Goal: Task Accomplishment & Management: Use online tool/utility

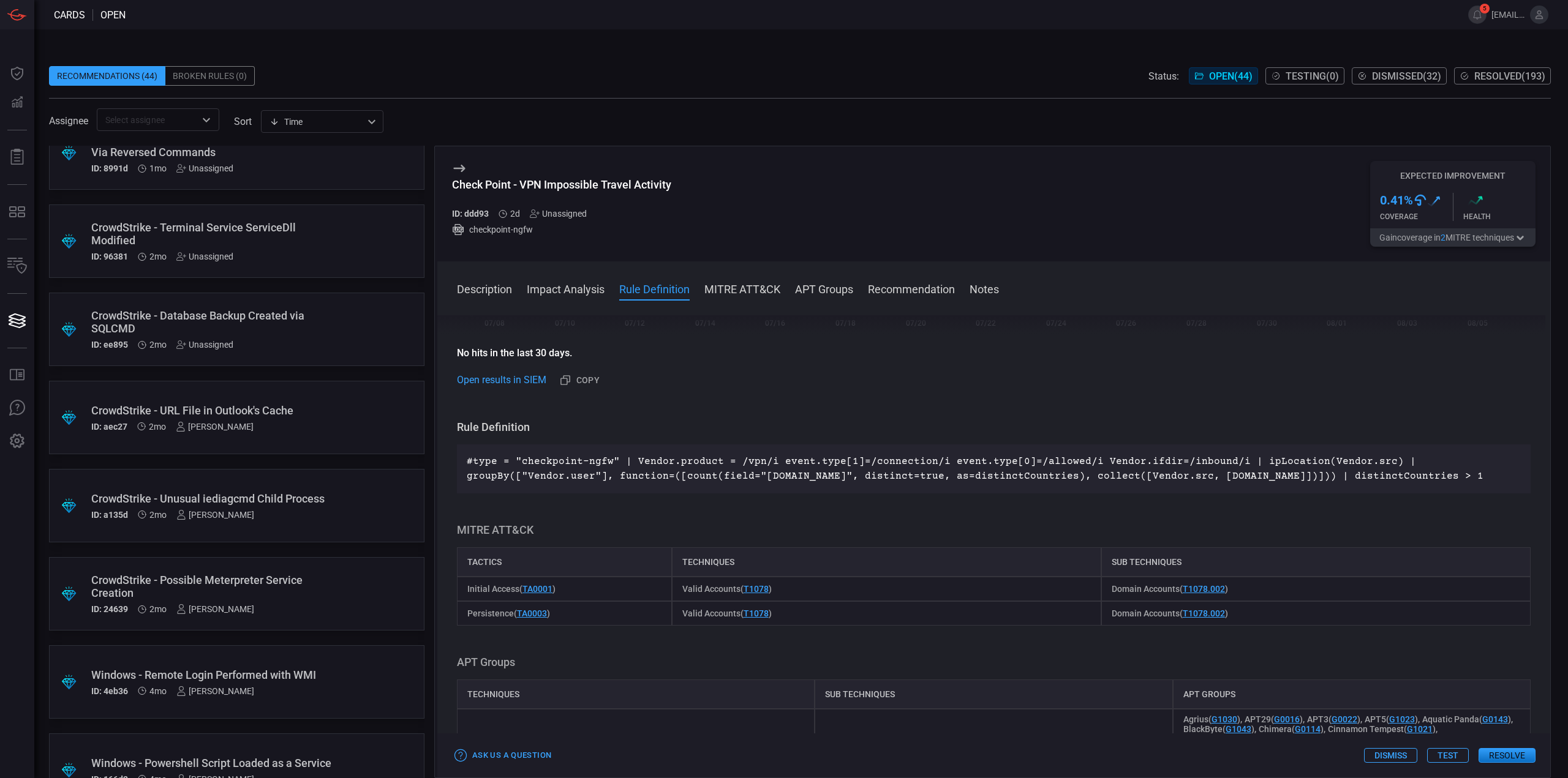
scroll to position [3246, 0]
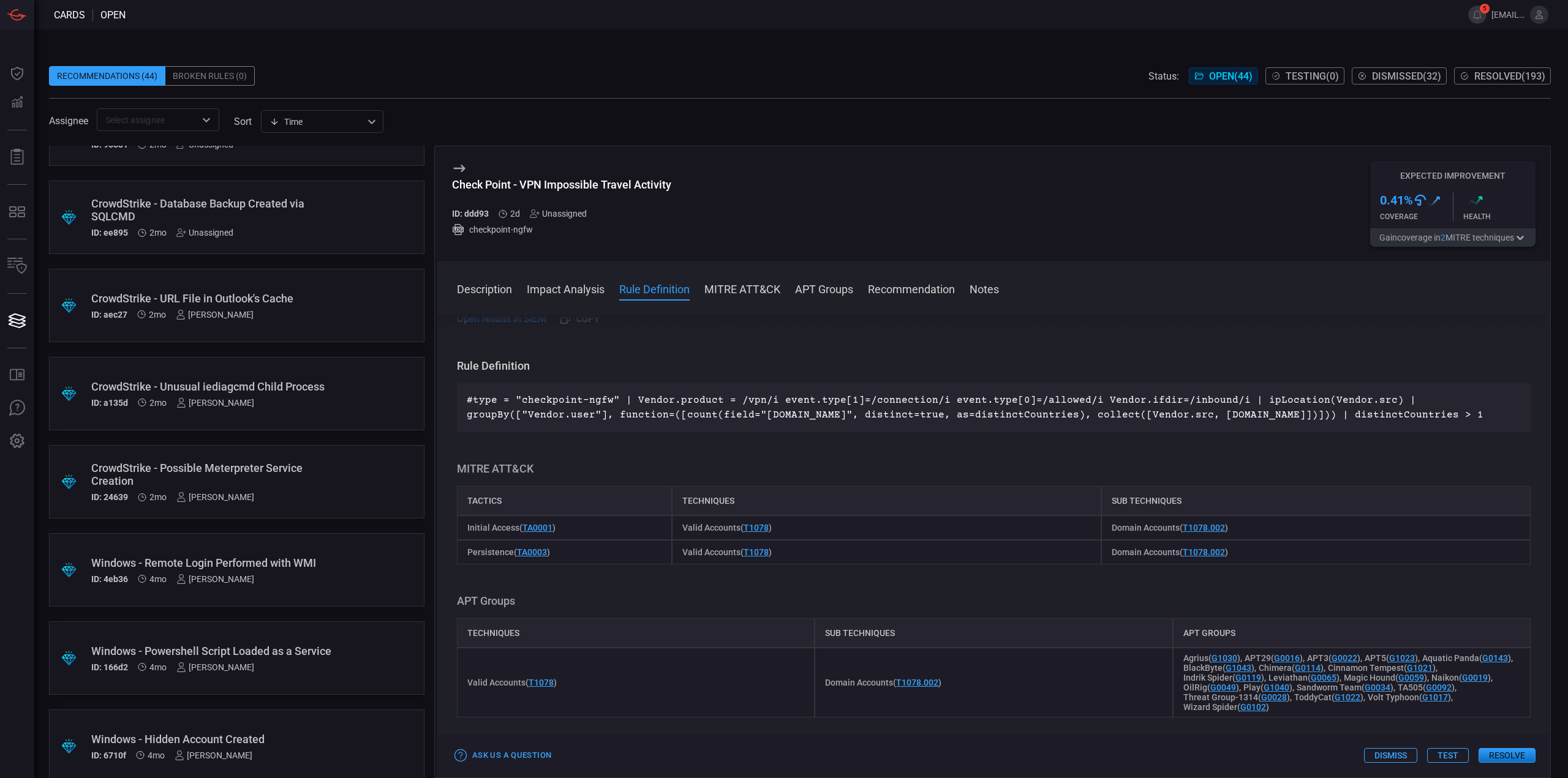
scroll to position [3046, 0]
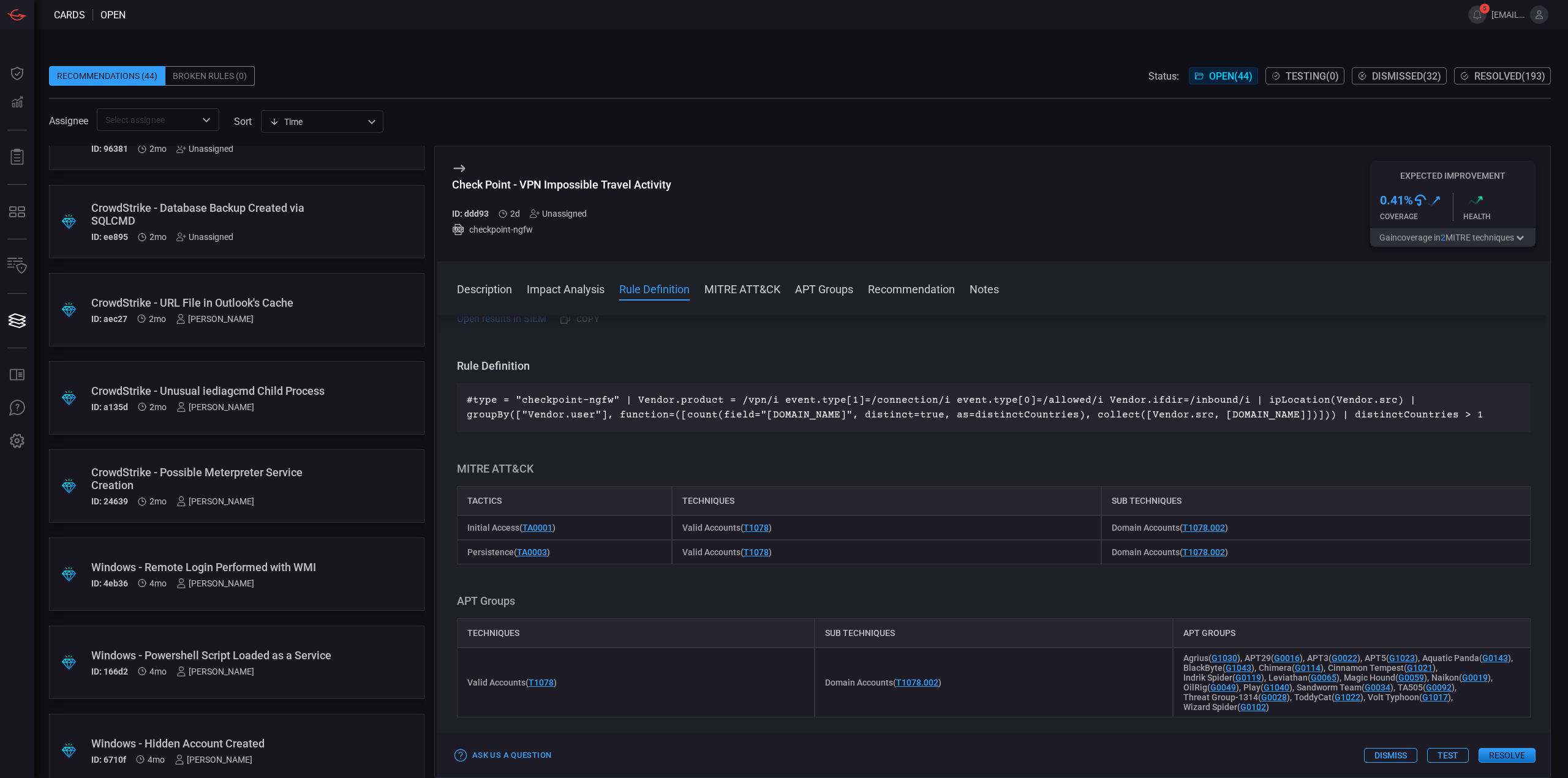
click at [351, 494] on div ".suggested_cards_icon{fill:url(#suggested_cards_icon);} CrowdStrike - Possible …" at bounding box center [236, 486] width 375 height 73
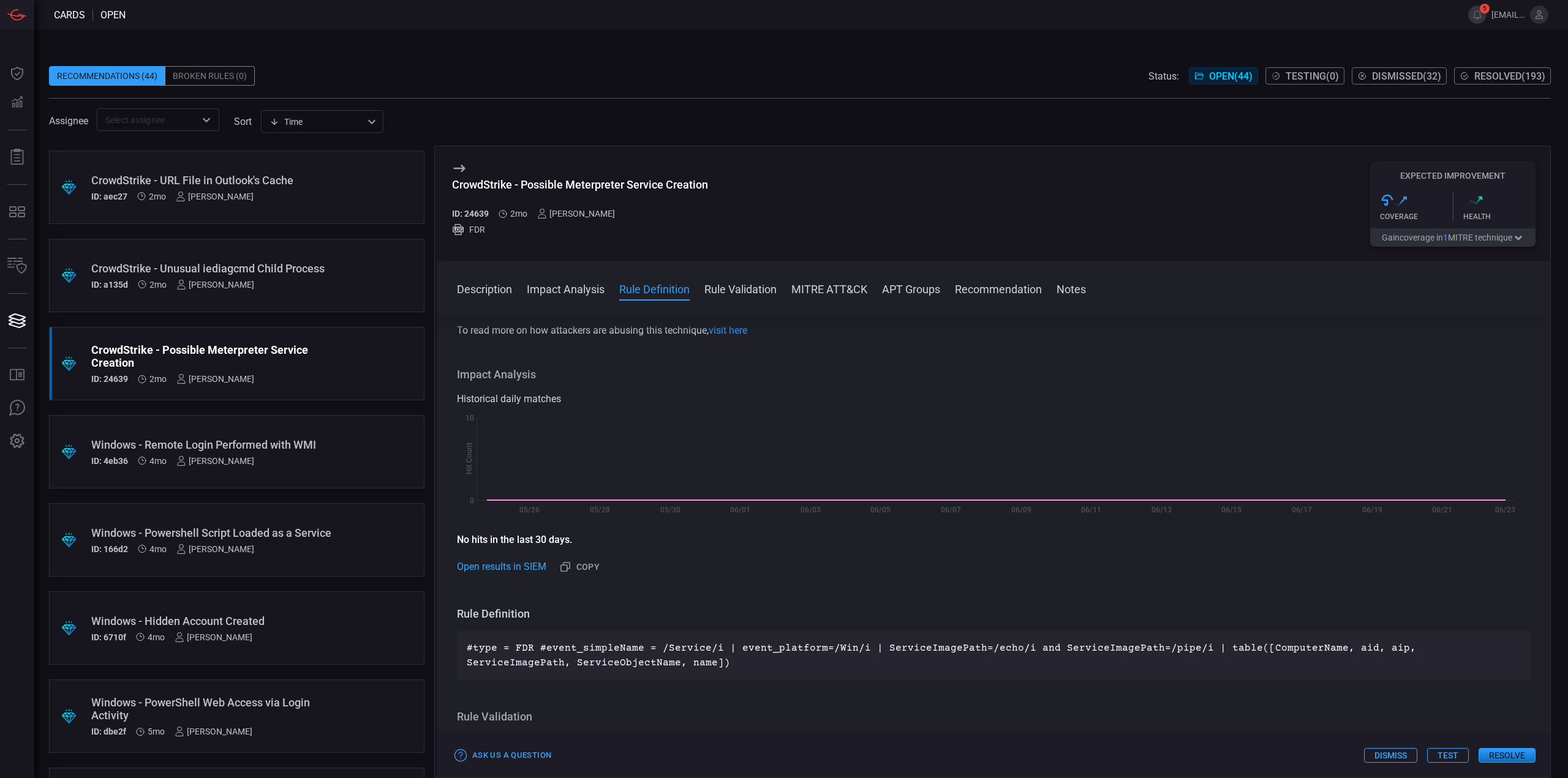
scroll to position [245, 0]
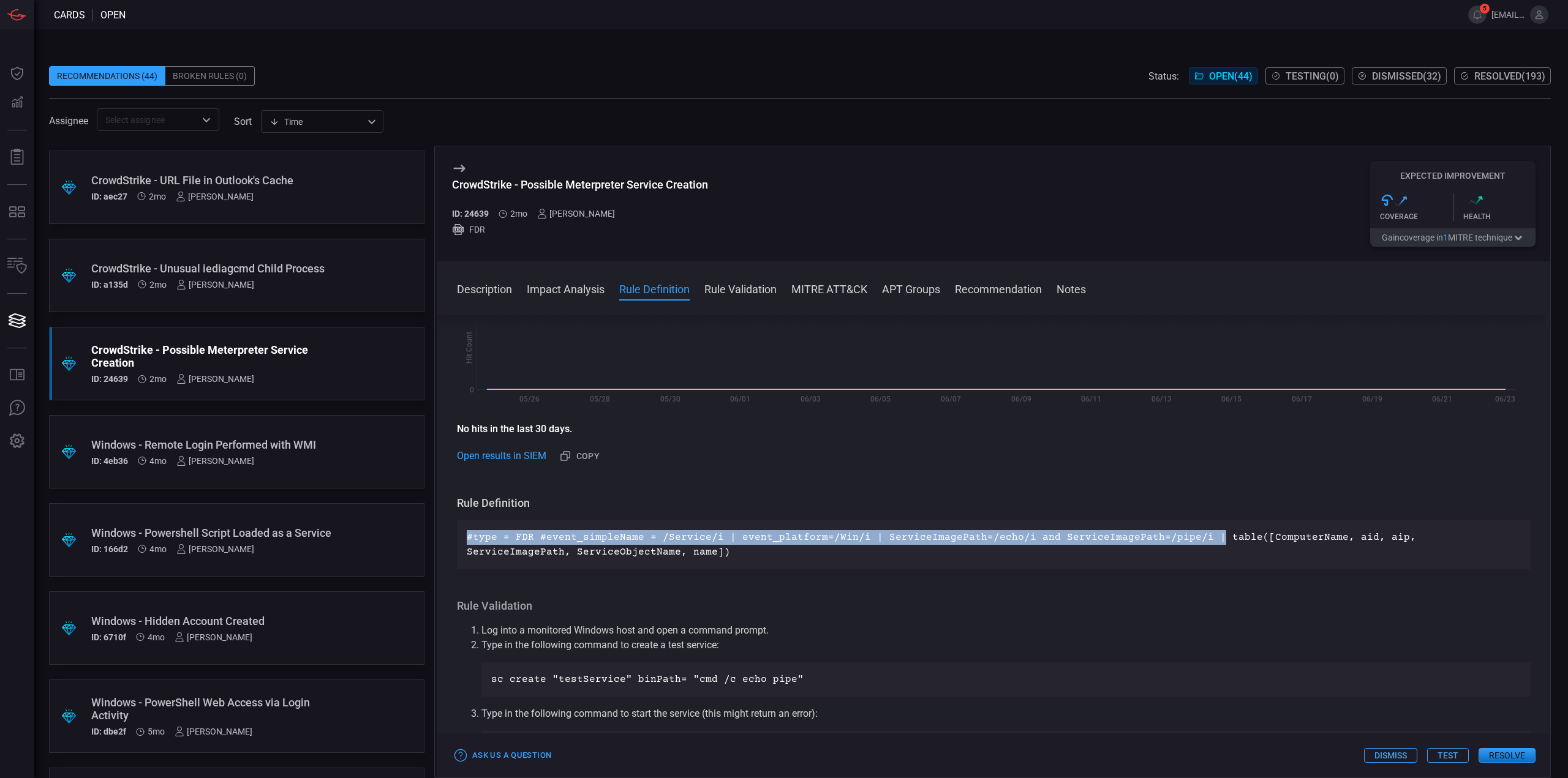
drag, startPoint x: 1195, startPoint y: 536, endPoint x: 460, endPoint y: 531, distance: 735.0
click at [460, 531] on div "#type = FDR #event_simpleName = /Service/i | event_platform=/Win/i | ServiceIma…" at bounding box center [994, 545] width 1074 height 49
copy p "#type = FDR #event_simpleName = /Service/i | event_platform=/Win/i | ServiceIma…"
click at [1162, 537] on p "#type = FDR #event_simpleName = /Service/i | event_platform=/Win/i | ServiceIma…" at bounding box center [994, 545] width 1054 height 30
drag, startPoint x: 1182, startPoint y: 538, endPoint x: 460, endPoint y: 529, distance: 722.1
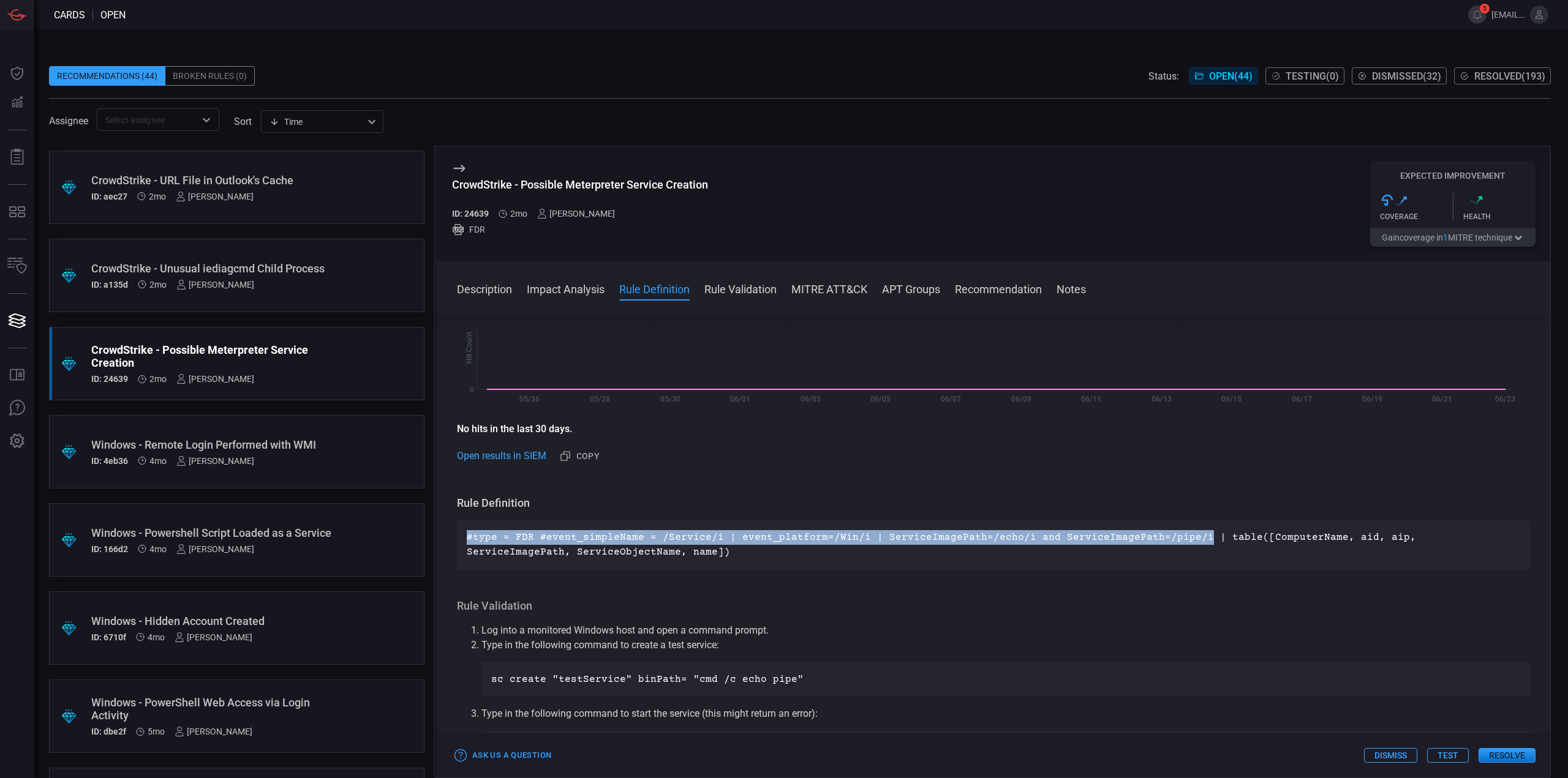
click at [460, 529] on div "#type = FDR #event_simpleName = /Service/i | event_platform=/Win/i | ServiceIma…" at bounding box center [994, 545] width 1074 height 49
copy p "#type = FDR #event_simpleName = /Service/i | event_platform=/Win/i | ServiceIma…"
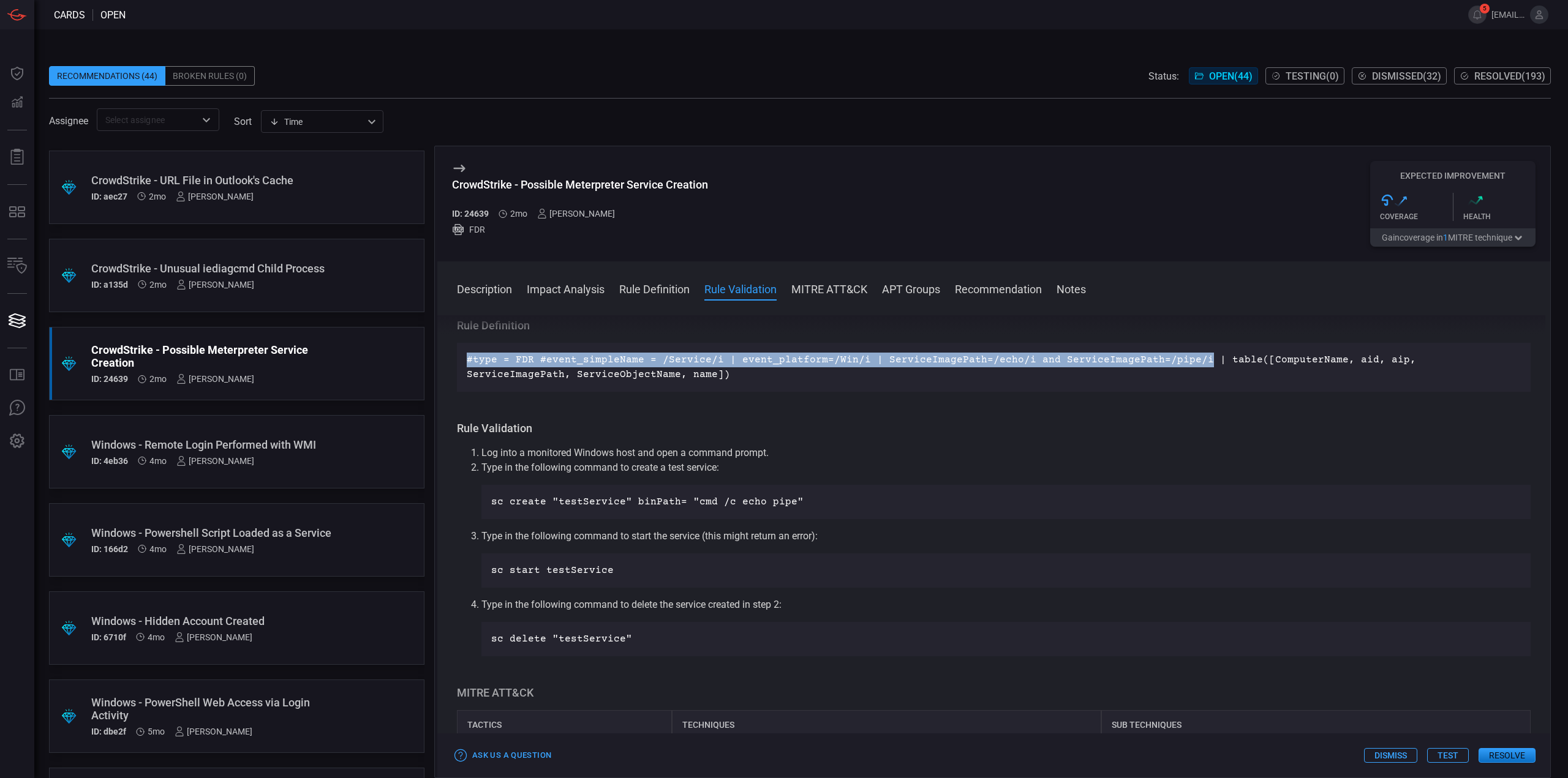
scroll to position [428, 0]
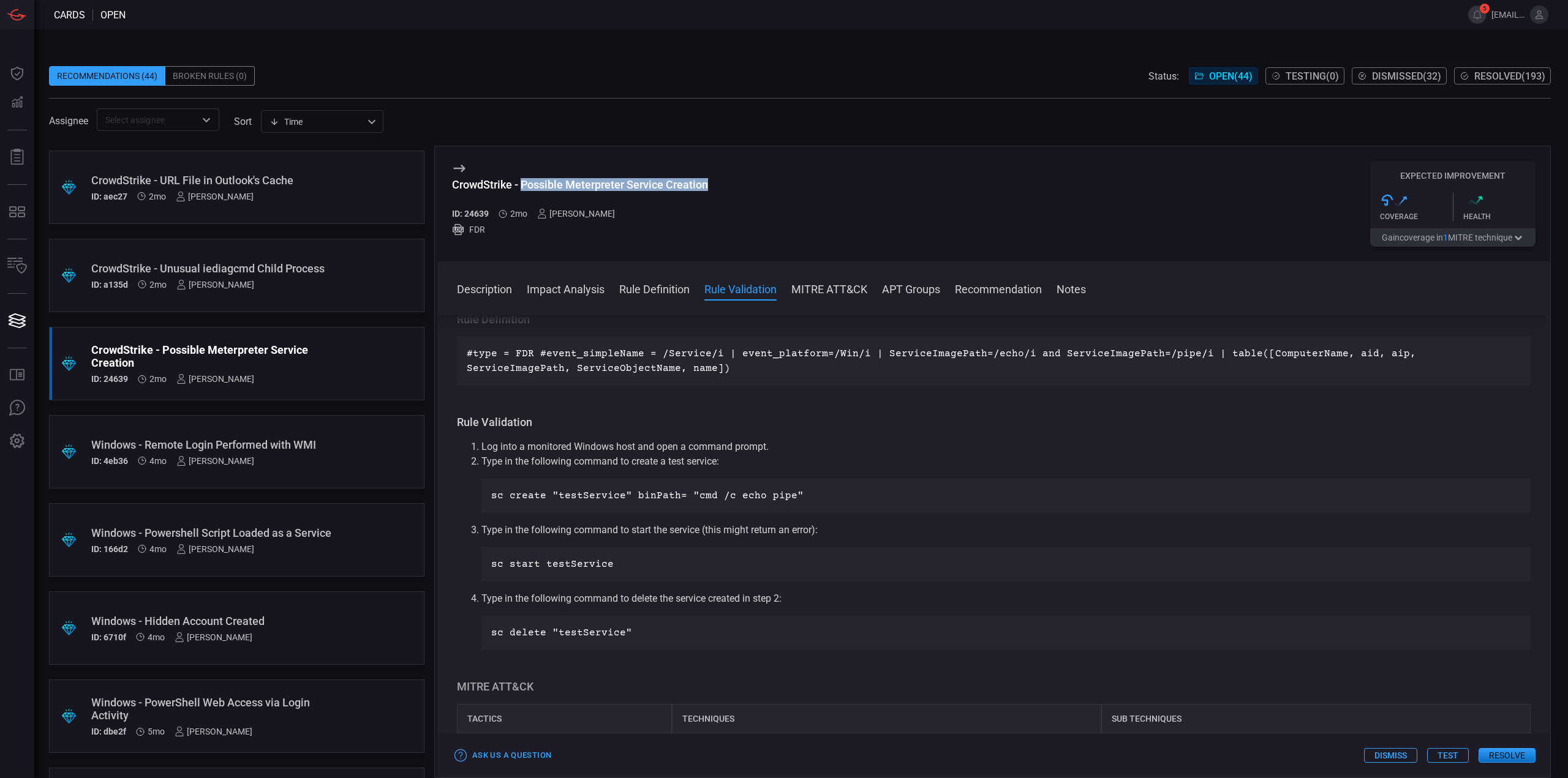
drag, startPoint x: 710, startPoint y: 184, endPoint x: 523, endPoint y: 183, distance: 187.0
click at [523, 183] on div "CrowdStrike - Possible Meterpreter Service Creation ID: 24639 2mo Mallom Coelho…" at bounding box center [993, 204] width 1113 height 115
click at [611, 192] on h3 "CrowdStrike - Possible Meterpreter Service Creation" at bounding box center [580, 191] width 256 height 26
drag, startPoint x: 708, startPoint y: 185, endPoint x: 522, endPoint y: 184, distance: 186.0
click at [522, 184] on div "CrowdStrike - Possible Meterpreter Service Creation" at bounding box center [580, 184] width 256 height 13
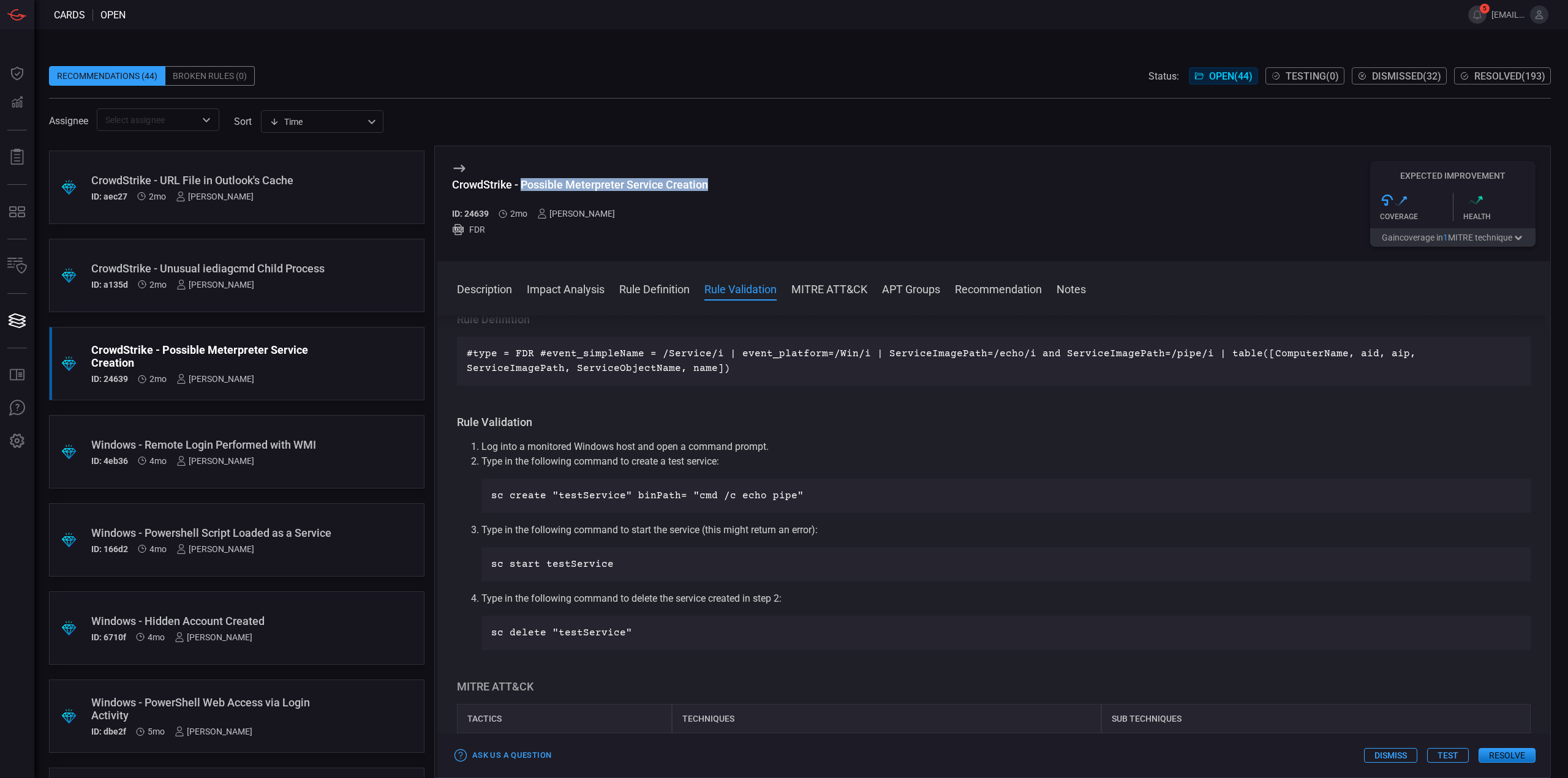
copy div "Possible Meterpreter Service Creation"
click at [695, 184] on div "CrowdStrike - Possible Meterpreter Service Creation" at bounding box center [580, 184] width 256 height 13
drag, startPoint x: 718, startPoint y: 185, endPoint x: 569, endPoint y: 186, distance: 149.0
click at [569, 186] on div "CrowdStrike - Possible Meterpreter Service Creation ID: 24639 2mo Mallom Coelho…" at bounding box center [993, 204] width 1113 height 115
copy div "Meterpreter Service Creation"
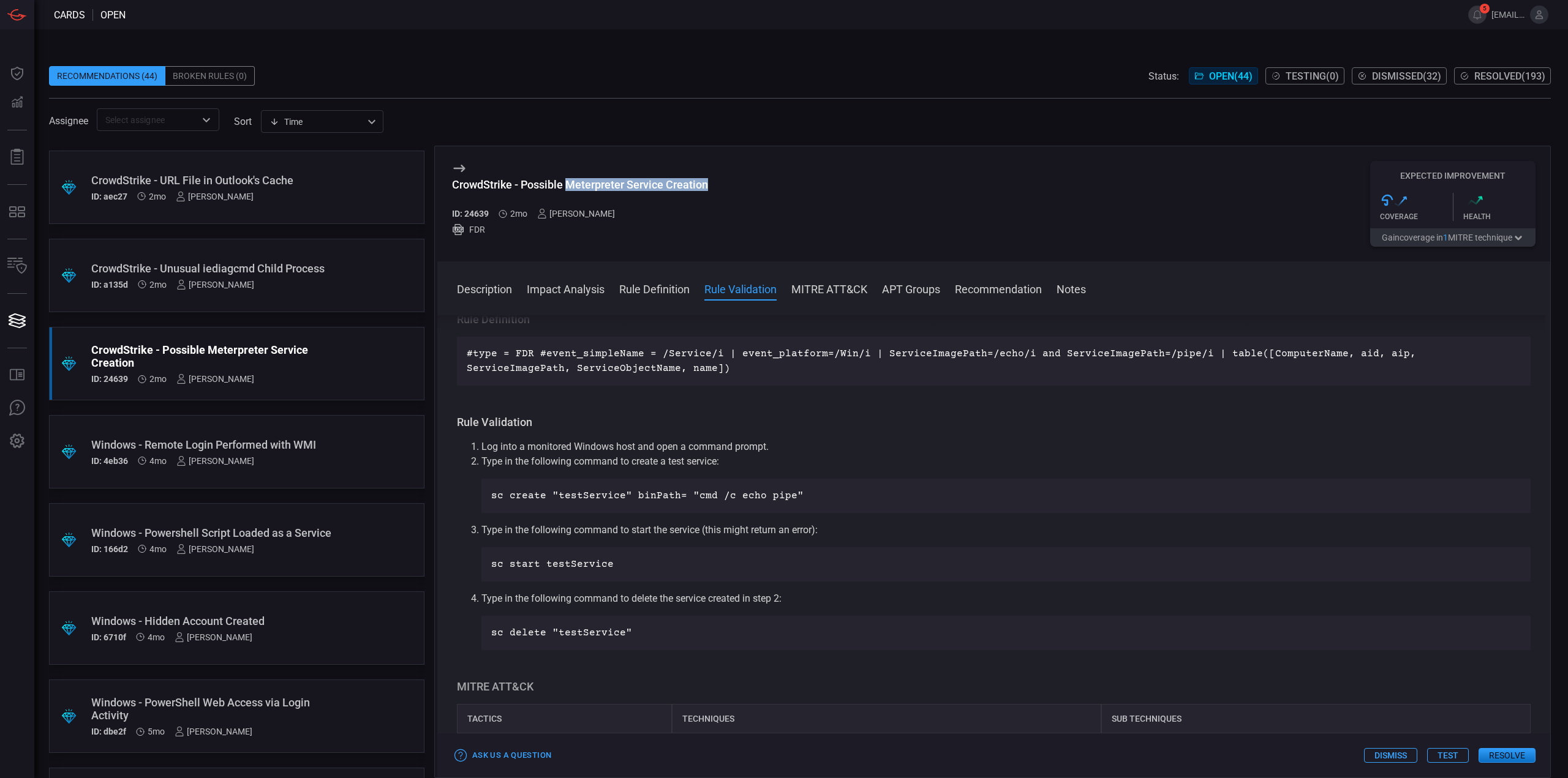
drag, startPoint x: 525, startPoint y: 192, endPoint x: 618, endPoint y: 191, distance: 93.0
click at [526, 192] on h3 "CrowdStrike - Possible Meterpreter Service Creation" at bounding box center [580, 191] width 256 height 26
click at [707, 189] on div "CrowdStrike - Possible Meterpreter Service Creation" at bounding box center [580, 184] width 256 height 13
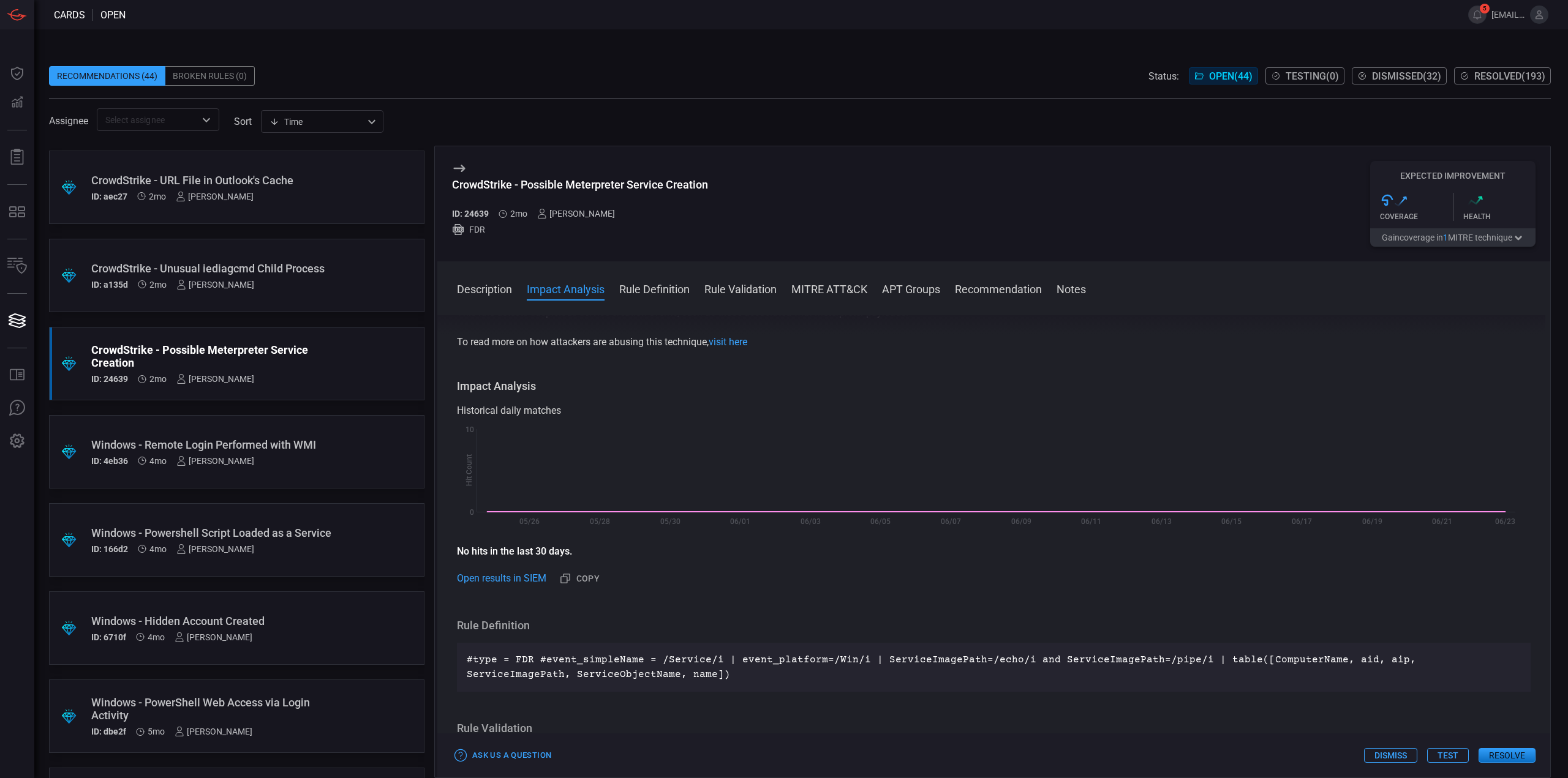
scroll to position [0, 0]
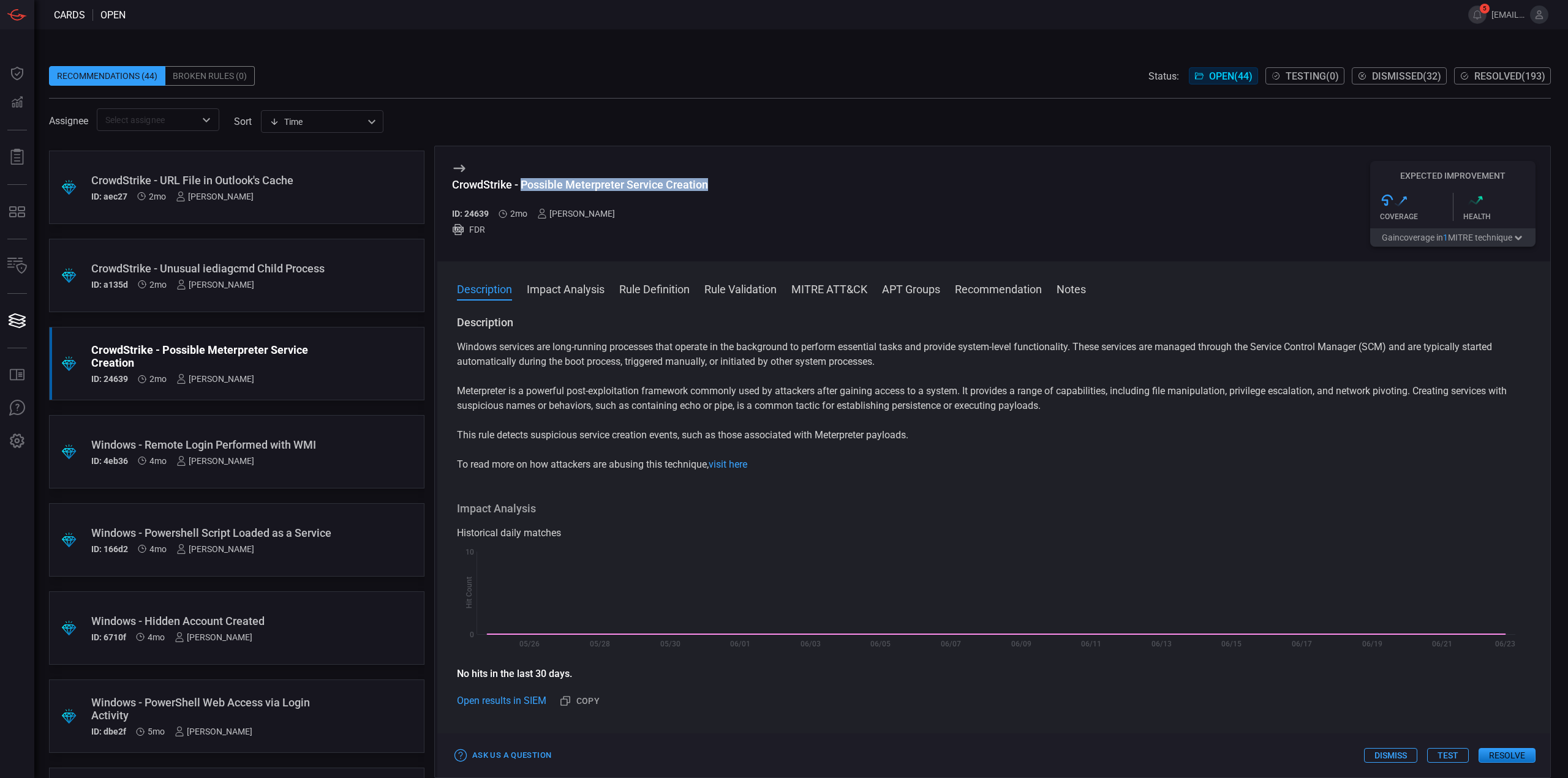
drag, startPoint x: 531, startPoint y: 185, endPoint x: 724, endPoint y: 196, distance: 193.3
click at [724, 196] on div "CrowdStrike - Possible Meterpreter Service Creation ID: 24639 2mo Mallom Coelho…" at bounding box center [993, 204] width 1113 height 115
copy div "Possible Meterpreter Service Creation"
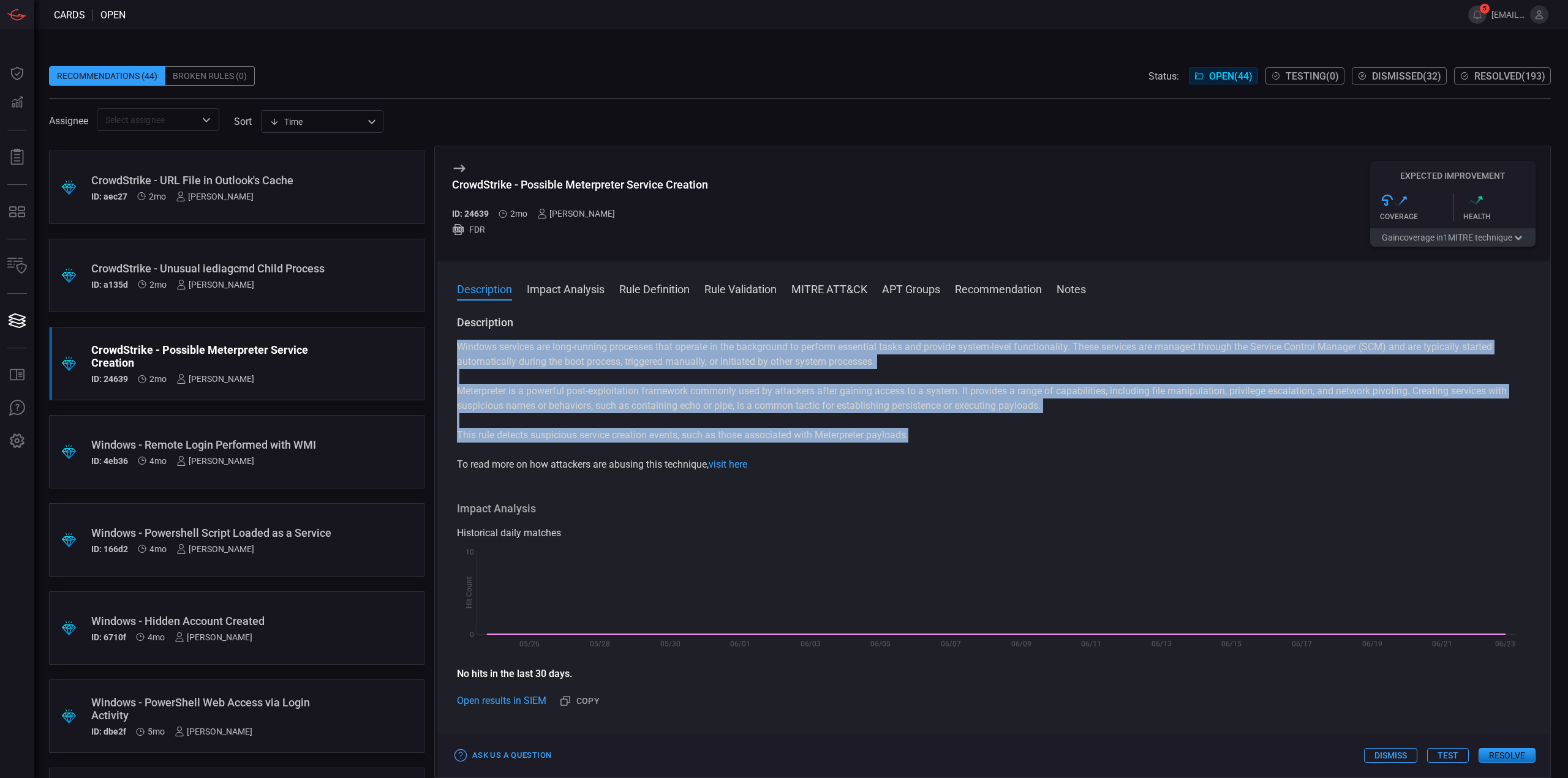
drag, startPoint x: 919, startPoint y: 438, endPoint x: 451, endPoint y: 350, distance: 476.2
click at [451, 350] on div "Description Windows services are long-running processes that operate in the bac…" at bounding box center [993, 544] width 1113 height 458
copy div "Windows services are long-running processes that operate in the background to p…"
click at [844, 556] on rect at bounding box center [989, 601] width 1064 height 111
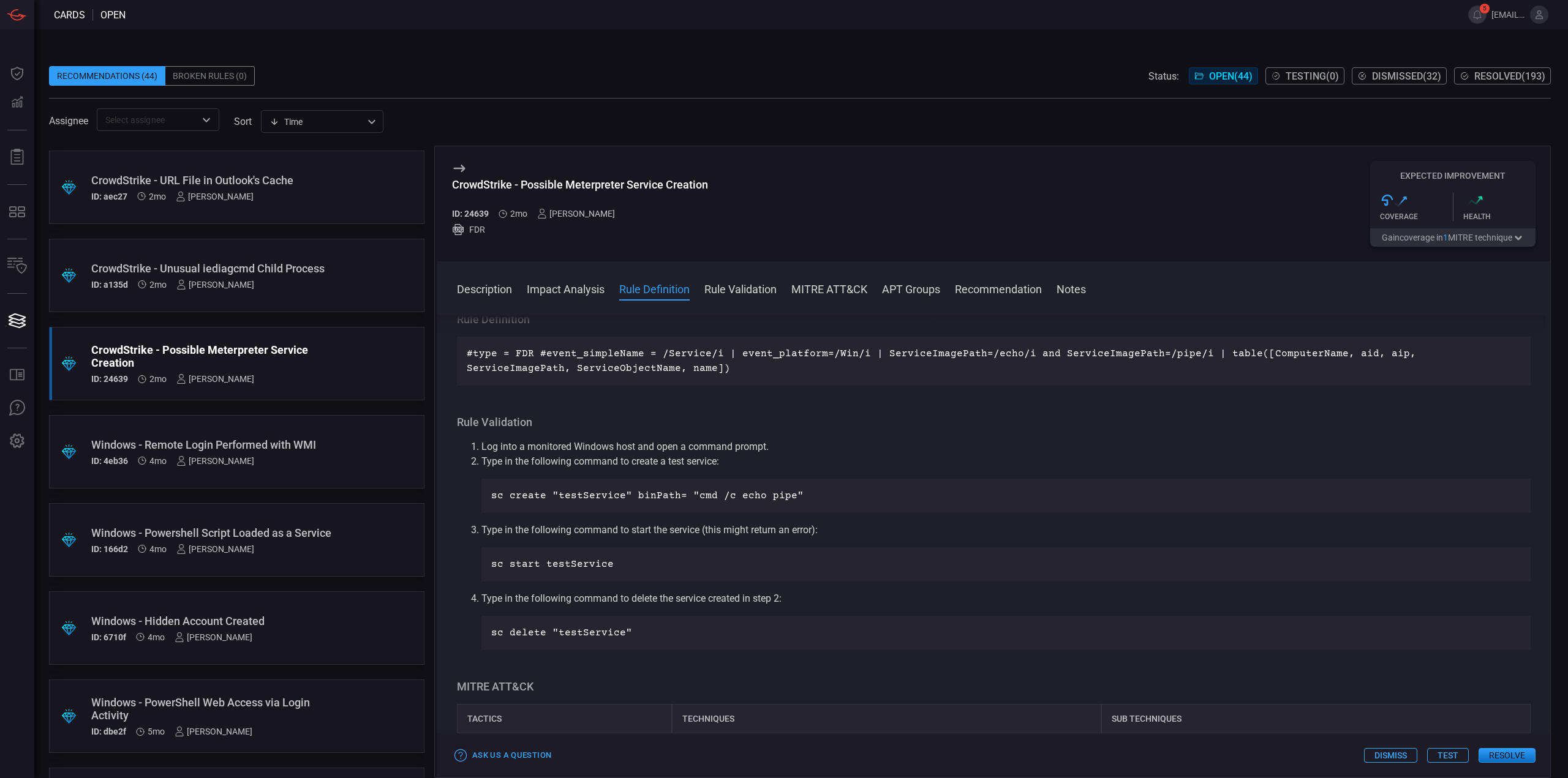
scroll to position [306, 0]
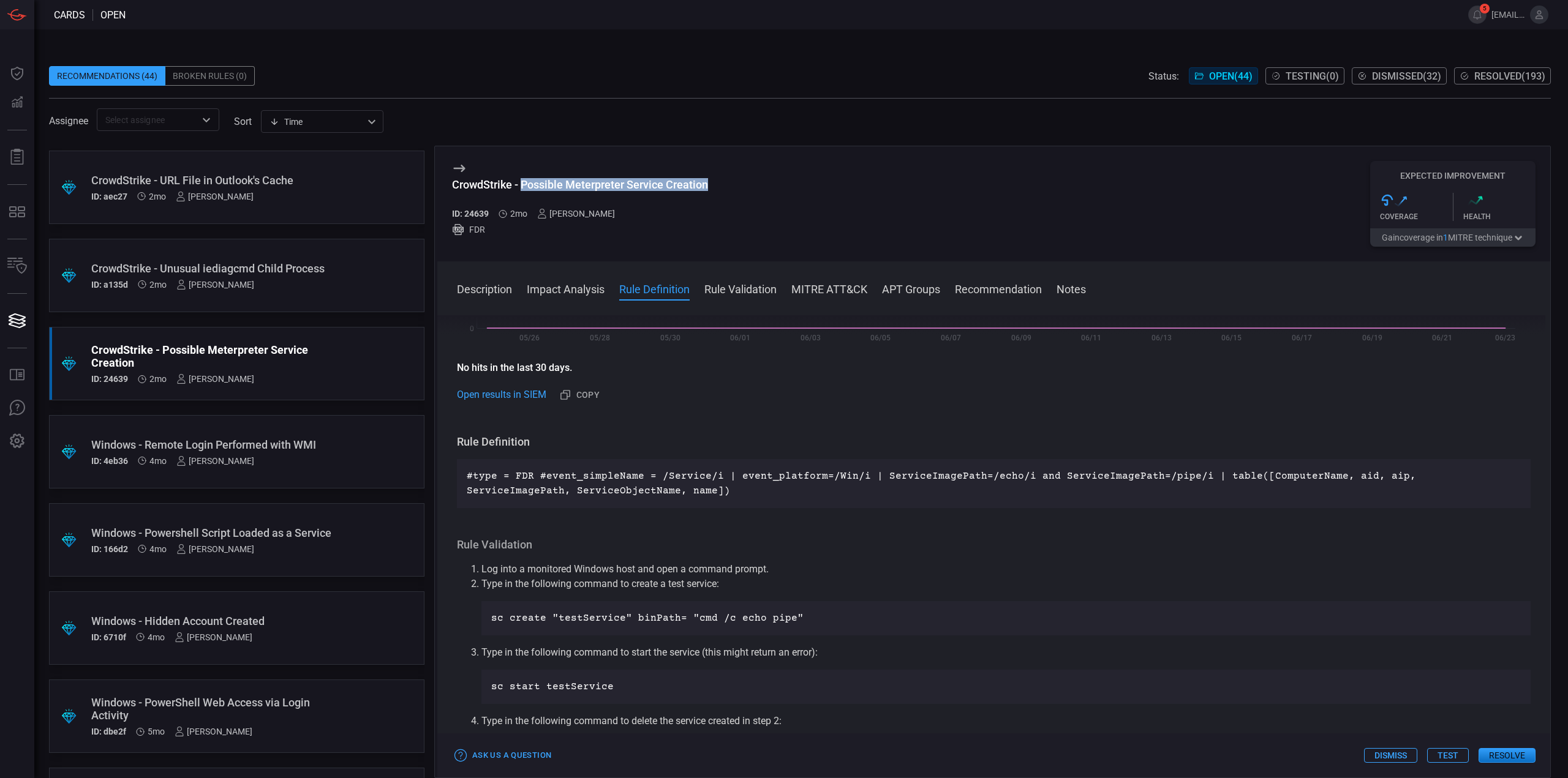
drag, startPoint x: 712, startPoint y: 186, endPoint x: 524, endPoint y: 191, distance: 188.1
click at [524, 191] on div "CrowdStrike - Possible Meterpreter Service Creation ID: 24639 2mo Mallom Coelho…" at bounding box center [993, 204] width 1113 height 115
copy div "Possible Meterpreter Service Creation"
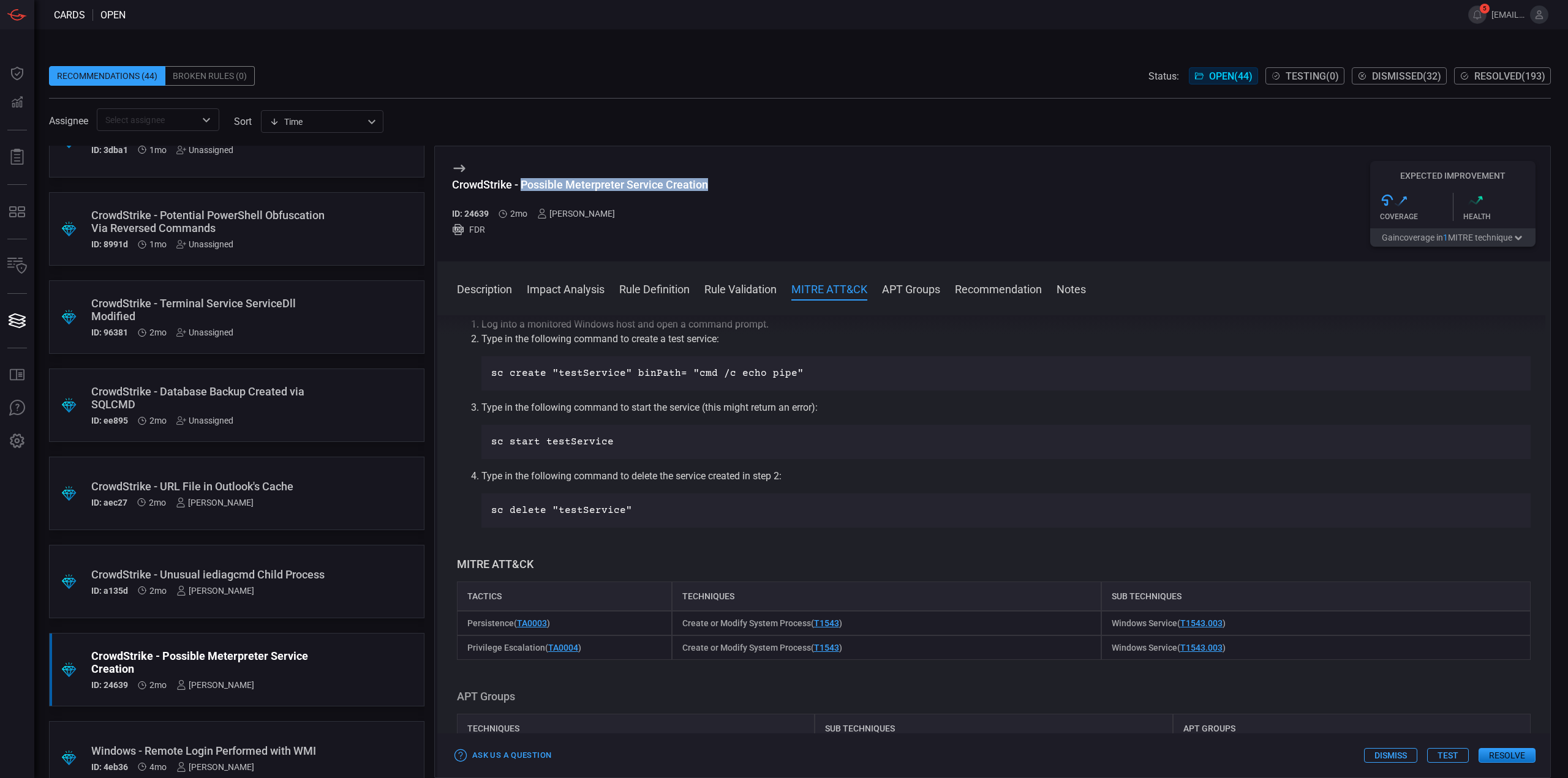
scroll to position [490, 0]
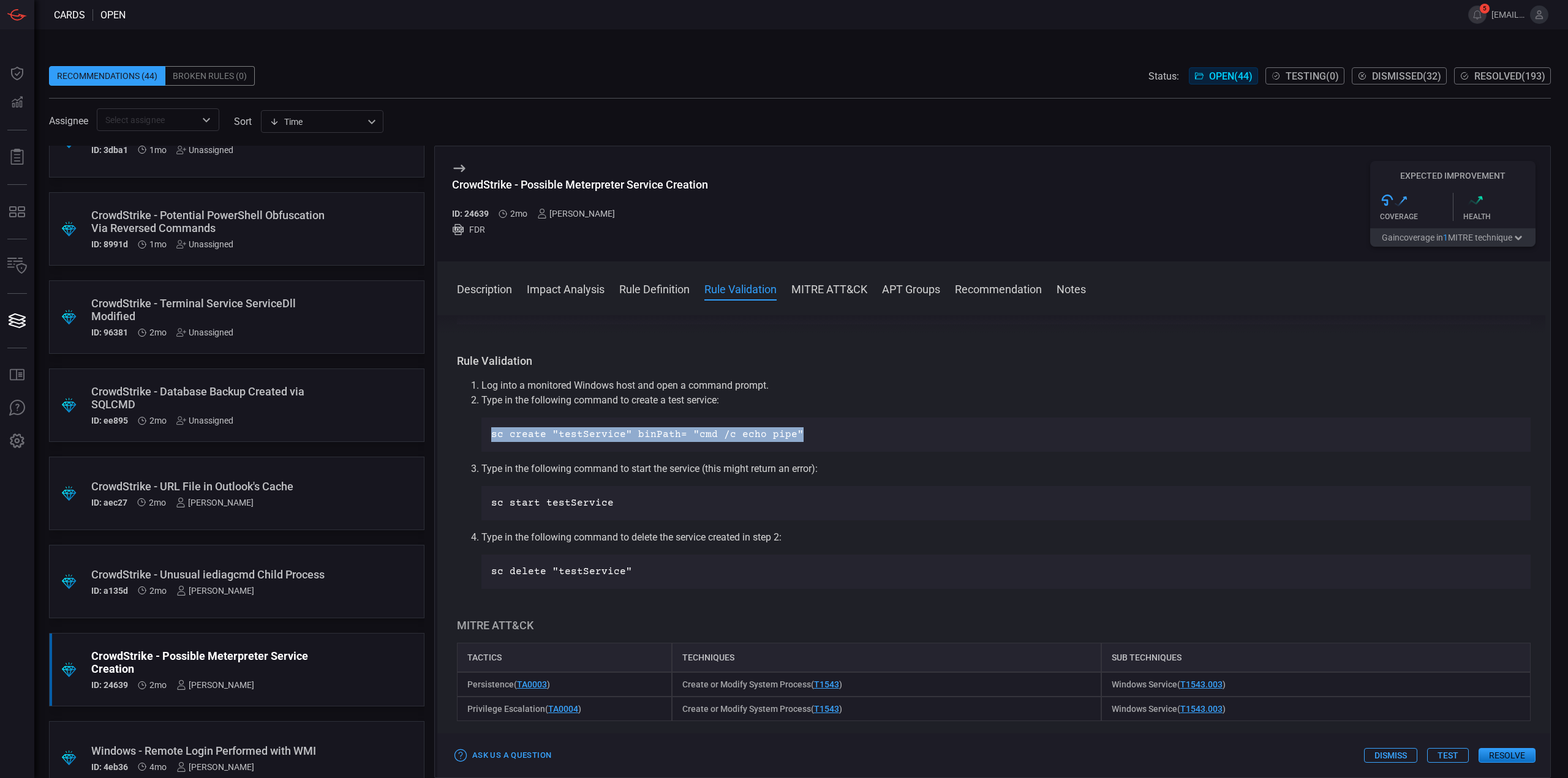
drag, startPoint x: 761, startPoint y: 430, endPoint x: 492, endPoint y: 438, distance: 269.1
click at [492, 438] on p "sc create "testService" binPath= "cmd /c echo pipe"" at bounding box center [1006, 434] width 1030 height 15
copy p "sc create "testService" binPath= "cmd /c echo pipe""
drag, startPoint x: 607, startPoint y: 504, endPoint x: 483, endPoint y: 501, distance: 124.0
click at [483, 501] on div "sc start testService" at bounding box center [1006, 503] width 1049 height 34
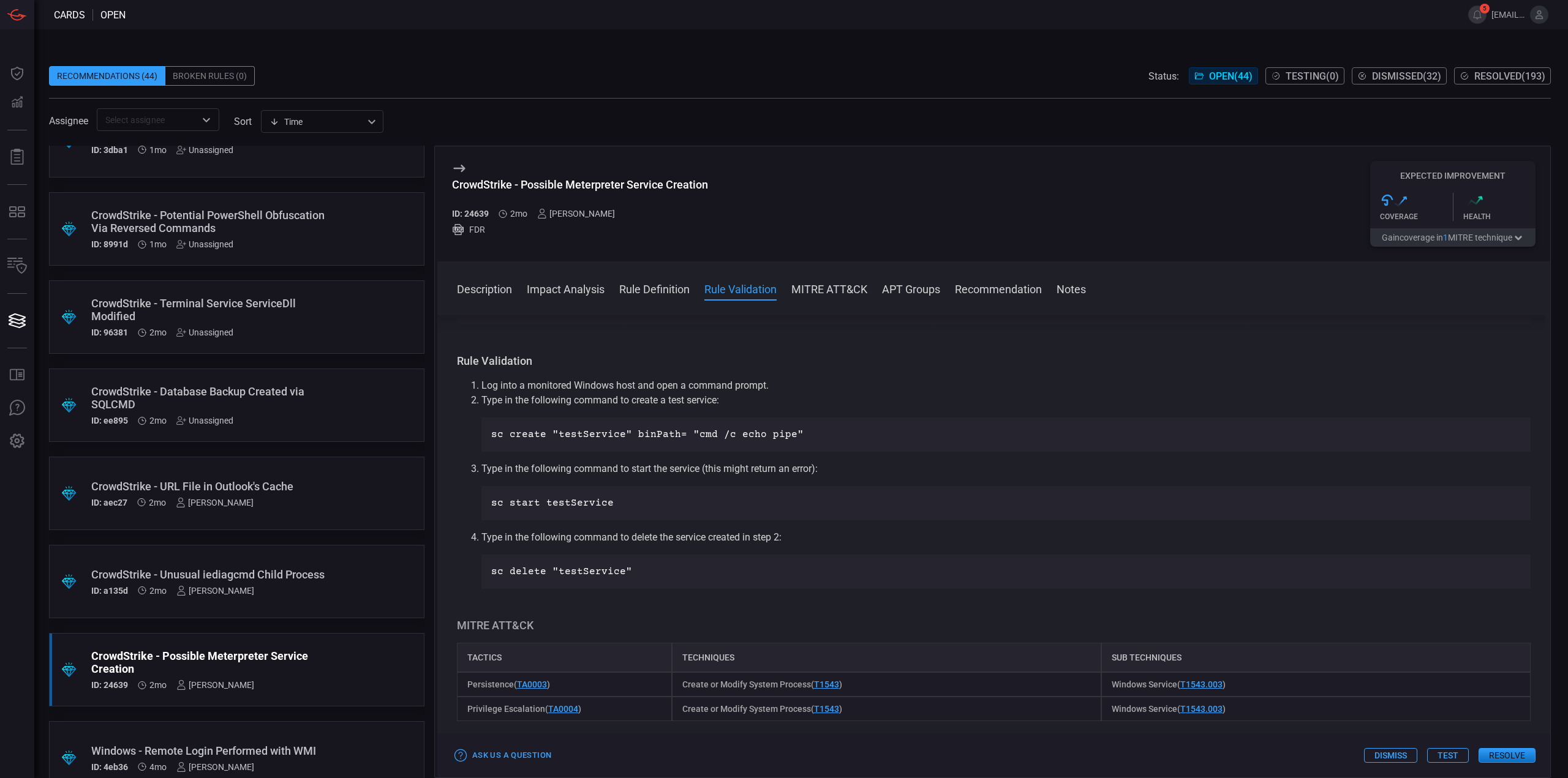
click at [640, 573] on p "sc delete "testService"" at bounding box center [1006, 571] width 1030 height 15
drag, startPoint x: 631, startPoint y: 573, endPoint x: 476, endPoint y: 573, distance: 155.0
click at [476, 573] on ol "Log into a monitored Windows host and open a command prompt. Type in the follow…" at bounding box center [994, 483] width 1074 height 210
copy p "sc delete "testService""
click at [1441, 755] on button "Test" at bounding box center [1448, 755] width 42 height 15
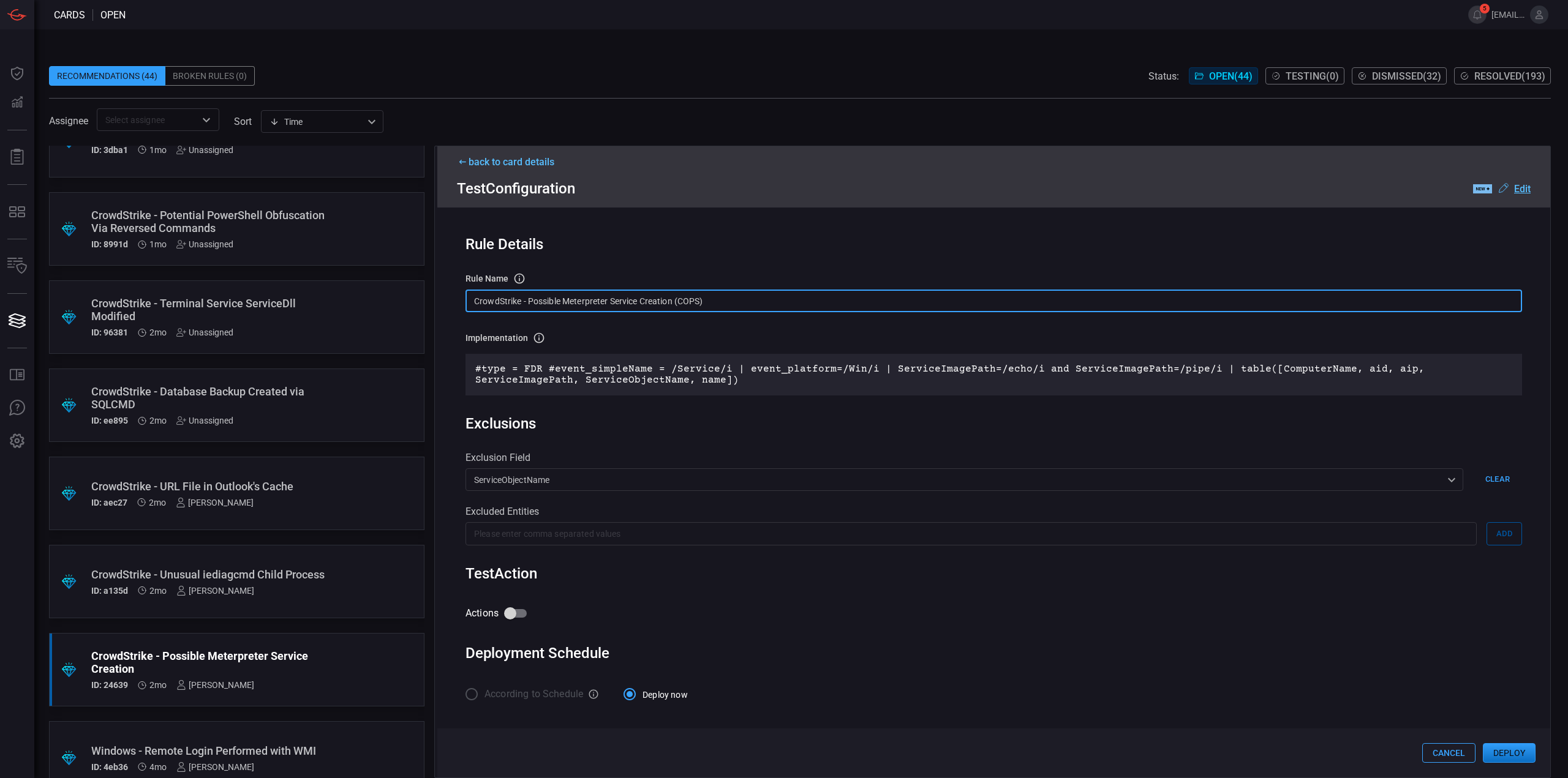
drag, startPoint x: 529, startPoint y: 302, endPoint x: 387, endPoint y: 297, distance: 142.1
click at [388, 297] on div ".suggested_cards_icon{fill:url(#suggested_cards_icon);} Check Point - VPN Impos…" at bounding box center [800, 461] width 1502 height 632
type input "Possible Meterpreter Service Creation (COPS)"
click at [1519, 189] on u "Edit" at bounding box center [1522, 189] width 16 height 12
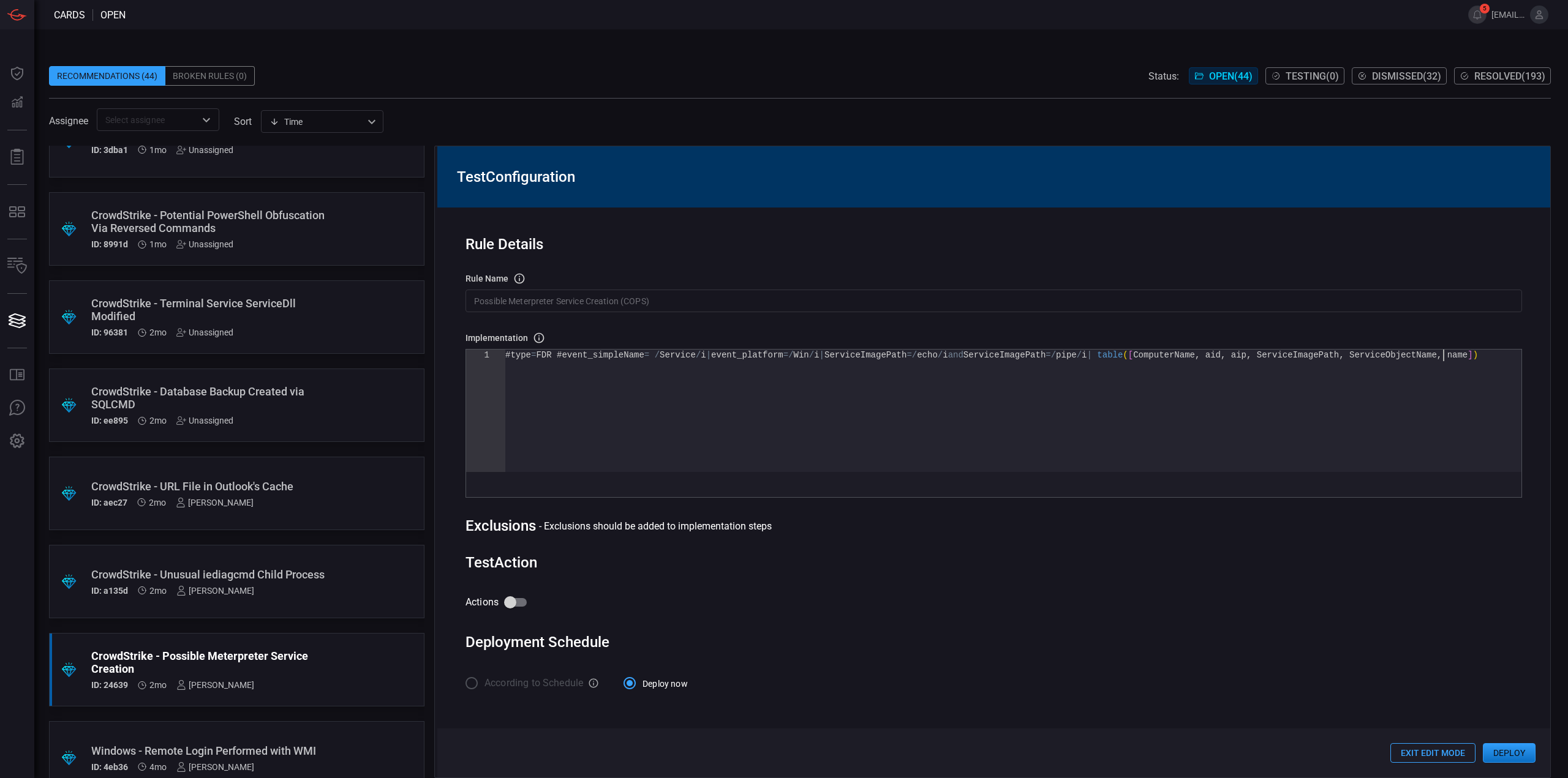
scroll to position [0, 0]
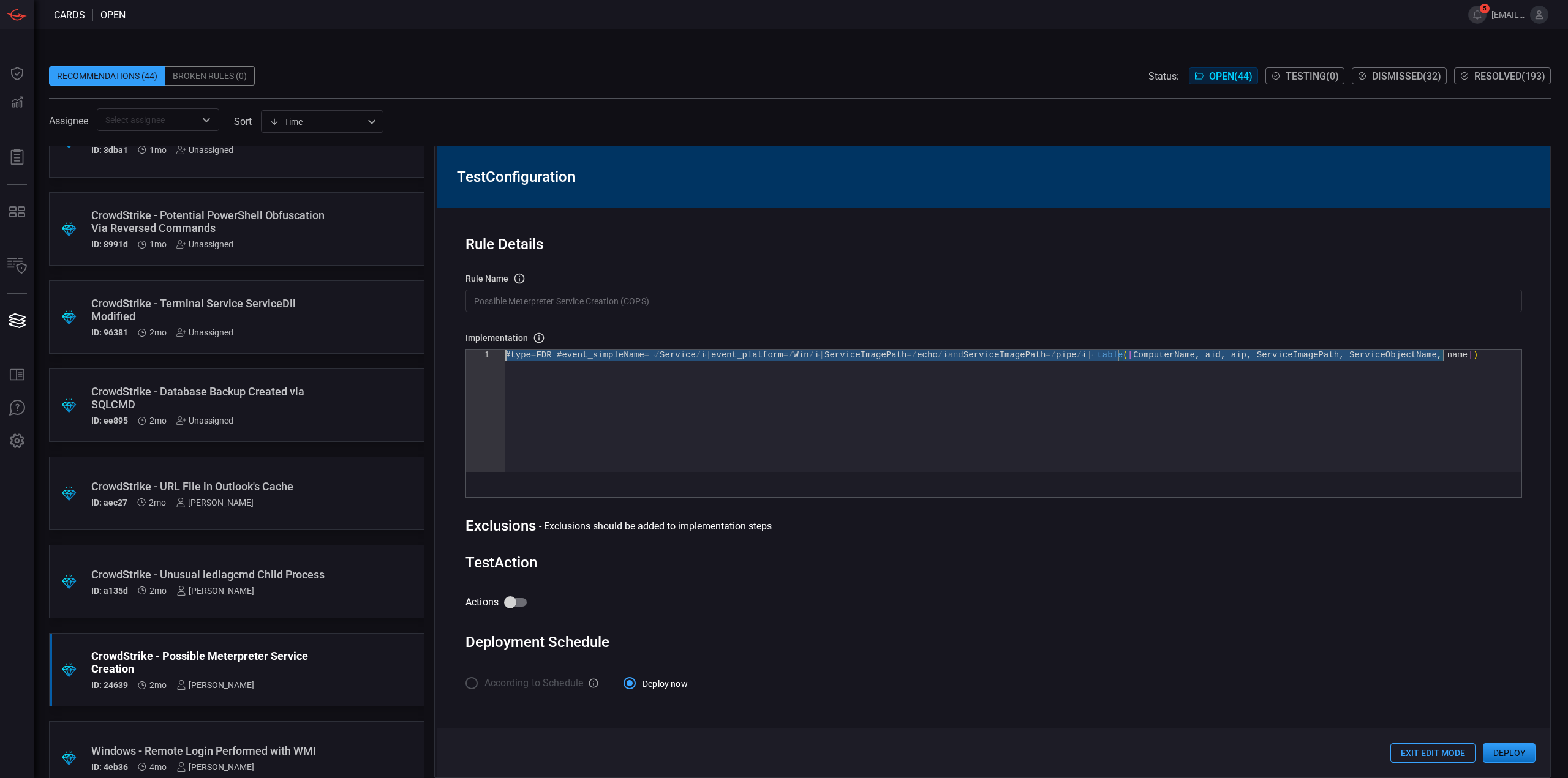
drag, startPoint x: 1462, startPoint y: 371, endPoint x: 206, endPoint y: 280, distance: 1259.3
click at [505, 350] on div "#type = FDR #event_simpleName = / Service / i | event_platform =/ Win / i | Ser…" at bounding box center [1013, 411] width 1016 height 122
type textarea "#type = FDR #event_simpleName = /Service/i | event_platform=/Win/i | ServiceIma…"
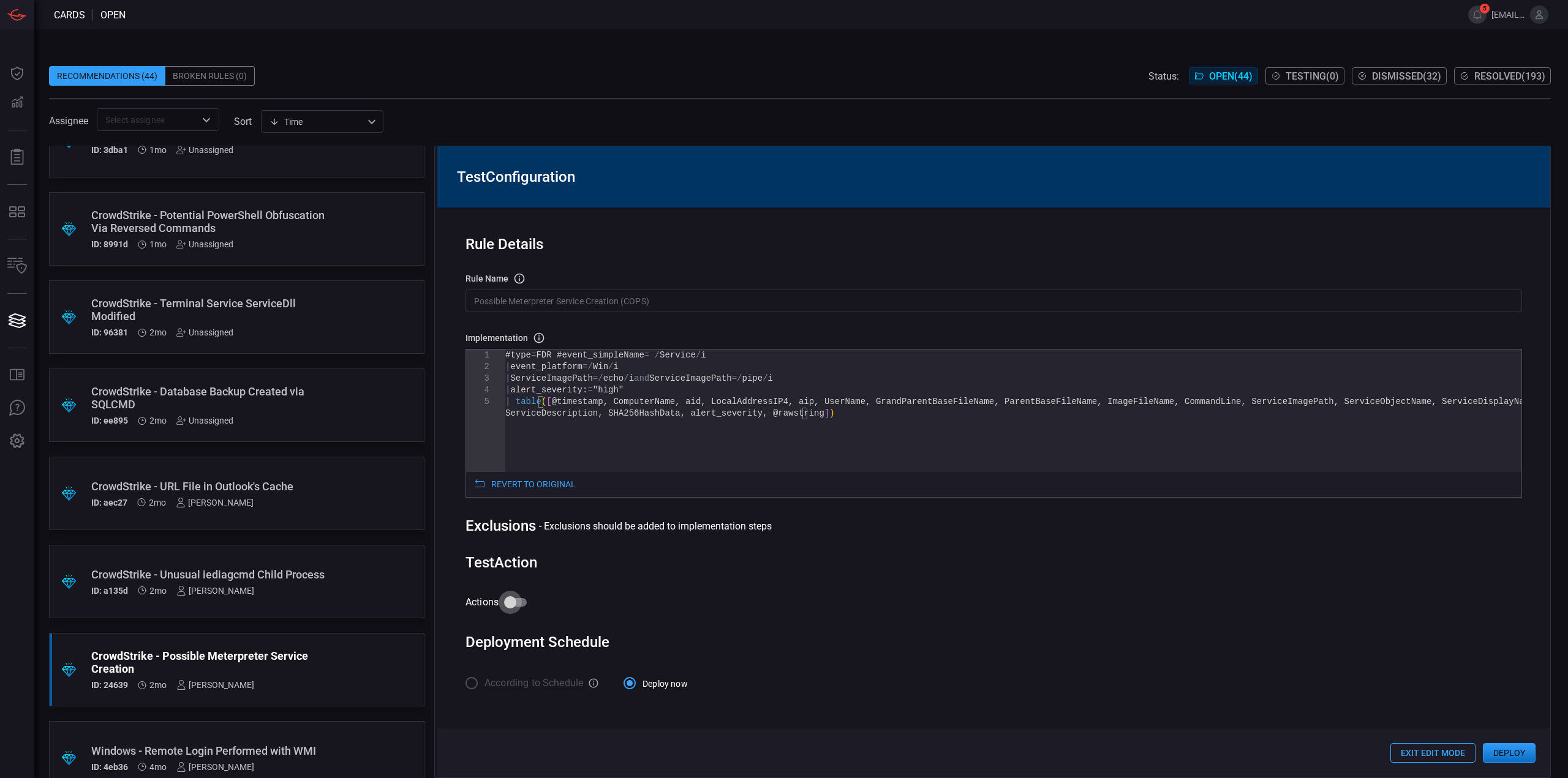
click at [507, 606] on input "Actions" at bounding box center [510, 602] width 70 height 23
checkbox input "true"
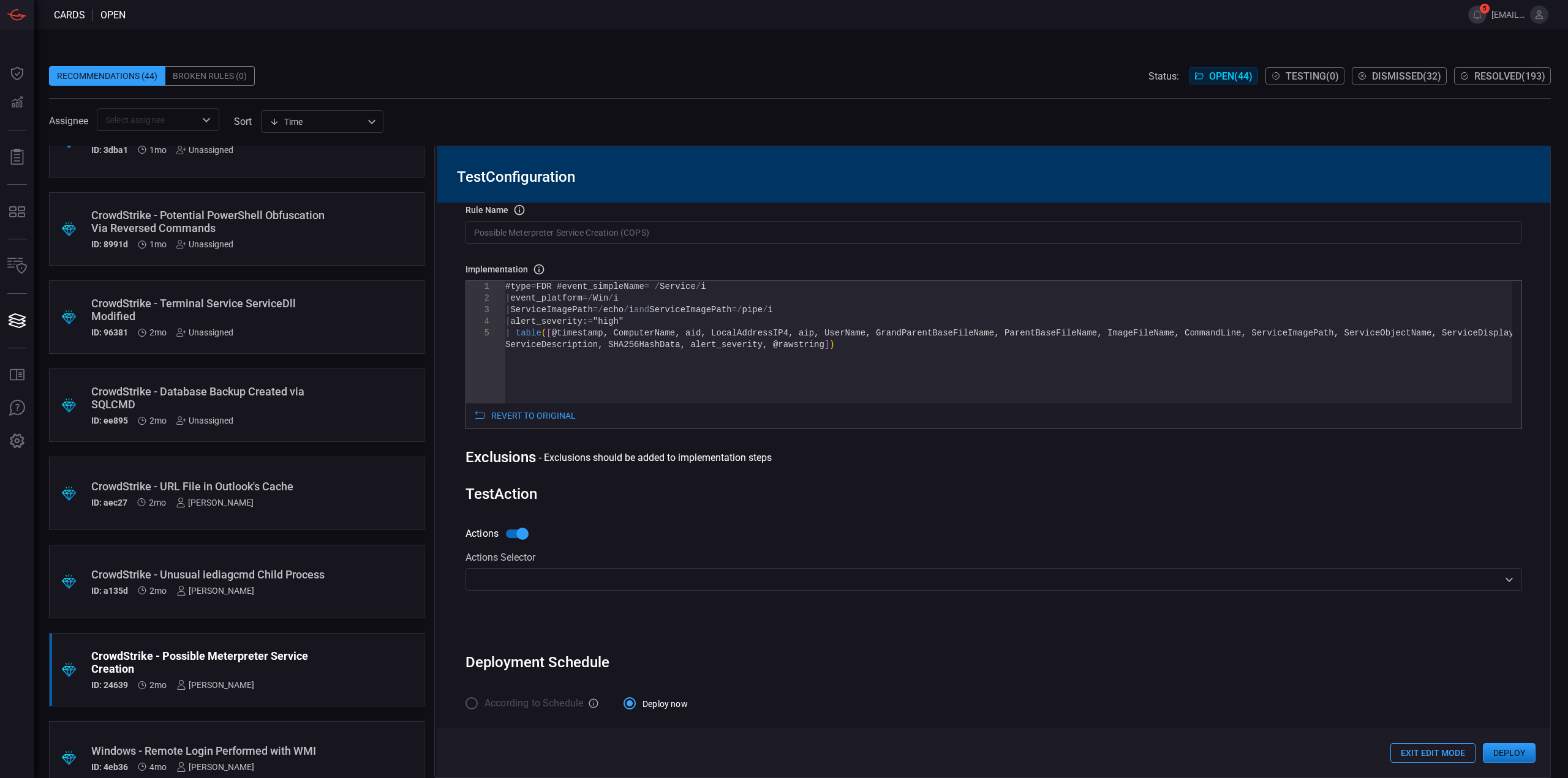
scroll to position [66, 0]
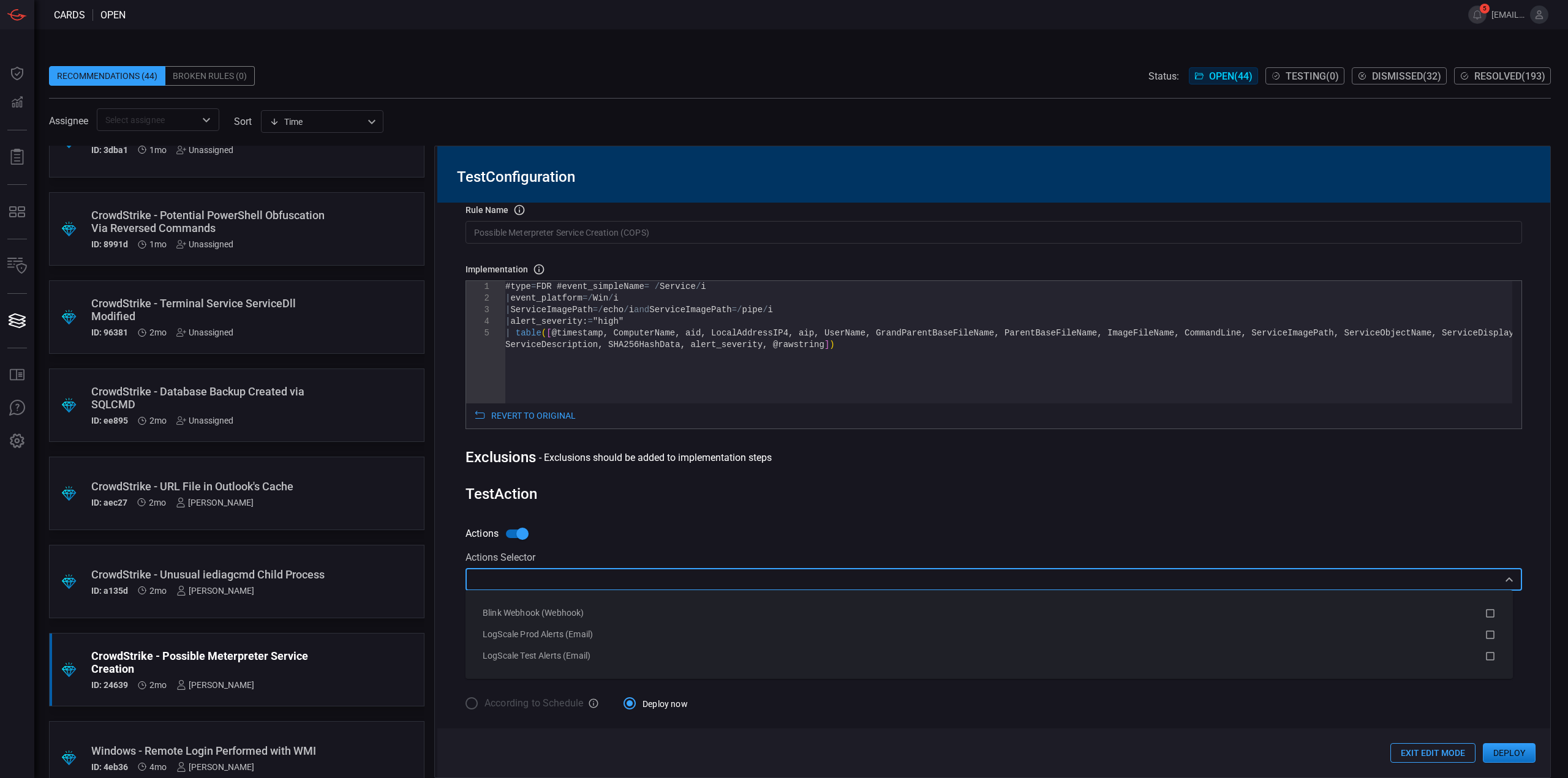
click at [890, 582] on input "text" at bounding box center [984, 580] width 1029 height 15
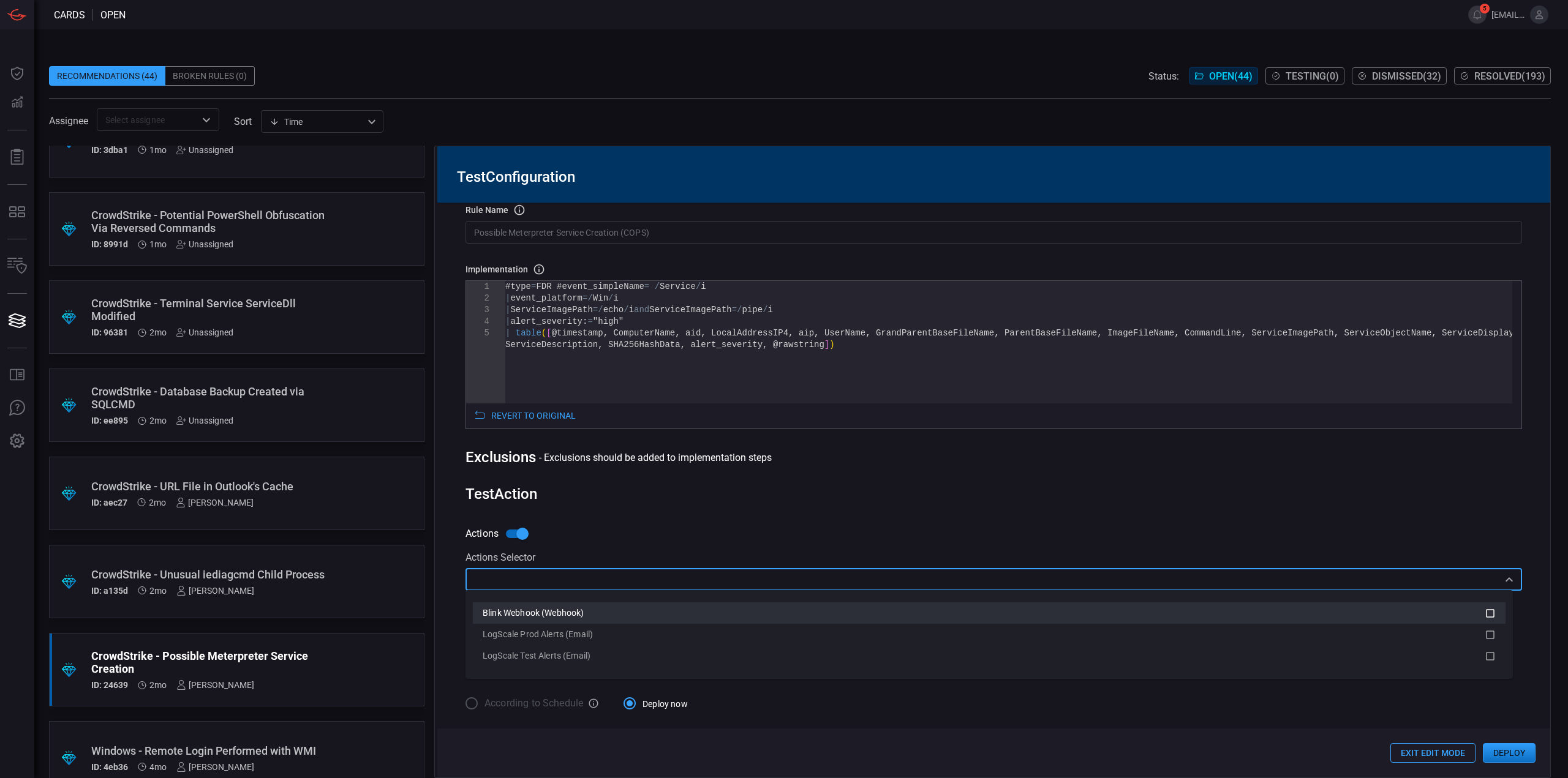
click at [549, 608] on span "Blink Webhook (Webhook)" at bounding box center [533, 613] width 101 height 10
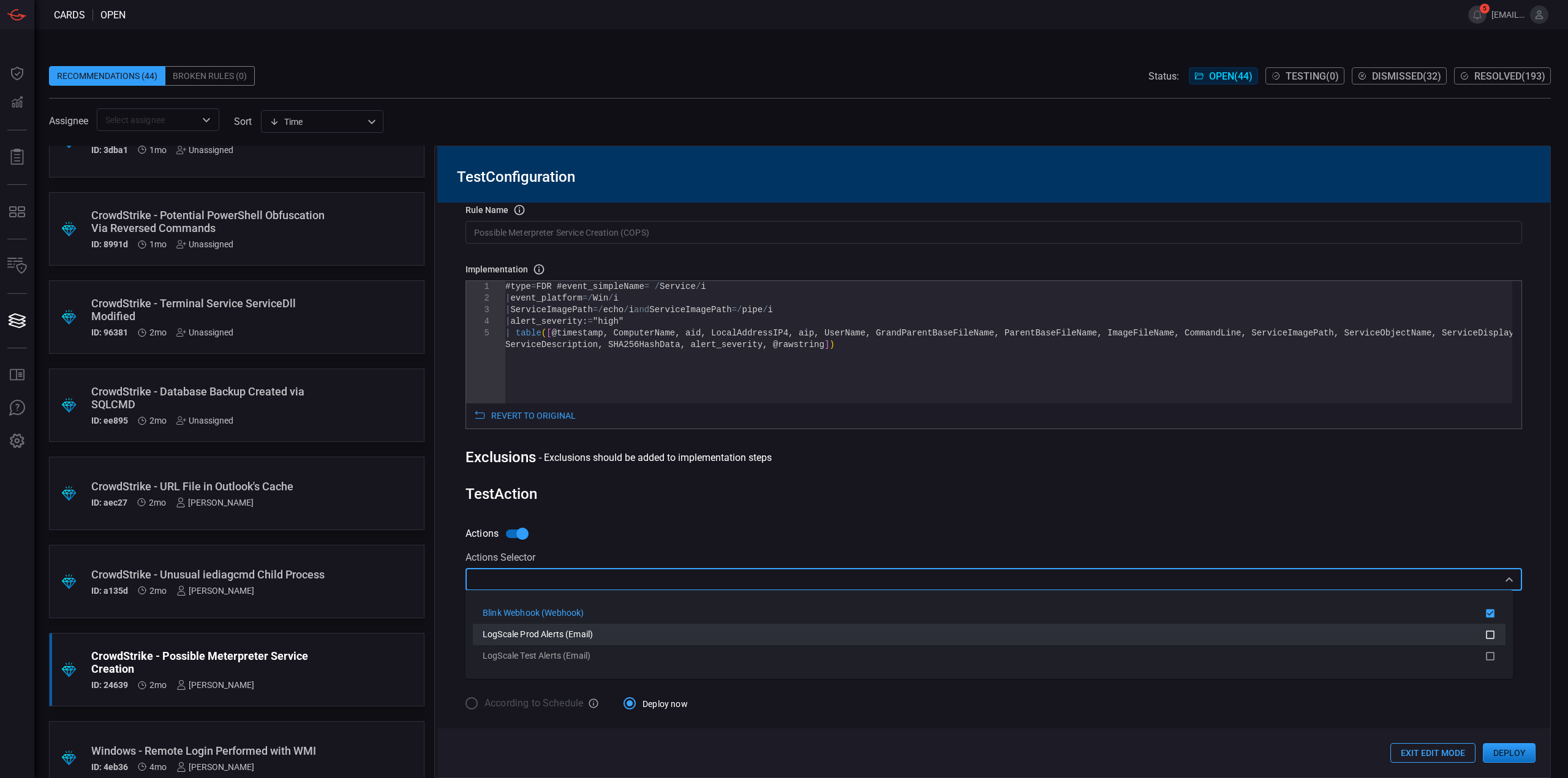
click at [564, 639] on span "LogScale Prod Alerts (Email)" at bounding box center [538, 634] width 110 height 10
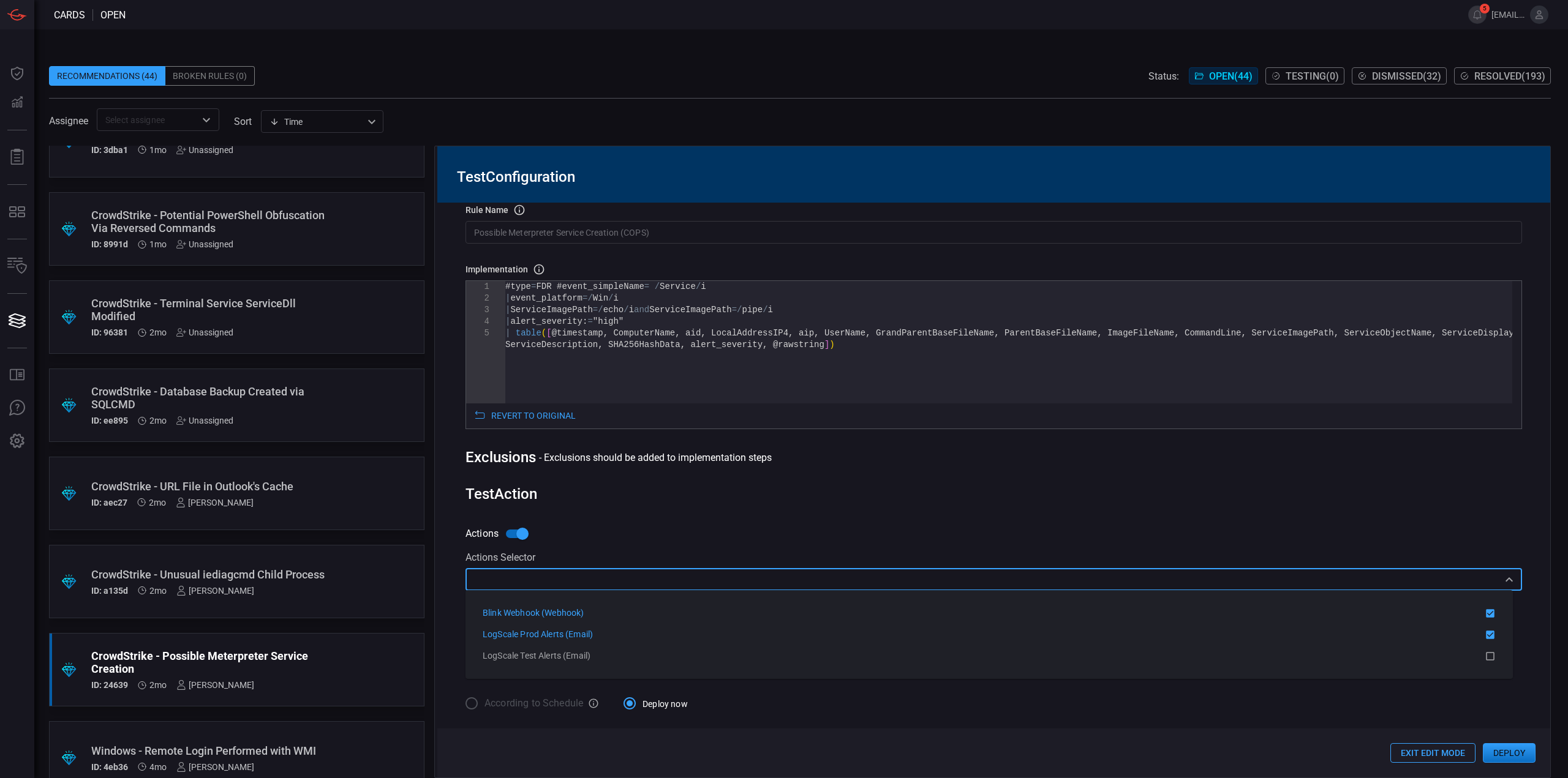
click at [844, 499] on div "Test Action" at bounding box center [993, 494] width 1056 height 17
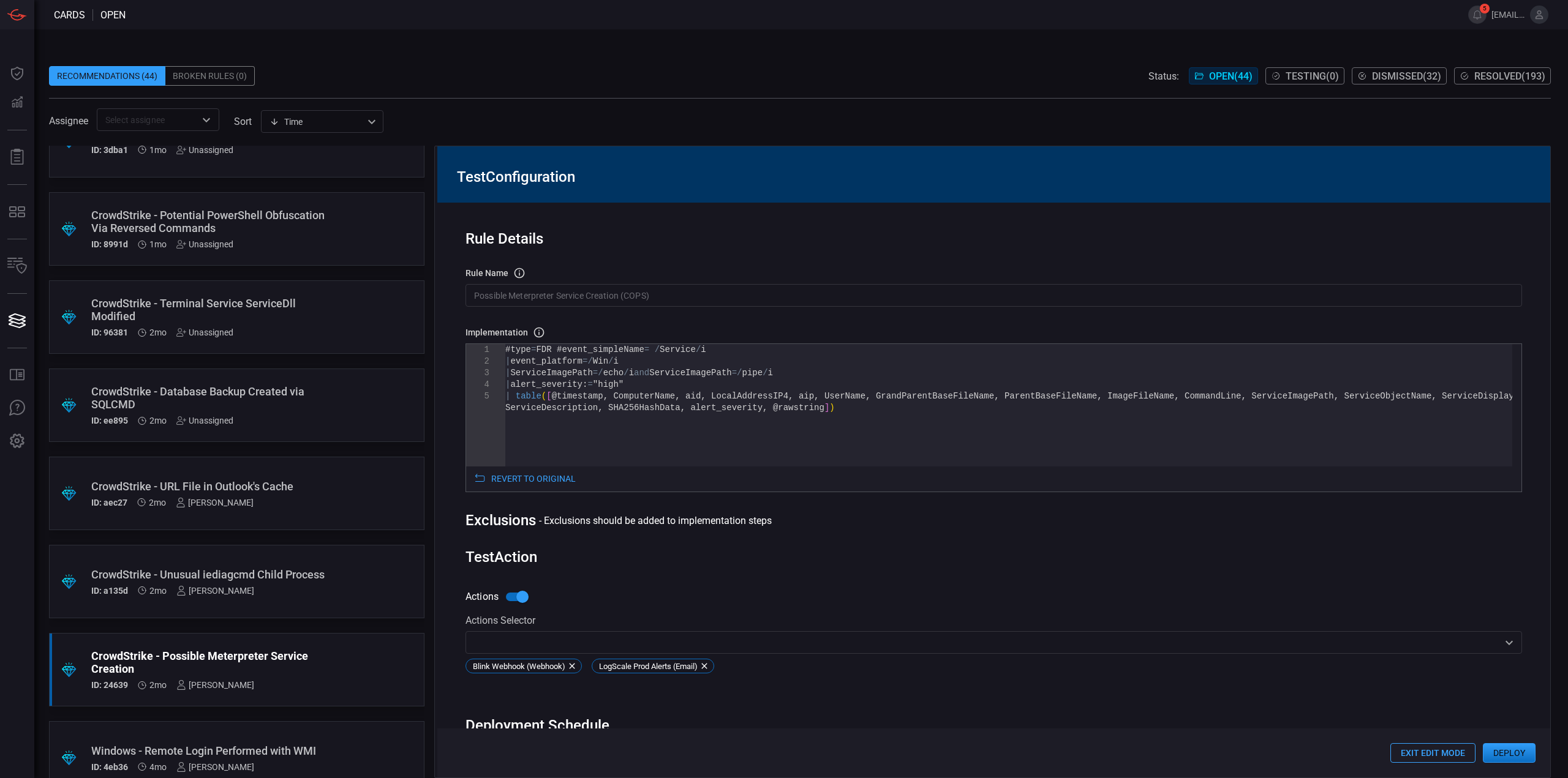
scroll to position [0, 0]
click at [1515, 754] on button "Deploy" at bounding box center [1509, 753] width 53 height 20
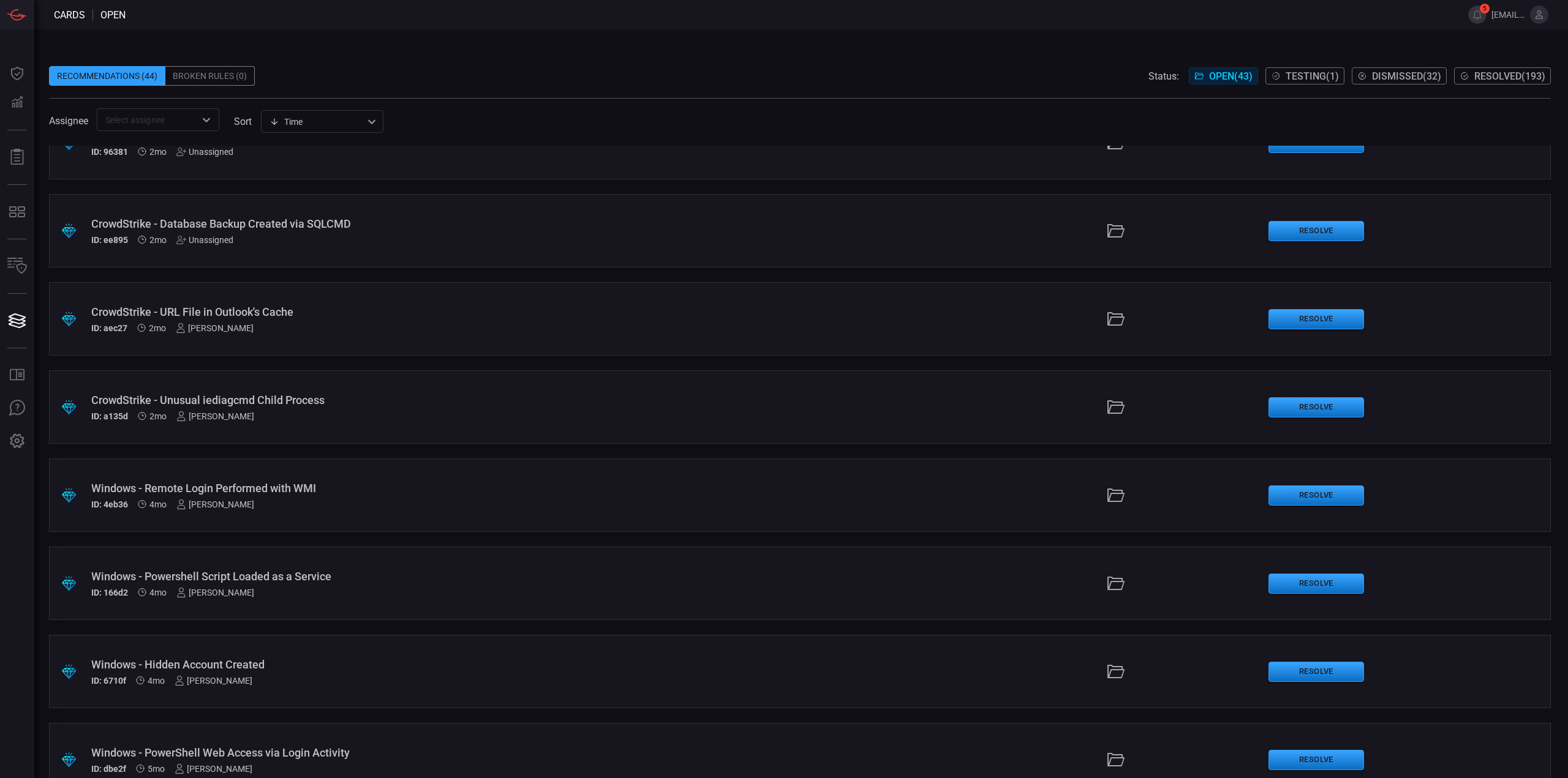
scroll to position [3035, 0]
click at [403, 418] on div "ID: a135d 2mo Mallom Coelho" at bounding box center [384, 418] width 585 height 10
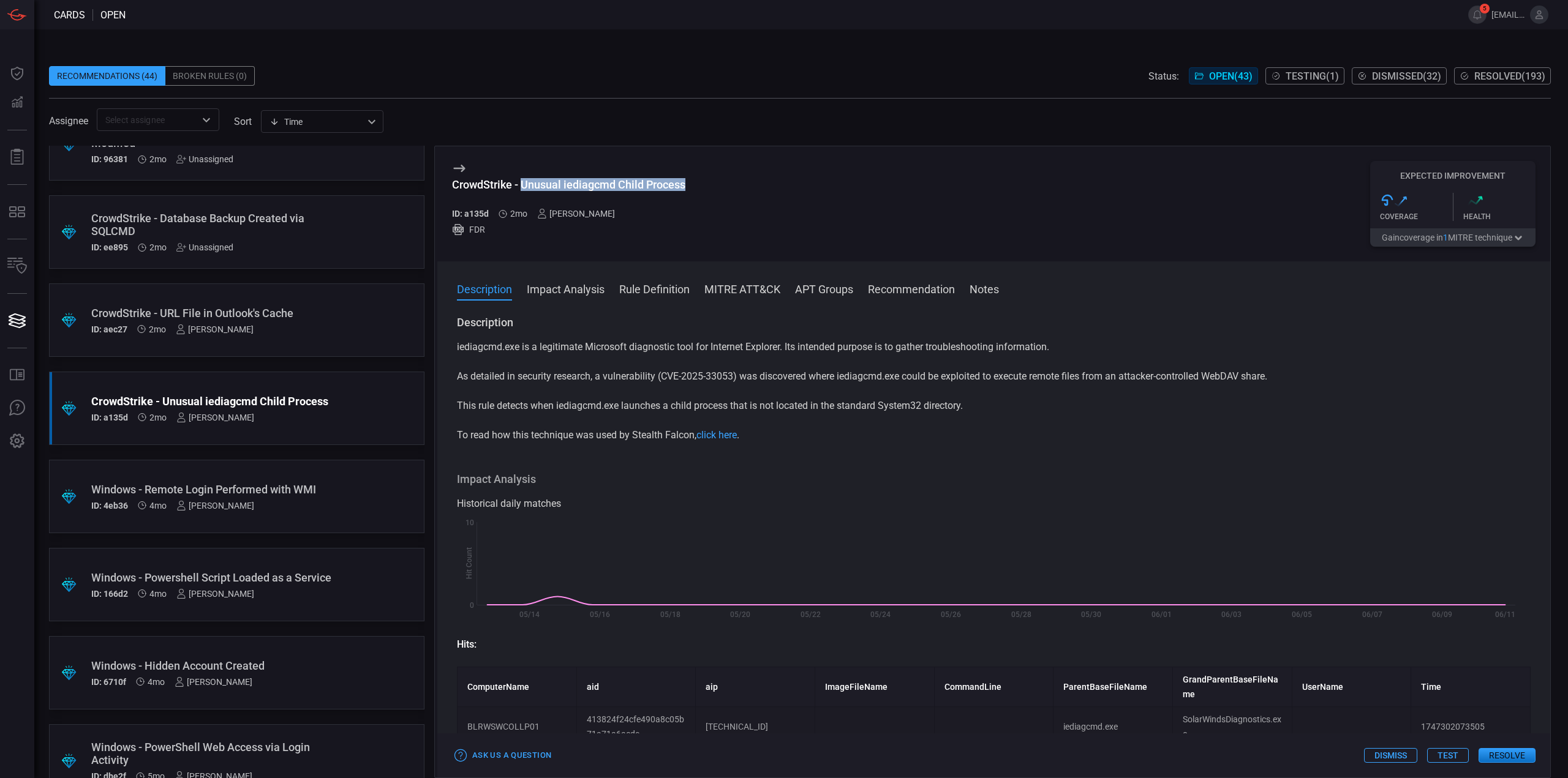
drag, startPoint x: 669, startPoint y: 182, endPoint x: 524, endPoint y: 184, distance: 145.0
click at [524, 184] on div "CrowdStrike - Unusual iediagcmd Child Process ID: a135d 2mo Mallom Coelho FDR E…" at bounding box center [993, 204] width 1113 height 115
click at [660, 193] on h3 "CrowdStrike - Unusual iediagcmd Child Process" at bounding box center [569, 191] width 234 height 26
drag, startPoint x: 687, startPoint y: 186, endPoint x: 521, endPoint y: 184, distance: 166.0
click at [521, 184] on div "CrowdStrike - Unusual iediagcmd Child Process ID: a135d 2mo Mallom Coelho FDR E…" at bounding box center [993, 204] width 1113 height 115
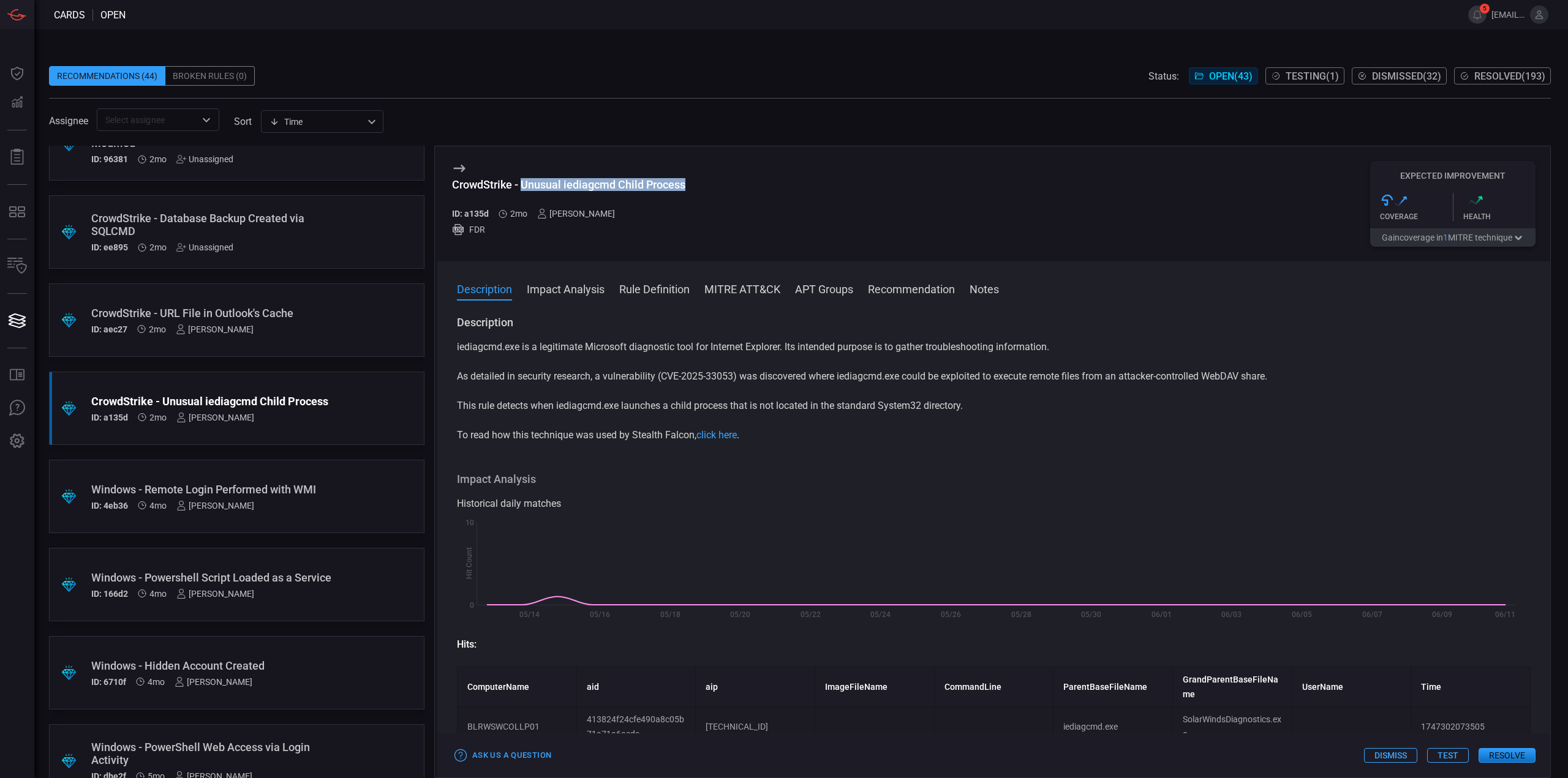
copy div "Unusual iediagcmd Child Process"
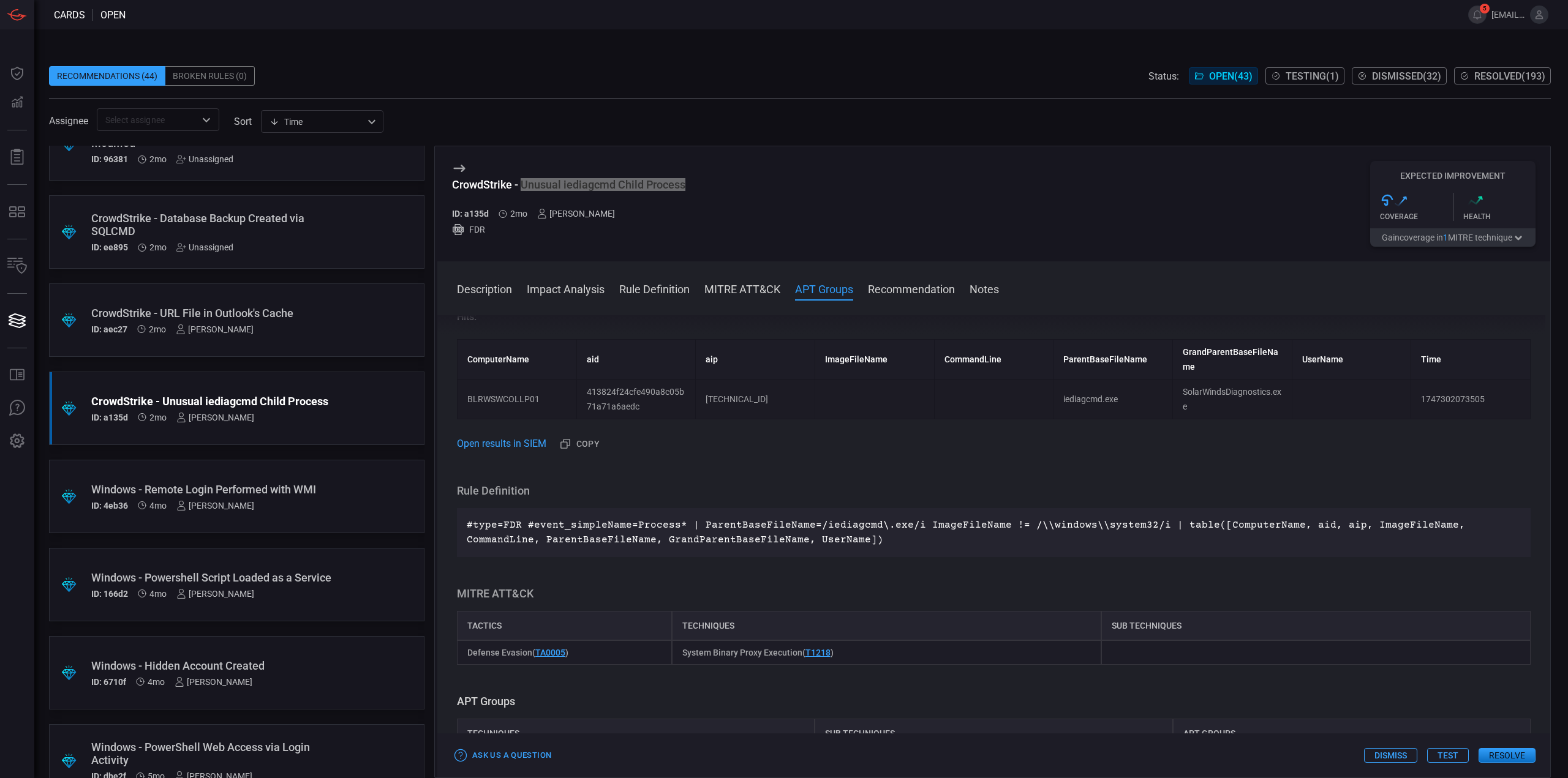
scroll to position [305, 0]
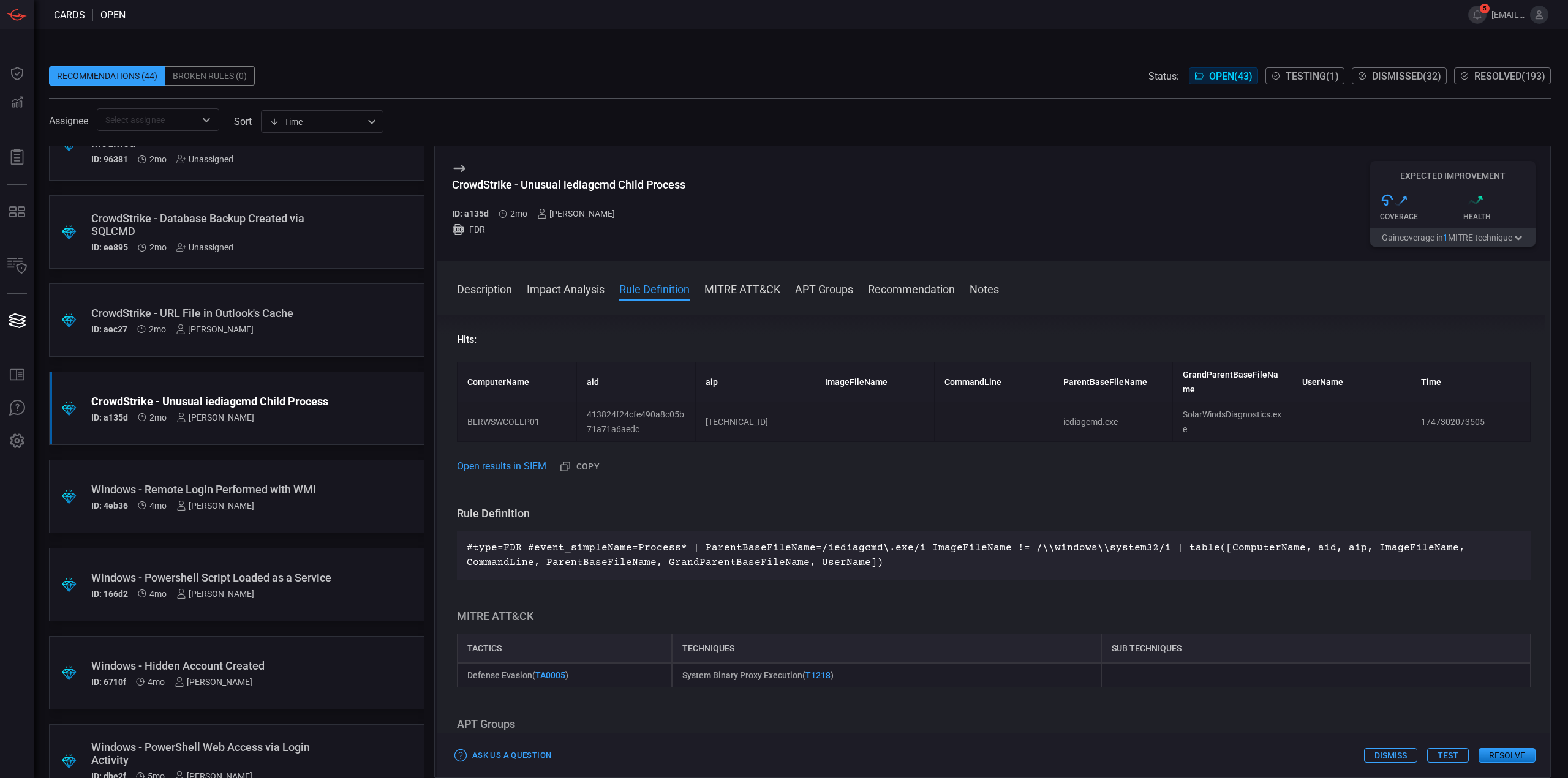
drag, startPoint x: 557, startPoint y: 630, endPoint x: 502, endPoint y: 656, distance: 60.8
click at [557, 630] on div "MITRE ATT&CK Tactics Techniques Sub Techniques Defense Evasion ( TA0005 ) Syste…" at bounding box center [994, 648] width 1074 height 78
drag, startPoint x: 467, startPoint y: 673, endPoint x: 529, endPoint y: 673, distance: 62.0
click at [531, 673] on span "Defense Evasion ( TA0005 )" at bounding box center [518, 675] width 101 height 10
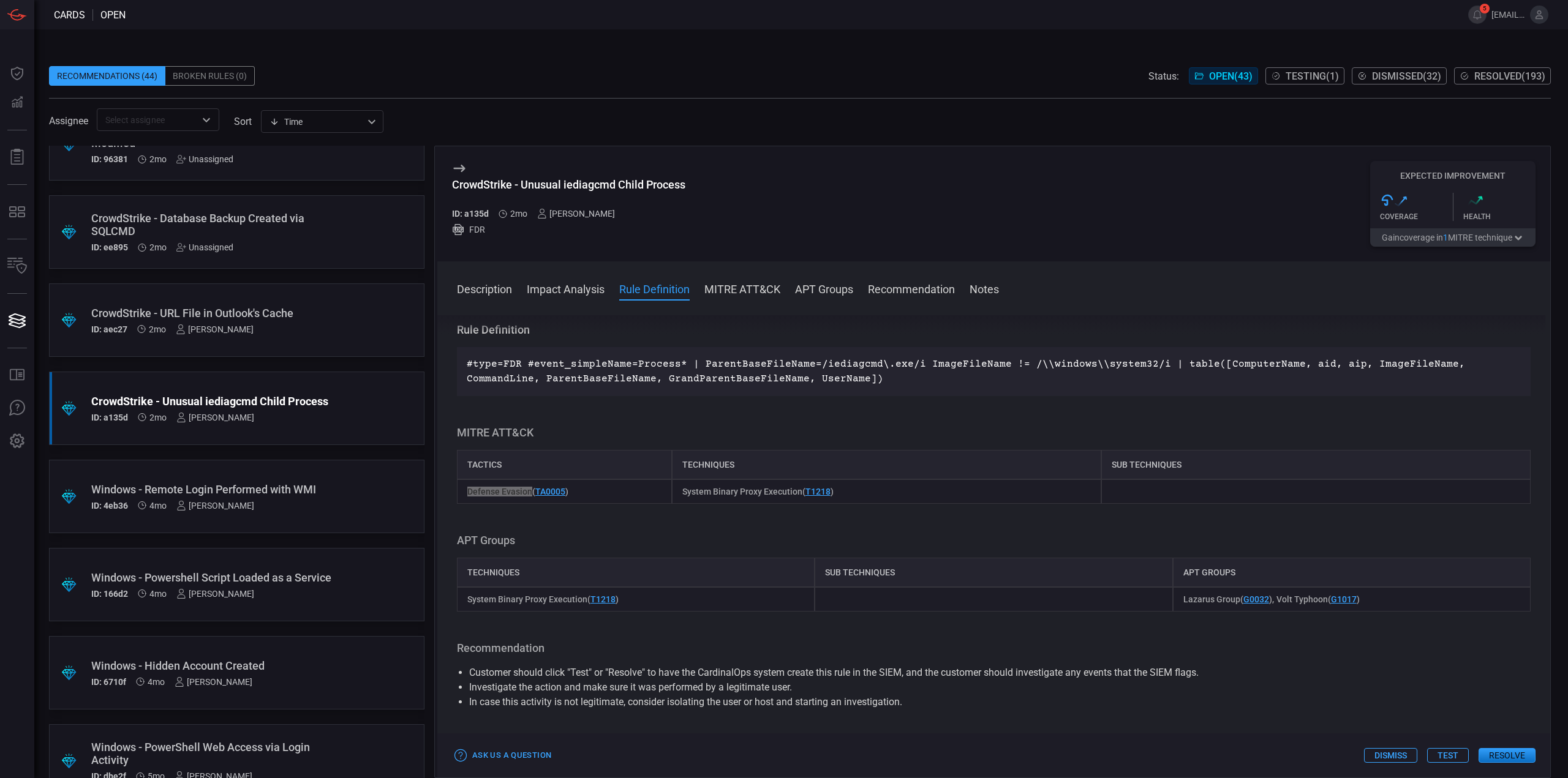
scroll to position [366, 0]
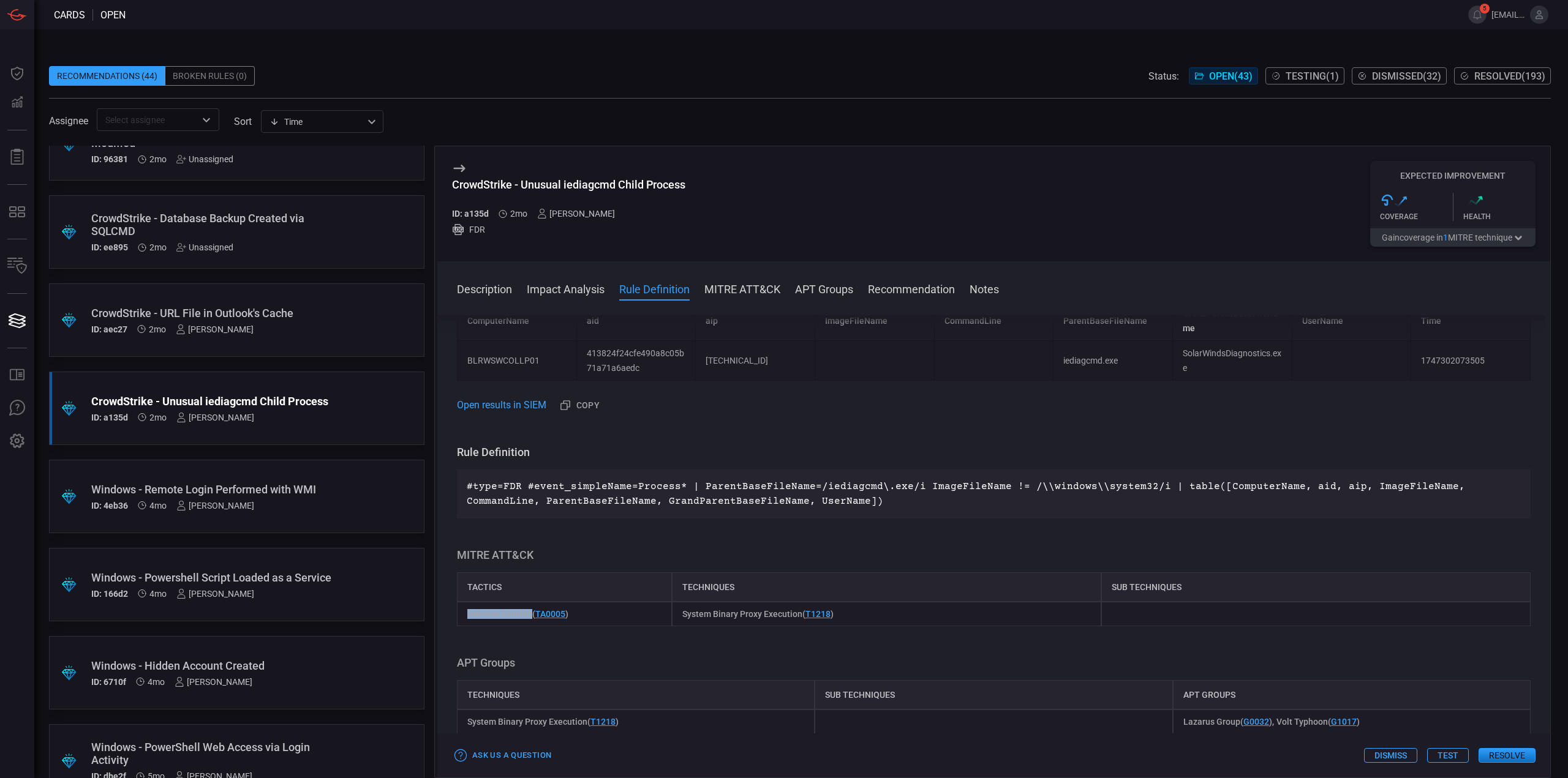
click at [498, 617] on span "Defense Evasion ( TA0005 )" at bounding box center [518, 614] width 101 height 10
click at [496, 616] on span "Defense Evasion ( TA0005 )" at bounding box center [518, 614] width 101 height 10
drag, startPoint x: 467, startPoint y: 611, endPoint x: 583, endPoint y: 616, distance: 116.1
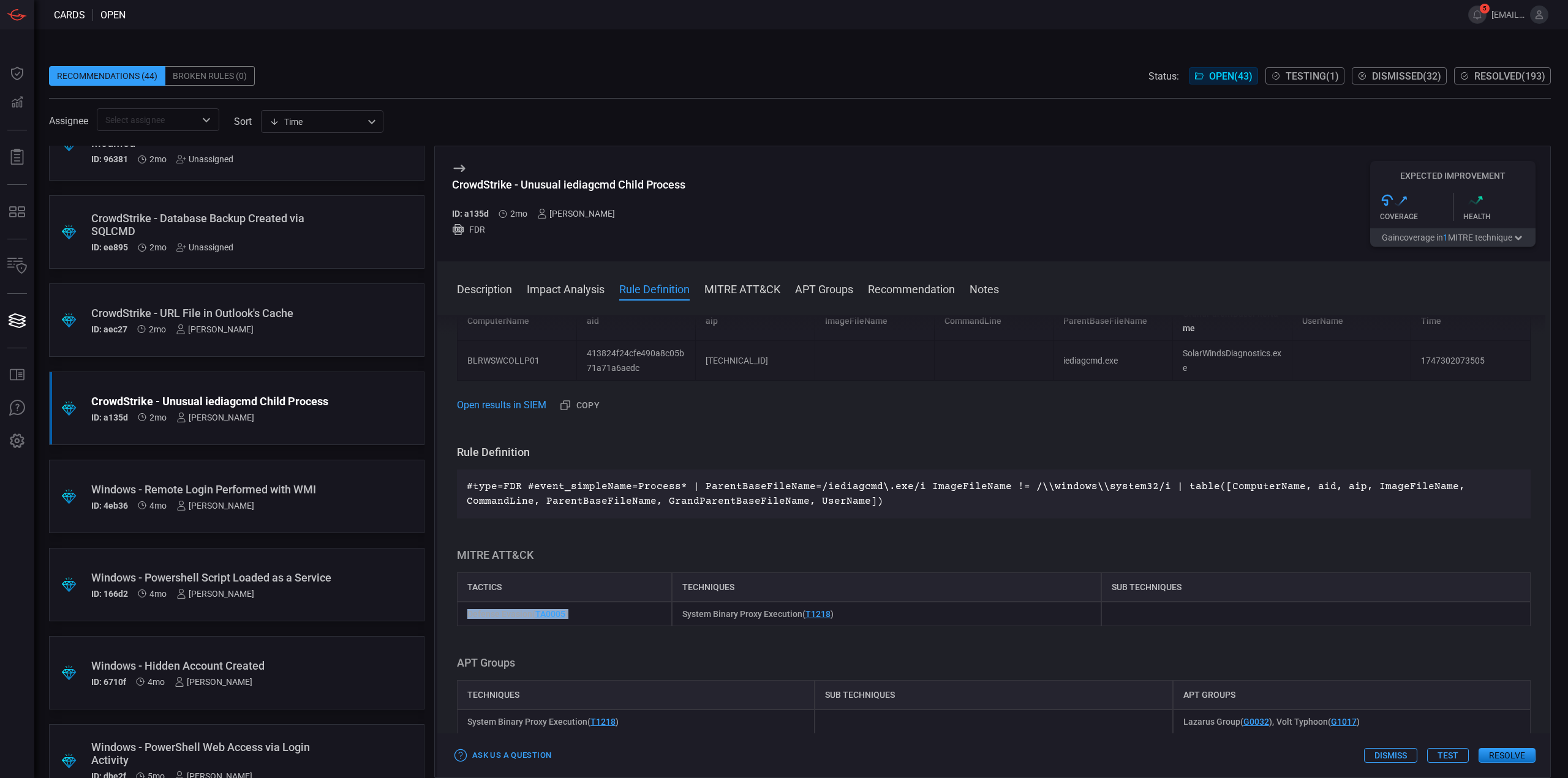
click at [576, 616] on div "Defense Evasion ( TA0005 )" at bounding box center [564, 613] width 215 height 25
drag, startPoint x: 835, startPoint y: 616, endPoint x: 678, endPoint y: 620, distance: 157.1
click at [678, 620] on div "System Binary Proxy Execution ( T1218 )" at bounding box center [887, 613] width 429 height 25
click at [734, 634] on div "Description iediagcmd.exe is a legitimate Microsoft diagnostic tool for Interne…" at bounding box center [993, 544] width 1113 height 458
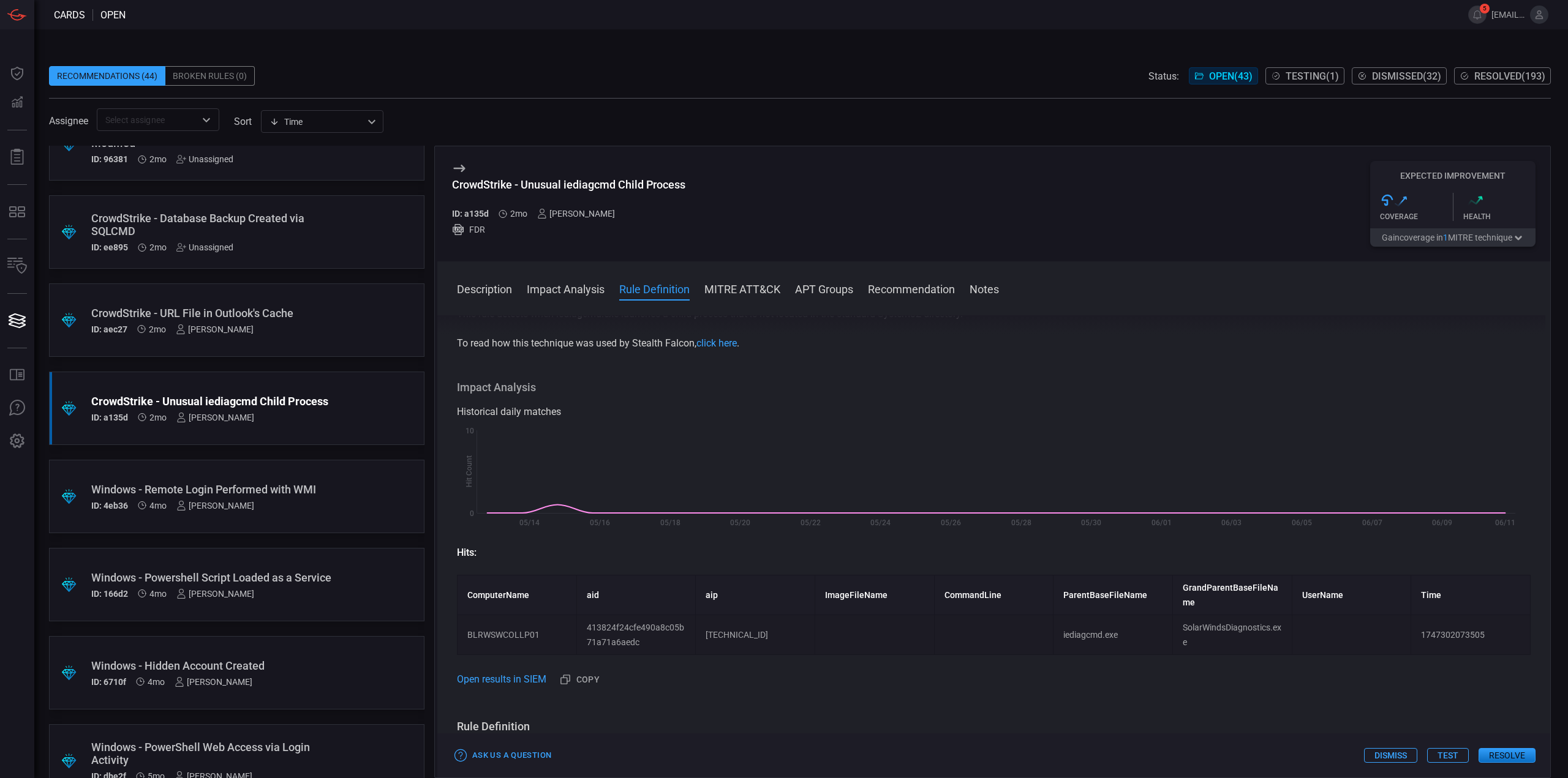
scroll to position [0, 0]
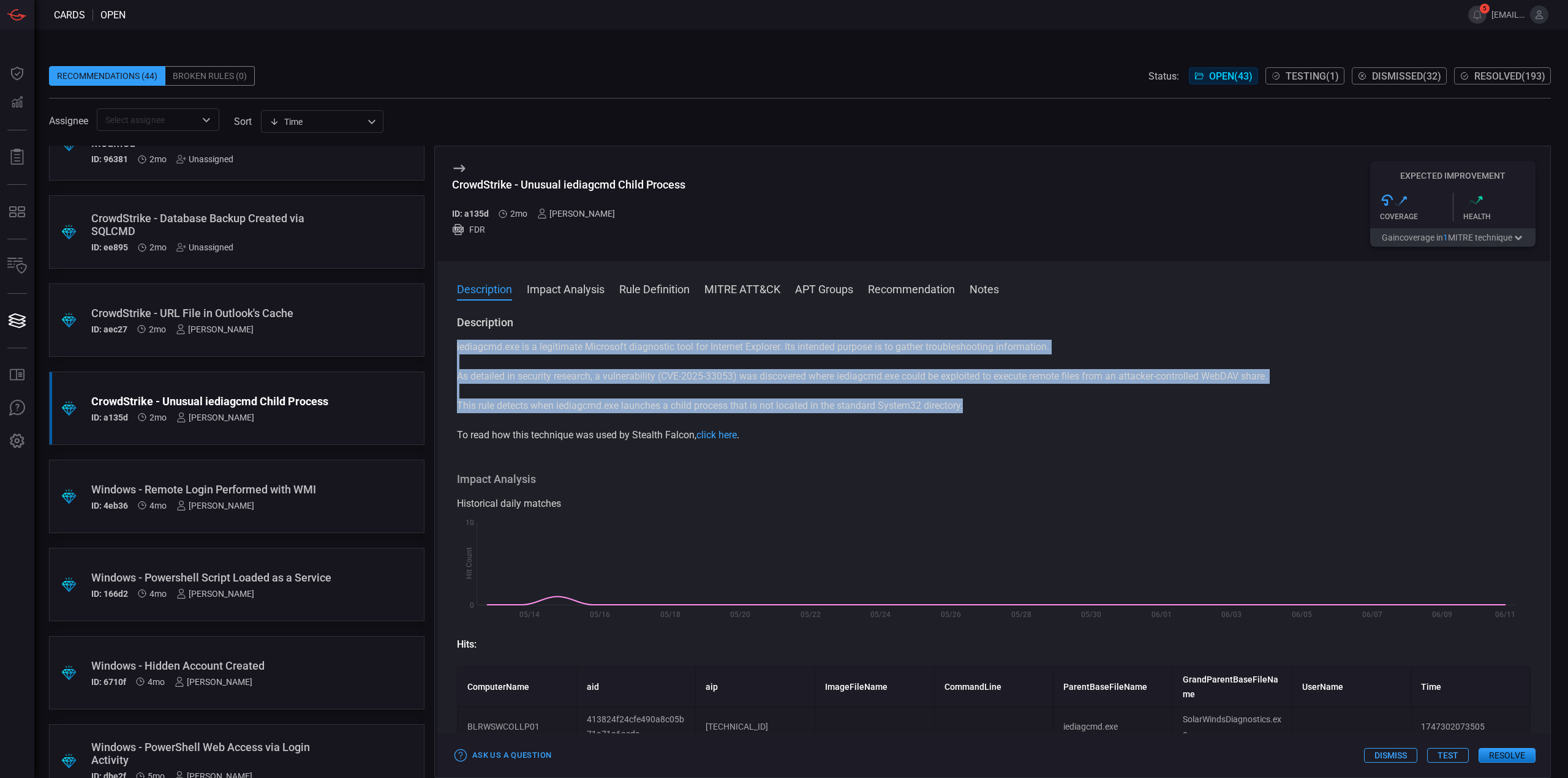
drag, startPoint x: 936, startPoint y: 412, endPoint x: 456, endPoint y: 345, distance: 484.7
click at [456, 345] on div "Description iediagcmd.exe is a legitimate Microsoft diagnostic tool for Interne…" at bounding box center [993, 544] width 1113 height 458
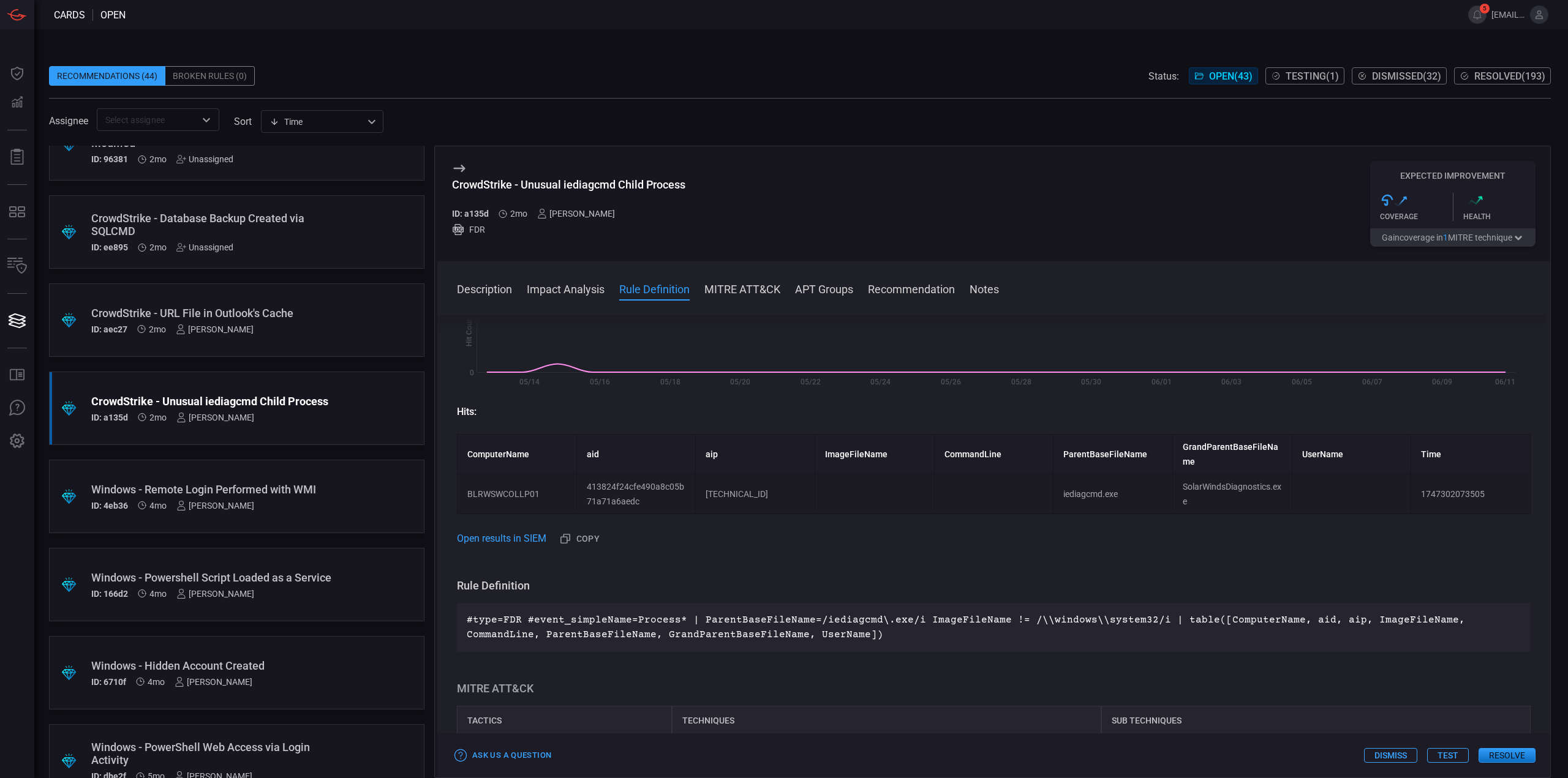
scroll to position [367, 0]
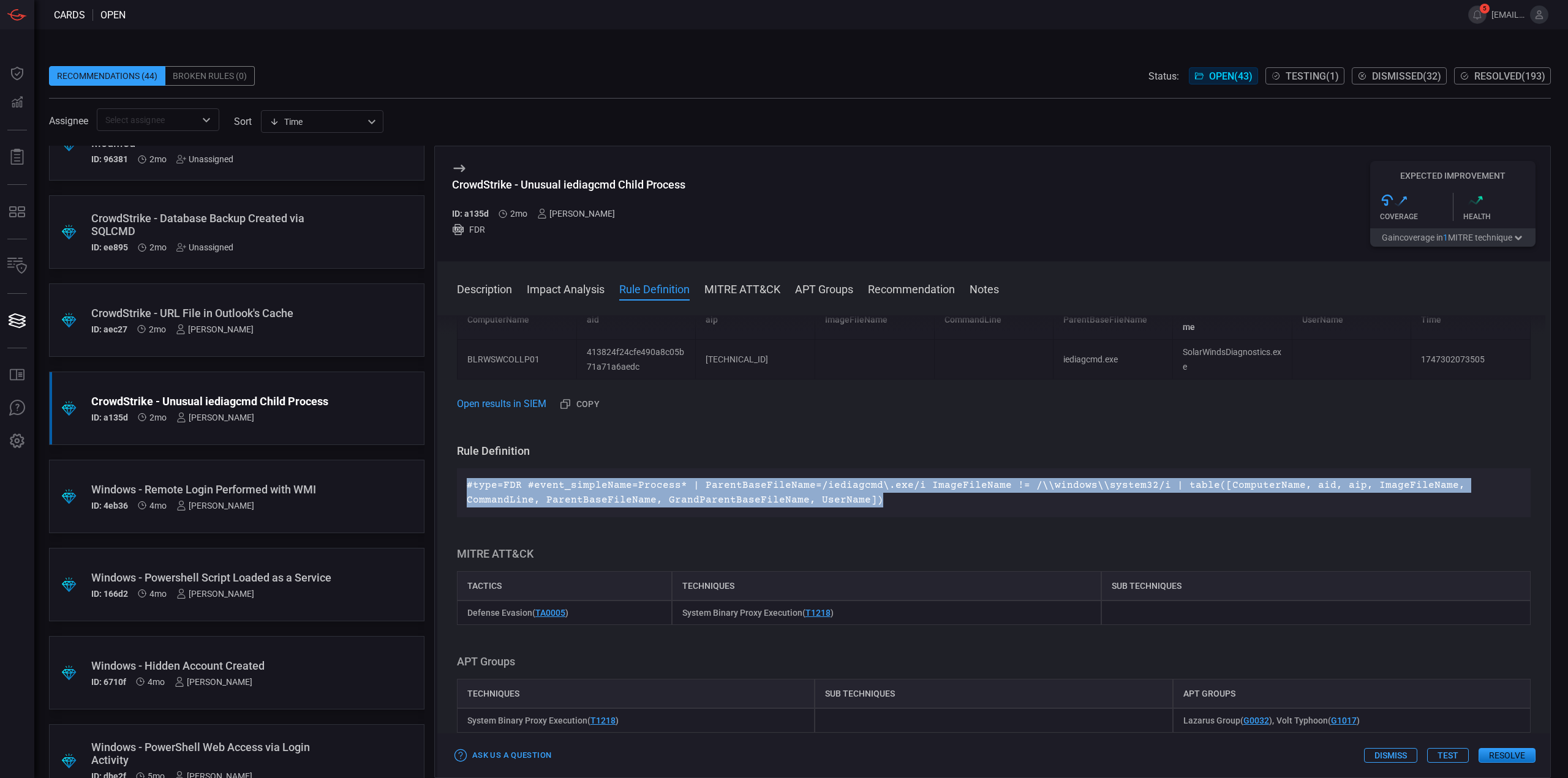
drag, startPoint x: 795, startPoint y: 496, endPoint x: 474, endPoint y: 494, distance: 321.0
click at [466, 485] on div "#type=FDR #event_simpleName=Process* | ParentBaseFileName=/iediagcmd\.exe/i Ima…" at bounding box center [994, 493] width 1074 height 49
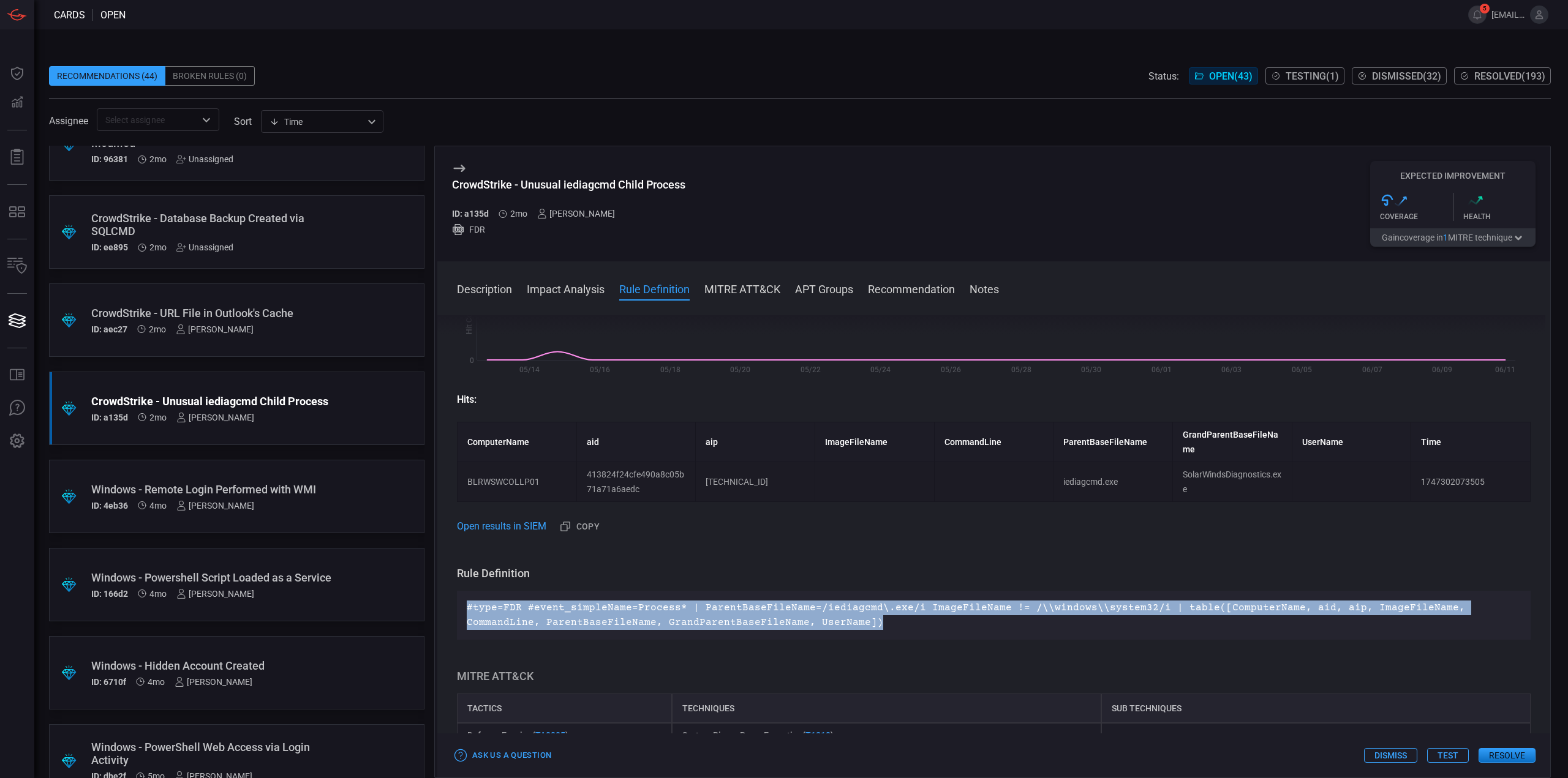
scroll to position [0, 0]
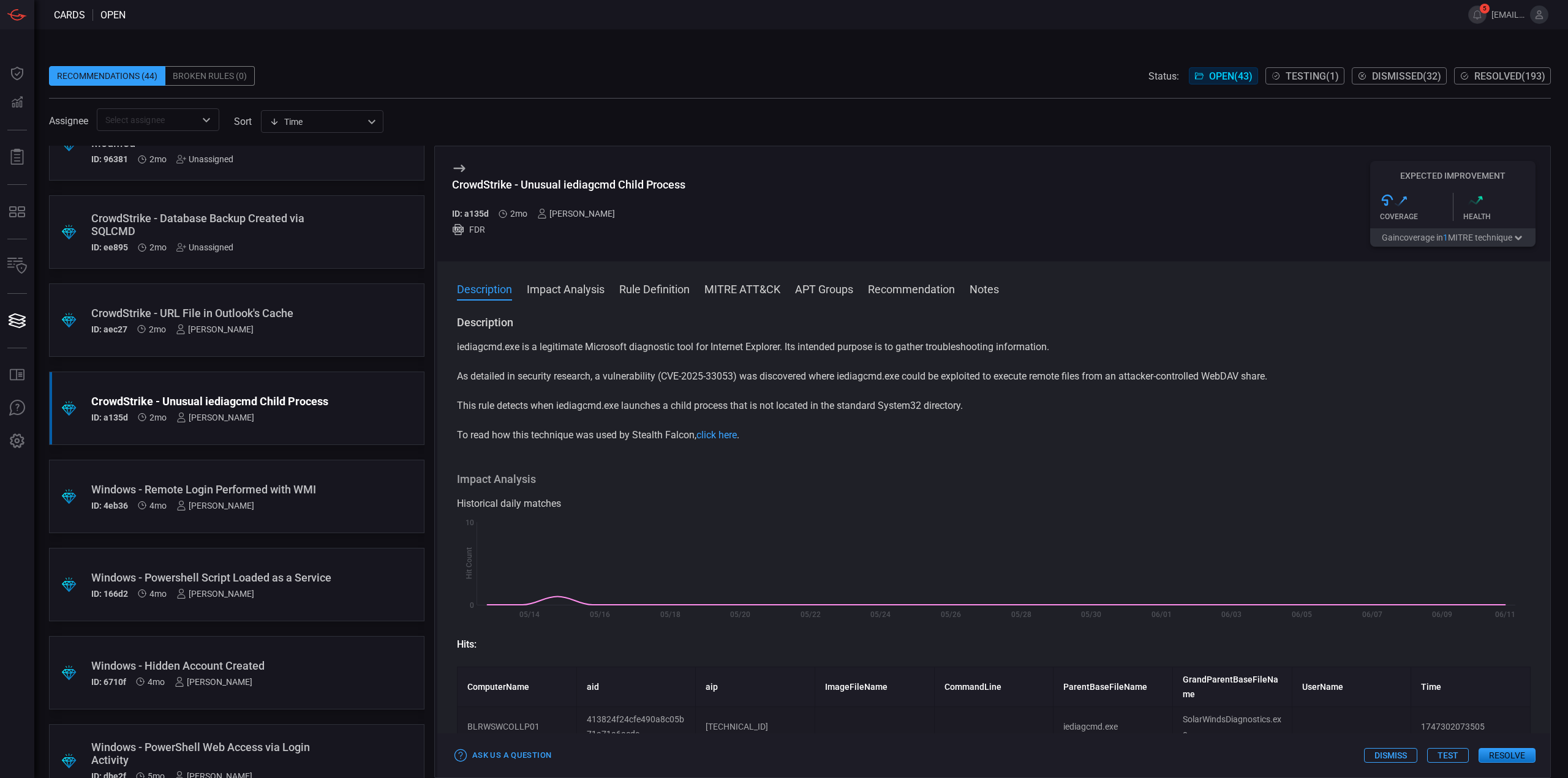
click at [1447, 754] on button "Test" at bounding box center [1448, 755] width 42 height 15
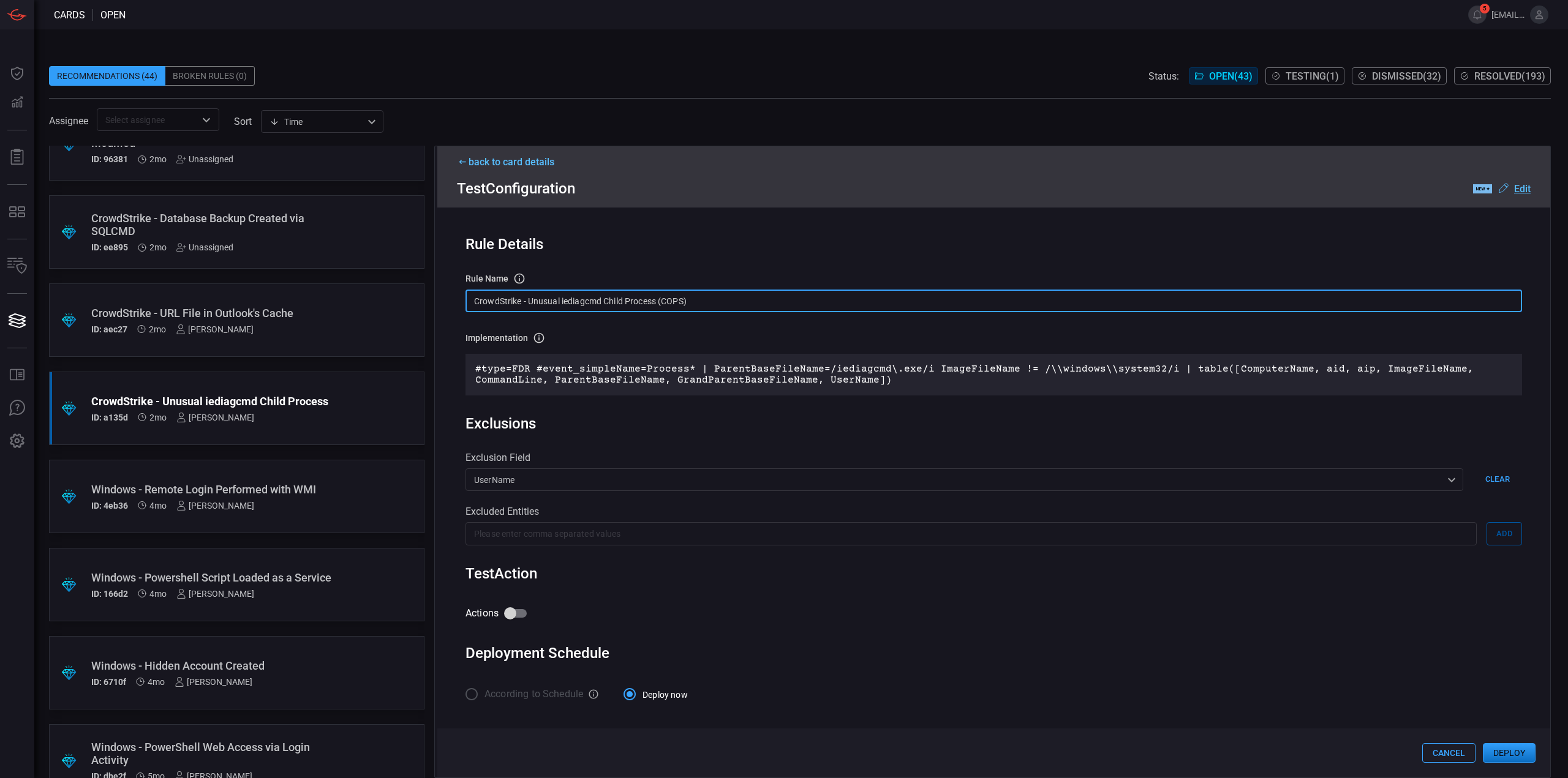
drag, startPoint x: 525, startPoint y: 299, endPoint x: 447, endPoint y: 290, distance: 78.5
click at [447, 290] on div "Rule Details rule Name Name of the rule that will be created in the SIEM. Crowd…" at bounding box center [993, 487] width 1113 height 561
type input "Unusual iediagcmd Child Process (COPS)"
click at [1522, 191] on u "Edit" at bounding box center [1522, 189] width 16 height 12
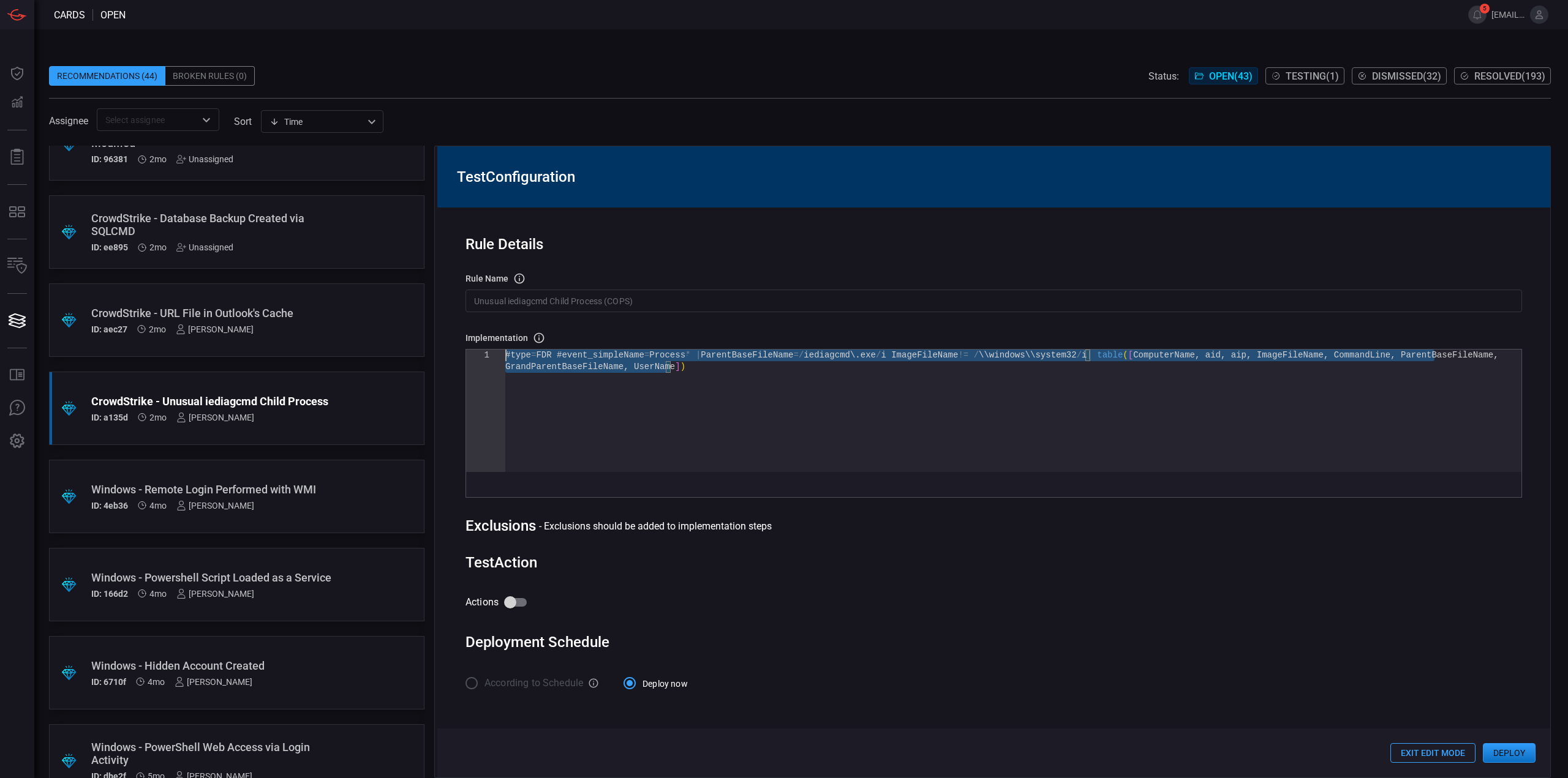
drag, startPoint x: 709, startPoint y: 380, endPoint x: 347, endPoint y: 314, distance: 368.0
click at [505, 350] on div "#type = FDR #event_simpleName = Process * | ParentBaseFileName =/ iediagcmd\ . …" at bounding box center [1013, 416] width 1016 height 134
type textarea "#type=FDR #event_simpleName=Process* | ParentBaseFileName=/iediagcmd\.exe/i Ima…"
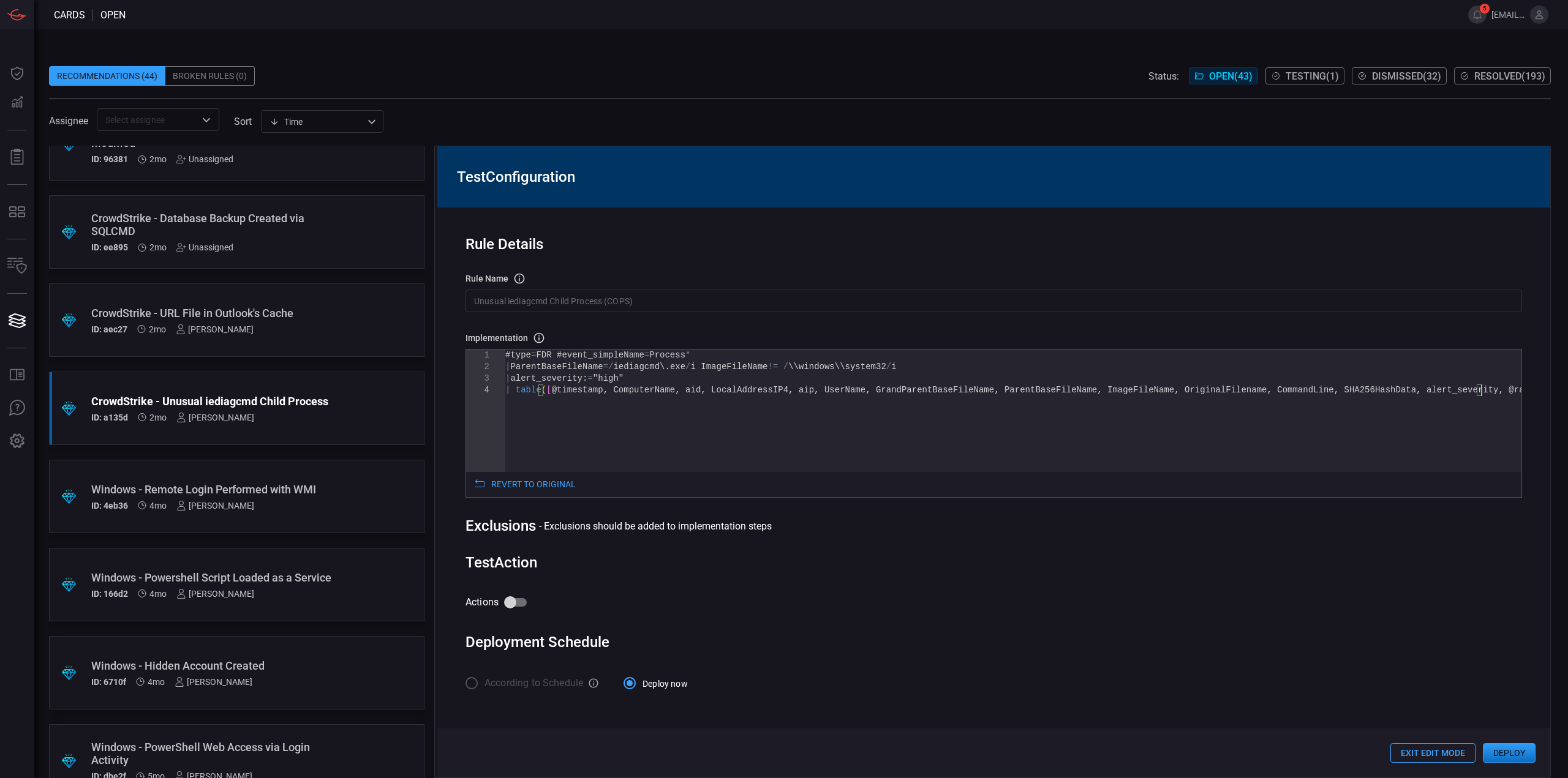
click at [517, 594] on input "Actions" at bounding box center [510, 602] width 70 height 23
checkbox input "true"
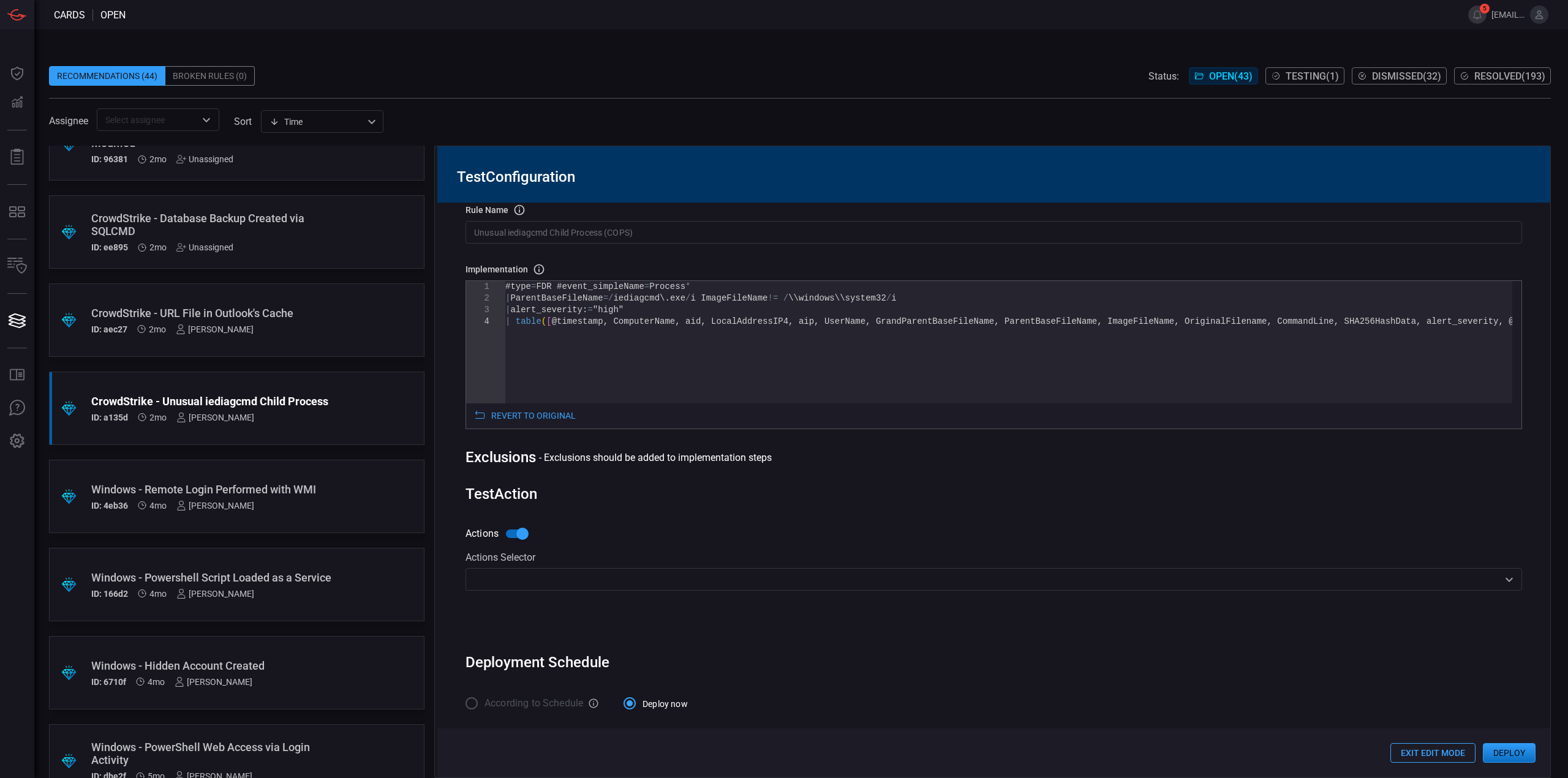
scroll to position [66, 0]
click at [574, 592] on div "Actions Selector ​" at bounding box center [993, 592] width 1056 height 82
click at [578, 581] on input "text" at bounding box center [984, 580] width 1029 height 15
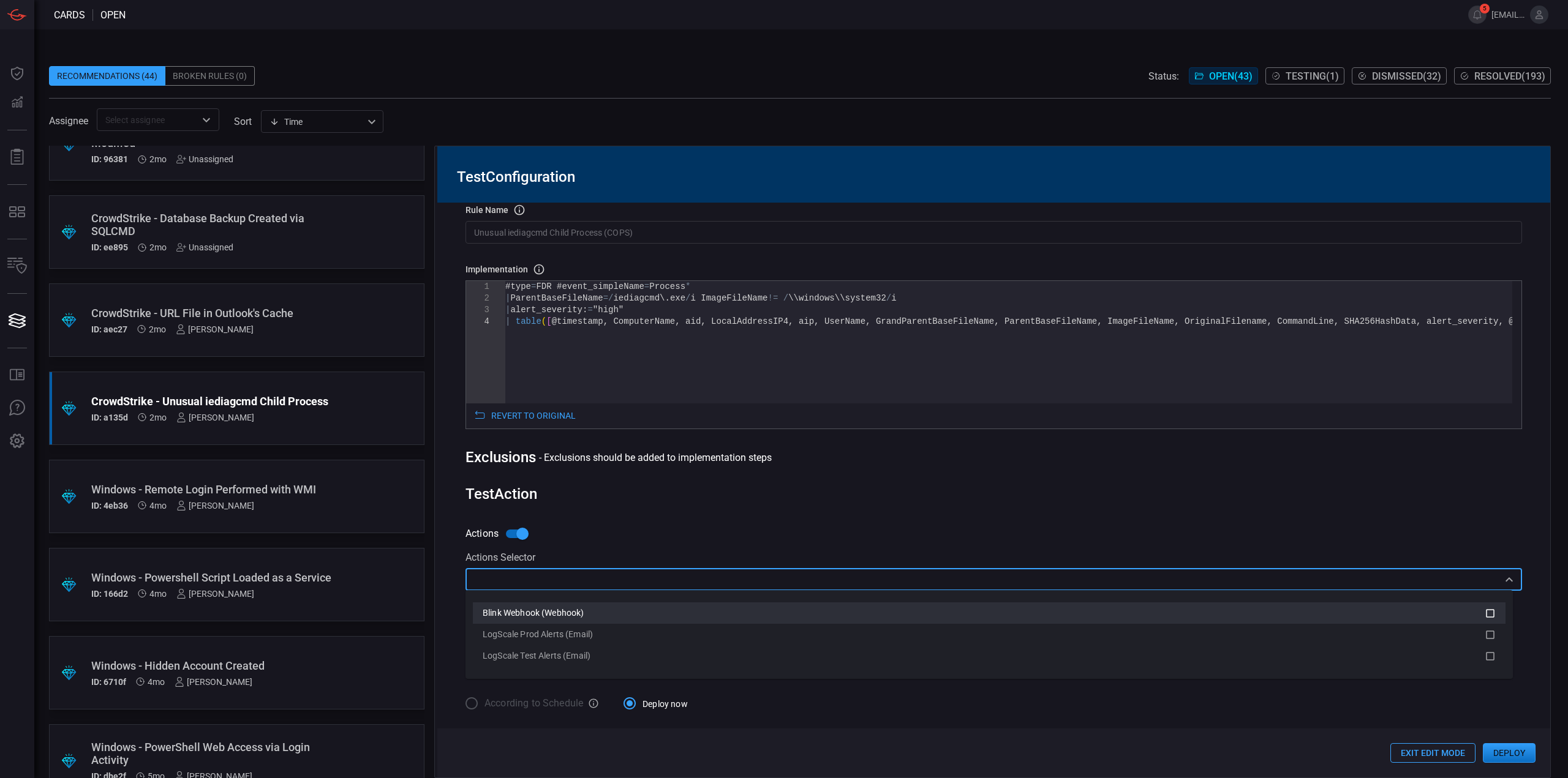
click at [573, 611] on span "Blink Webhook (Webhook)" at bounding box center [533, 613] width 101 height 10
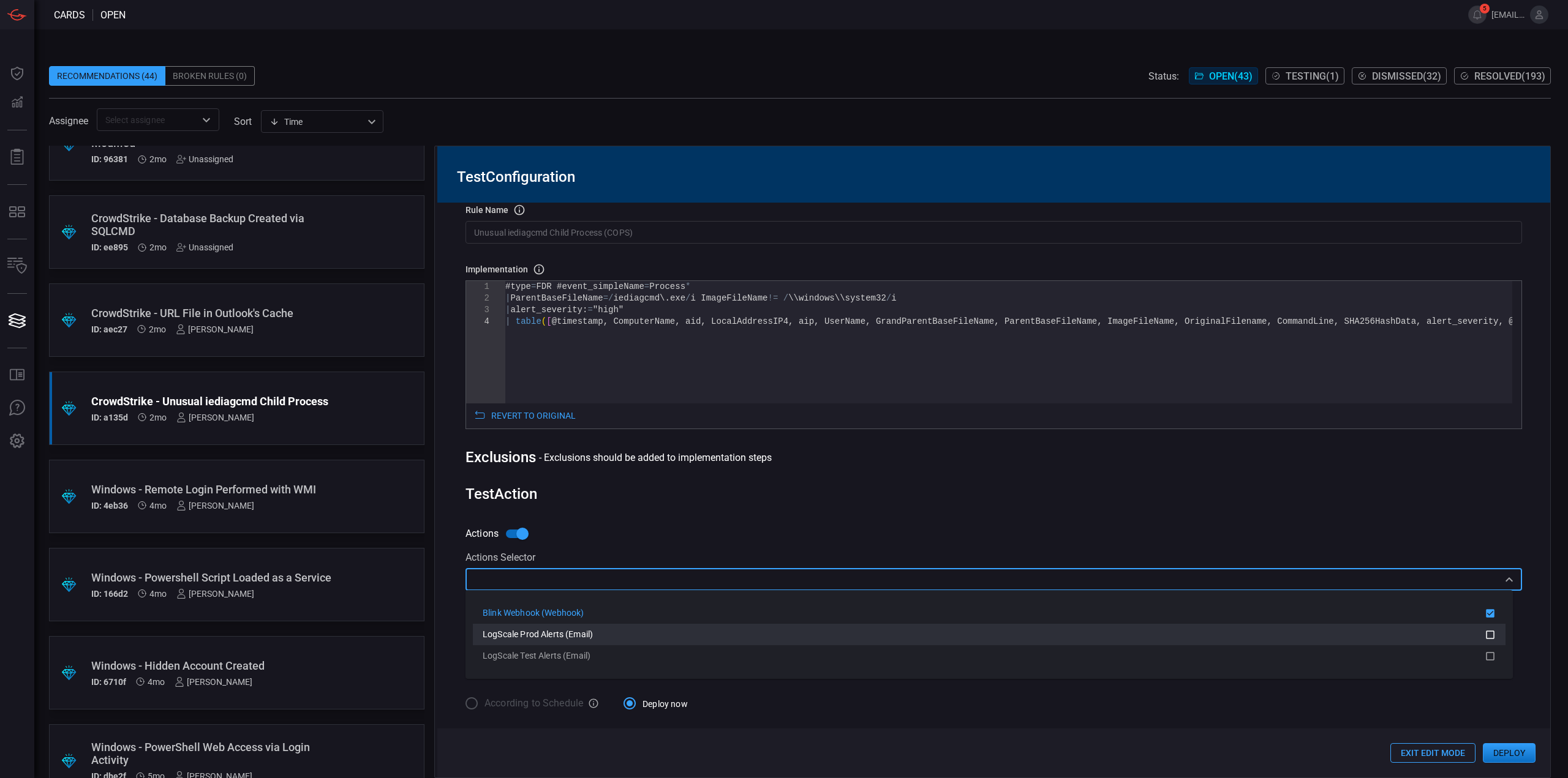
click at [581, 637] on span "LogScale Prod Alerts (Email)" at bounding box center [538, 634] width 110 height 10
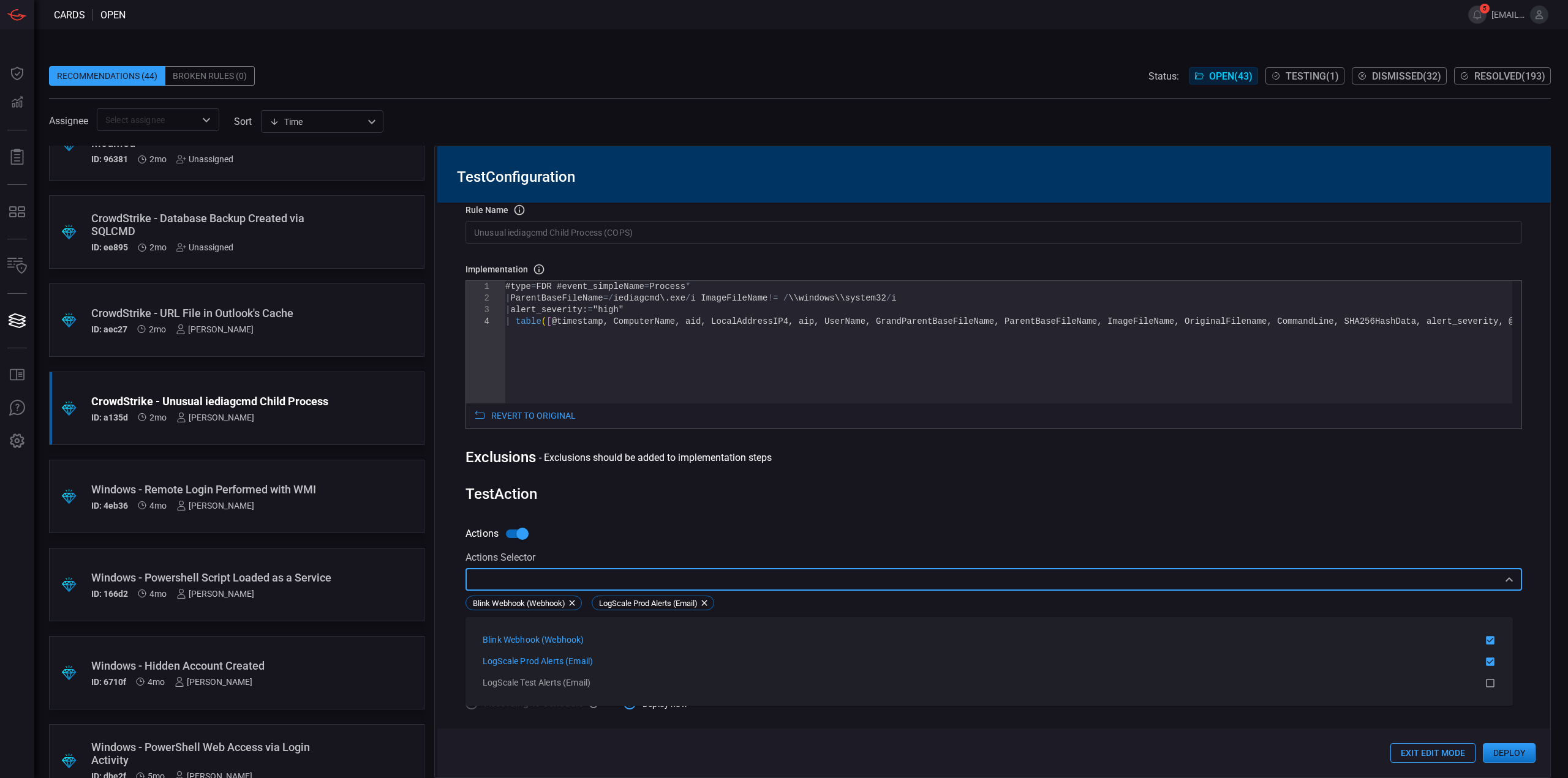
scroll to position [0, 0]
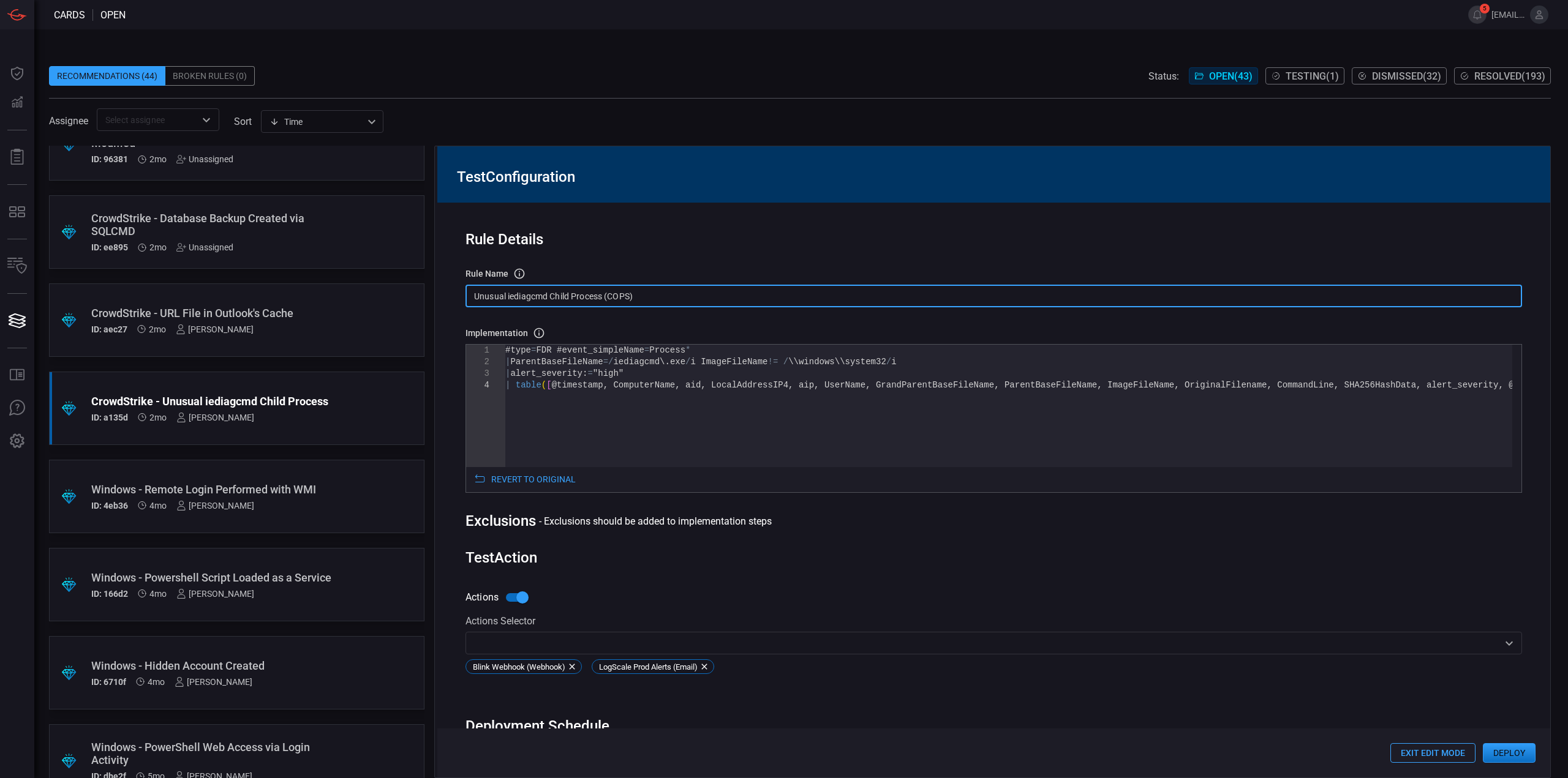
drag, startPoint x: 654, startPoint y: 291, endPoint x: 599, endPoint y: 242, distance: 73.7
click at [445, 284] on div "Rule Details rule Name Name of the rule that will be created in the SIEM. Unusu…" at bounding box center [993, 490] width 1113 height 575
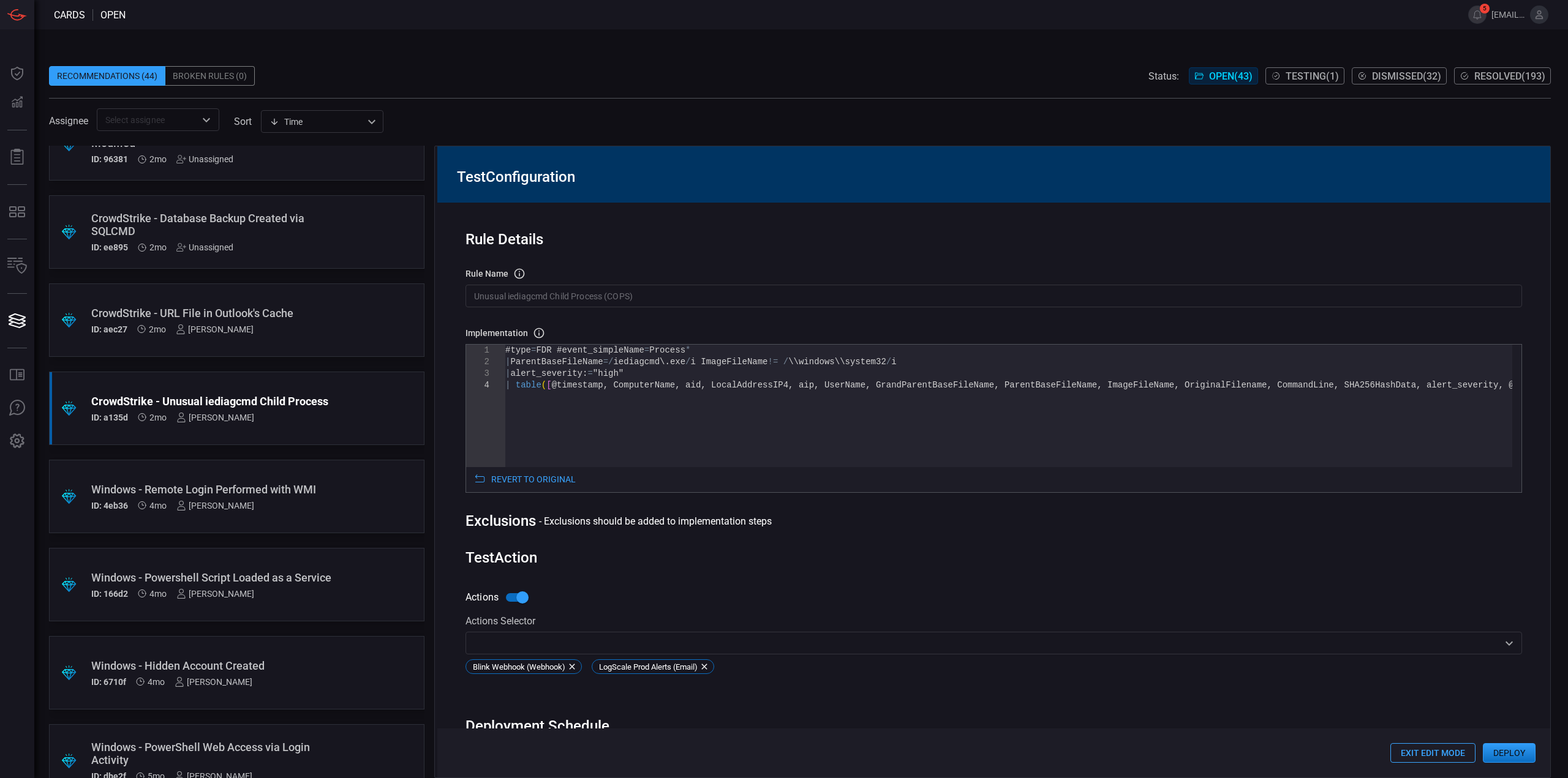
drag, startPoint x: 643, startPoint y: 293, endPoint x: 651, endPoint y: 295, distance: 8.2
click at [643, 293] on input "Unusual iediagcmd Child Process (COPS)" at bounding box center [993, 296] width 1056 height 23
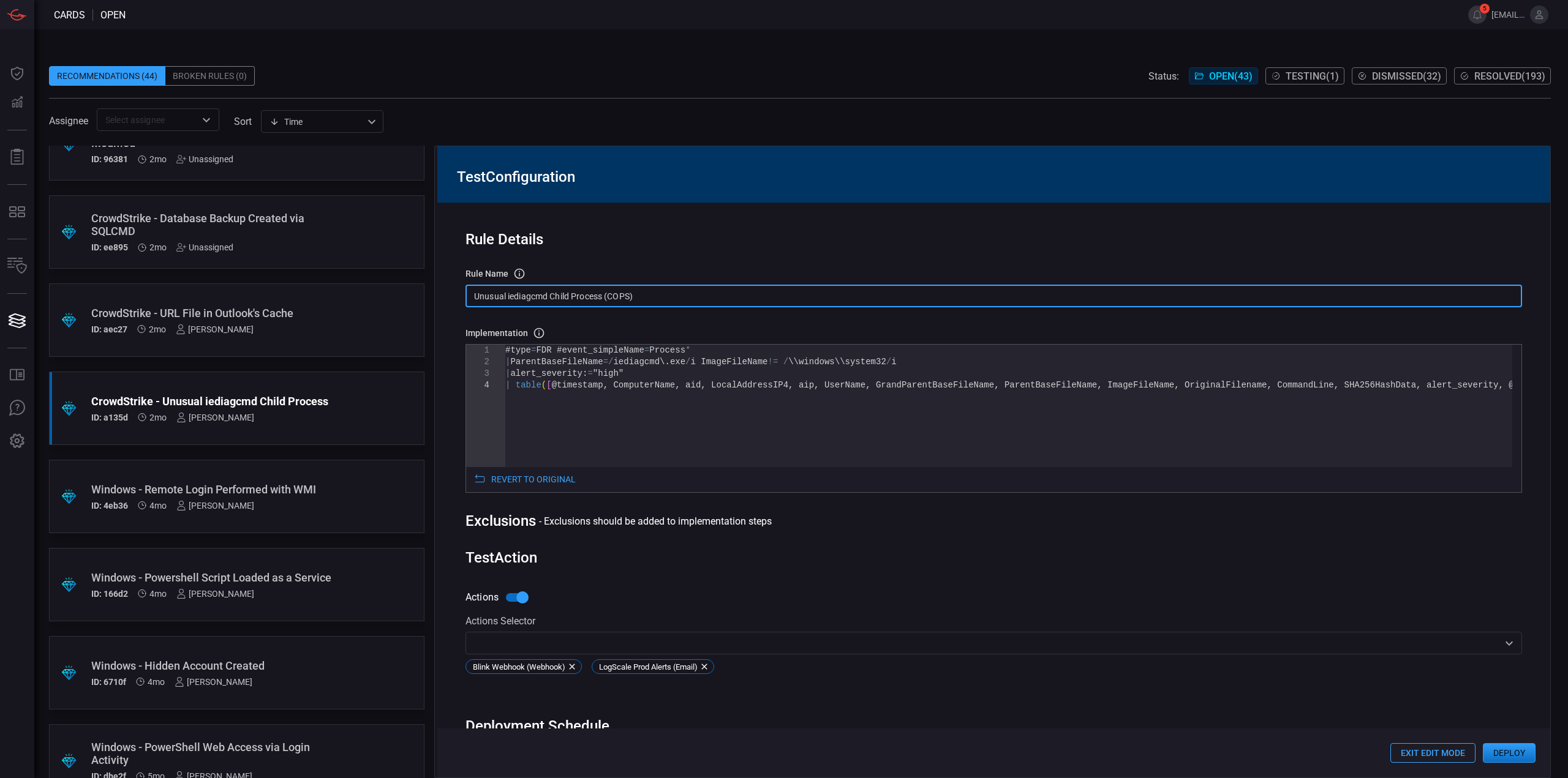
drag, startPoint x: 665, startPoint y: 296, endPoint x: 461, endPoint y: 297, distance: 204.0
click at [461, 297] on div "Rule Details rule Name Name of the rule that will be created in the SIEM. Unusu…" at bounding box center [993, 490] width 1113 height 575
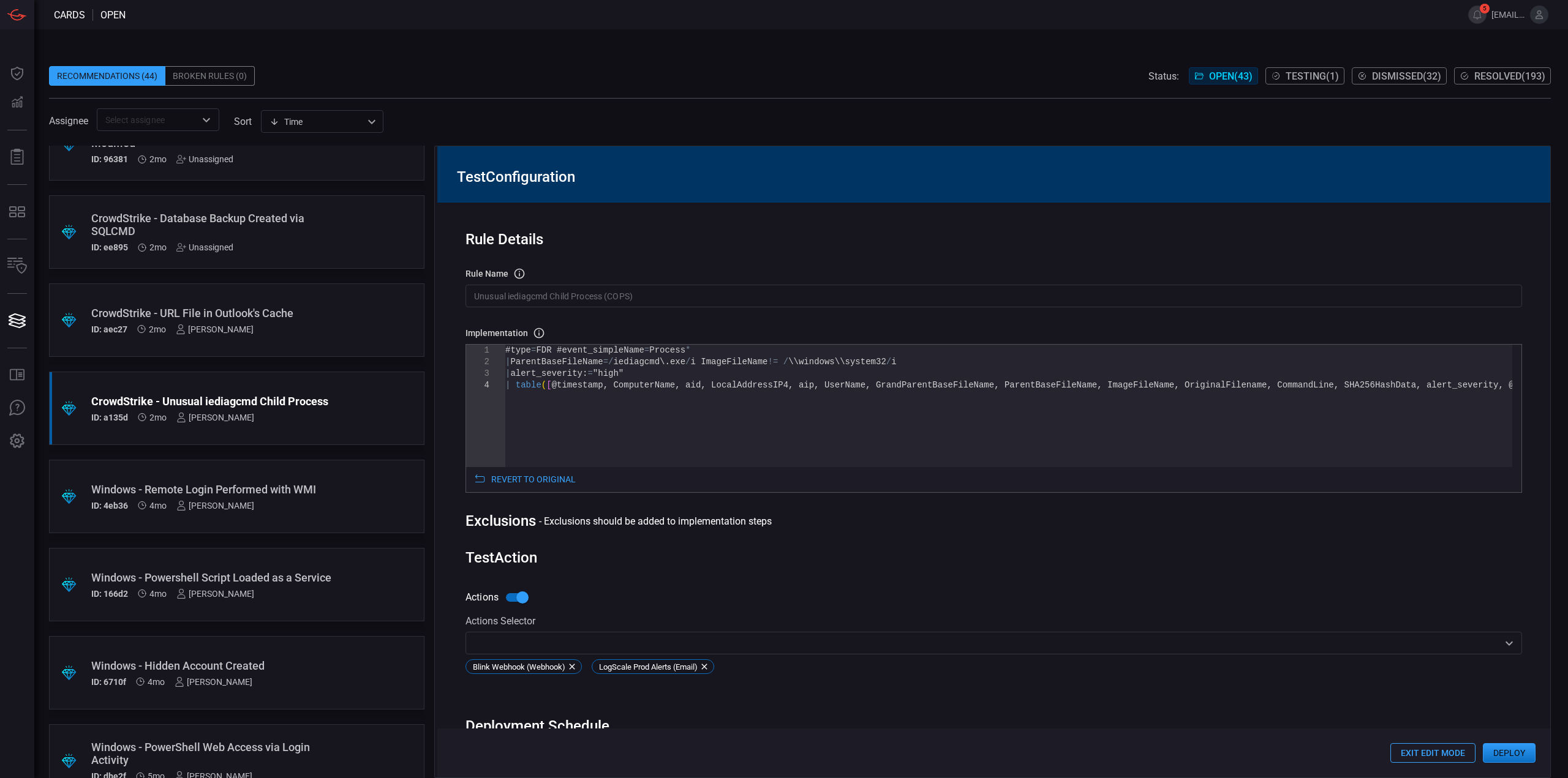
click at [1516, 751] on button "Deploy" at bounding box center [1509, 753] width 53 height 20
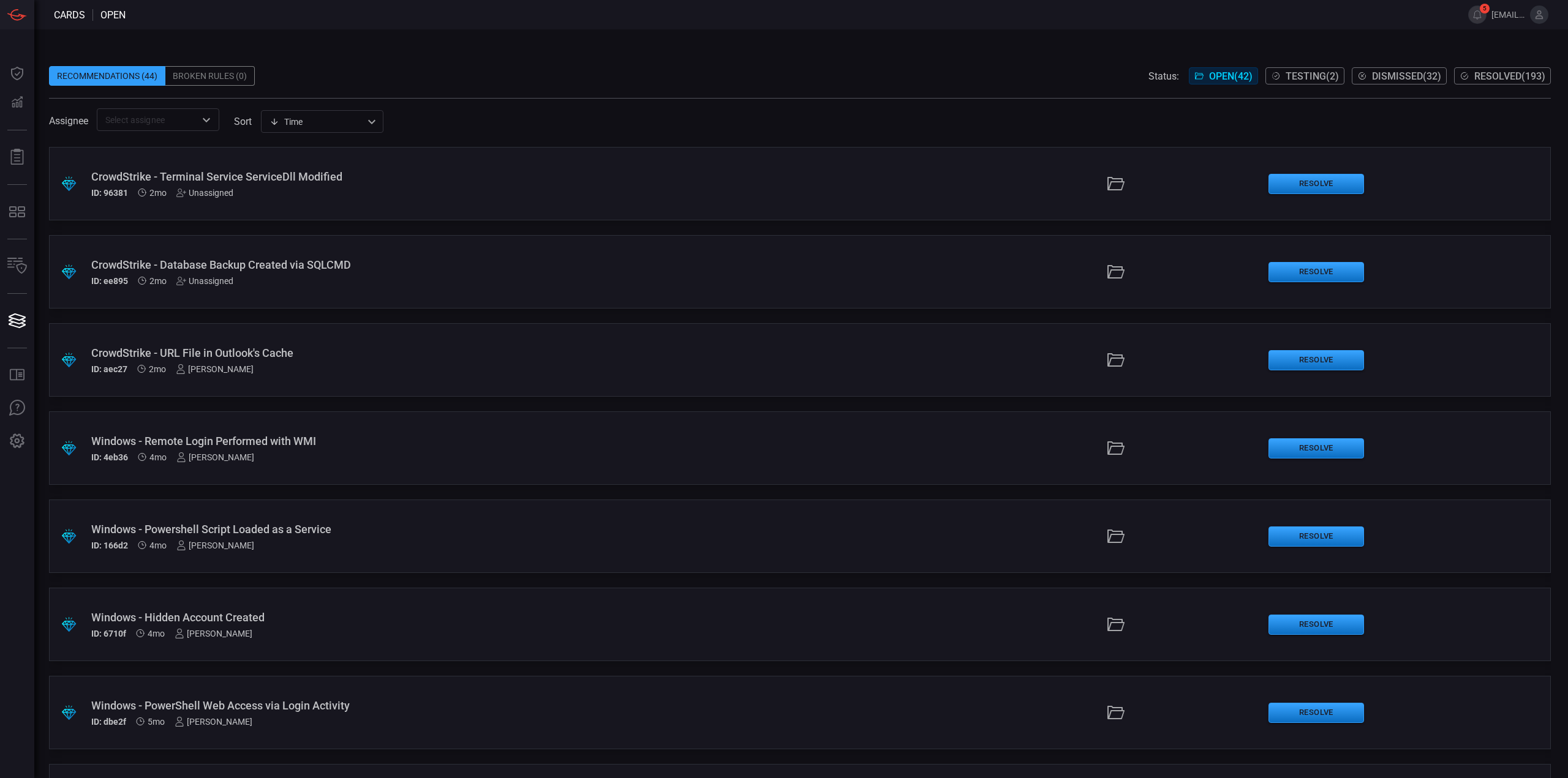
scroll to position [2886, 0]
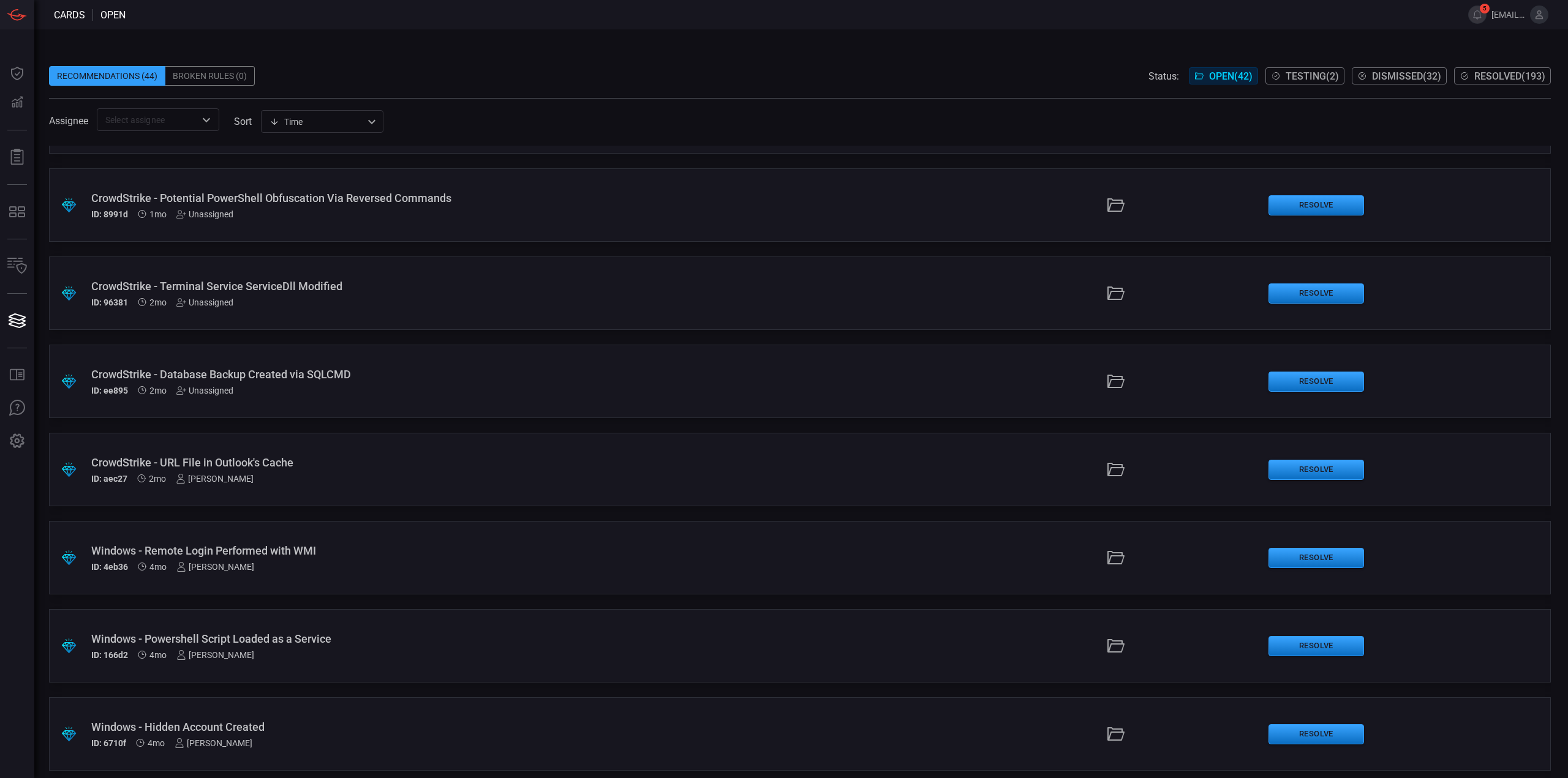
click at [428, 465] on div "CrowdStrike - URL File in Outlook's Cache" at bounding box center [384, 462] width 585 height 13
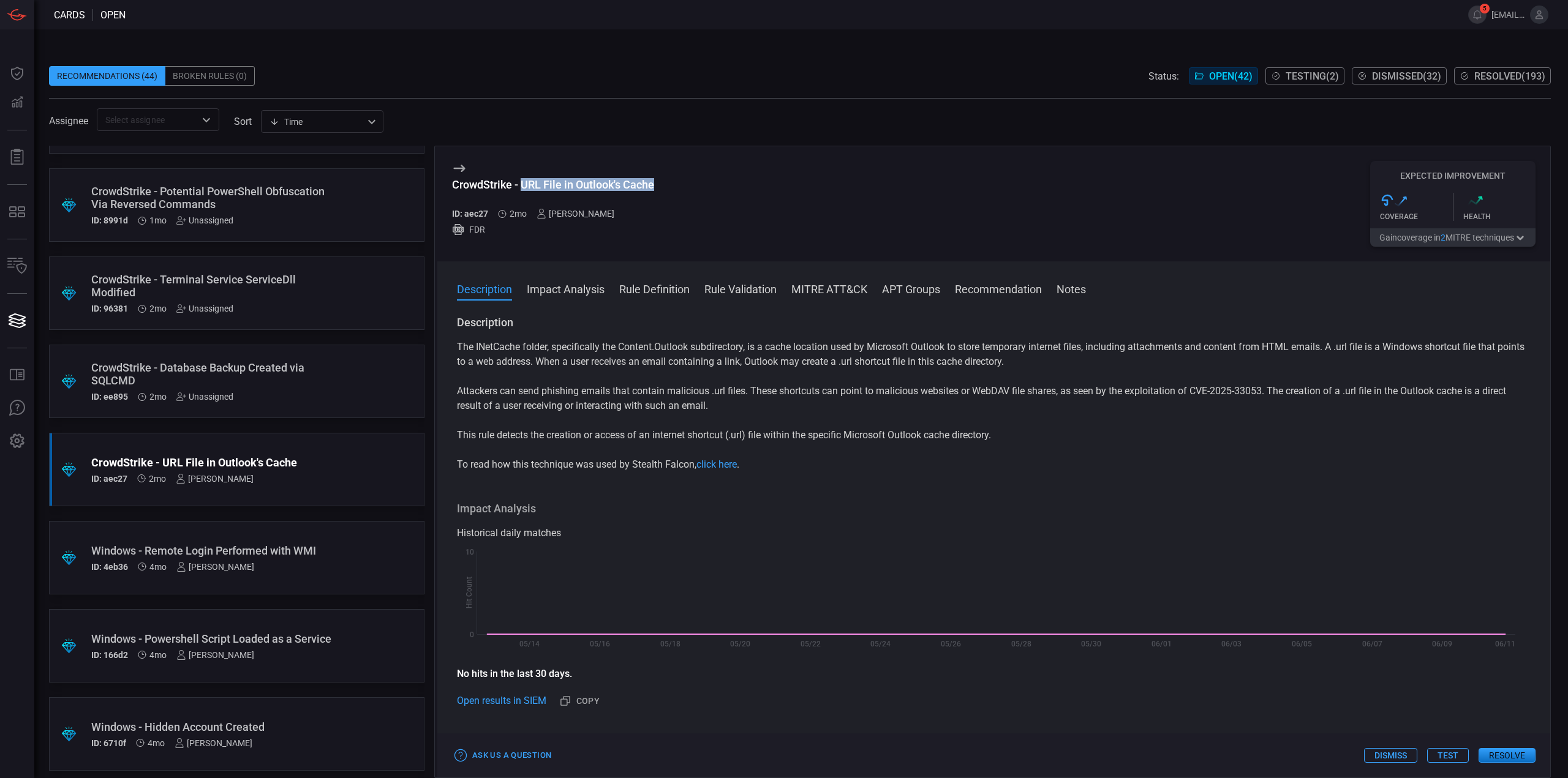
drag, startPoint x: 652, startPoint y: 187, endPoint x: 523, endPoint y: 189, distance: 129.0
click at [523, 189] on div "CrowdStrike - URL File in Outlook's Cache ID: aec27 2mo Mallom Coelho FDR Expec…" at bounding box center [993, 204] width 1113 height 115
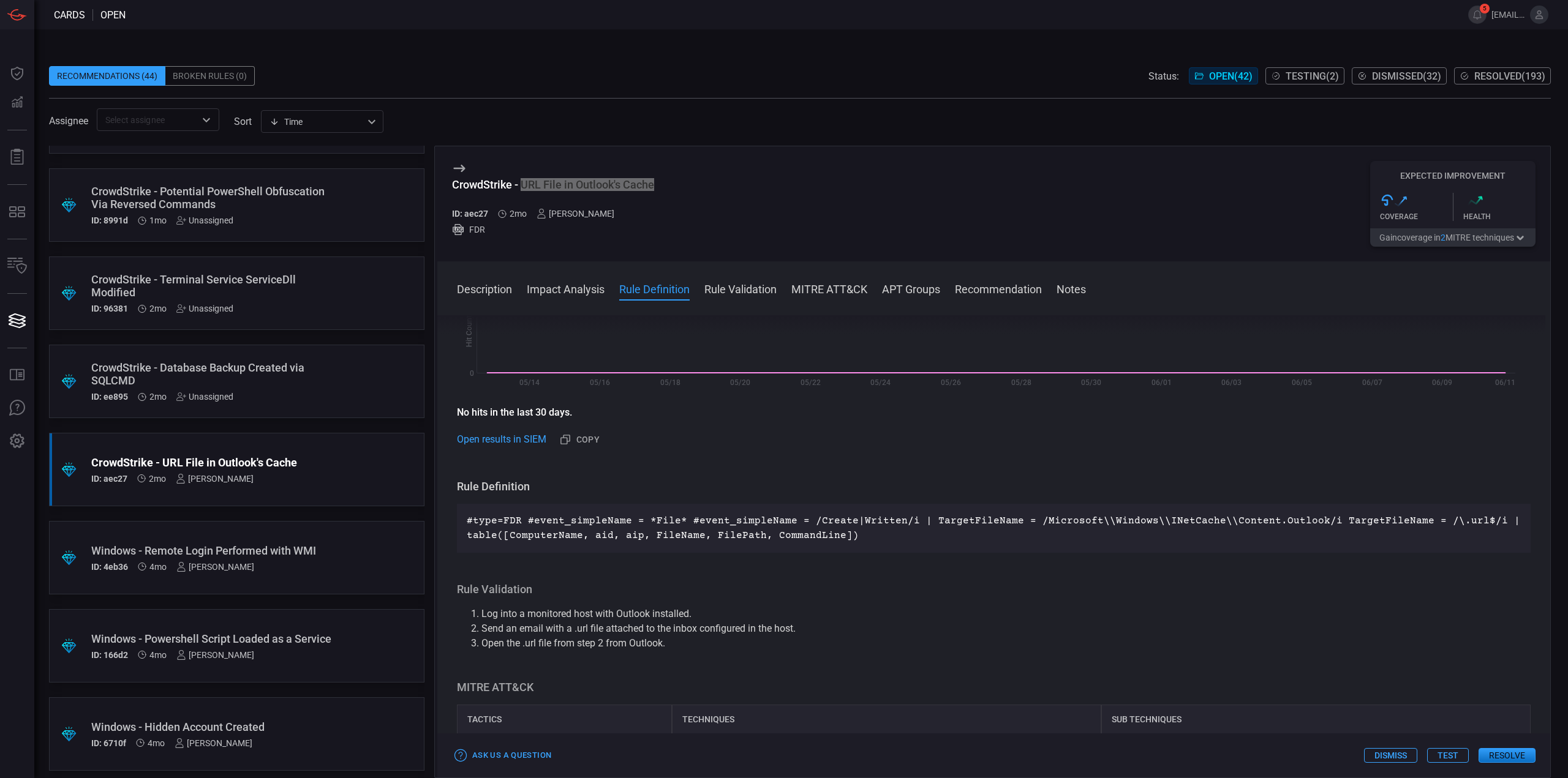
scroll to position [258, 0]
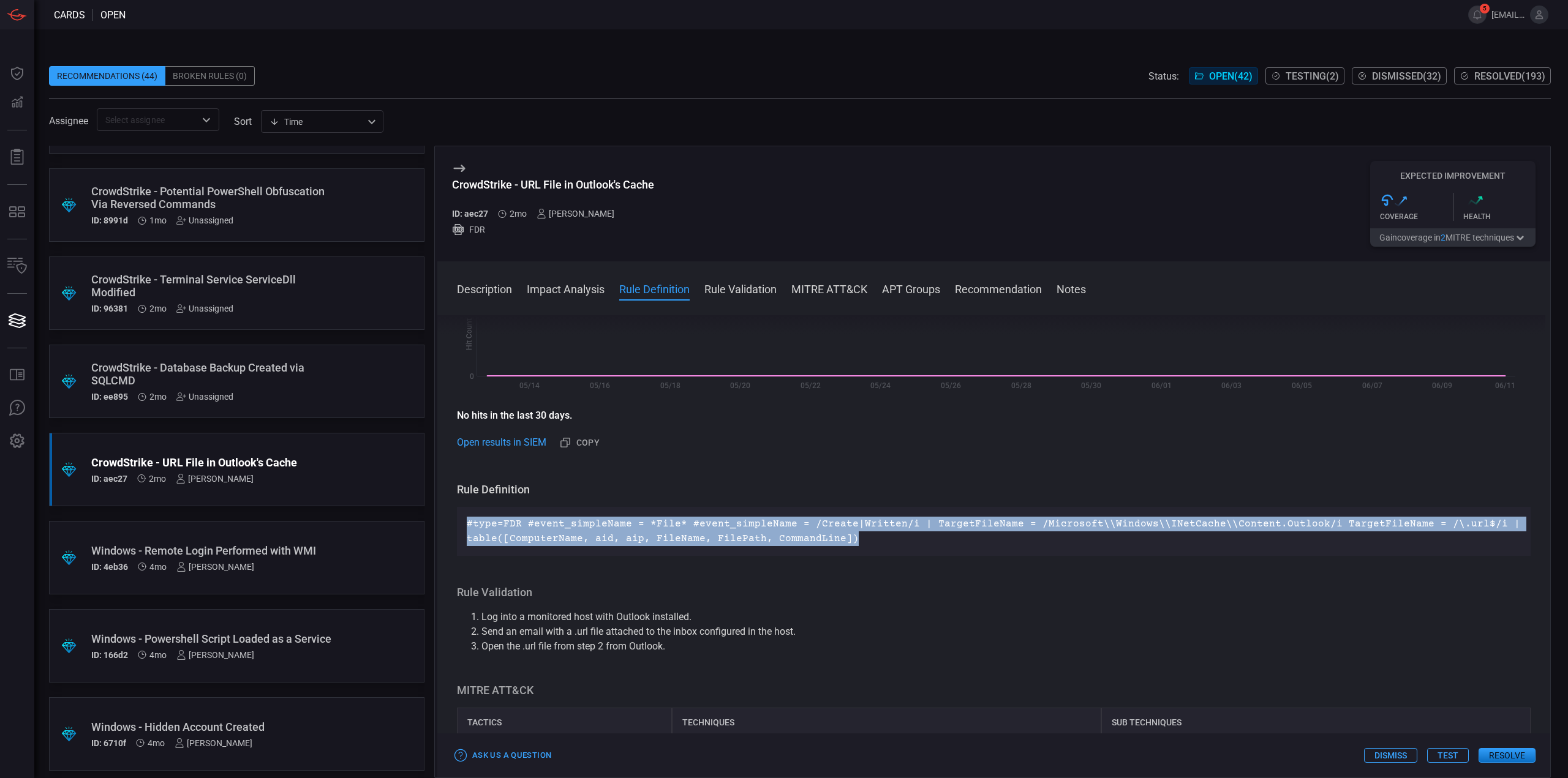
drag, startPoint x: 861, startPoint y: 537, endPoint x: 467, endPoint y: 526, distance: 394.2
click at [467, 526] on p "#type=FDR #event_simpleName = *File* #event_simpleName = /Create|Written/i | Ta…" at bounding box center [994, 531] width 1054 height 30
click at [692, 502] on div "Rule Definition #type=FDR #event_simpleName = *File* #event_simpleName = /Creat…" at bounding box center [994, 519] width 1074 height 73
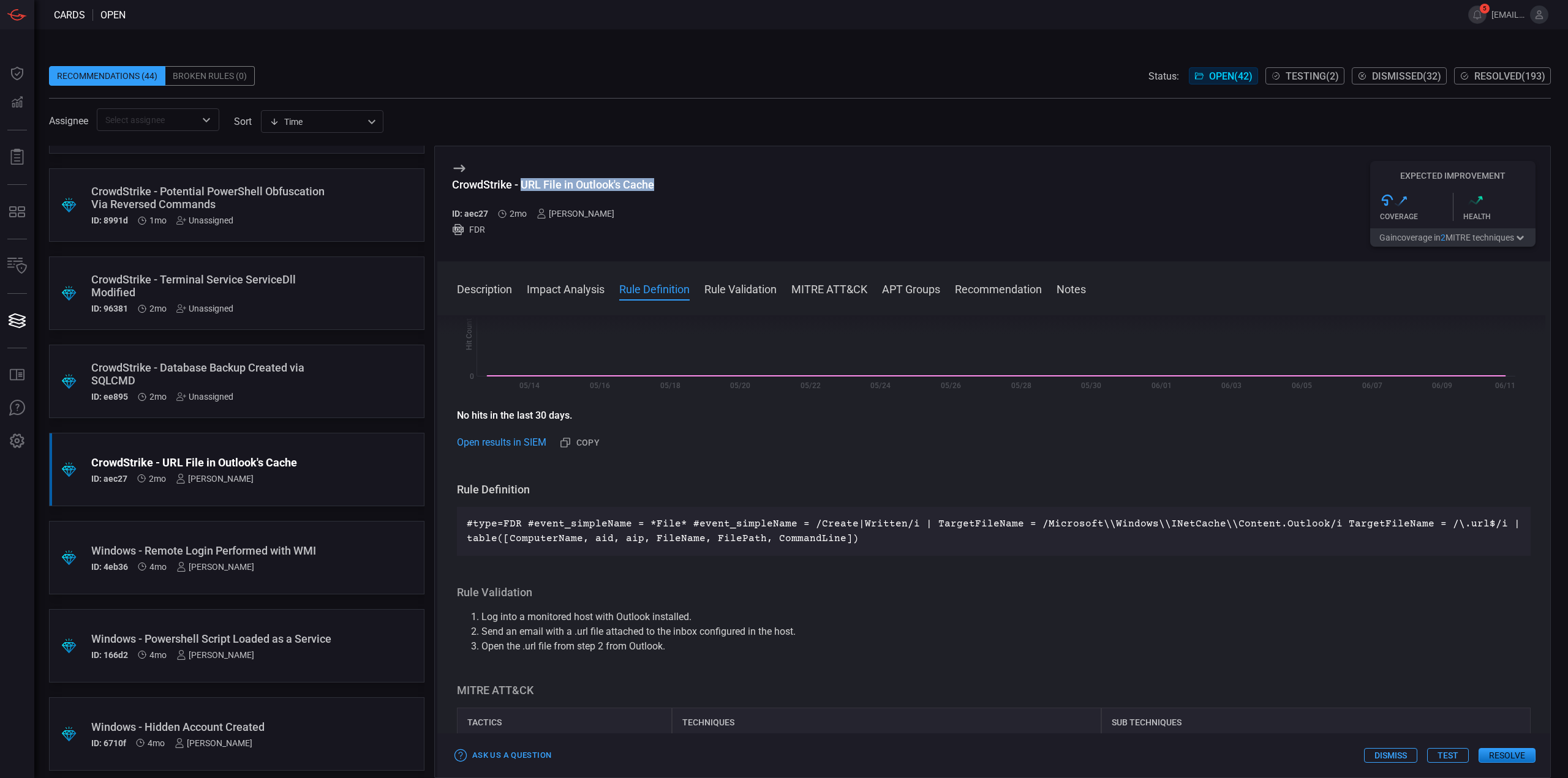
drag, startPoint x: 650, startPoint y: 184, endPoint x: 522, endPoint y: 186, distance: 128.0
click at [522, 186] on div "CrowdStrike - URL File in Outlook's Cache" at bounding box center [552, 184] width 202 height 13
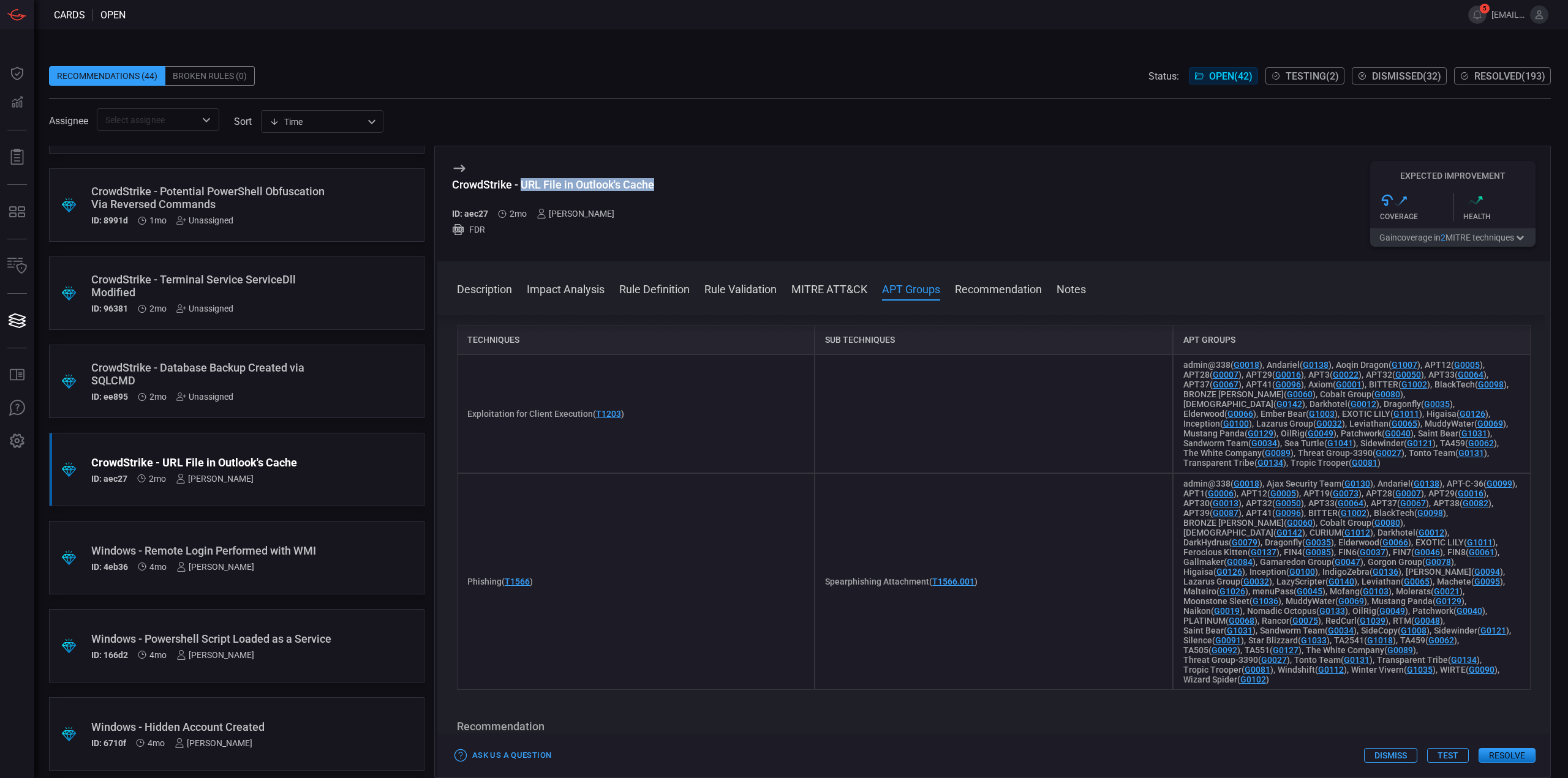
scroll to position [687, 0]
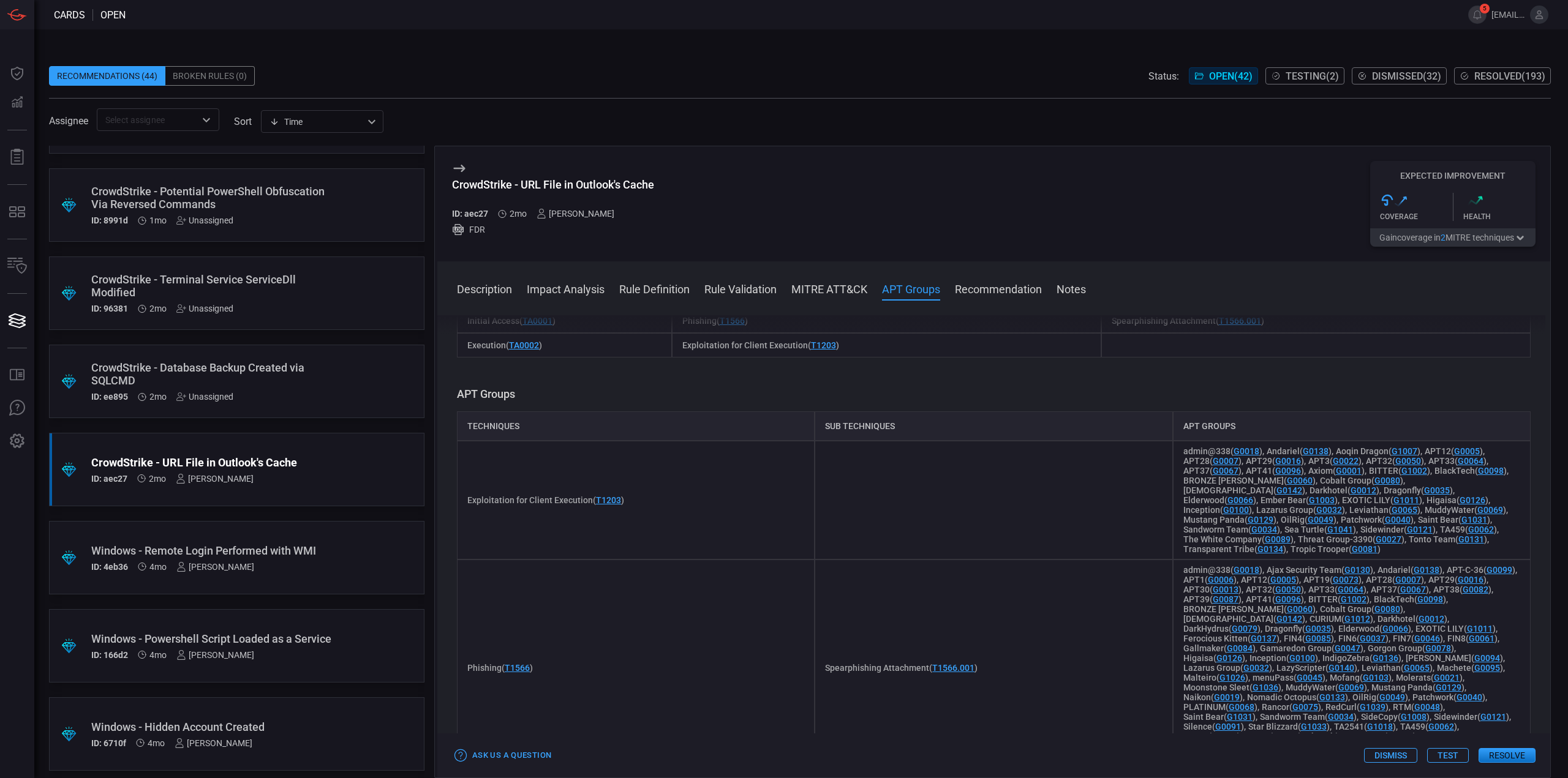
click at [644, 539] on div "Exploitation for Client Execution ( T1203 )" at bounding box center [636, 500] width 358 height 119
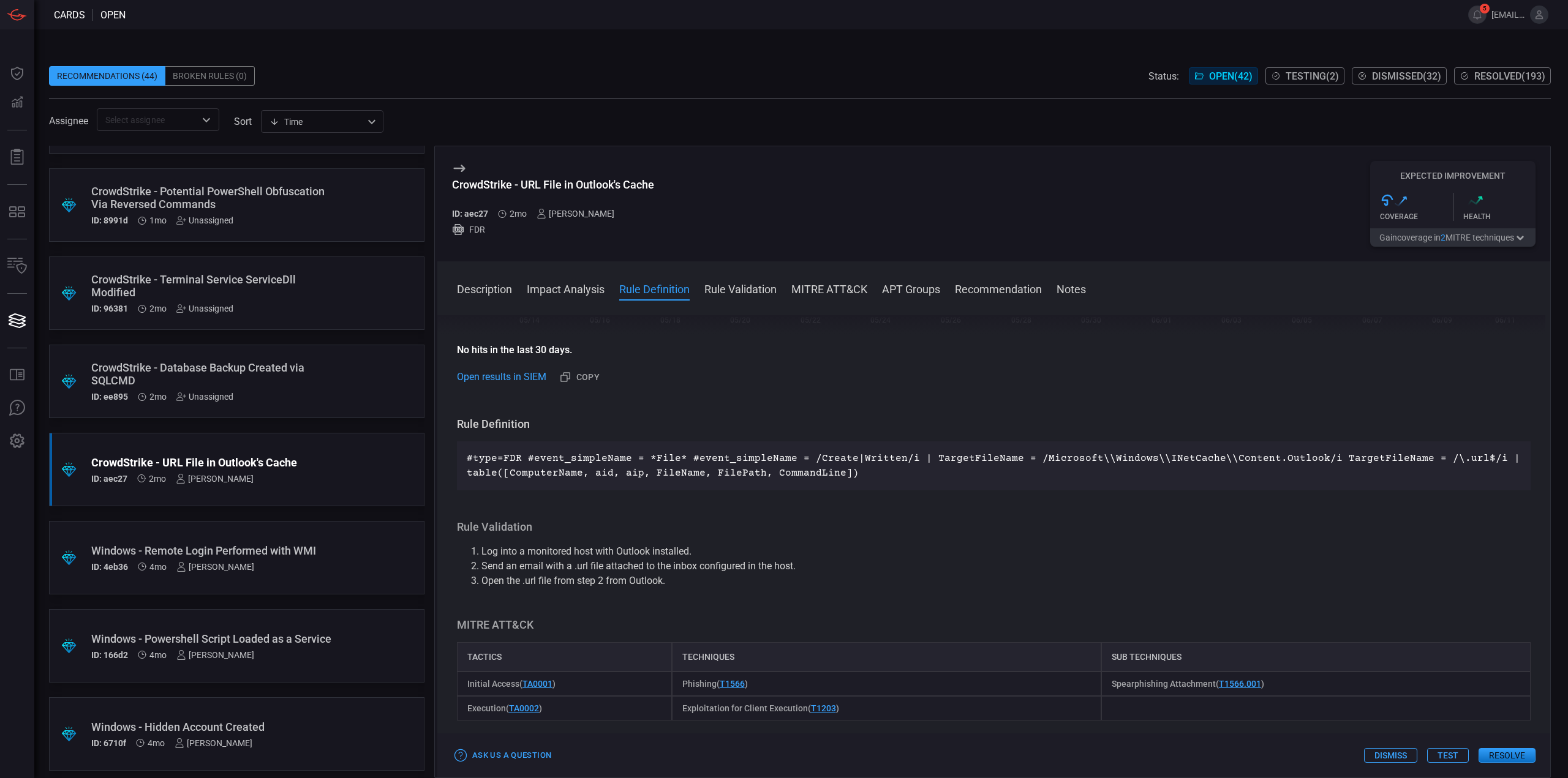
scroll to position [442, 0]
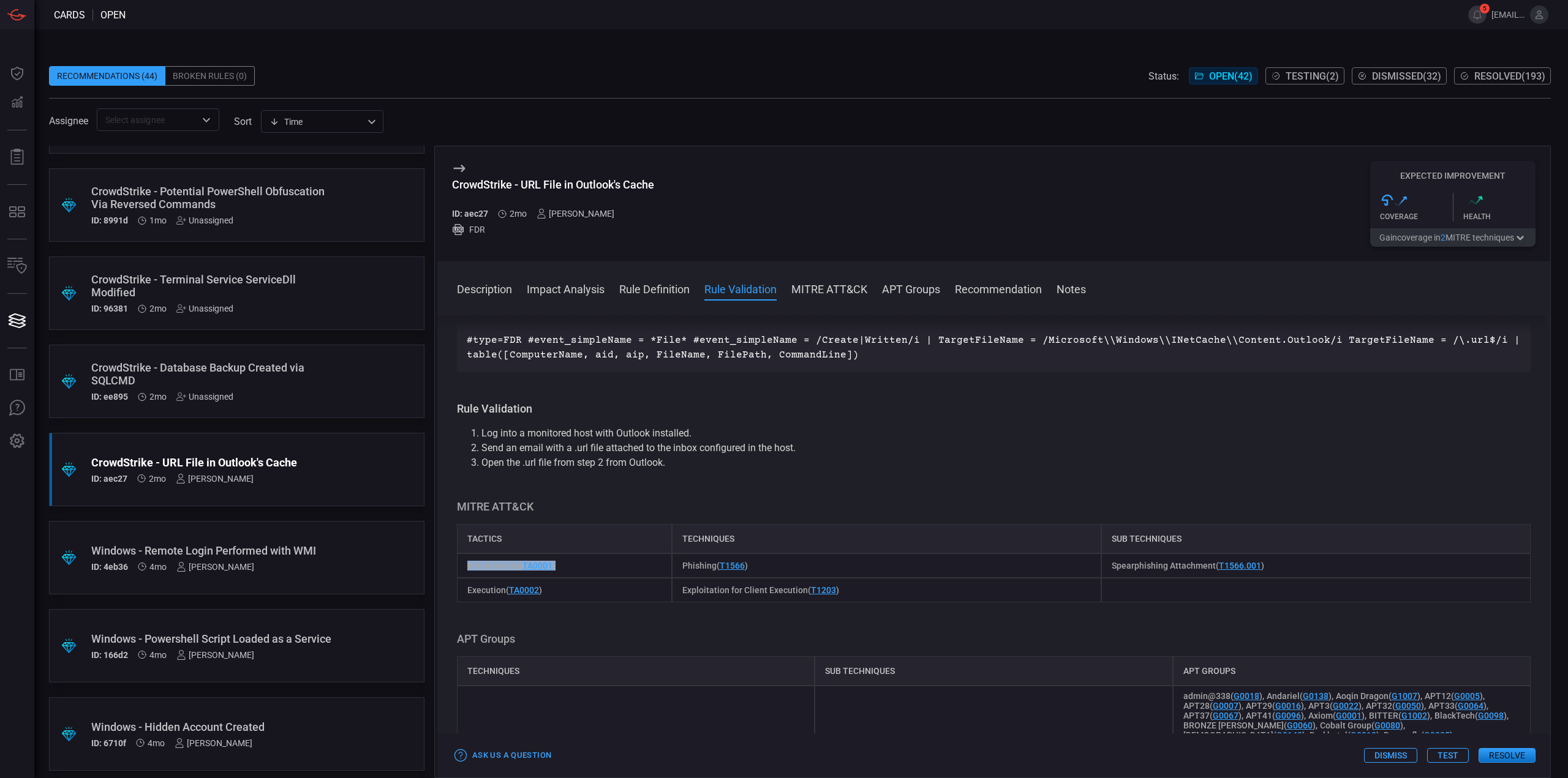
drag, startPoint x: 532, startPoint y: 570, endPoint x: 463, endPoint y: 570, distance: 69.0
click at [463, 570] on div "Initial Access ( TA0001 )" at bounding box center [564, 566] width 215 height 25
drag, startPoint x: 766, startPoint y: 568, endPoint x: 680, endPoint y: 570, distance: 86.0
click at [680, 570] on div "Phishing ( T1566 )" at bounding box center [887, 566] width 429 height 25
drag, startPoint x: 789, startPoint y: 563, endPoint x: 745, endPoint y: 567, distance: 44.2
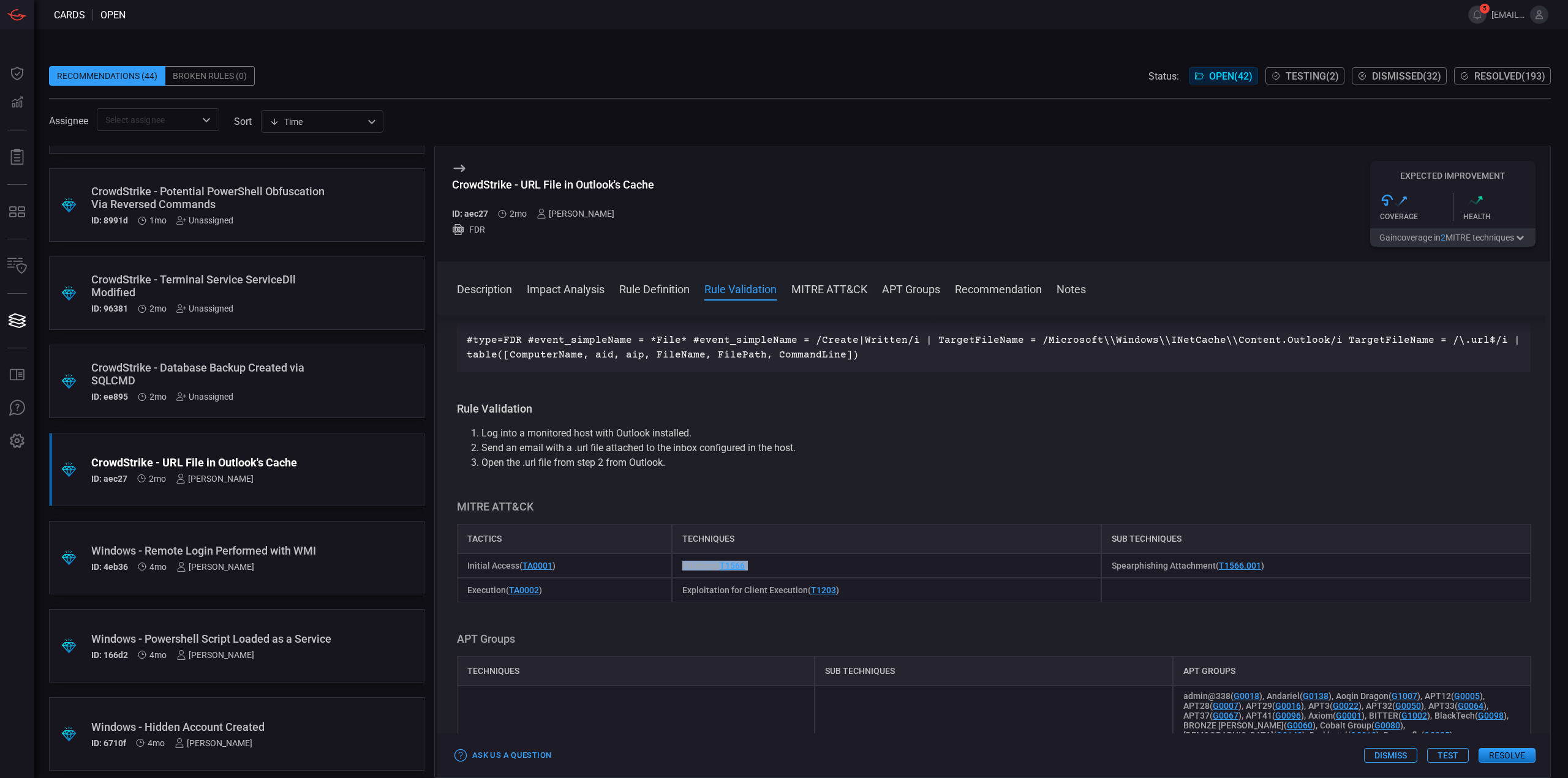
click at [789, 563] on div "Phishing ( T1566 )" at bounding box center [887, 566] width 429 height 25
drag, startPoint x: 524, startPoint y: 186, endPoint x: 656, endPoint y: 183, distance: 132.0
click at [656, 183] on div "CrowdStrike - URL File in Outlook's Cache ID: aec27 2mo Mallom Coelho FDR Expec…" at bounding box center [993, 204] width 1113 height 115
drag, startPoint x: 632, startPoint y: 191, endPoint x: 645, endPoint y: 190, distance: 13.0
click at [633, 191] on div "CrowdStrike - URL File in Outlook's Cache" at bounding box center [552, 184] width 202 height 13
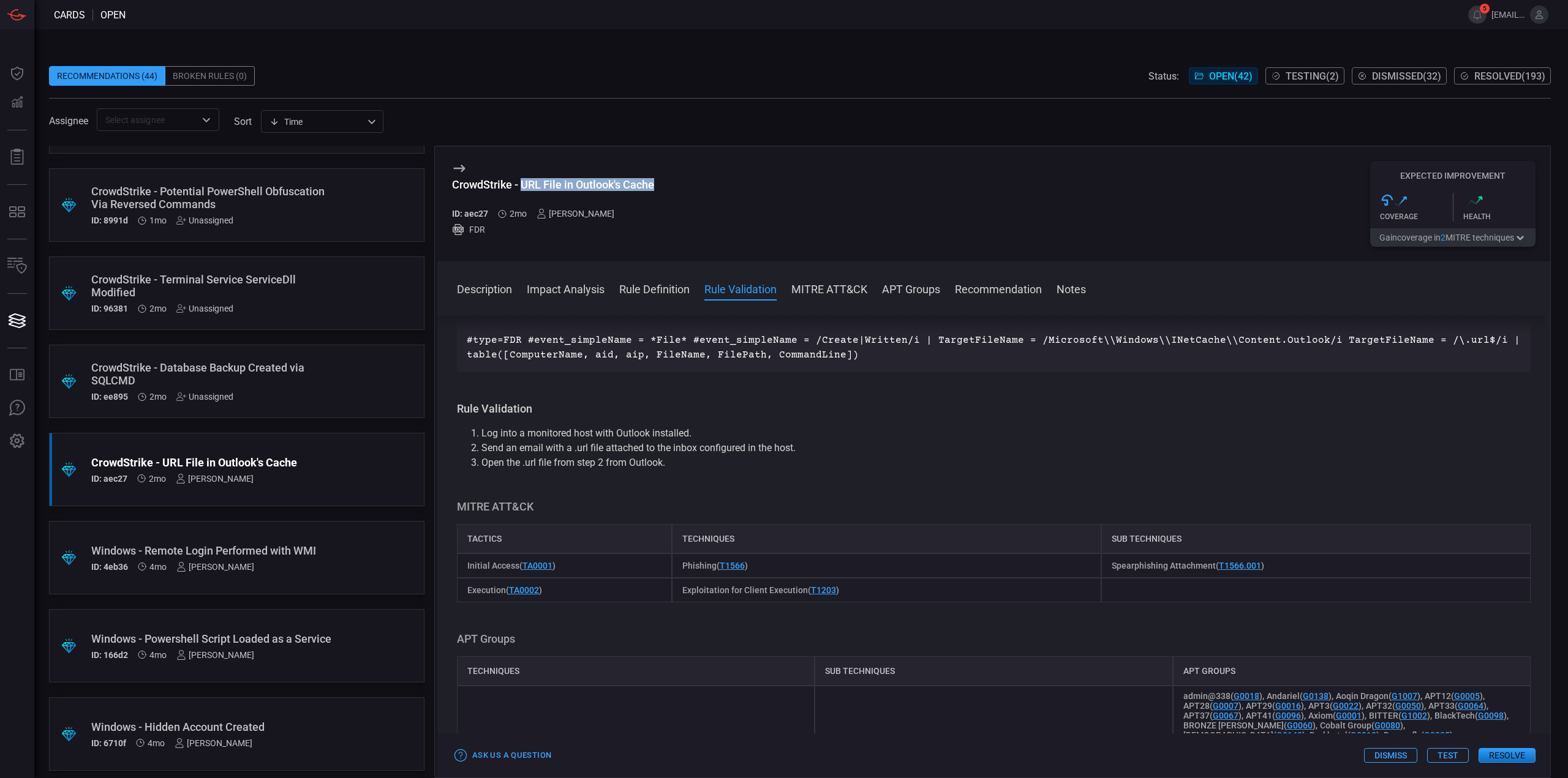
click at [654, 184] on div "CrowdStrike - URL File in Outlook's Cache" at bounding box center [552, 184] width 202 height 13
drag, startPoint x: 657, startPoint y: 186, endPoint x: 509, endPoint y: 194, distance: 148.2
click at [521, 188] on div "CrowdStrike - URL File in Outlook's Cache ID: aec27 2mo Mallom Coelho FDR Expec…" at bounding box center [993, 204] width 1113 height 115
click at [679, 199] on div "CrowdStrike - URL File in Outlook's Cache ID: aec27 2mo Mallom Coelho FDR Expec…" at bounding box center [993, 204] width 1113 height 115
drag, startPoint x: 658, startPoint y: 184, endPoint x: 525, endPoint y: 187, distance: 133.0
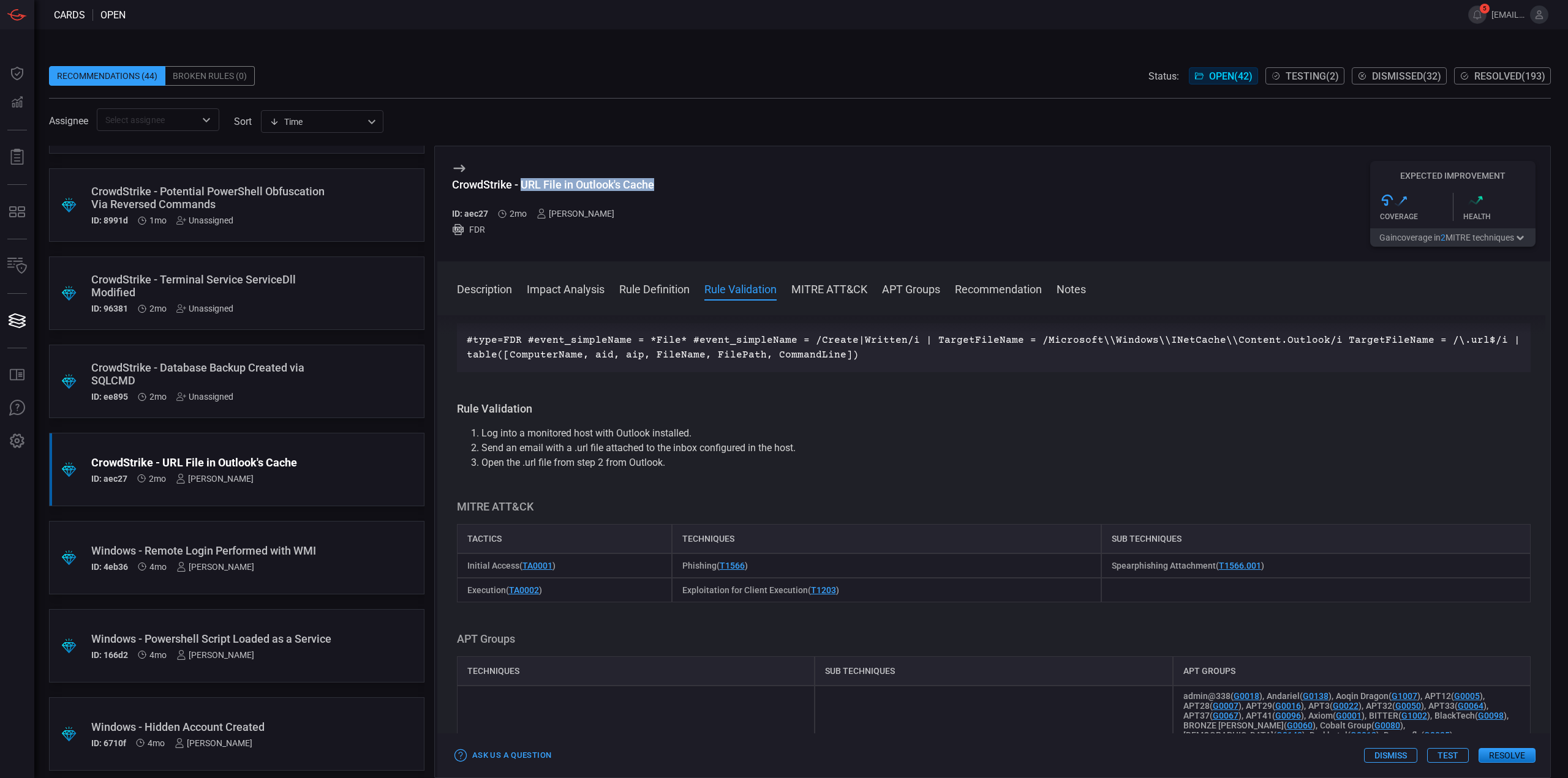
click at [525, 187] on div "CrowdStrike - URL File in Outlook's Cache ID: aec27 2mo Mallom Coelho FDR Expec…" at bounding box center [993, 204] width 1113 height 115
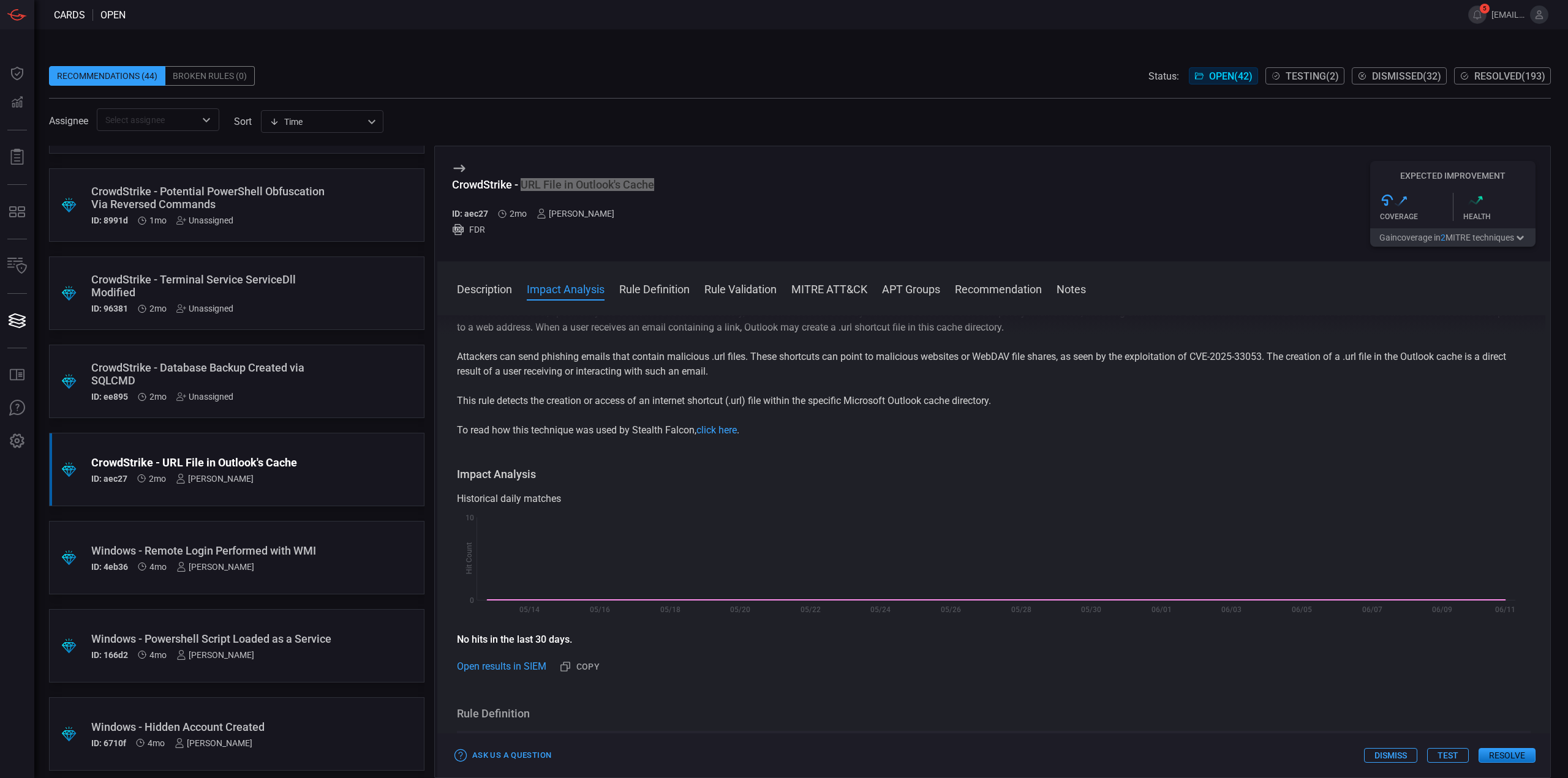
scroll to position [0, 0]
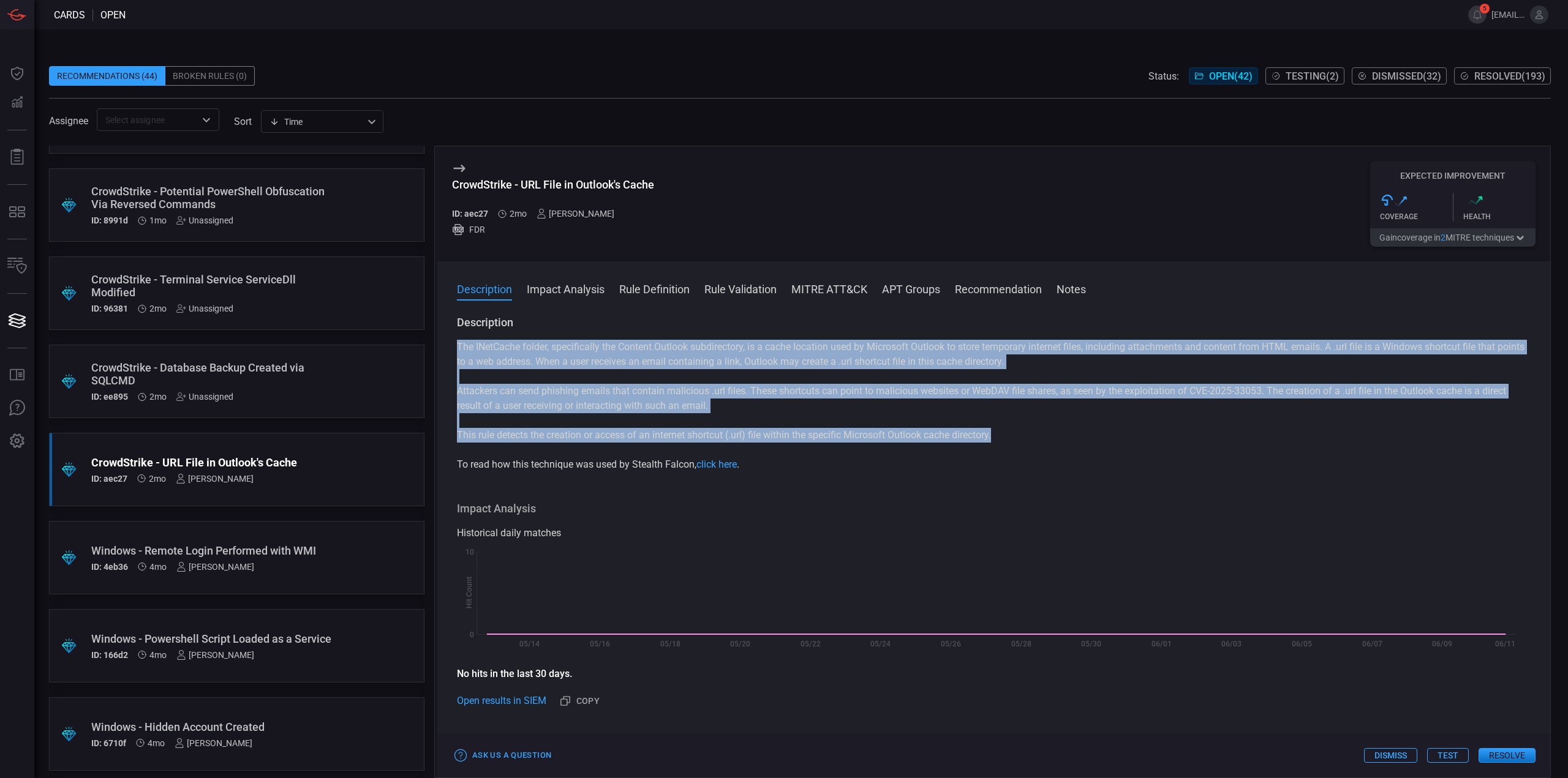
drag, startPoint x: 943, startPoint y: 434, endPoint x: 458, endPoint y: 347, distance: 492.7
click at [458, 347] on div "The INetCache folder, specifically the Content.Outlook subdirectory, is a cache…" at bounding box center [994, 406] width 1074 height 132
click at [1044, 431] on p "This rule detects the creation or access of an internet shortcut (.url) file wi…" at bounding box center [994, 435] width 1074 height 15
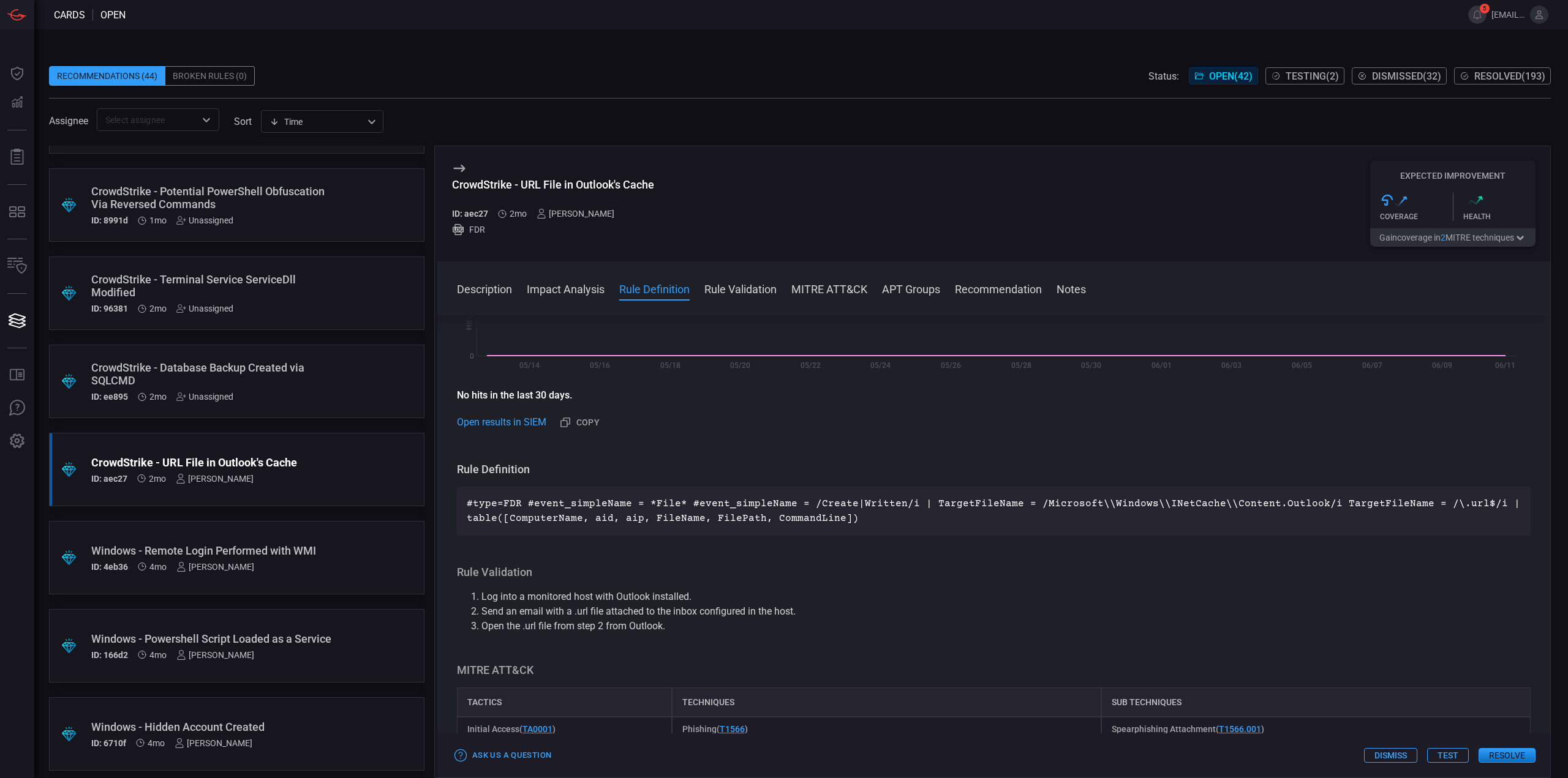
scroll to position [184, 0]
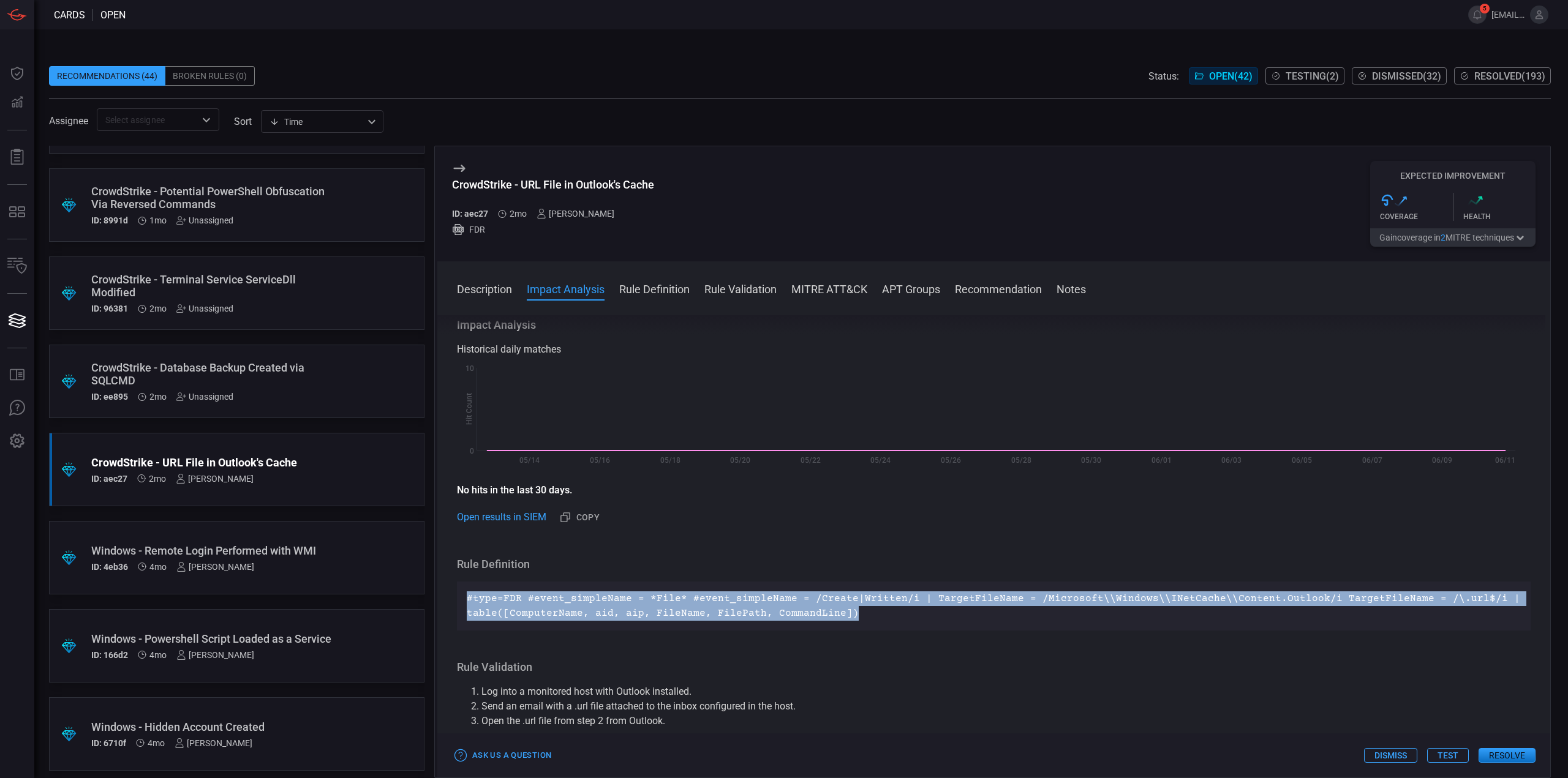
drag, startPoint x: 856, startPoint y: 615, endPoint x: 465, endPoint y: 594, distance: 391.6
click at [465, 594] on div "#type=FDR #event_simpleName = *File* #event_simpleName = /Create|Written/i | Ta…" at bounding box center [994, 606] width 1074 height 49
click at [1454, 758] on button "Test" at bounding box center [1448, 755] width 42 height 15
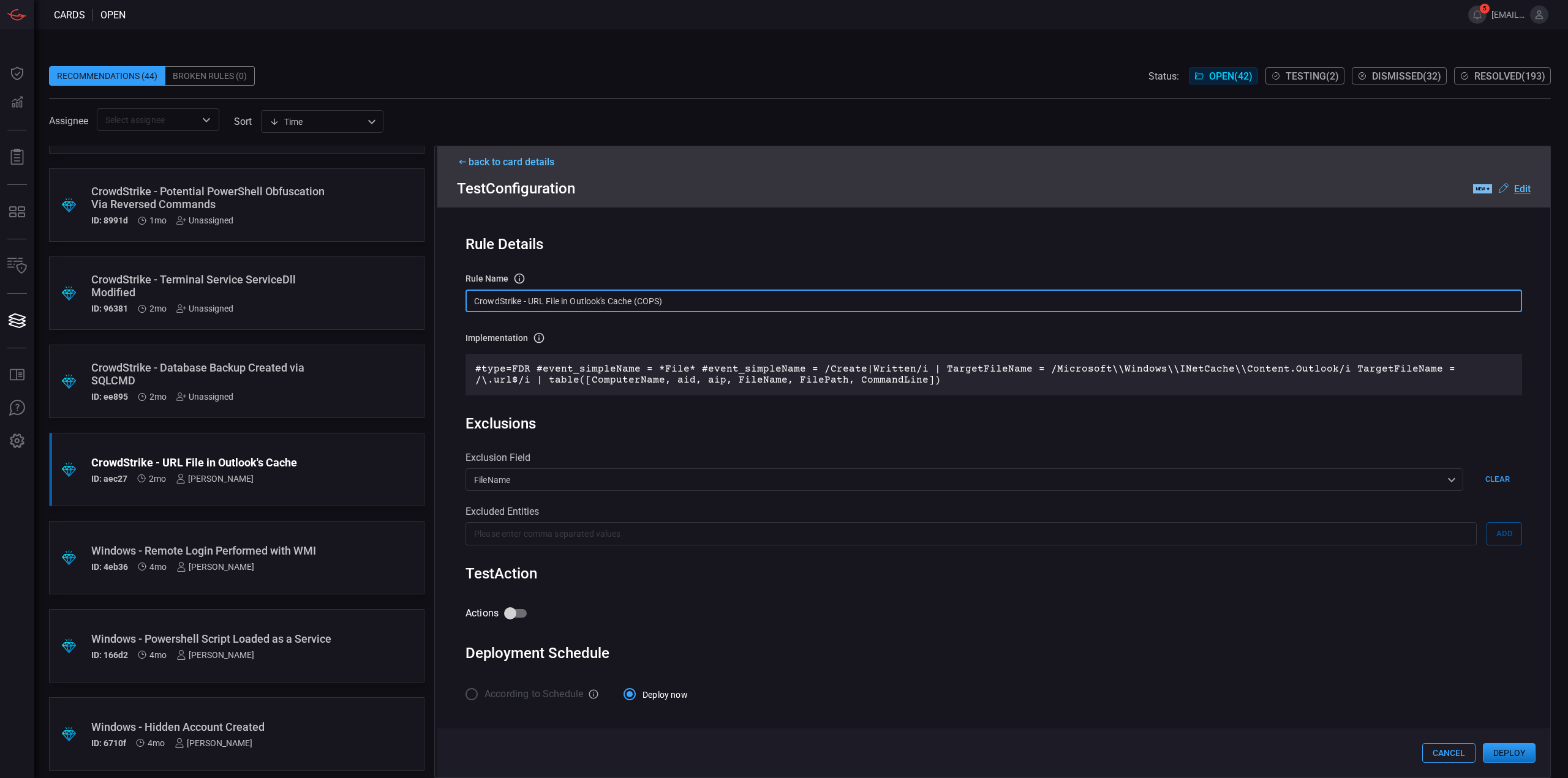
drag, startPoint x: 530, startPoint y: 301, endPoint x: 402, endPoint y: 290, distance: 128.5
click at [403, 290] on div ".suggested_cards_icon{fill:url(#suggested_cards_icon);} Check Point - VPN Impos…" at bounding box center [800, 461] width 1502 height 632
type input "URL File in Outlook's Cache (COPS)"
click at [1523, 191] on u "Edit" at bounding box center [1522, 189] width 16 height 12
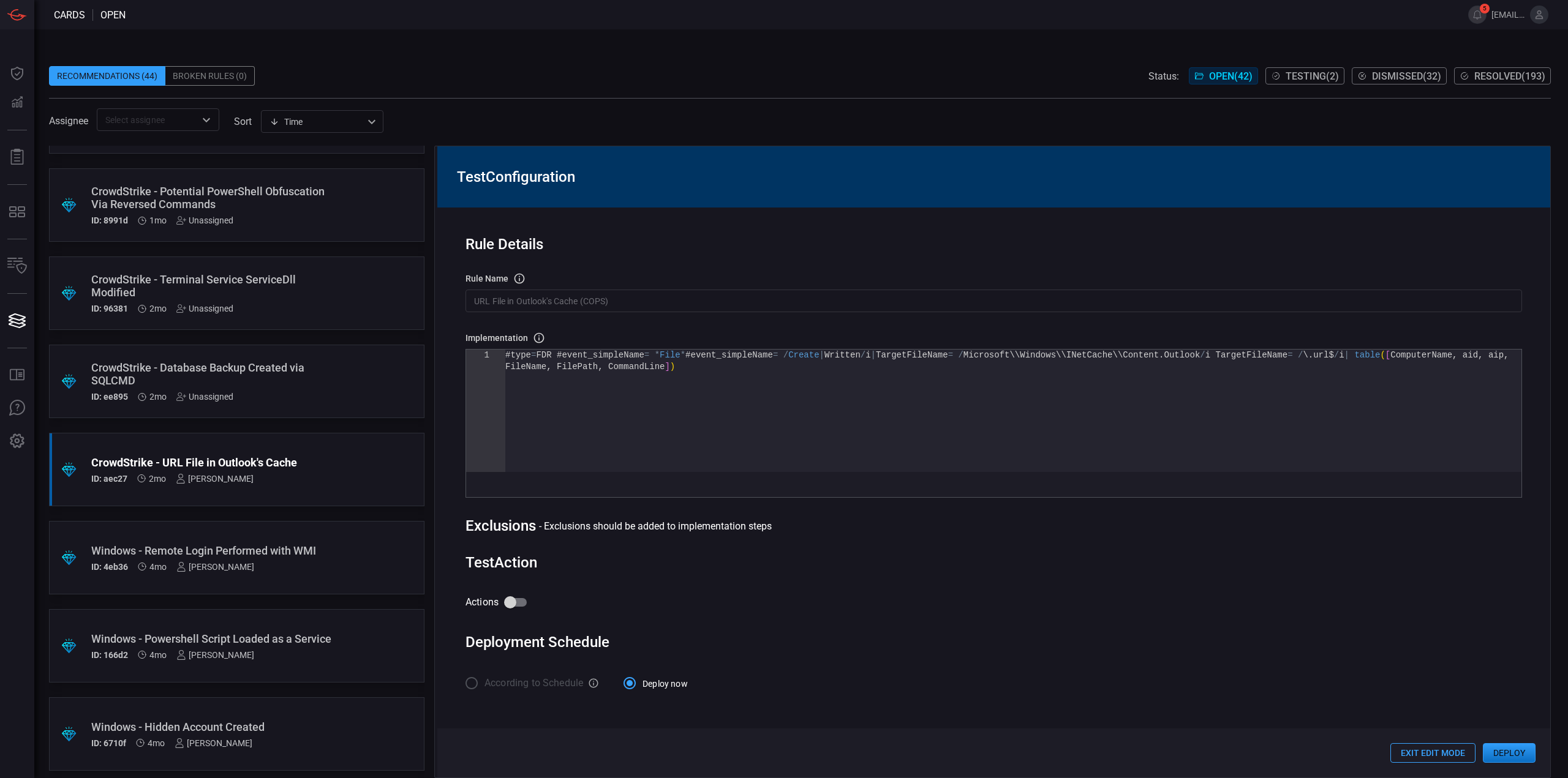
scroll to position [0, 0]
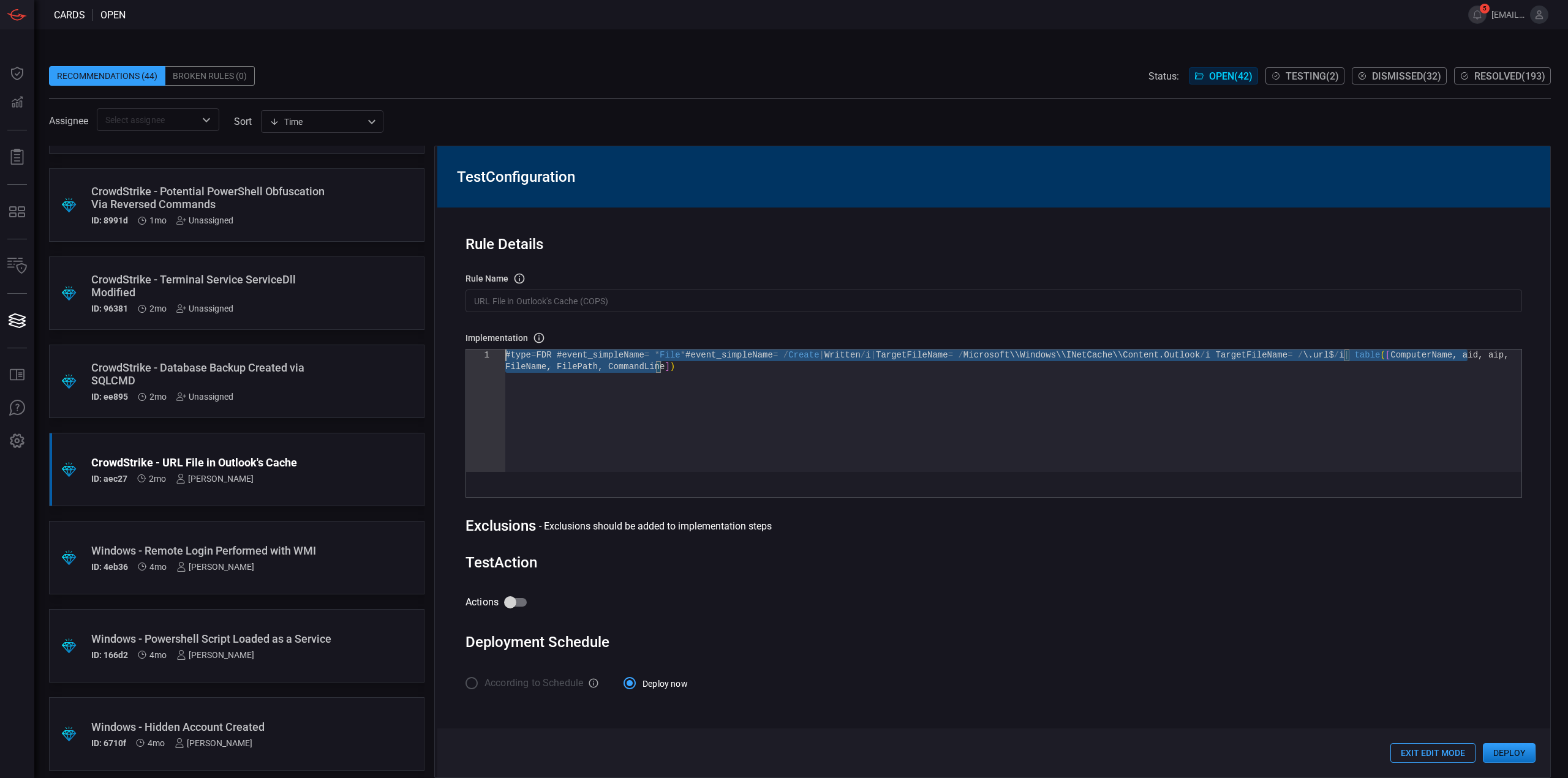
drag, startPoint x: 396, startPoint y: 329, endPoint x: 288, endPoint y: 289, distance: 115.2
click at [505, 350] on div "#type = FDR #event_simpleName = * File * #event_simpleName = / Create | Written…" at bounding box center [1013, 416] width 1016 height 134
type textarea ""TargetFileName": "File|Target File Name", "TaskAuthor": "Task Author", "TaskEx…"
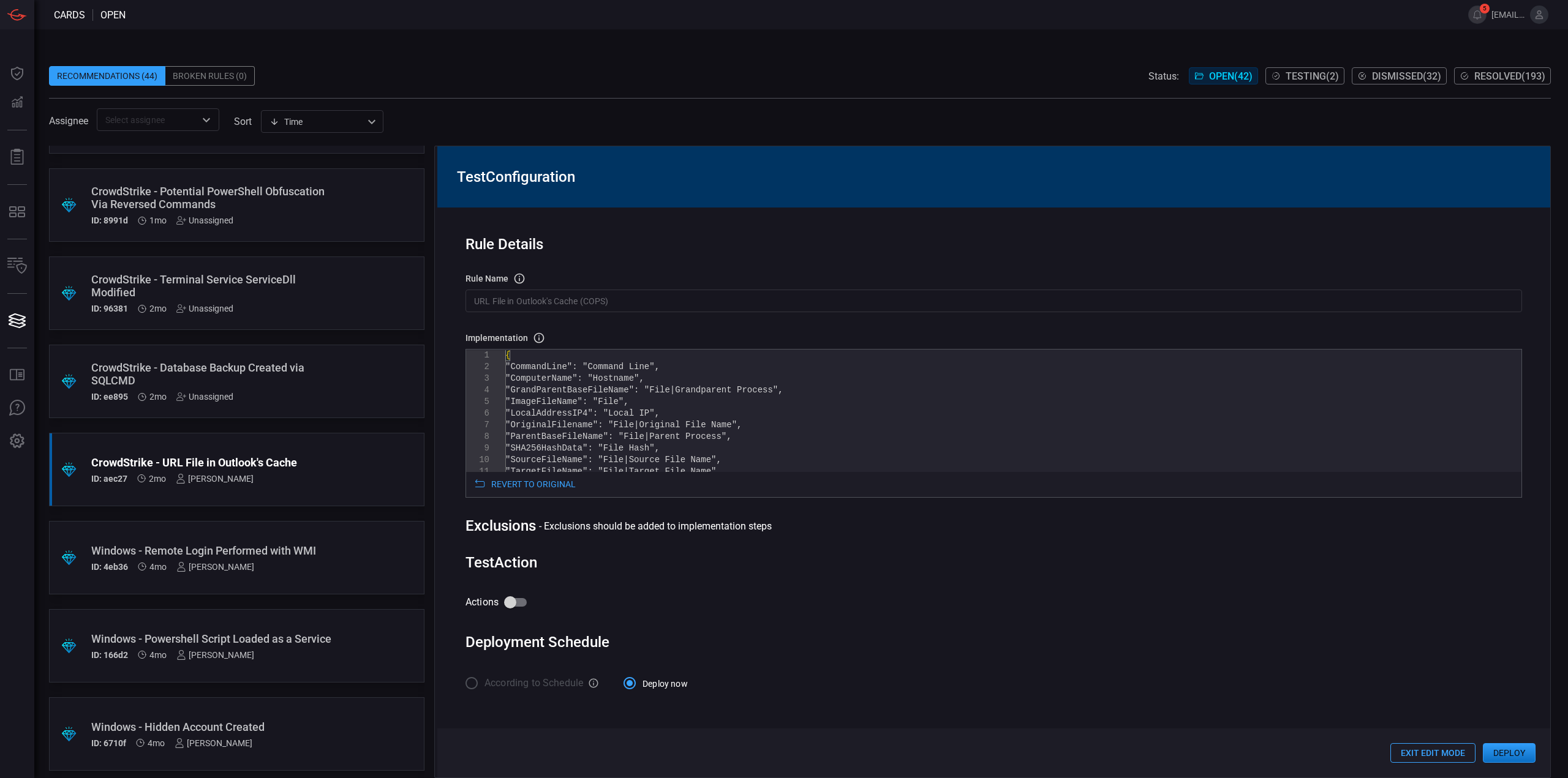
click at [517, 607] on input "Actions" at bounding box center [510, 602] width 70 height 23
checkbox input "true"
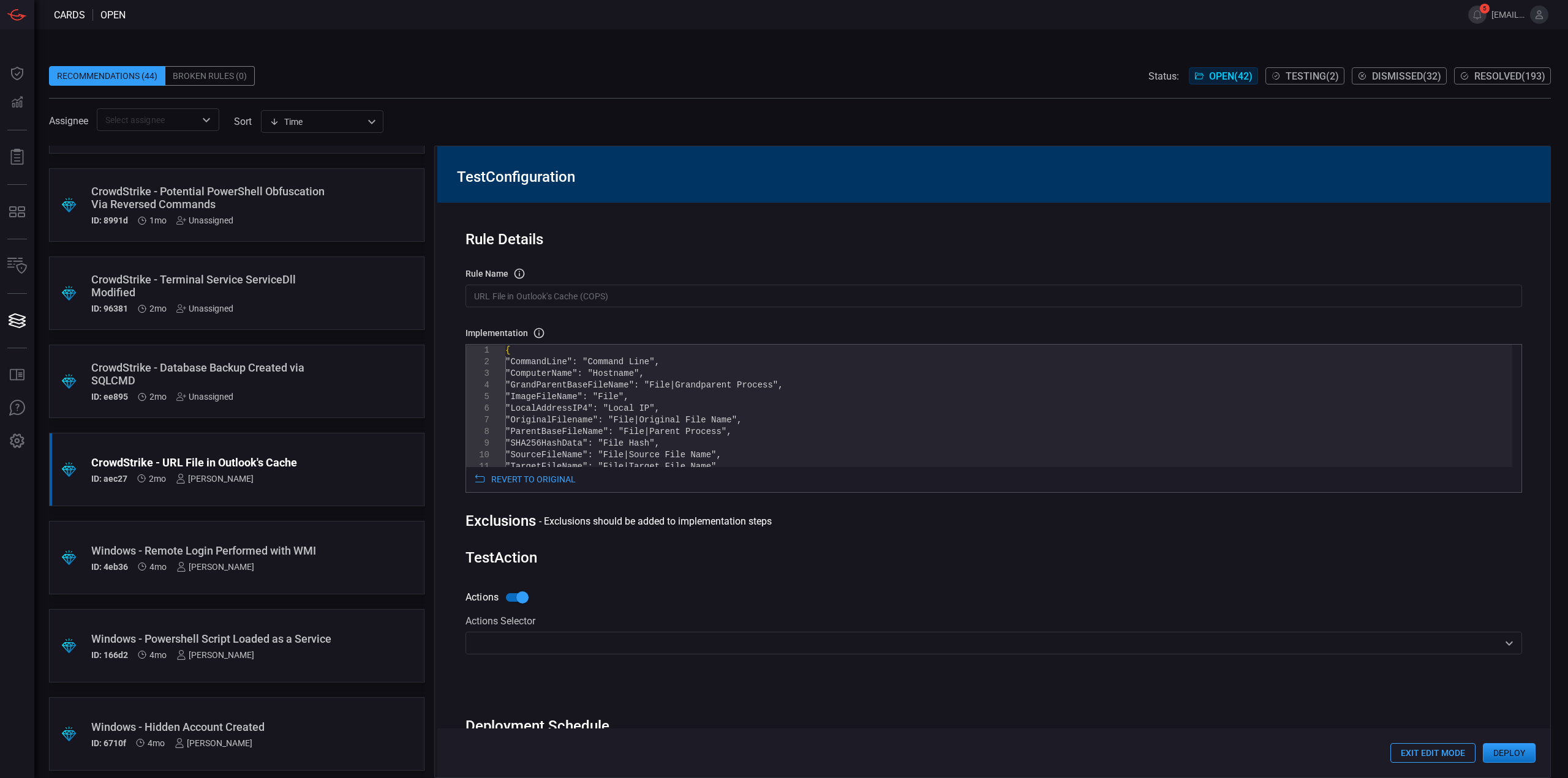
scroll to position [66, 0]
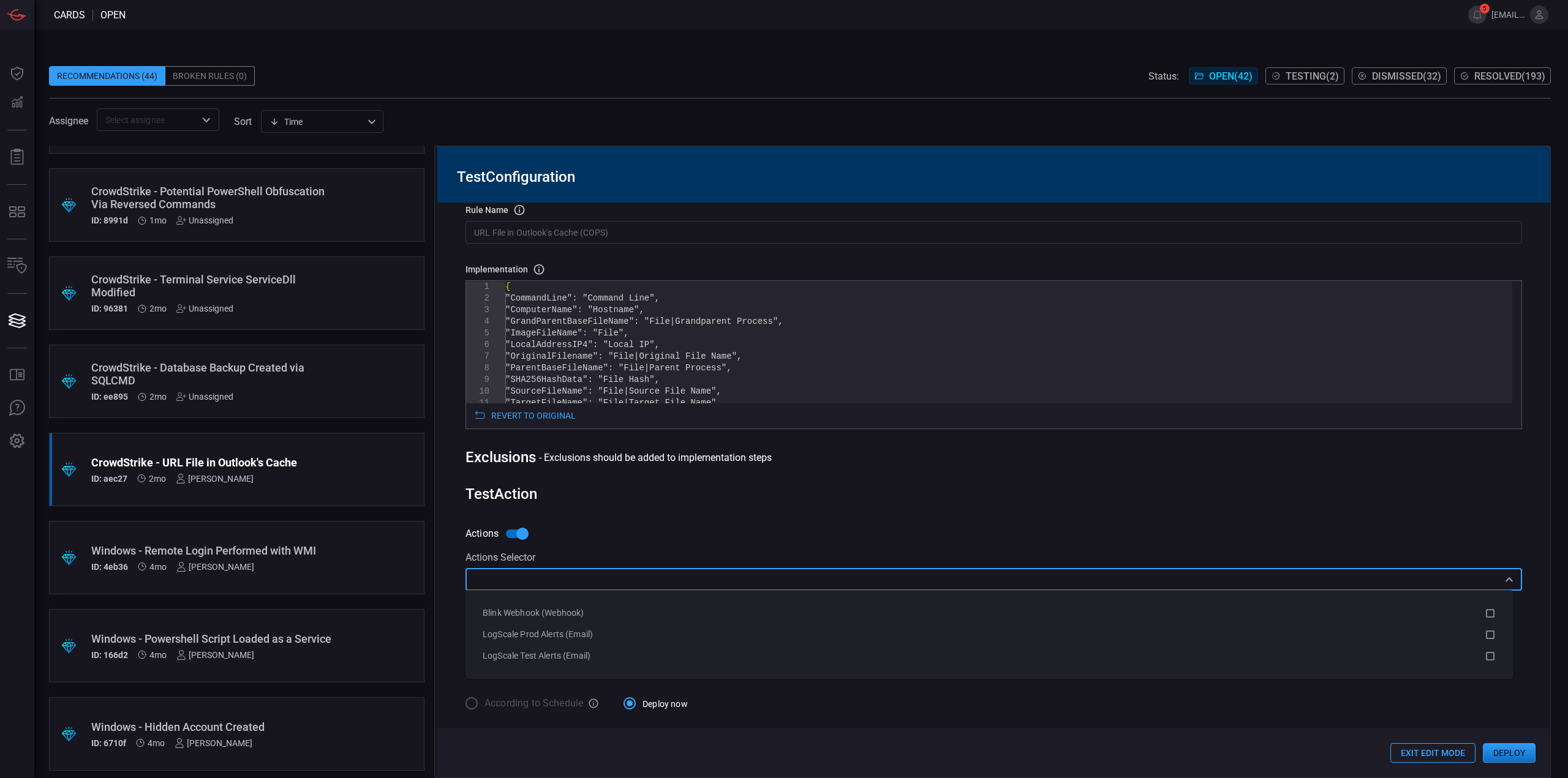
click at [586, 581] on input "text" at bounding box center [984, 580] width 1029 height 15
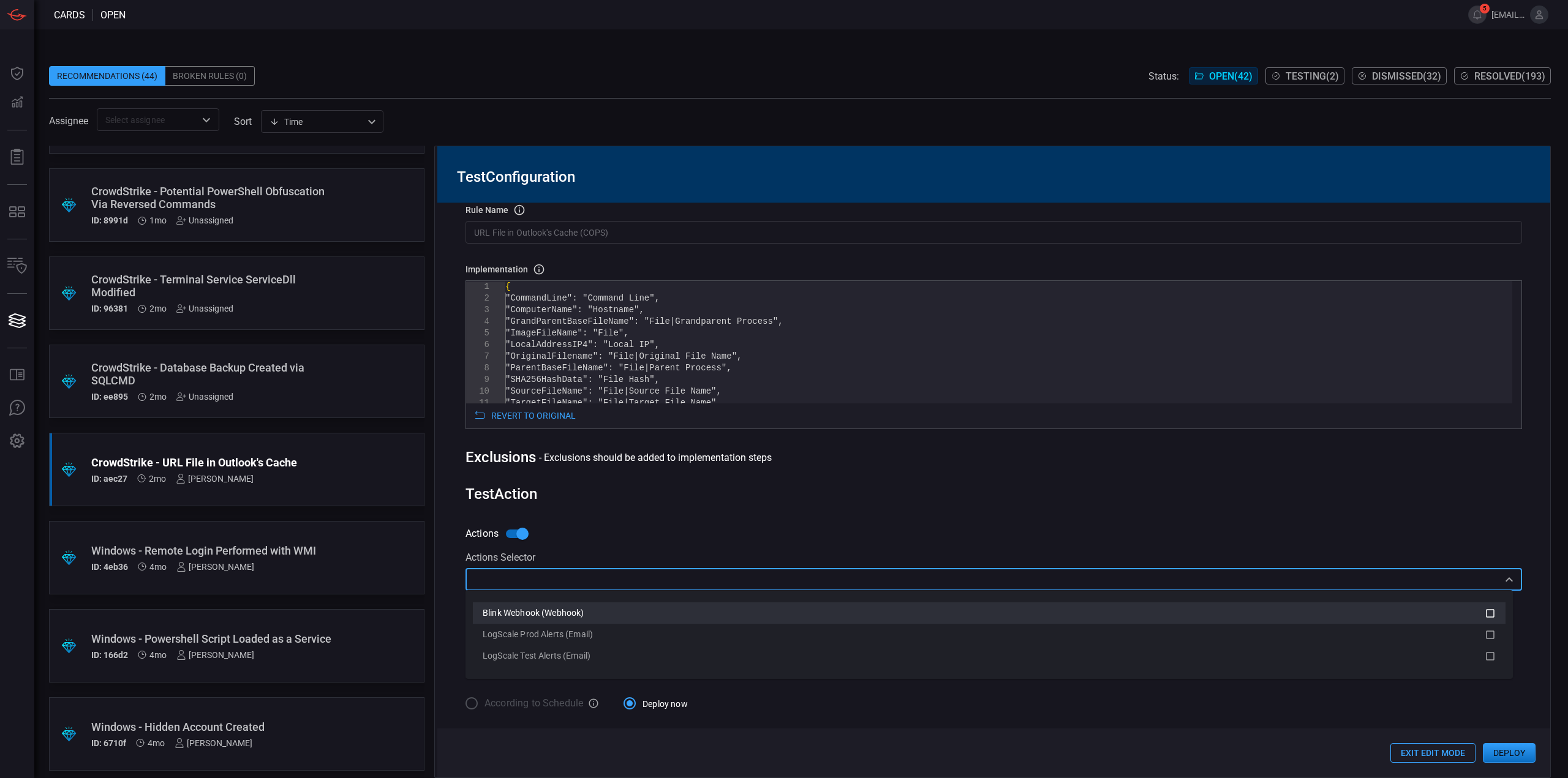
click at [561, 618] on span "Blink Webhook (Webhook)" at bounding box center [533, 613] width 101 height 10
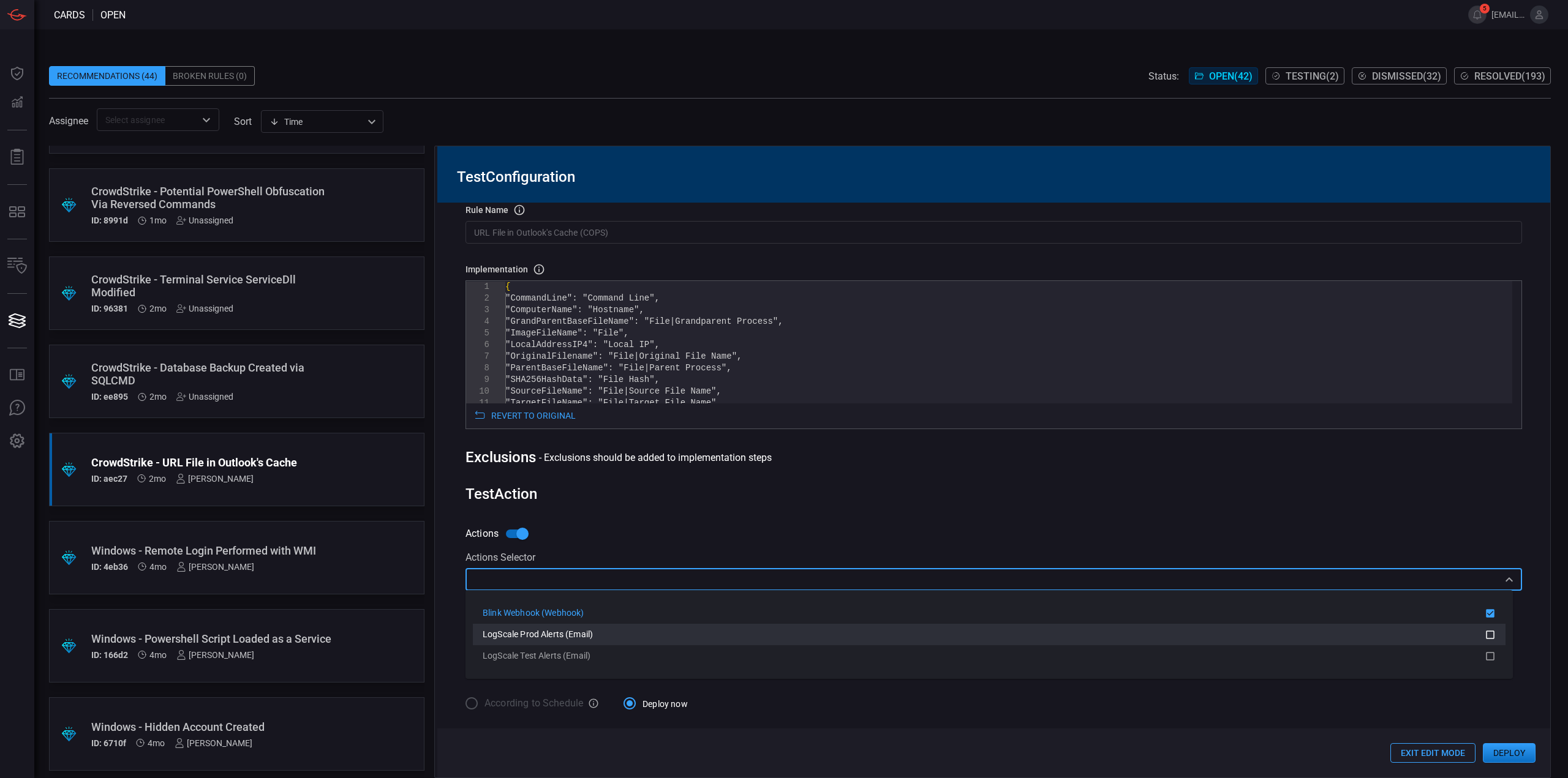
click at [560, 630] on span "LogScale Prod Alerts (Email)" at bounding box center [538, 634] width 110 height 10
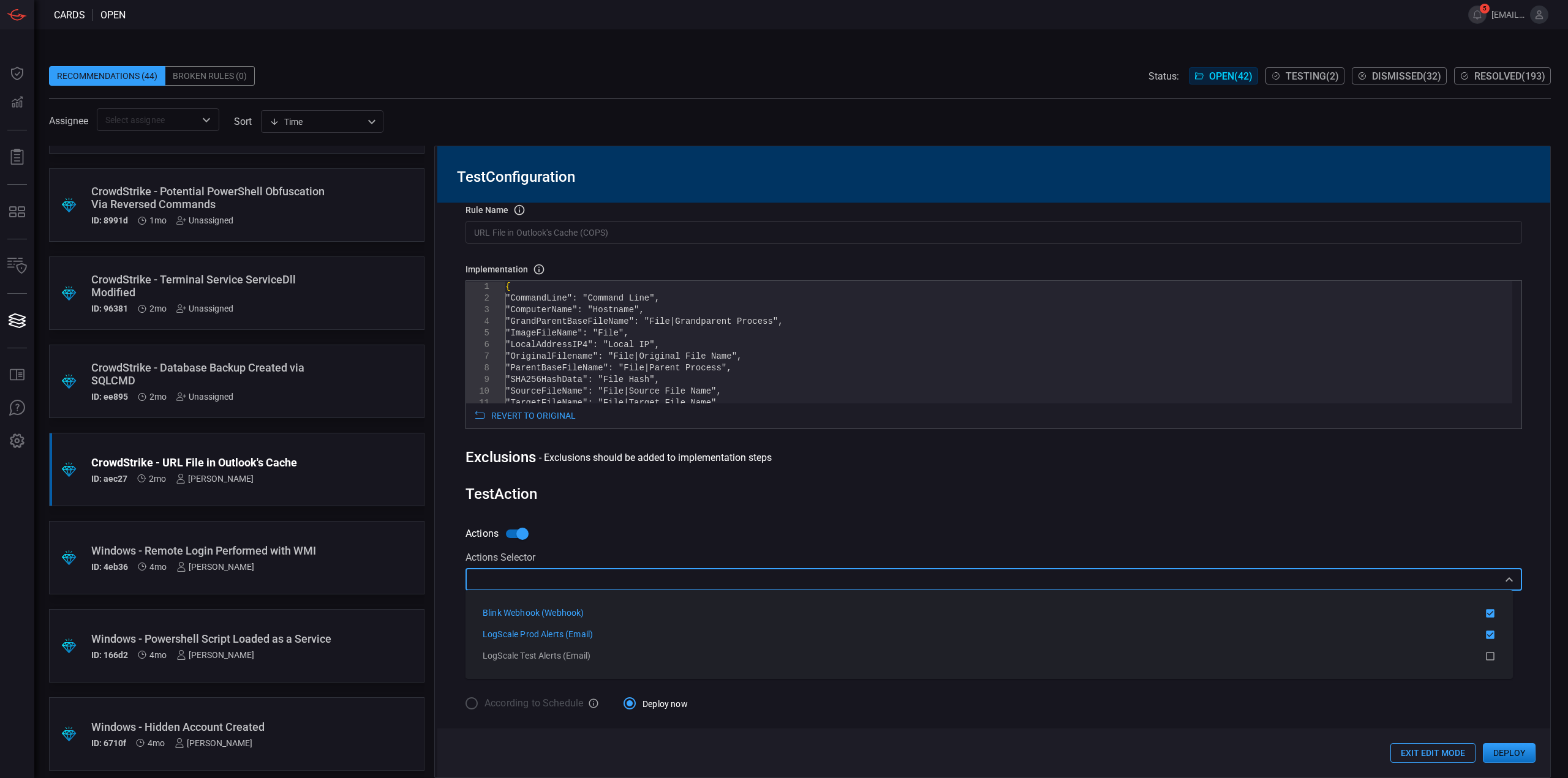
click at [811, 509] on div "Rule Details rule Name Name of the rule that will be created in the SIEM. URL F…" at bounding box center [993, 490] width 1113 height 575
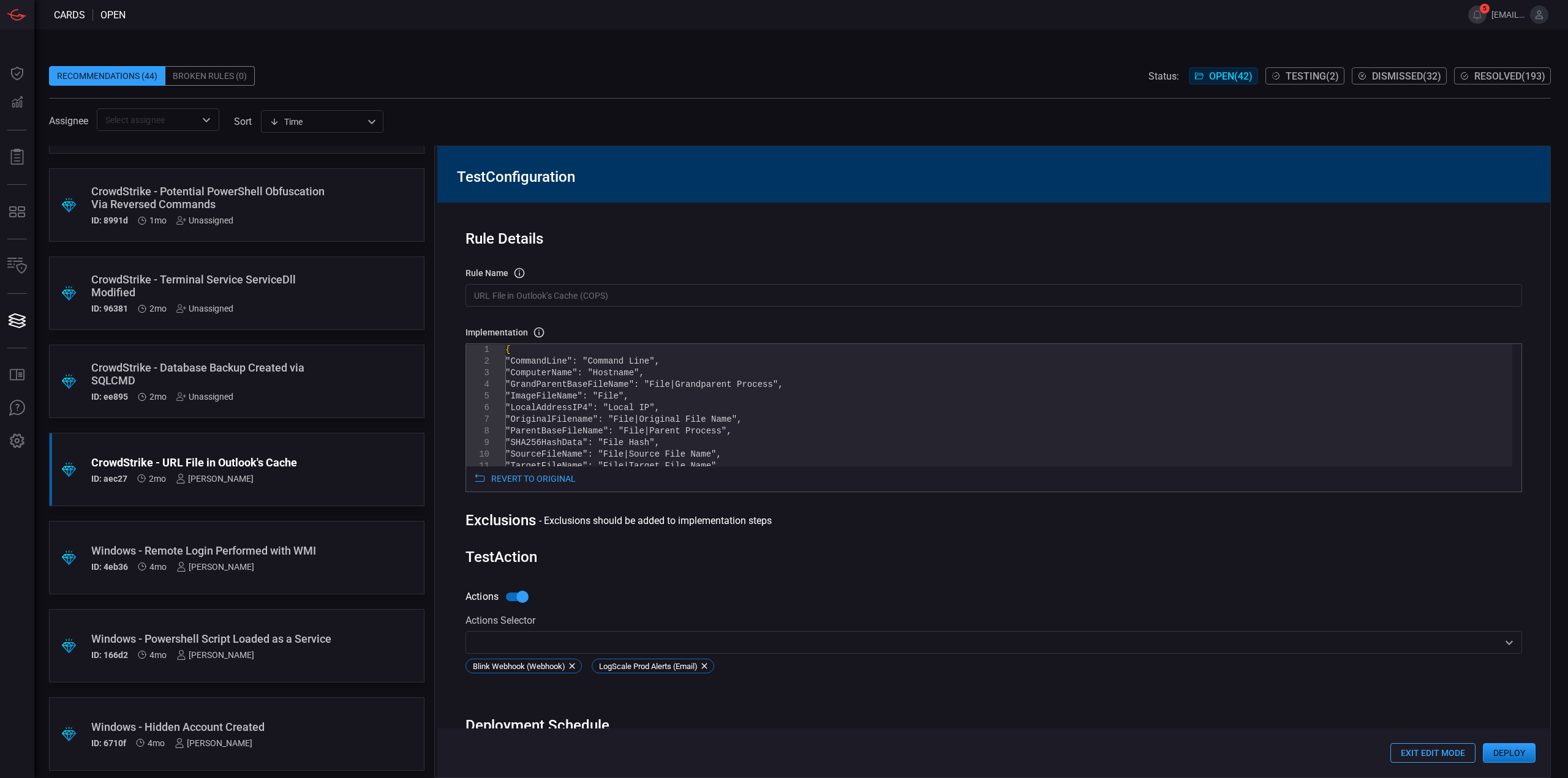
scroll to position [0, 0]
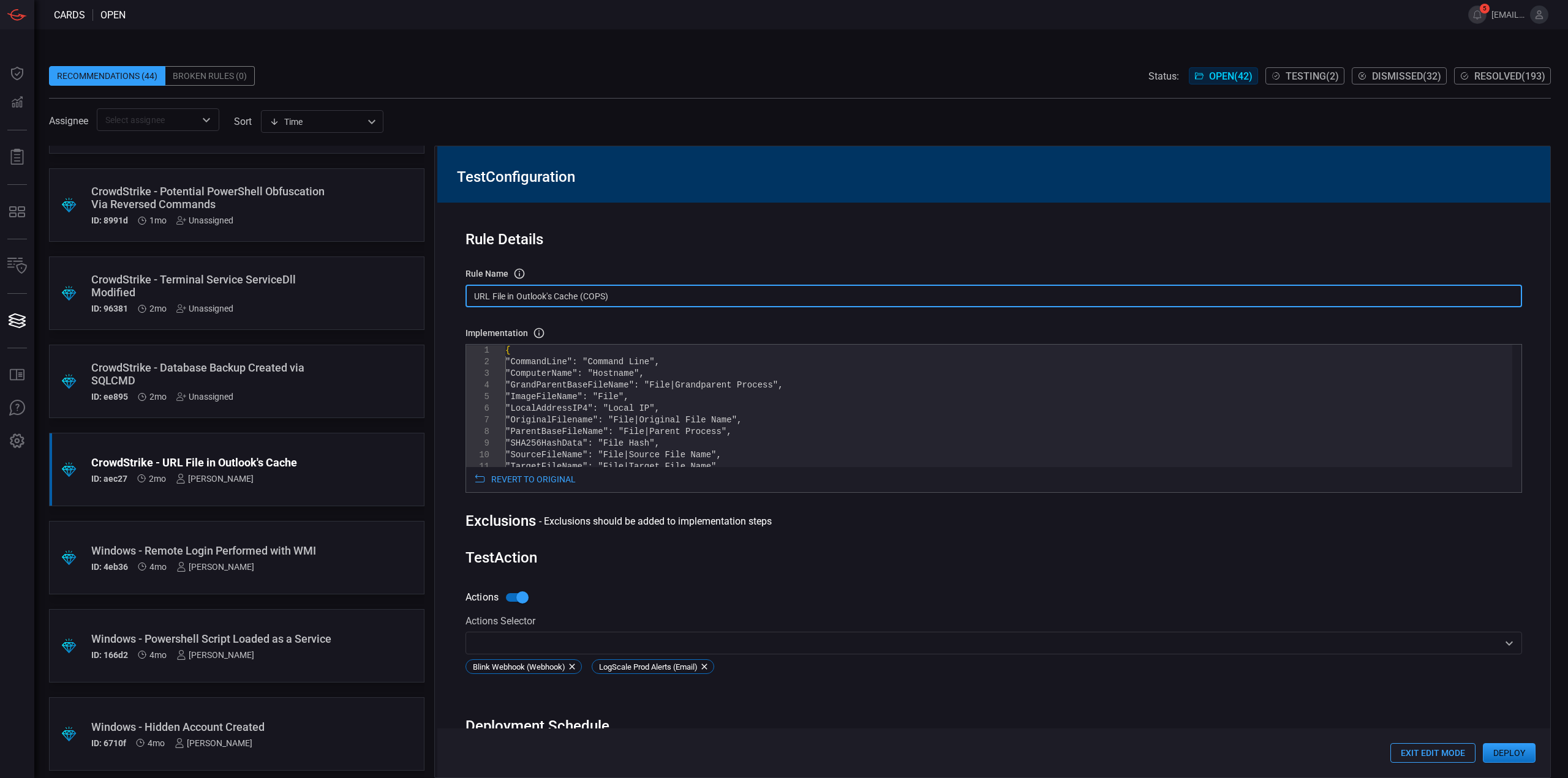
drag, startPoint x: 632, startPoint y: 297, endPoint x: 441, endPoint y: 291, distance: 191.1
click at [441, 289] on div "Rule Details rule Name Name of the rule that will be created in the SIEM. URL F…" at bounding box center [993, 490] width 1113 height 575
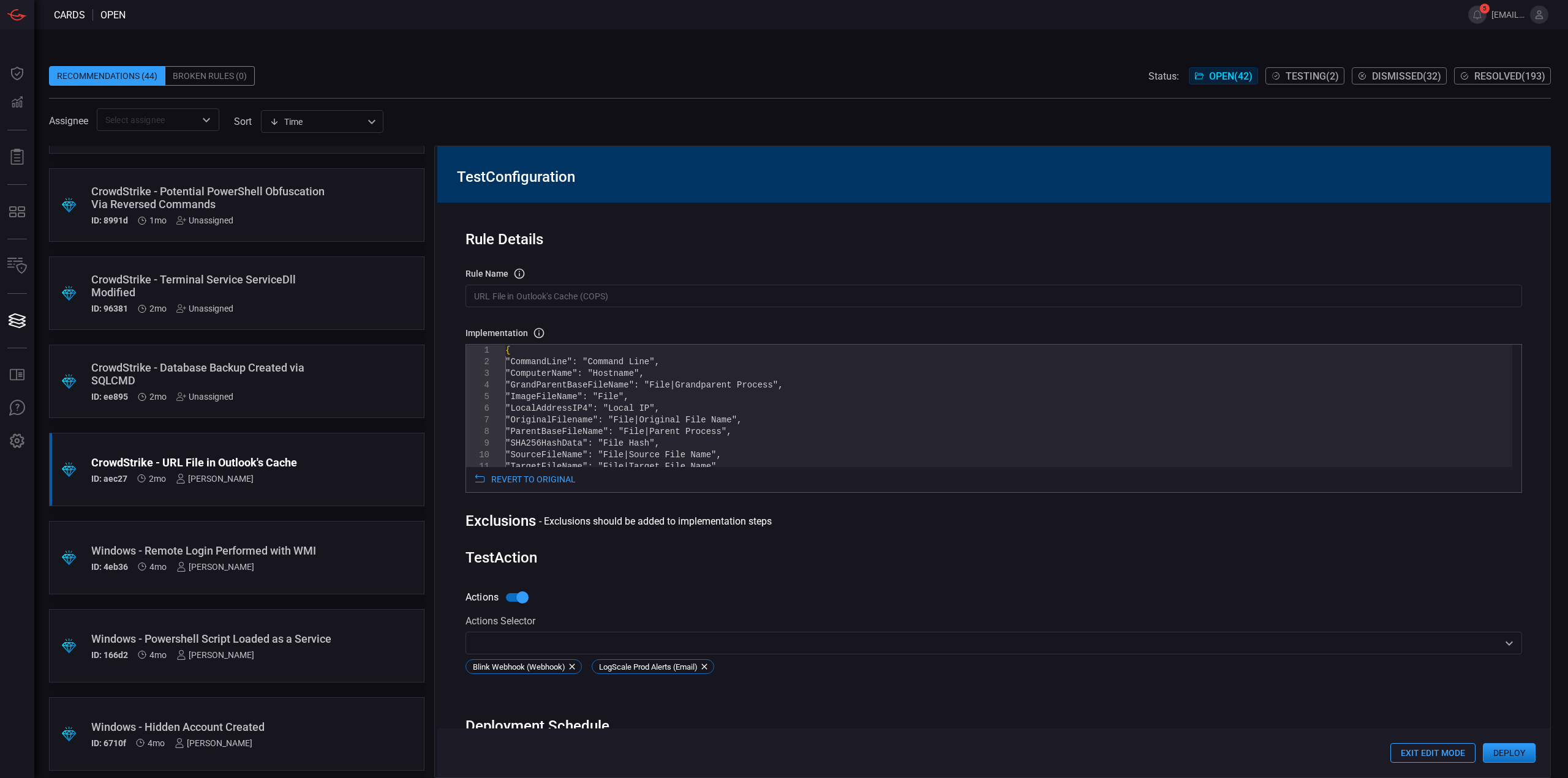
click at [644, 293] on input "URL File in Outlook's Cache (COPS)" at bounding box center [993, 296] width 1056 height 23
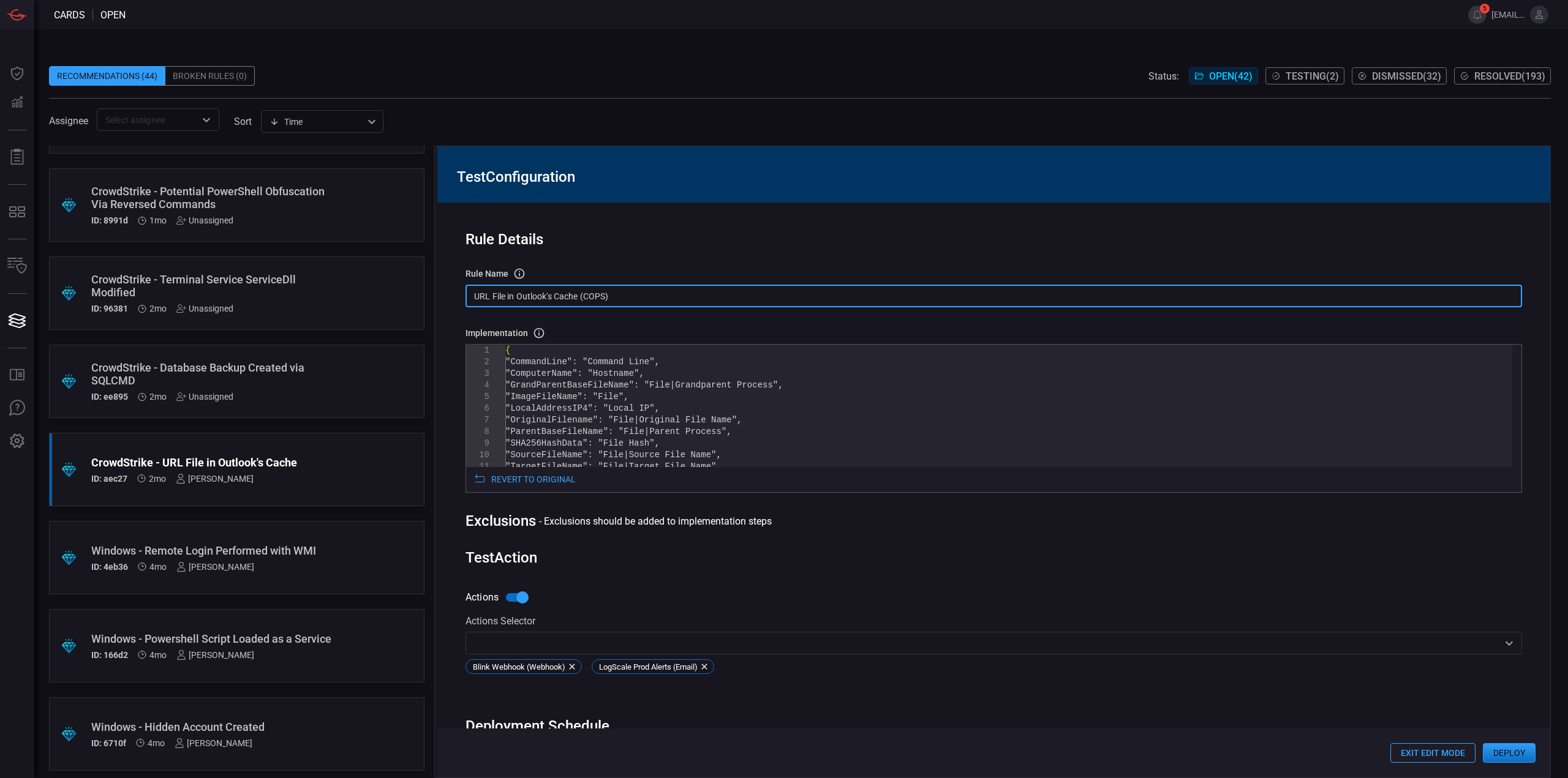
drag, startPoint x: 659, startPoint y: 300, endPoint x: 574, endPoint y: 236, distance: 106.4
click at [398, 276] on div ".suggested_cards_icon{fill:url(#suggested_cards_icon);} Check Point - VPN Impos…" at bounding box center [800, 461] width 1502 height 632
paste input "text"
type input "URL File in Outlooks Cache (COPS)"
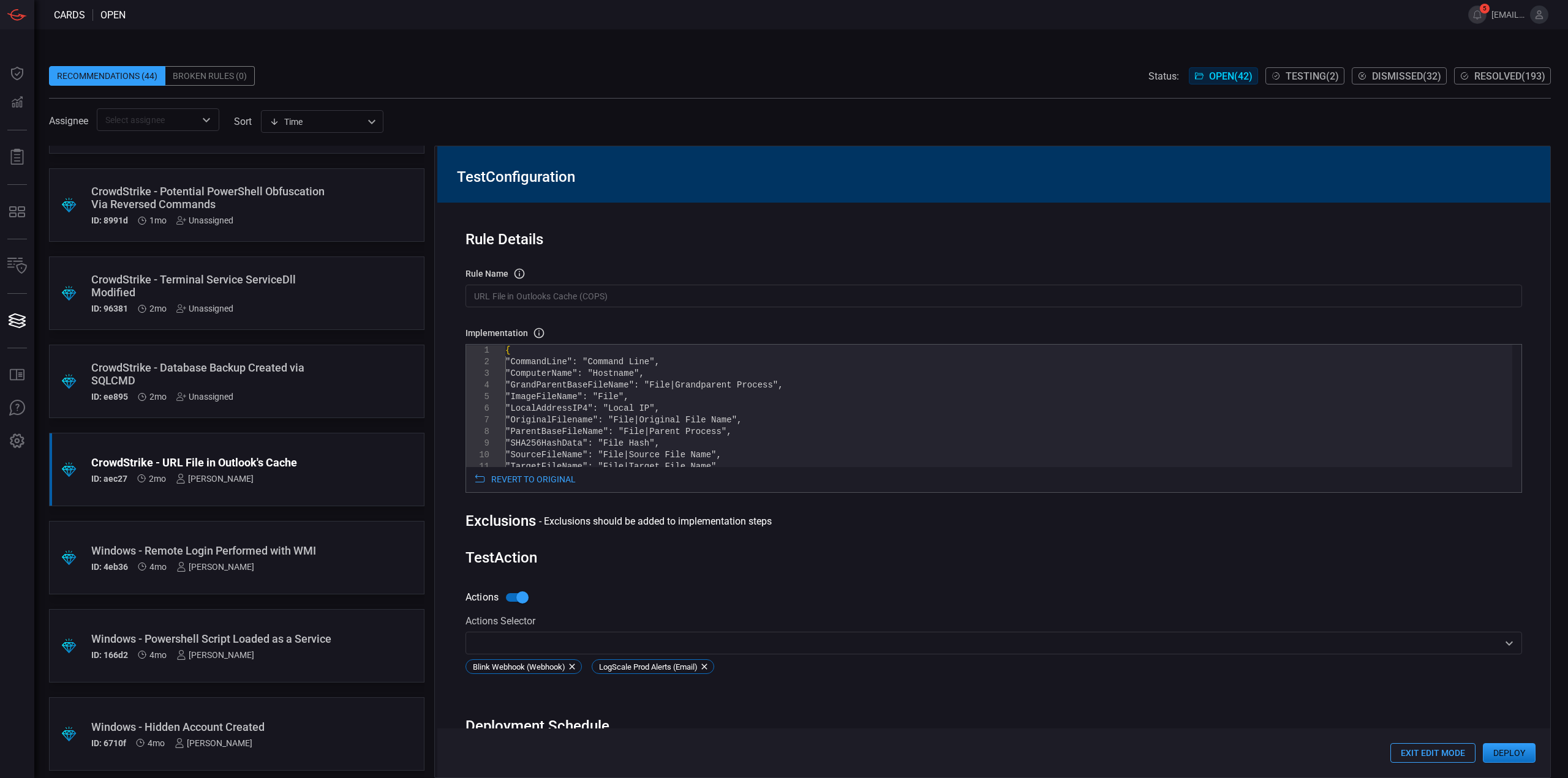
click at [1514, 753] on button "Deploy" at bounding box center [1509, 753] width 53 height 20
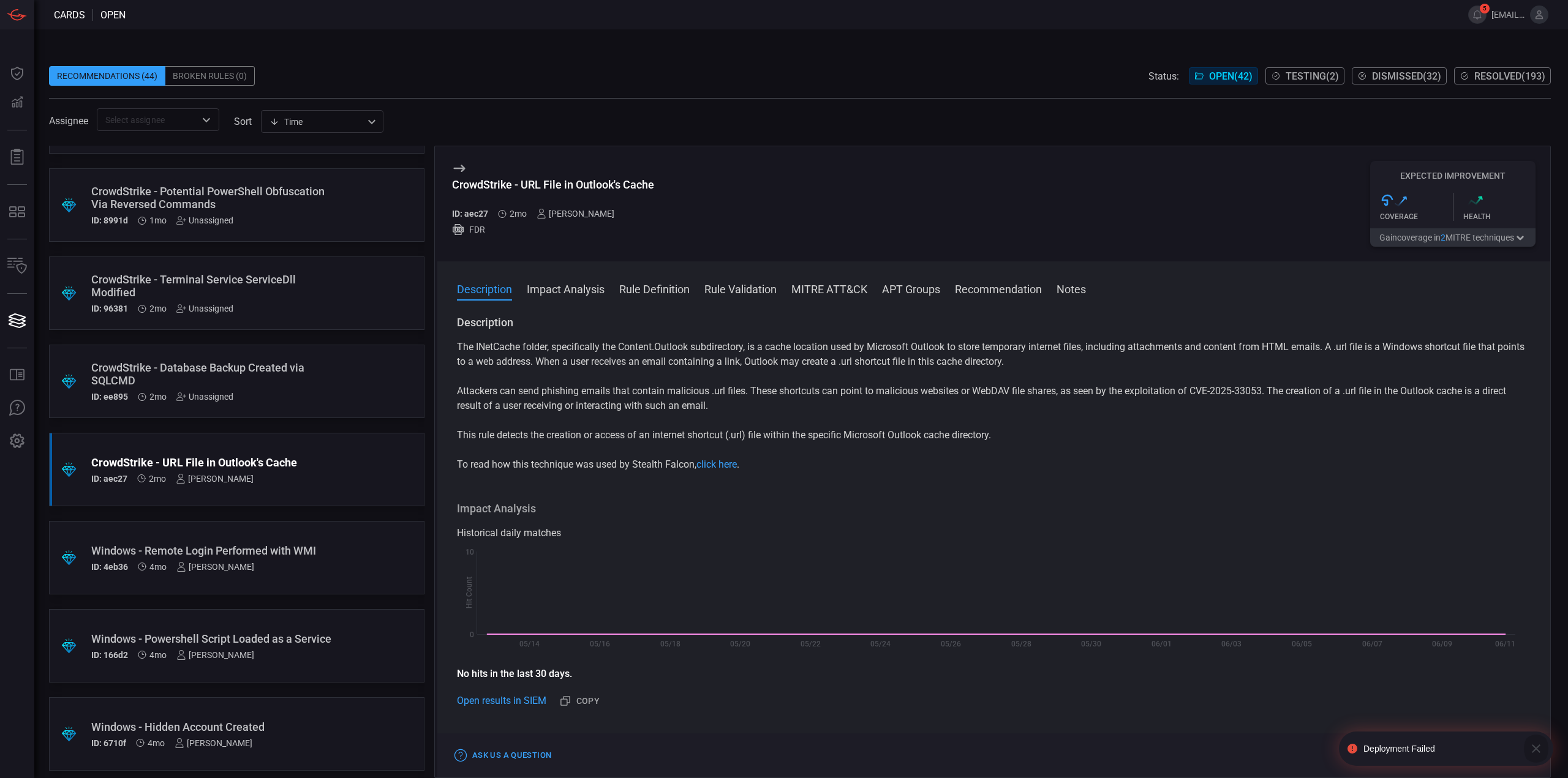
click at [1529, 745] on icon "button" at bounding box center [1536, 748] width 15 height 15
click at [1456, 761] on button "Test" at bounding box center [1448, 755] width 42 height 15
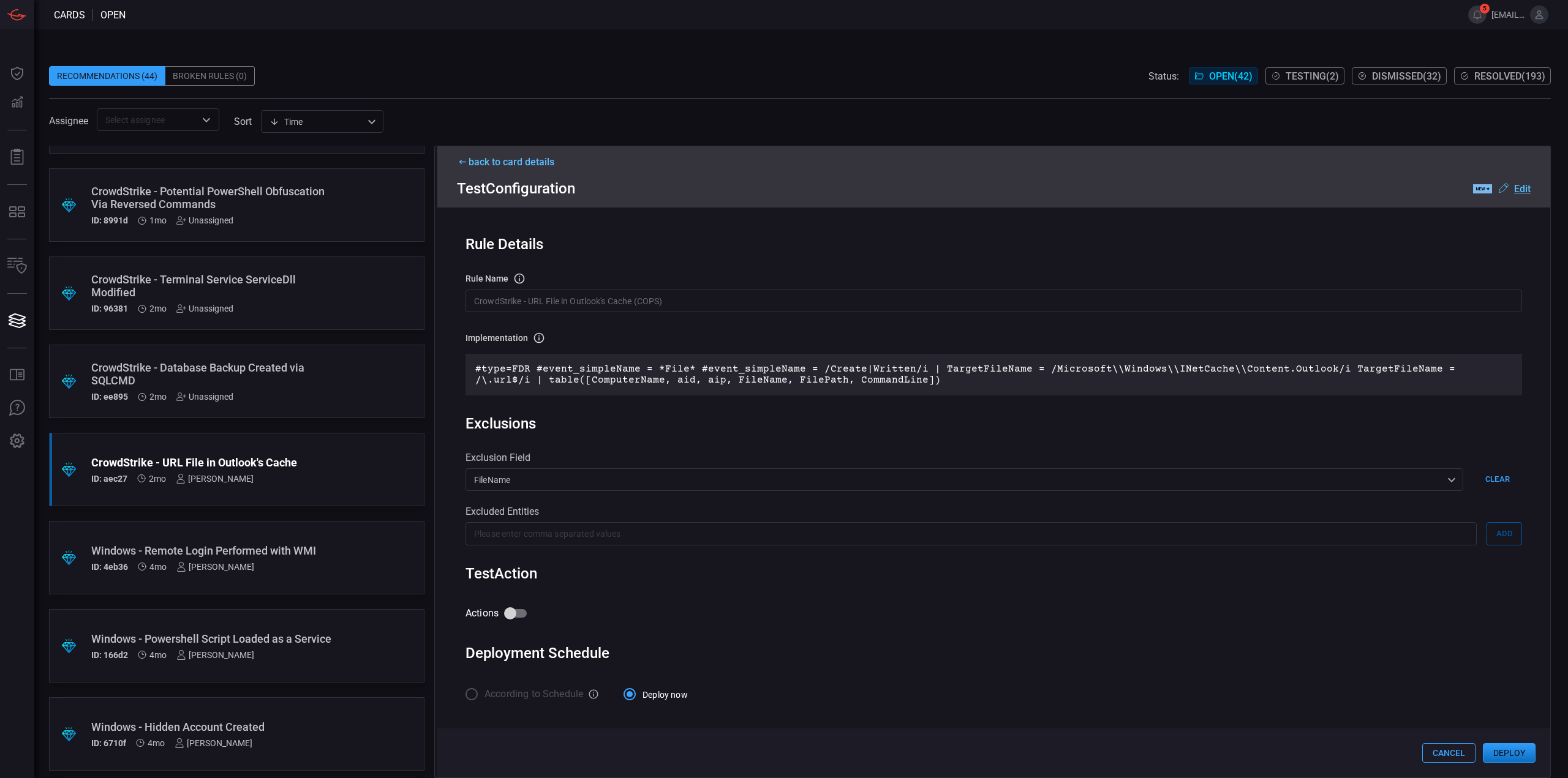
click at [1522, 191] on u "Edit" at bounding box center [1522, 189] width 16 height 12
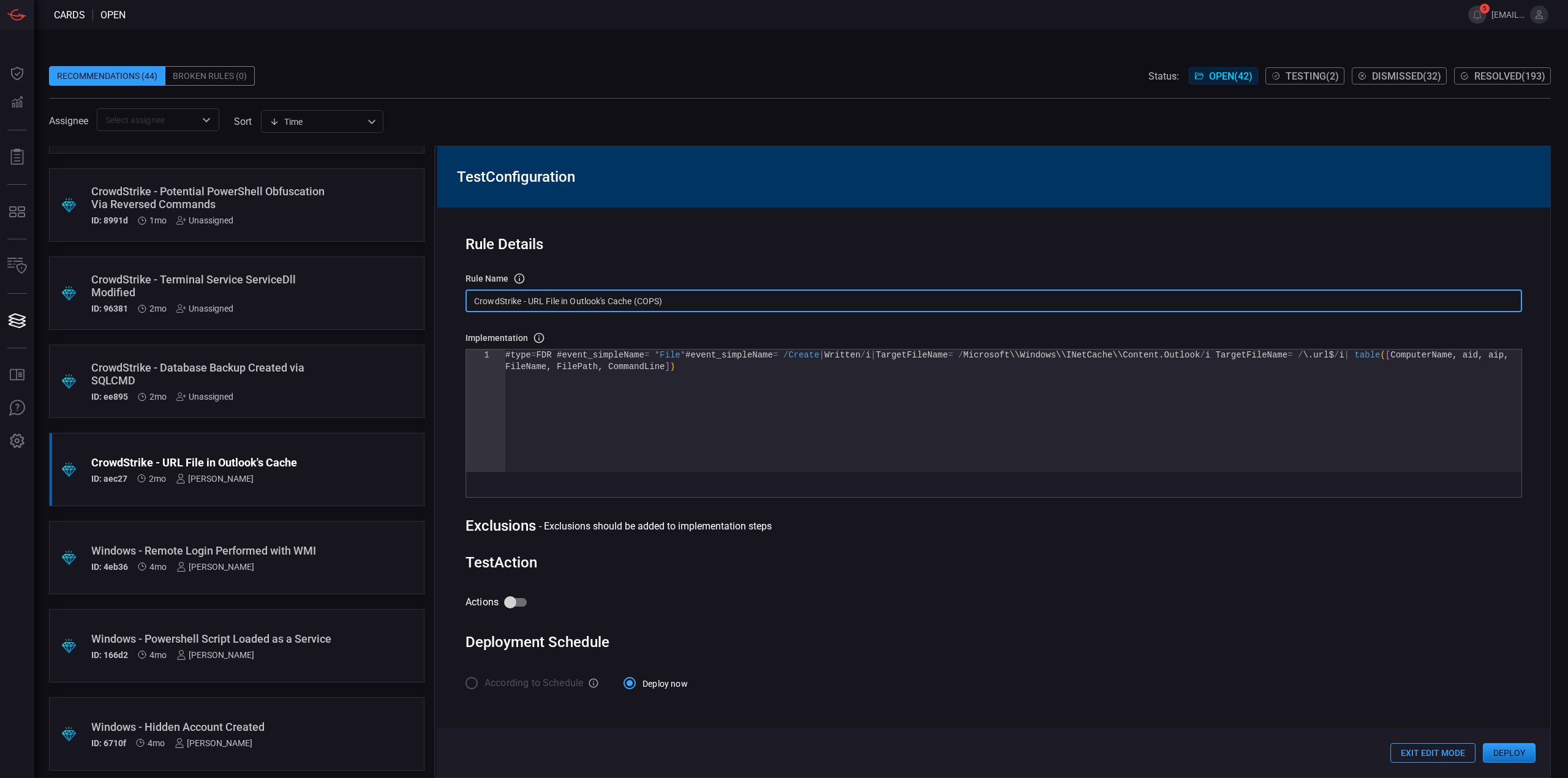
drag, startPoint x: 693, startPoint y: 302, endPoint x: 372, endPoint y: 283, distance: 321.6
click at [372, 283] on div ".suggested_cards_icon{fill:url(#suggested_cards_icon);} Check Point - VPN Impos…" at bounding box center [800, 461] width 1502 height 632
paste input "URL File in Outlooks Cache"
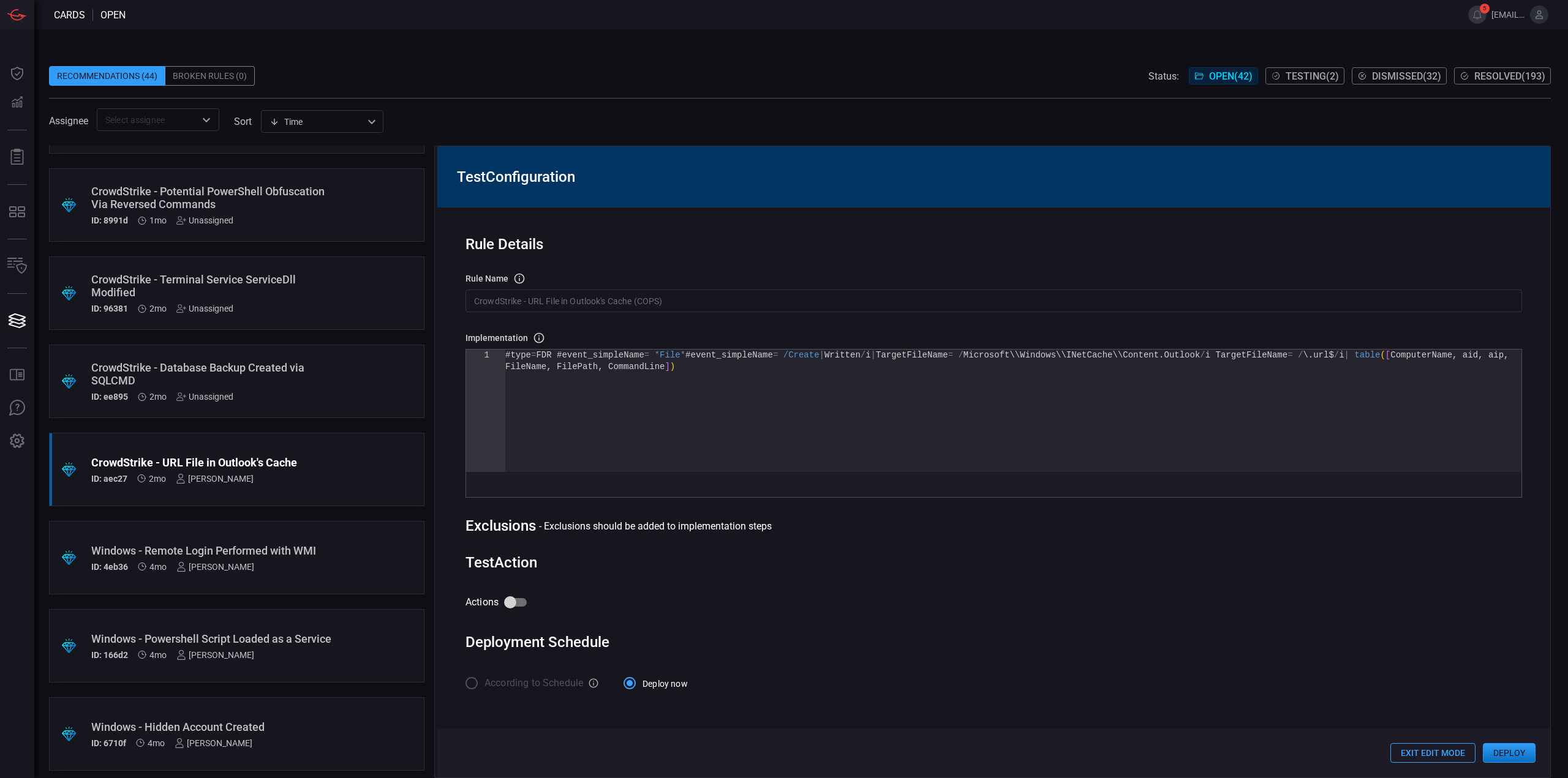
drag, startPoint x: 654, startPoint y: 319, endPoint x: 662, endPoint y: 315, distance: 8.9
click at [654, 319] on div "Rule Details rule Name Name of the rule that will be created in the SIEM. Crowd…" at bounding box center [993, 482] width 1113 height 549
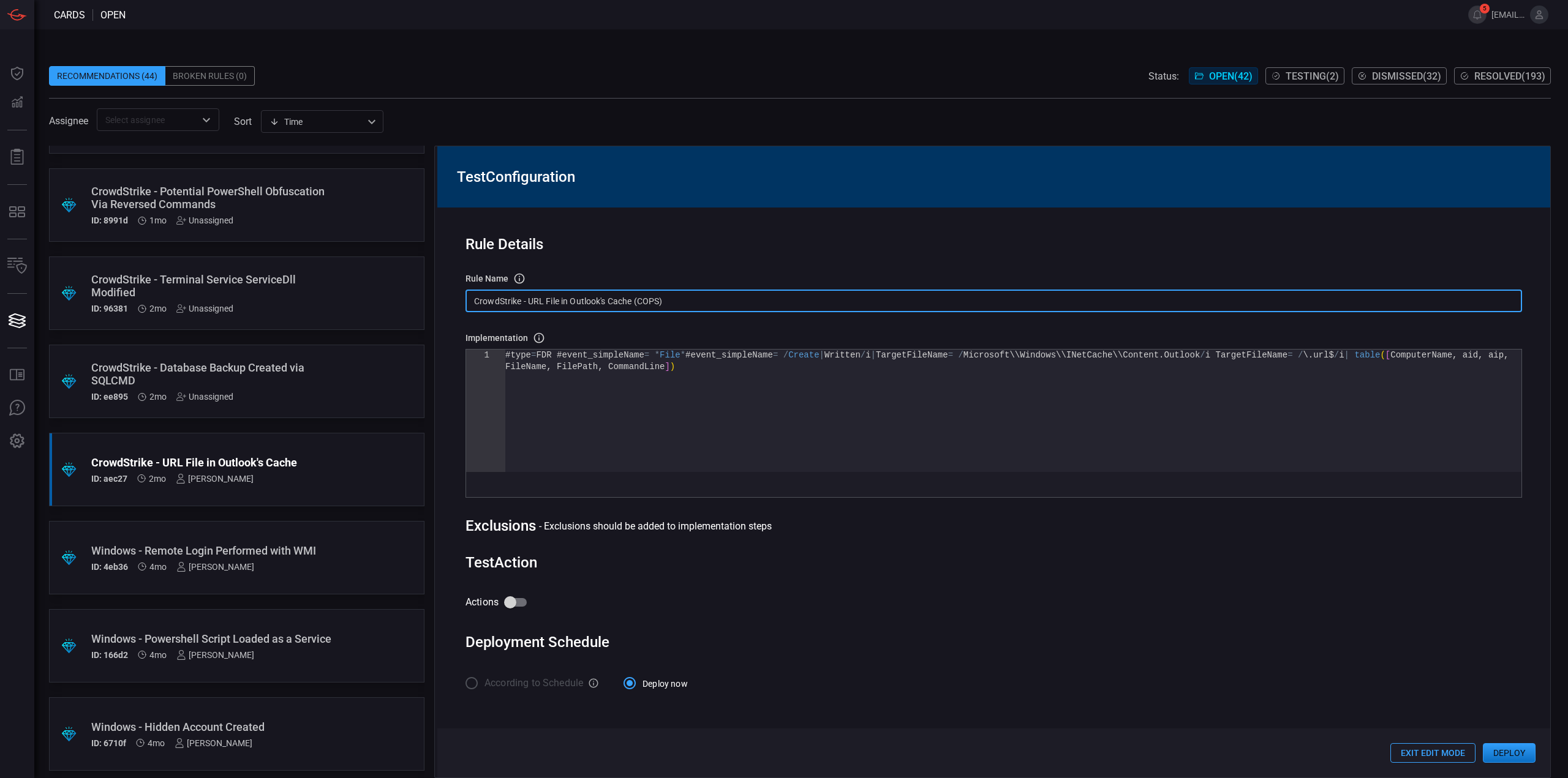
drag, startPoint x: 679, startPoint y: 305, endPoint x: 416, endPoint y: 275, distance: 264.7
click at [416, 276] on div ".suggested_cards_icon{fill:url(#suggested_cards_icon);} Check Point - VPN Impos…" at bounding box center [800, 461] width 1502 height 632
paste input "URL File in Outlook"
type input "URL File in Outlooks Cache (COPS)"
drag, startPoint x: 714, startPoint y: 393, endPoint x: 714, endPoint y: 384, distance: 9.0
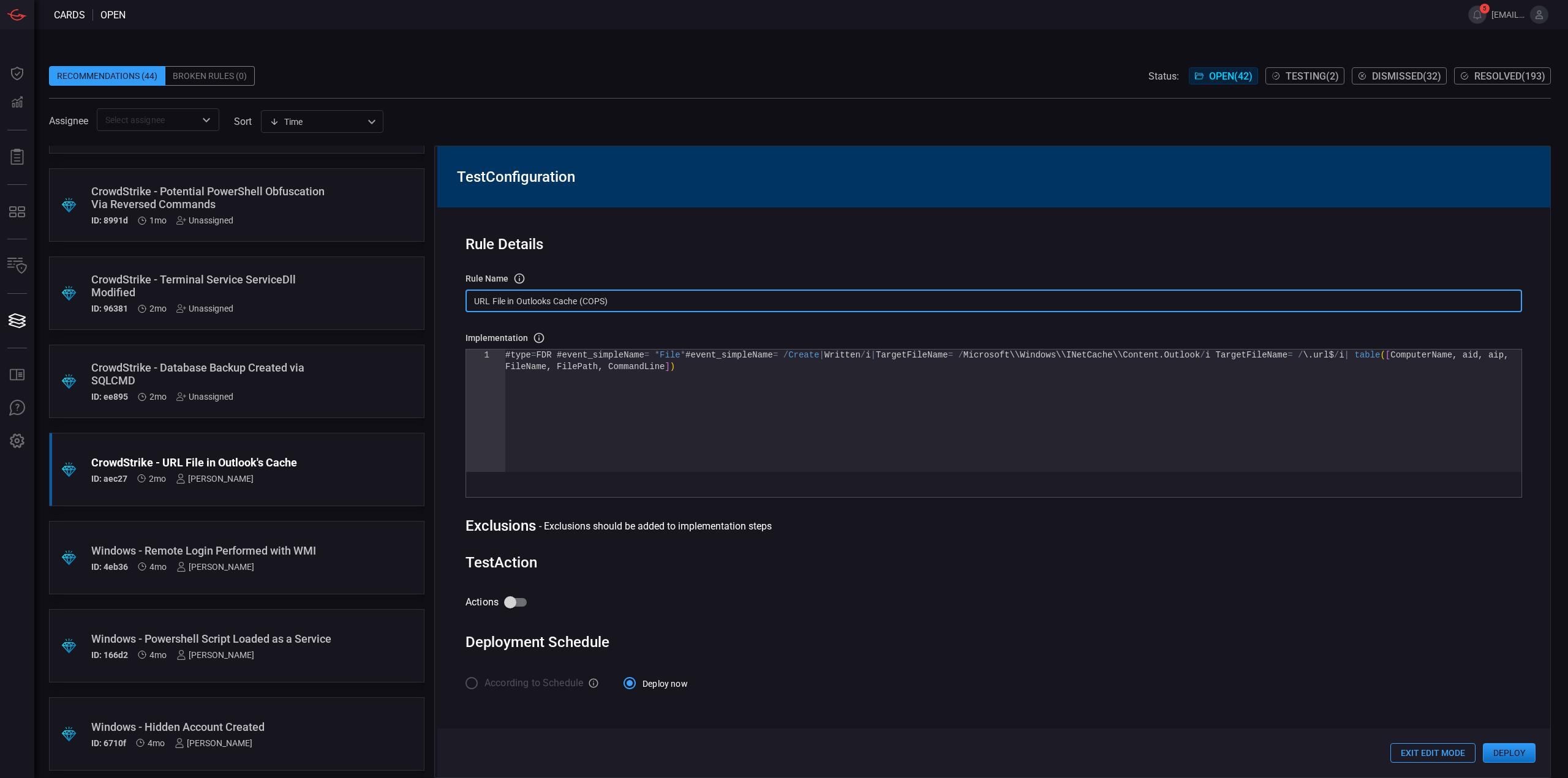
click at [714, 393] on div "#type = FDR #event_simpleName = * File * #event_simpleName = / Create | Written…" at bounding box center [1013, 416] width 1016 height 134
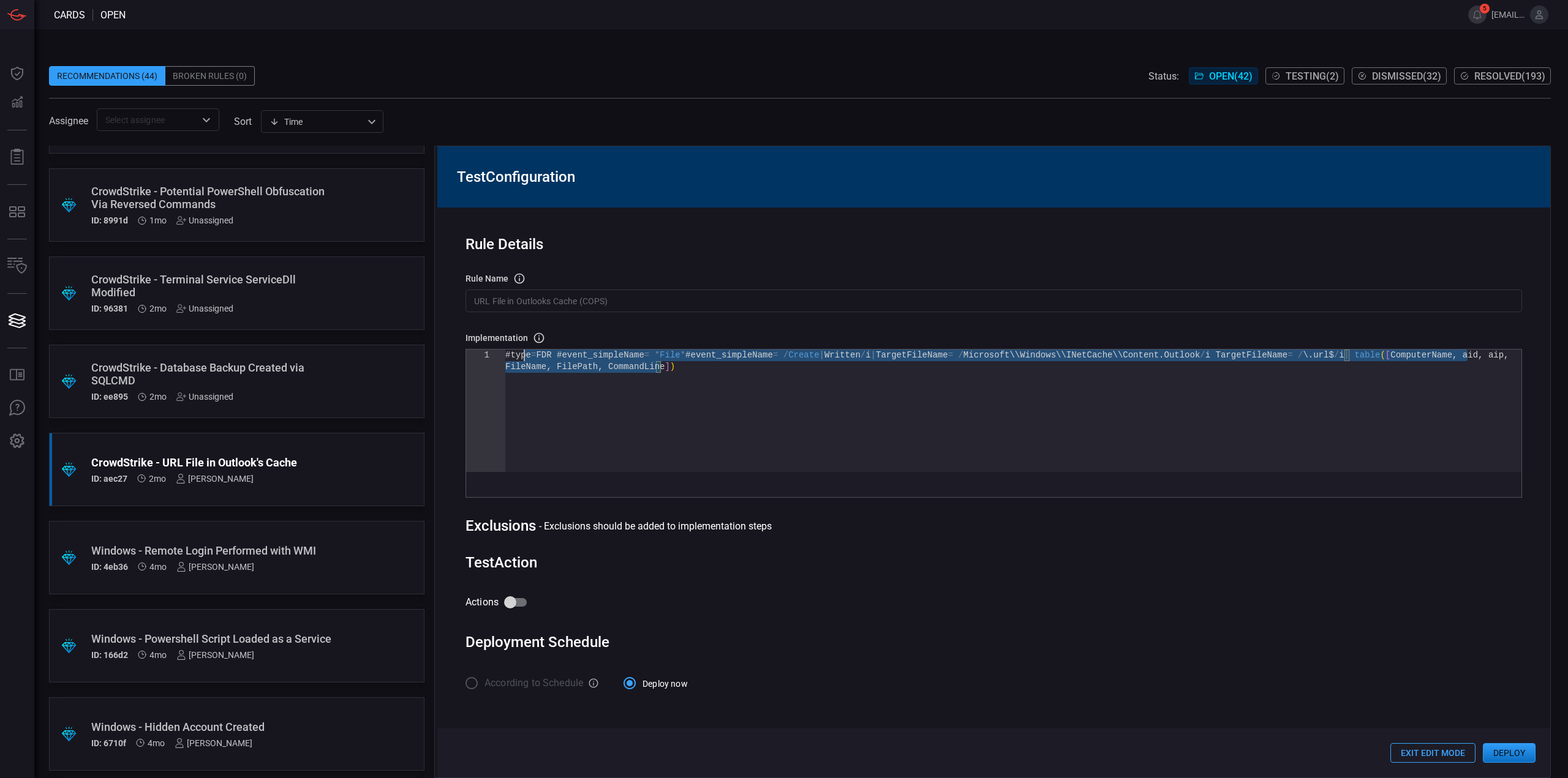
drag, startPoint x: 717, startPoint y: 377, endPoint x: 408, endPoint y: 333, distance: 312.1
click at [505, 350] on div "#type = FDR #event_simpleName = * File * #event_simpleName = / Create | Written…" at bounding box center [1013, 416] width 1016 height 134
type textarea "#type=FDR #event_simpleName = /Create|Written/i | TargetFileName = /Microsoft\\…"
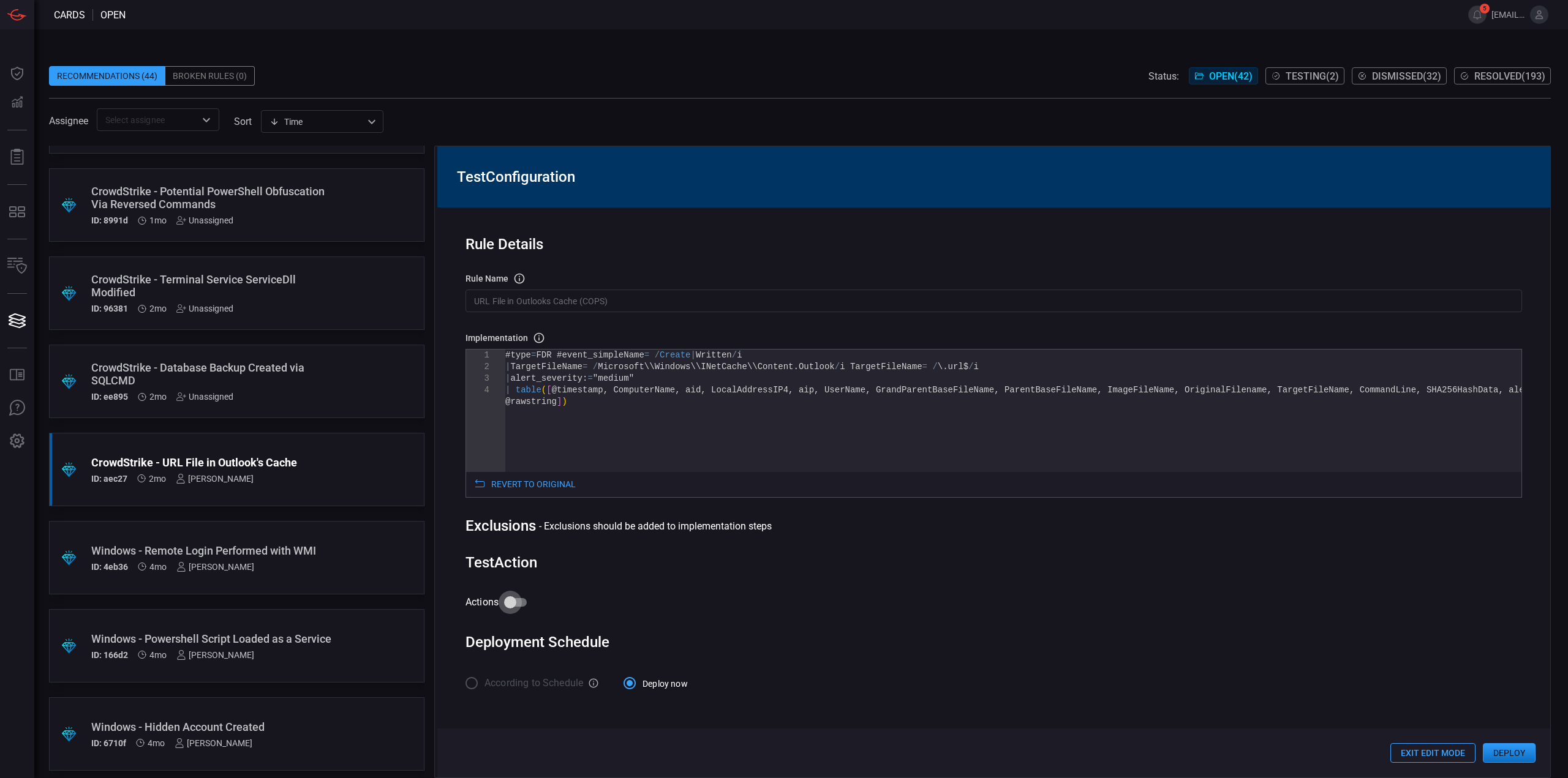
click at [517, 612] on input "Actions" at bounding box center [510, 602] width 70 height 23
checkbox input "true"
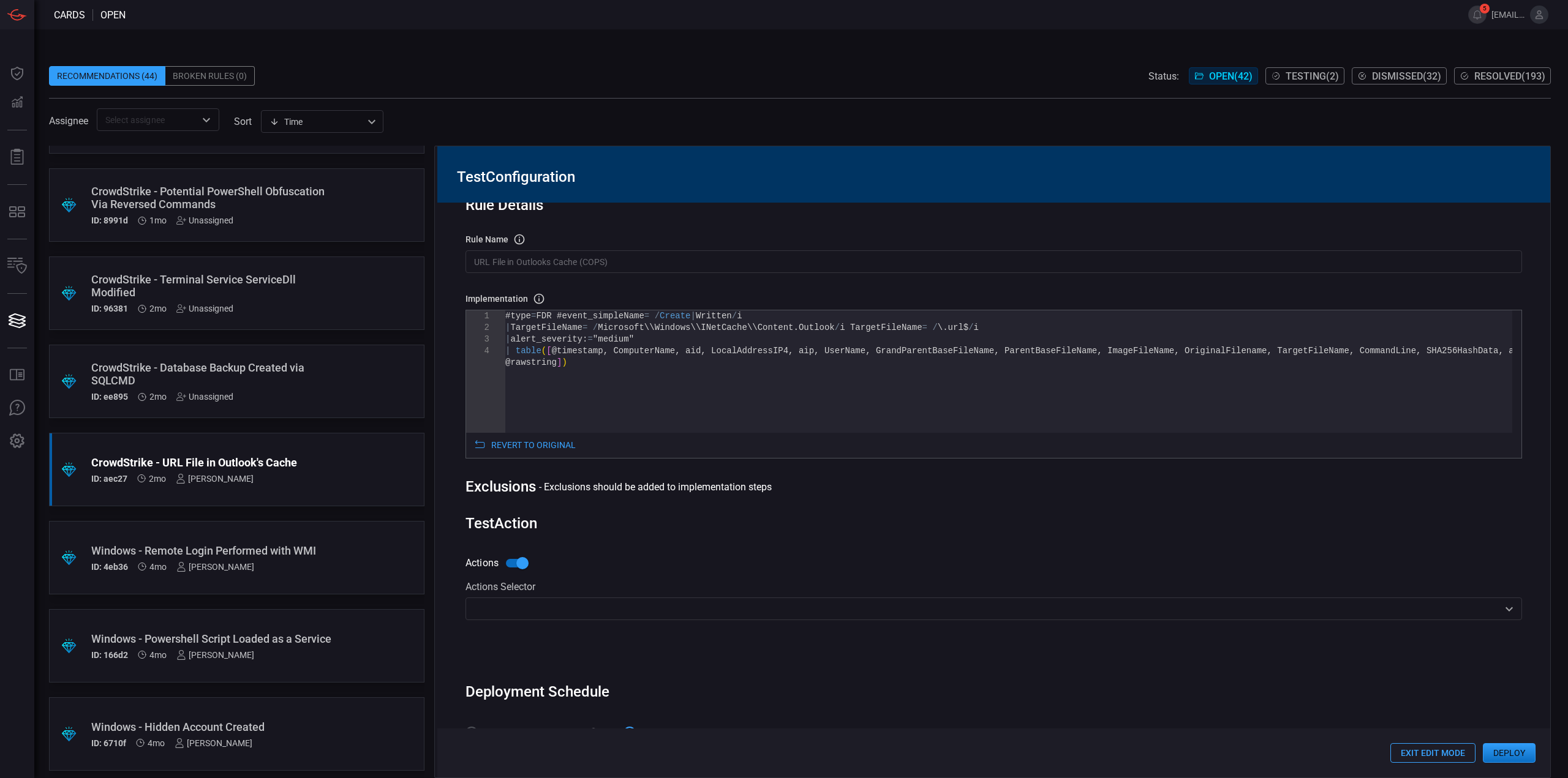
scroll to position [66, 0]
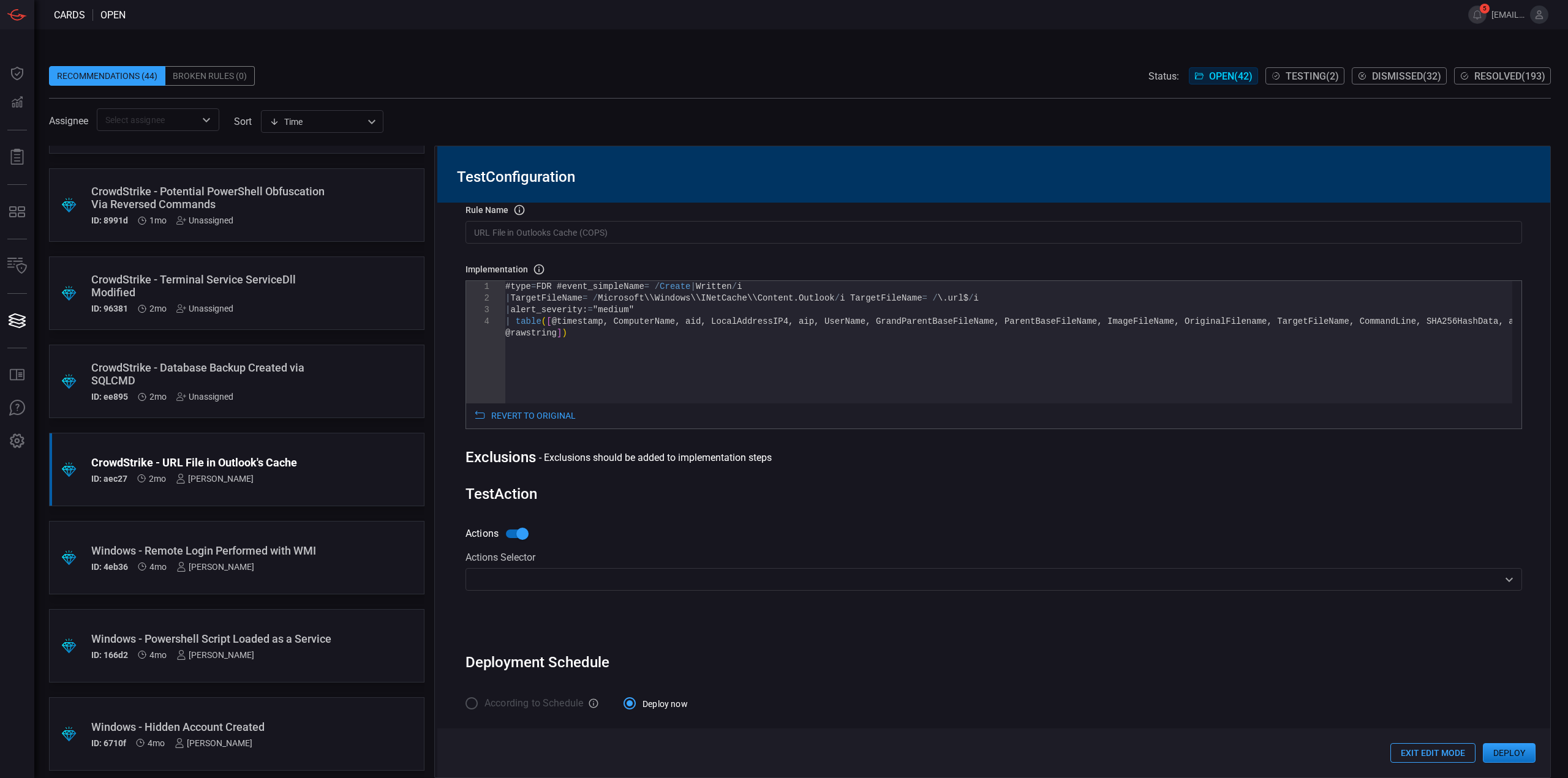
click at [570, 588] on div "​" at bounding box center [993, 580] width 1056 height 23
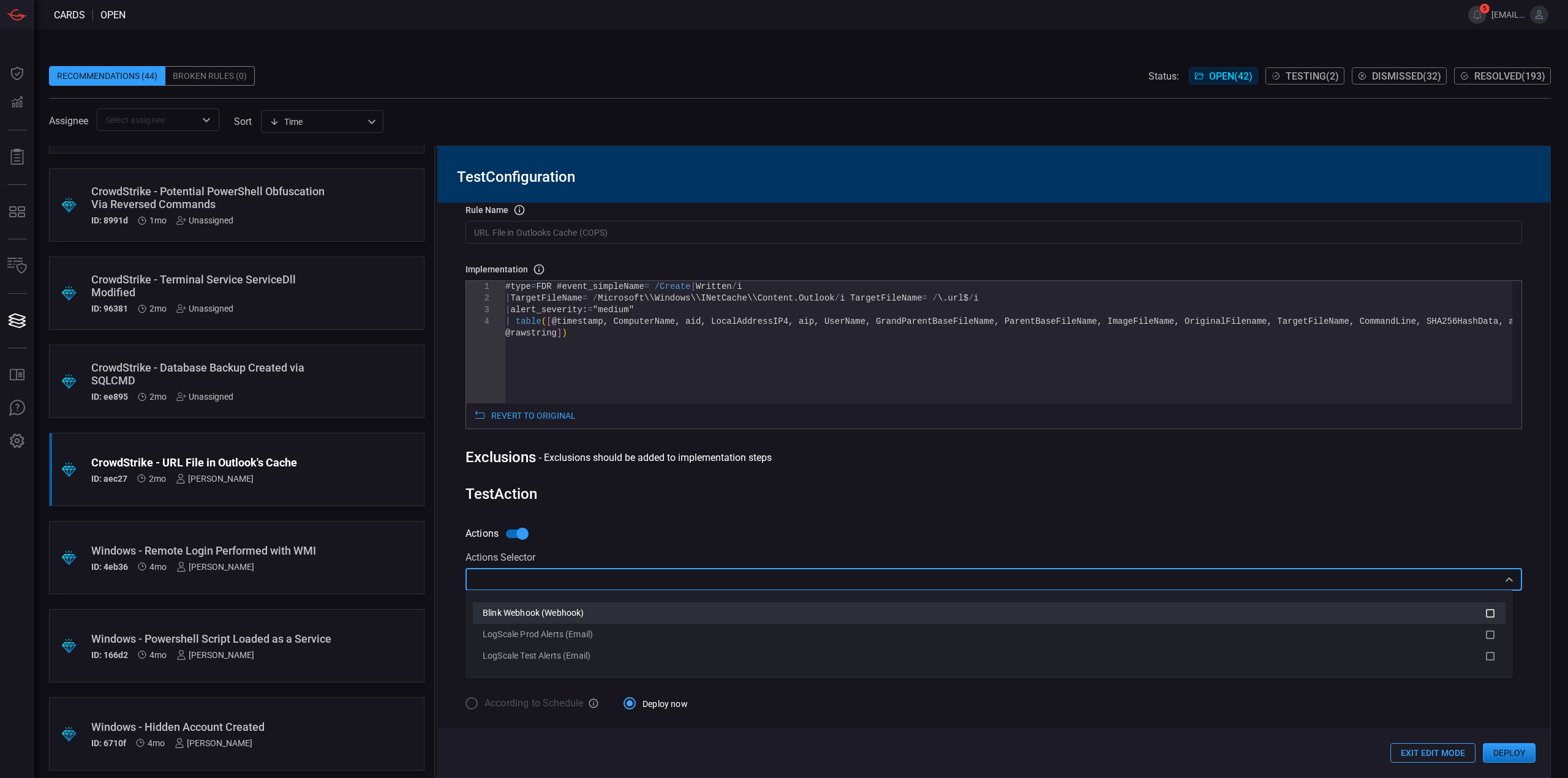
click at [567, 616] on span "Blink Webhook (Webhook)" at bounding box center [533, 613] width 101 height 10
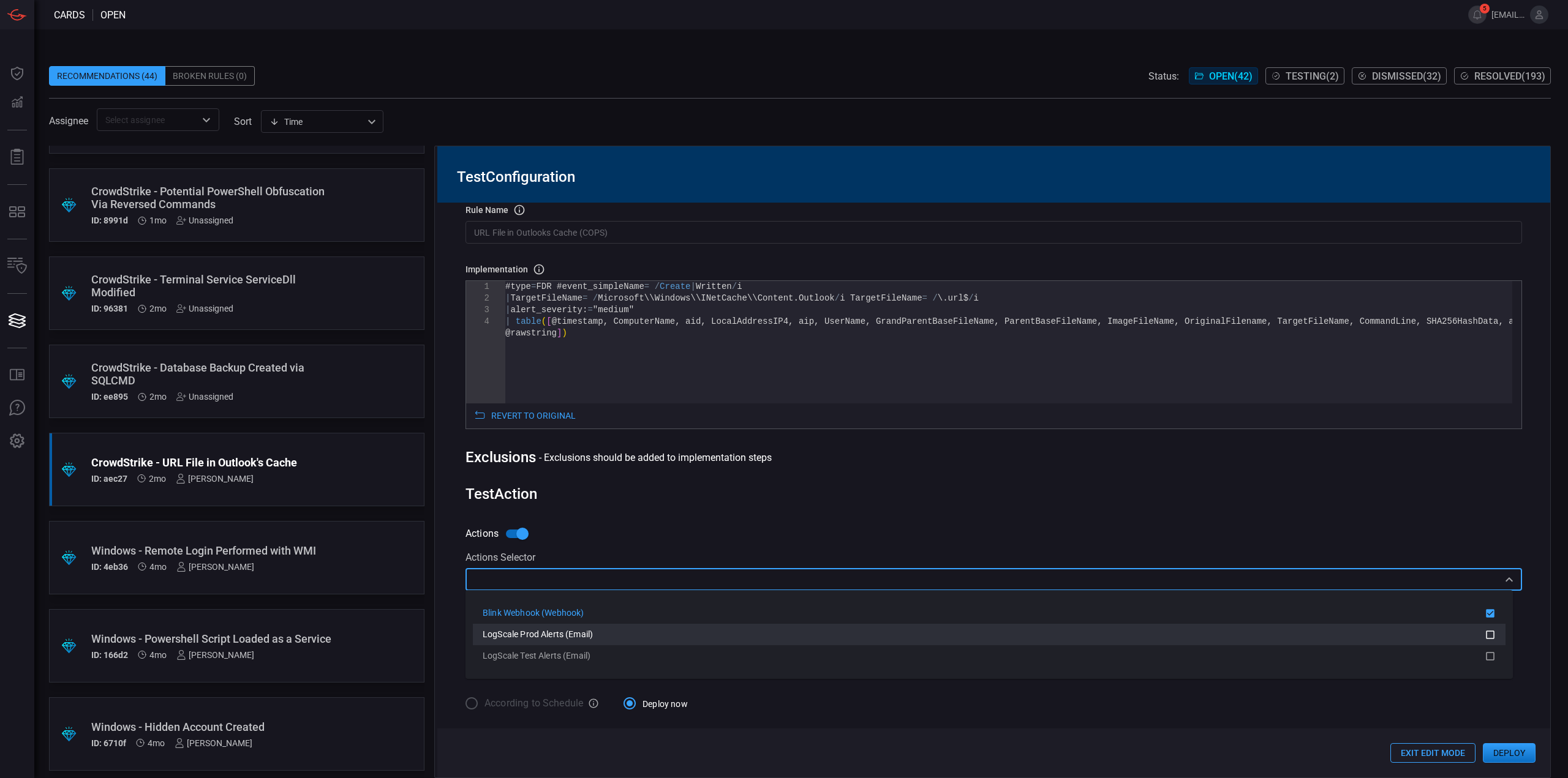
click at [562, 632] on span "LogScale Prod Alerts (Email)" at bounding box center [538, 634] width 110 height 10
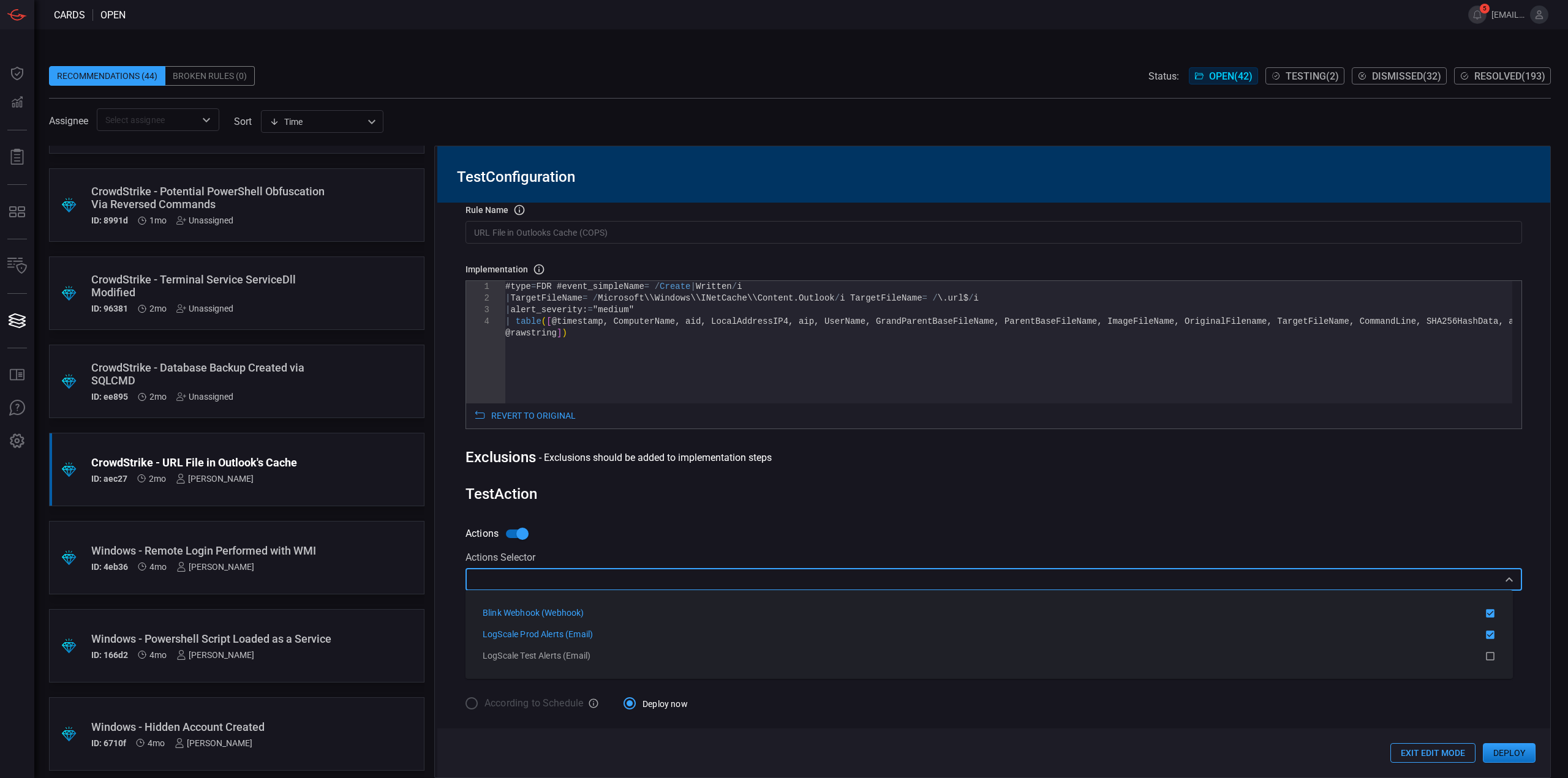
click at [909, 476] on div "Rule Details rule Name Name of the rule that will be created in the SIEM. URL F…" at bounding box center [993, 490] width 1113 height 575
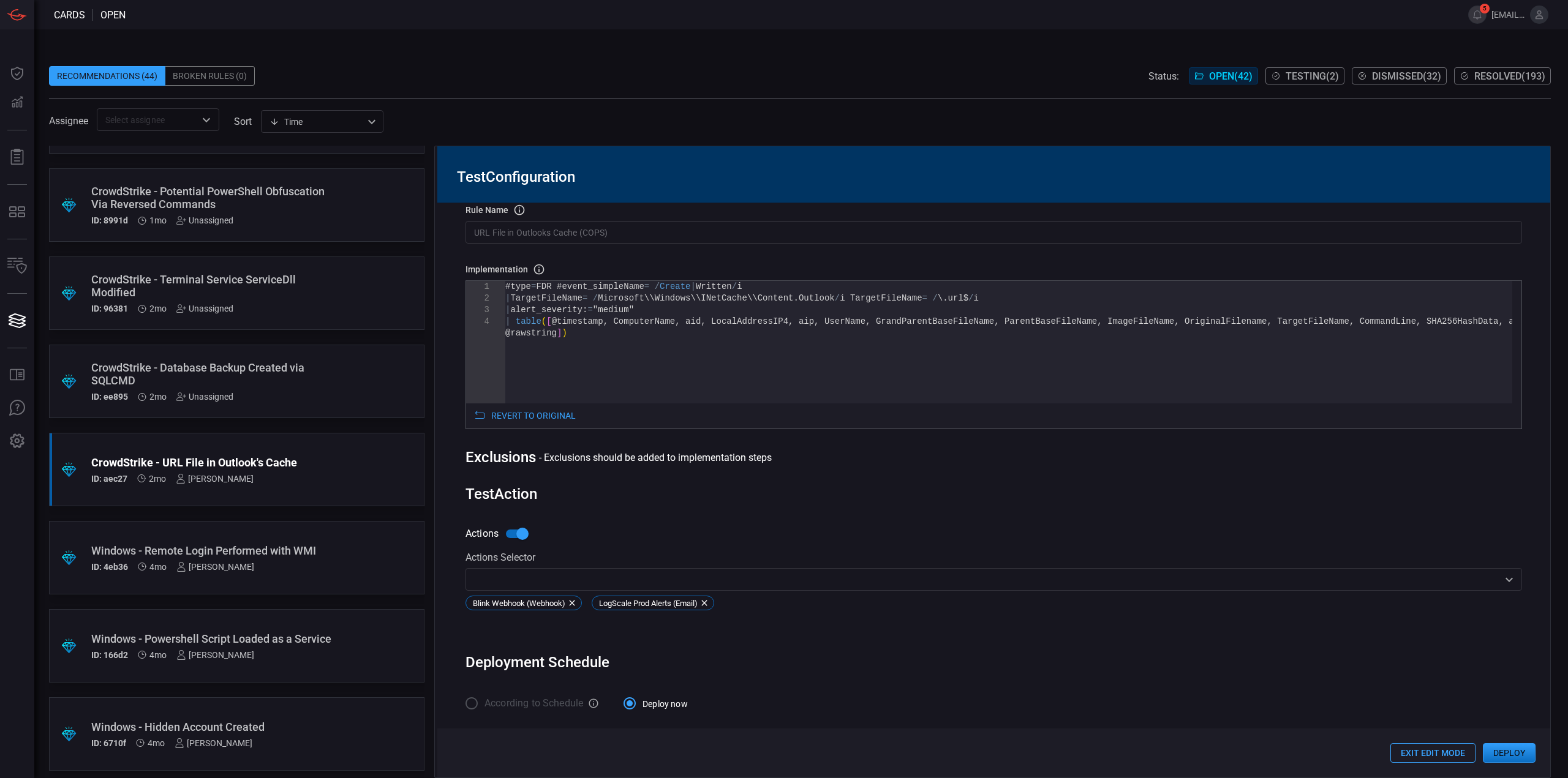
click at [1505, 757] on button "Deploy" at bounding box center [1509, 753] width 53 height 20
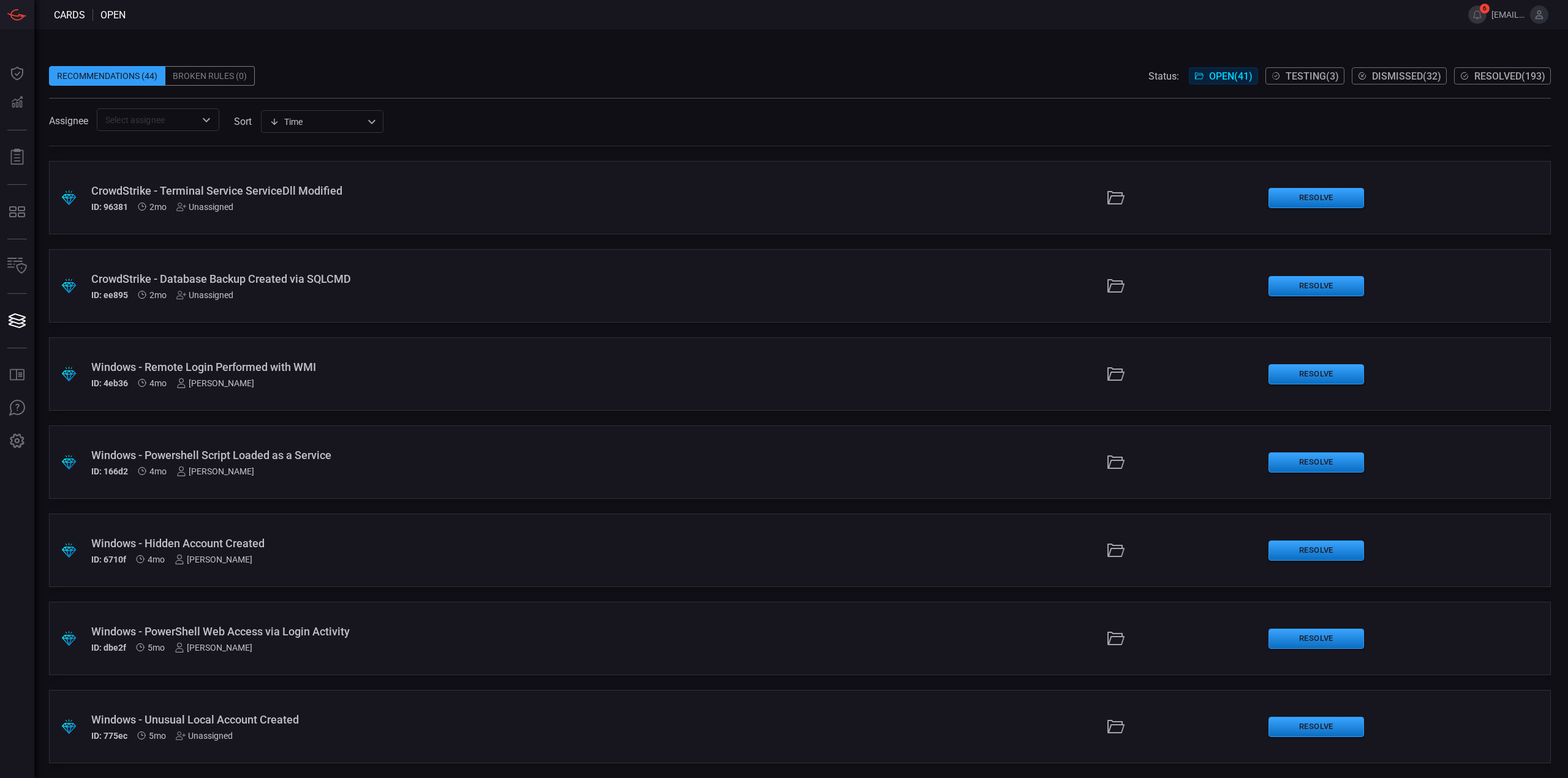
scroll to position [2737, 0]
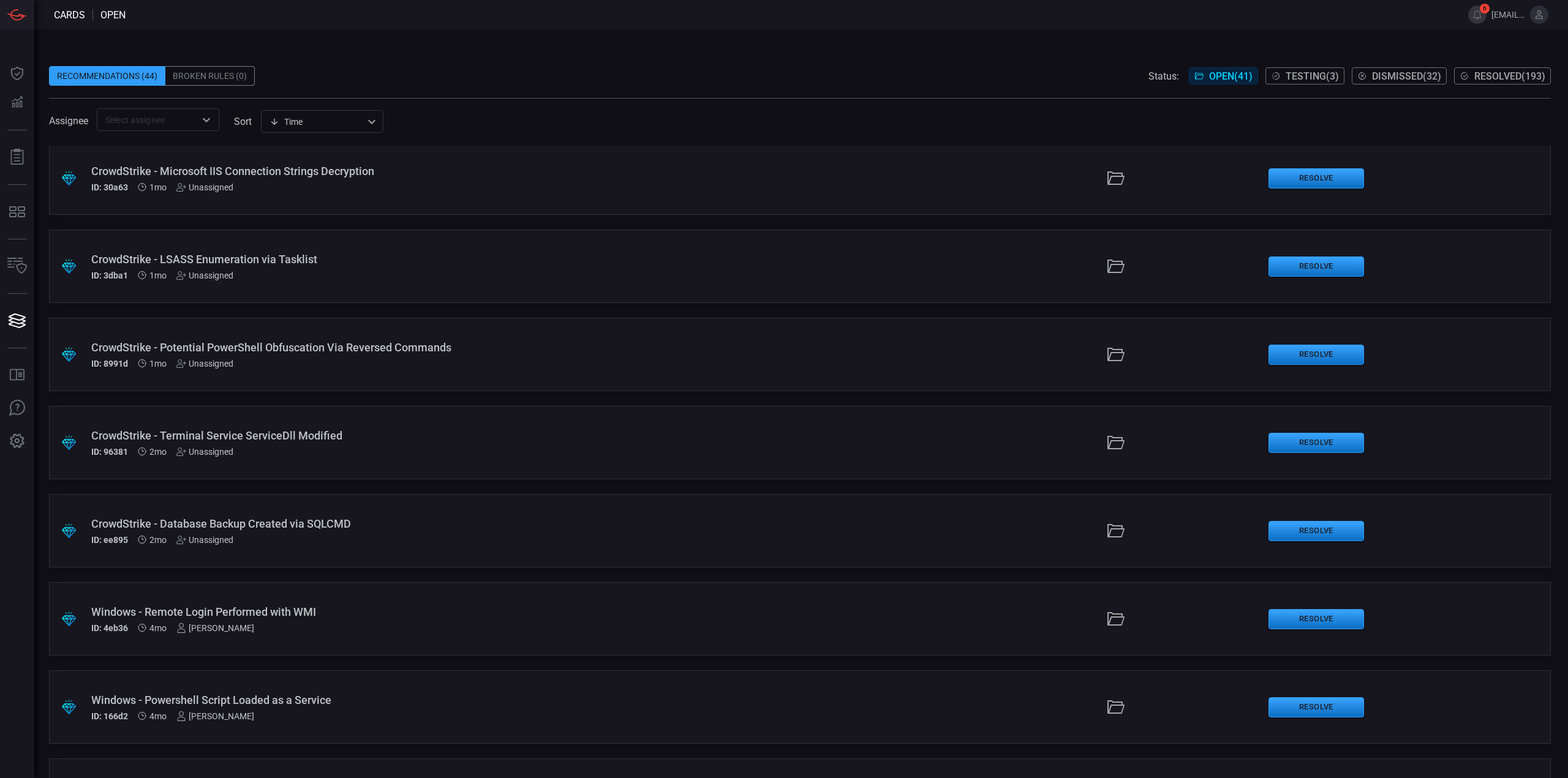
click at [432, 522] on div "CrowdStrike - Database Backup Created via SQLCMD" at bounding box center [384, 523] width 585 height 13
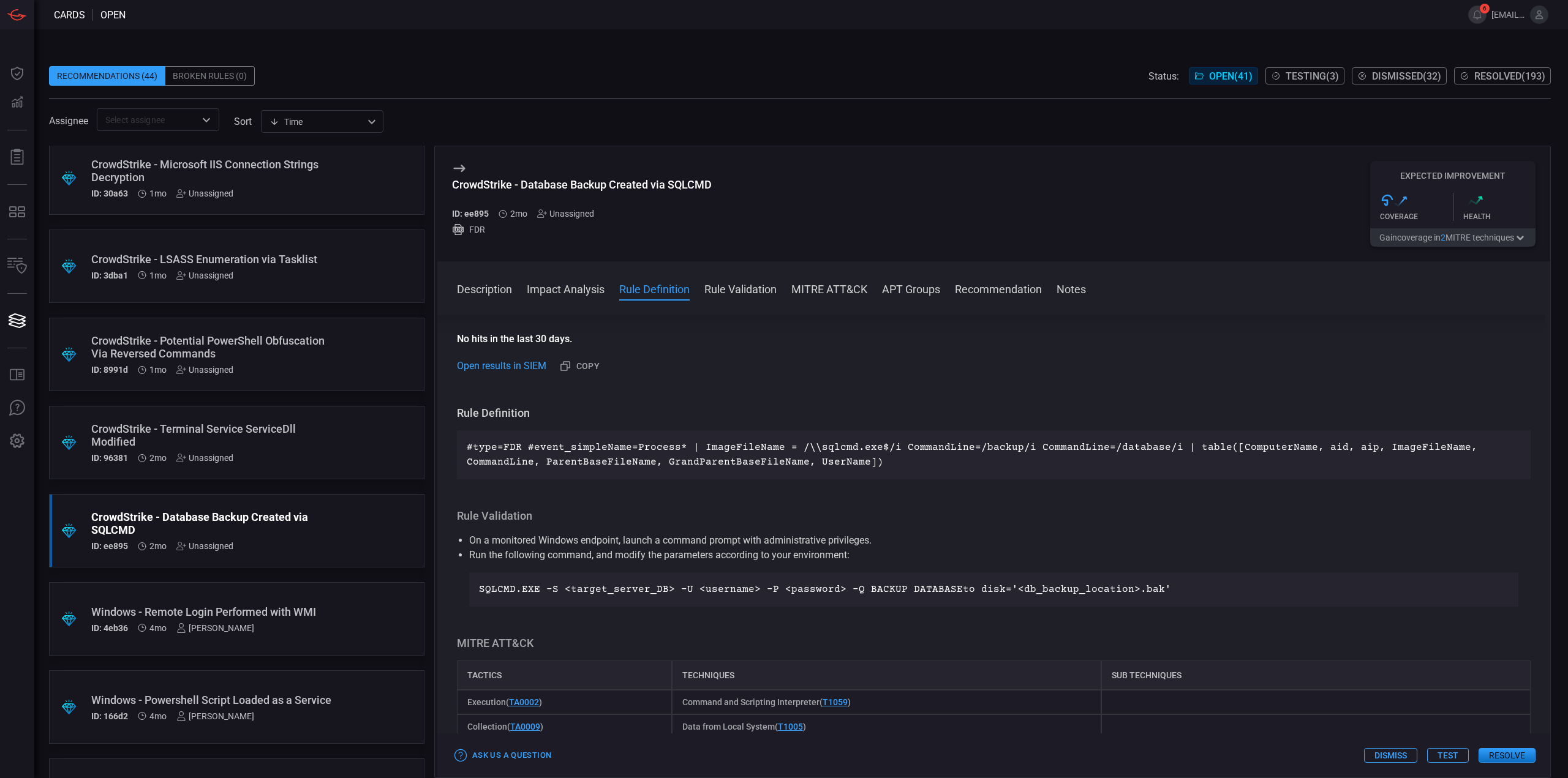
scroll to position [306, 0]
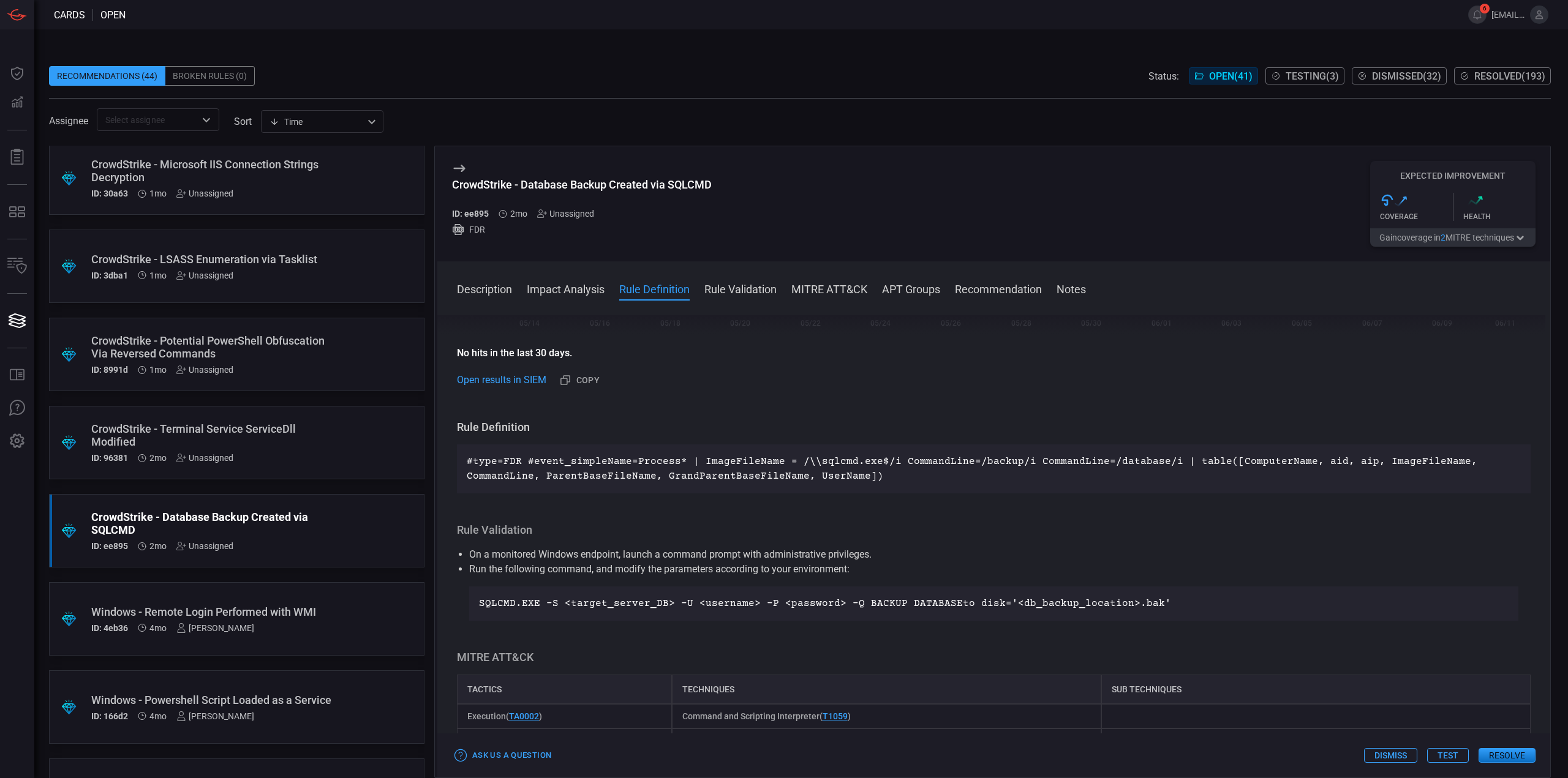
click at [285, 421] on div ".suggested_cards_icon{fill:url(#suggested_cards_icon);} CrowdStrike - Terminal …" at bounding box center [236, 442] width 375 height 73
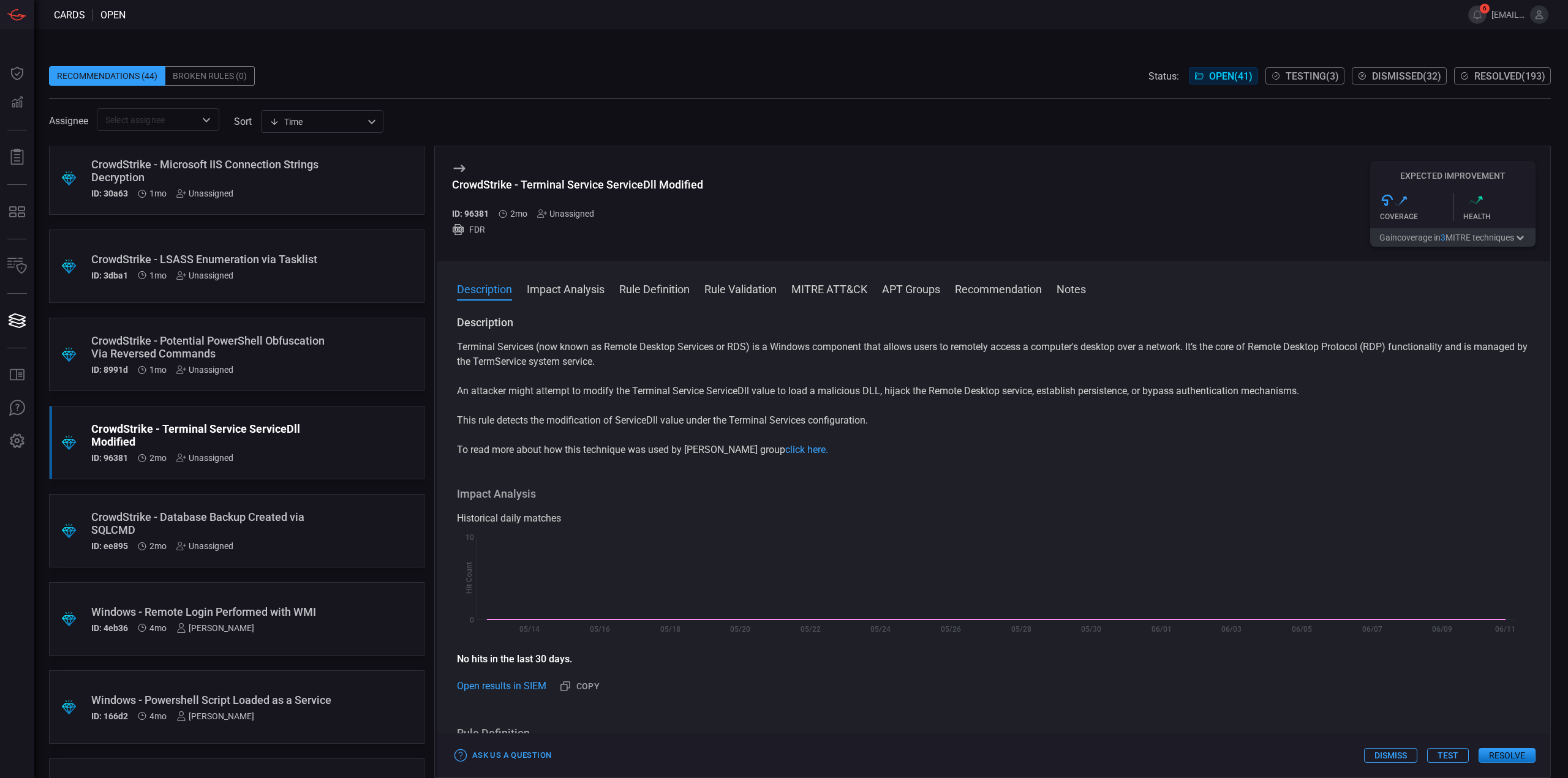
click at [327, 518] on div ".suggested_cards_icon{fill:url(#suggested_cards_icon);} CrowdStrike - Database …" at bounding box center [236, 530] width 375 height 73
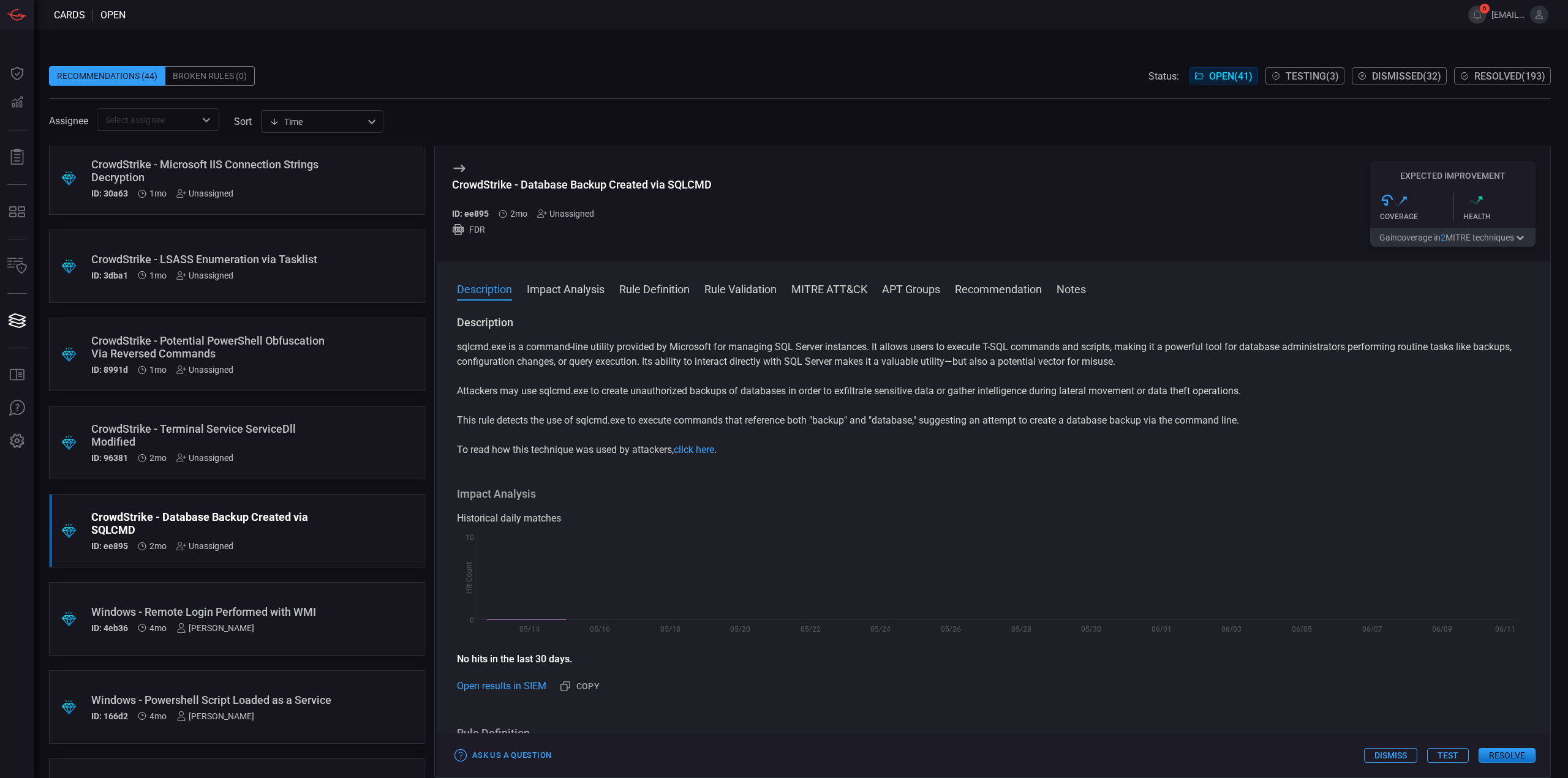
click at [342, 447] on div ".suggested_cards_icon{fill:url(#suggested_cards_icon);} CrowdStrike - Terminal …" at bounding box center [236, 442] width 375 height 73
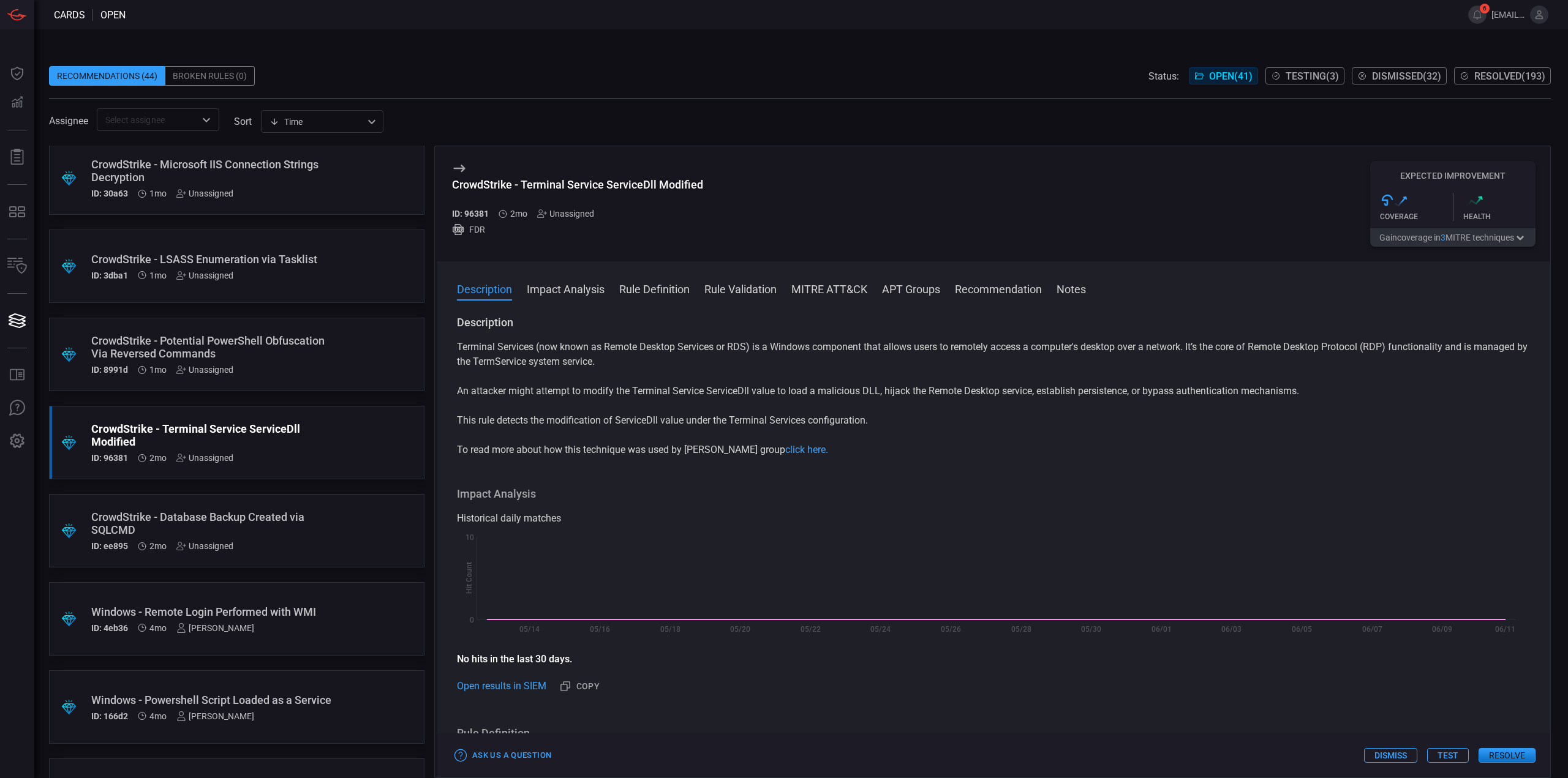
scroll to position [2859, 0]
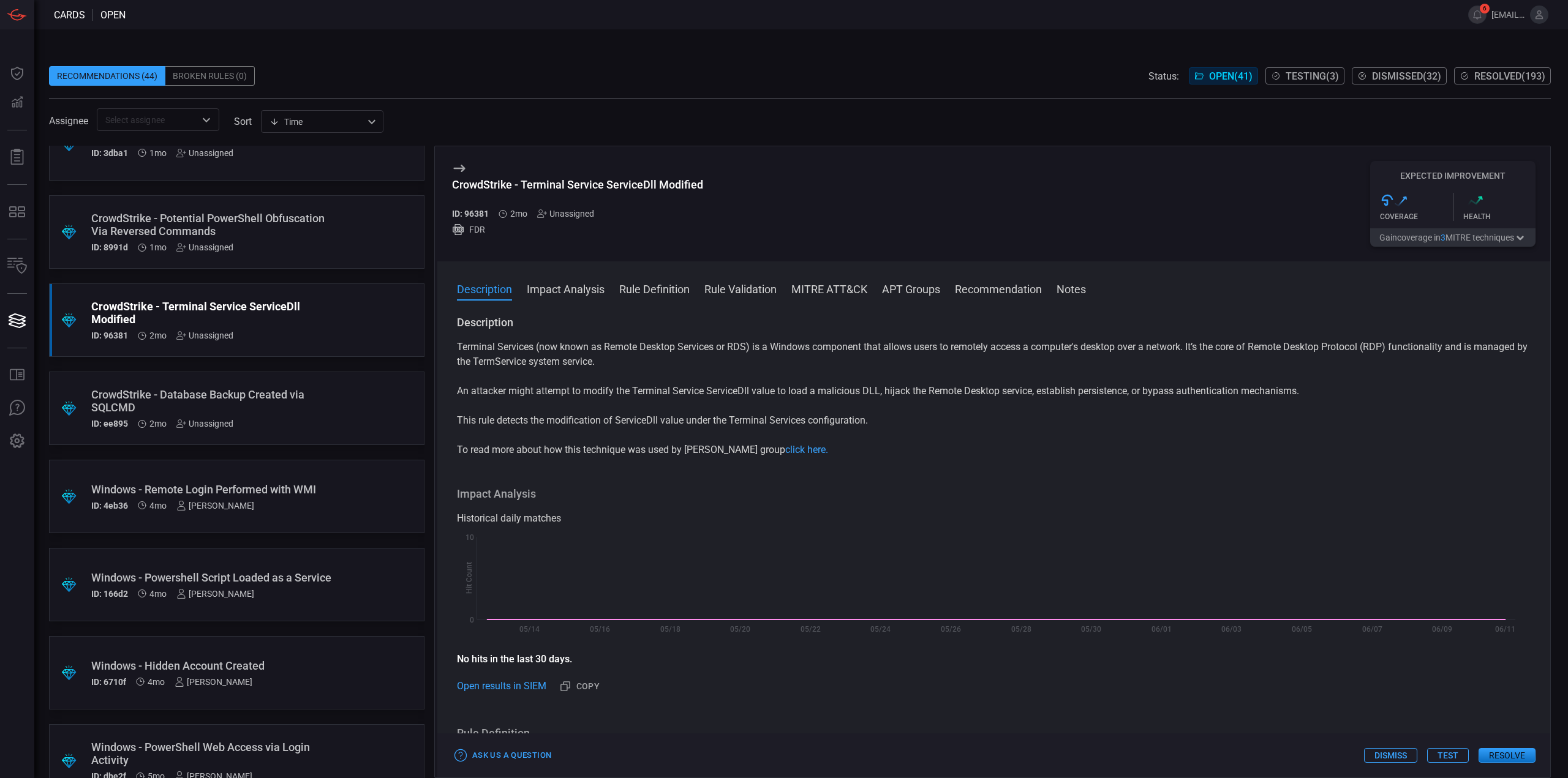
click at [337, 385] on div ".suggested_cards_icon{fill:url(#suggested_cards_icon);} CrowdStrike - Database …" at bounding box center [236, 408] width 375 height 73
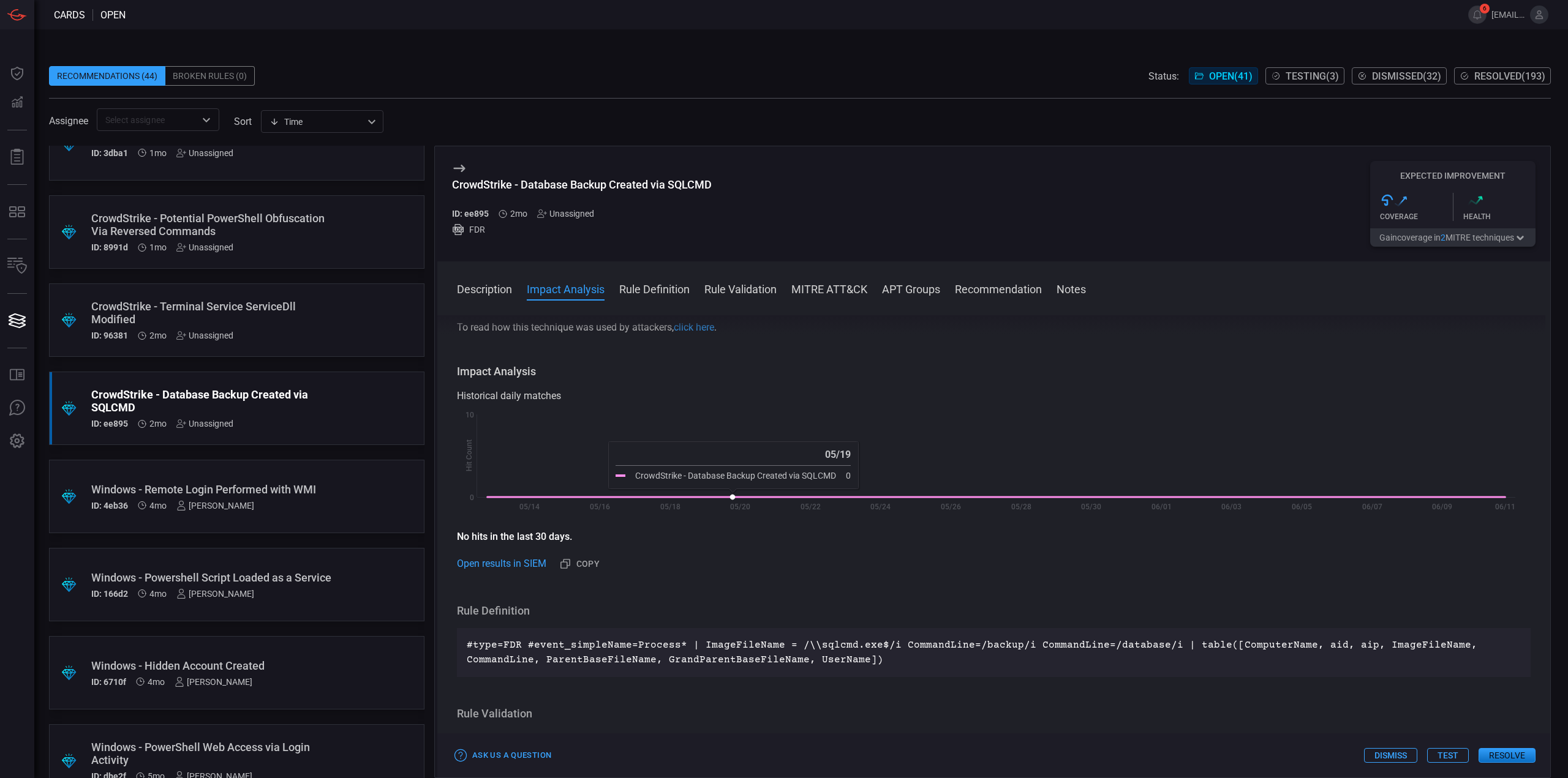
scroll to position [306, 0]
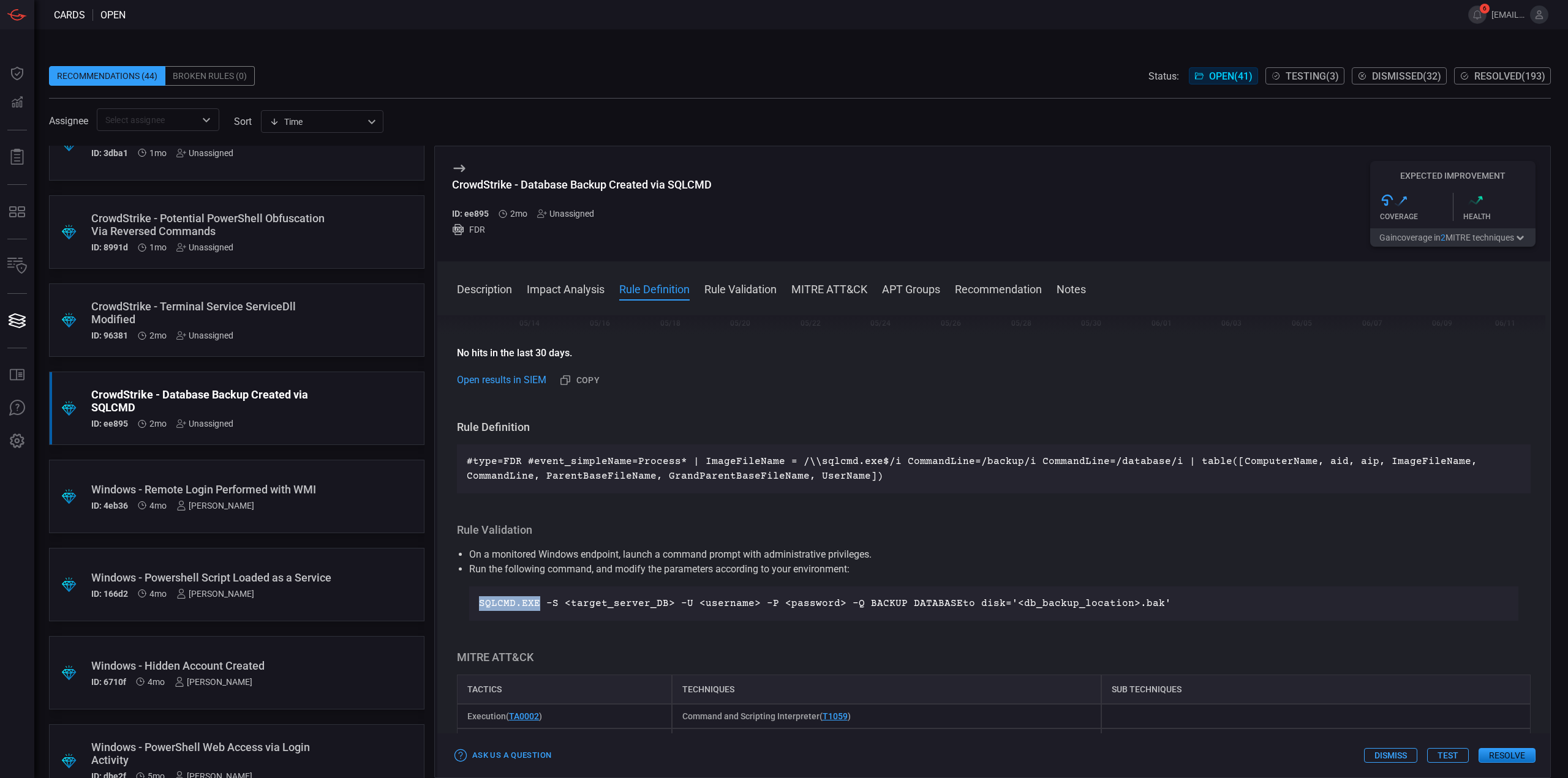
drag, startPoint x: 538, startPoint y: 601, endPoint x: 466, endPoint y: 597, distance: 72.1
click at [466, 597] on ul "On a monitored Windows endpoint, launch a command prompt with administrative pr…" at bounding box center [994, 584] width 1074 height 73
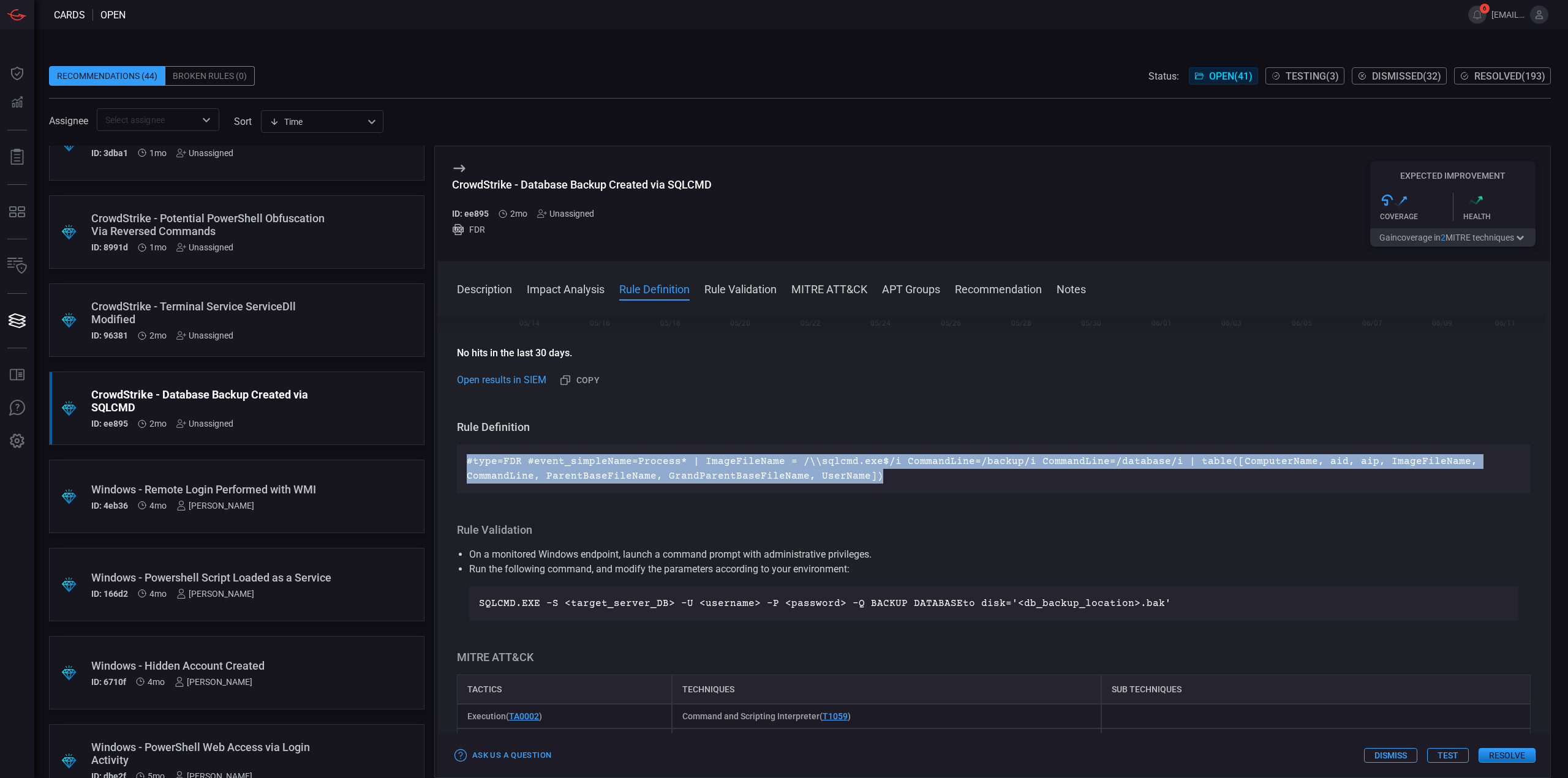
drag, startPoint x: 880, startPoint y: 477, endPoint x: 599, endPoint y: 246, distance: 363.8
click at [455, 449] on div "Description sqlcmd.exe is a command-line utility provided by Microsoft for mana…" at bounding box center [993, 544] width 1113 height 458
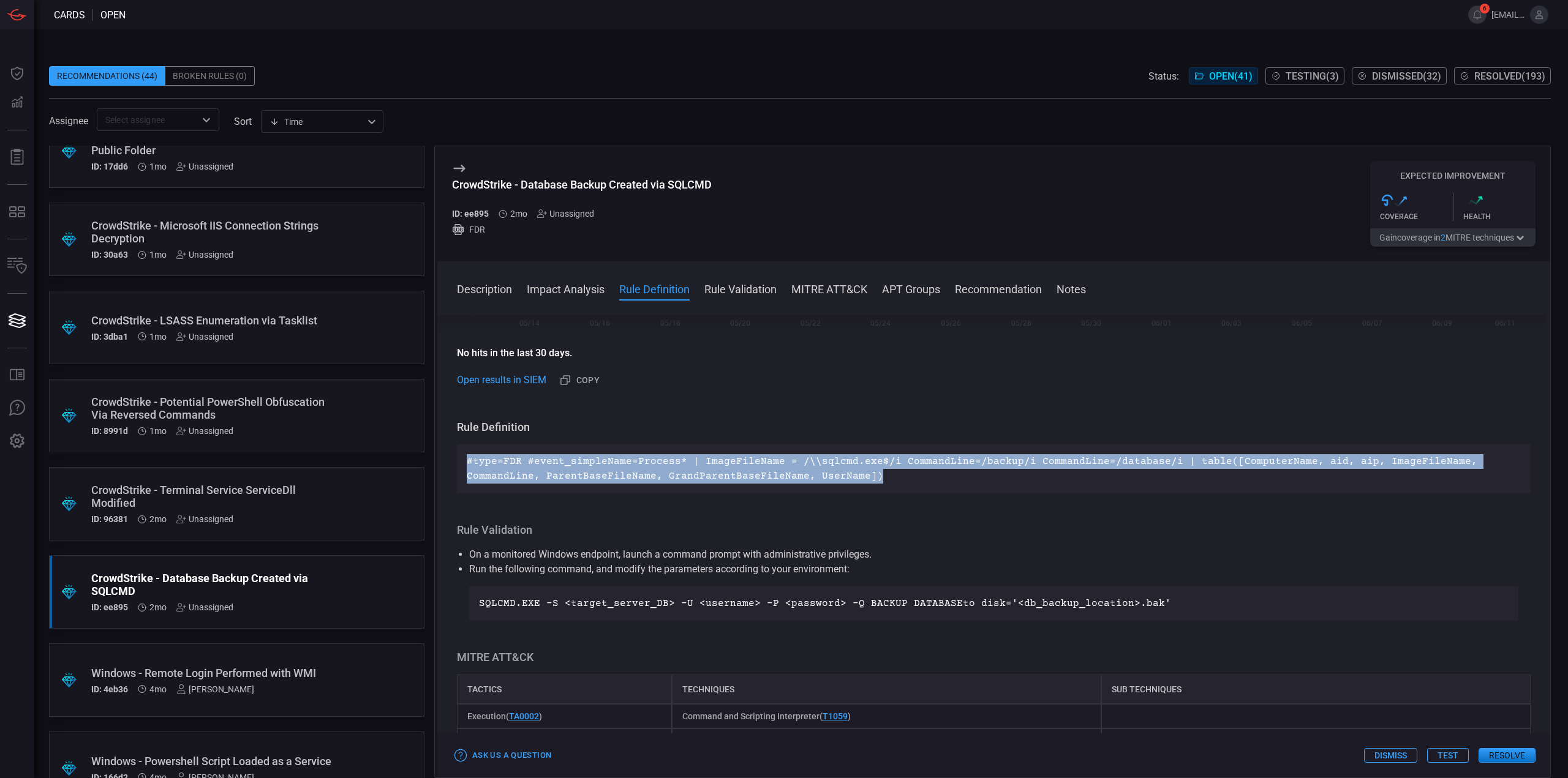
scroll to position [2982, 0]
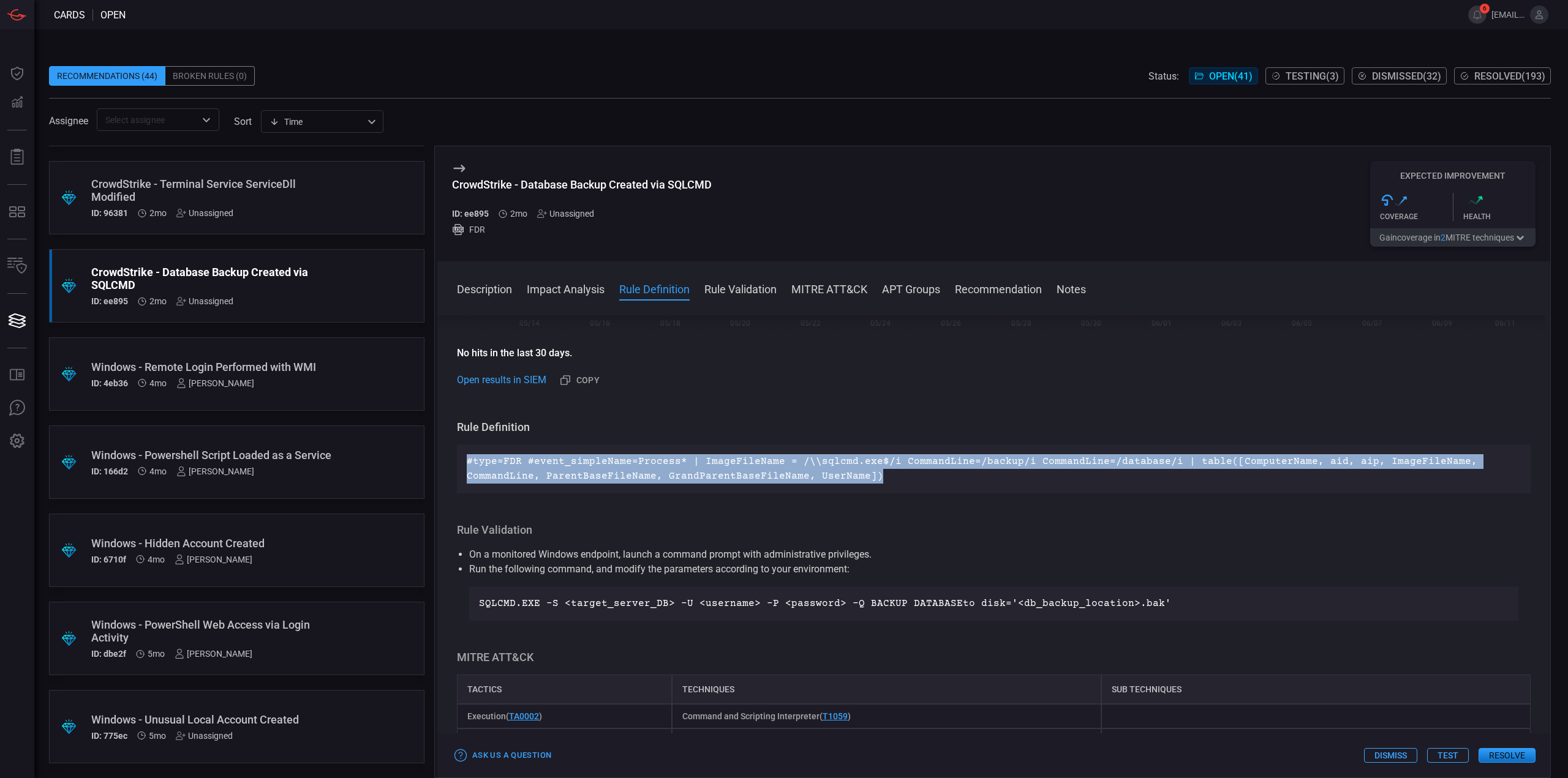
drag, startPoint x: 1151, startPoint y: 601, endPoint x: 472, endPoint y: 611, distance: 679.1
click at [472, 611] on div "SQLCMD.EXE -S <target_server_DB> -U <username> -P <password> -Q BACKUP DATABASE…" at bounding box center [994, 604] width 1049 height 34
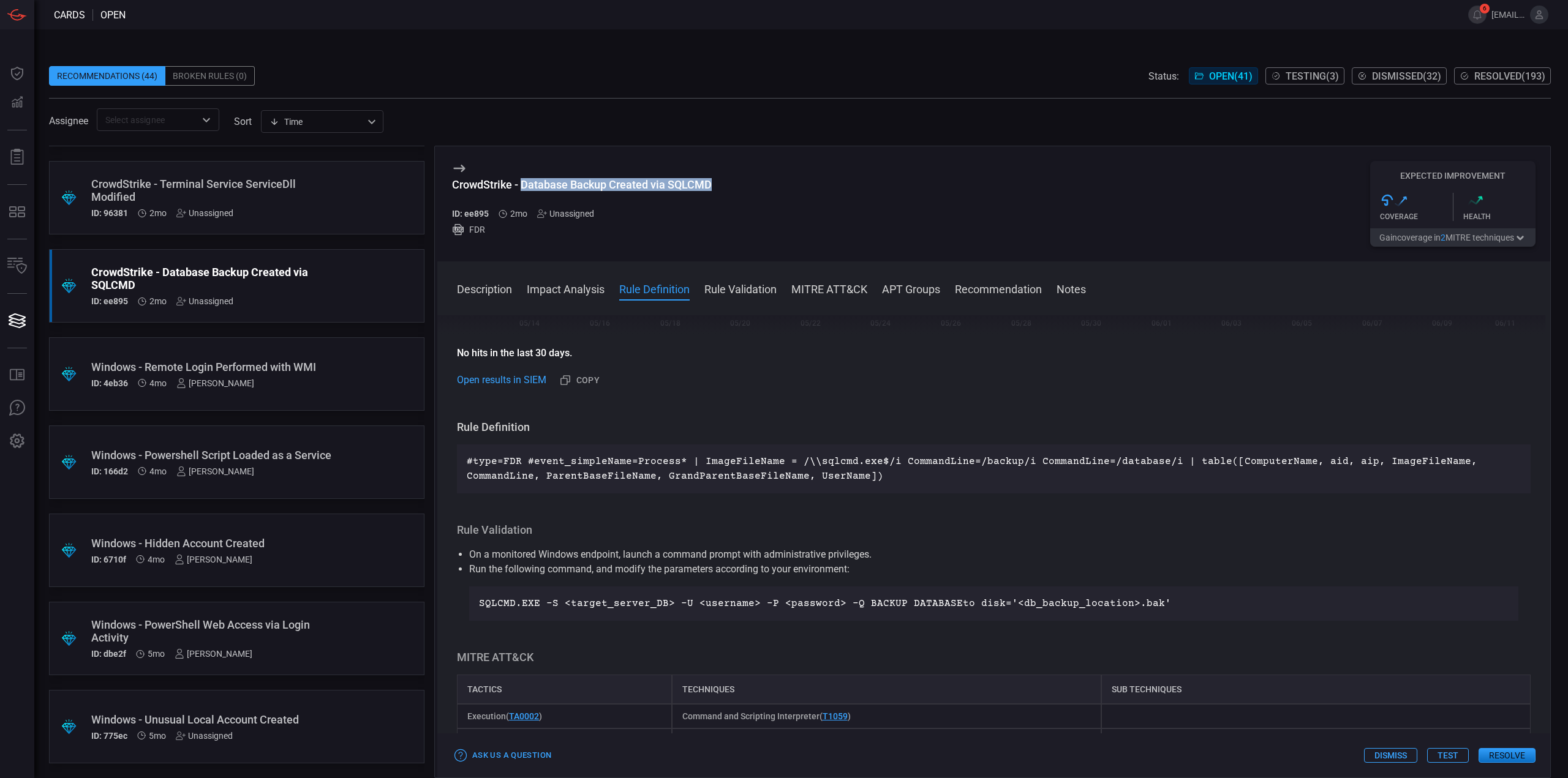
drag, startPoint x: 716, startPoint y: 182, endPoint x: 522, endPoint y: 183, distance: 194.0
click at [522, 183] on div "CrowdStrike - Database Backup Created via SQLCMD ID: ee895 2mo Unassigned FDR E…" at bounding box center [993, 204] width 1113 height 115
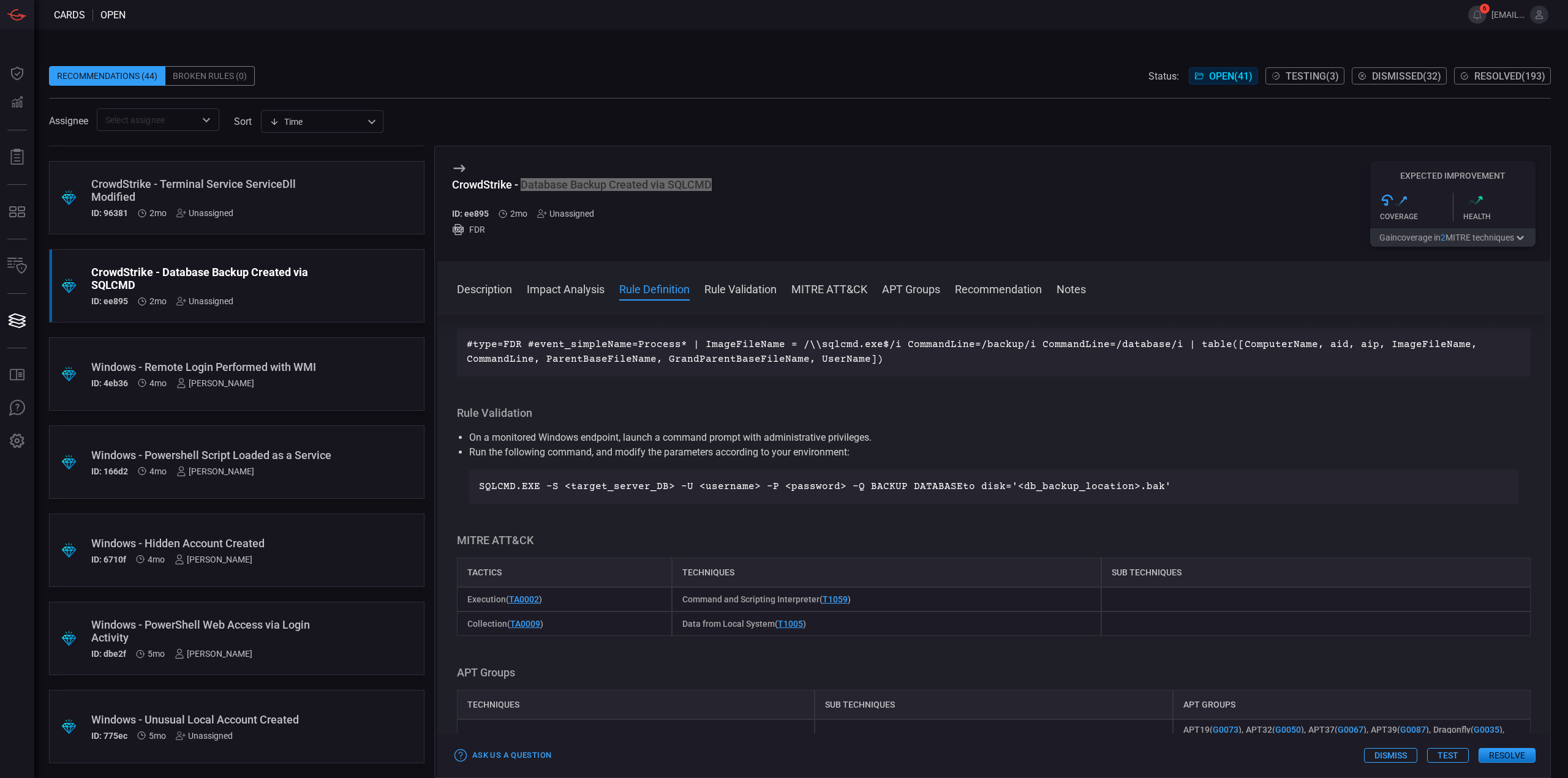
scroll to position [551, 0]
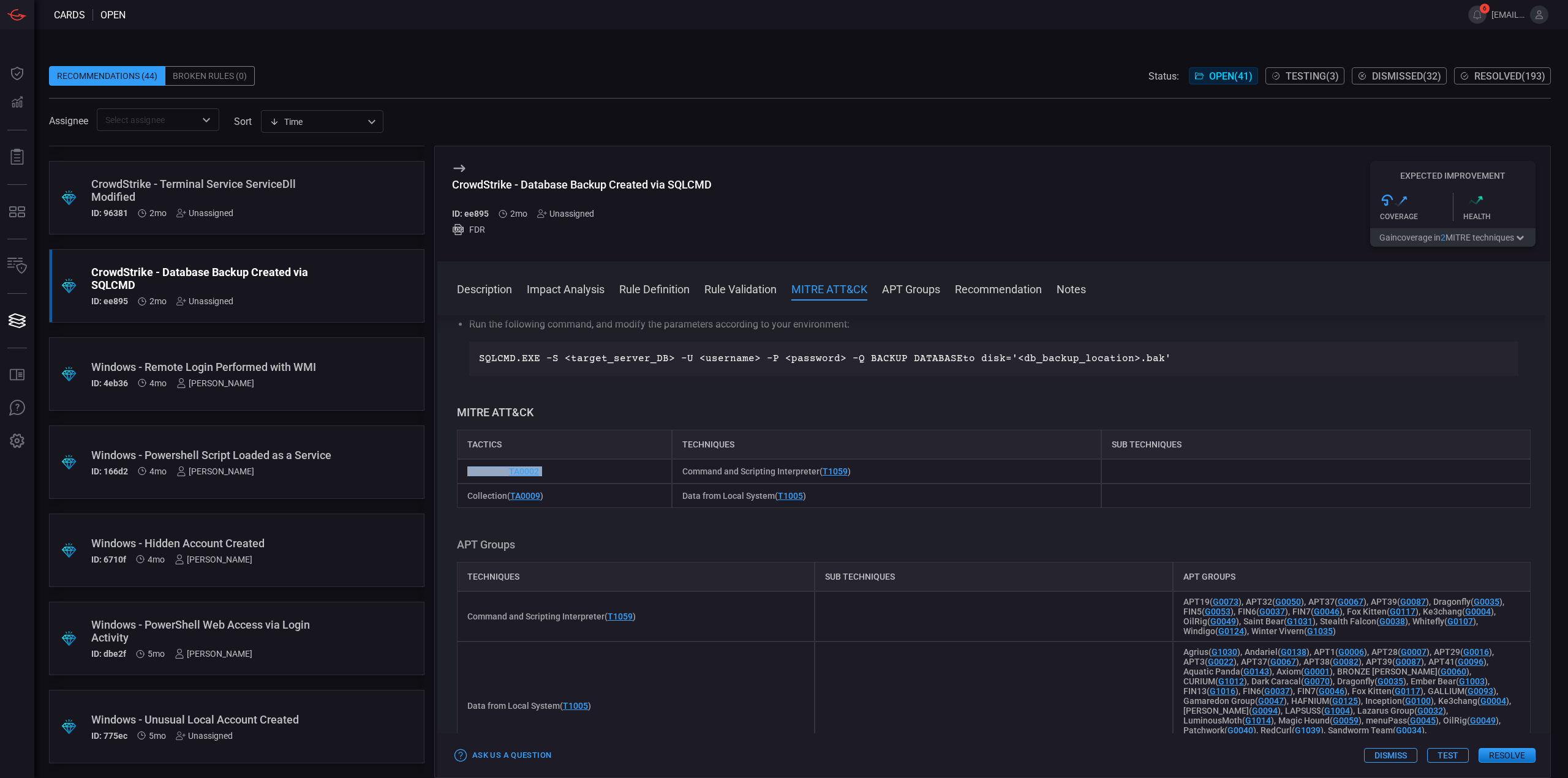
drag, startPoint x: 552, startPoint y: 472, endPoint x: 453, endPoint y: 469, distance: 99.0
click at [453, 469] on div "Description sqlcmd.exe is a command-line utility provided by Microsoft for mana…" at bounding box center [993, 544] width 1113 height 458
drag, startPoint x: 557, startPoint y: 494, endPoint x: 469, endPoint y: 497, distance: 88.1
click at [469, 497] on div "Collection ( TA0009 )" at bounding box center [564, 495] width 215 height 25
drag, startPoint x: 810, startPoint y: 498, endPoint x: 419, endPoint y: 525, distance: 391.9
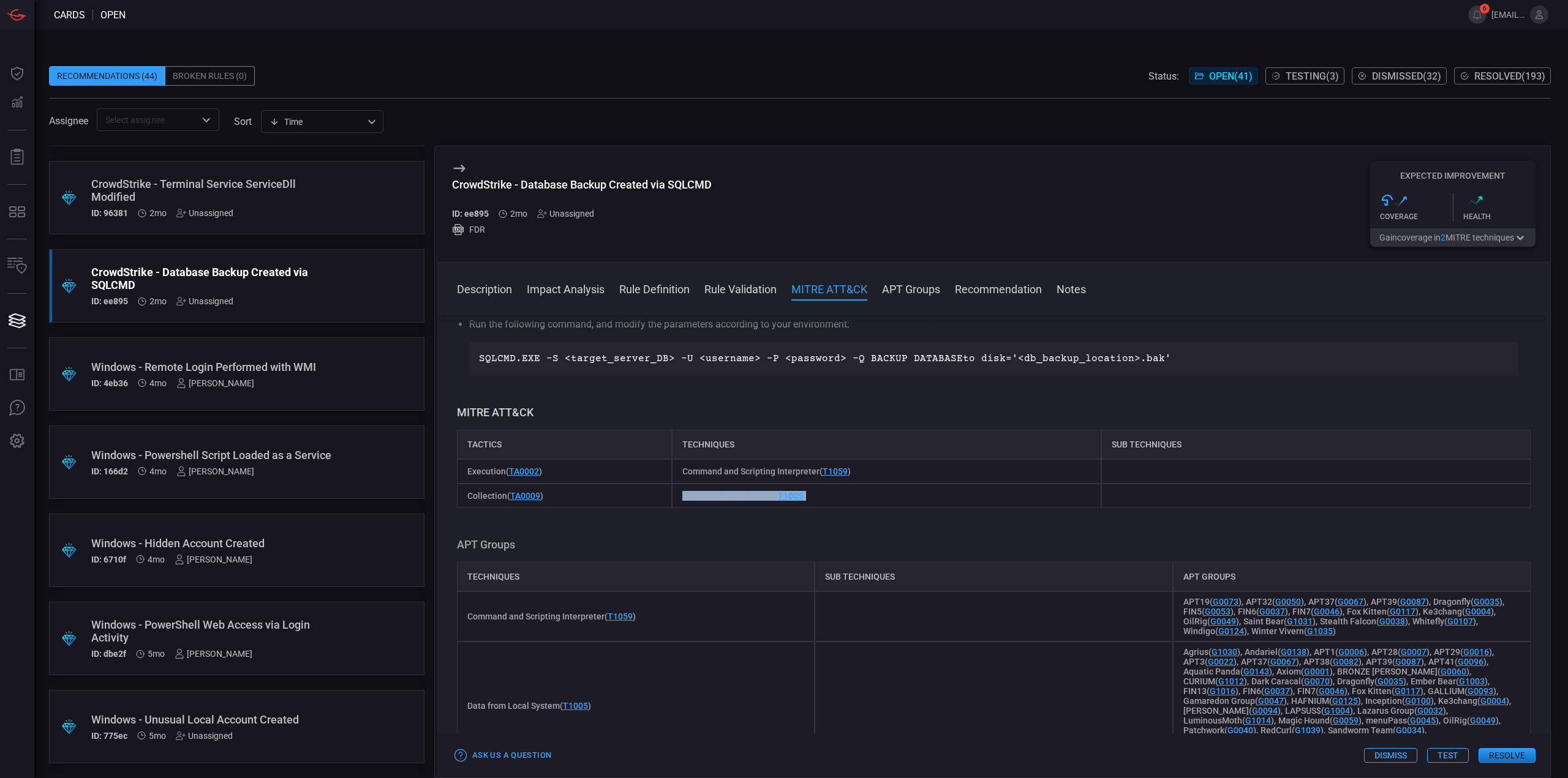
click at [664, 499] on div "Collection ( TA0009 ) Data from Local System ( T1005 )" at bounding box center [994, 495] width 1074 height 25
click at [790, 527] on div "Description sqlcmd.exe is a command-line utility provided by Microsoft for mana…" at bounding box center [993, 544] width 1113 height 458
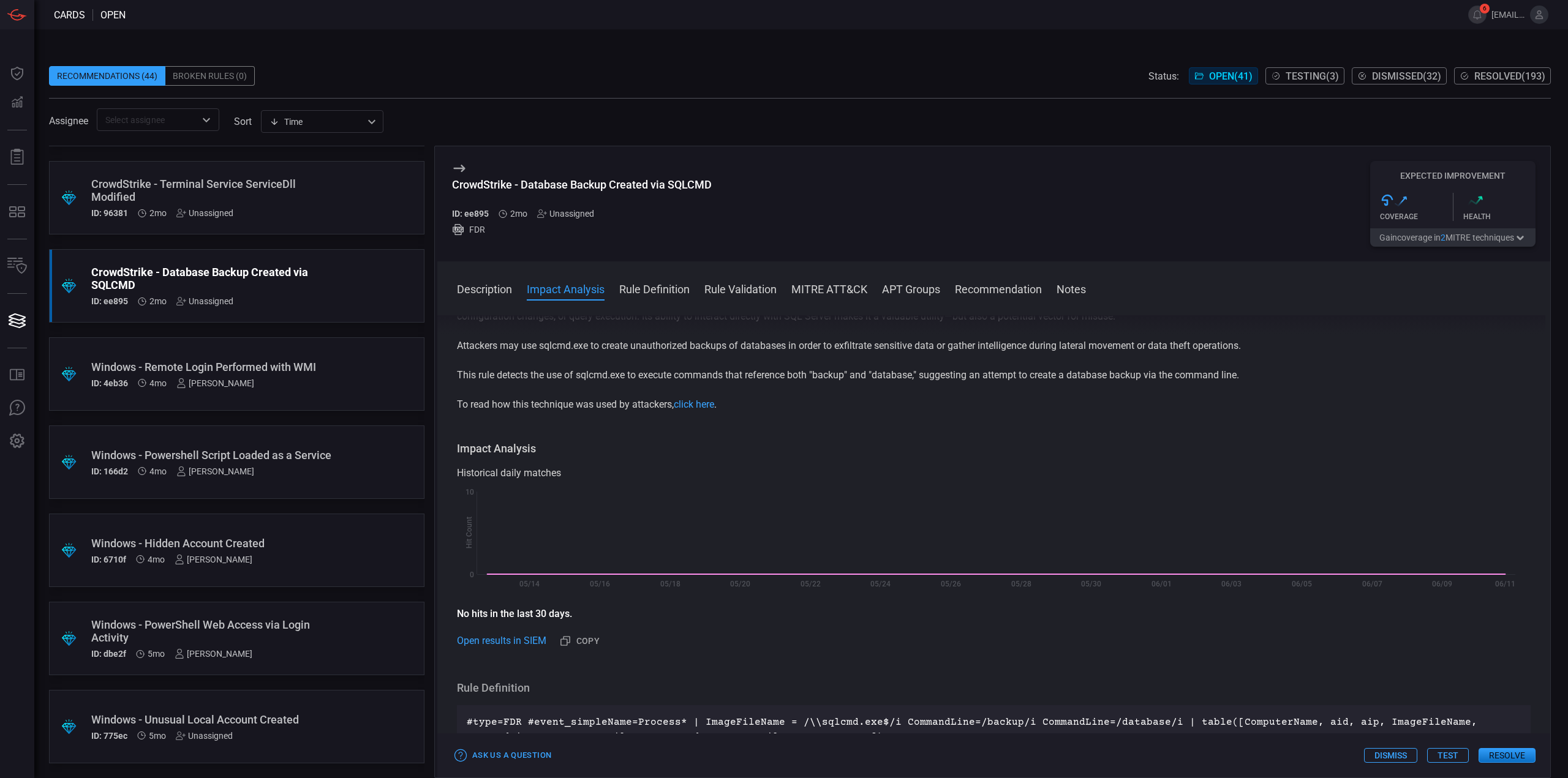
scroll to position [0, 0]
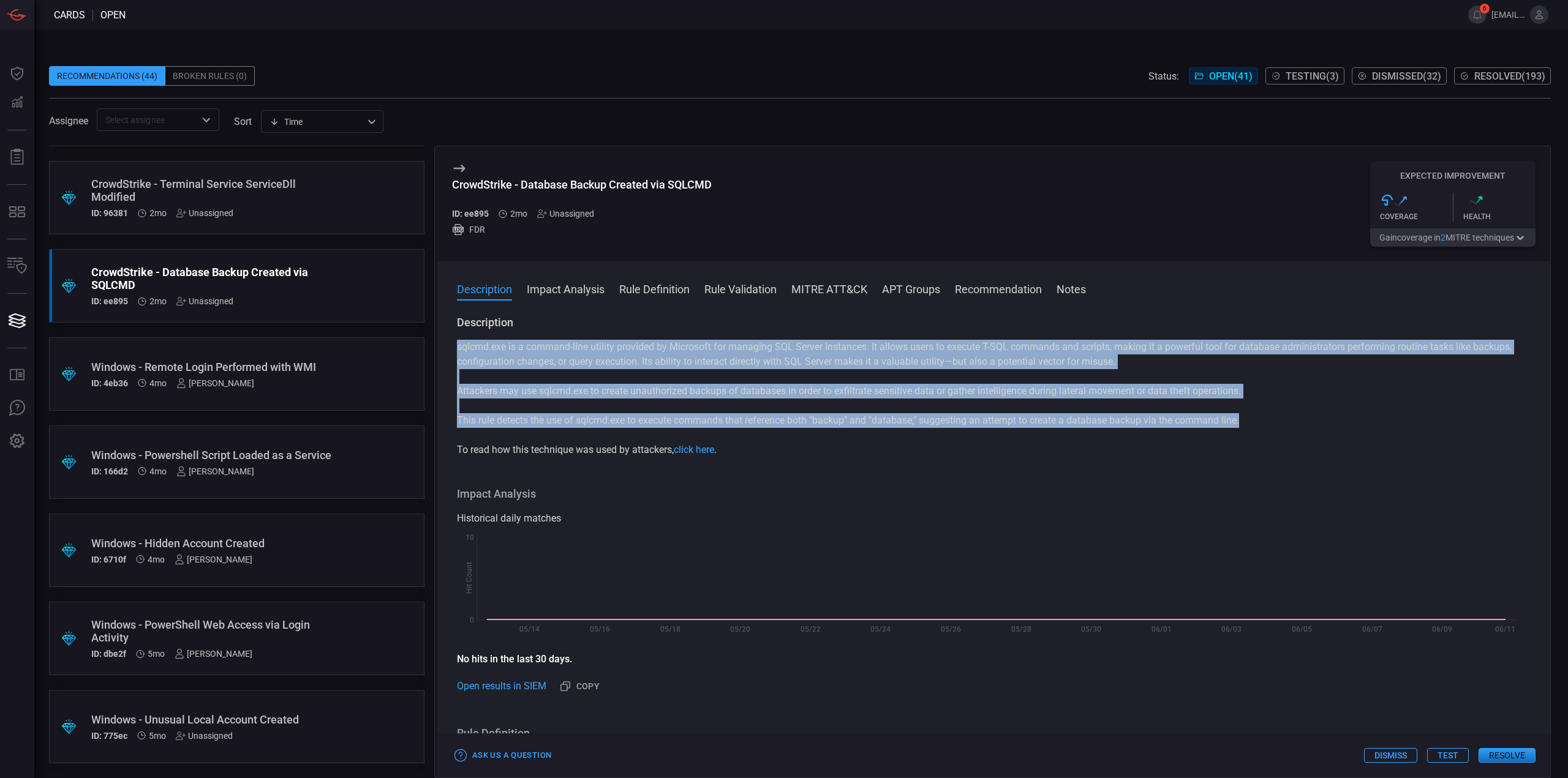
drag, startPoint x: 1246, startPoint y: 422, endPoint x: 456, endPoint y: 344, distance: 793.8
click at [455, 344] on div "Description sqlcmd.exe is a command-line utility provided by Microsoft for mana…" at bounding box center [993, 544] width 1113 height 458
click at [883, 402] on div "sqlcmd.exe is a command-line utility provided by Microsoft for managing SQL Ser…" at bounding box center [994, 398] width 1074 height 117
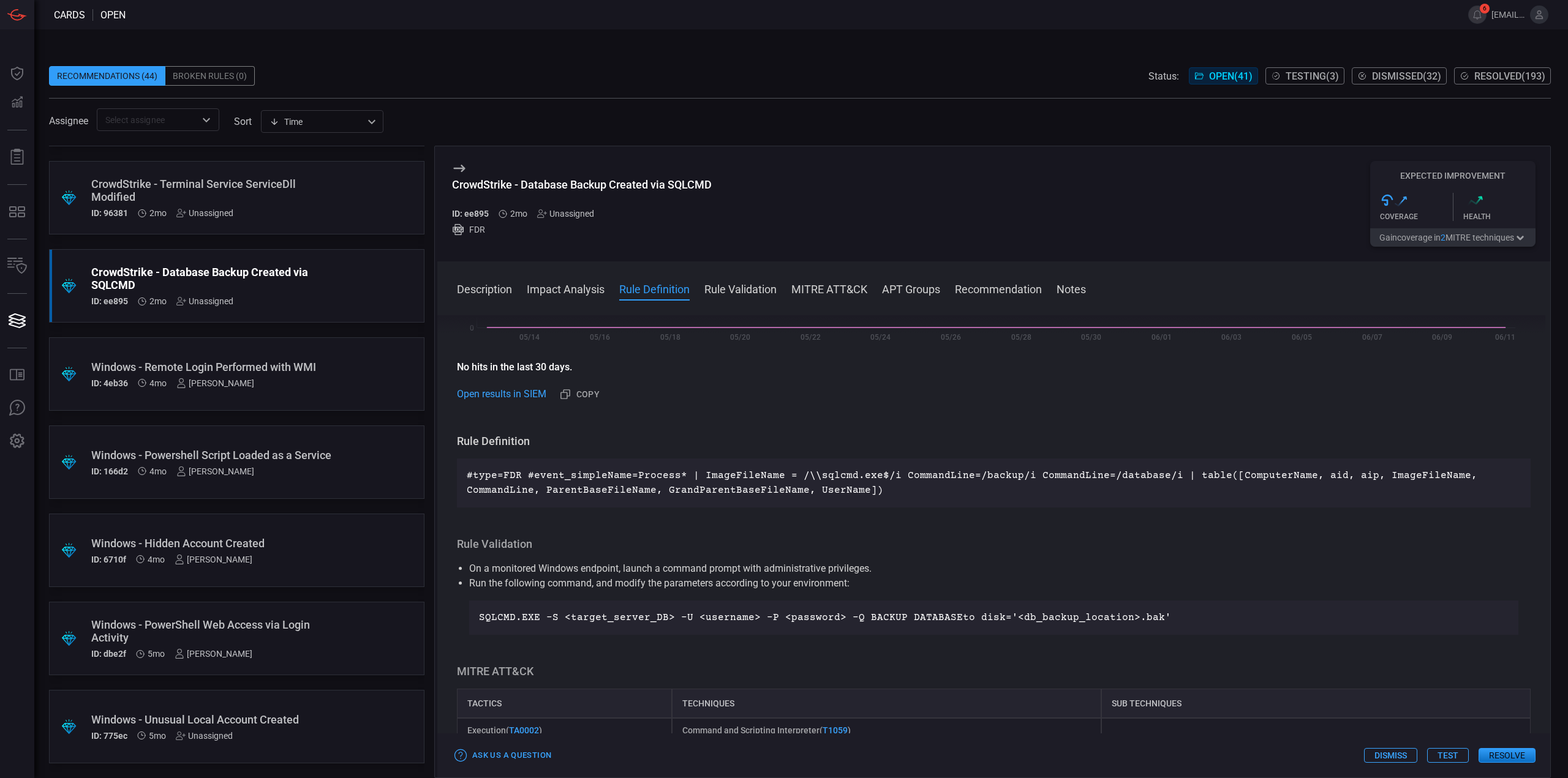
scroll to position [281, 0]
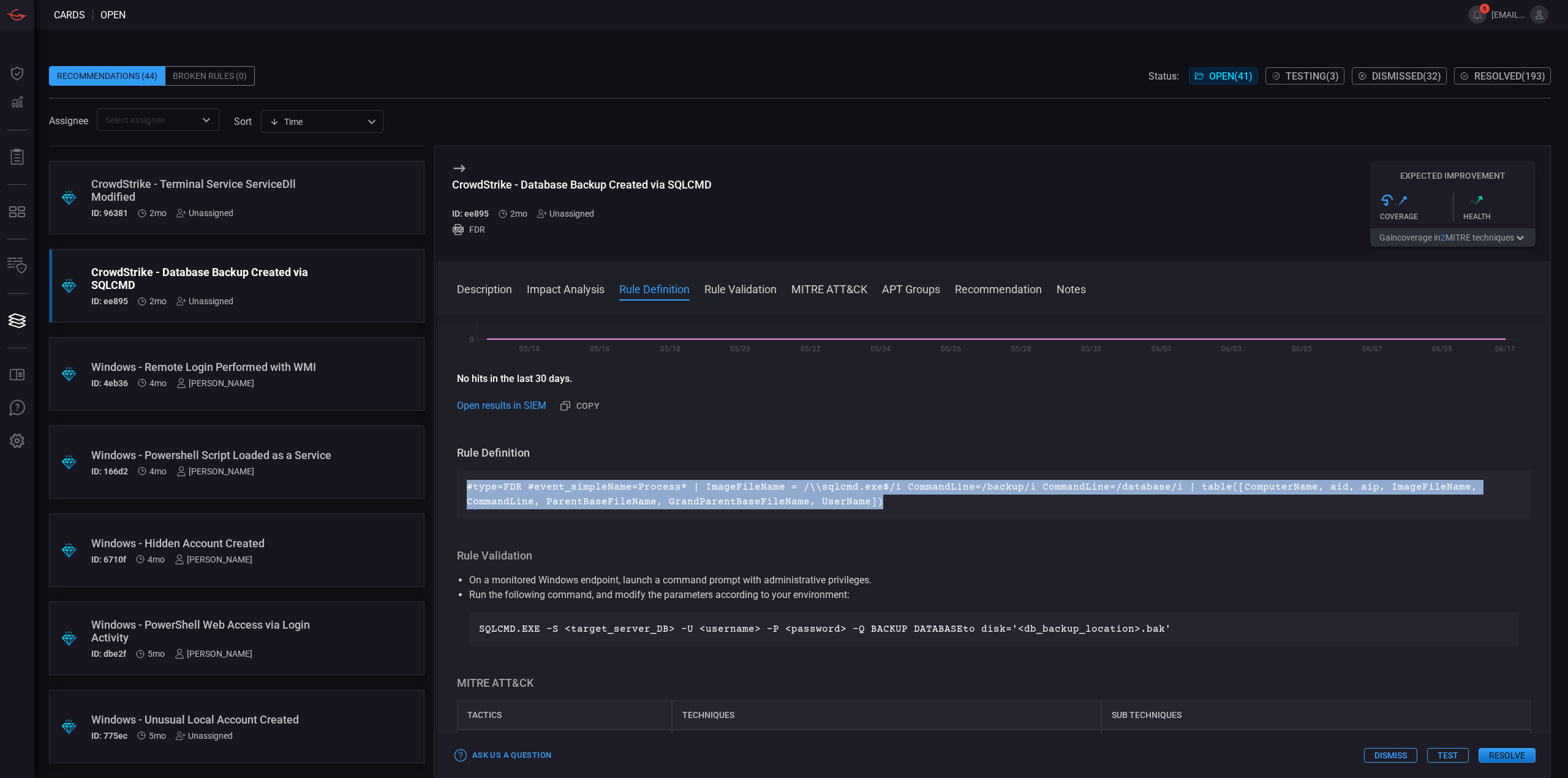
drag, startPoint x: 885, startPoint y: 504, endPoint x: 652, endPoint y: 190, distance: 391.0
click at [468, 483] on p "#type=FDR #event_simpleName=Process* | ImageFileName = /\\sqlcmd.exe$/i Command…" at bounding box center [994, 495] width 1054 height 30
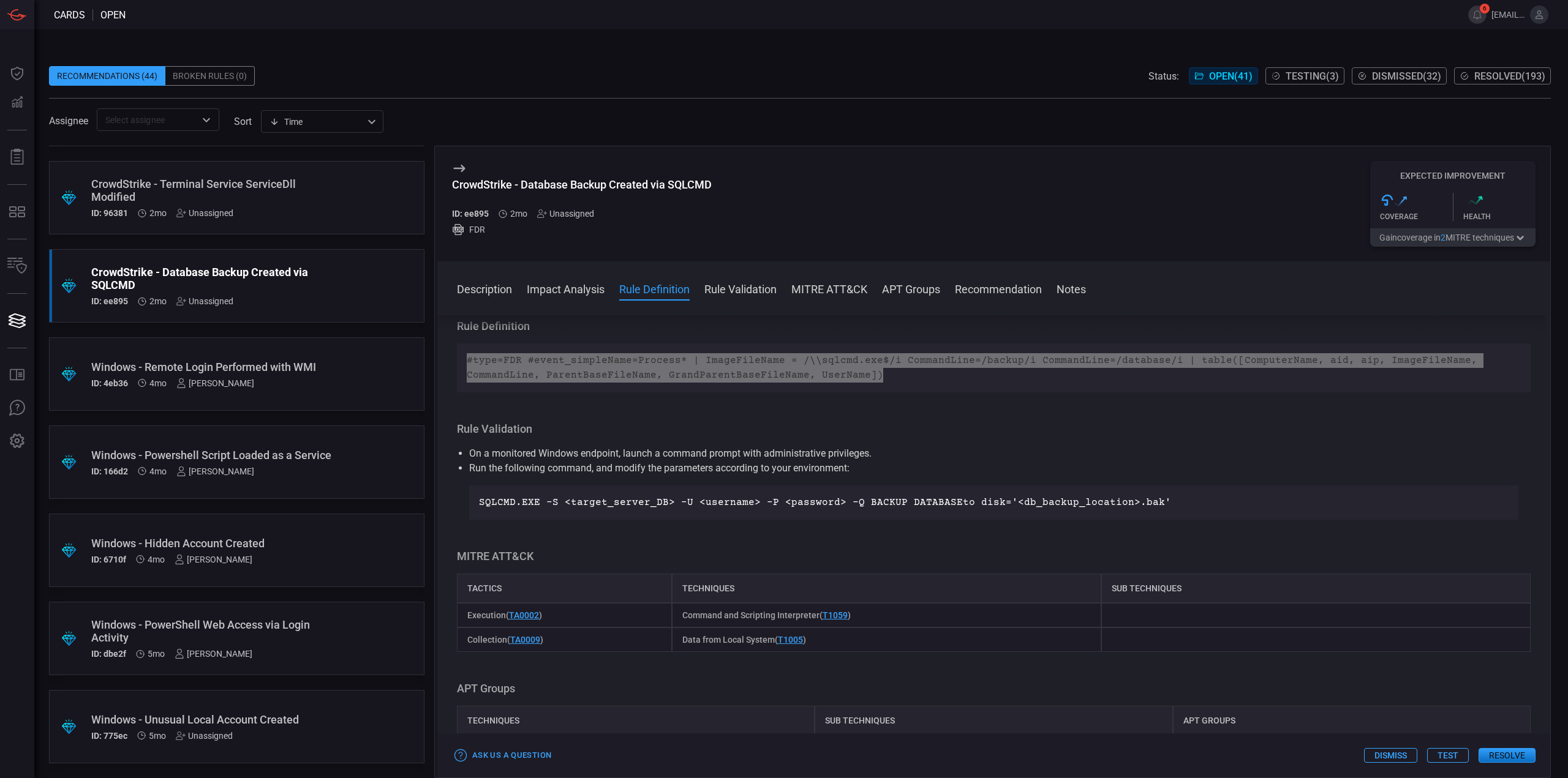
scroll to position [428, 0]
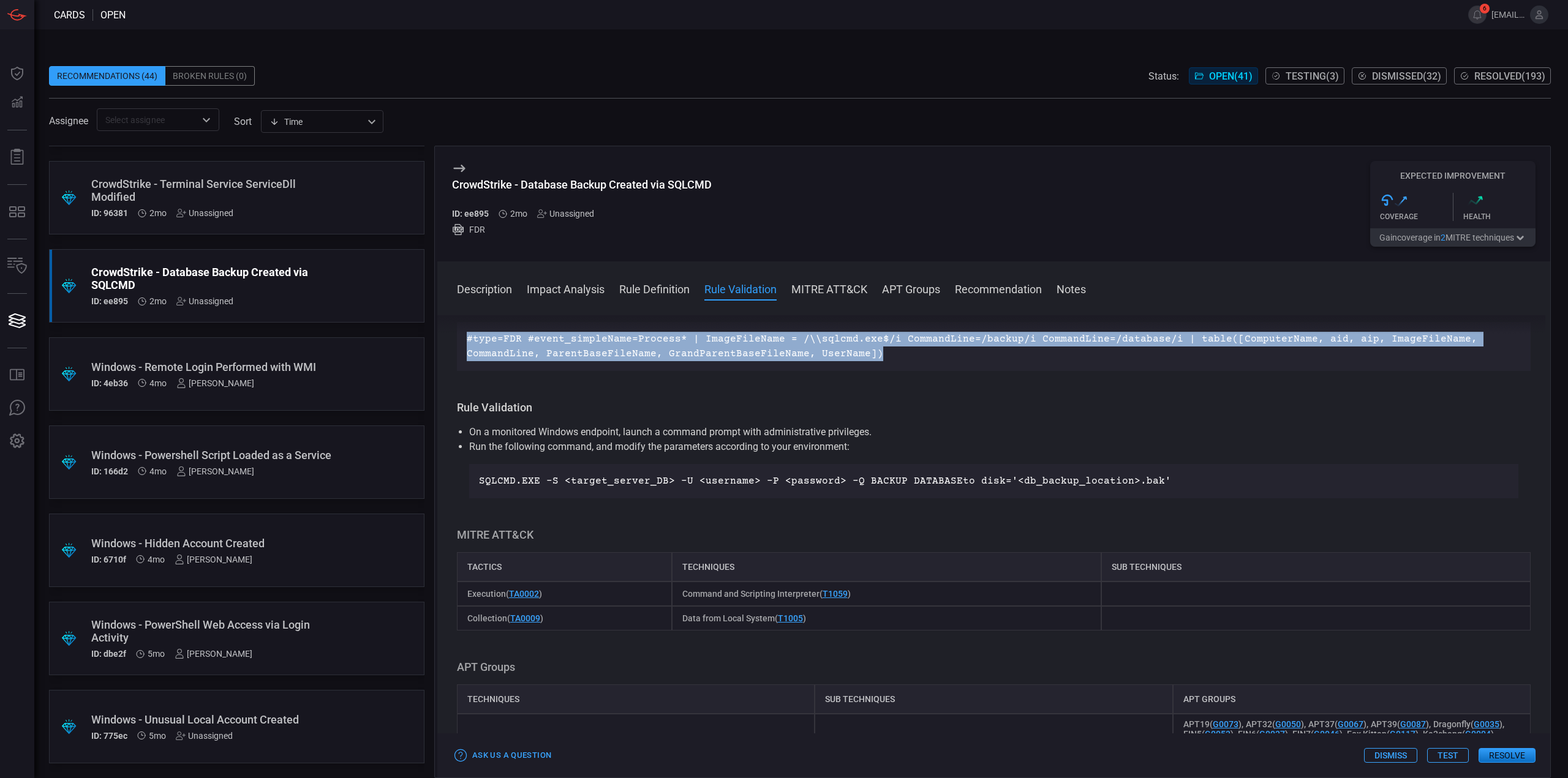
click at [705, 506] on div "Description sqlcmd.exe is a command-line utility provided by Microsoft for mana…" at bounding box center [993, 544] width 1113 height 458
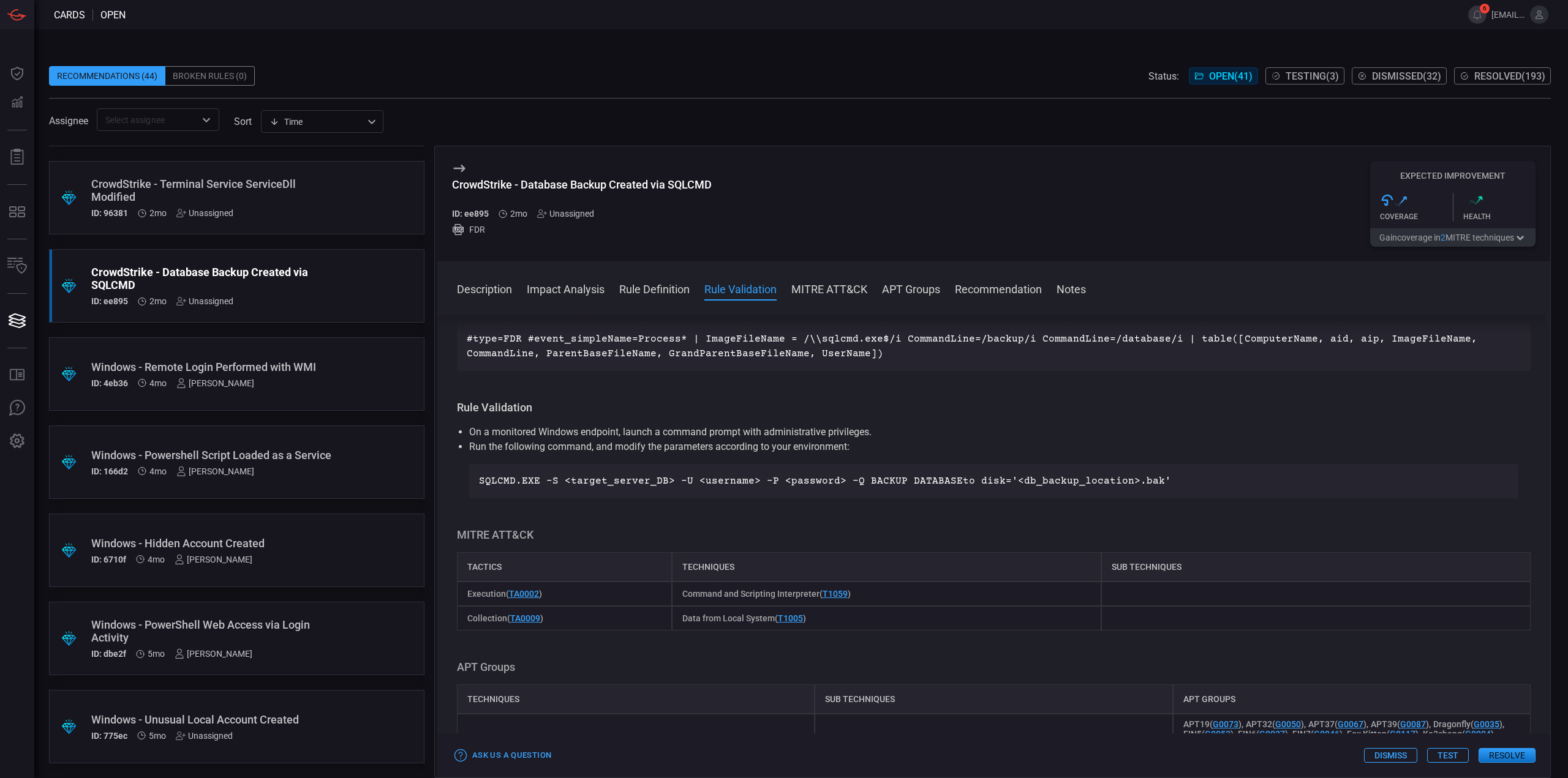
click at [1443, 755] on button "Test" at bounding box center [1448, 755] width 42 height 15
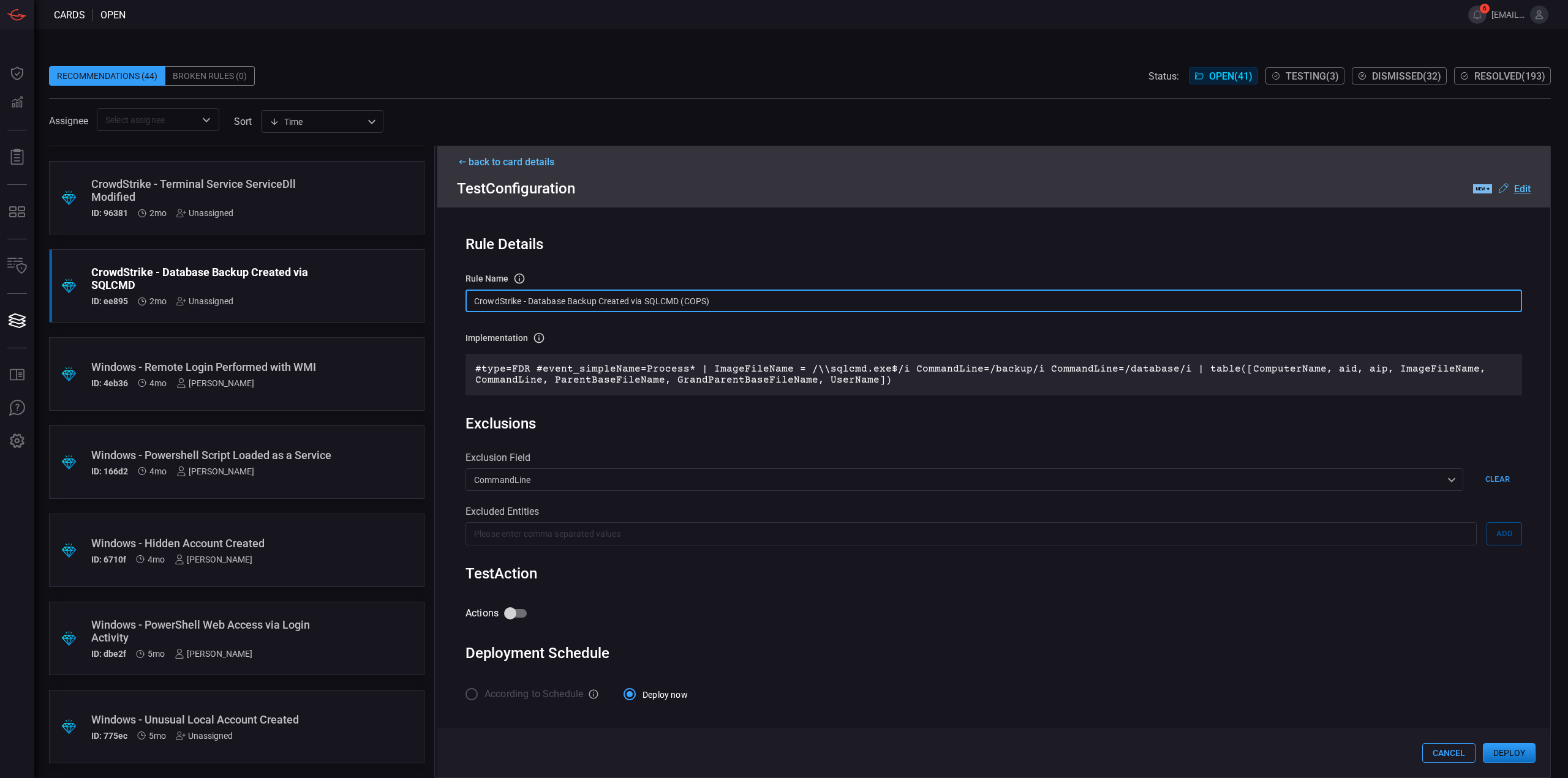
drag, startPoint x: 529, startPoint y: 301, endPoint x: 437, endPoint y: 291, distance: 92.5
click at [439, 292] on div "Rule Details rule Name Name of the rule that will be created in the SIEM. Crowd…" at bounding box center [993, 487] width 1113 height 561
type input "Database Backup Created via SQLCMD (COPS)"
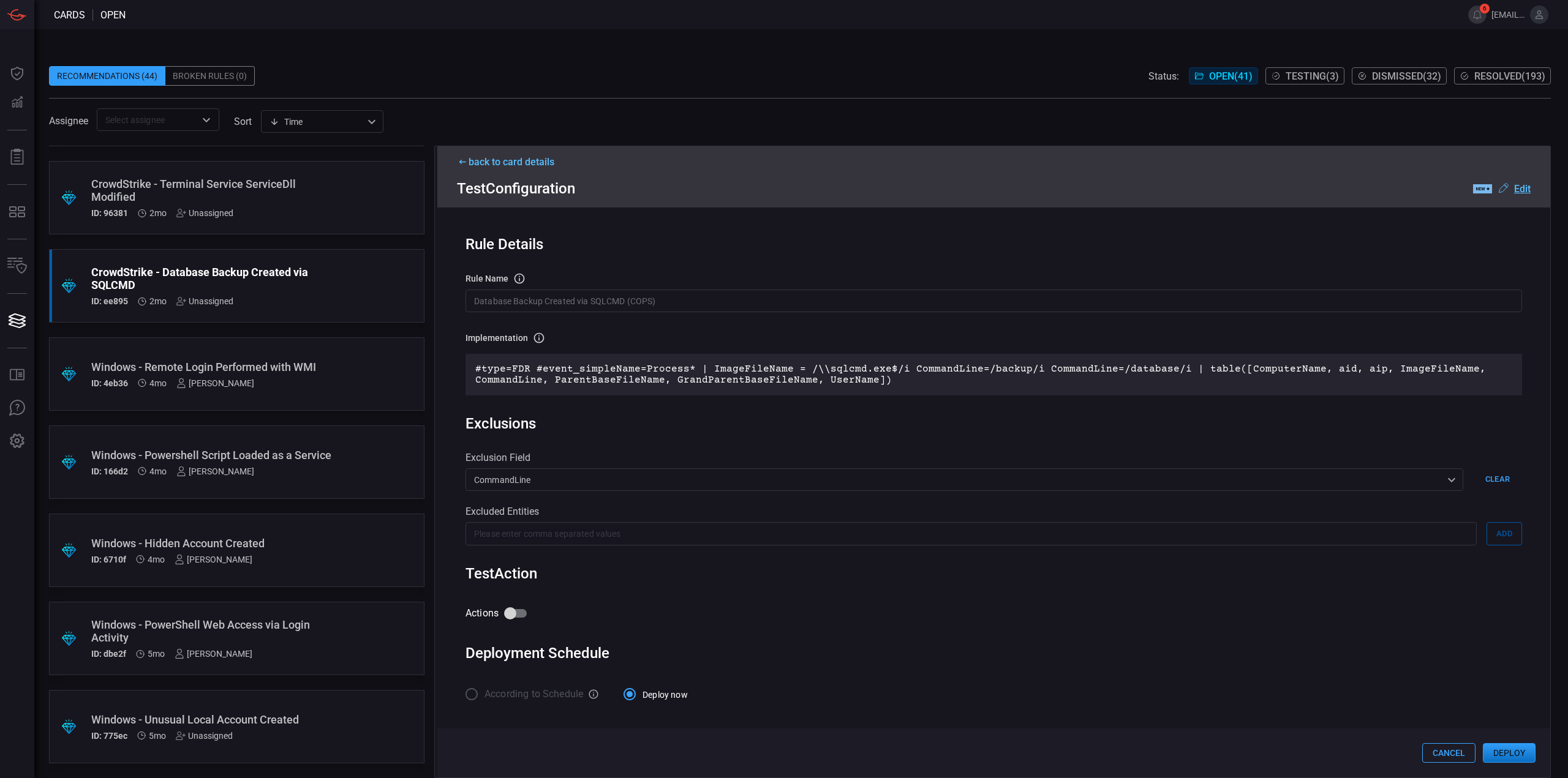
click at [1526, 191] on u "Edit" at bounding box center [1522, 189] width 16 height 12
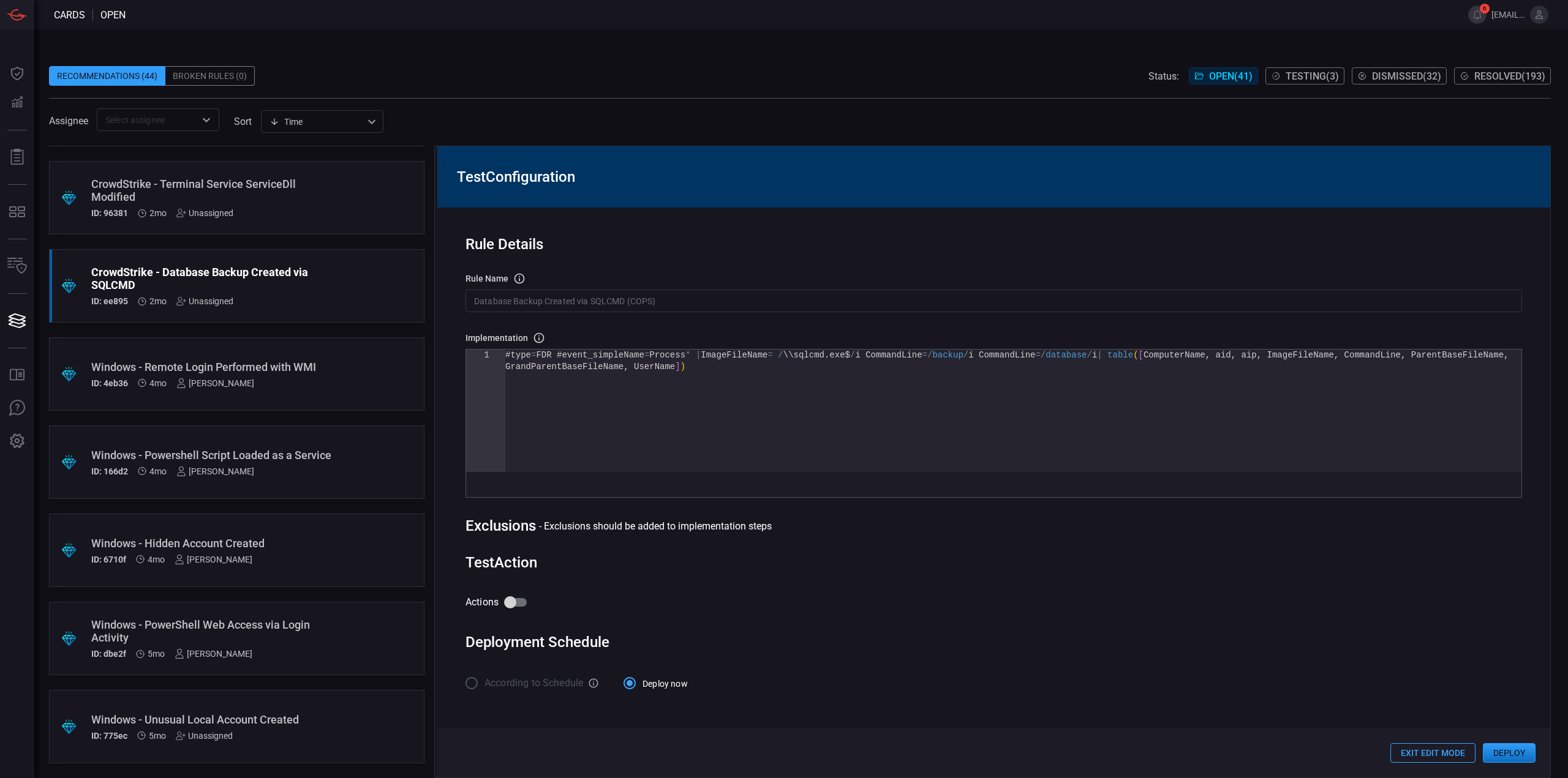
drag, startPoint x: 553, startPoint y: 347, endPoint x: 414, endPoint y: 311, distance: 143.6
click at [403, 312] on div ".suggested_cards_icon{fill:url(#suggested_cards_icon);} Check Point - VPN Impos…" at bounding box center [800, 461] width 1502 height 632
drag, startPoint x: 655, startPoint y: 395, endPoint x: 714, endPoint y: 382, distance: 60.4
click at [656, 394] on div "#type = FDR #event_simpleName = Process * | ImageFileName = / \\sqlcmd . exe$ /…" at bounding box center [1013, 416] width 1016 height 134
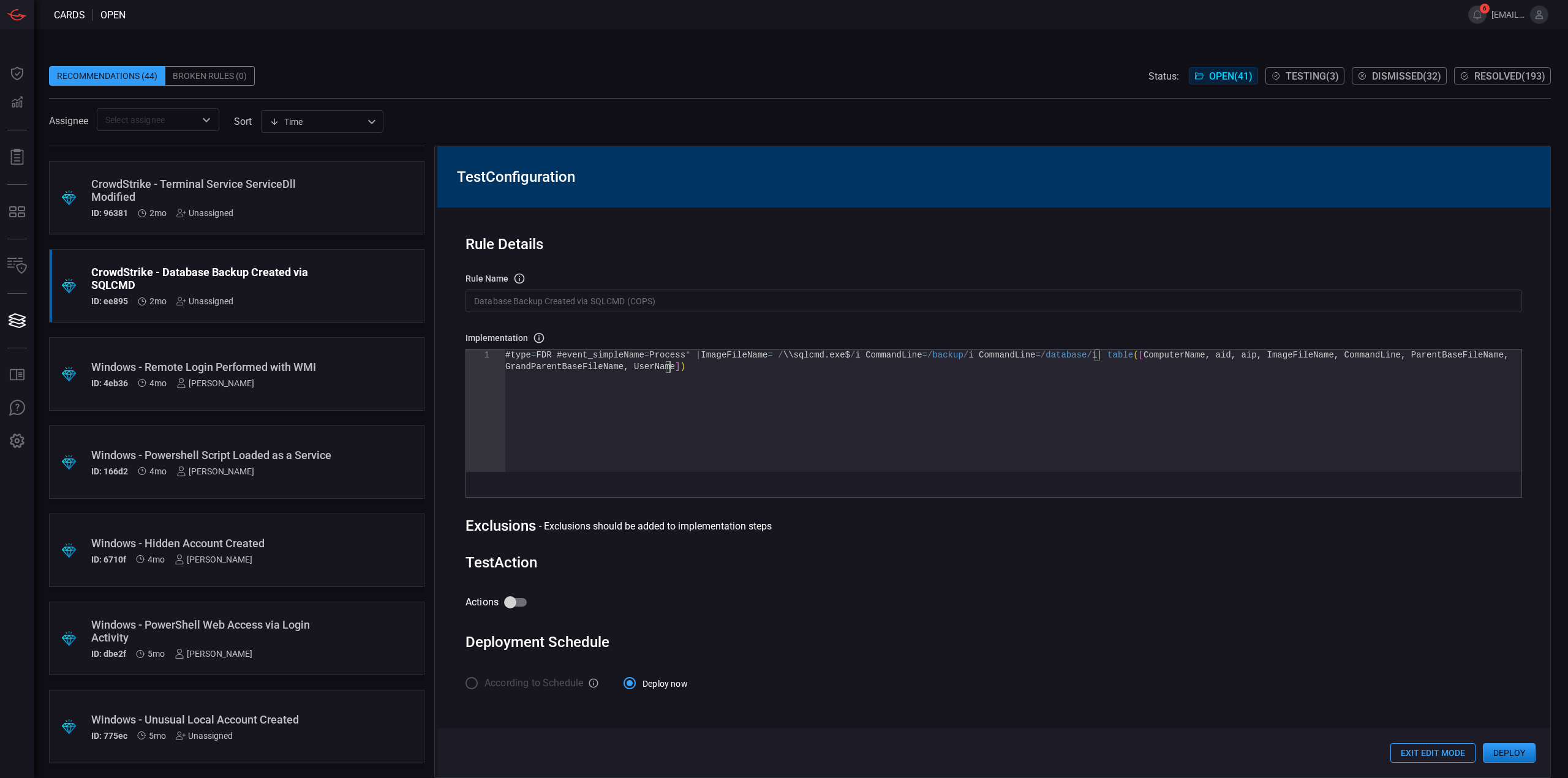
drag, startPoint x: 713, startPoint y: 381, endPoint x: 343, endPoint y: 295, distance: 379.9
click at [505, 350] on div "#type = FDR #event_simpleName = Process * | ImageFileName = / \\sqlcmd . exe$ /…" at bounding box center [1013, 416] width 1016 height 134
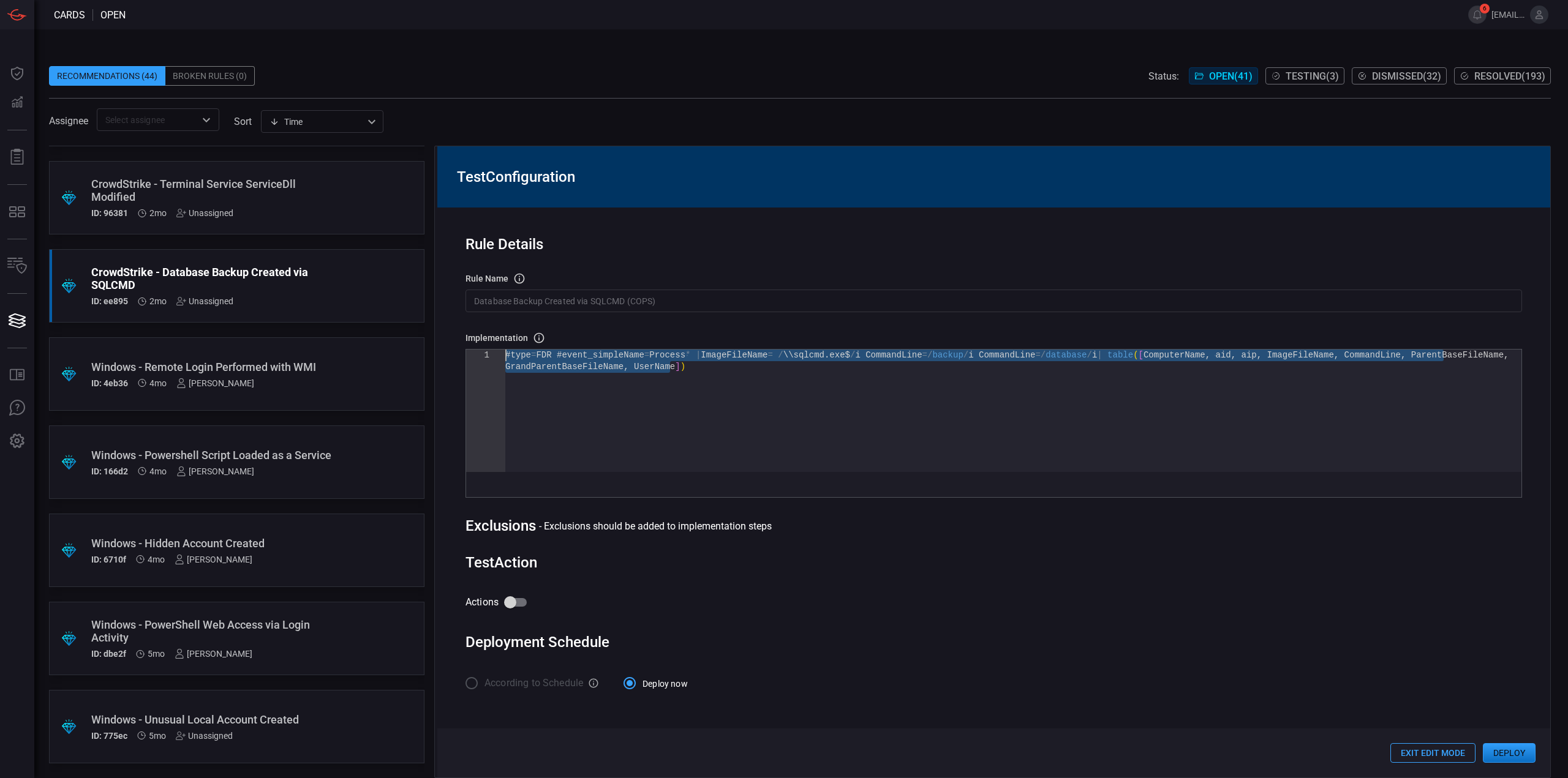
type textarea "#type=FDR #event_simpleName=Process* | ImageFileName = /\\sqlcmd.exe$/i Command…"
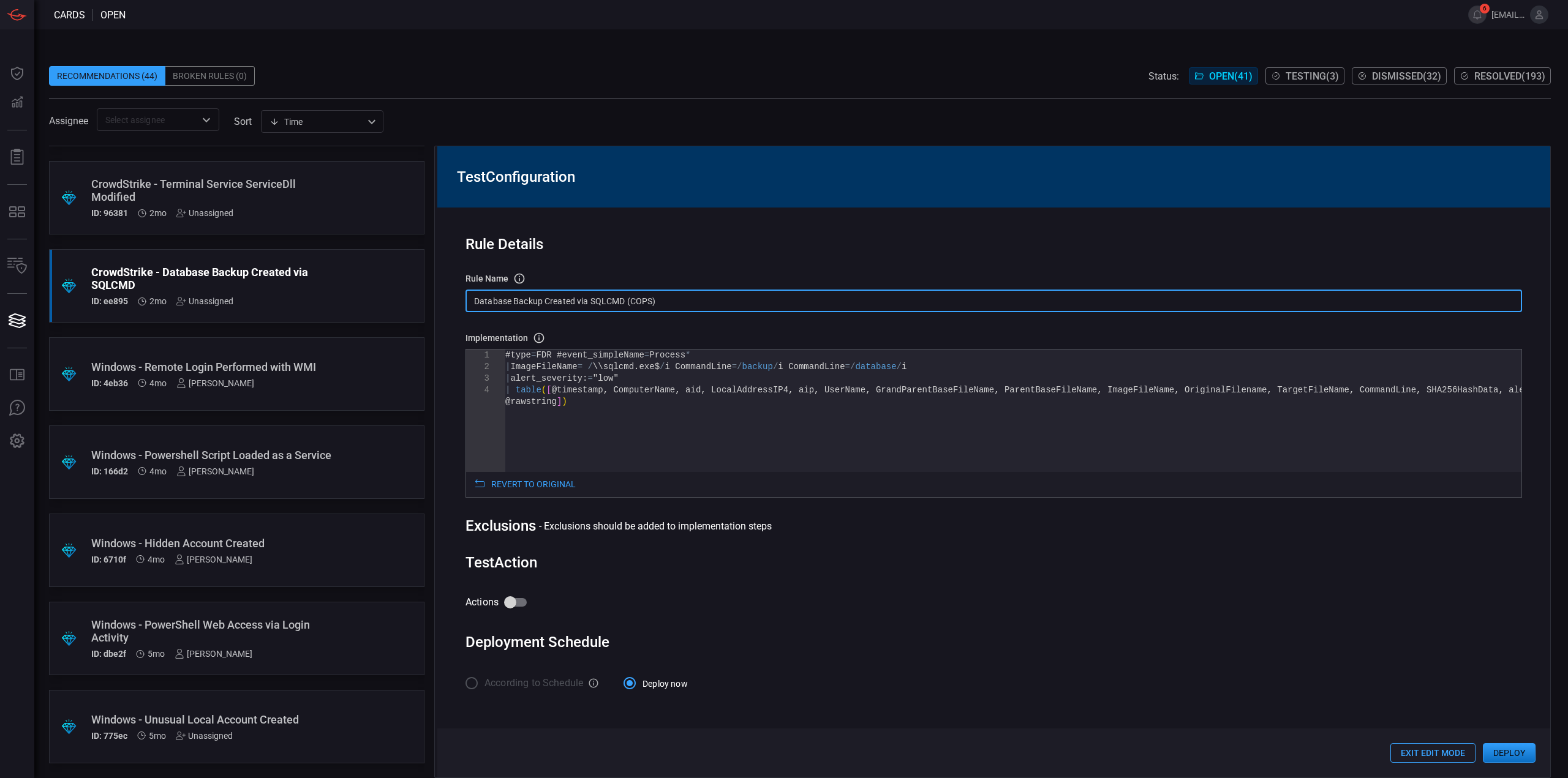
drag, startPoint x: 679, startPoint y: 301, endPoint x: 429, endPoint y: 286, distance: 250.4
click at [429, 286] on div ".suggested_cards_icon{fill:url(#suggested_cards_icon);} Check Point - VPN Impos…" at bounding box center [800, 461] width 1502 height 632
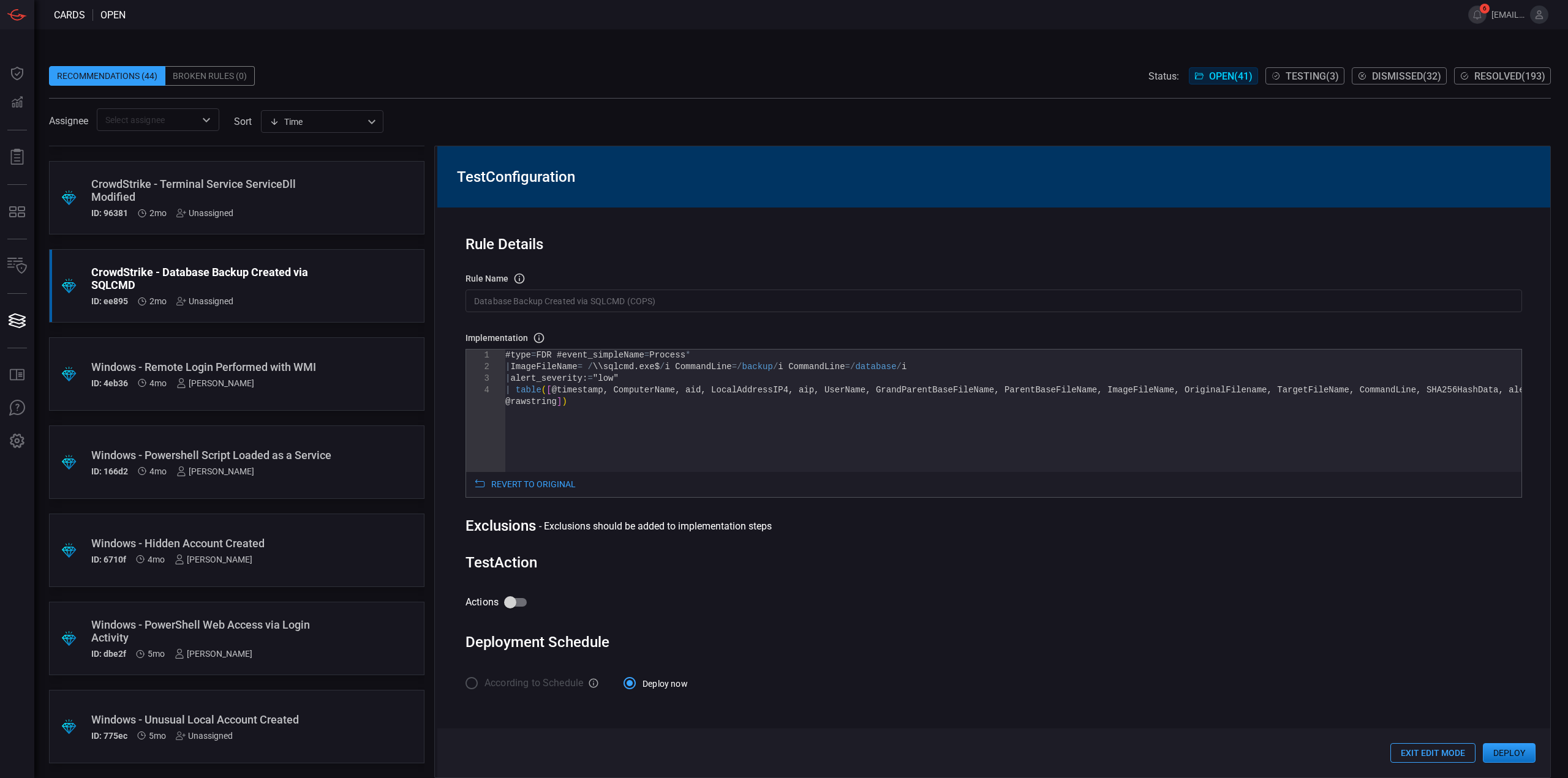
drag, startPoint x: 708, startPoint y: 303, endPoint x: 694, endPoint y: 304, distance: 14.0
click at [708, 303] on input "Database Backup Created via SQLCMD (COPS)" at bounding box center [993, 301] width 1056 height 23
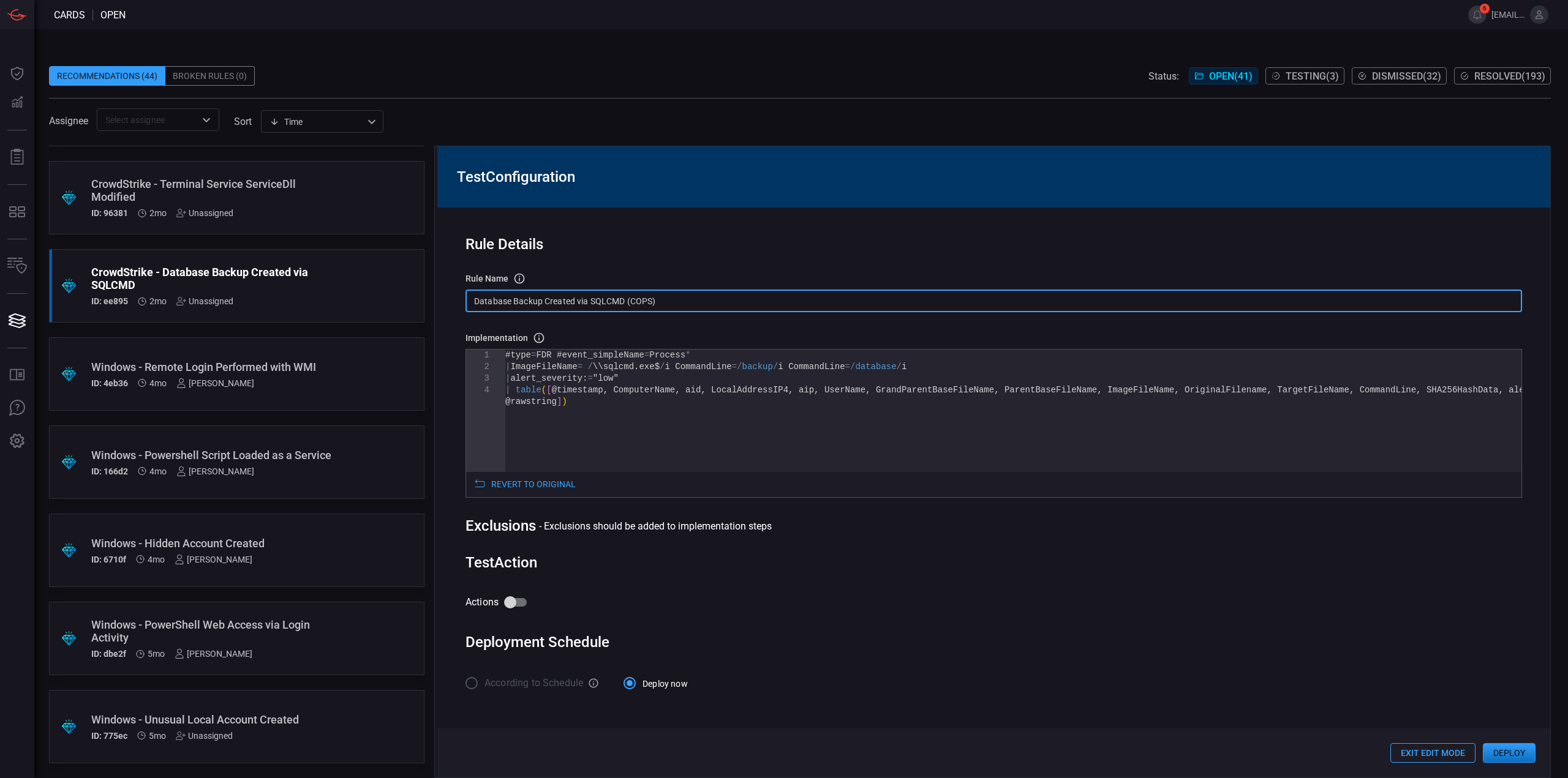
drag, startPoint x: 677, startPoint y: 300, endPoint x: 935, endPoint y: 228, distance: 267.9
click at [443, 301] on div "Rule Details rule Name Name of the rule that will be created in the SIEM. Datab…" at bounding box center [993, 482] width 1113 height 549
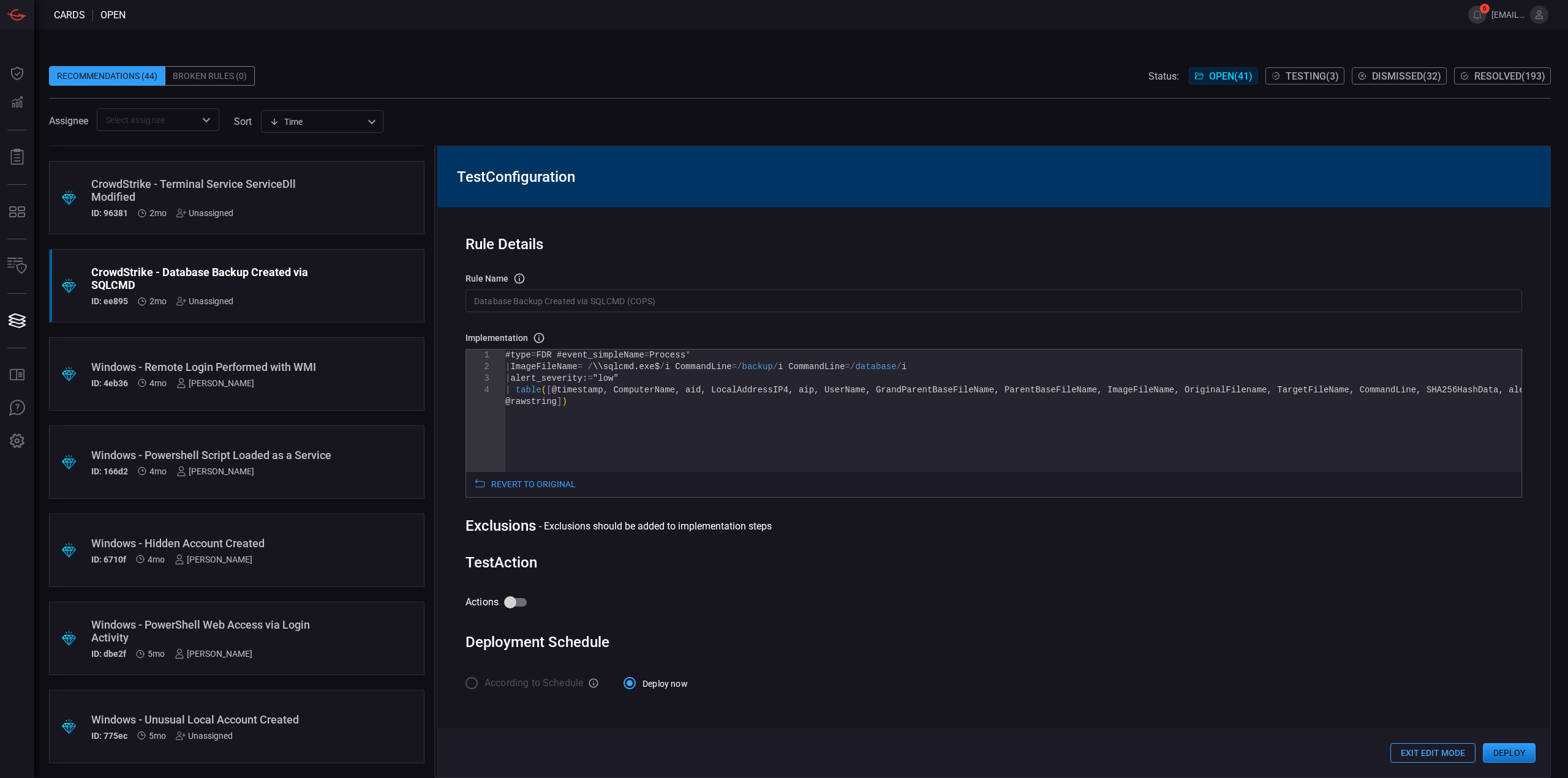
click at [507, 601] on input "Actions" at bounding box center [510, 602] width 70 height 23
checkbox input "true"
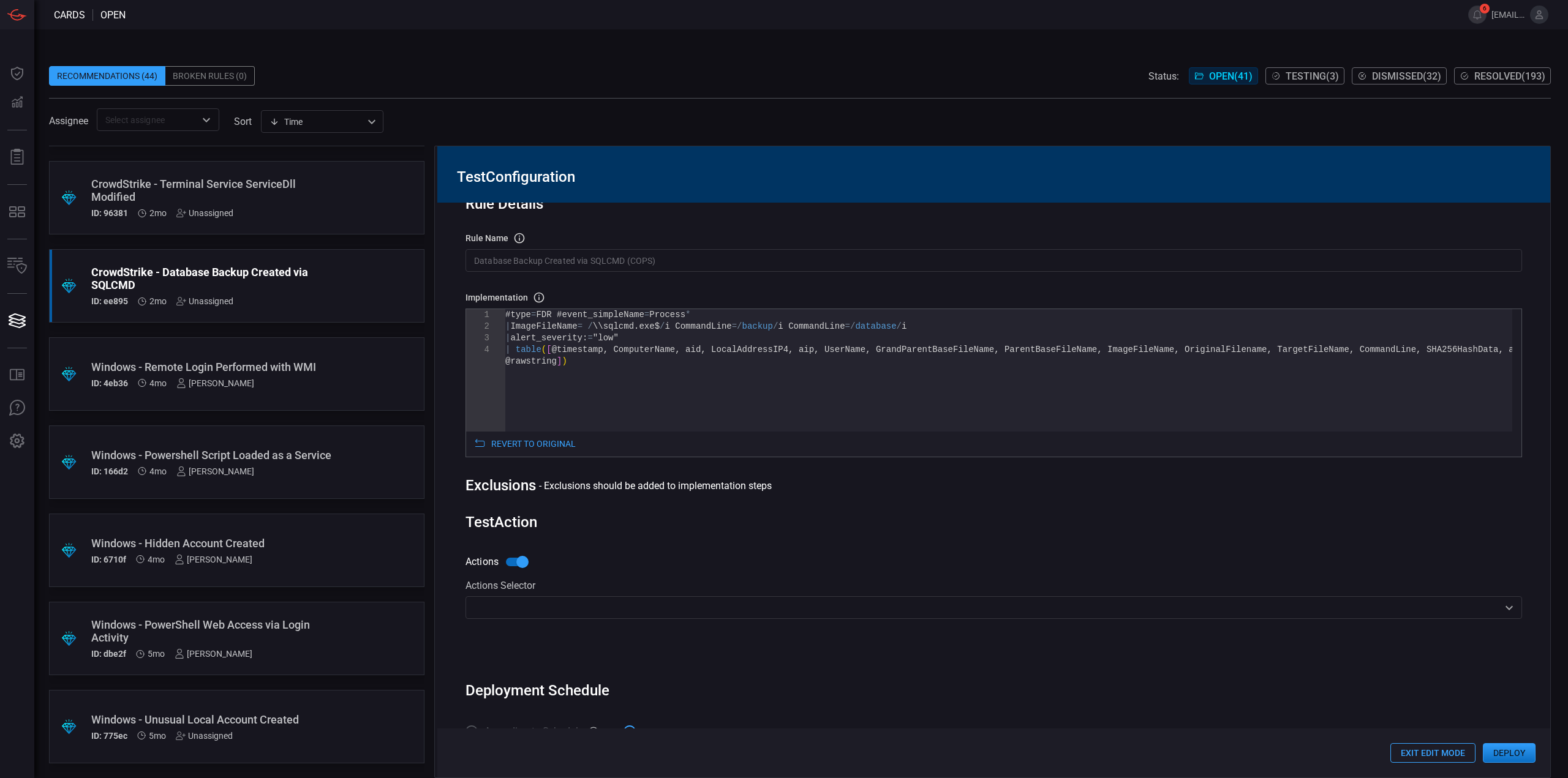
scroll to position [66, 0]
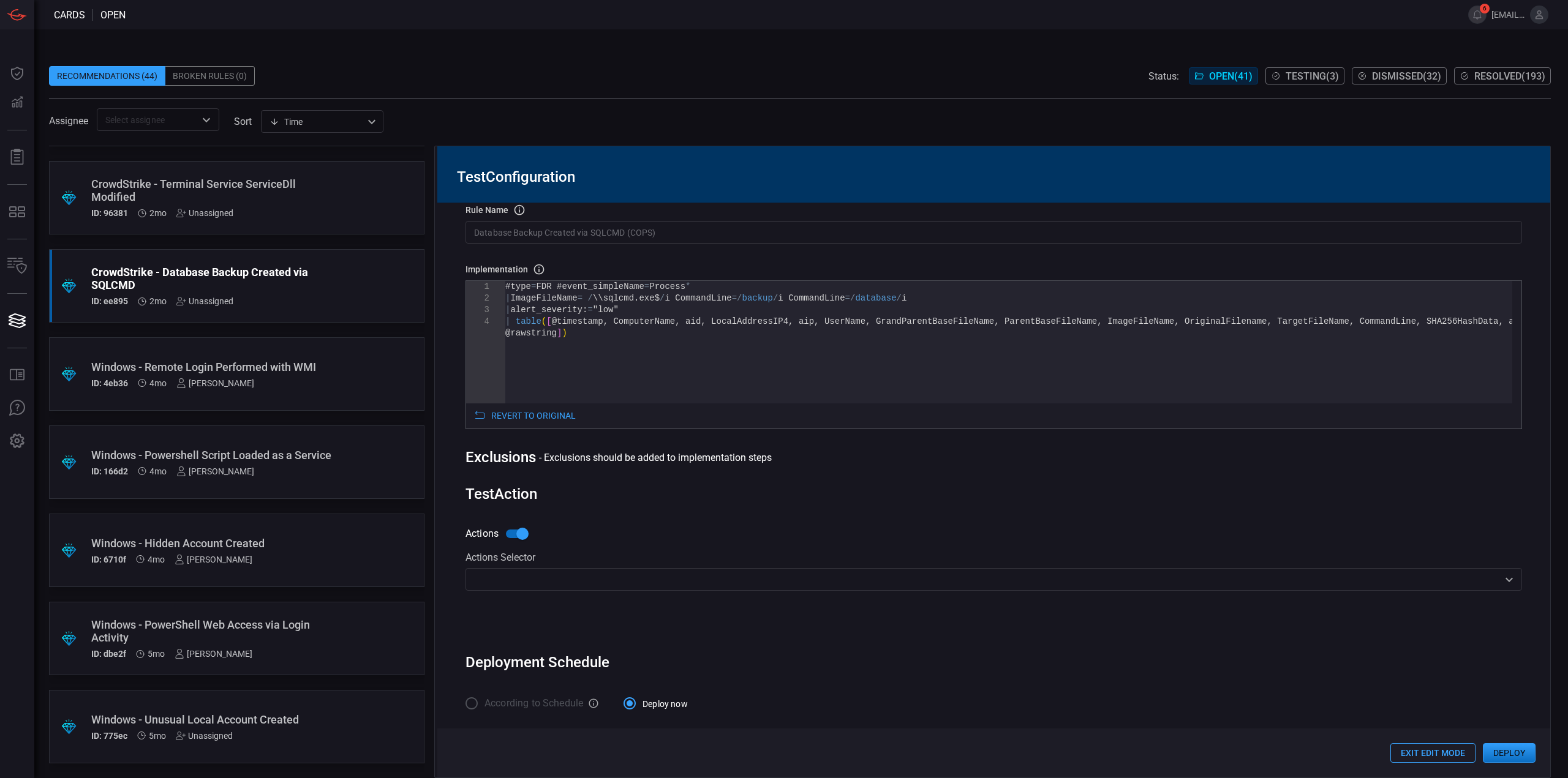
click at [711, 578] on input "text" at bounding box center [984, 580] width 1029 height 15
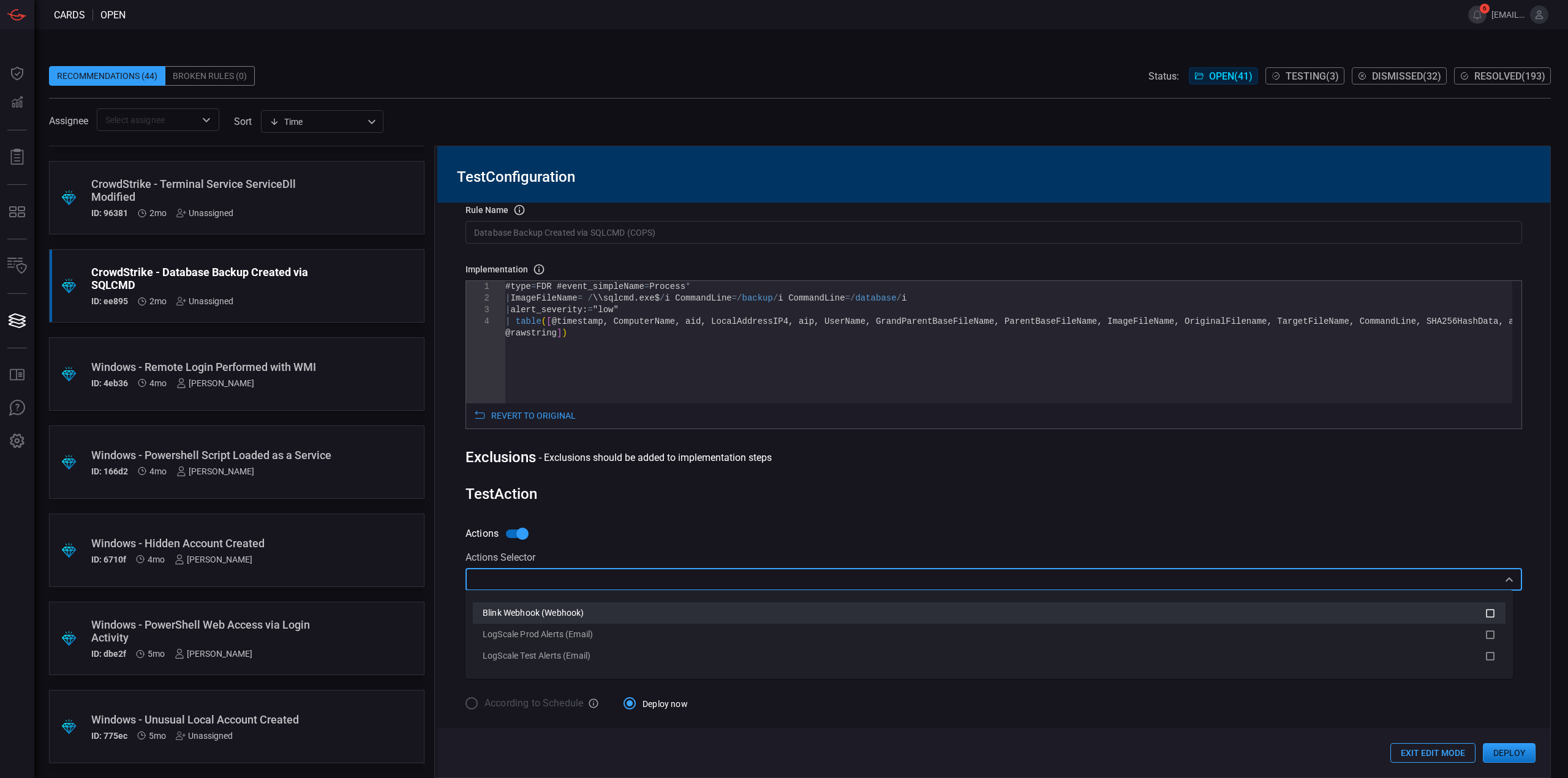
click at [624, 613] on div "Blink Webhook (Webhook)" at bounding box center [939, 613] width 912 height 13
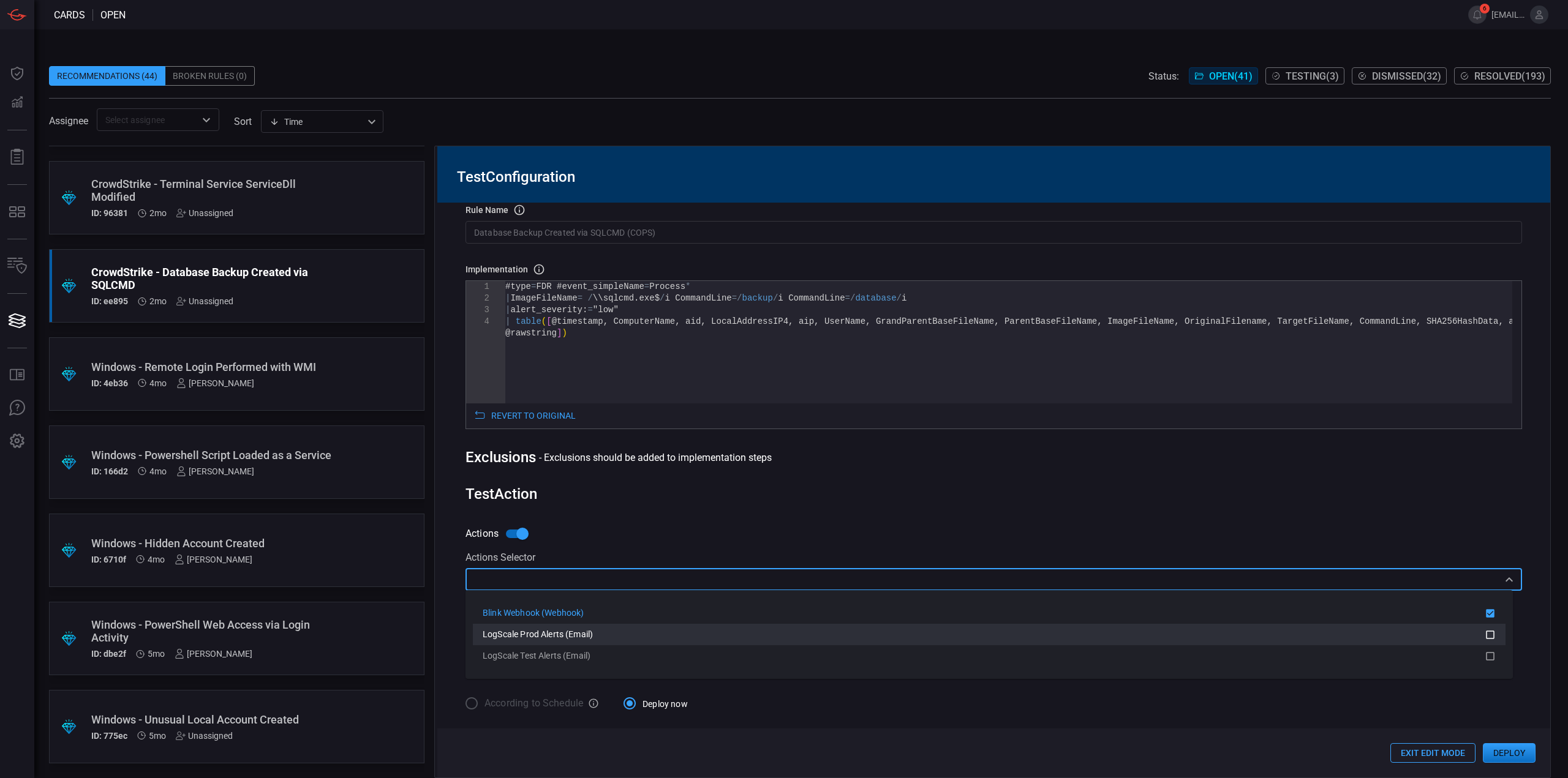
click at [617, 631] on div "LogScale Prod Alerts (Email)" at bounding box center [939, 634] width 912 height 13
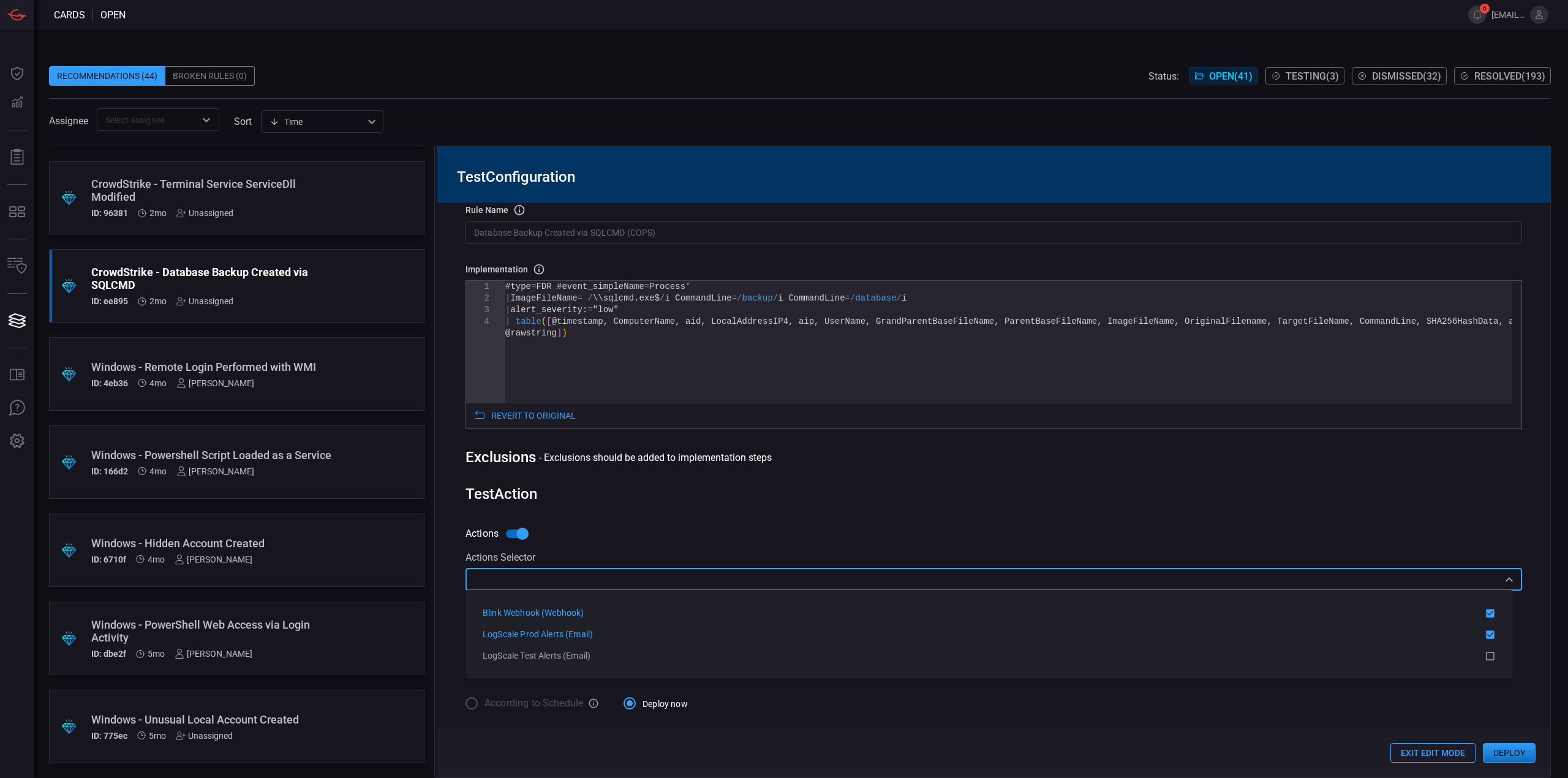
click at [1045, 495] on div "Test Action" at bounding box center [993, 494] width 1056 height 17
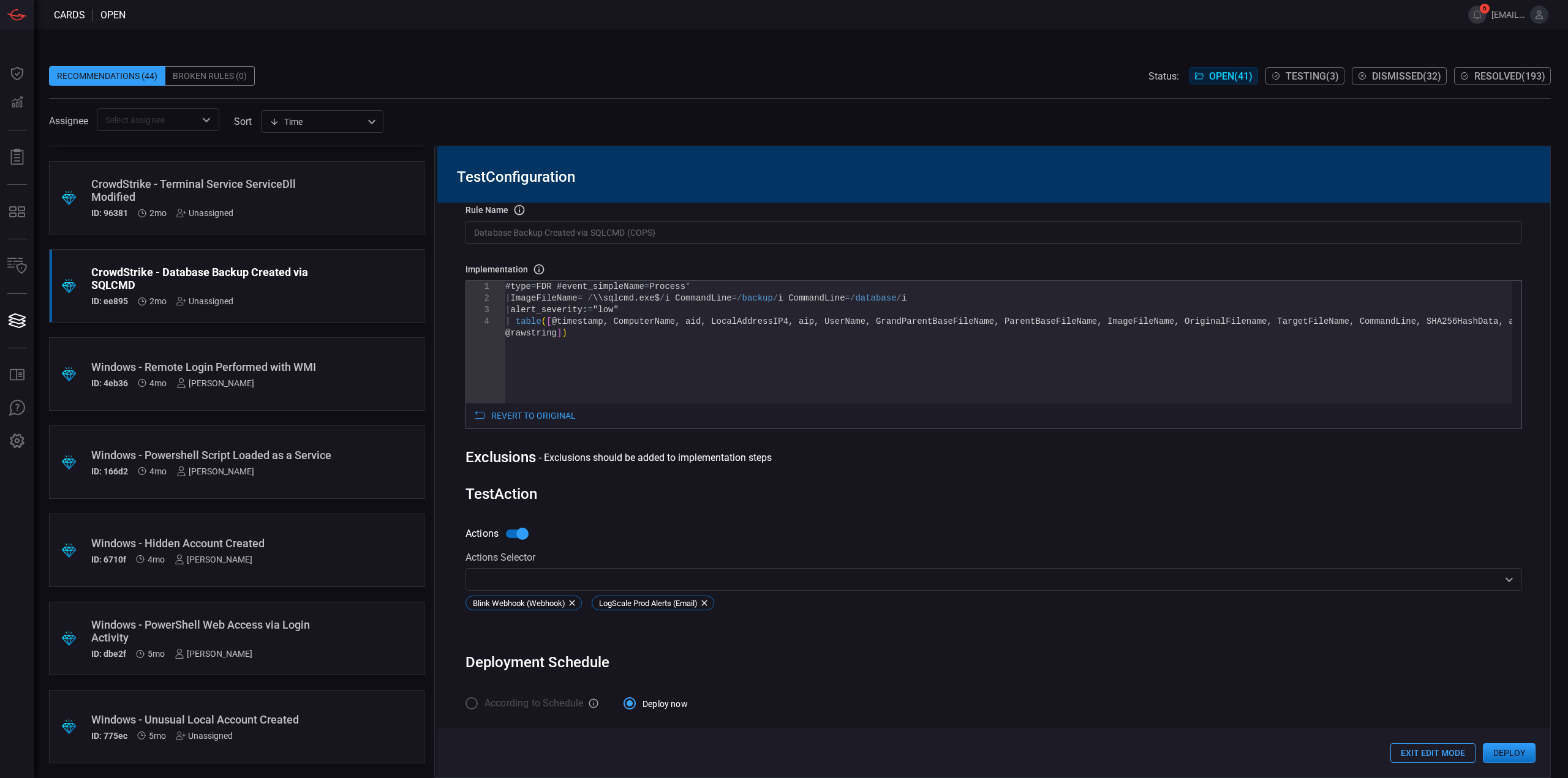
click at [1498, 753] on button "Deploy" at bounding box center [1509, 753] width 53 height 20
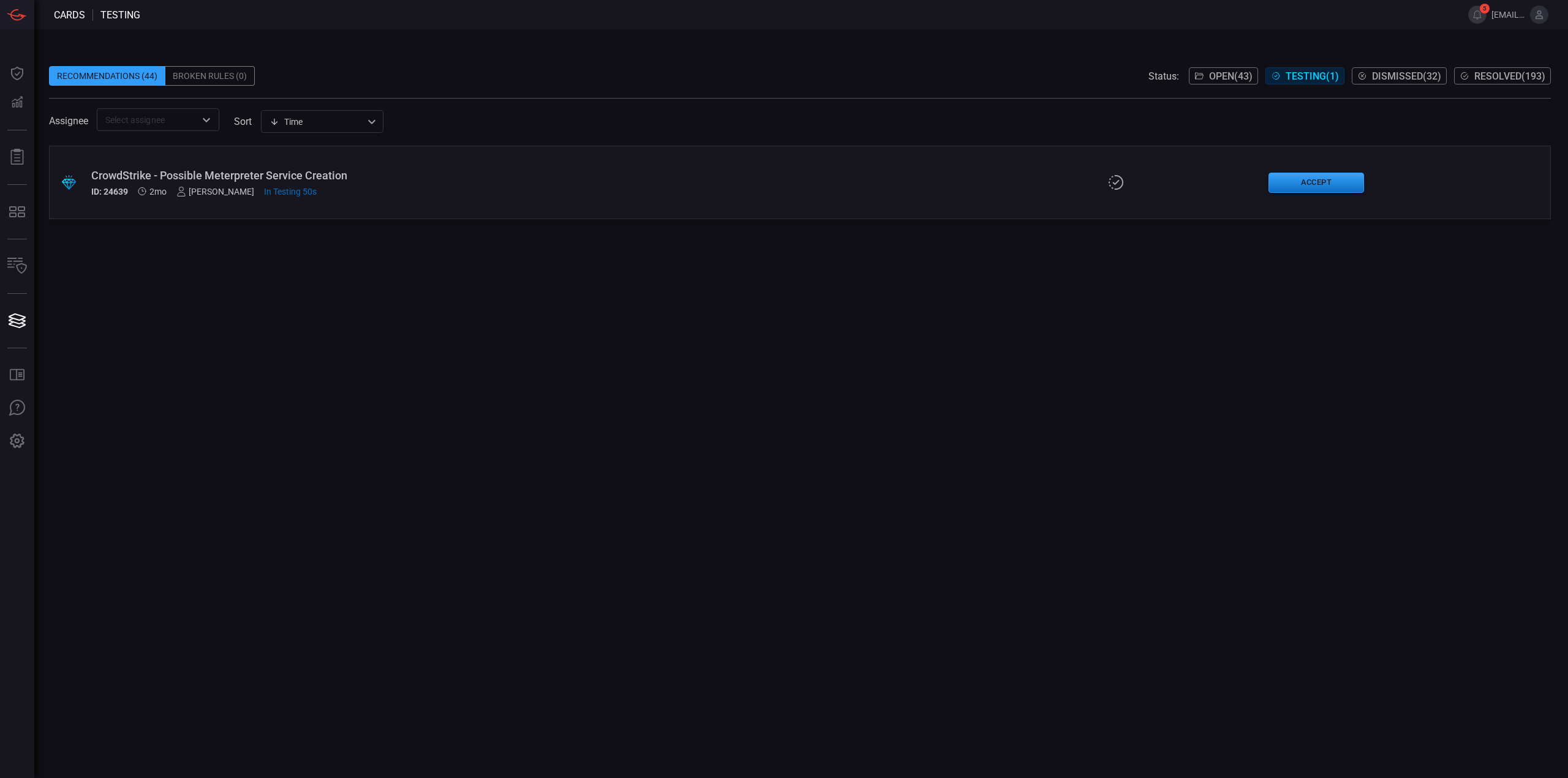
click at [419, 199] on div ".suggested_cards_icon{fill:url(#suggested_cards_icon);} CrowdStrike - Possible …" at bounding box center [800, 182] width 1502 height 73
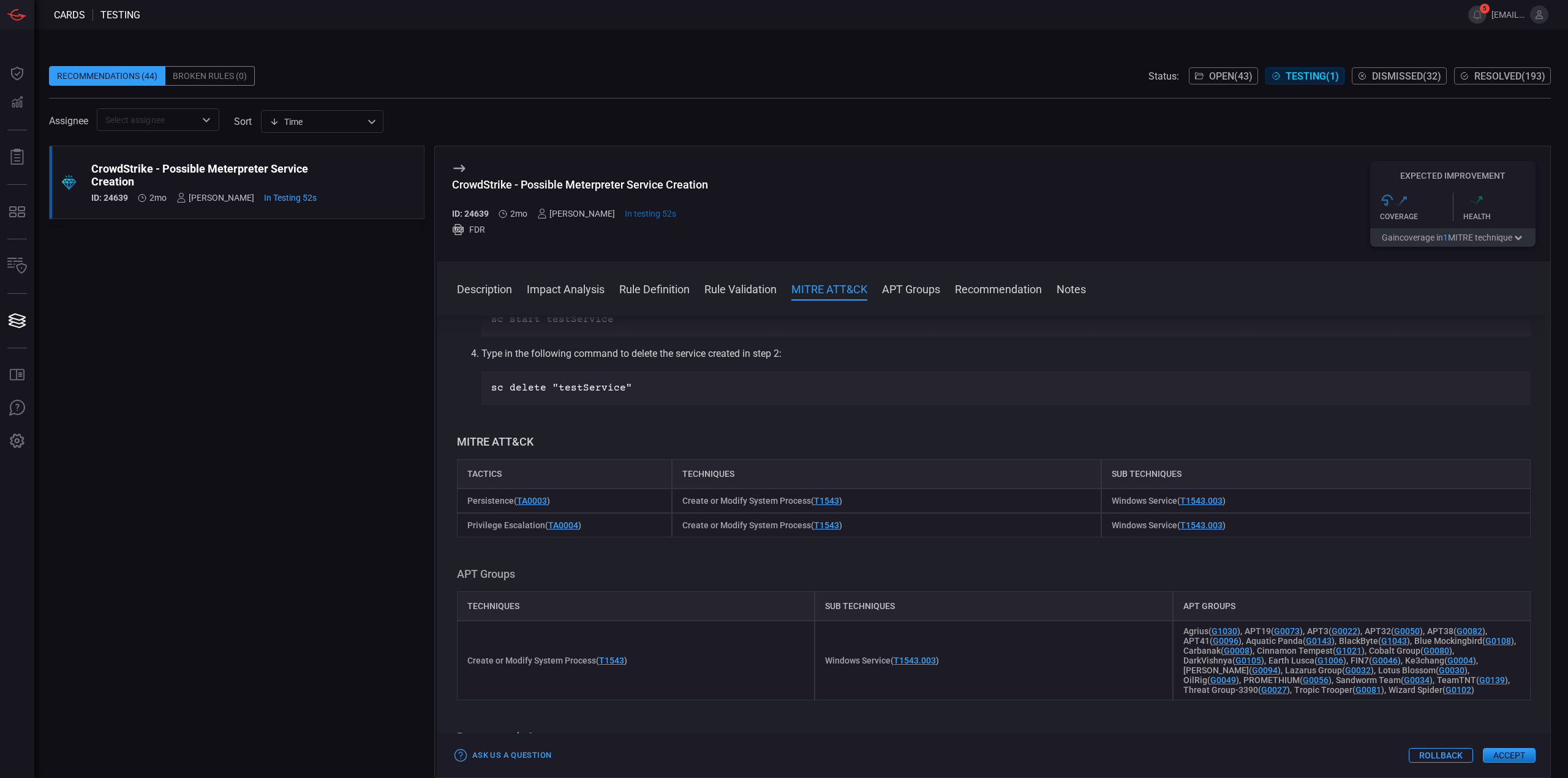
scroll to position [490, 0]
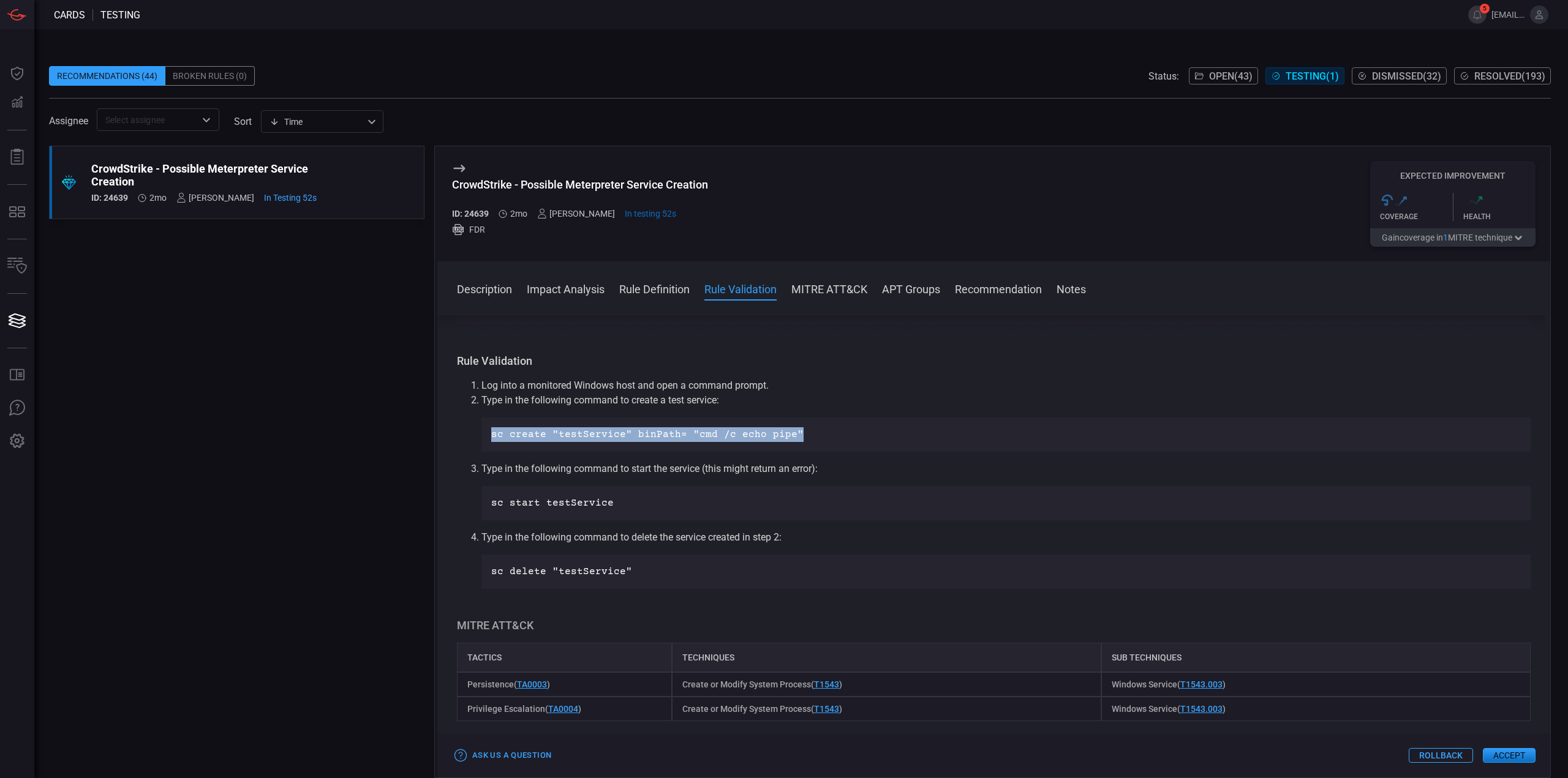
drag, startPoint x: 797, startPoint y: 434, endPoint x: 479, endPoint y: 432, distance: 318.0
click at [479, 432] on ol "Log into a monitored Windows host and open a command prompt. Type in the follow…" at bounding box center [994, 483] width 1074 height 210
copy p "sc create "testService" binPath= "cmd /c echo pipe""
drag, startPoint x: 598, startPoint y: 505, endPoint x: 486, endPoint y: 507, distance: 112.0
click at [486, 507] on div "sc start testService" at bounding box center [1006, 503] width 1049 height 34
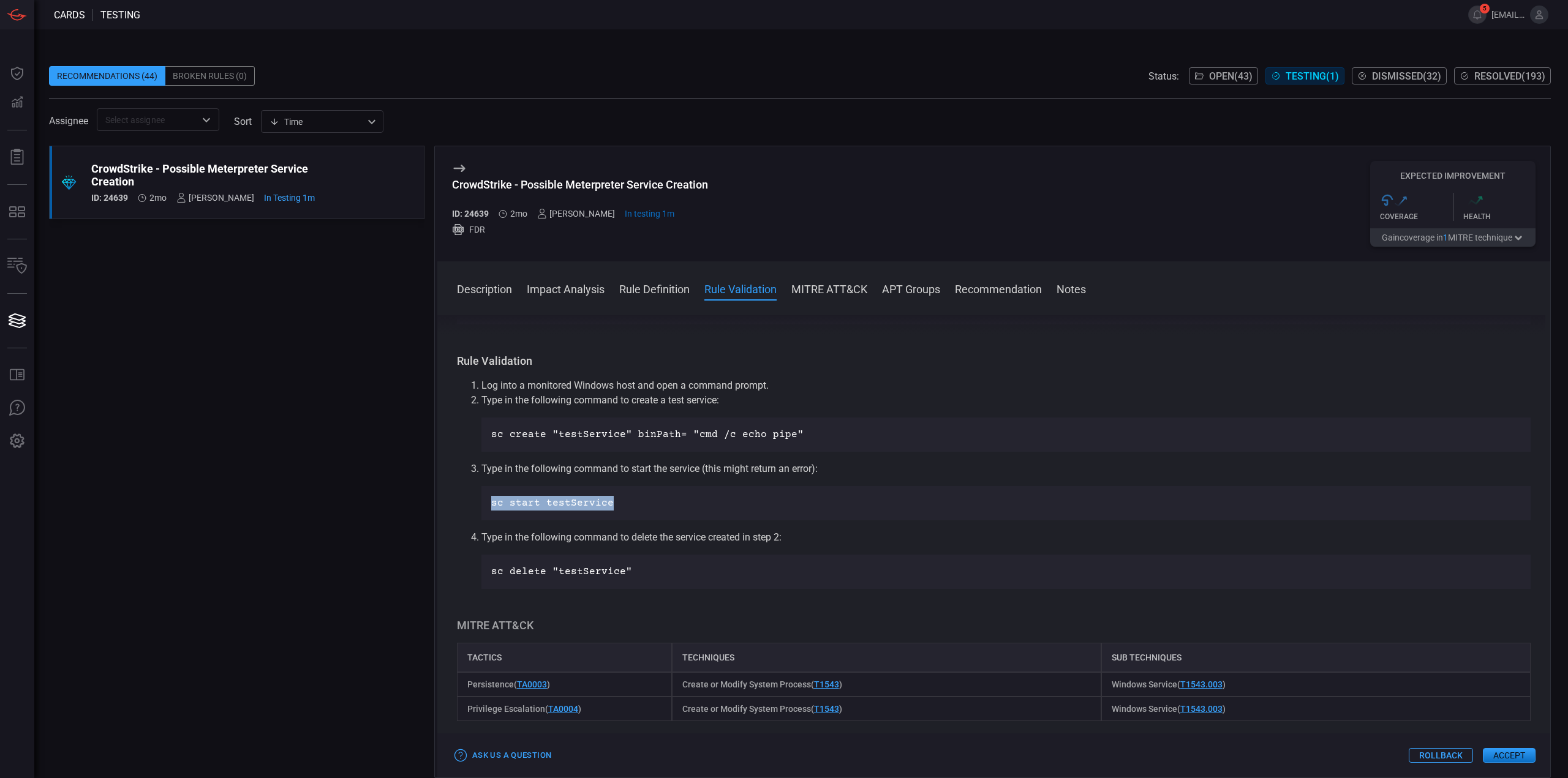
copy p "sc start testService"
drag, startPoint x: 631, startPoint y: 570, endPoint x: 483, endPoint y: 574, distance: 148.1
click at [483, 574] on div "sc delete "testService"" at bounding box center [1006, 571] width 1049 height 34
copy p "sc delete "testService""
drag, startPoint x: 715, startPoint y: 184, endPoint x: 522, endPoint y: 184, distance: 193.0
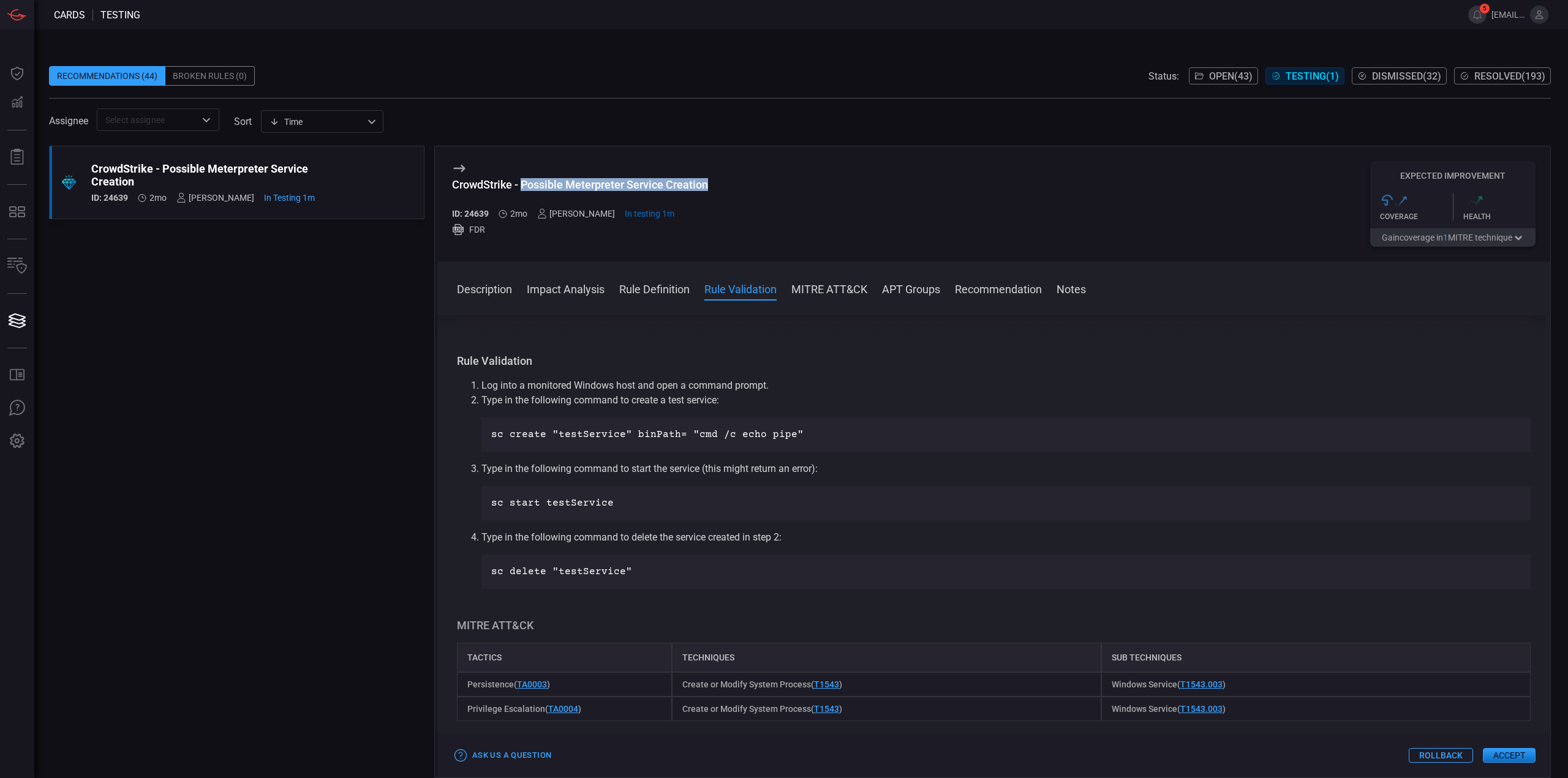
click at [522, 184] on div "CrowdStrike - Possible Meterpreter Service Creation ID: 24639 2mo Mallom Coelho…" at bounding box center [993, 204] width 1113 height 115
copy div "Possible Meterpreter Service Creation"
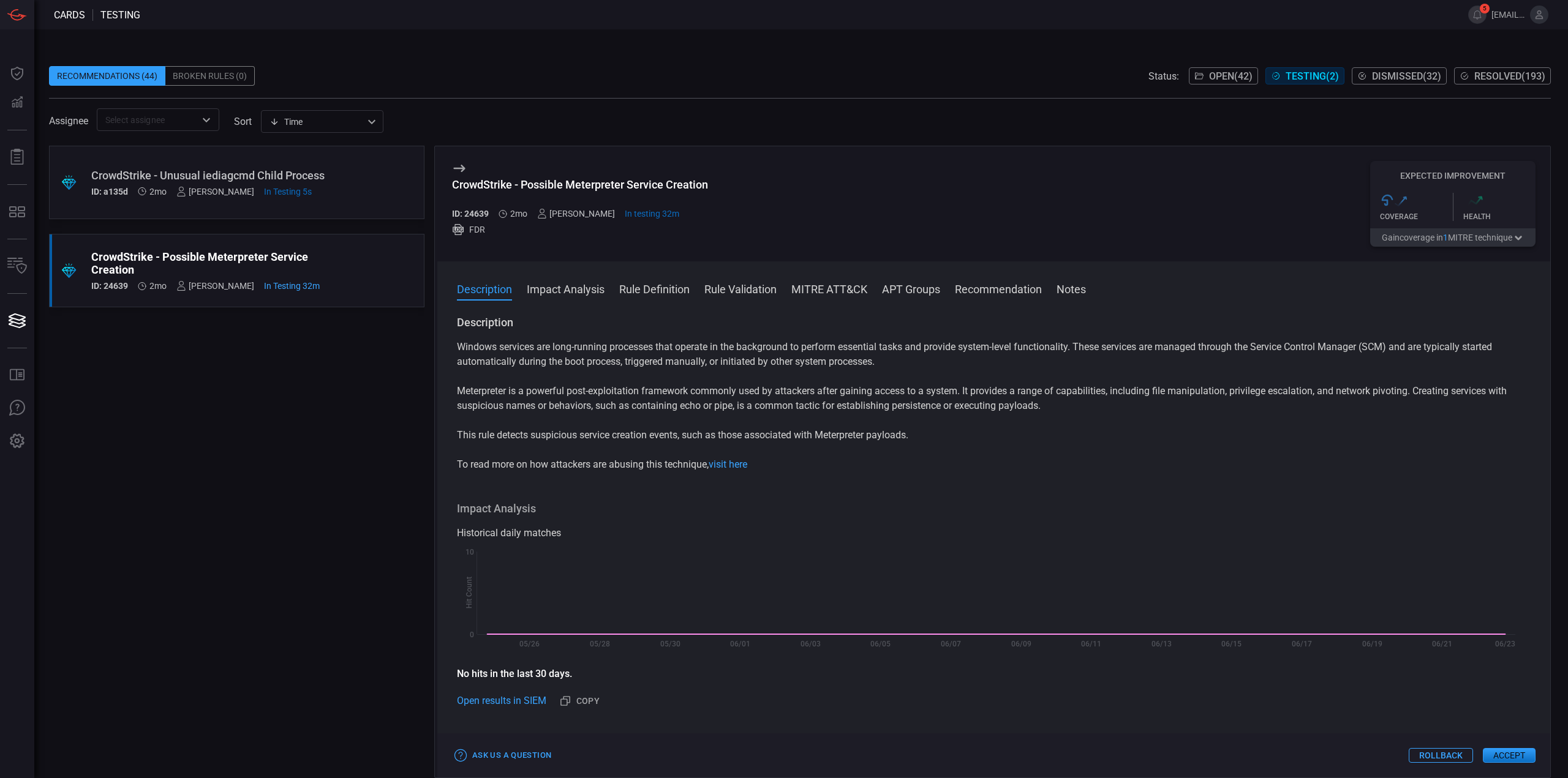
click at [181, 164] on div ".suggested_cards_icon{fill:url(#suggested_cards_icon);} CrowdStrike - Unusual i…" at bounding box center [236, 182] width 375 height 73
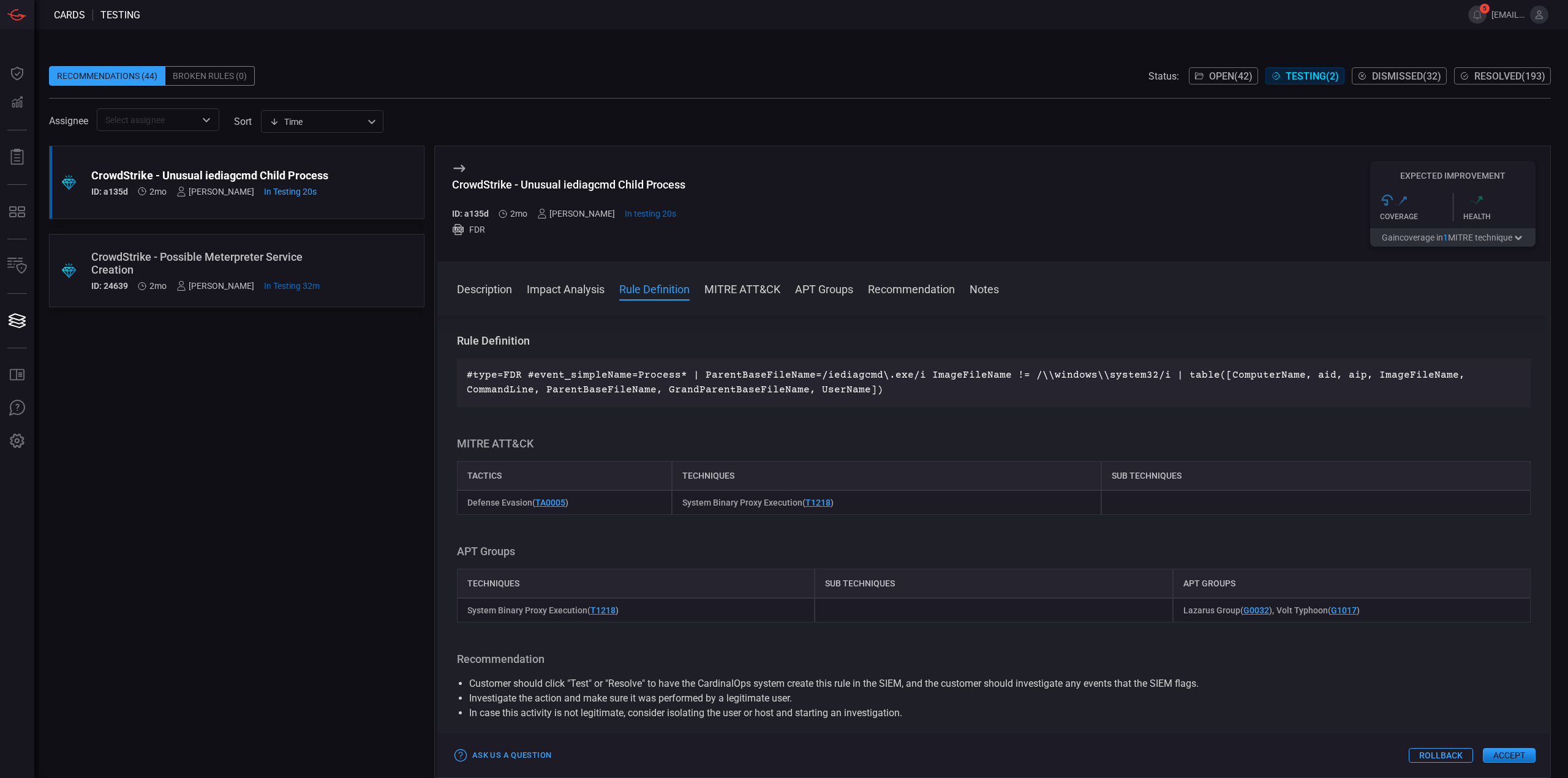
scroll to position [305, 0]
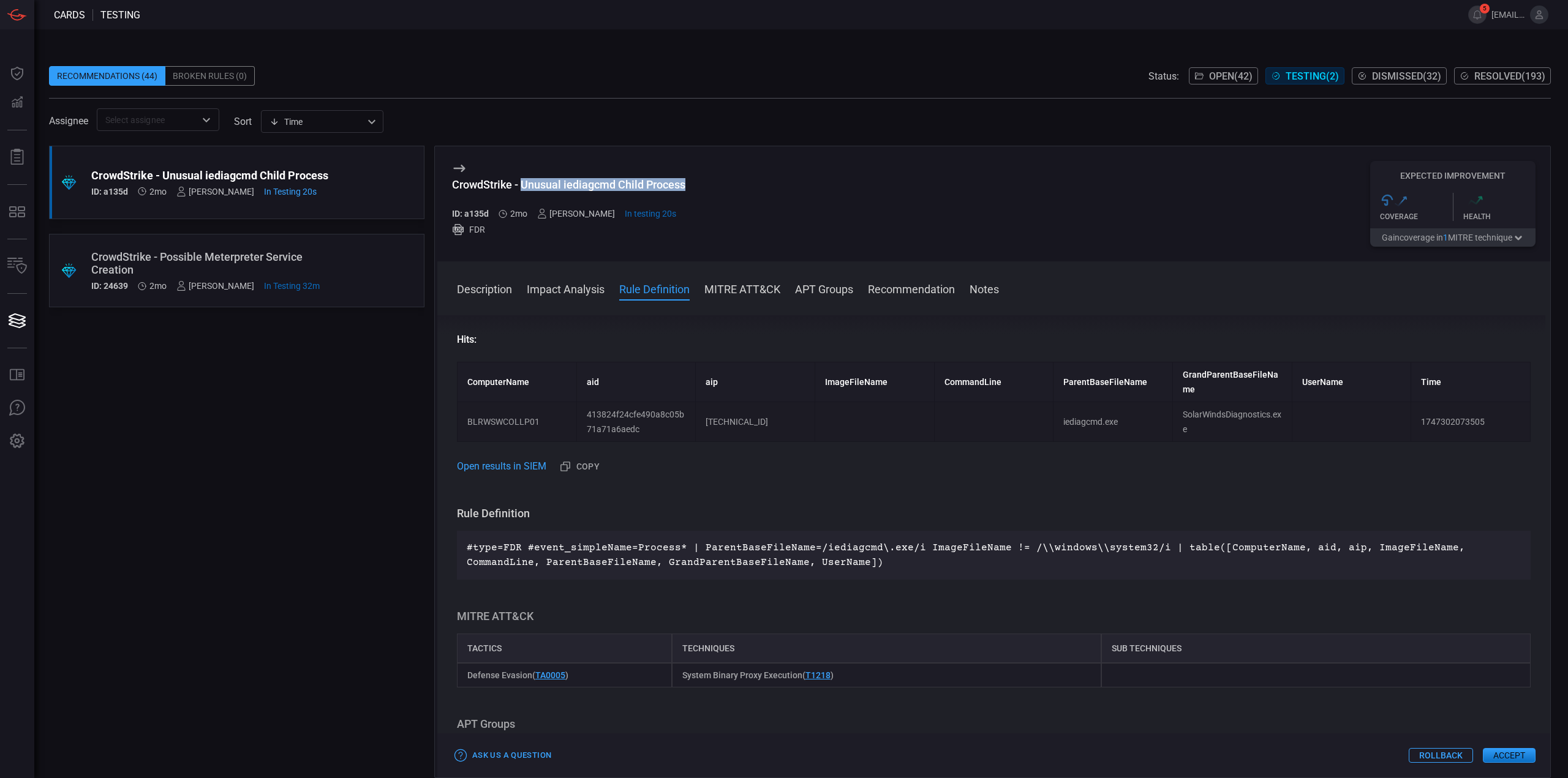
drag, startPoint x: 701, startPoint y: 186, endPoint x: 521, endPoint y: 189, distance: 180.0
click at [521, 189] on div "CrowdStrike - Unusual iediagcmd Child Process ID: a135d 2mo Mallom Coelho In te…" at bounding box center [993, 204] width 1113 height 115
copy div "Unusual iediagcmd Child Process"
click at [678, 170] on div "CrowdStrike - Unusual iediagcmd Child Process ID: a135d 2mo Mallom Coelho In te…" at bounding box center [569, 204] width 234 height 86
drag, startPoint x: 687, startPoint y: 183, endPoint x: 523, endPoint y: 185, distance: 164.0
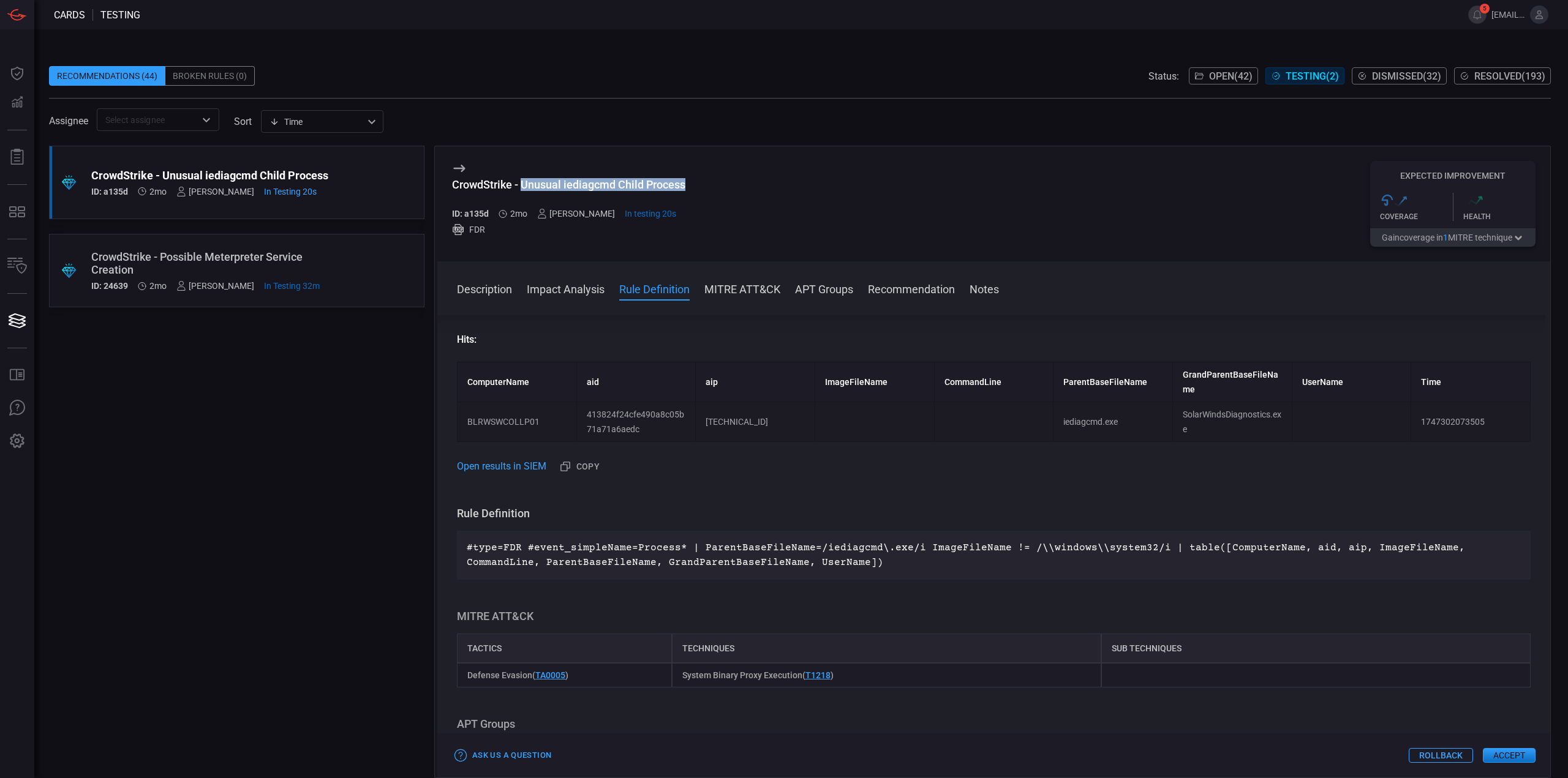
click at [523, 185] on div "CrowdStrike - Unusual iediagcmd Child Process ID: a135d 2mo Mallom Coelho In te…" at bounding box center [993, 204] width 1113 height 115
copy div "Unusual iediagcmd Child Process"
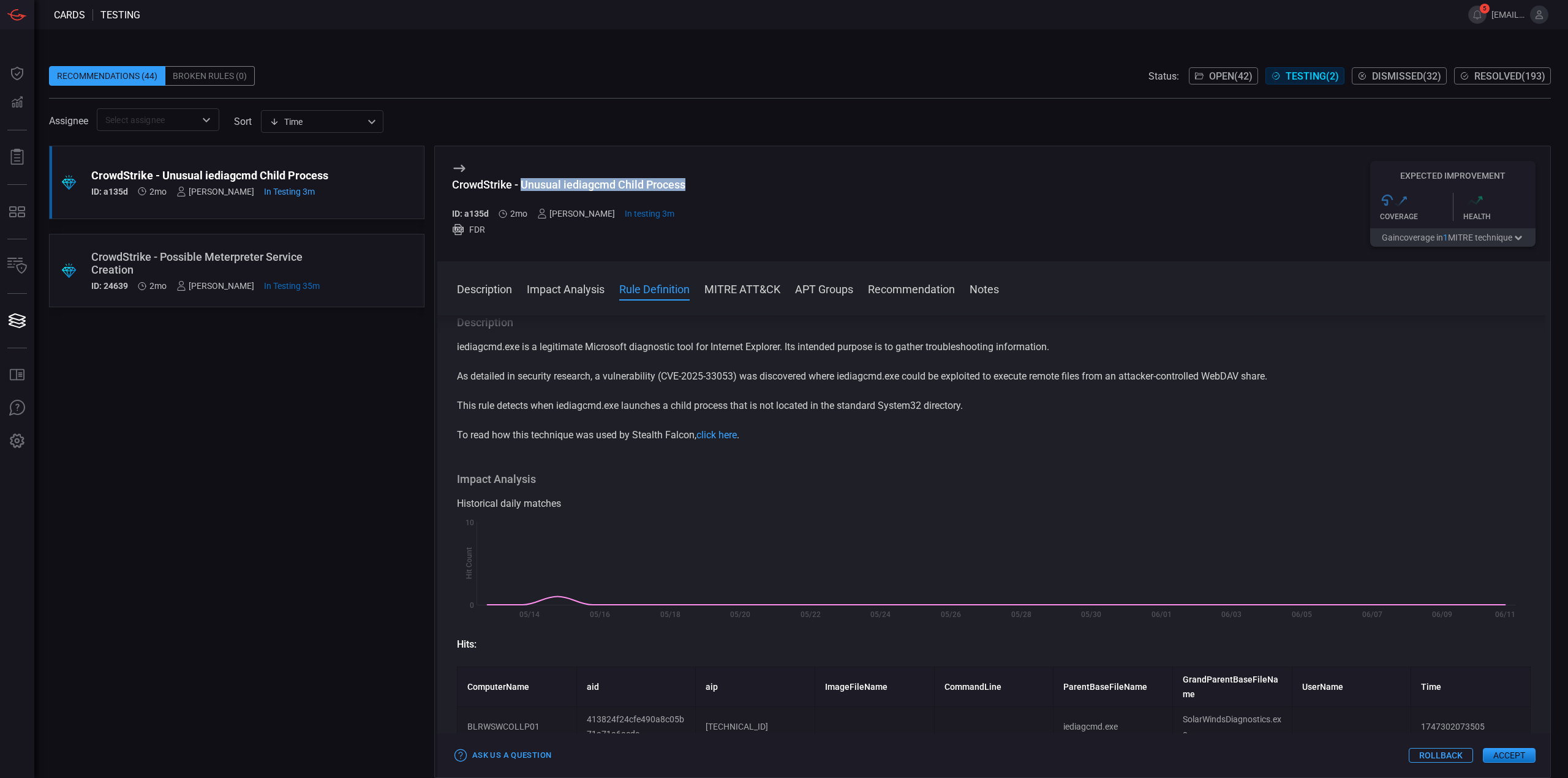
scroll to position [305, 0]
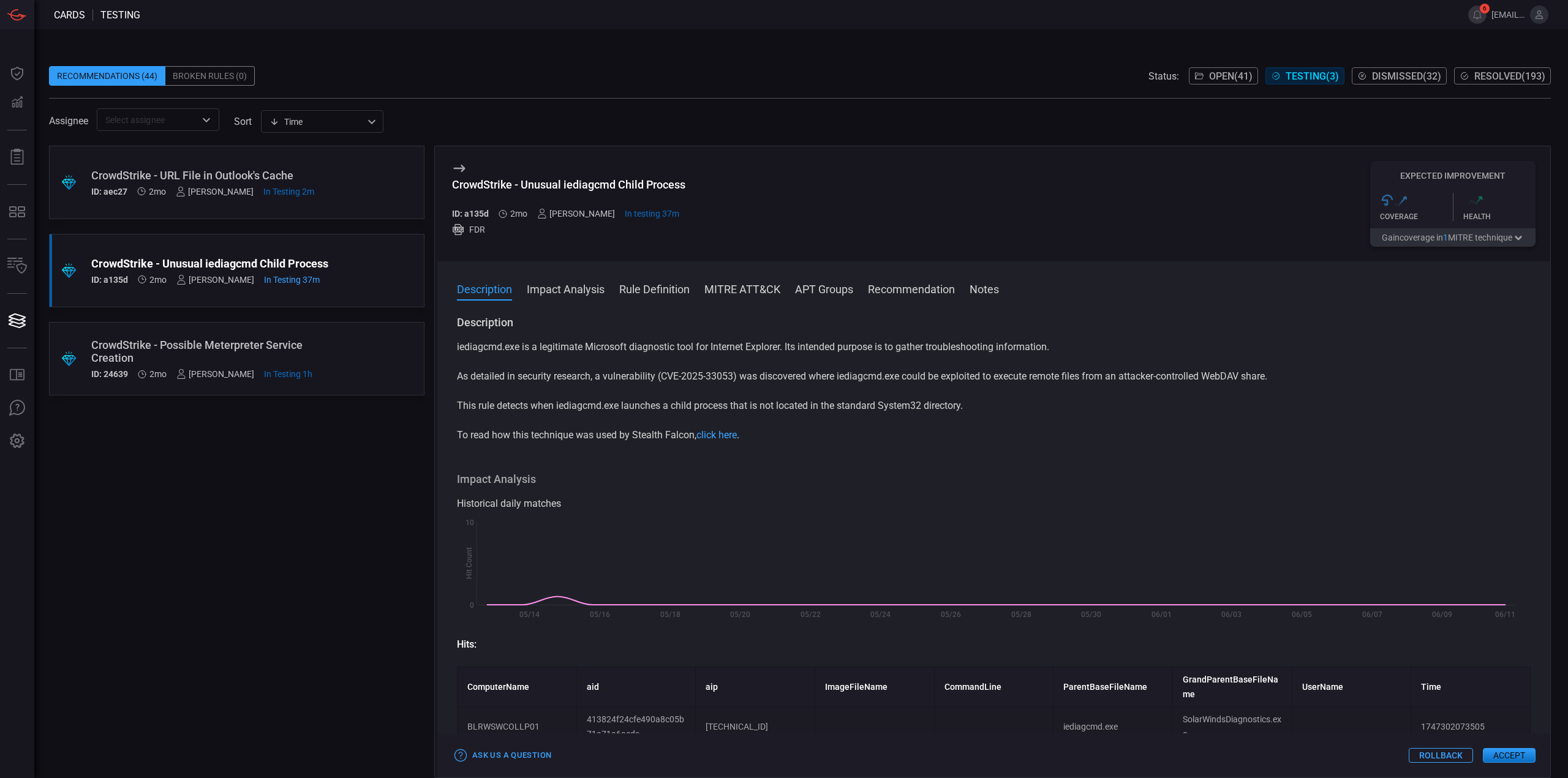
click at [333, 181] on div "CrowdStrike - URL File in Outlook's Cache" at bounding box center [213, 175] width 244 height 13
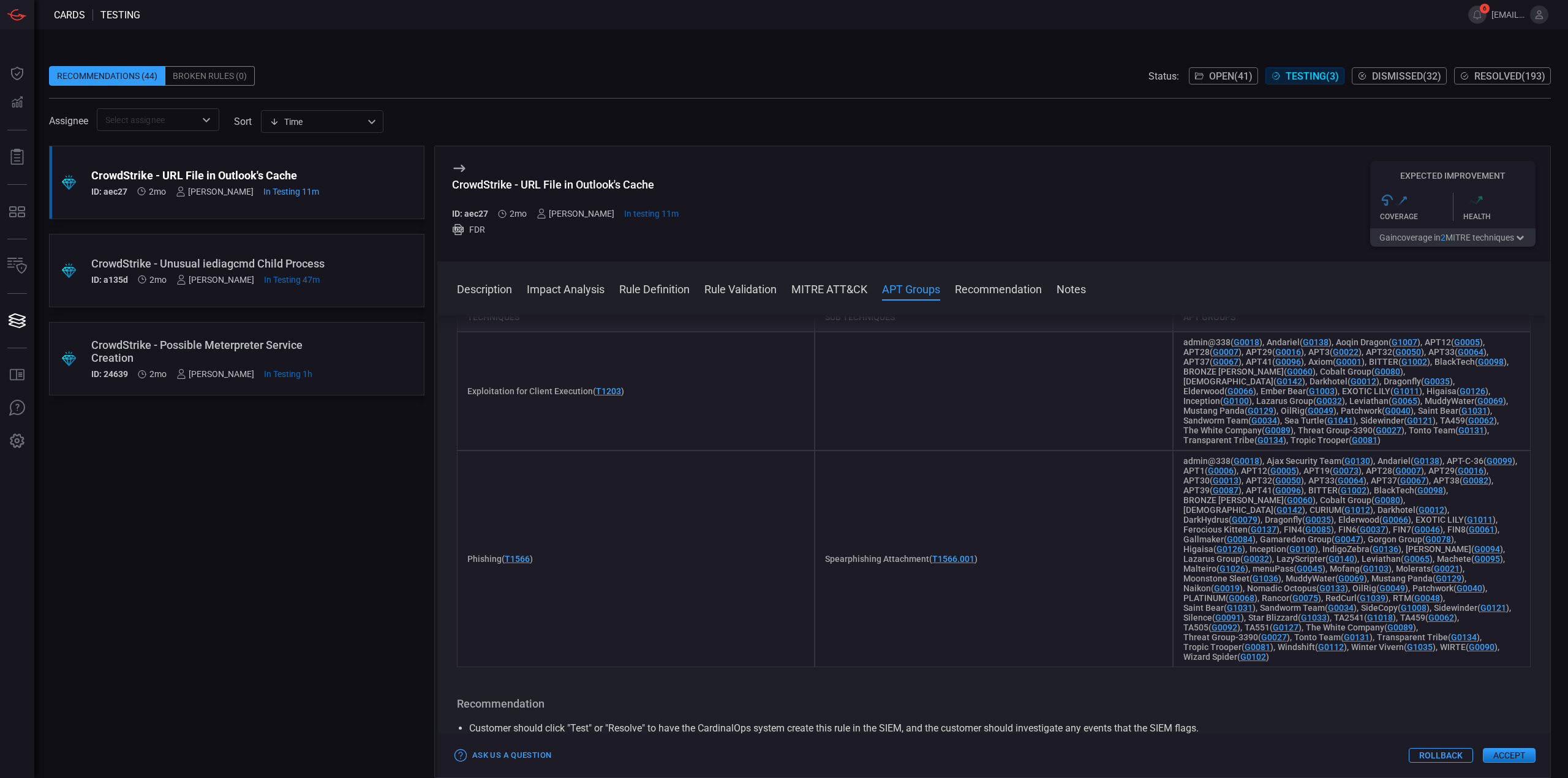
scroll to position [490, 0]
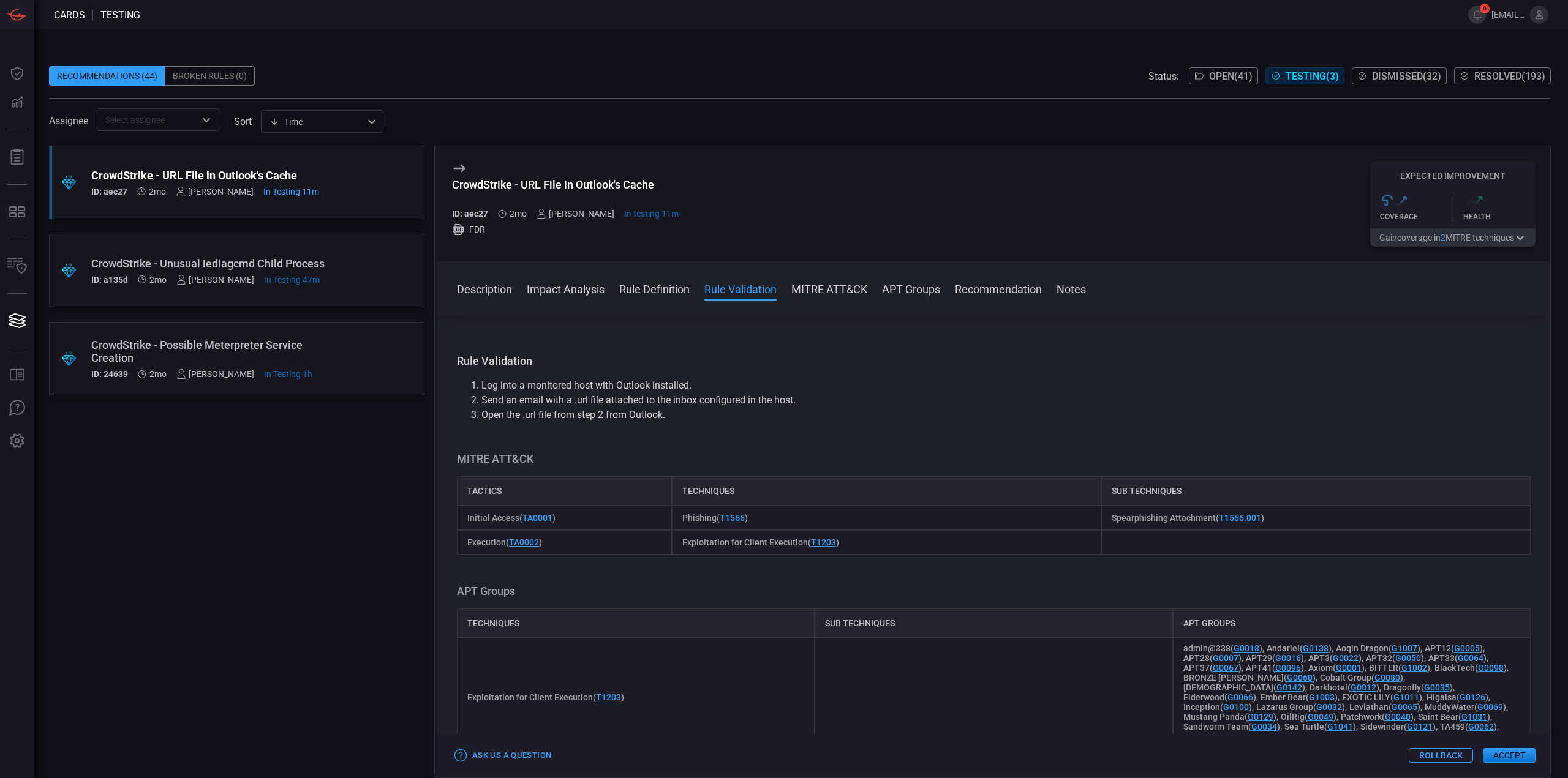
click at [906, 461] on h3 "MITRE ATT&CK" at bounding box center [994, 459] width 1074 height 15
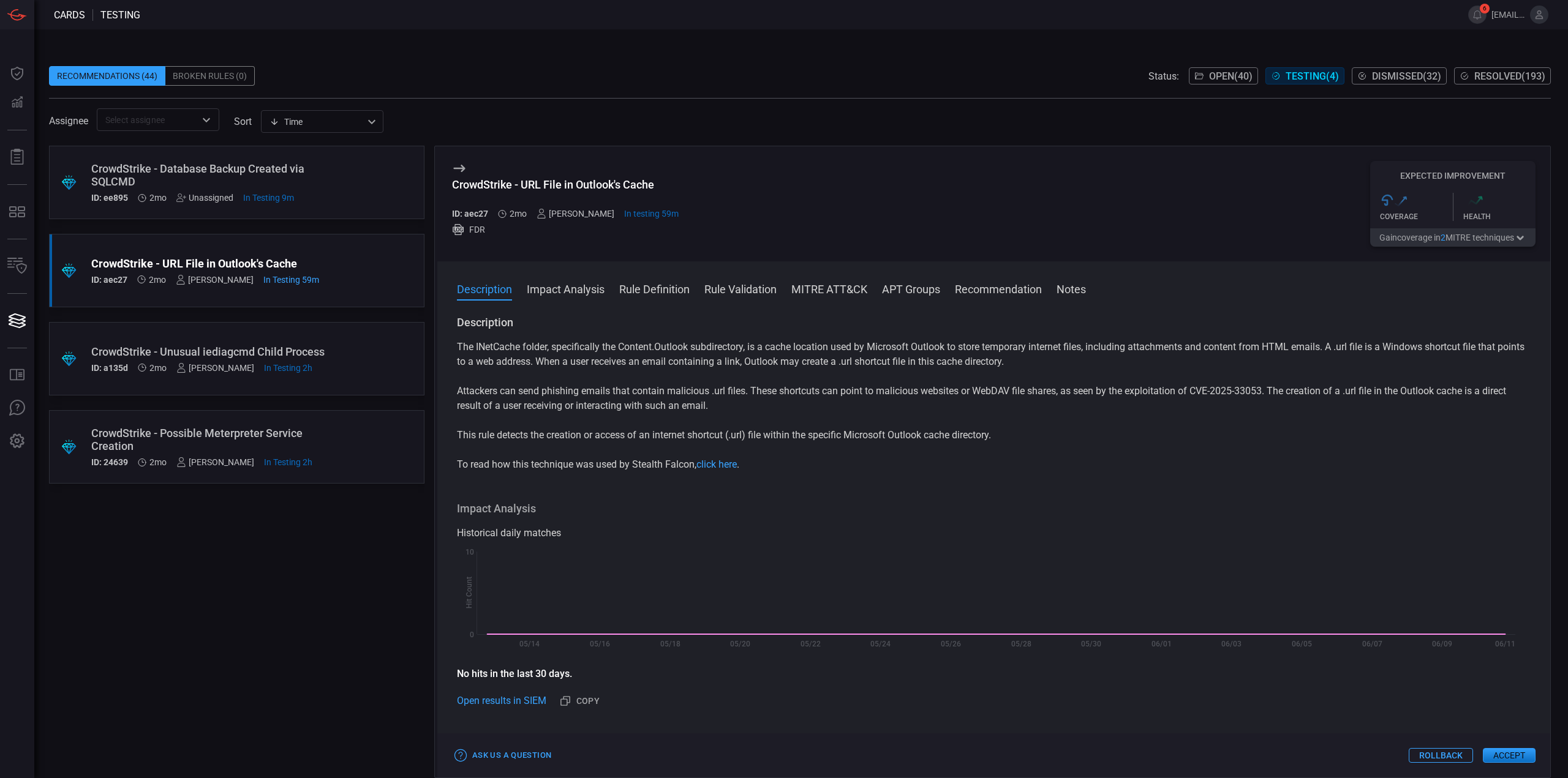
click at [361, 166] on div ".suggested_cards_icon{fill:url(#suggested_cards_icon);} CrowdStrike - Database …" at bounding box center [236, 182] width 375 height 73
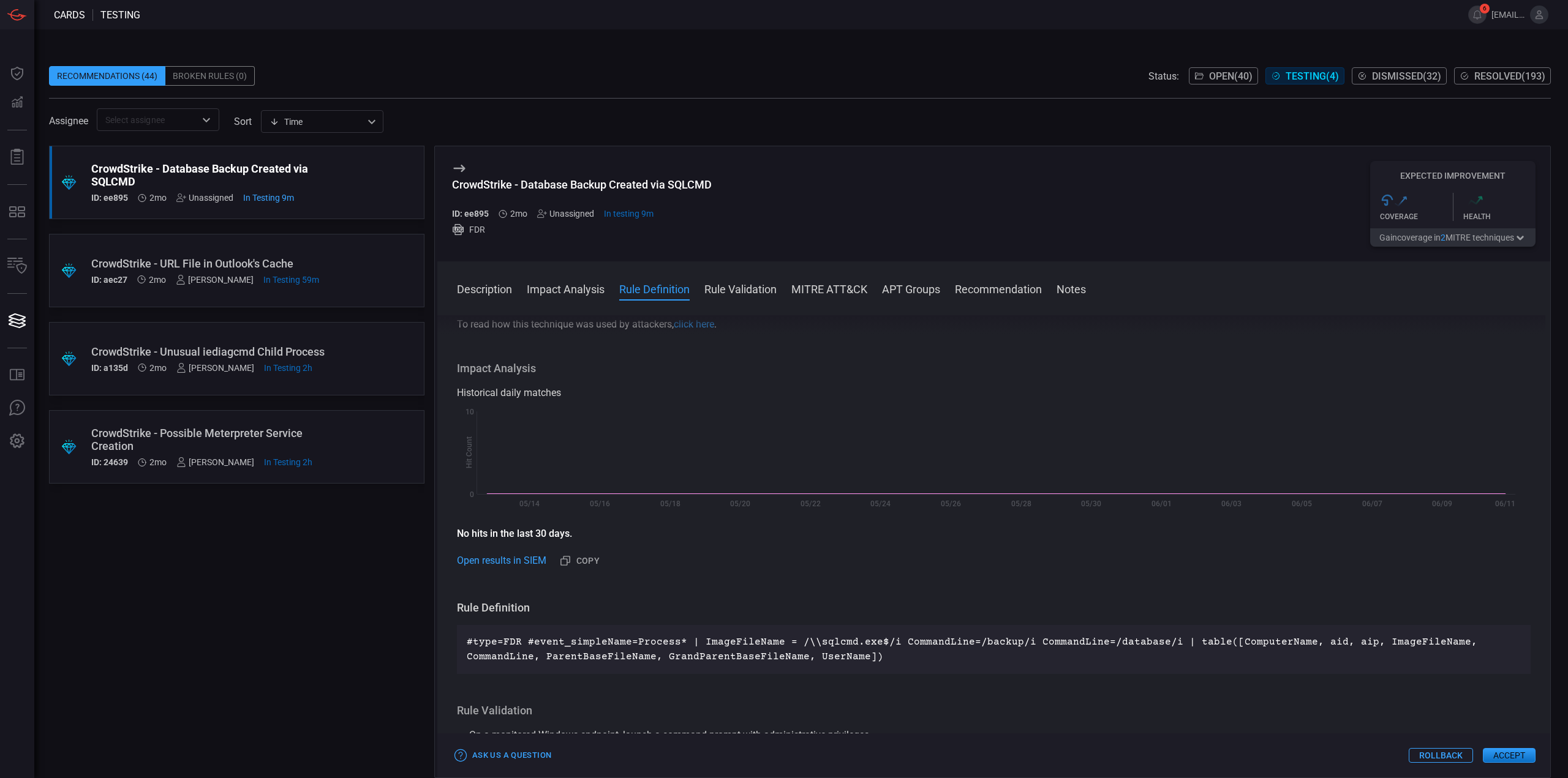
scroll to position [245, 0]
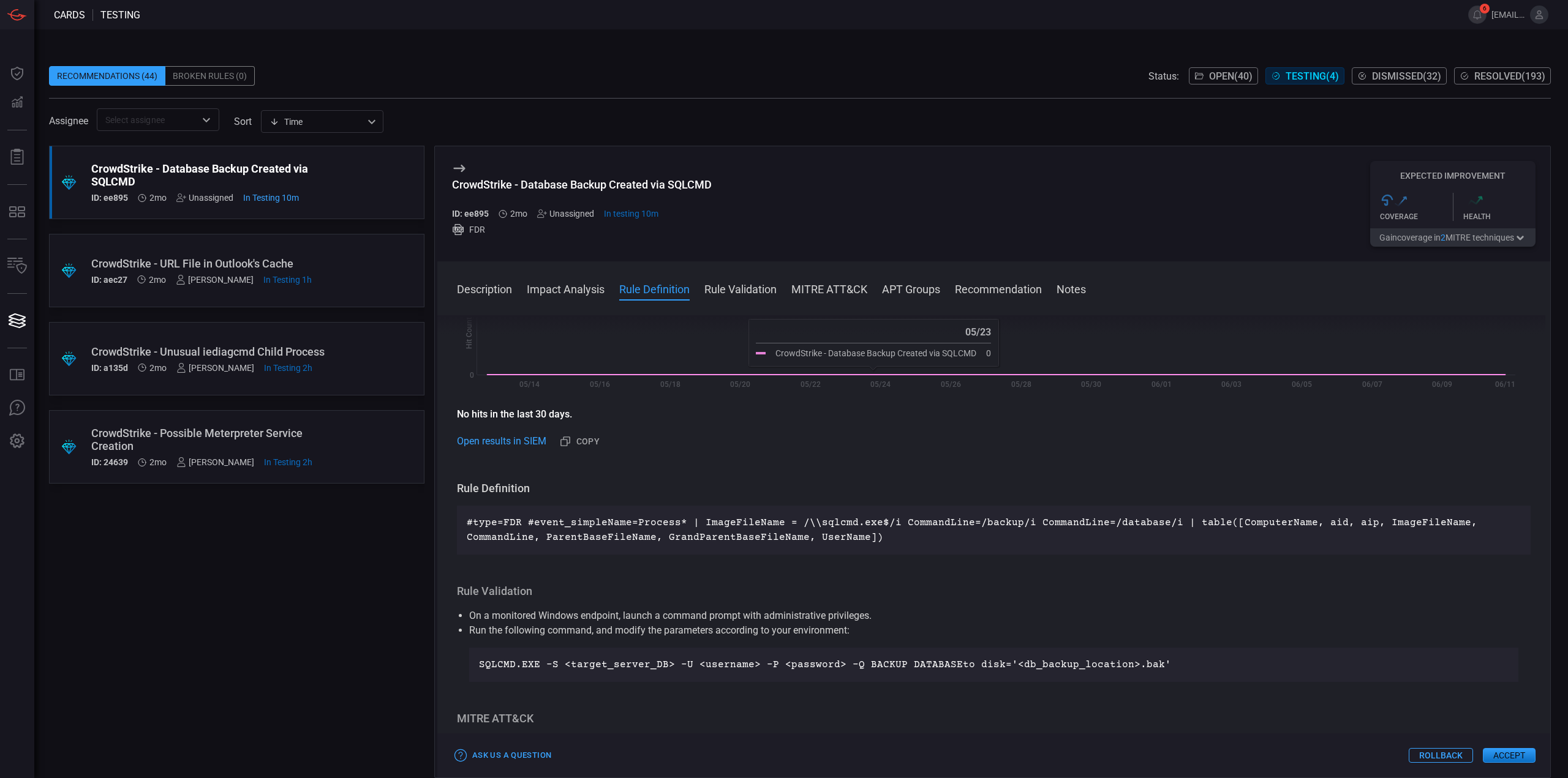
click at [1429, 755] on button "Rollback" at bounding box center [1441, 755] width 64 height 15
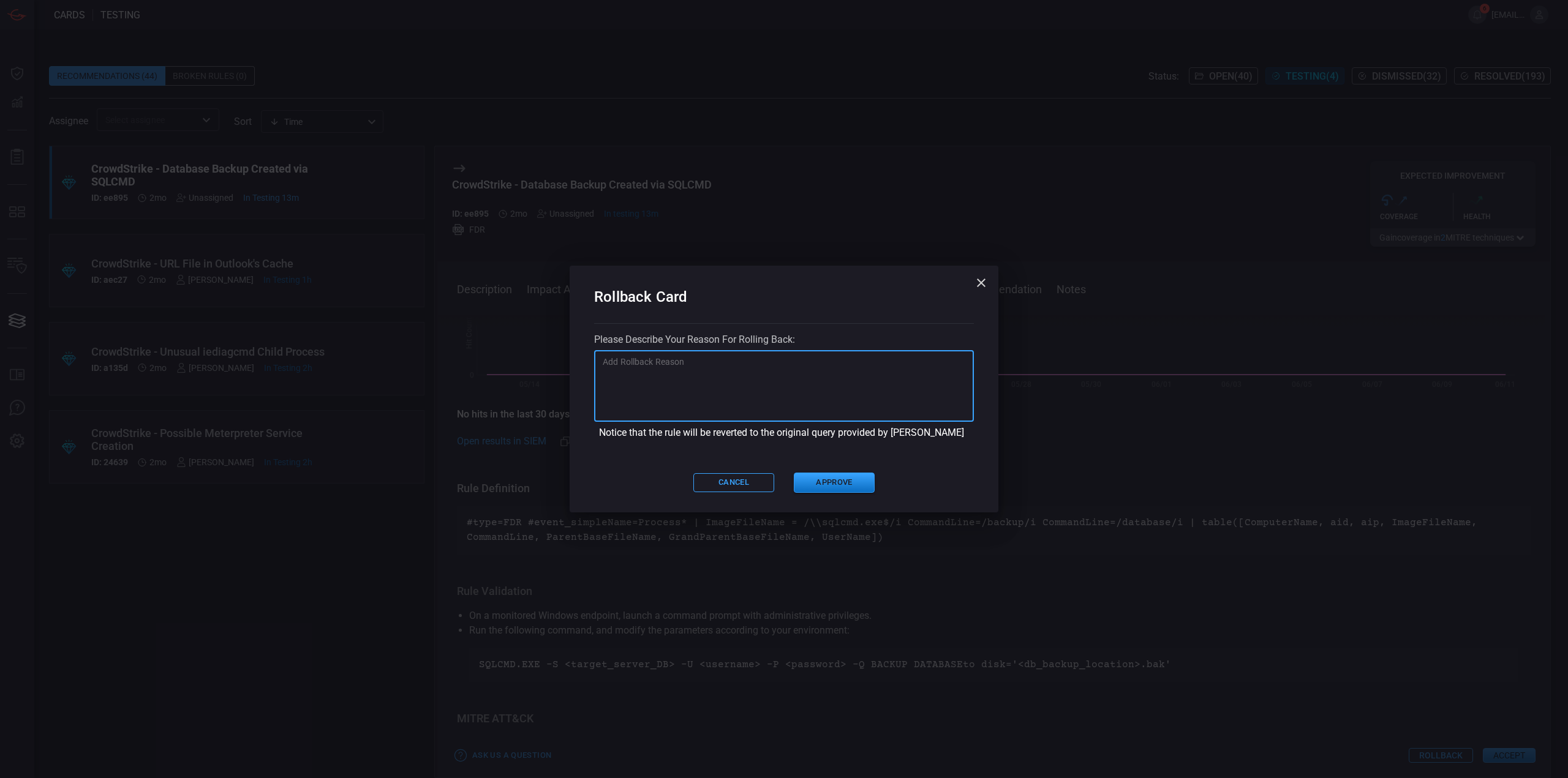
click at [748, 385] on textarea at bounding box center [783, 386] width 362 height 61
type textarea "adjust query"
click at [838, 487] on button "Approve" at bounding box center [834, 483] width 81 height 20
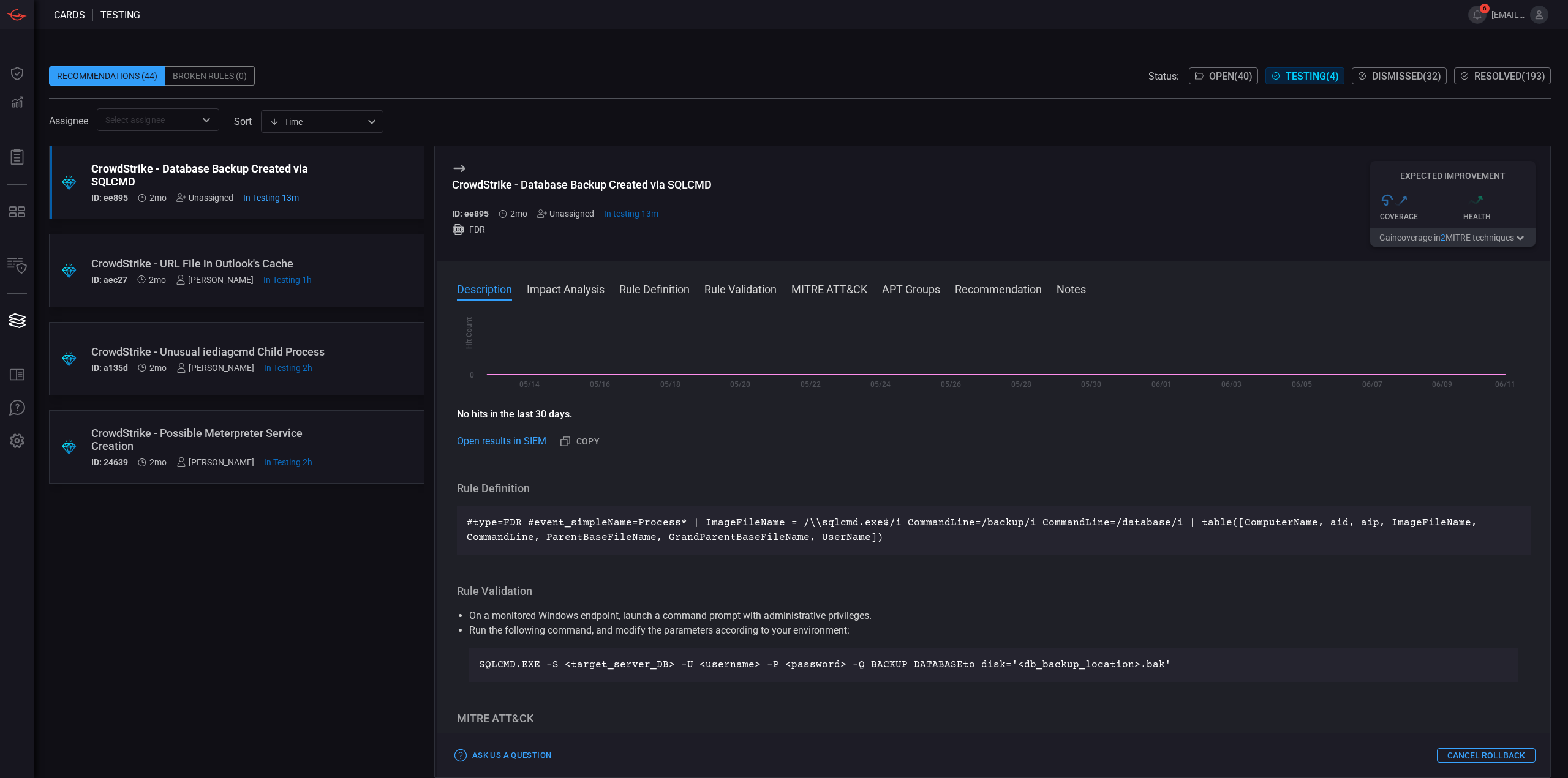
scroll to position [0, 0]
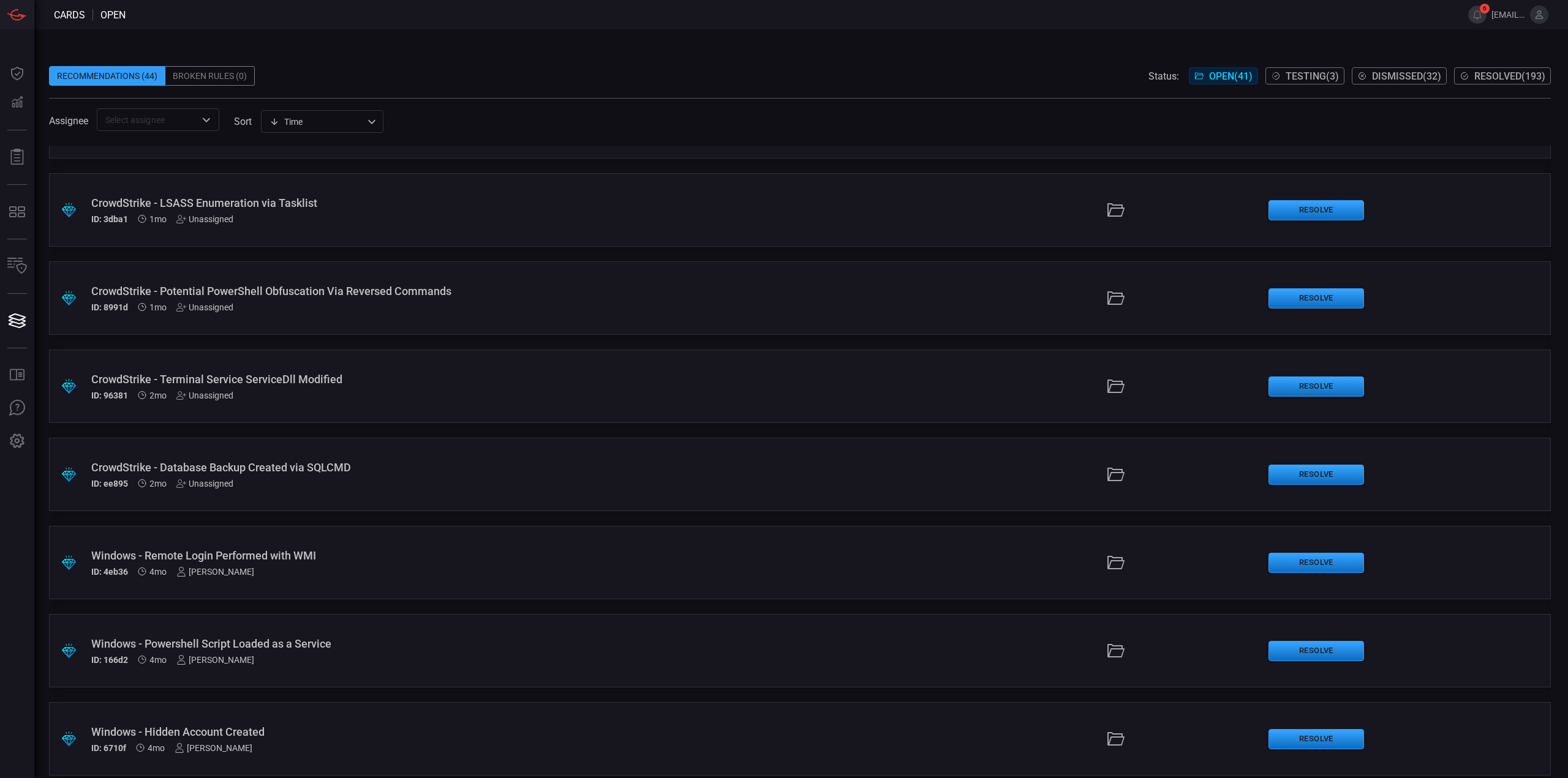
scroll to position [2798, 0]
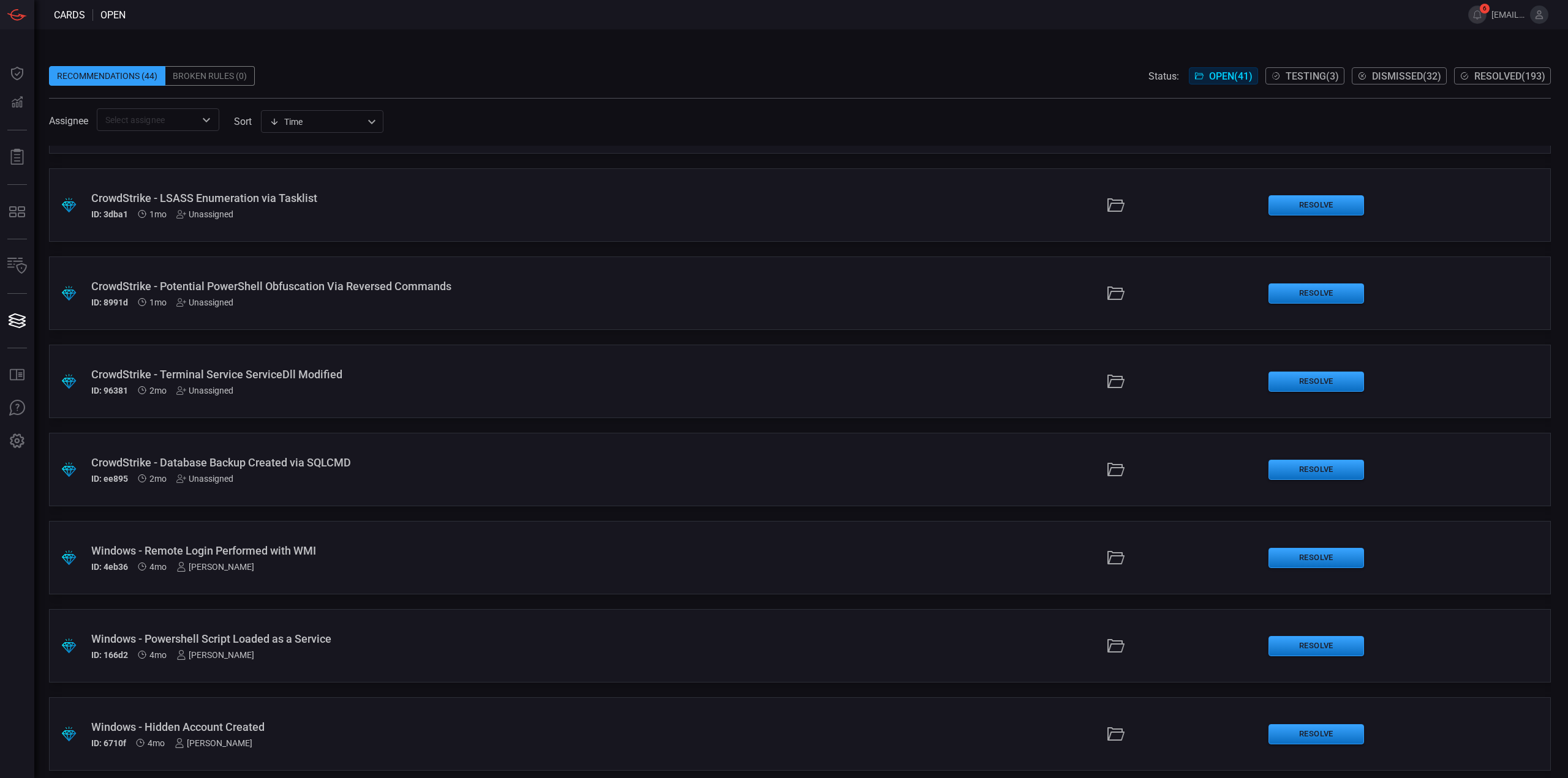
click at [364, 492] on div ".suggested_cards_icon{fill:url(#suggested_cards_icon);} CrowdStrike - Database …" at bounding box center [800, 469] width 1502 height 73
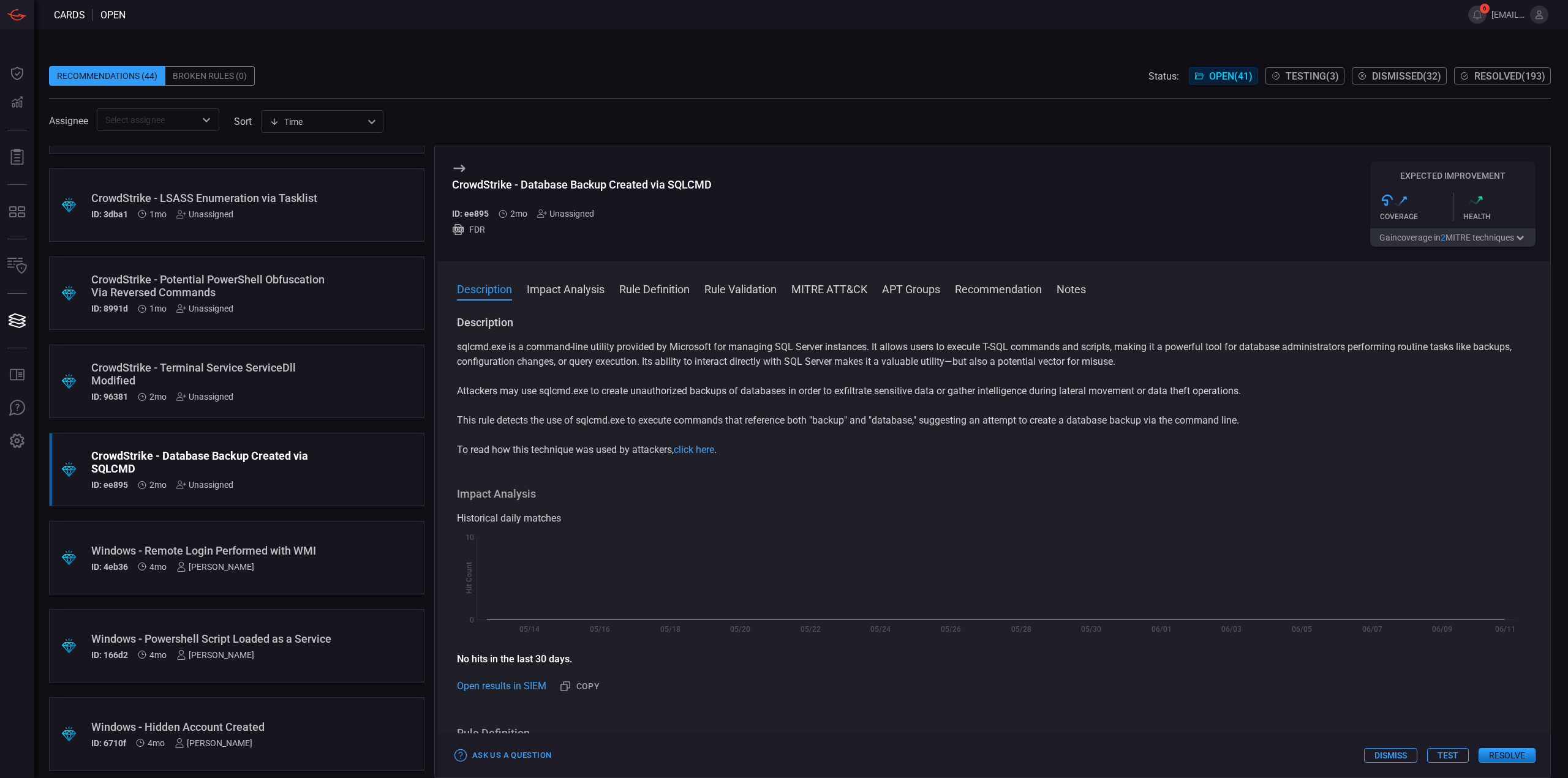
click at [1439, 753] on button "Test" at bounding box center [1448, 755] width 42 height 15
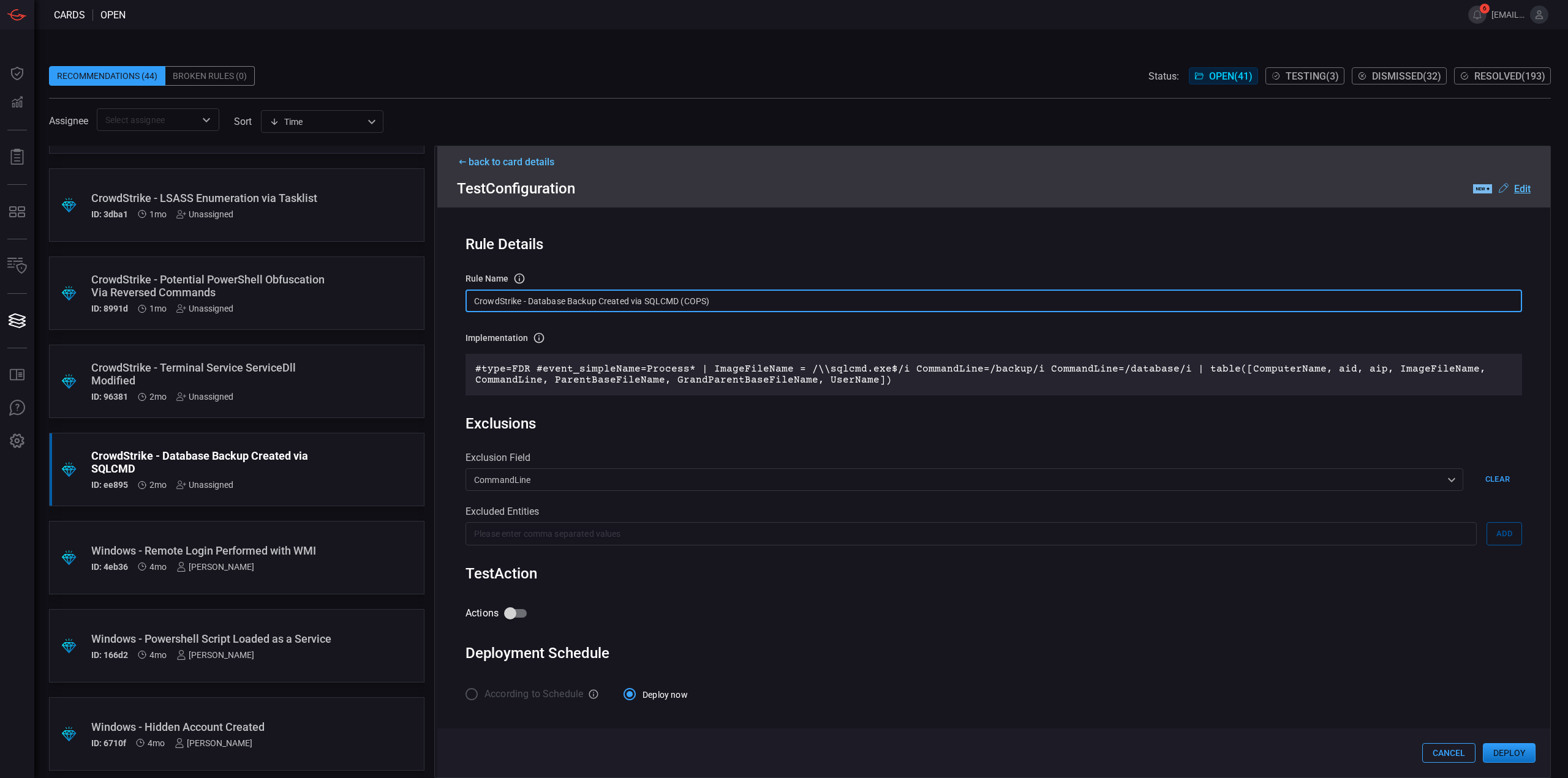
drag, startPoint x: 529, startPoint y: 302, endPoint x: 342, endPoint y: 284, distance: 187.9
click at [342, 284] on div ".suggested_cards_icon{fill:url(#suggested_cards_icon);} Check Point - VPN Impos…" at bounding box center [800, 461] width 1502 height 632
type input "Database Backup Created via SQLCMD (COPS)"
click at [1526, 190] on u "Edit" at bounding box center [1522, 189] width 16 height 12
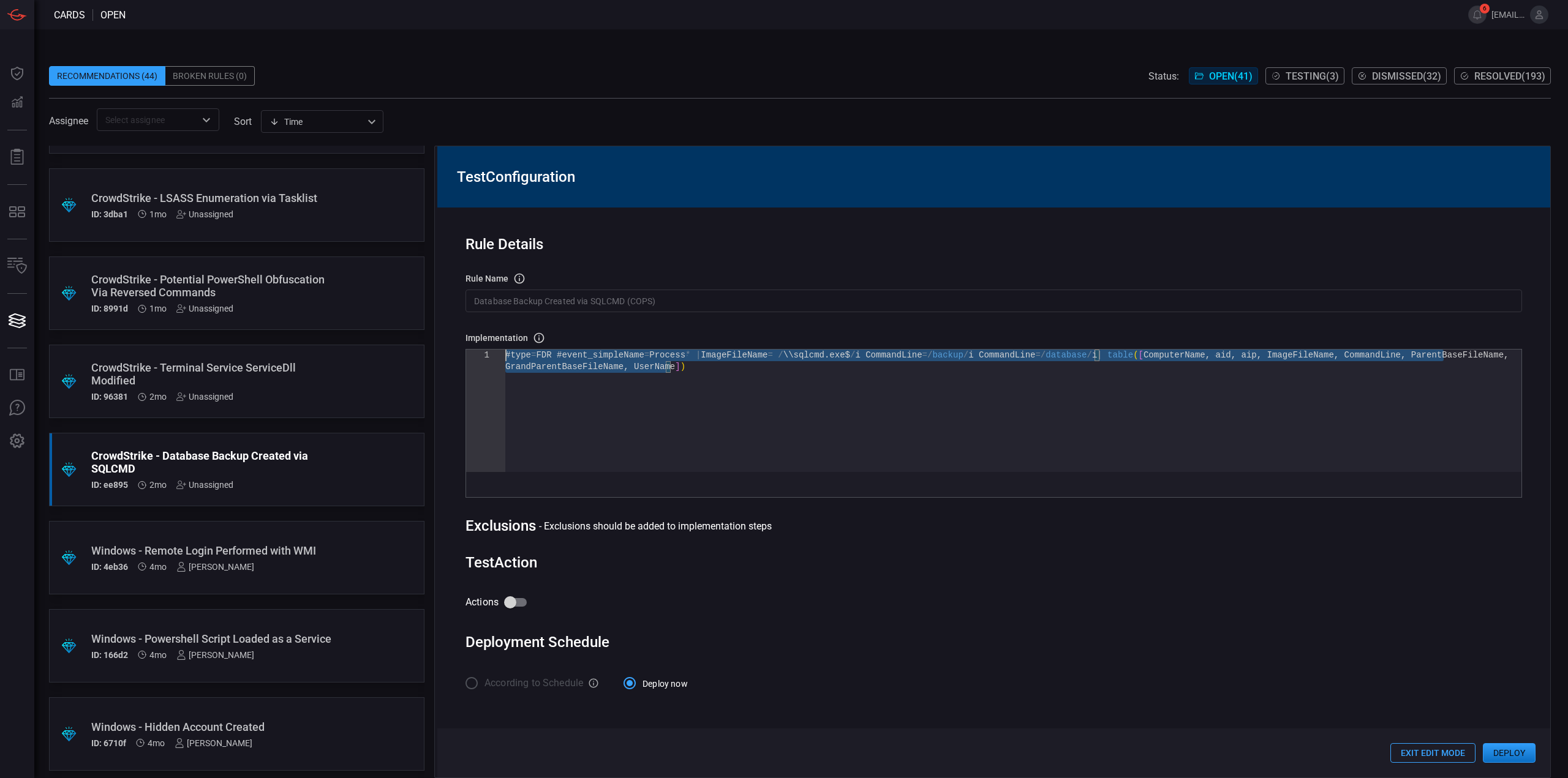
drag, startPoint x: 499, startPoint y: 312, endPoint x: 386, endPoint y: 259, distance: 124.8
click at [505, 350] on div "#type = FDR #event_simpleName = Process * | ImageFileName = / \\sqlcmd . exe$ /…" at bounding box center [1013, 416] width 1016 height 134
type textarea "#type=FDR #event_simpleName=Process* | ImageFileName = /sqlcmd.exe$/i CommandLi…"
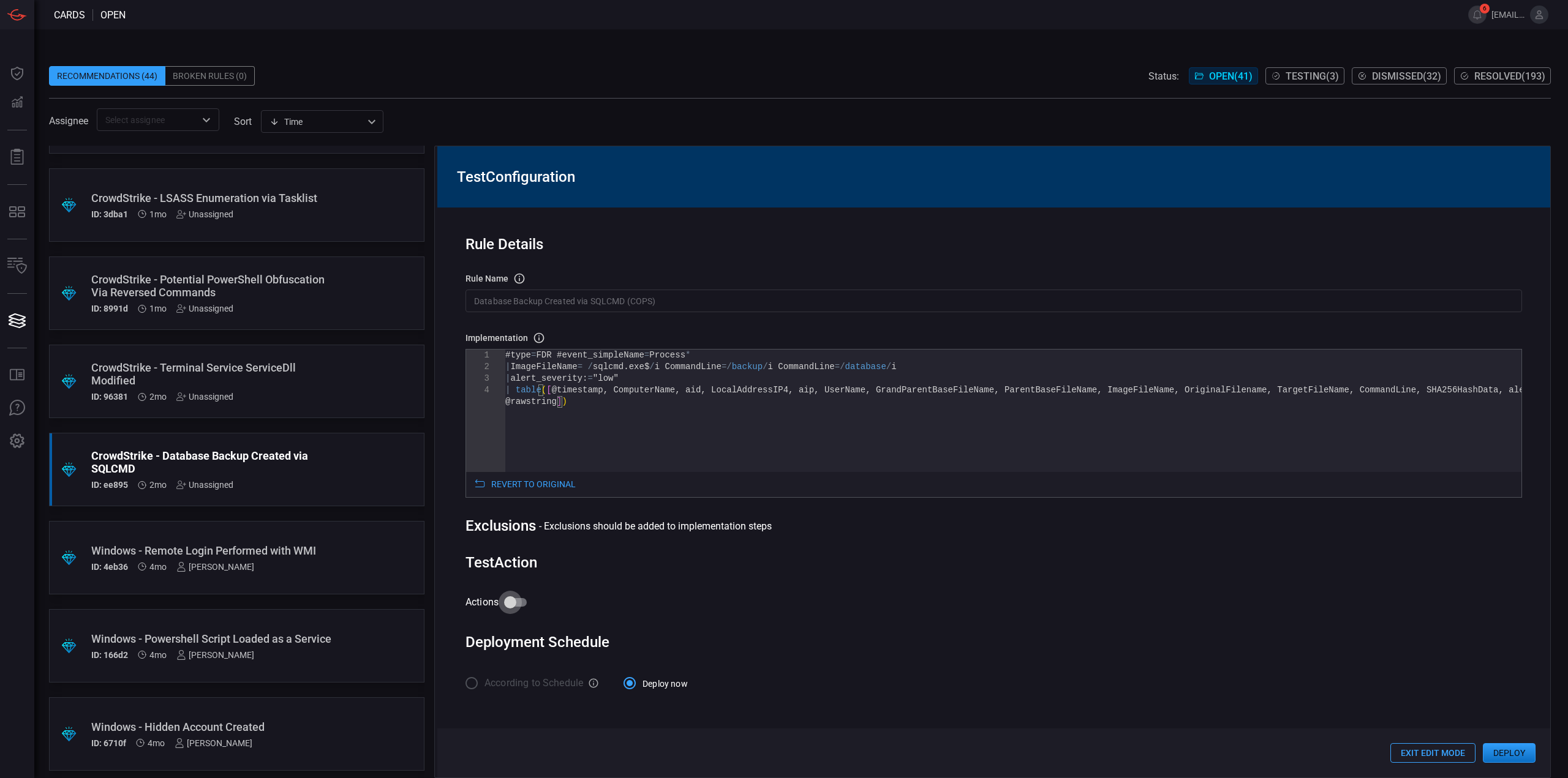
click at [517, 606] on input "Actions" at bounding box center [510, 602] width 70 height 23
checkbox input "true"
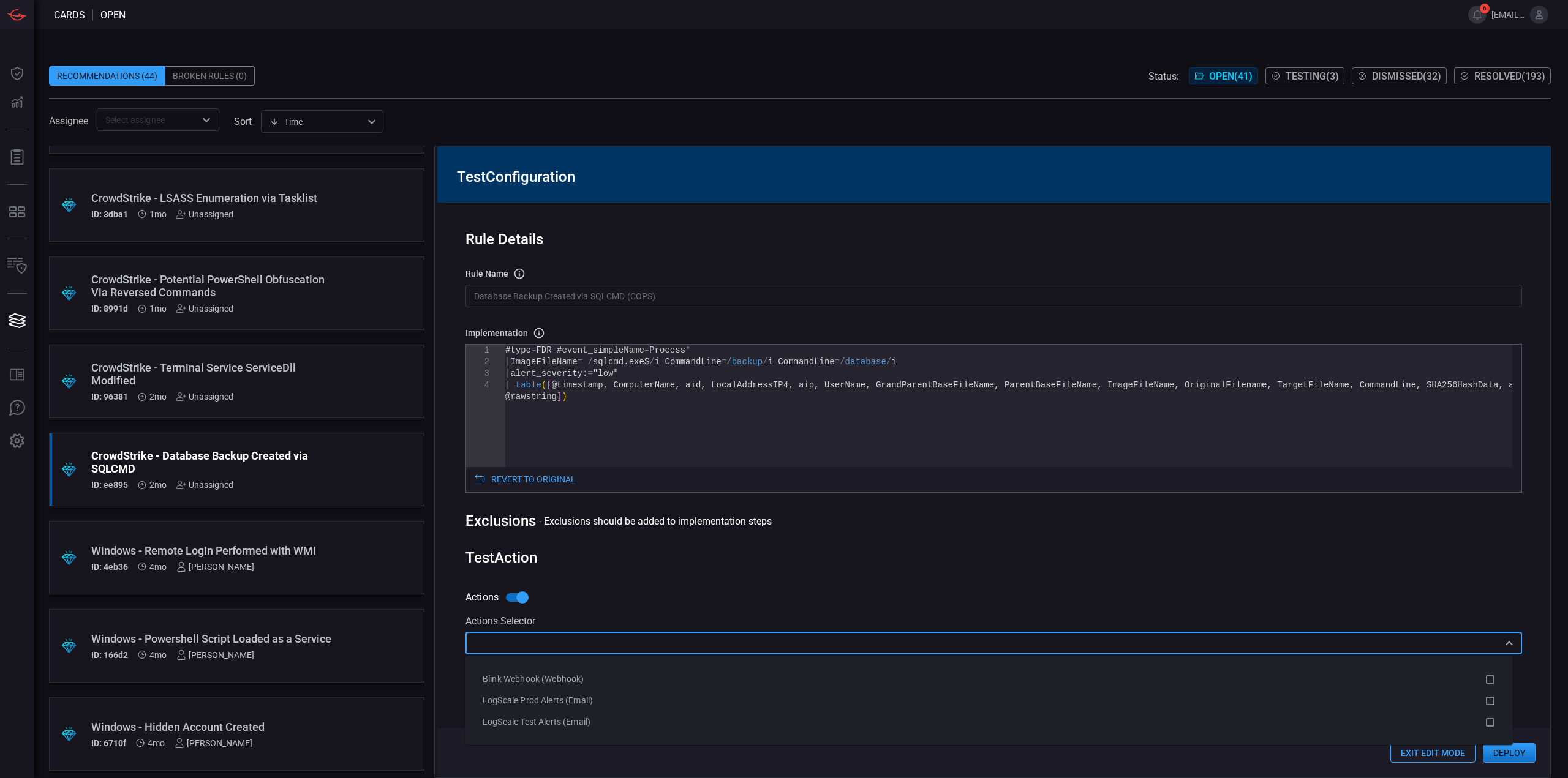
click at [580, 646] on input "text" at bounding box center [984, 643] width 1029 height 15
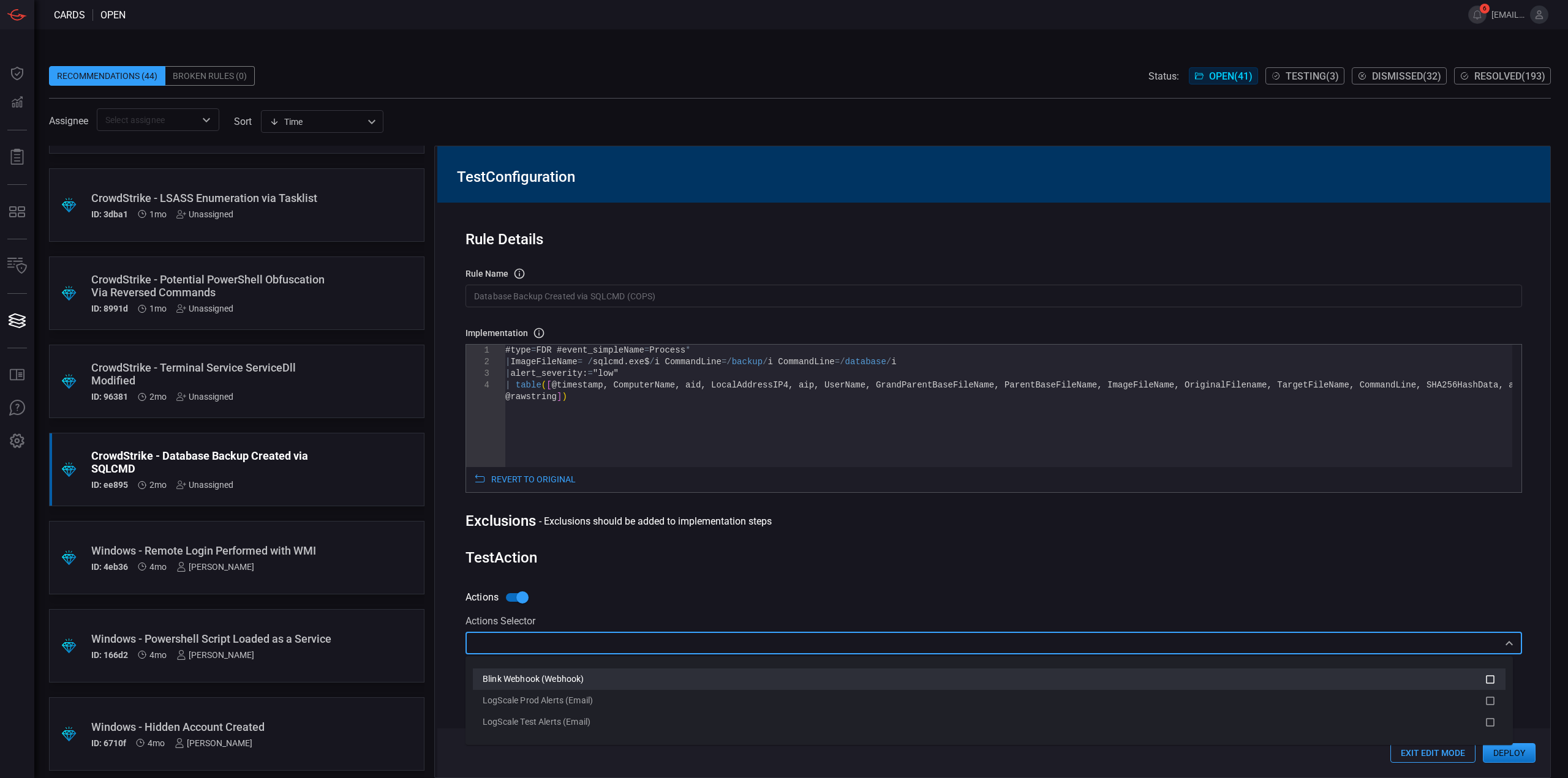
click at [574, 675] on span "Blink Webhook (Webhook)" at bounding box center [533, 679] width 101 height 10
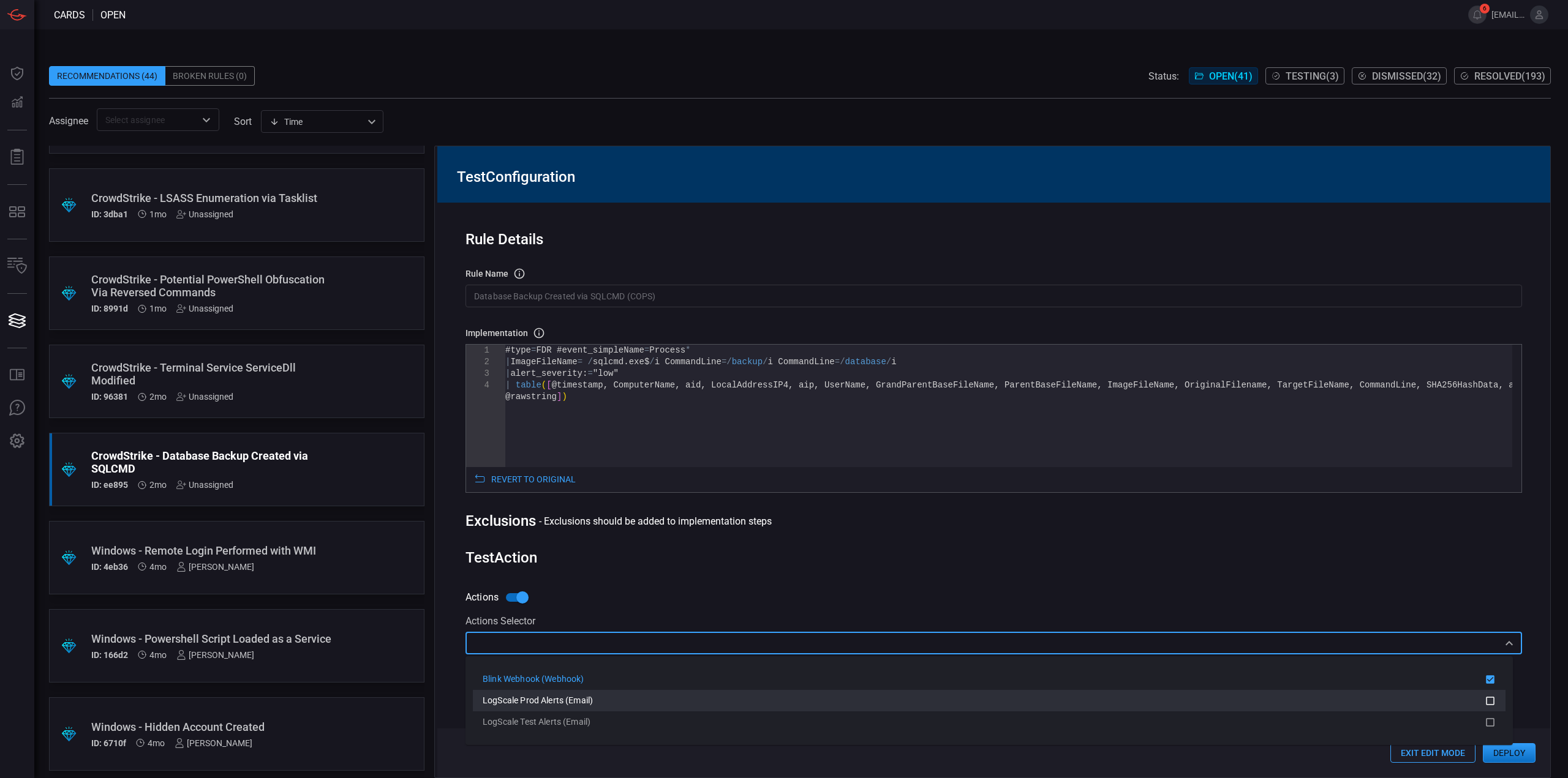
click at [577, 694] on div "LogScale Prod Alerts (Email)" at bounding box center [939, 701] width 912 height 13
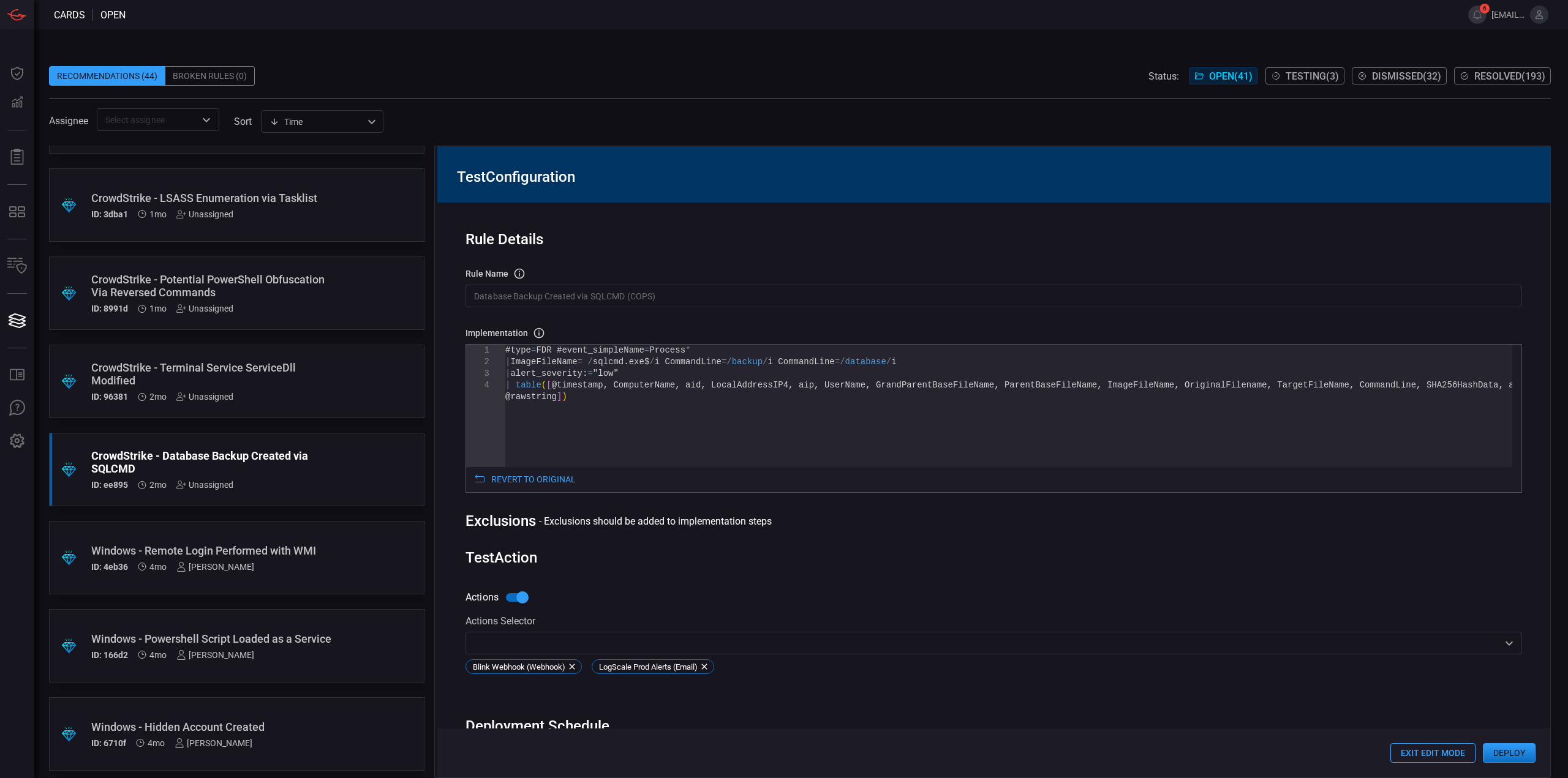
click at [1496, 754] on button "Deploy" at bounding box center [1509, 753] width 53 height 20
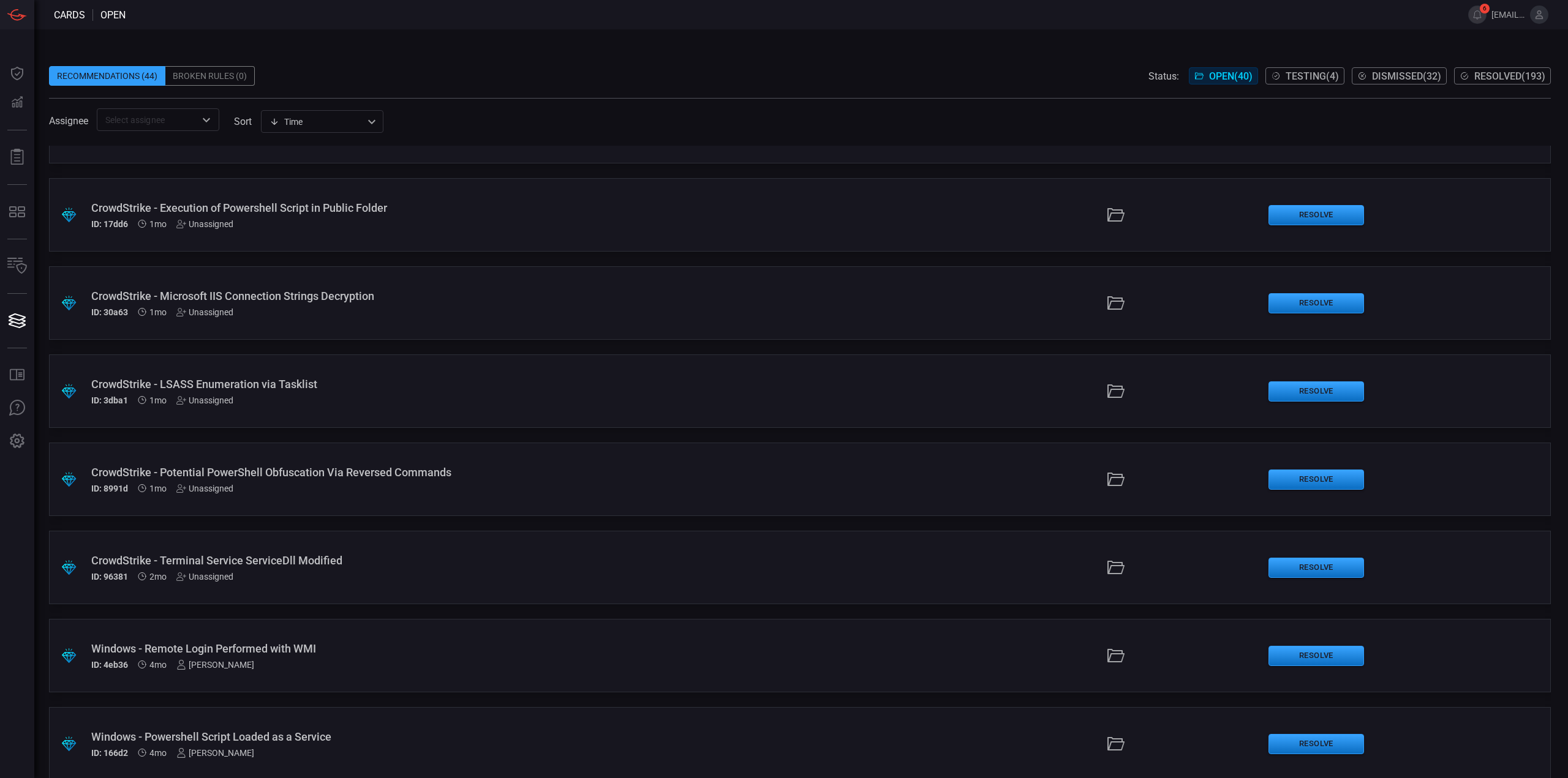
scroll to position [2587, 0]
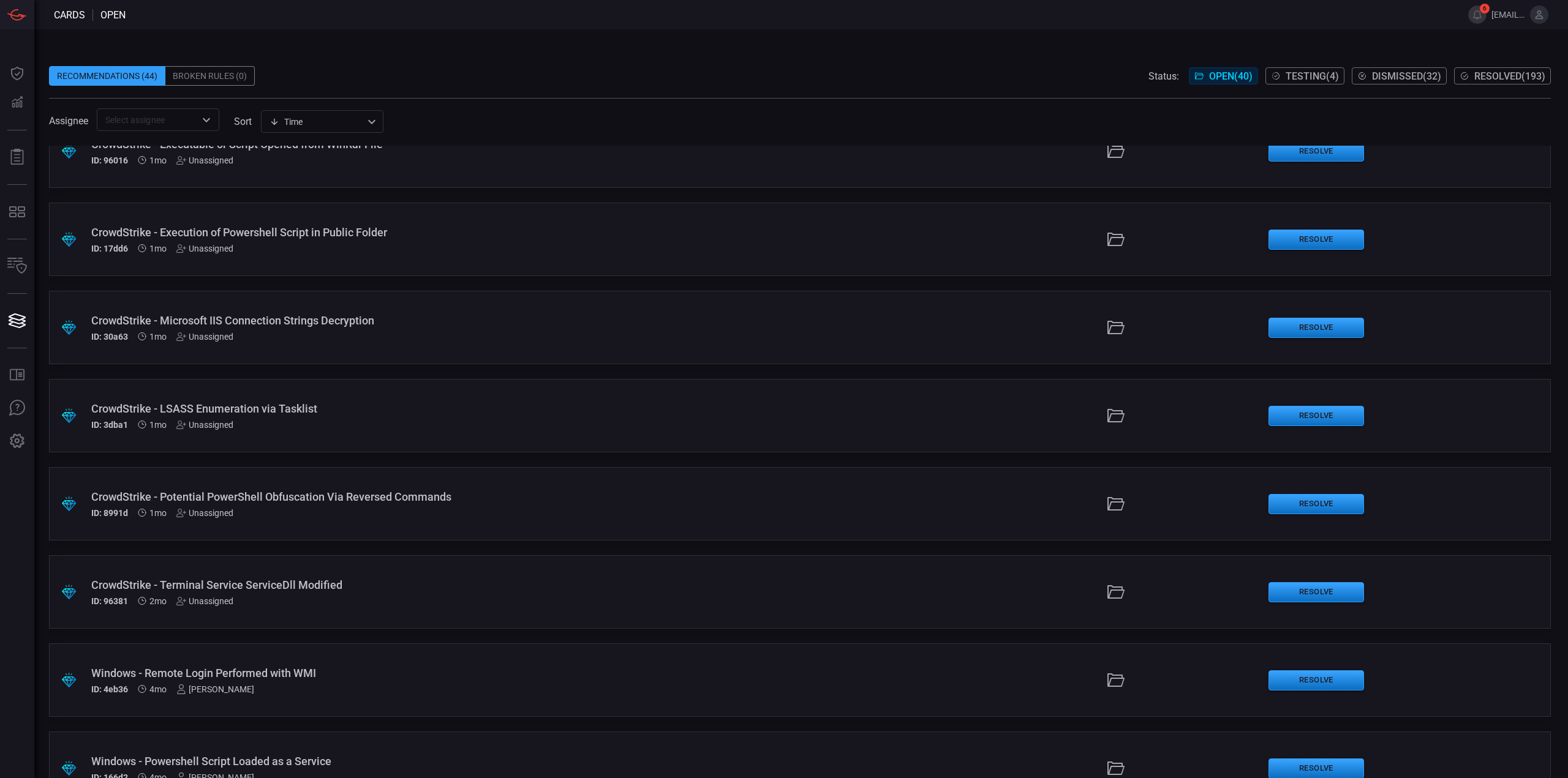
click at [372, 595] on div "CrowdStrike - Terminal Service ServiceDll Modified ID: 96381 2mo Unassigned" at bounding box center [384, 592] width 585 height 27
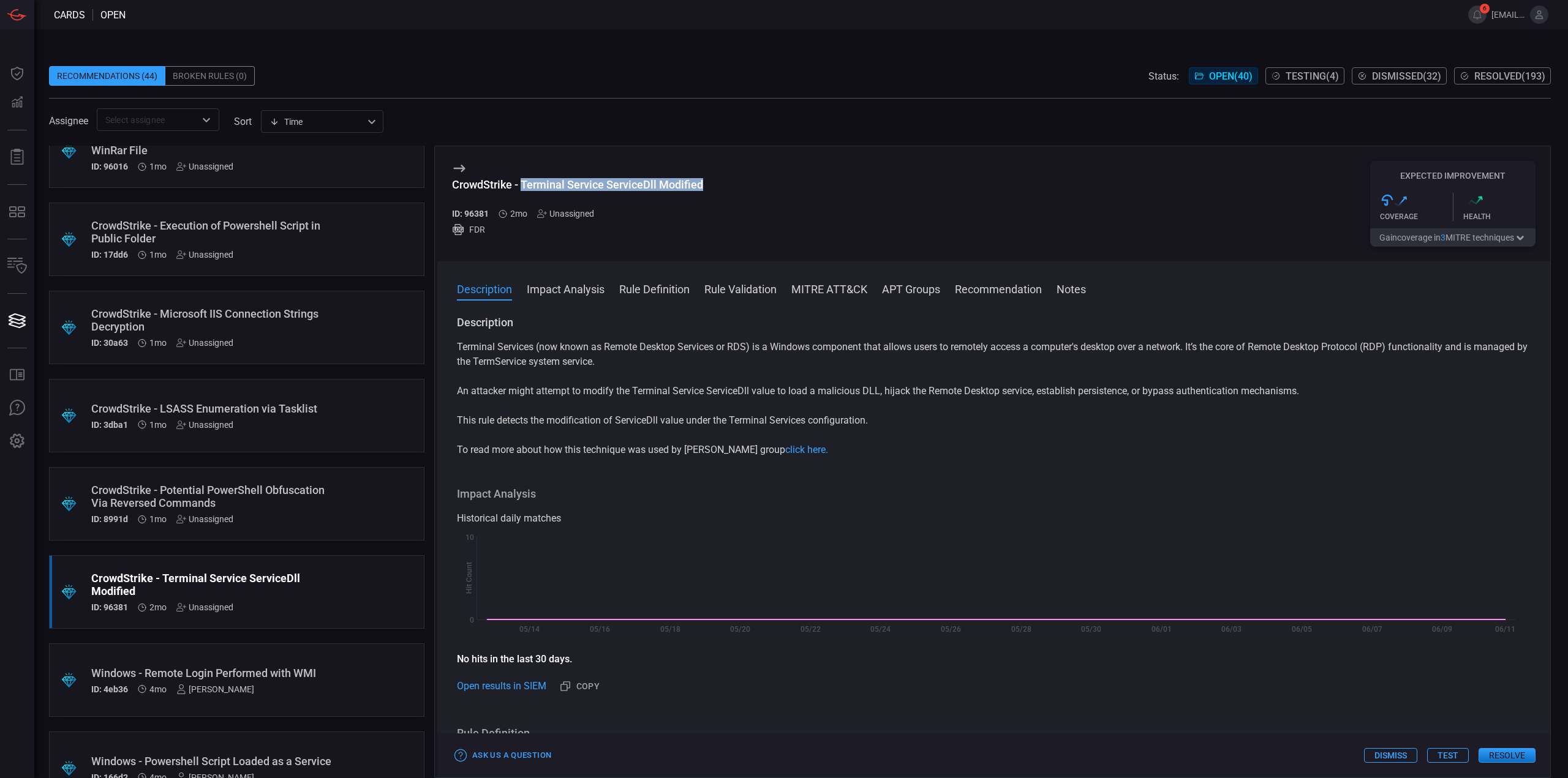
drag, startPoint x: 645, startPoint y: 181, endPoint x: 524, endPoint y: 183, distance: 121.0
click at [524, 183] on div "CrowdStrike - Terminal Service ServiceDll Modified ID: 96381 2mo Unassigned FDR…" at bounding box center [993, 204] width 1113 height 115
copy div "Terminal Service ServiceDll Modified"
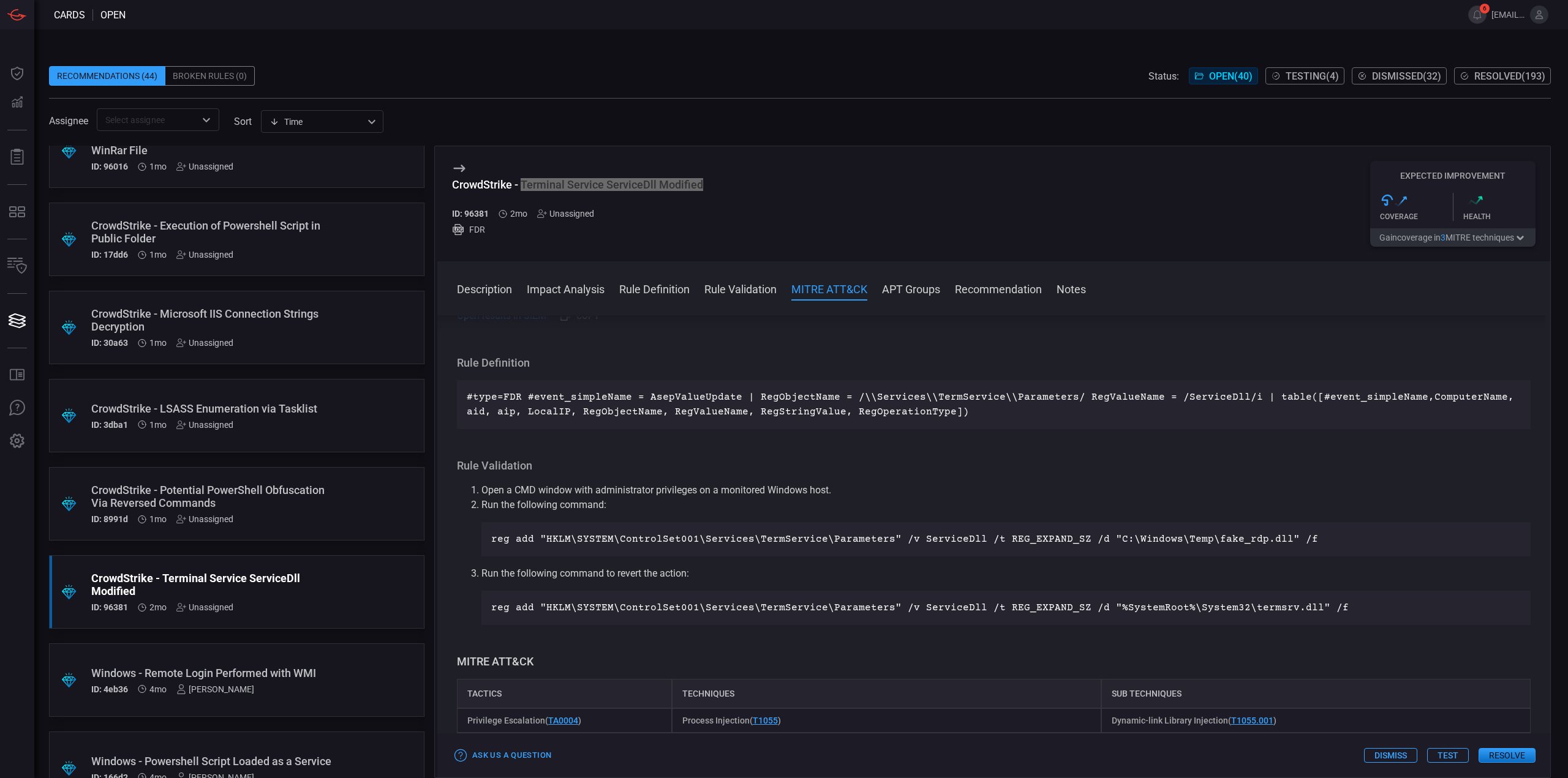
scroll to position [551, 0]
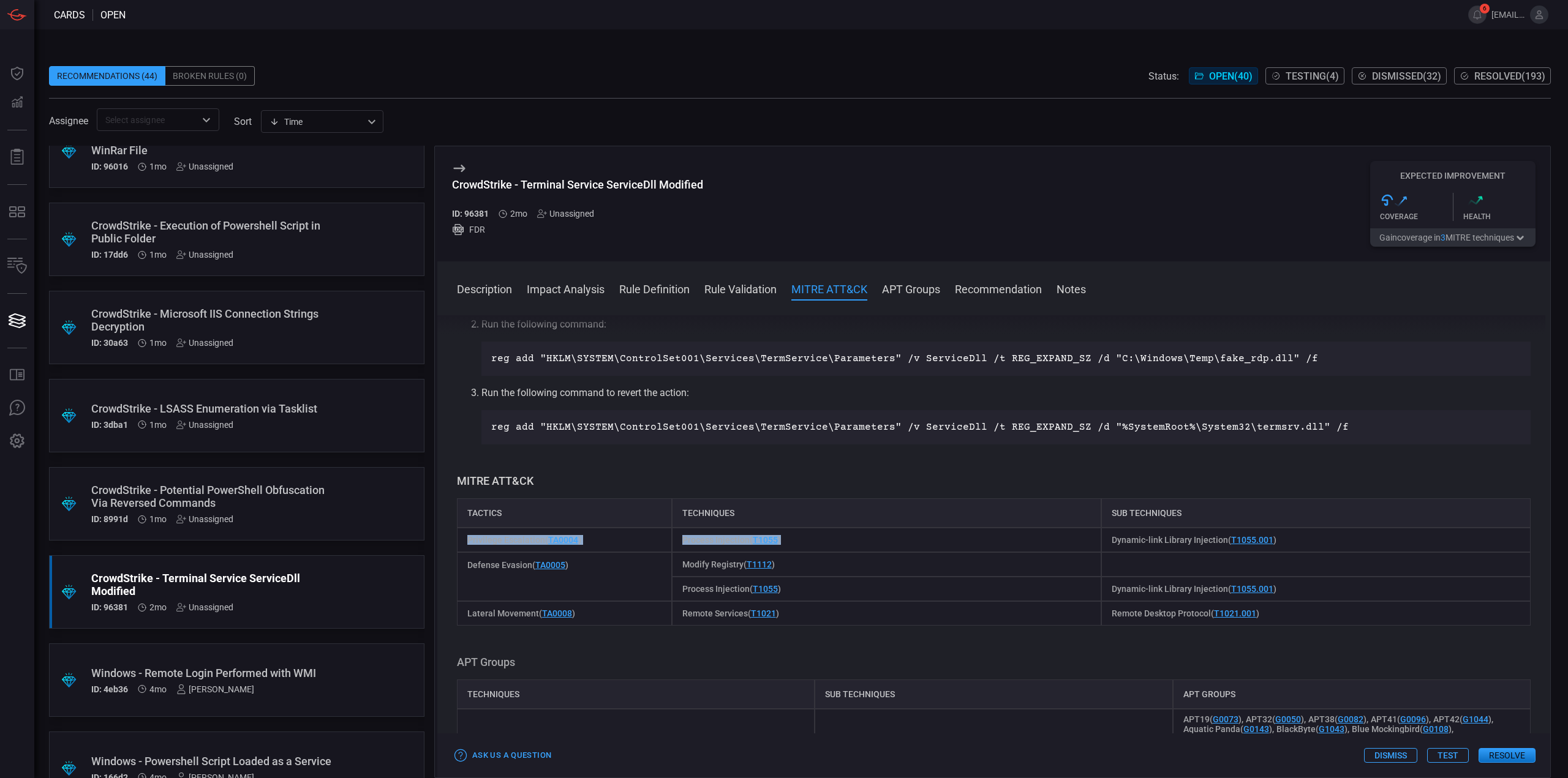
drag, startPoint x: 785, startPoint y: 537, endPoint x: 465, endPoint y: 539, distance: 320.0
click at [465, 539] on div "Privilege Escalation ( TA0004 ) Process Injection ( T1055 ) Dynamic-link Librar…" at bounding box center [994, 540] width 1074 height 25
copy div "Privilege Escalation ( TA0004 ) Process Injection ( T1055 )"
drag, startPoint x: 836, startPoint y: 649, endPoint x: 743, endPoint y: 573, distance: 120.1
click at [835, 649] on div "Description Terminal Services (now known as Remote Desktop Services or RDS) is …" at bounding box center [993, 544] width 1113 height 458
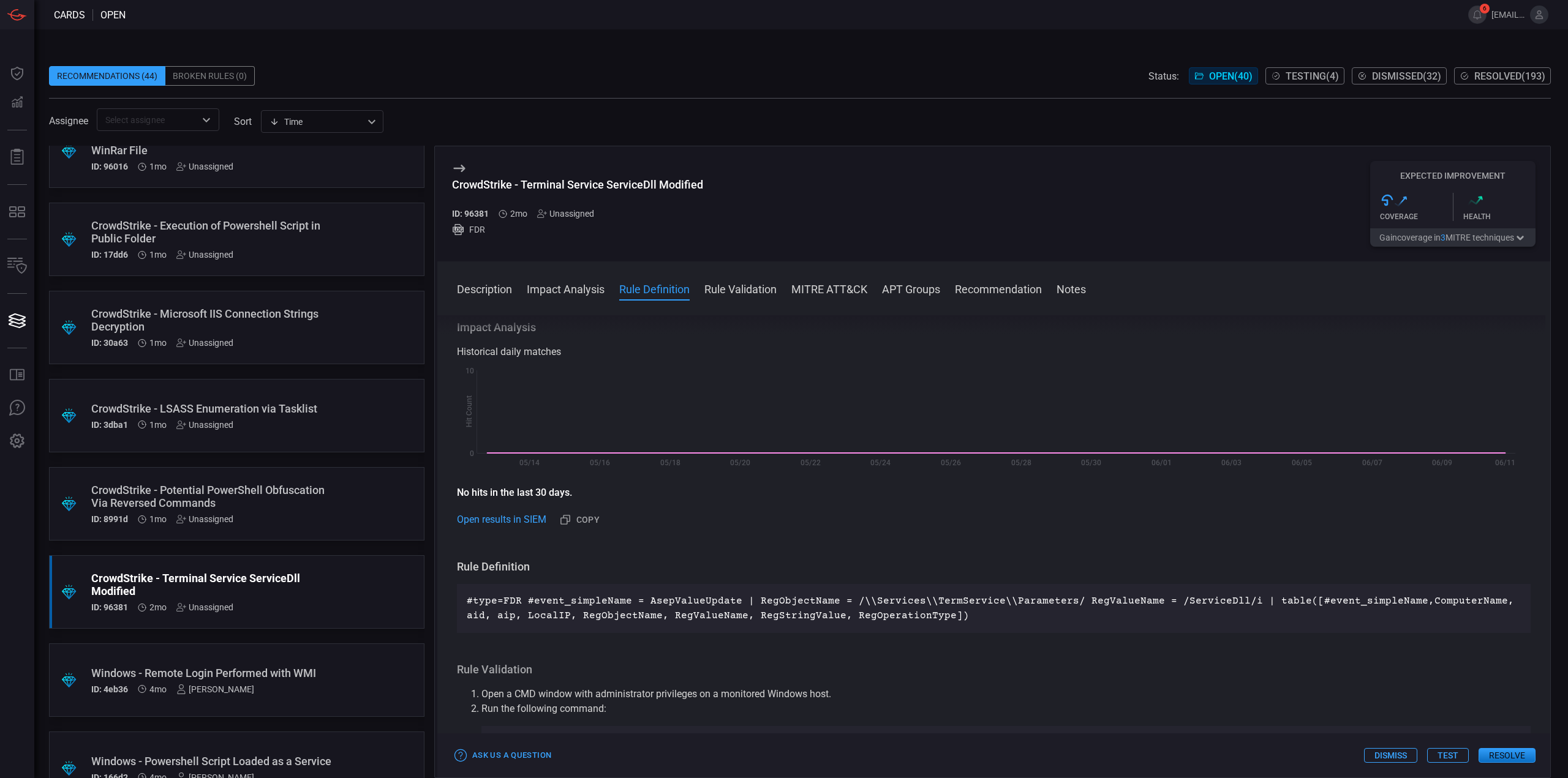
scroll to position [0, 0]
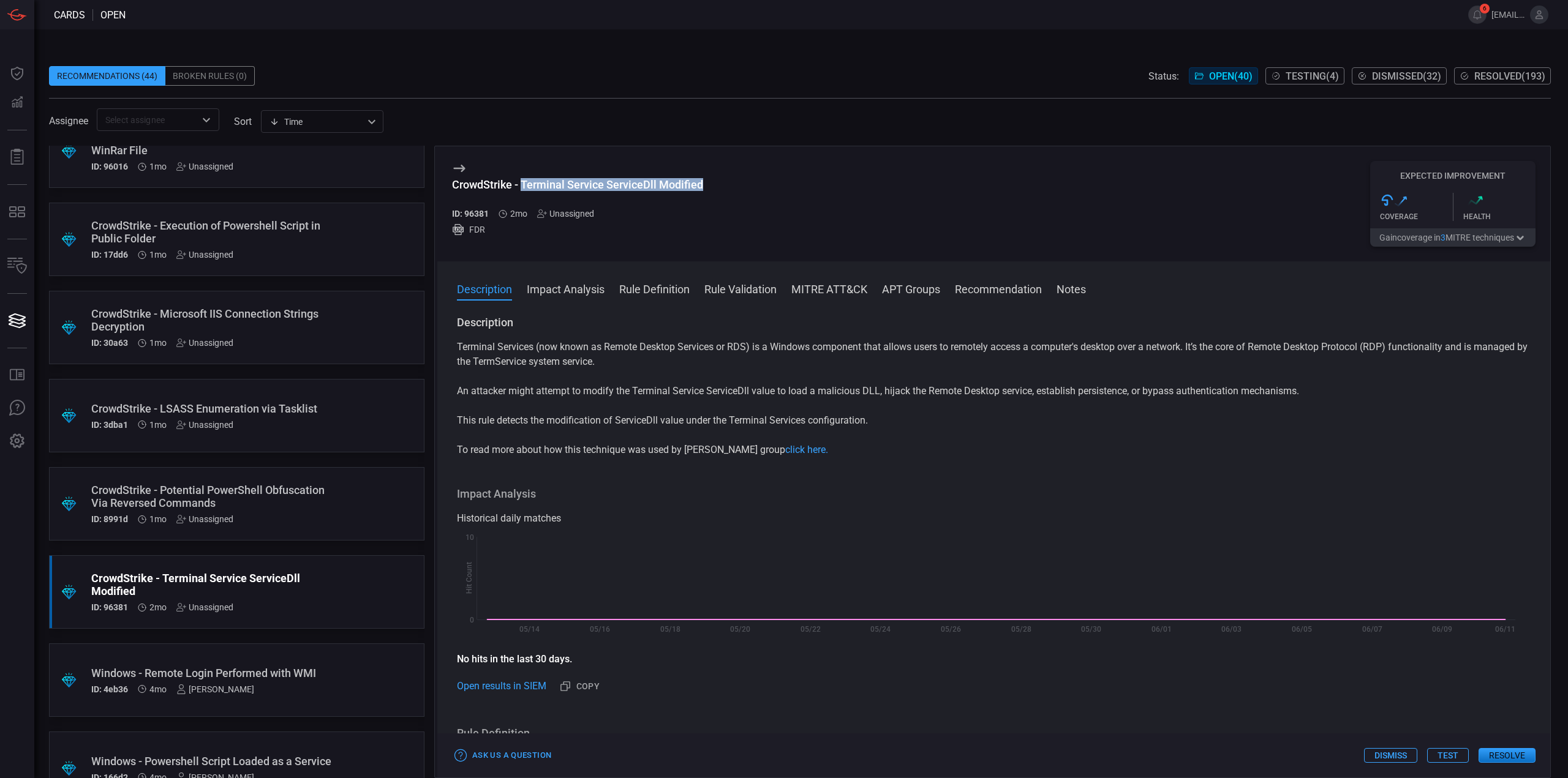
drag, startPoint x: 696, startPoint y: 186, endPoint x: 524, endPoint y: 185, distance: 172.0
click at [524, 185] on div "CrowdStrike - Terminal Service ServiceDll Modified" at bounding box center [577, 184] width 251 height 13
copy div "Terminal Service ServiceDll Modified"
click at [842, 425] on p "This rule detects the modification of ServiceDll value under the Terminal Servi…" at bounding box center [994, 420] width 1074 height 15
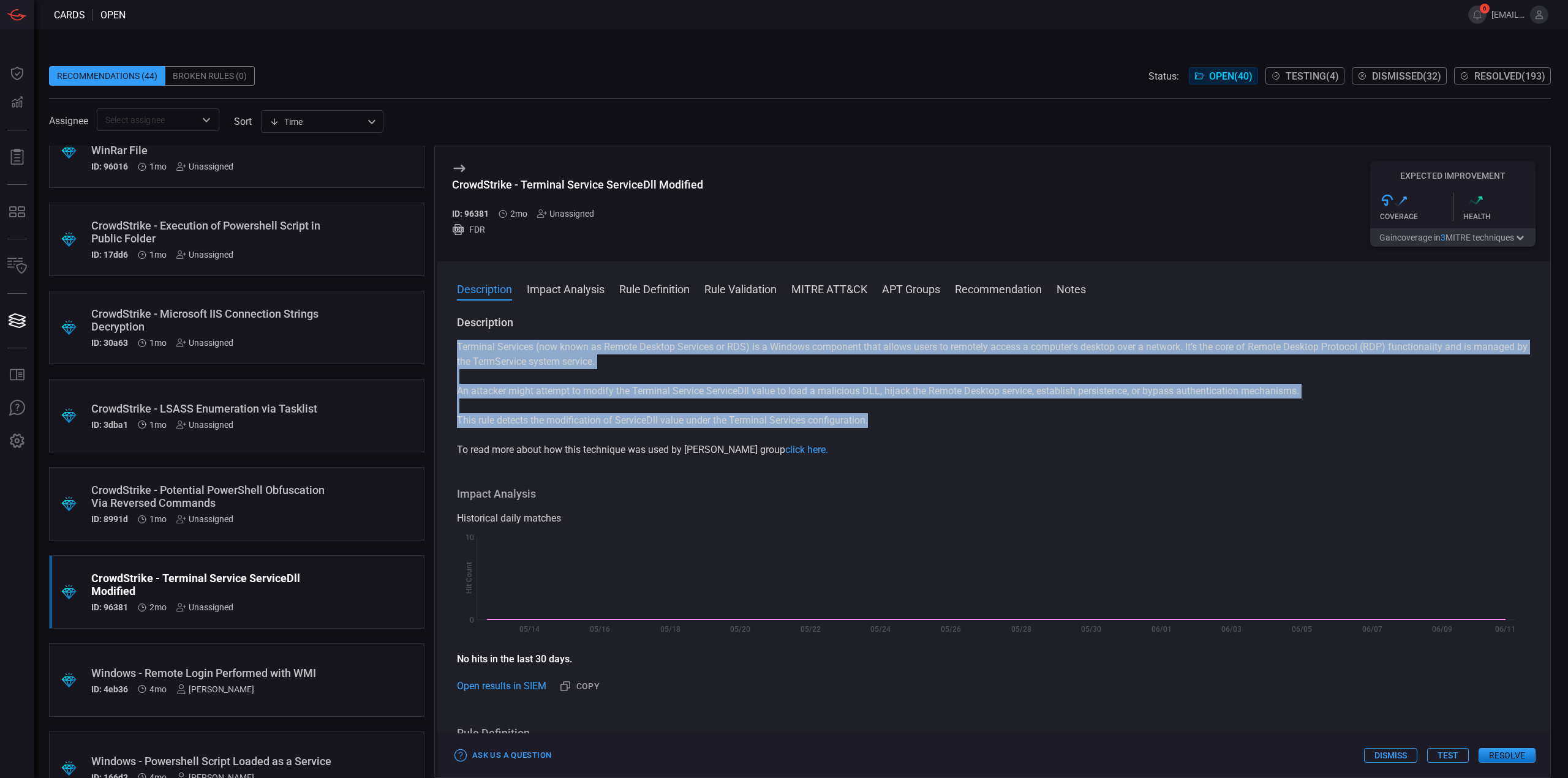
drag, startPoint x: 875, startPoint y: 422, endPoint x: 457, endPoint y: 347, distance: 424.7
click at [457, 347] on div "Terminal Services (now known as Remote Desktop Services or RDS) is a Windows co…" at bounding box center [994, 398] width 1074 height 117
copy div "Terminal Services (now known as Remote Desktop Services or RDS) is a Windows co…"
drag, startPoint x: 1030, startPoint y: 404, endPoint x: 1000, endPoint y: 360, distance: 53.3
click at [1030, 404] on div "Terminal Services (now known as Remote Desktop Services or RDS) is a Windows co…" at bounding box center [994, 398] width 1074 height 117
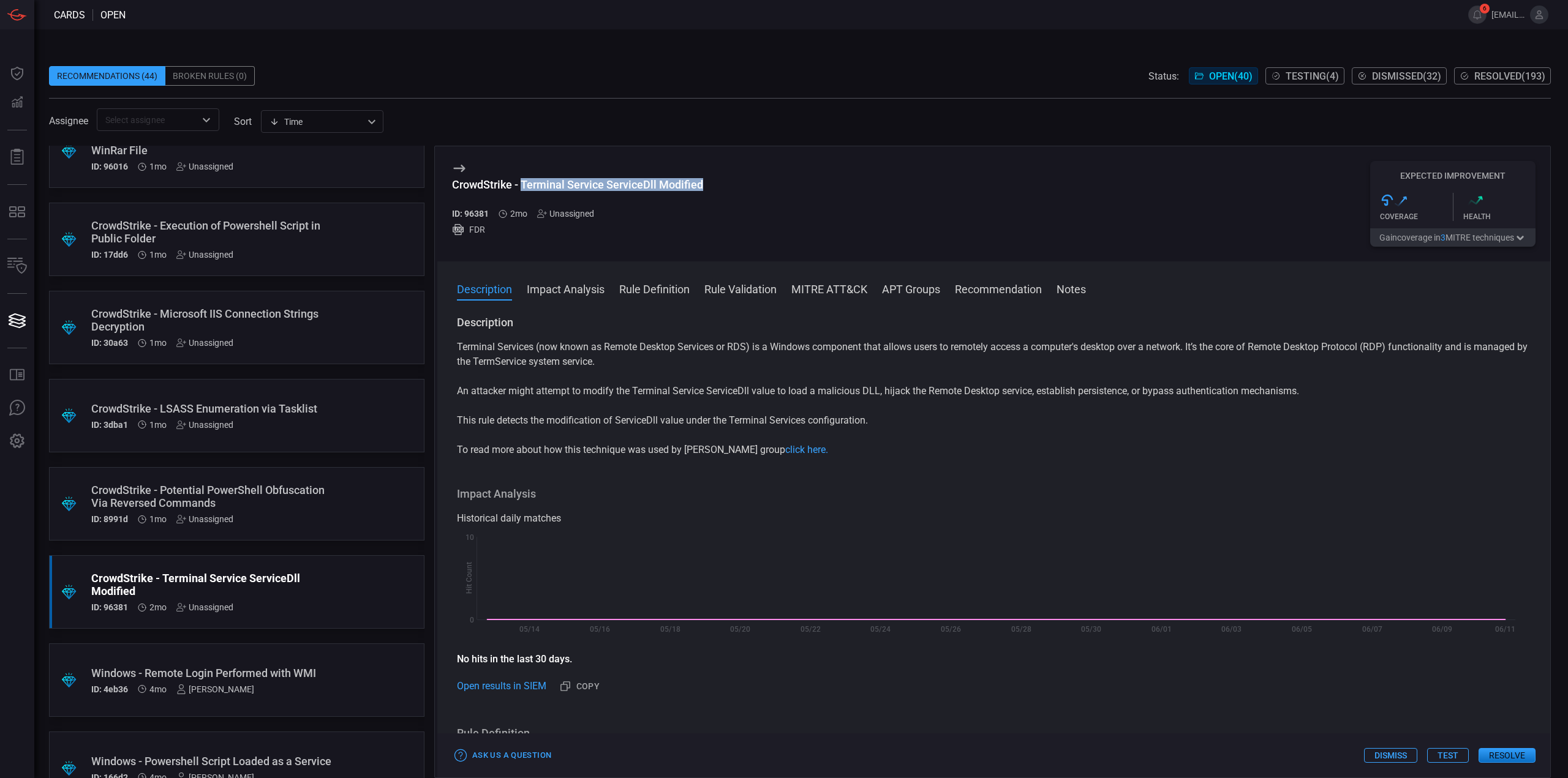
drag, startPoint x: 706, startPoint y: 186, endPoint x: 523, endPoint y: 180, distance: 183.1
click at [523, 180] on div "CrowdStrike - Terminal Service ServiceDll Modified ID: 96381 2mo Unassigned FDR…" at bounding box center [993, 204] width 1113 height 115
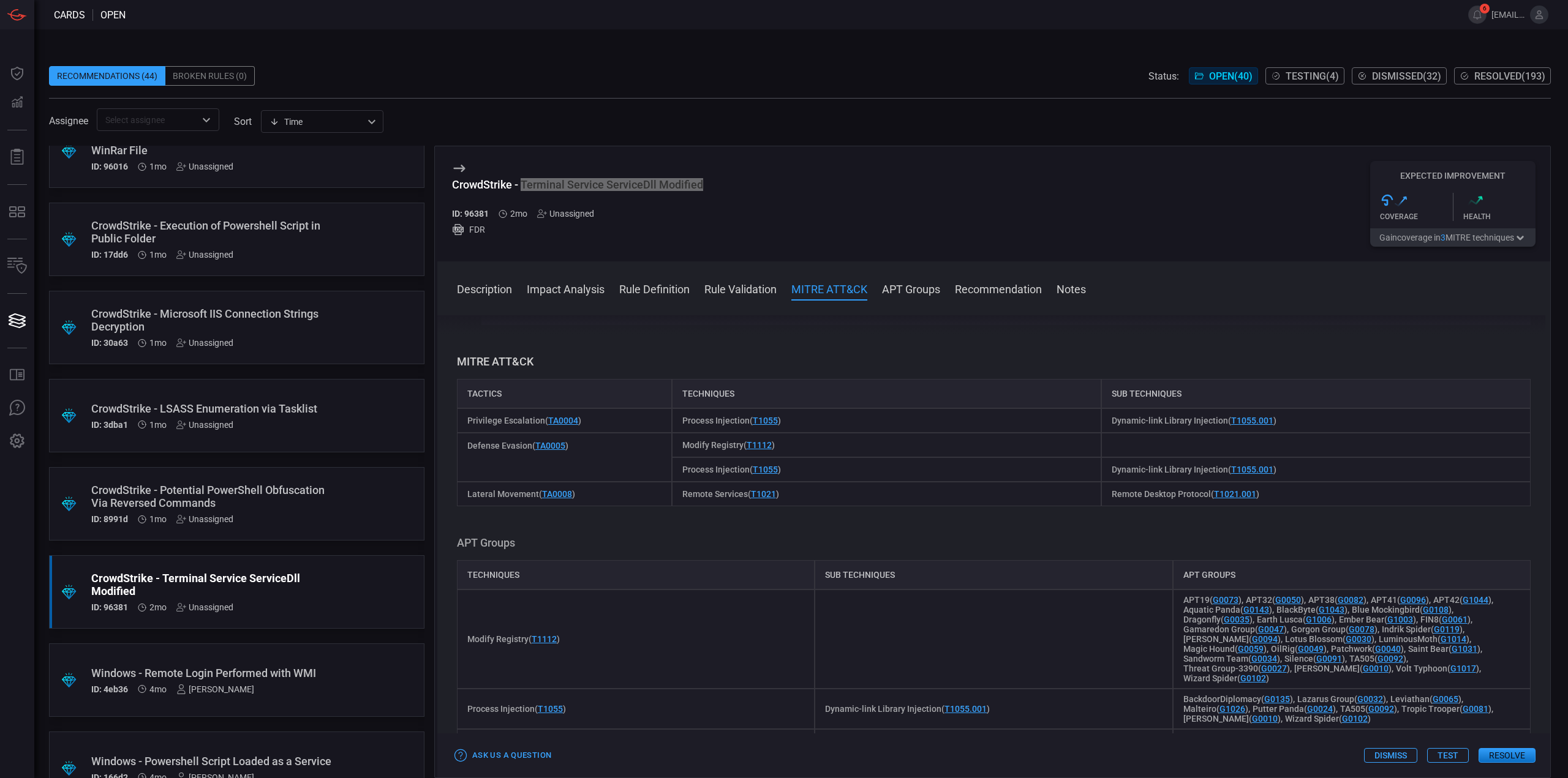
scroll to position [673, 0]
drag, startPoint x: 792, startPoint y: 417, endPoint x: 462, endPoint y: 419, distance: 330.0
click at [462, 419] on div "Privilege Escalation ( TA0004 ) Process Injection ( T1055 ) Dynamic-link Librar…" at bounding box center [994, 417] width 1074 height 25
click at [852, 346] on div "Description Terminal Services (now known as Remote Desktop Services or RDS) is …" at bounding box center [993, 544] width 1113 height 458
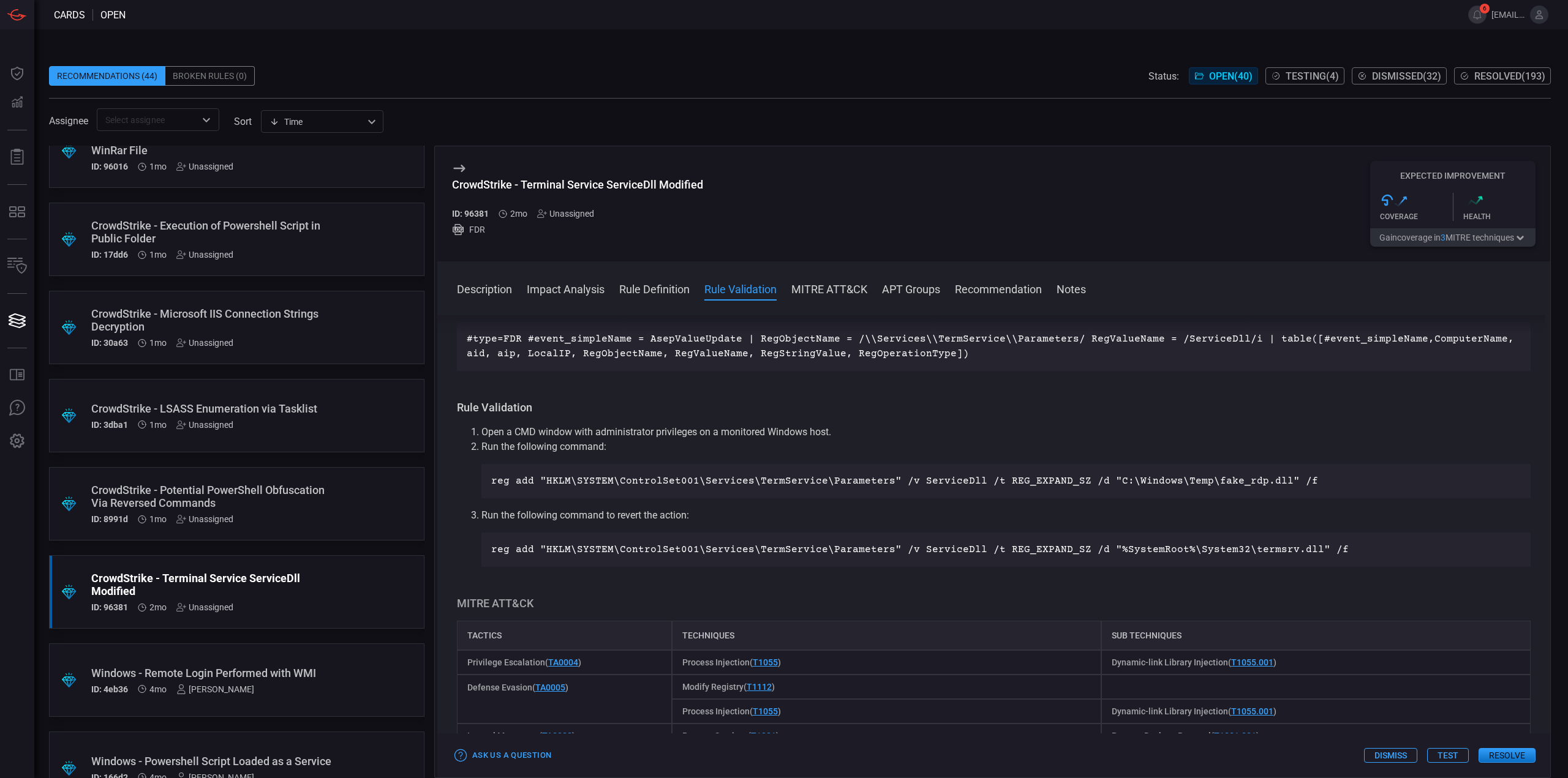
scroll to position [306, 0]
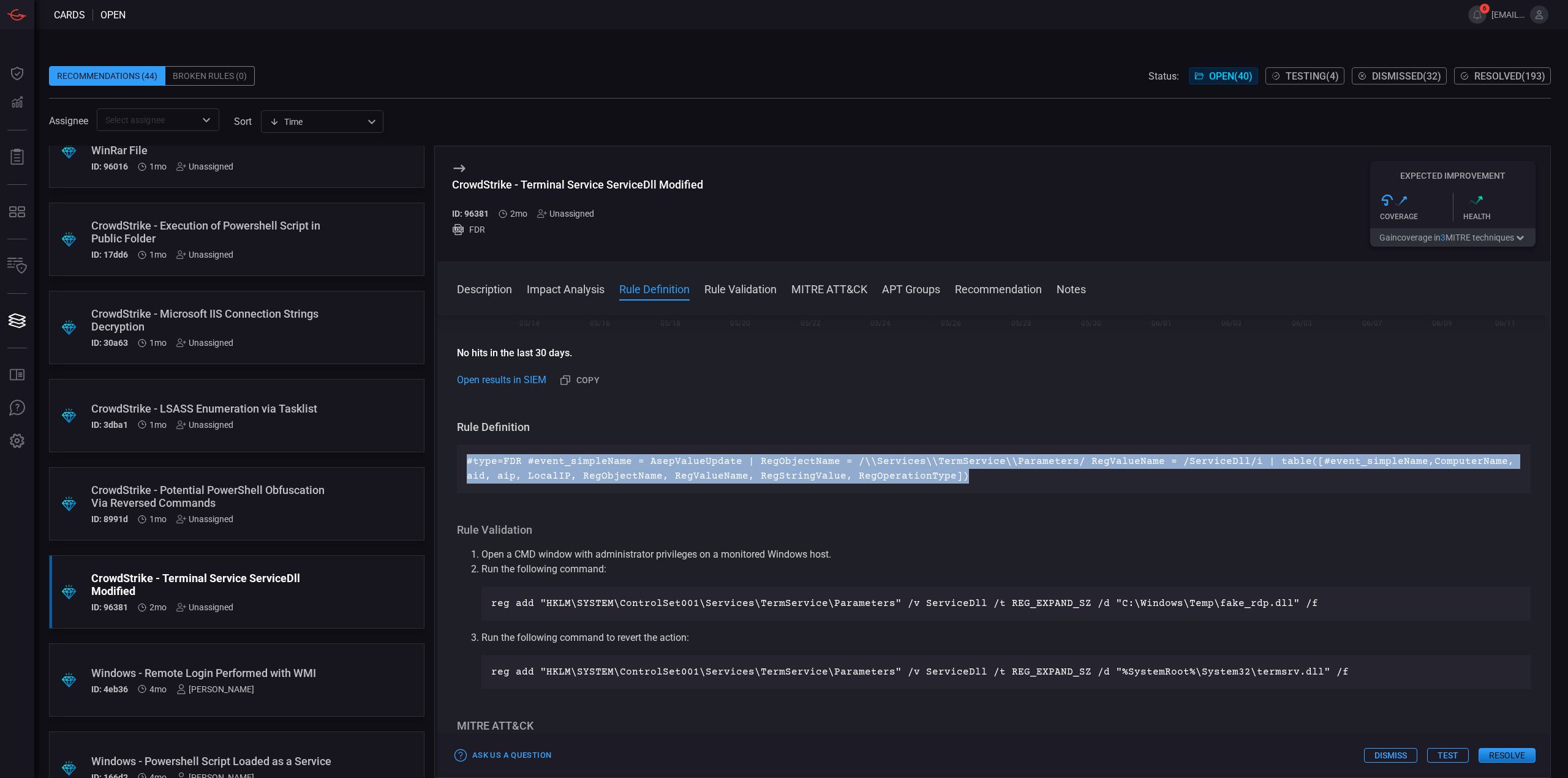
drag, startPoint x: 947, startPoint y: 476, endPoint x: 524, endPoint y: 423, distance: 426.3
click at [467, 462] on p "#type=FDR #event_simpleName = AsepValueUpdate | RegObjectName = /\\Services\\Te…" at bounding box center [994, 469] width 1054 height 30
copy p "#type=FDR #event_simpleName = AsepValueUpdate | RegObjectName = /\\Services\\Te…"
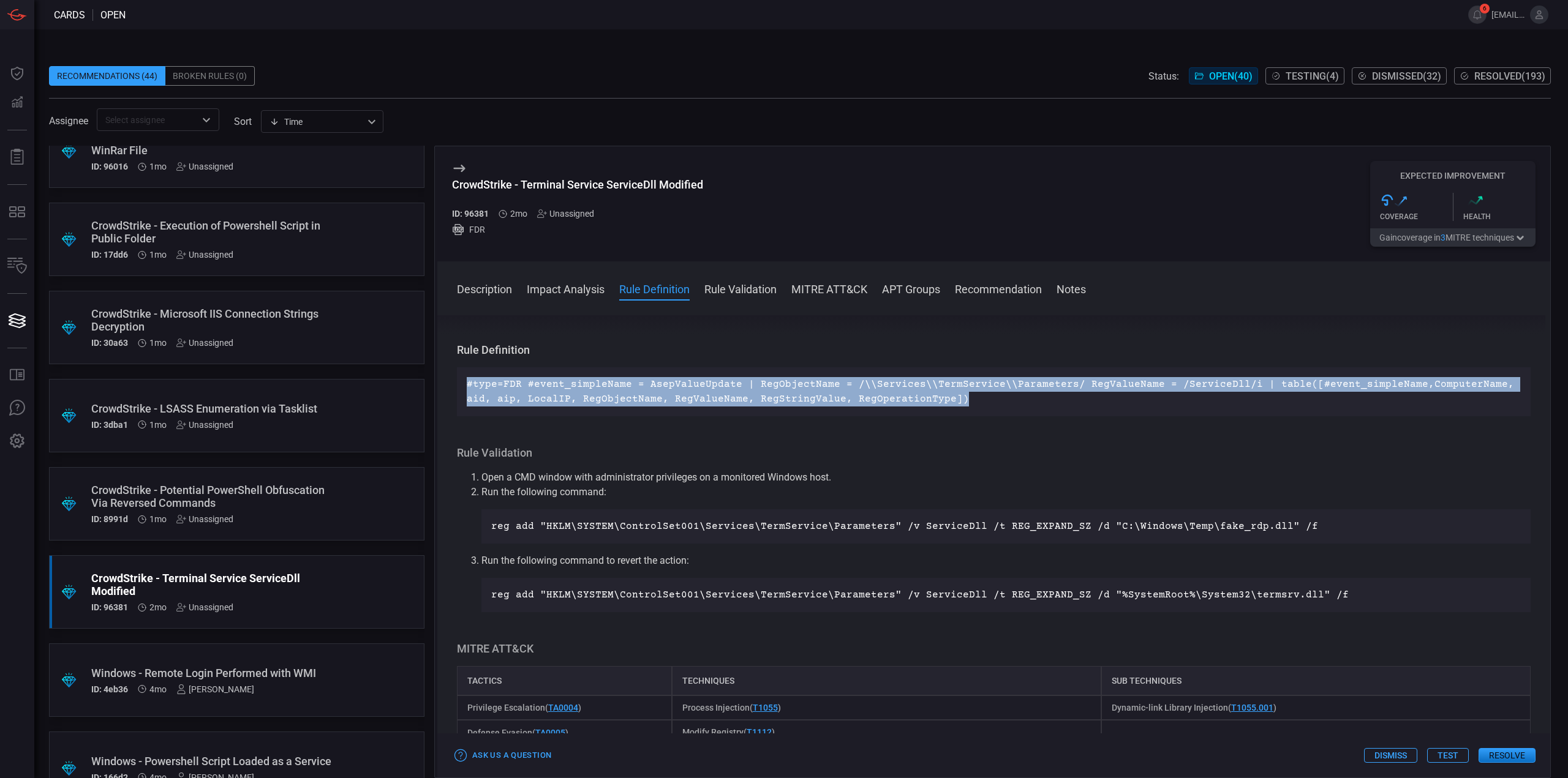
scroll to position [367, 0]
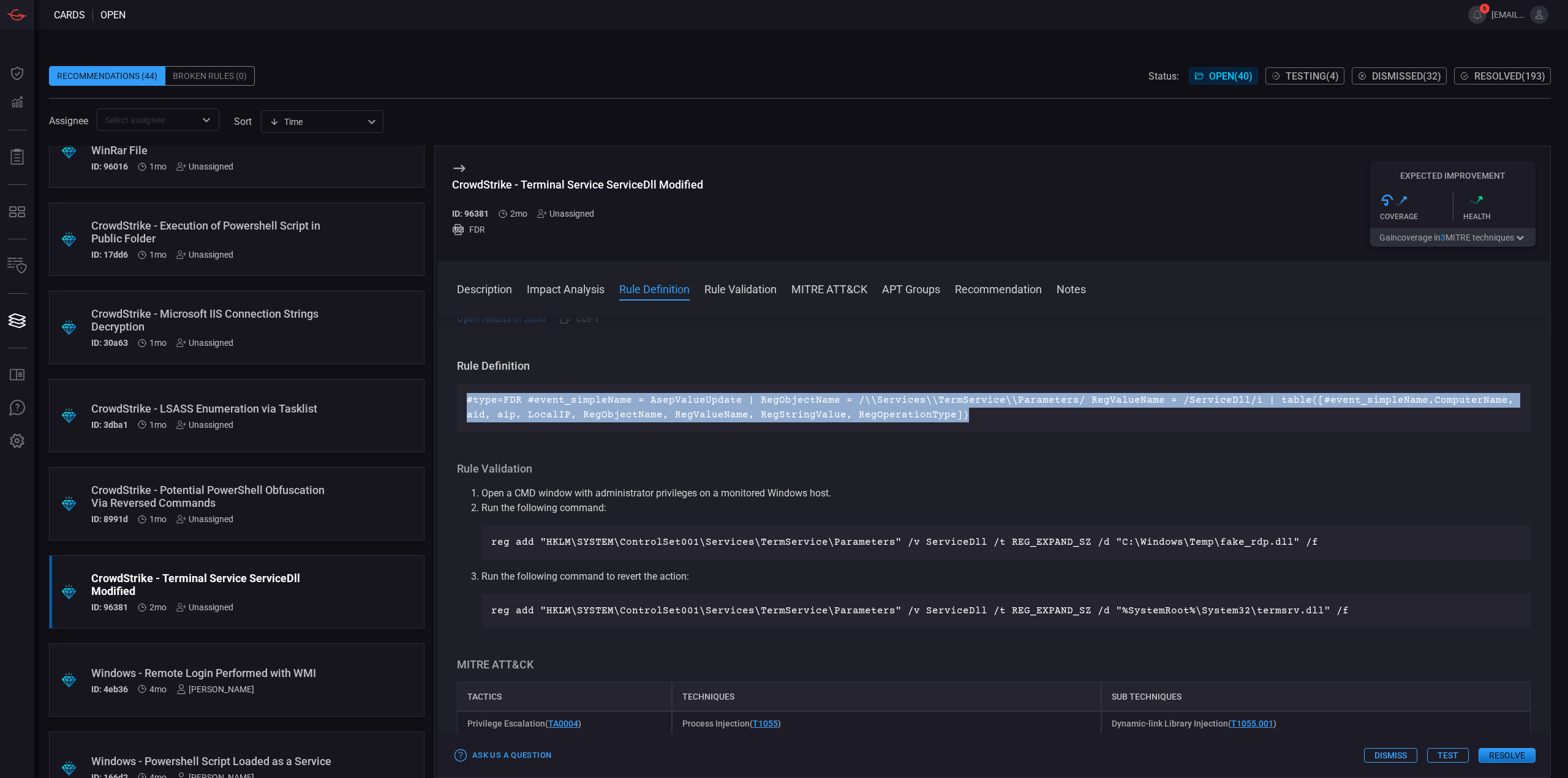
click at [1454, 762] on button "Test" at bounding box center [1448, 755] width 42 height 15
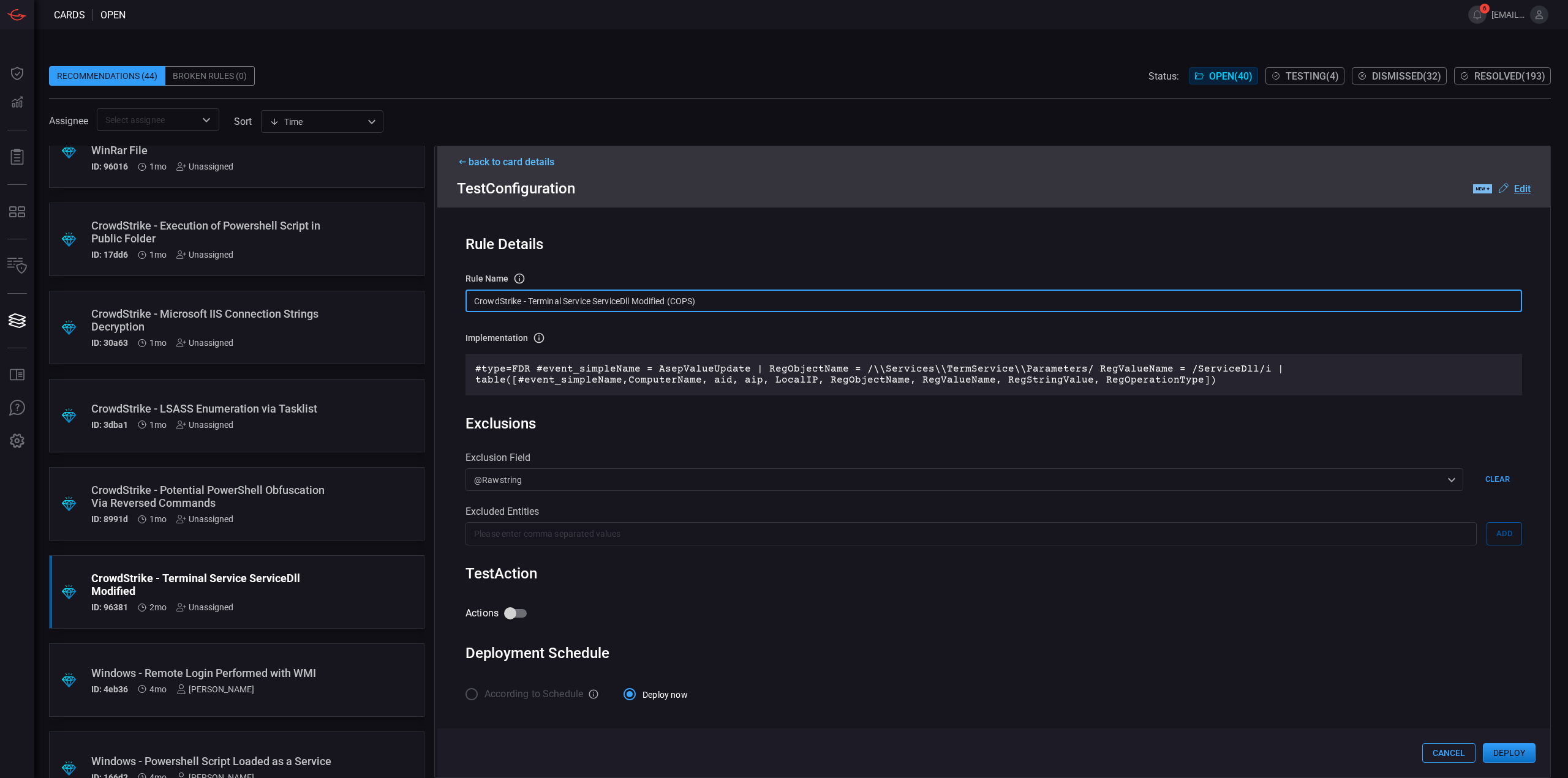
drag, startPoint x: 532, startPoint y: 298, endPoint x: 498, endPoint y: 298, distance: 34.0
click at [498, 298] on input "CrowdStrike - Terminal Service ServiceDll Modified (COPS)" at bounding box center [993, 301] width 1056 height 23
click at [522, 300] on input "CrowdStrike - Terminal Service ServiceDll Modified (COPS)" at bounding box center [993, 301] width 1056 height 23
drag, startPoint x: 527, startPoint y: 299, endPoint x: 407, endPoint y: 290, distance: 120.3
click at [408, 290] on div ".suggested_cards_icon{fill:url(#suggested_cards_icon);} Check Point - VPN Impos…" at bounding box center [800, 461] width 1502 height 632
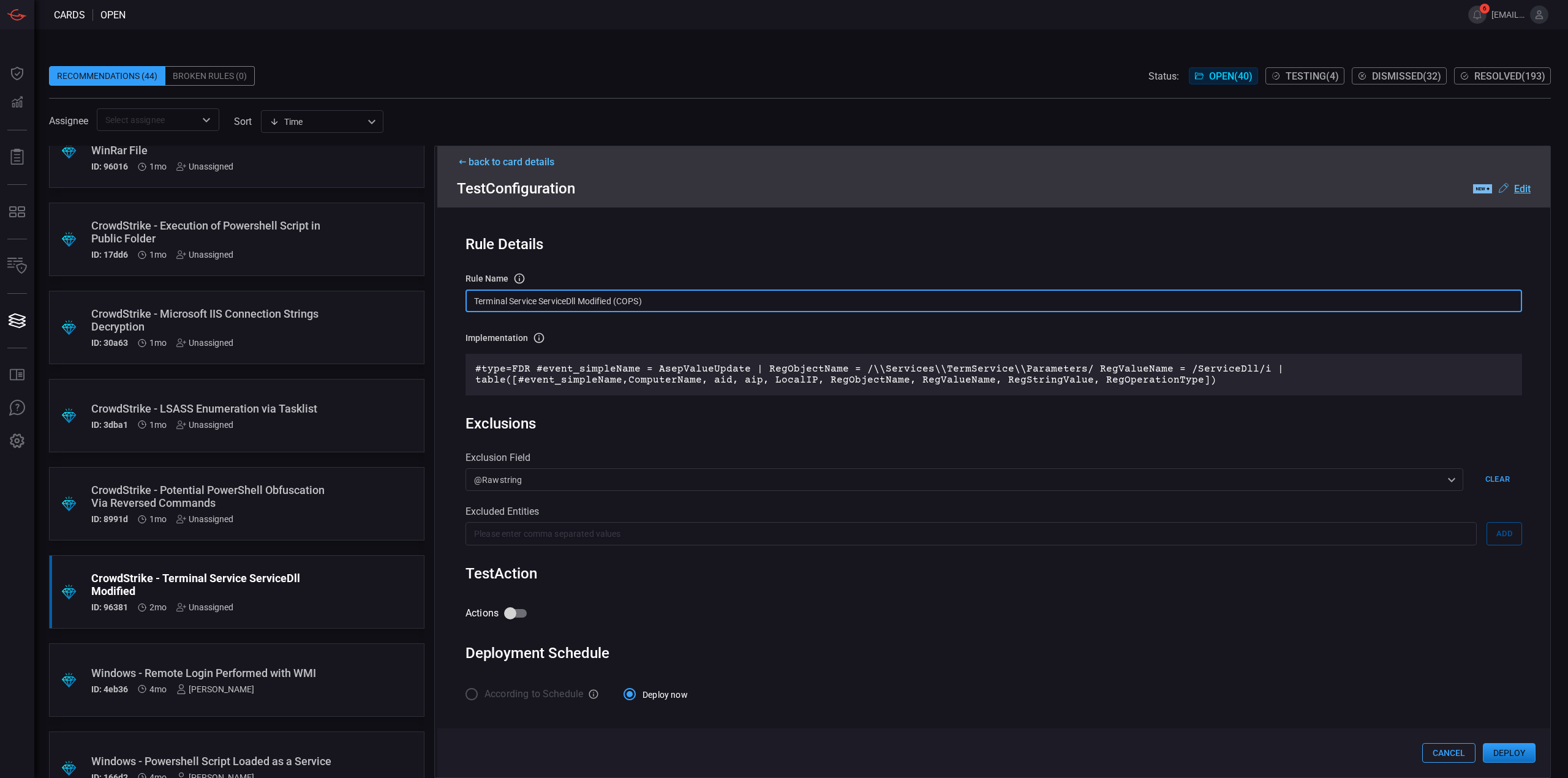
drag, startPoint x: 658, startPoint y: 305, endPoint x: 531, endPoint y: 255, distance: 136.5
click at [426, 297] on div ".suggested_cards_icon{fill:url(#suggested_cards_icon);} Check Point - VPN Impos…" at bounding box center [800, 461] width 1502 height 632
type input "Terminal Service ServiceDll Modified (COPS)"
click at [705, 312] on input "Terminal Service ServiceDll Modified (COPS)" at bounding box center [993, 301] width 1056 height 23
drag, startPoint x: 600, startPoint y: 305, endPoint x: 436, endPoint y: 301, distance: 164.0
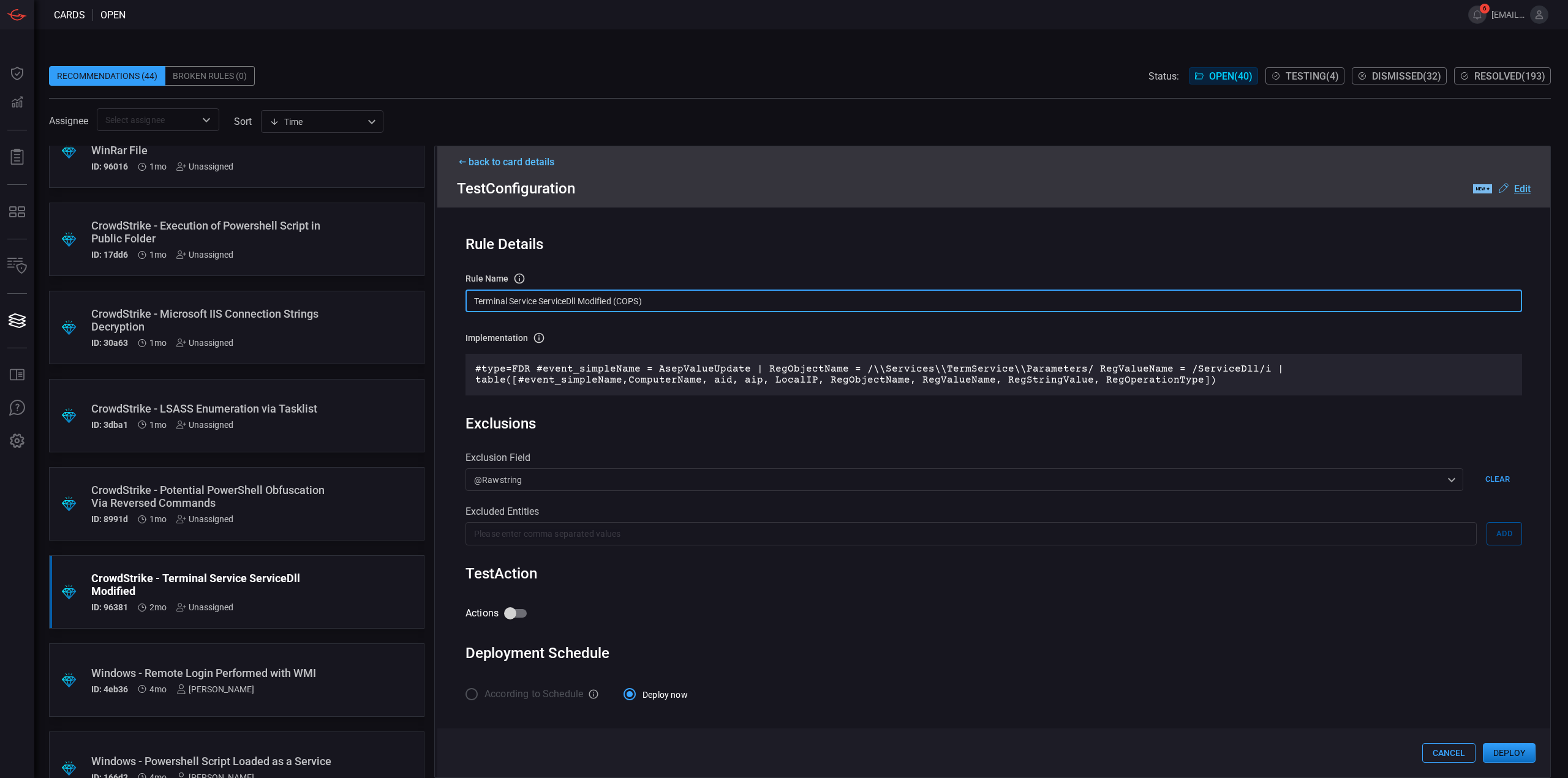
click at [436, 301] on div "back to card details Test Configuration .label-new-label-new-cls-1 { fill: #090…" at bounding box center [992, 461] width 1116 height 632
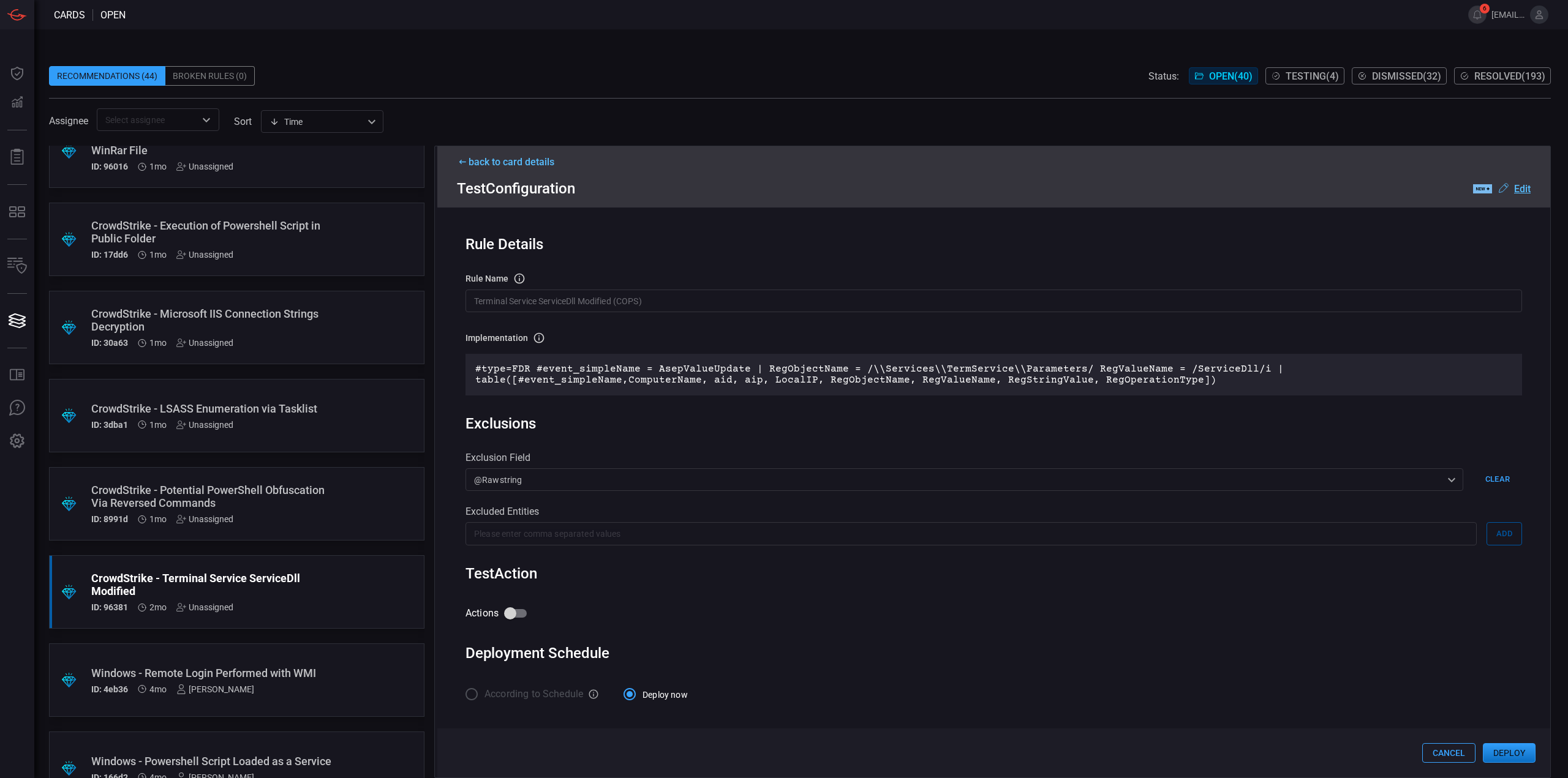
click at [1526, 191] on u "Edit" at bounding box center [1522, 189] width 16 height 12
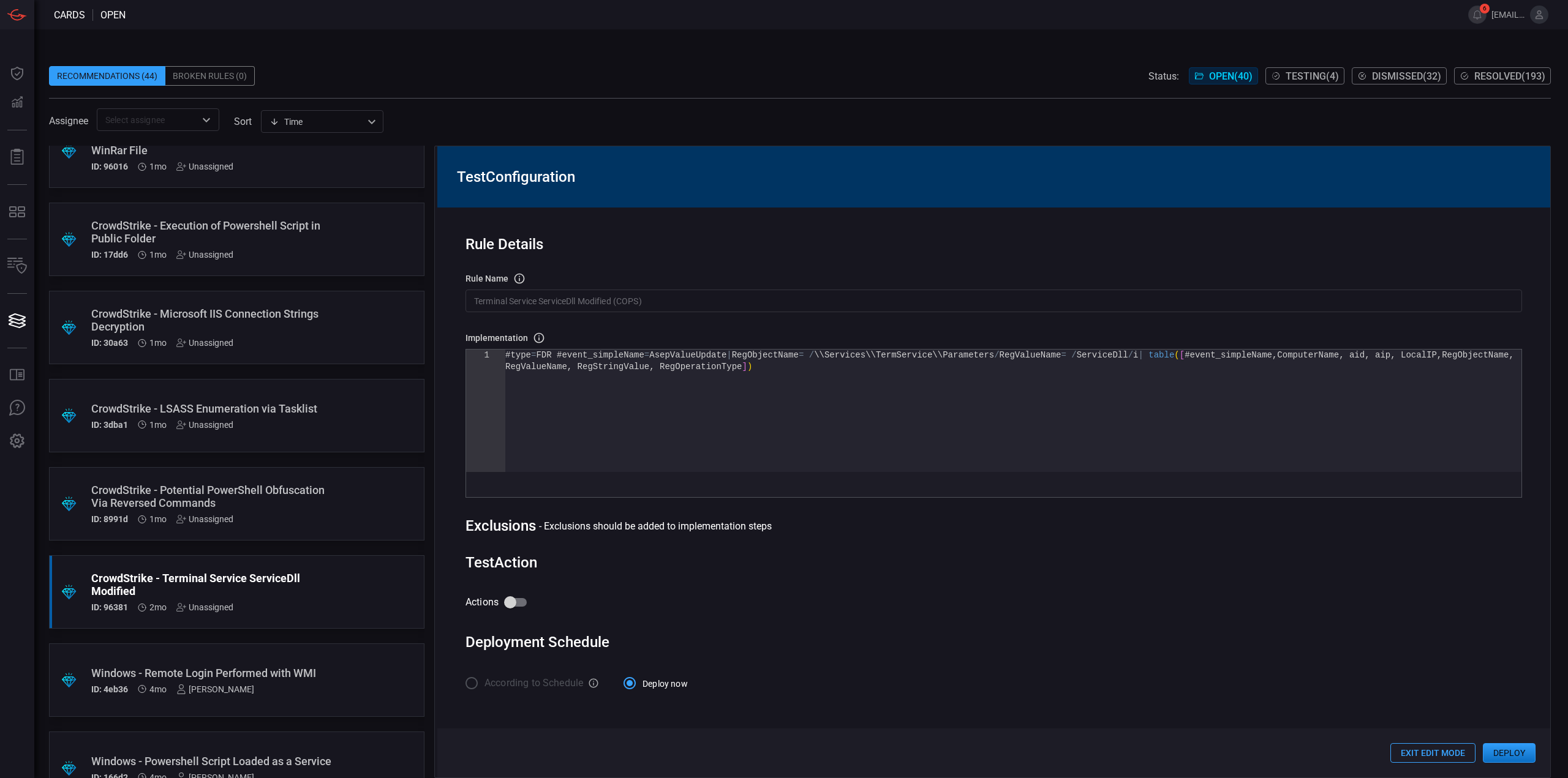
click at [865, 412] on div "#type = FDR #event_simpleName = AsepValueUpdate | RegObjectName = / \\Services\…" at bounding box center [1013, 416] width 1016 height 134
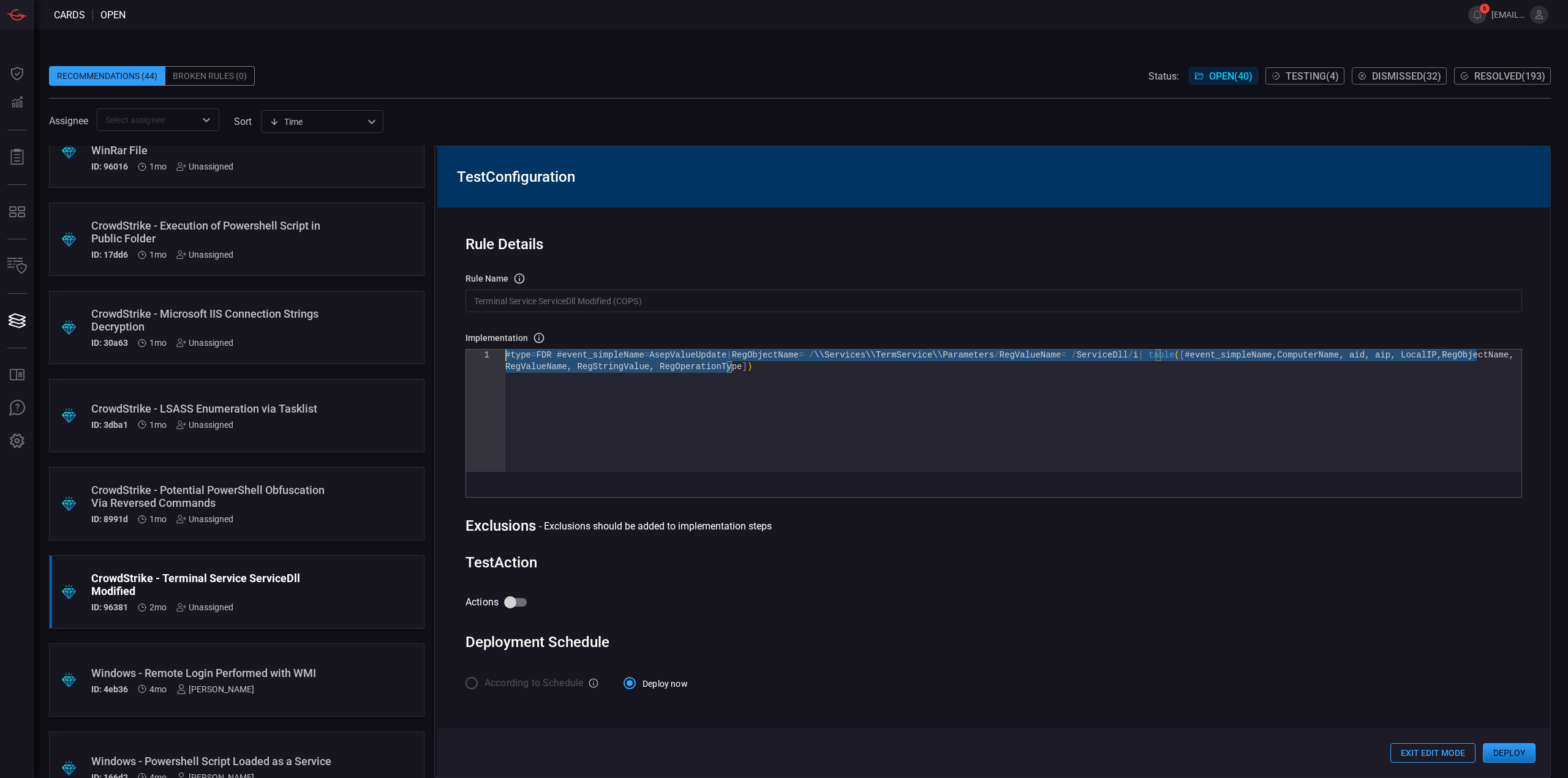
drag, startPoint x: 808, startPoint y: 388, endPoint x: 403, endPoint y: 316, distance: 411.4
click at [505, 350] on div "#type = FDR #event_simpleName = AsepValueUpdate | RegObjectName = / \\Services\…" at bounding box center [1013, 416] width 1016 height 134
type textarea "#type=FDR #event_simpleName = AsepValueUpdate | RegObjectName = /\\Services\\Te…"
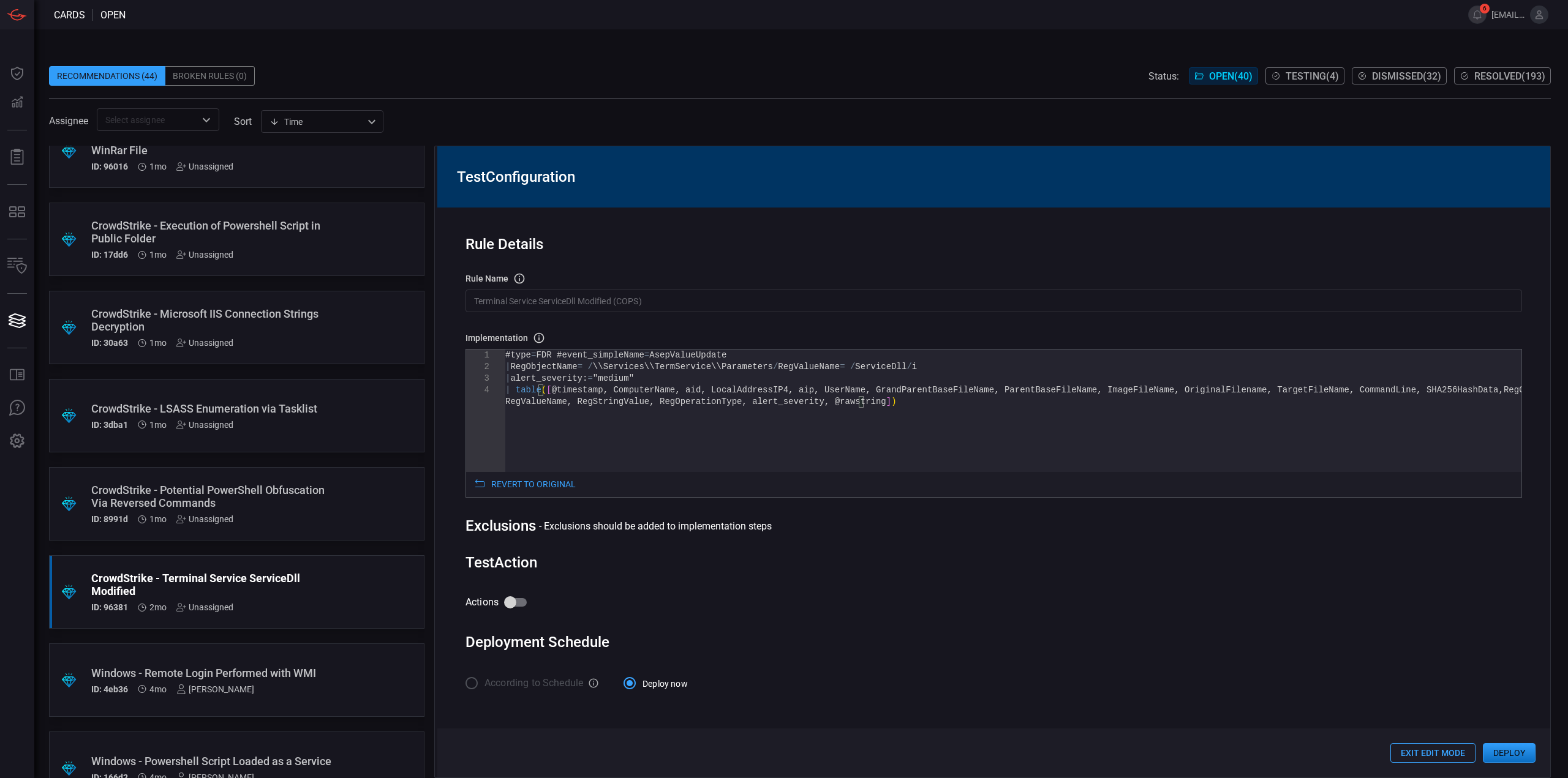
click at [517, 605] on input "Actions" at bounding box center [510, 602] width 70 height 23
checkbox input "true"
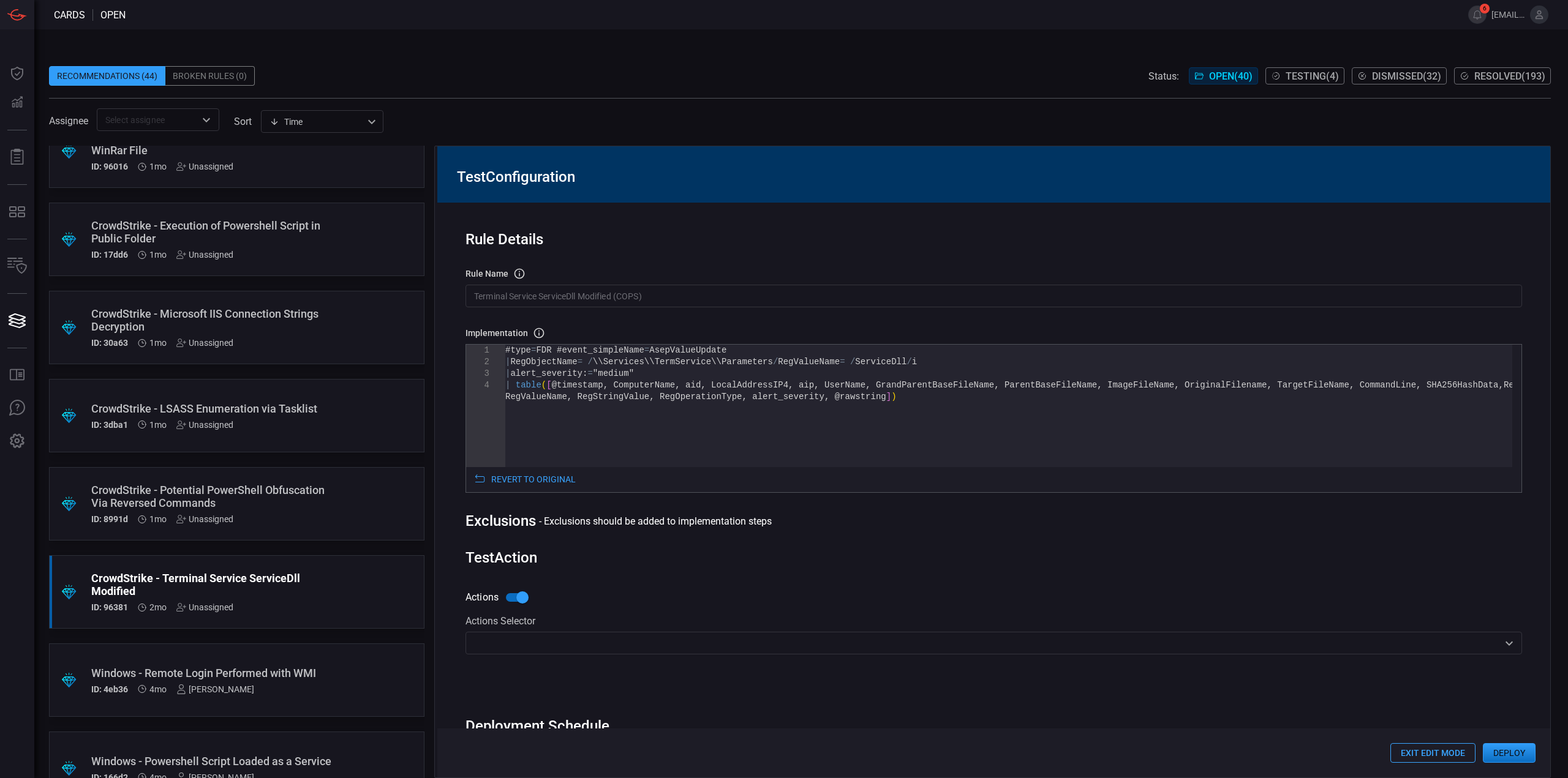
drag, startPoint x: 590, startPoint y: 644, endPoint x: 598, endPoint y: 645, distance: 8.1
click at [591, 644] on input "text" at bounding box center [984, 643] width 1029 height 15
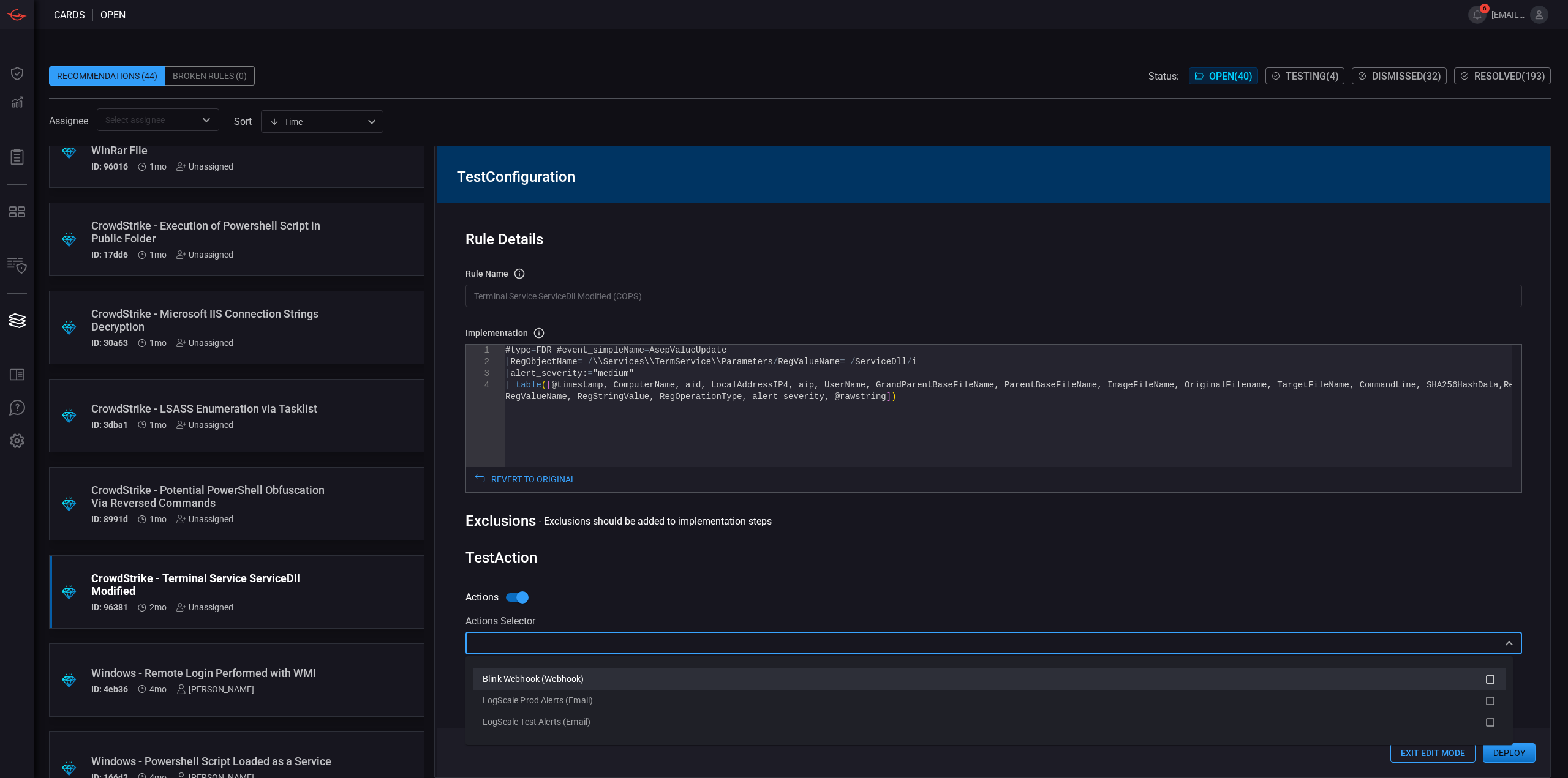
click at [584, 687] on li "Blink Webhook (Webhook)" at bounding box center [989, 679] width 1032 height 21
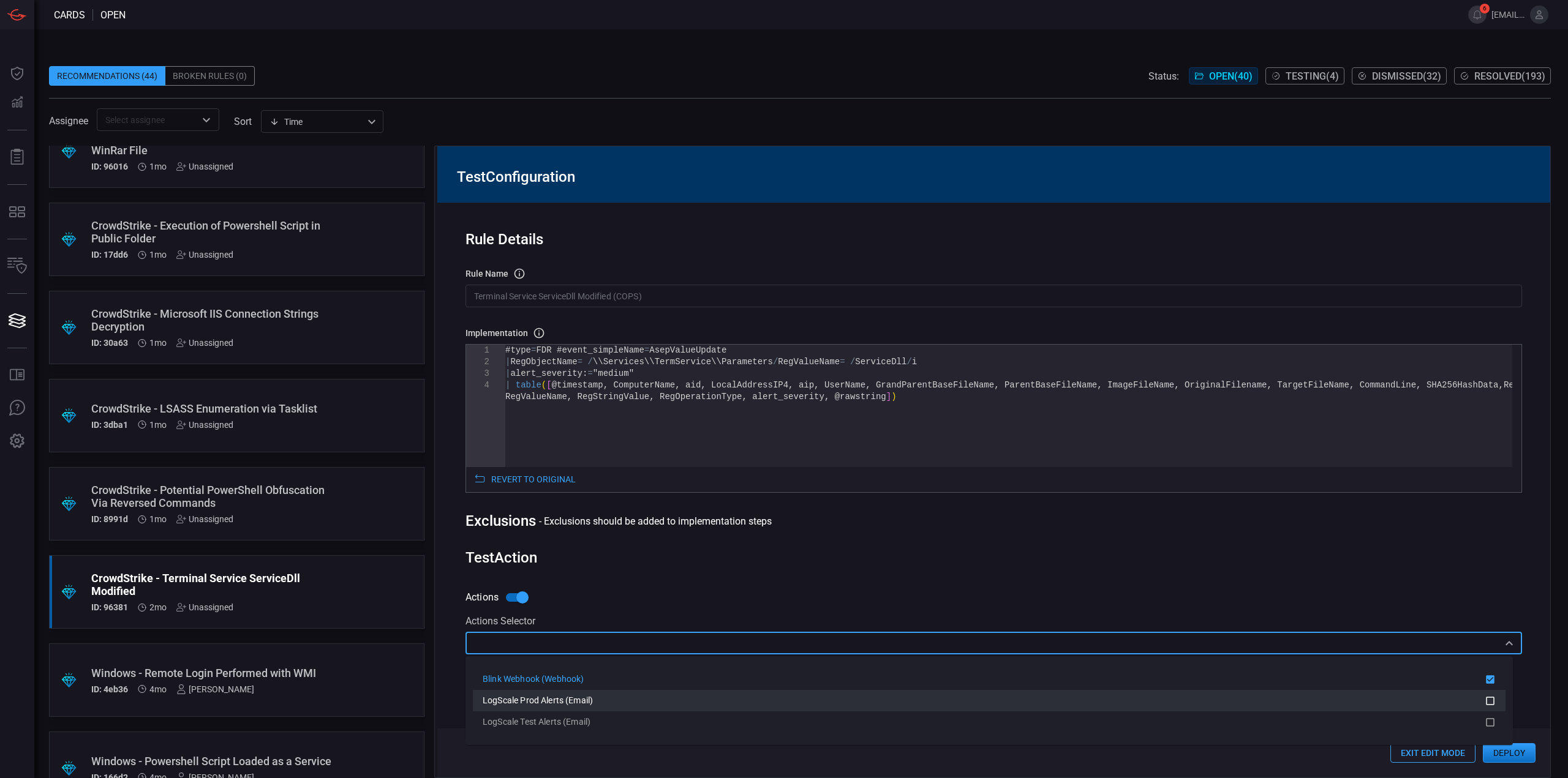
click at [585, 701] on span "LogScale Prod Alerts (Email)" at bounding box center [538, 701] width 110 height 10
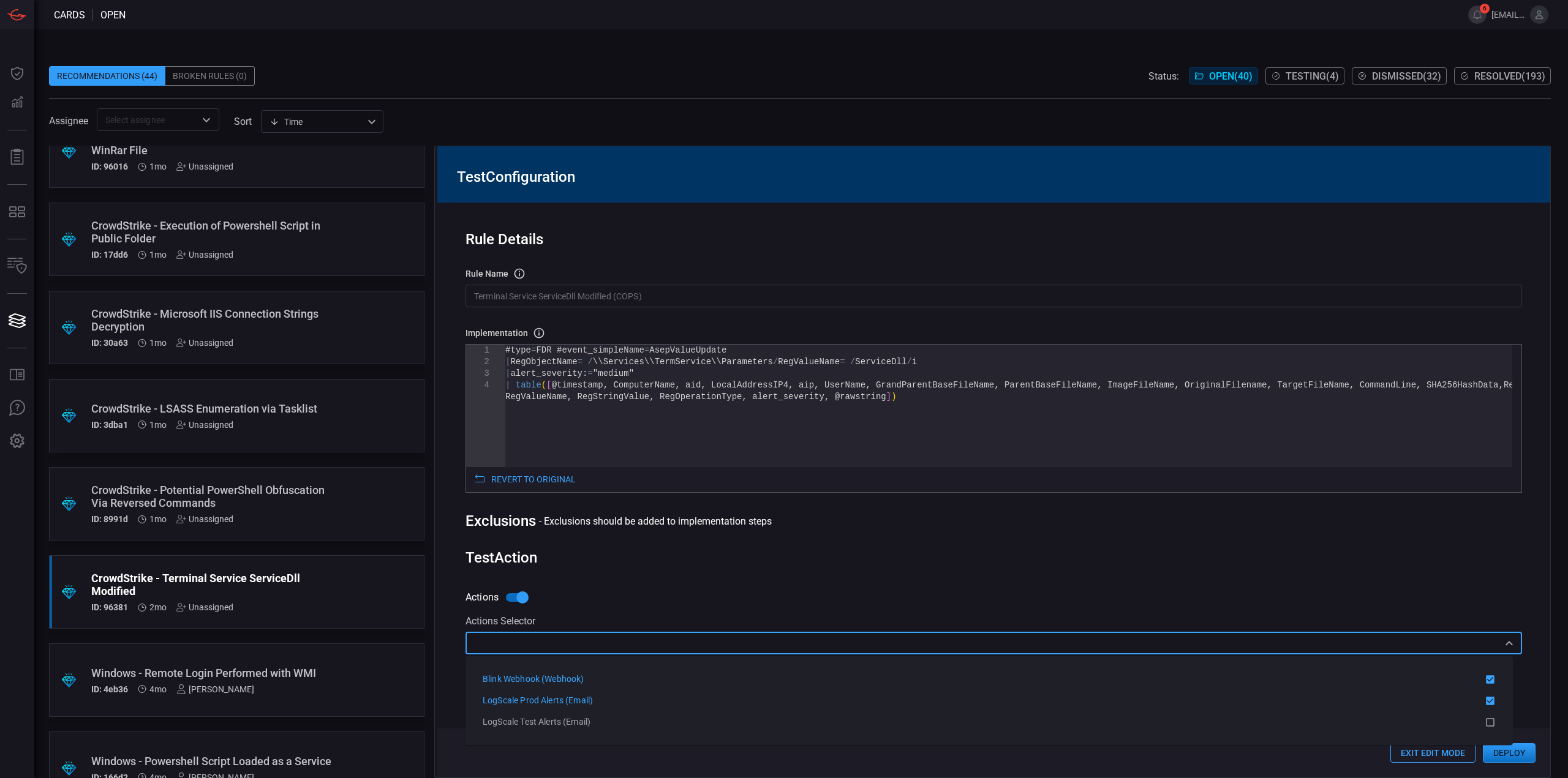
click at [796, 580] on div "Rule Details rule Name Name of the rule that will be created in the SIEM. Termi…" at bounding box center [993, 490] width 1113 height 575
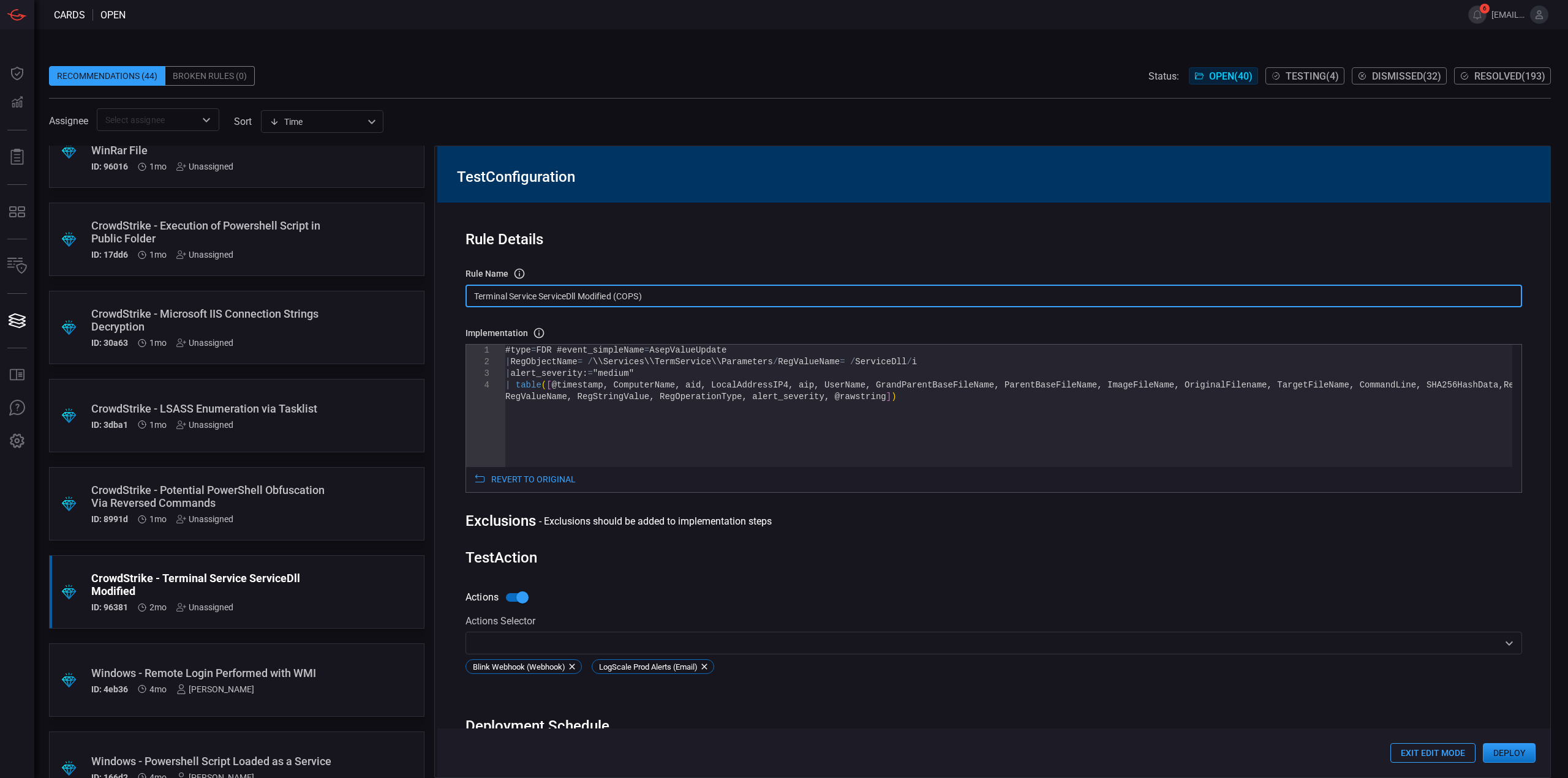
drag, startPoint x: 657, startPoint y: 296, endPoint x: 460, endPoint y: 286, distance: 197.3
click at [460, 286] on div "Rule Details rule Name Name of the rule that will be created in the SIEM. Termi…" at bounding box center [993, 490] width 1113 height 575
click at [1515, 748] on button "Deploy" at bounding box center [1509, 753] width 53 height 20
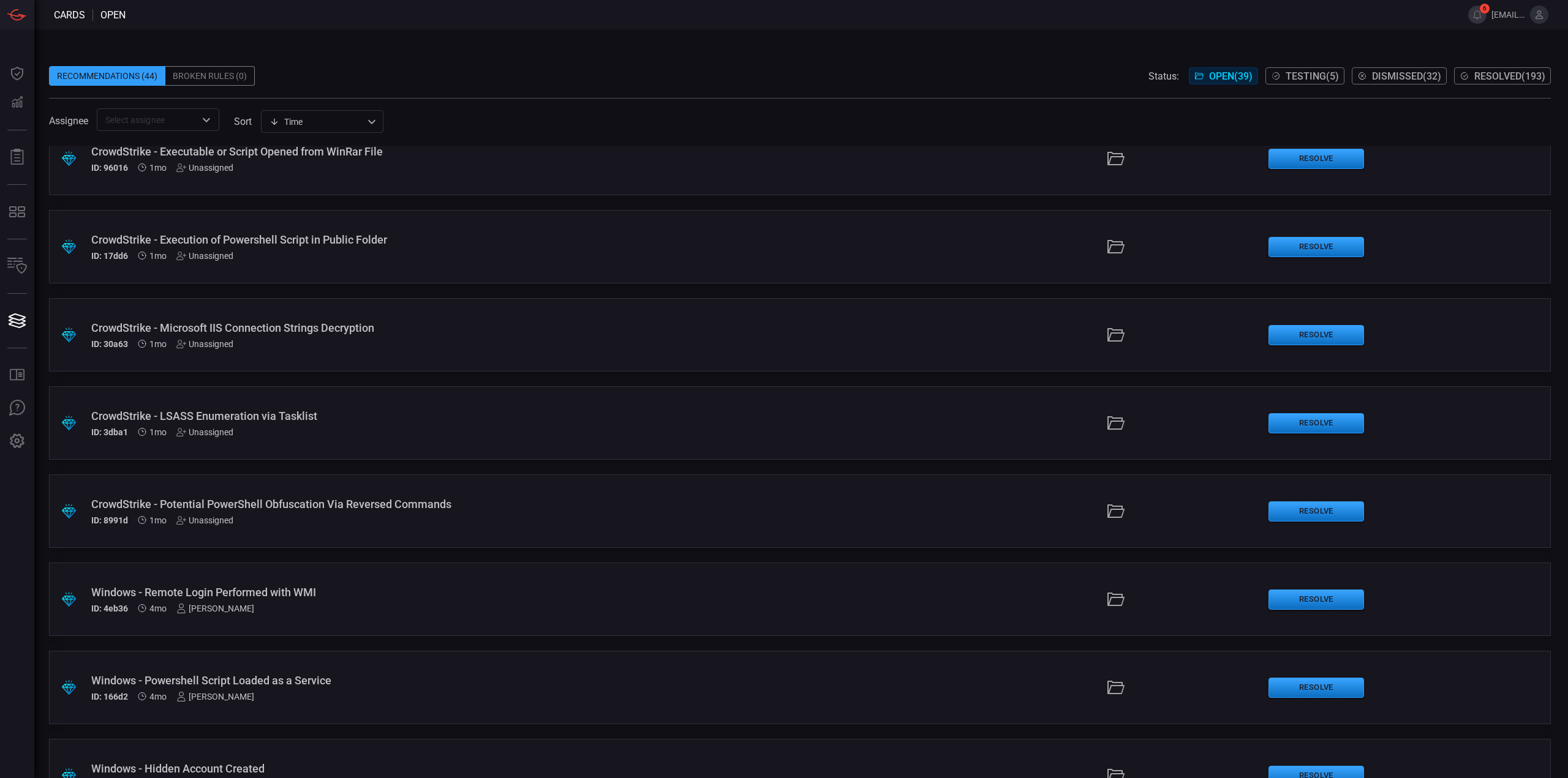
scroll to position [2561, 0]
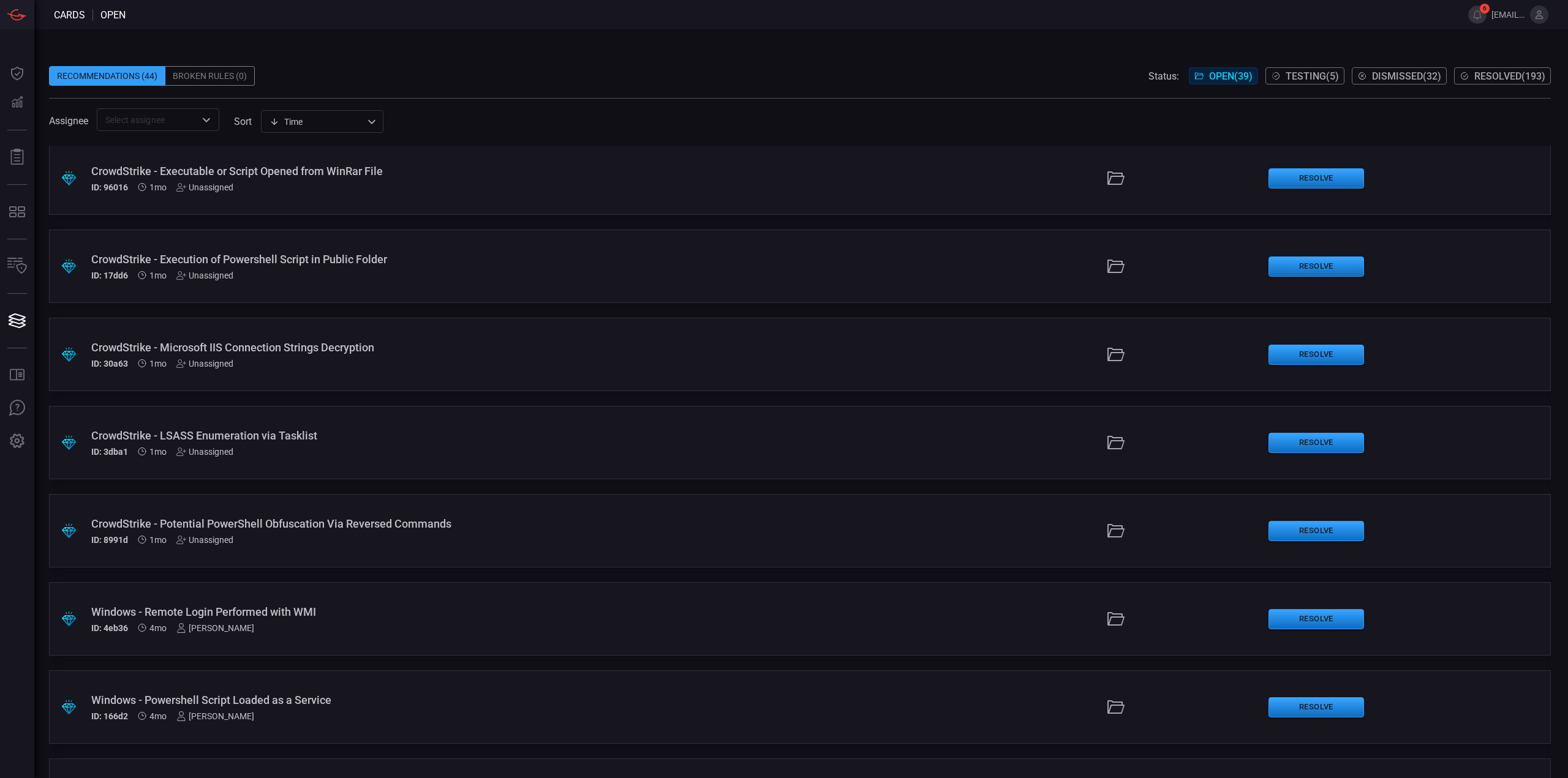
click at [491, 544] on div "ID: 8991d 1mo Unassigned" at bounding box center [384, 540] width 585 height 10
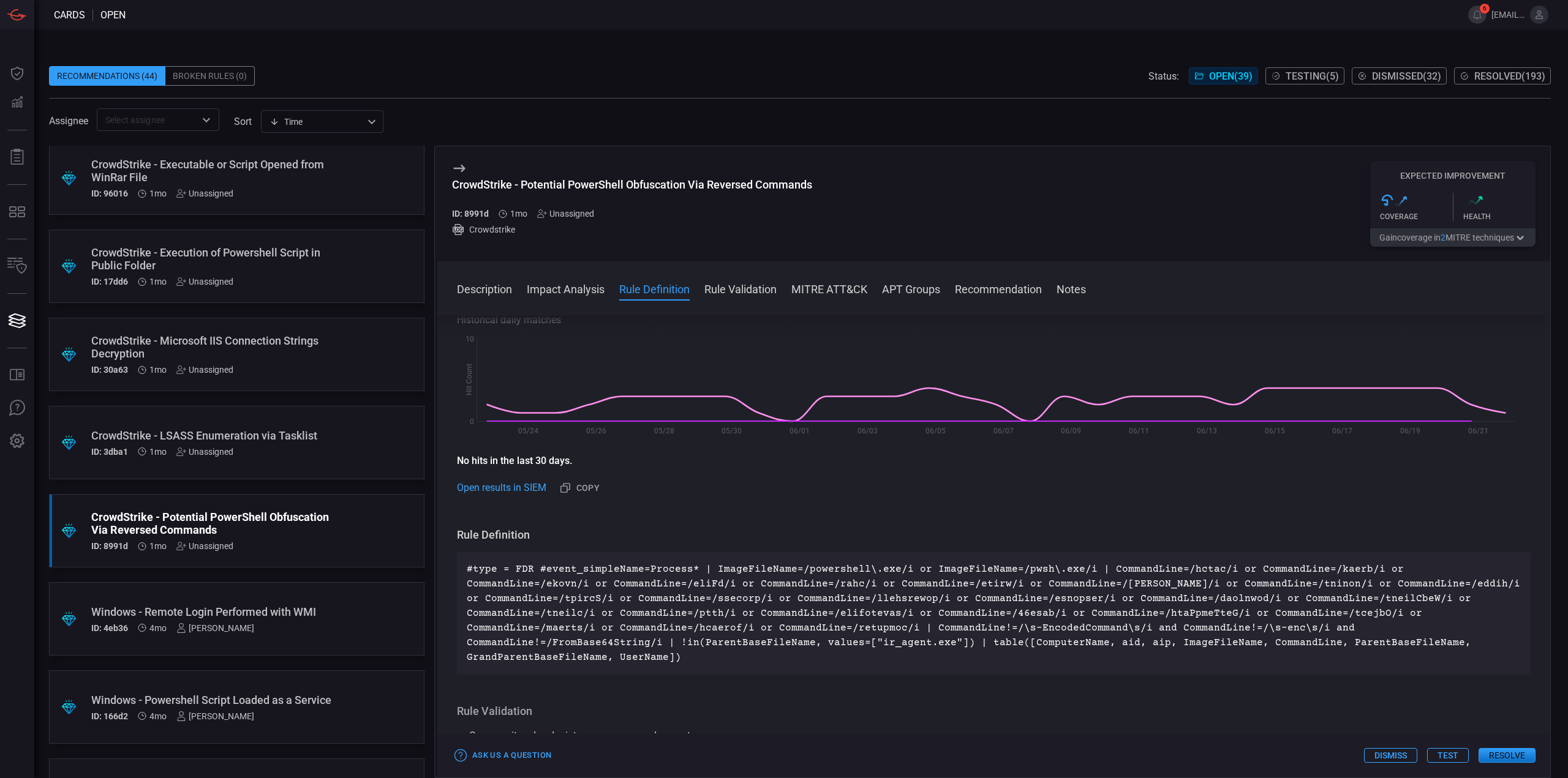
scroll to position [306, 0]
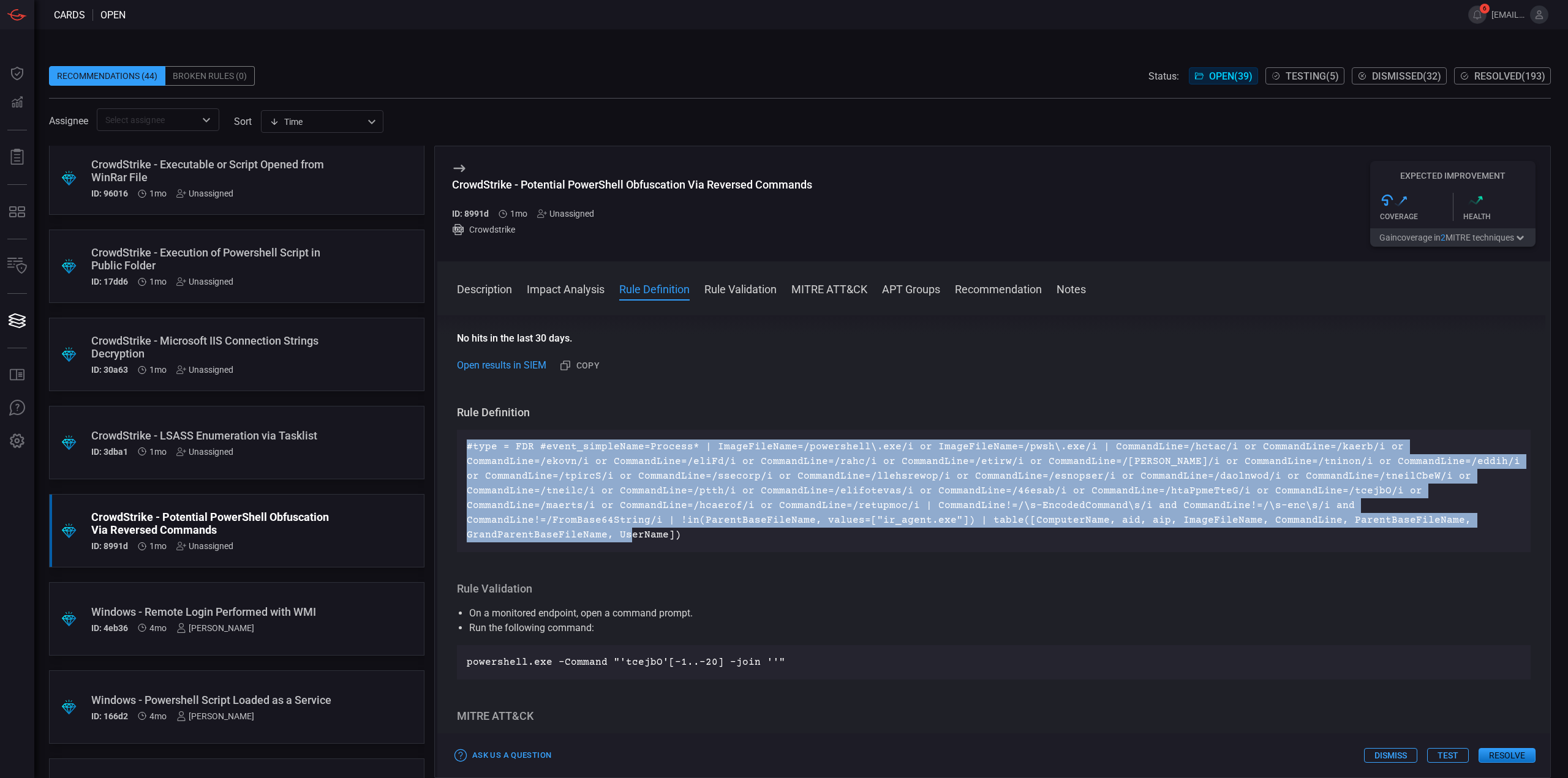
drag, startPoint x: 1444, startPoint y: 523, endPoint x: 465, endPoint y: 447, distance: 981.9
click at [465, 447] on div "#type = FDR #event_simpleName=Process* | ImageFileName=/powershell\.exe/i or Im…" at bounding box center [994, 491] width 1074 height 122
copy p "#type = FDR #event_simpleName=Process* | ImageFileName=/powershell\.exe/i or Im…"
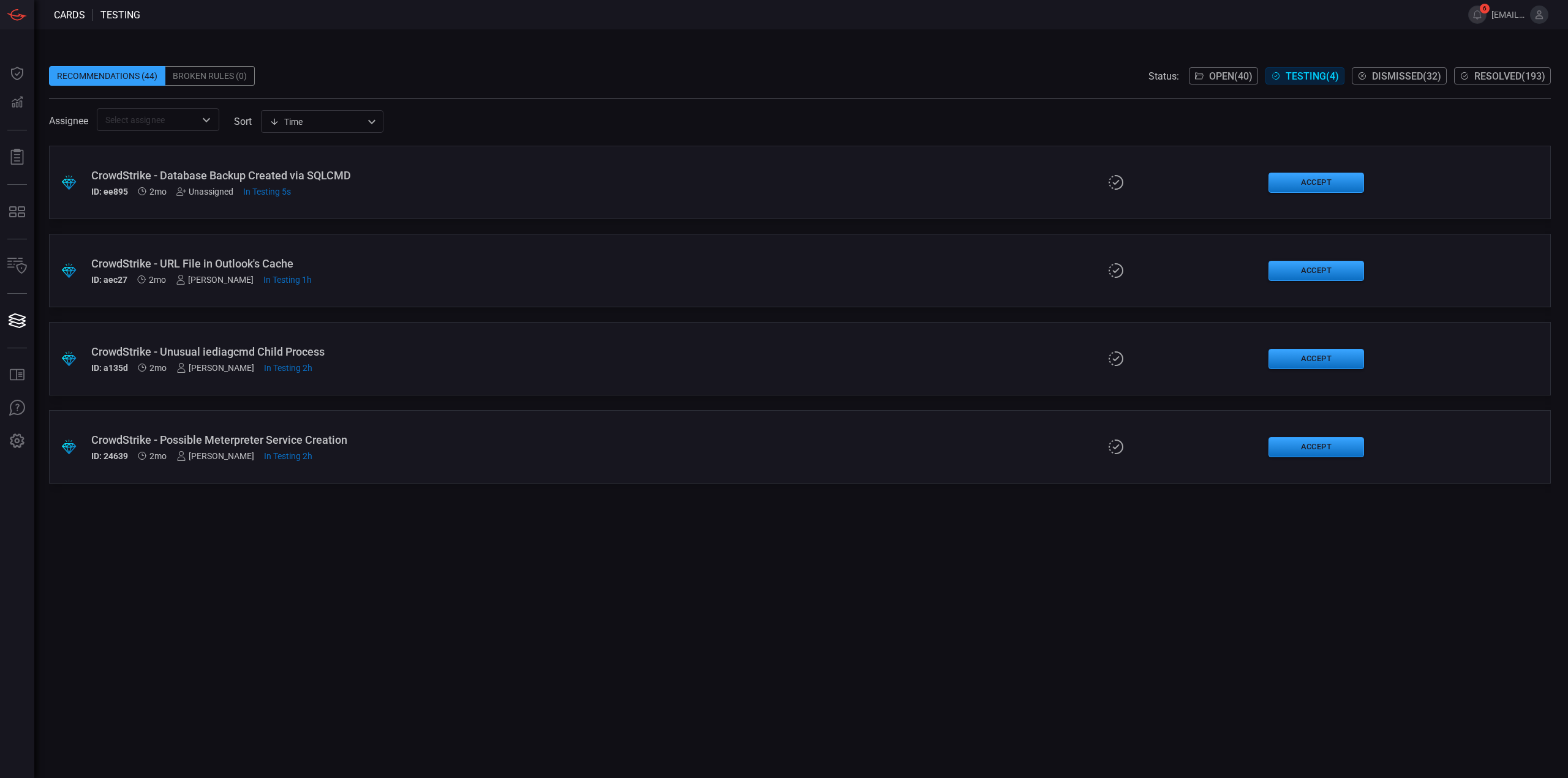
click at [441, 203] on div ".suggested_cards_icon{fill:url(#suggested_cards_icon);} CrowdStrike - Database …" at bounding box center [800, 182] width 1502 height 73
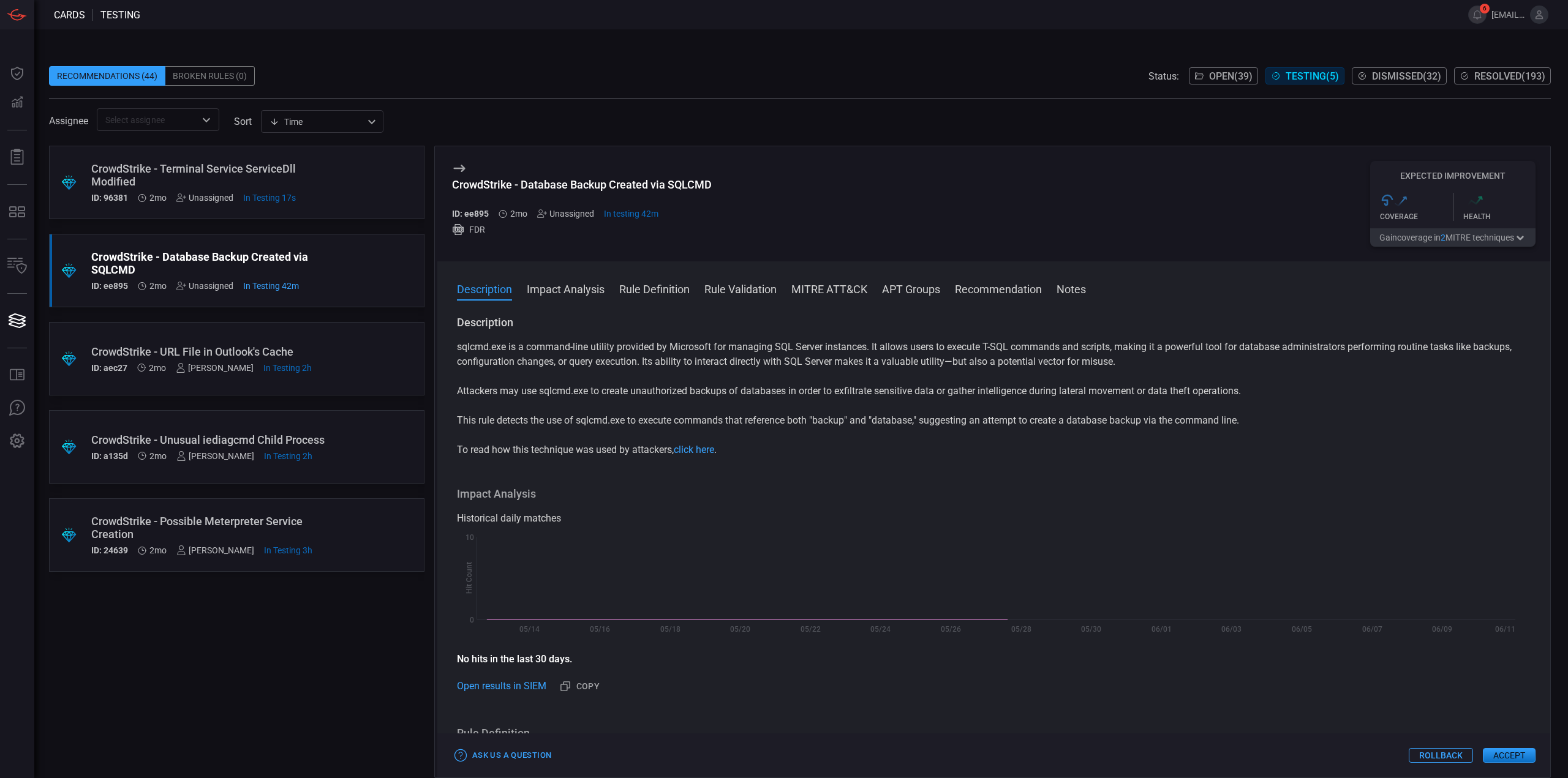
click at [362, 201] on div ".suggested_cards_icon{fill:url(#suggested_cards_icon);} CrowdStrike - Terminal …" at bounding box center [236, 182] width 375 height 73
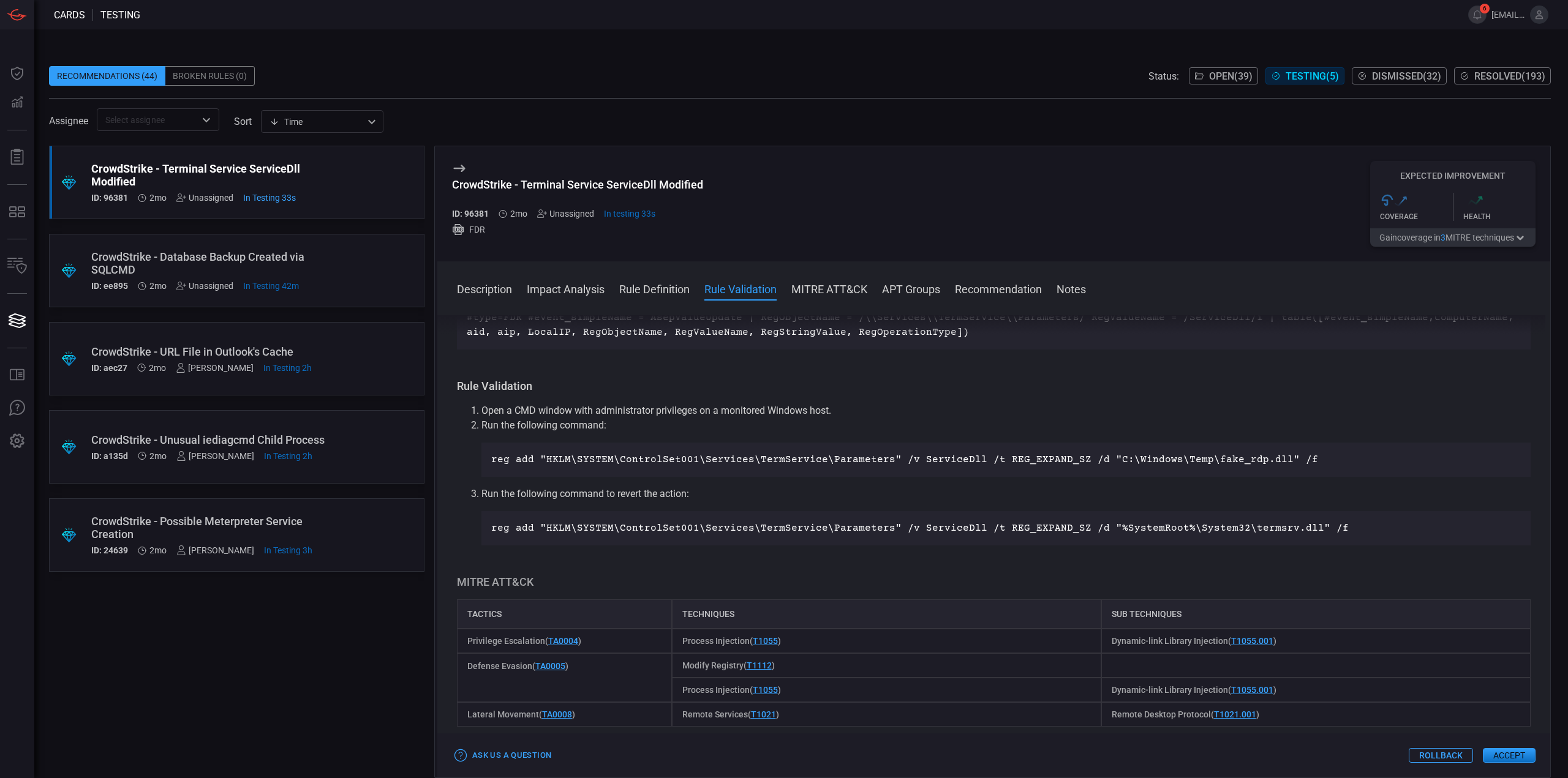
scroll to position [428, 0]
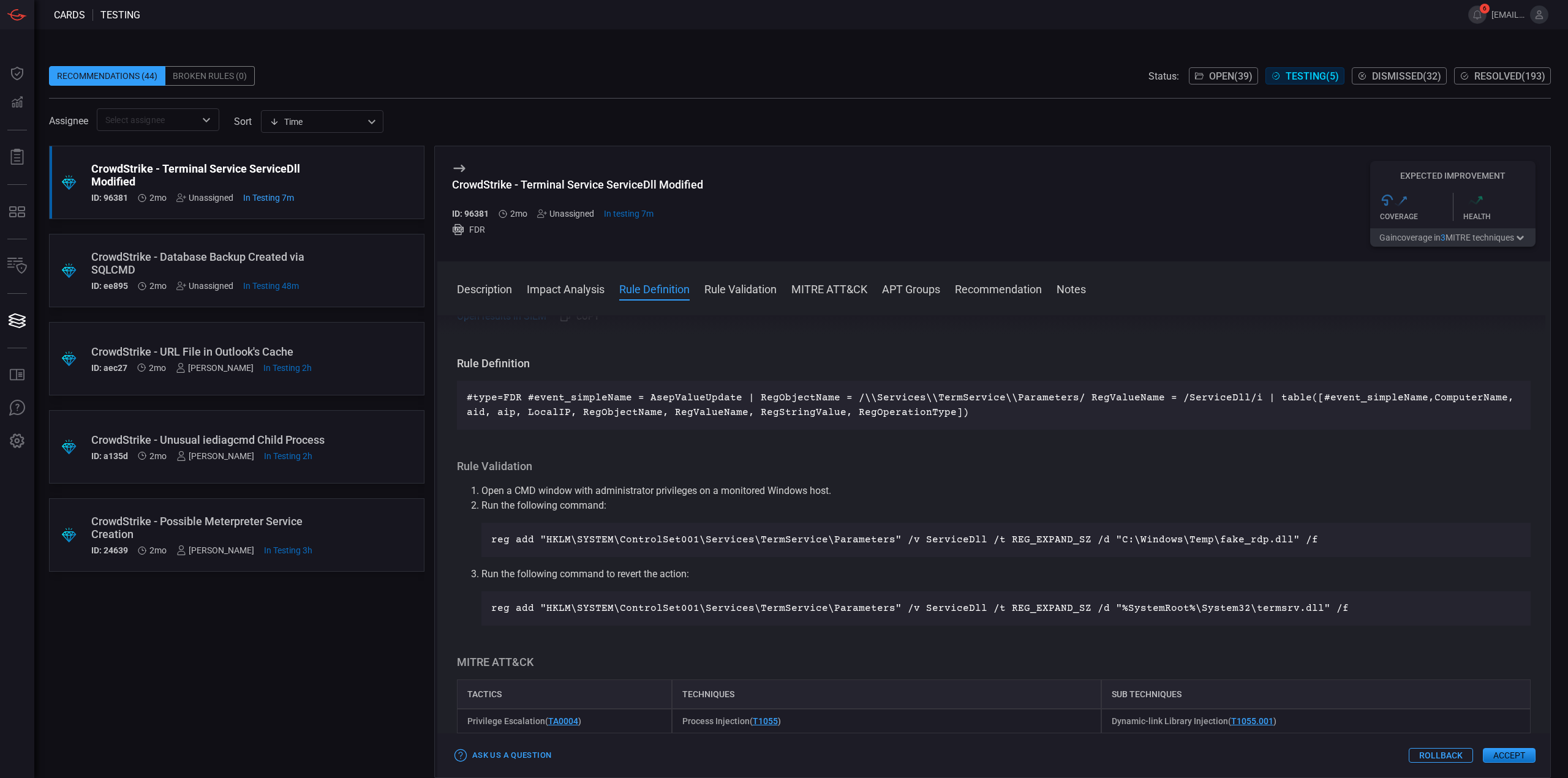
scroll to position [367, 0]
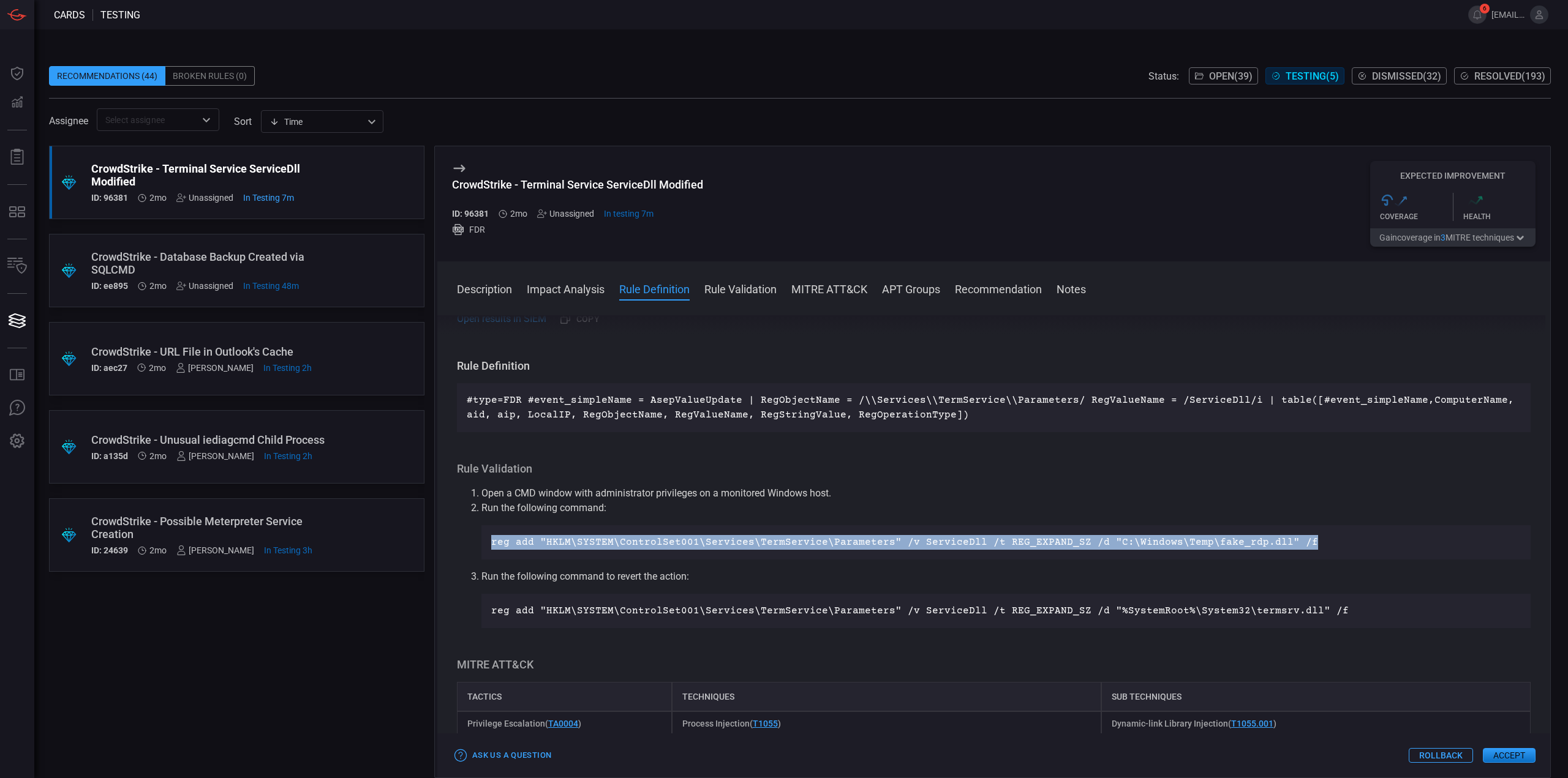
drag, startPoint x: 1294, startPoint y: 541, endPoint x: 480, endPoint y: 542, distance: 814.0
click at [480, 542] on ol "Open a CMD window with administrator privileges on a monitored Windows host. Ru…" at bounding box center [994, 557] width 1074 height 142
copy p "reg add "HKLM\SYSTEM\ControlSet001\Services\TermService\Parameters" /v ServiceD…"
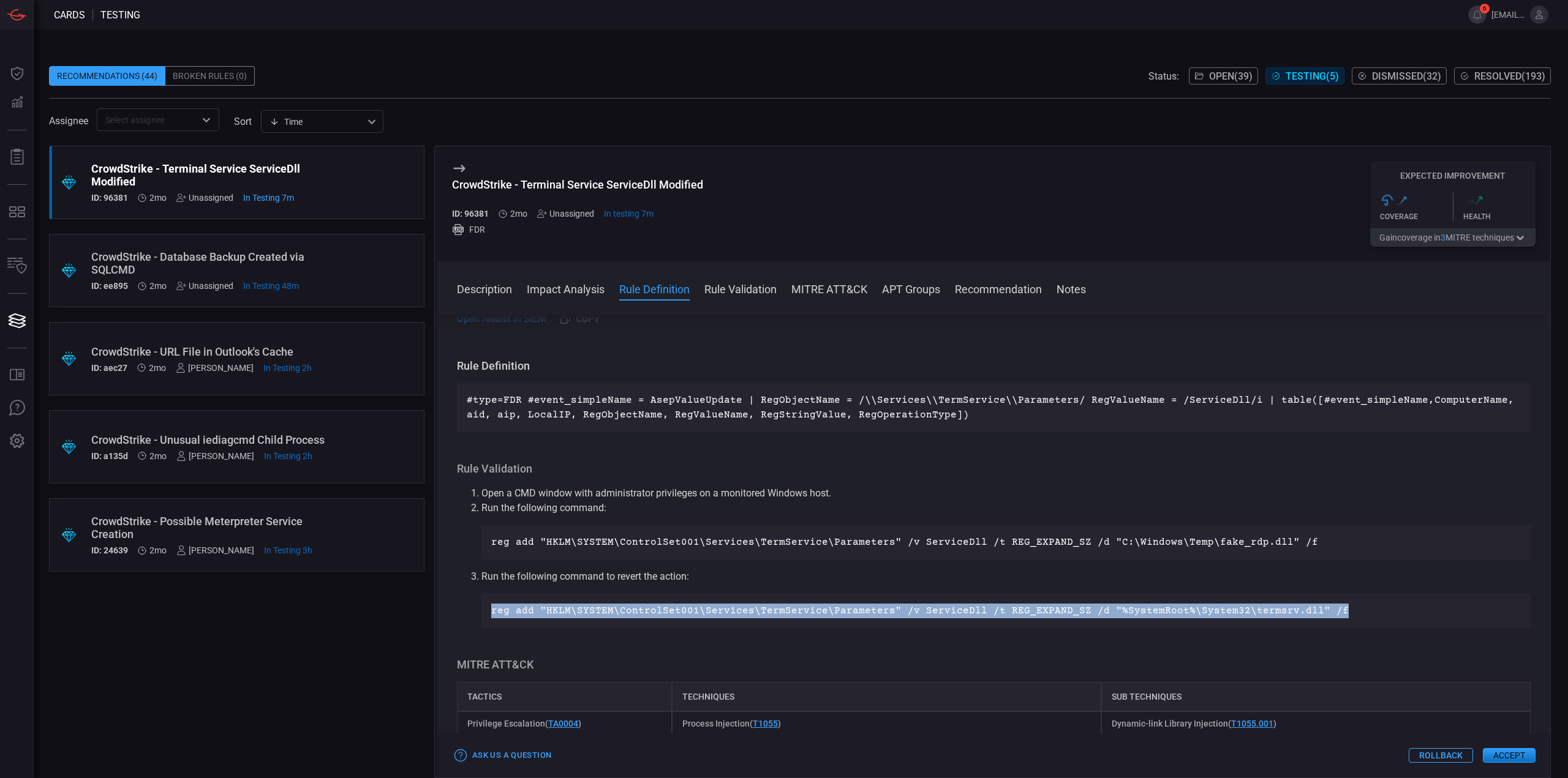
drag, startPoint x: 1313, startPoint y: 608, endPoint x: 472, endPoint y: 604, distance: 841.0
click at [472, 604] on ol "Open a CMD window with administrator privileges on a monitored Windows host. Ru…" at bounding box center [994, 557] width 1074 height 142
copy p "reg add "HKLM\SYSTEM\ControlSet001\Services\TermService\Parameters" /v ServiceD…"
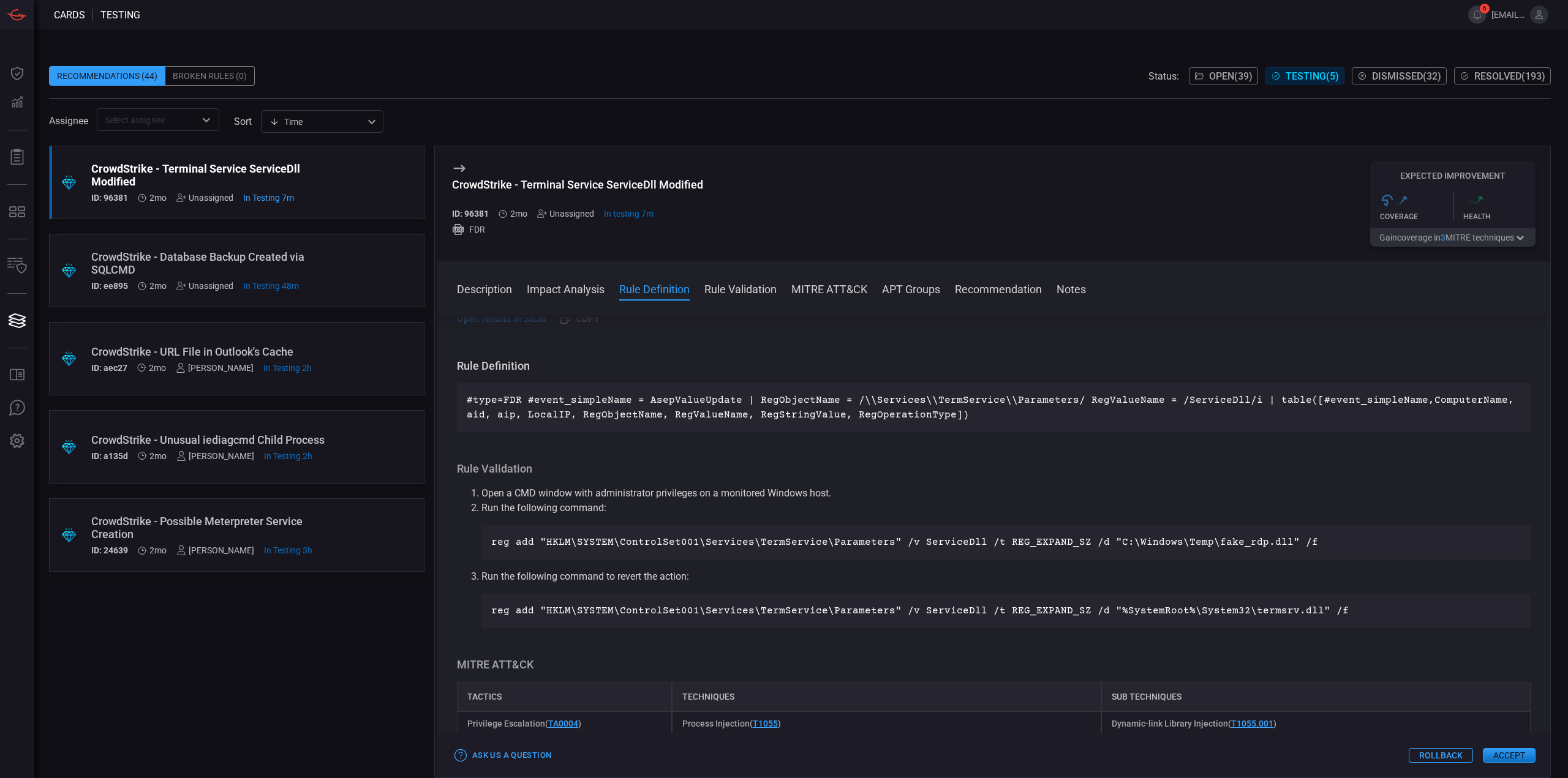
click at [1282, 525] on li "Run the following command: reg add "HKLM\SYSTEM\ControlSet001\Services\TermServ…" at bounding box center [1006, 530] width 1049 height 59
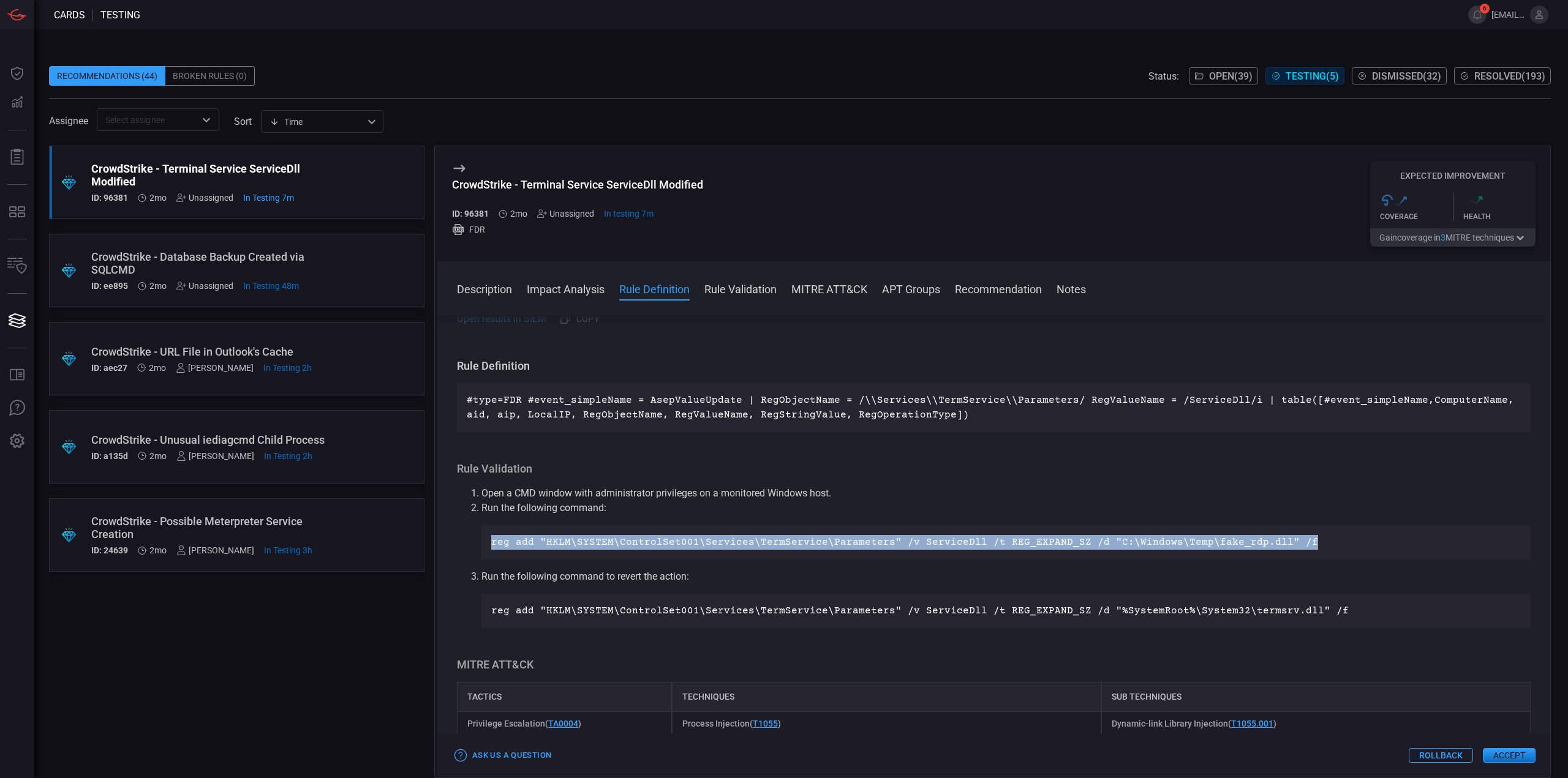
drag, startPoint x: 1290, startPoint y: 540, endPoint x: 483, endPoint y: 545, distance: 807.0
click at [483, 545] on div "reg add "HKLM\SYSTEM\ControlSet001\Services\TermService\Parameters" /v ServiceD…" at bounding box center [1006, 542] width 1049 height 34
copy p "reg add "HKLM\SYSTEM\ControlSet001\Services\TermService\Parameters" /v ServiceD…"
click at [888, 561] on ol "Open a CMD window with administrator privileges on a monitored Windows host. Ru…" at bounding box center [994, 557] width 1074 height 142
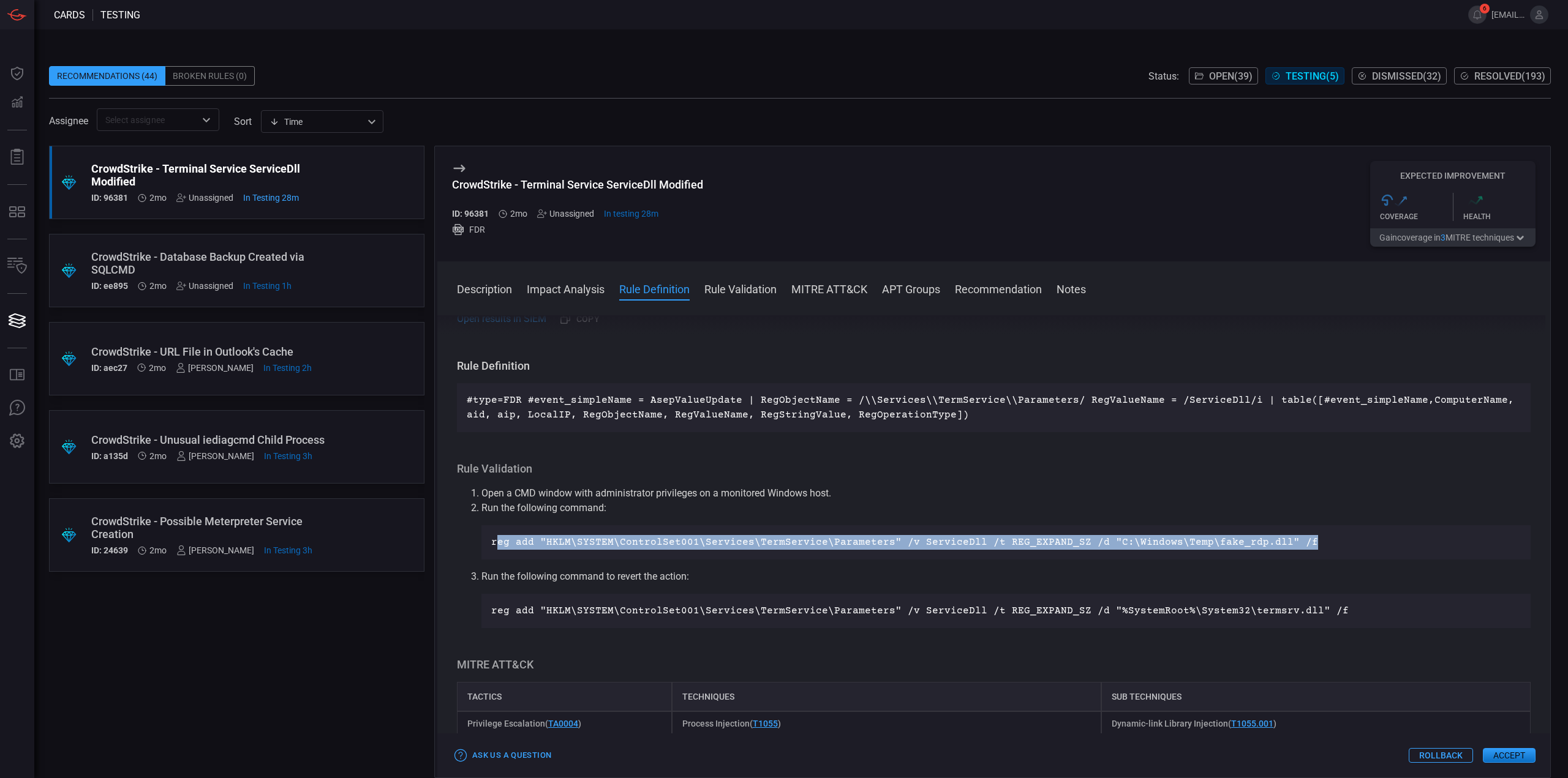
drag, startPoint x: 1287, startPoint y: 540, endPoint x: 495, endPoint y: 549, distance: 792.1
click at [495, 549] on p "reg add "HKLM\SYSTEM\ControlSet001\Services\TermService\Parameters" /v ServiceD…" at bounding box center [1006, 542] width 1030 height 15
drag, startPoint x: 493, startPoint y: 542, endPoint x: 1257, endPoint y: 544, distance: 764.0
click at [1285, 542] on p "reg add "HKLM\SYSTEM\ControlSet001\Services\TermService\Parameters" /v ServiceD…" at bounding box center [1006, 542] width 1030 height 15
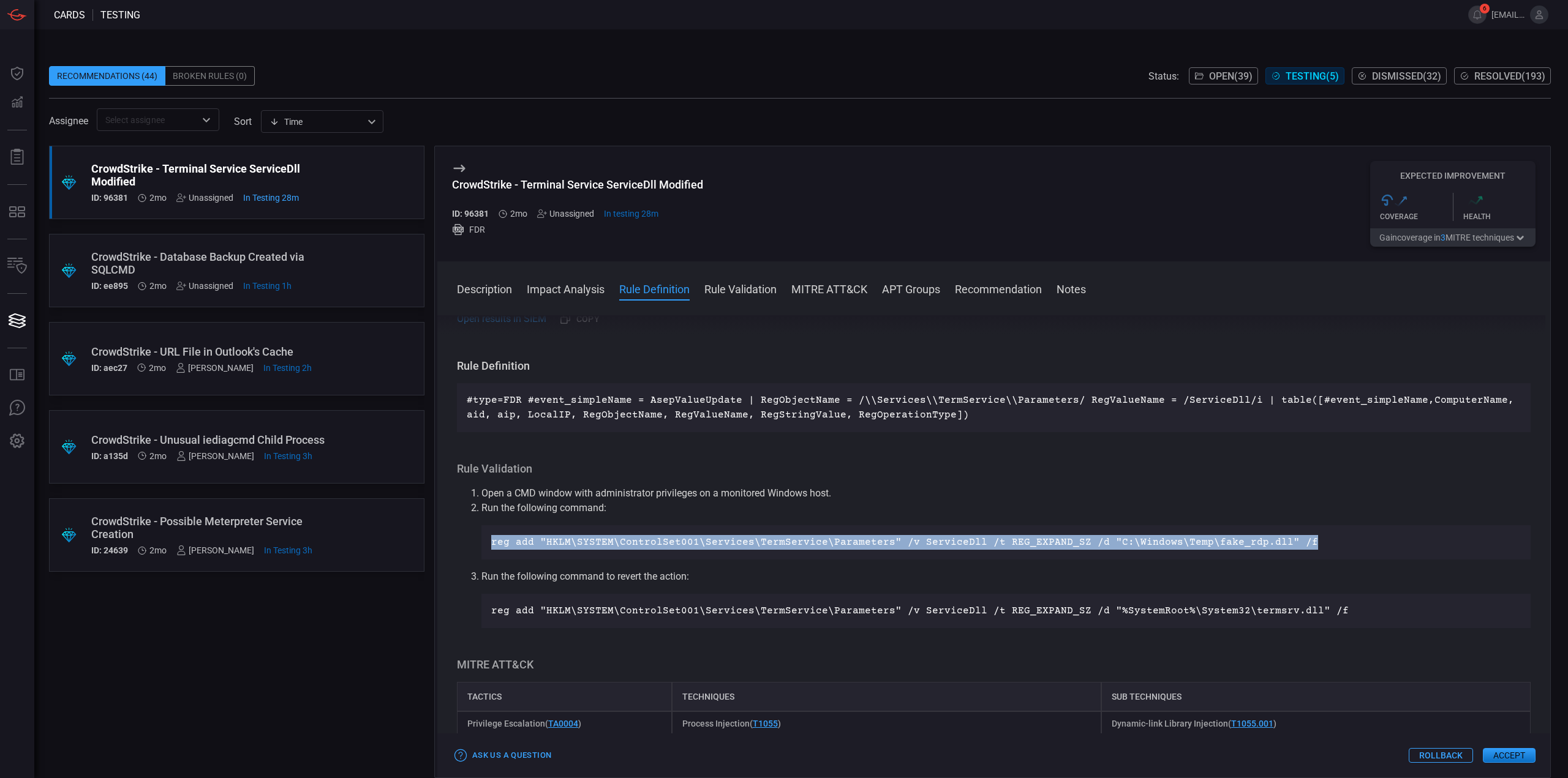
copy p "reg add "HKLM\SYSTEM\ControlSet001\Services\TermService\Parameters" /v ServiceD…"
click at [645, 610] on p "reg add "HKLM\SYSTEM\ControlSet001\Services\TermService\Parameters" /v ServiceD…" at bounding box center [1006, 611] width 1030 height 15
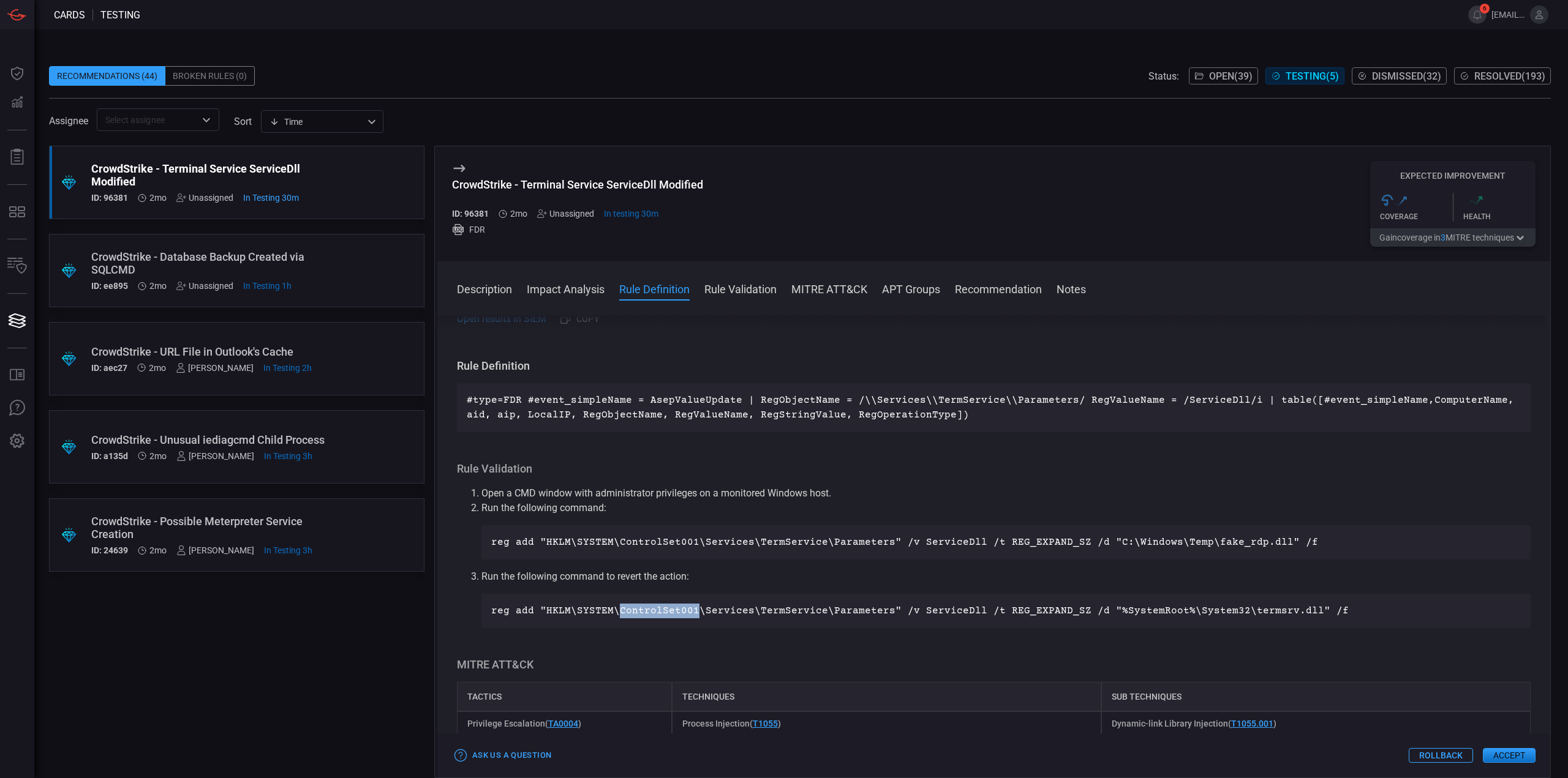
click at [645, 610] on p "reg add "HKLM\SYSTEM\ControlSet001\Services\TermService\Parameters" /v ServiceD…" at bounding box center [1006, 611] width 1030 height 15
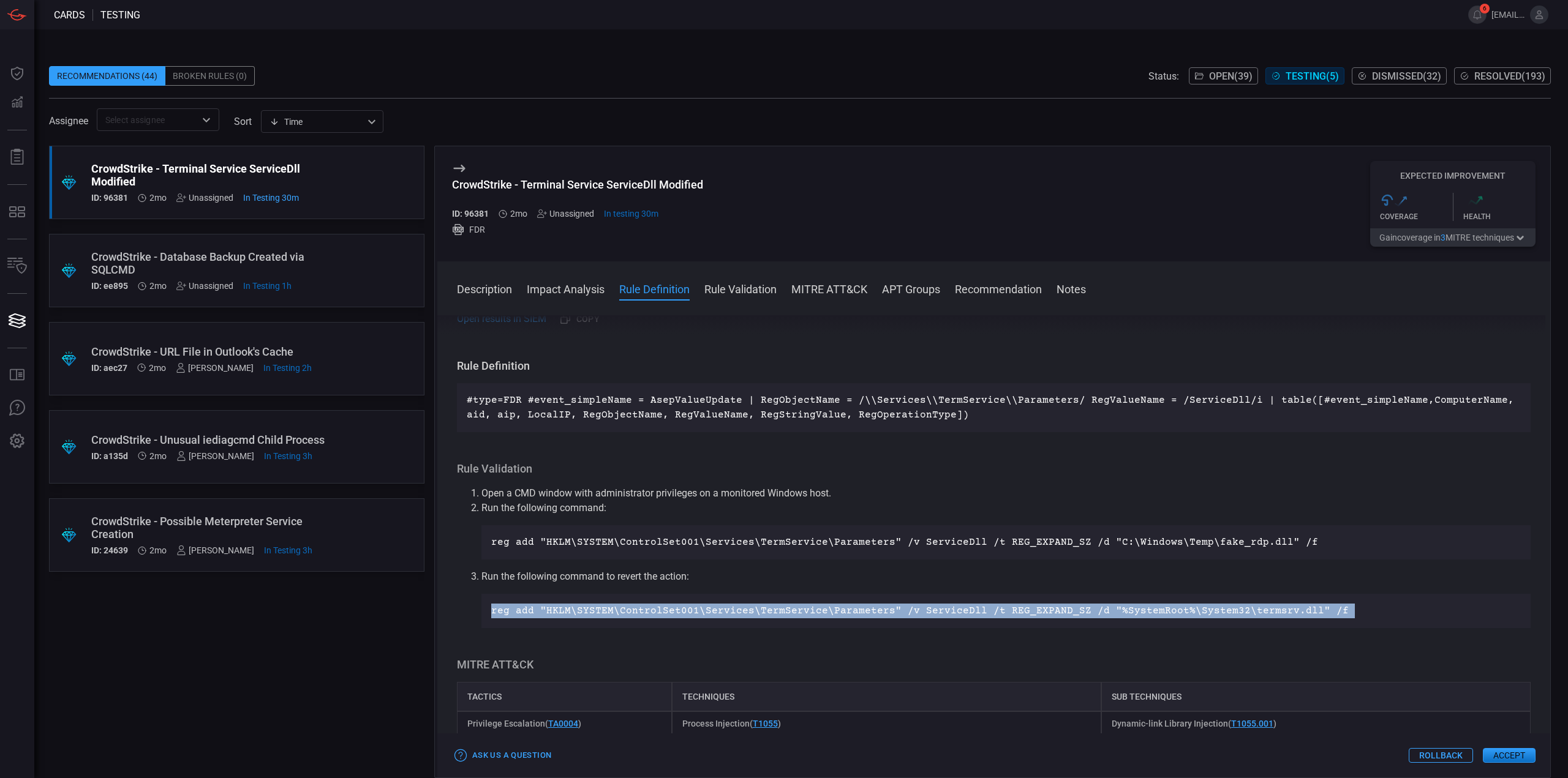
click at [645, 610] on p "reg add "HKLM\SYSTEM\ControlSet001\Services\TermService\Parameters" /v ServiceD…" at bounding box center [1006, 611] width 1030 height 15
copy li "reg add "HKLM\SYSTEM\ControlSet001\Services\TermService\Parameters" /v ServiceD…"
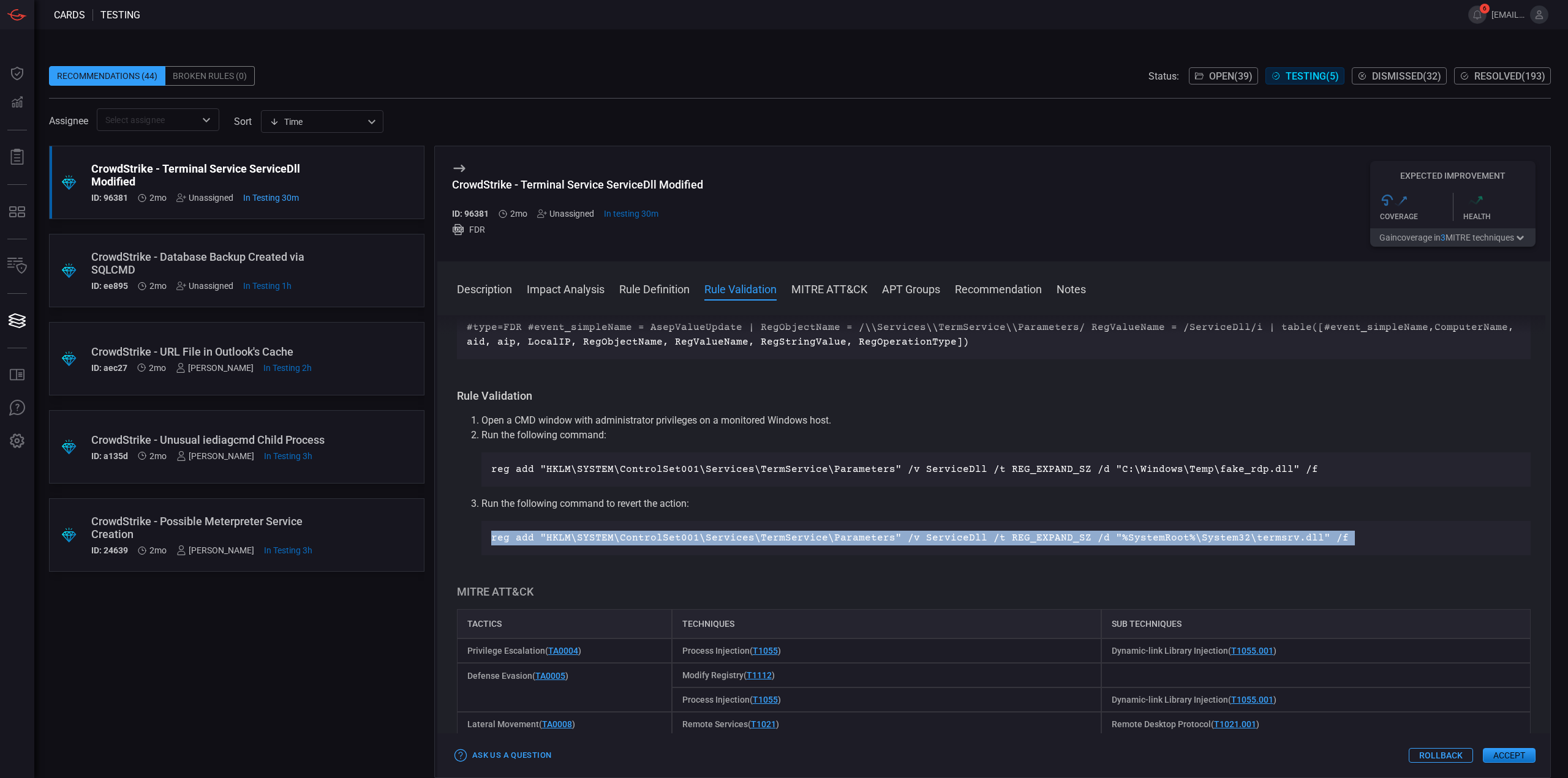
scroll to position [441, 0]
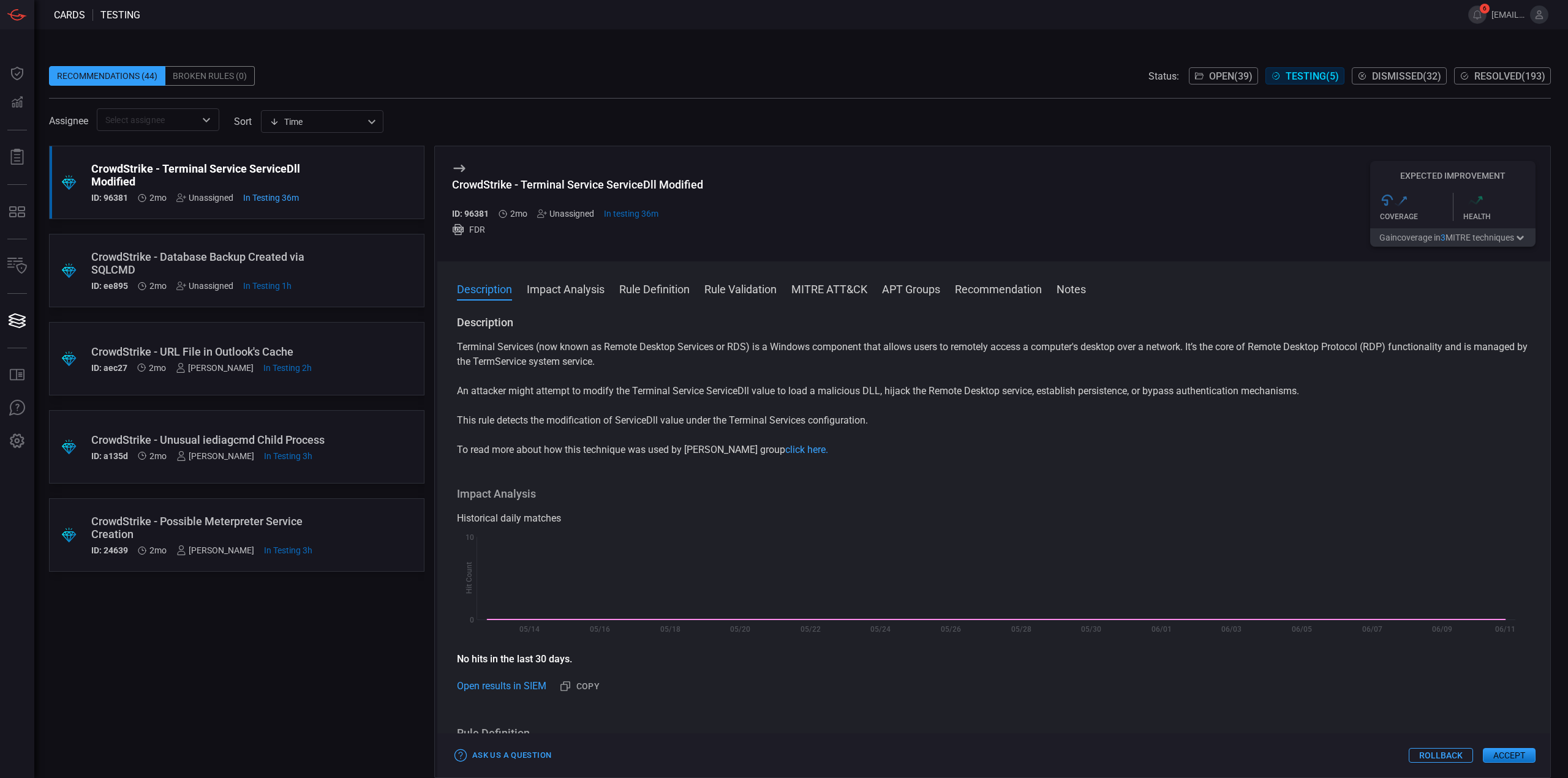
click at [1201, 72] on button "Open ( 39 )" at bounding box center [1223, 76] width 69 height 17
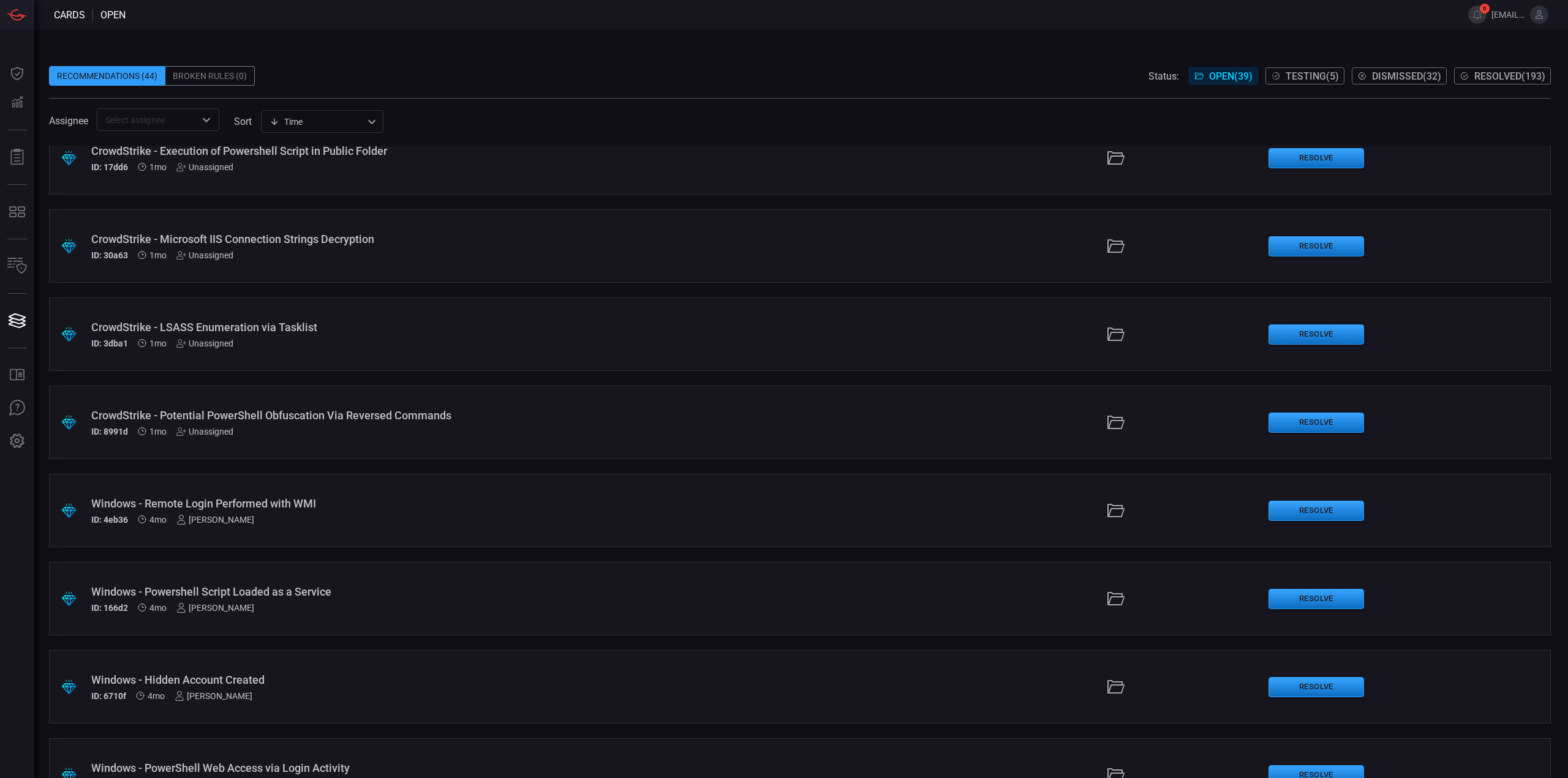
scroll to position [2622, 0]
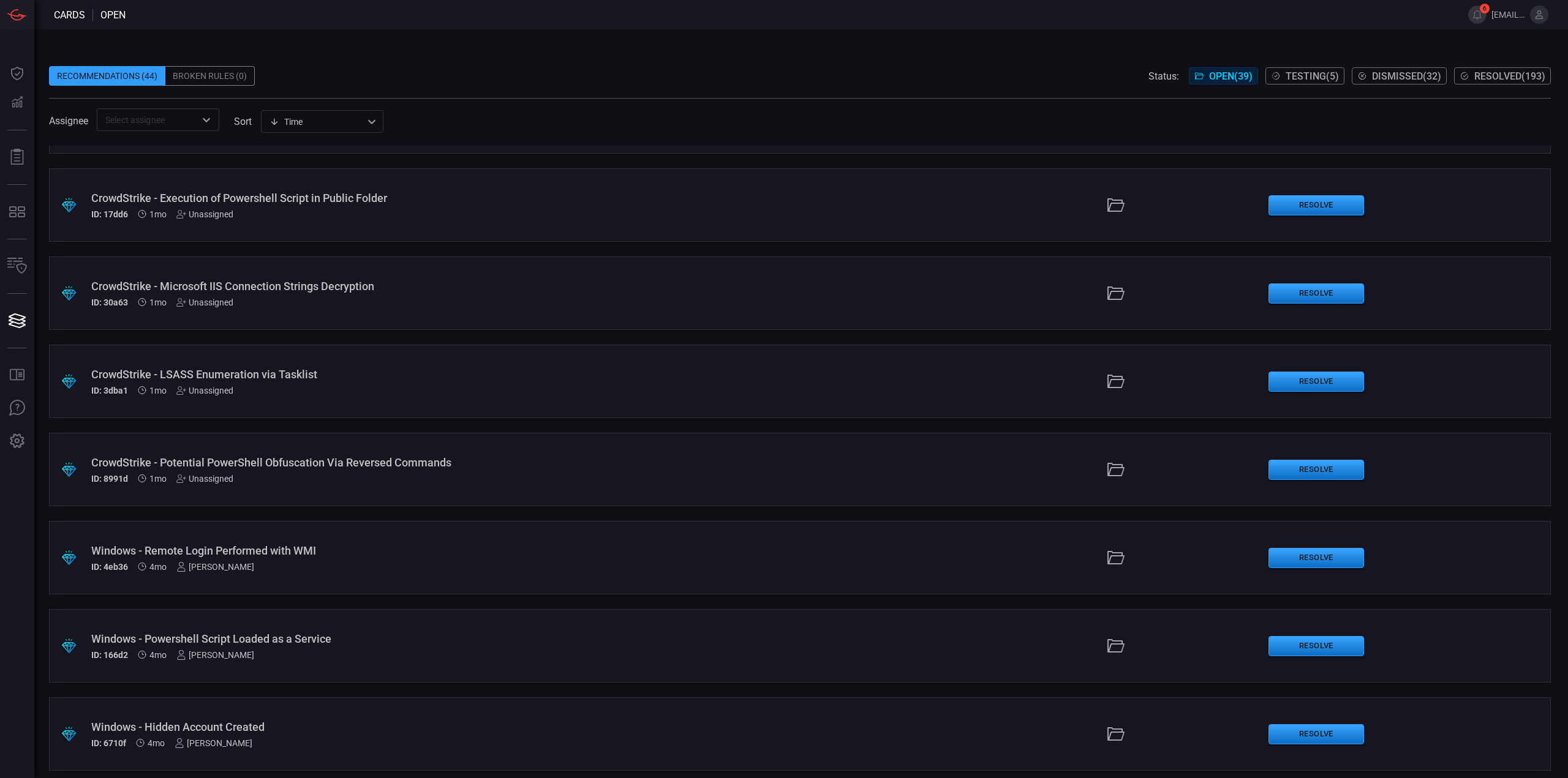
click at [465, 466] on div "CrowdStrike - Potential PowerShell Obfuscation Via Reversed Commands" at bounding box center [384, 462] width 585 height 13
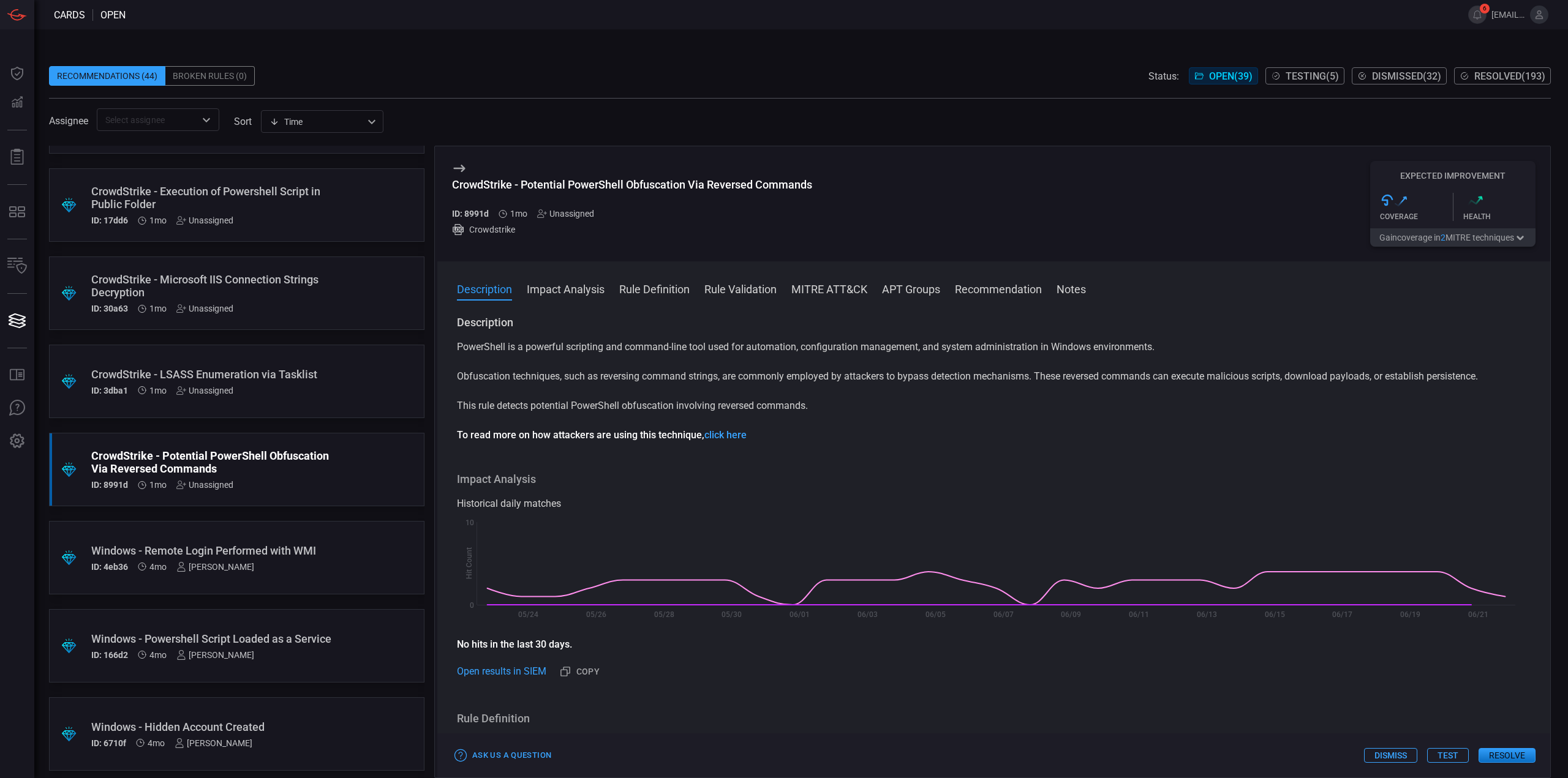
drag, startPoint x: 795, startPoint y: 180, endPoint x: 803, endPoint y: 184, distance: 8.9
click at [795, 181] on div "CrowdStrike - Potential PowerShell Obfuscation Via Reversed Commands" at bounding box center [632, 184] width 360 height 13
drag, startPoint x: 818, startPoint y: 189, endPoint x: 524, endPoint y: 189, distance: 294.0
click at [524, 189] on div "CrowdStrike - Potential PowerShell Obfuscation Via Reversed Commands ID: 8991d …" at bounding box center [993, 204] width 1113 height 115
copy div "Potential PowerShell Obfuscation Via Reversed Commands"
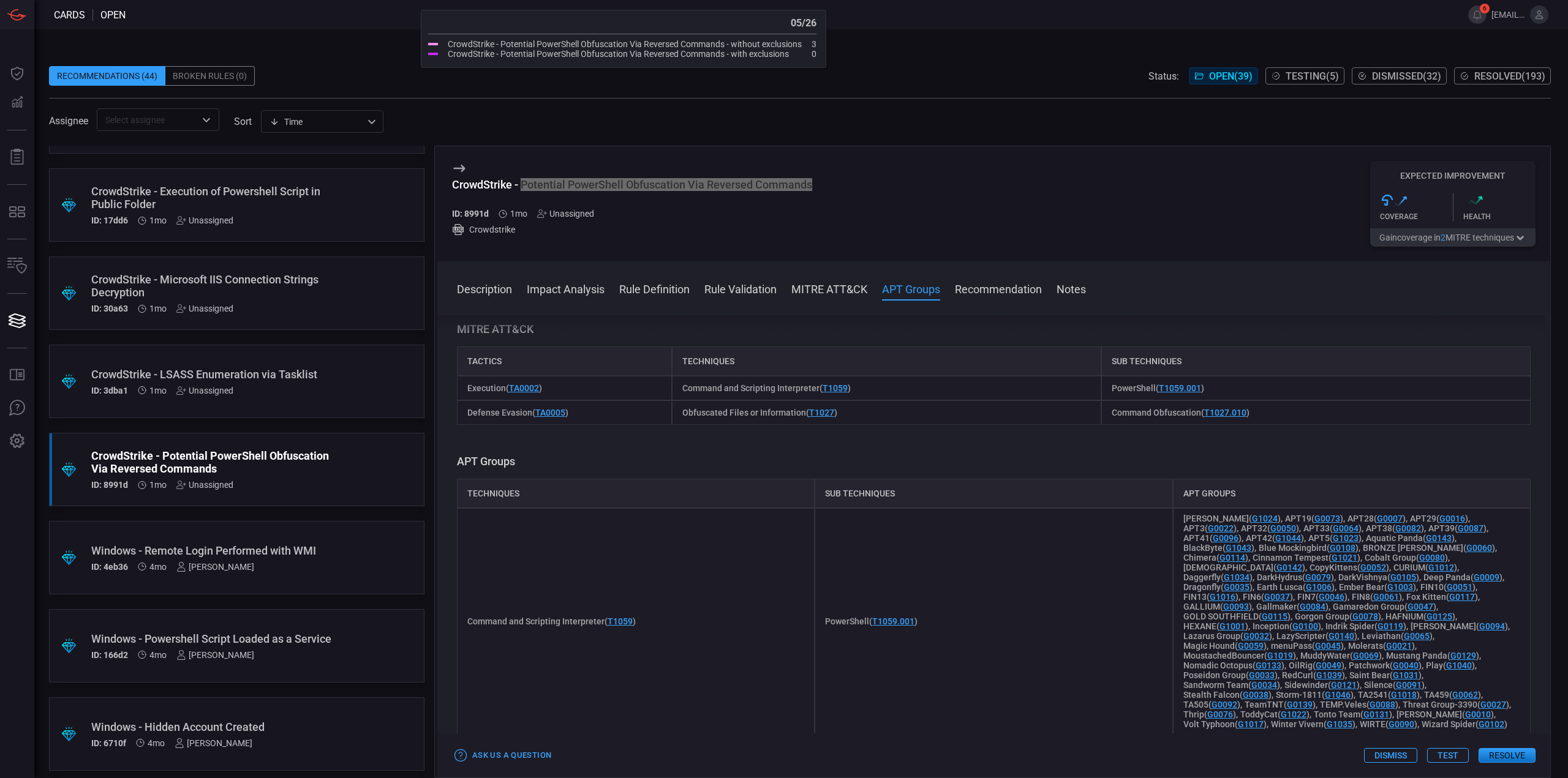
scroll to position [612, 0]
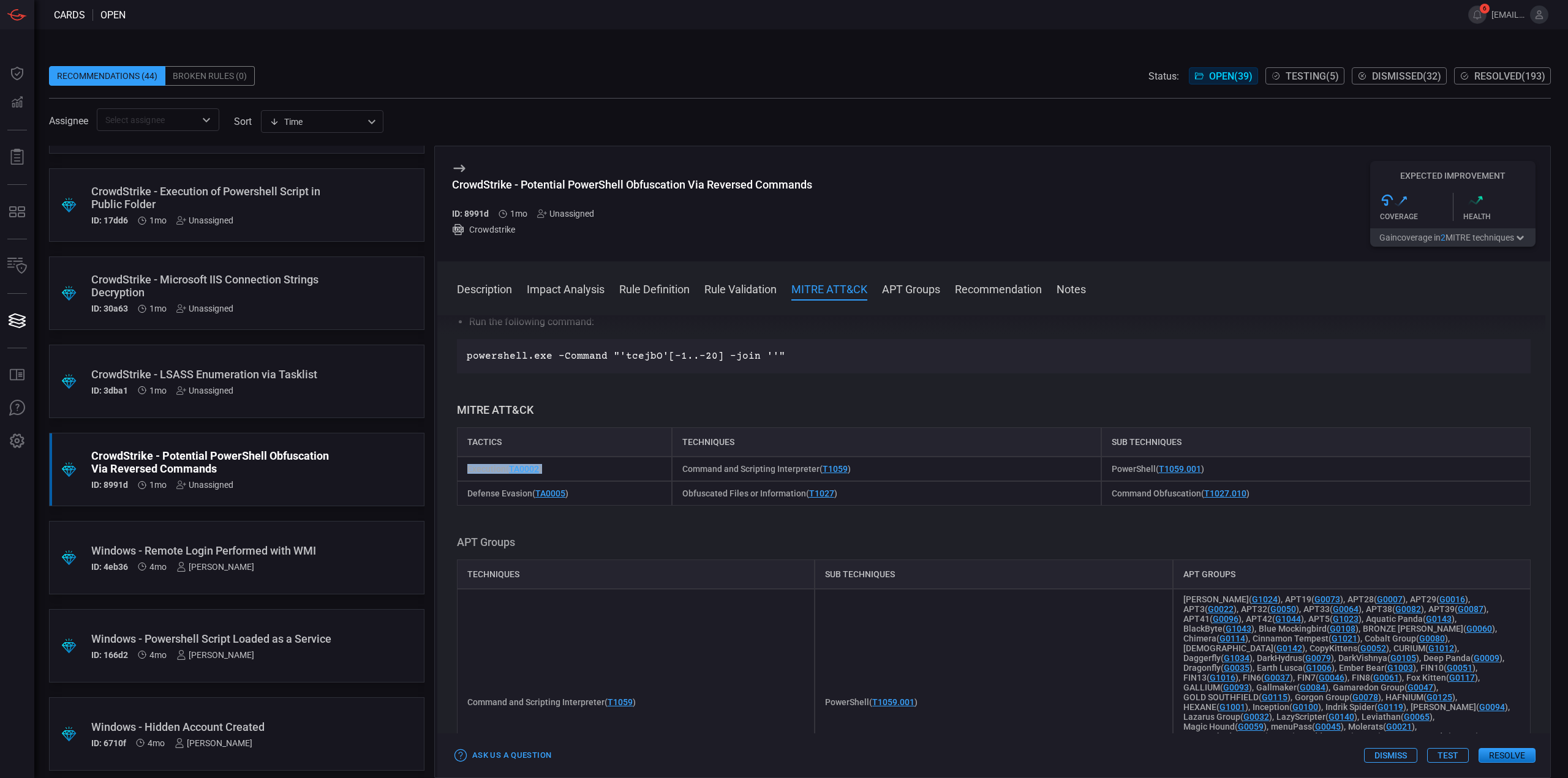
drag, startPoint x: 532, startPoint y: 455, endPoint x: 194, endPoint y: 544, distance: 349.5
click at [465, 458] on div "Execution ( TA0002 )" at bounding box center [564, 468] width 215 height 25
copy span "Execution ( TA0002 )"
drag, startPoint x: 864, startPoint y: 454, endPoint x: 666, endPoint y: 447, distance: 198.1
click at [666, 457] on div "Execution ( TA0002 ) Command and Scripting Interpreter ( T1059 ) PowerShell ( T…" at bounding box center [994, 468] width 1074 height 25
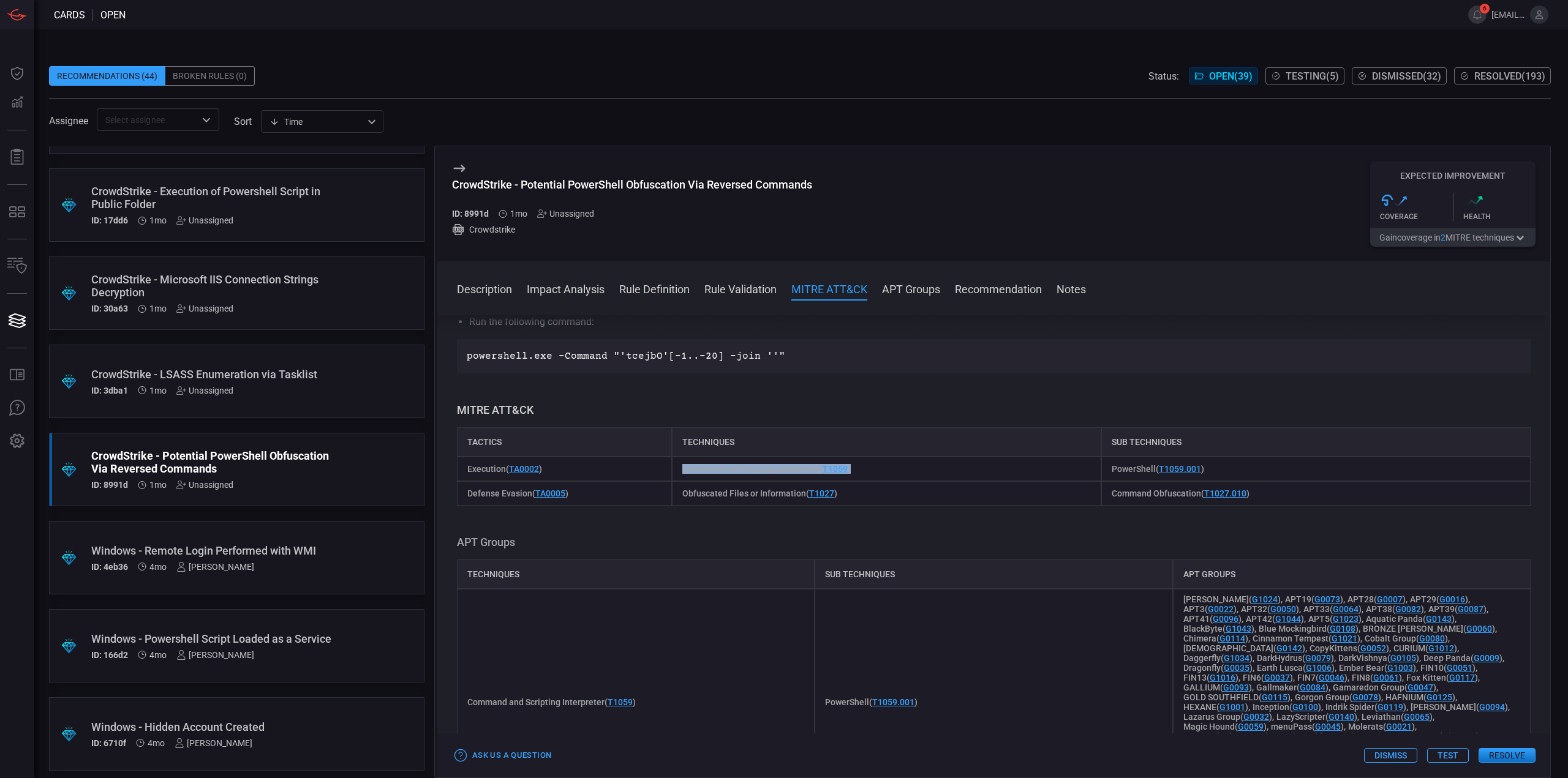
copy div "Command and Scripting Interpreter ( T1059 )"
click at [613, 499] on div "Description PowerShell is a powerful scripting and command-line tool used for a…" at bounding box center [993, 544] width 1113 height 458
drag, startPoint x: 590, startPoint y: 480, endPoint x: 464, endPoint y: 485, distance: 126.1
click at [464, 485] on div "Defense Evasion ( TA0005 )" at bounding box center [564, 493] width 215 height 25
copy span "Defense Evasion ( TA0005 )"
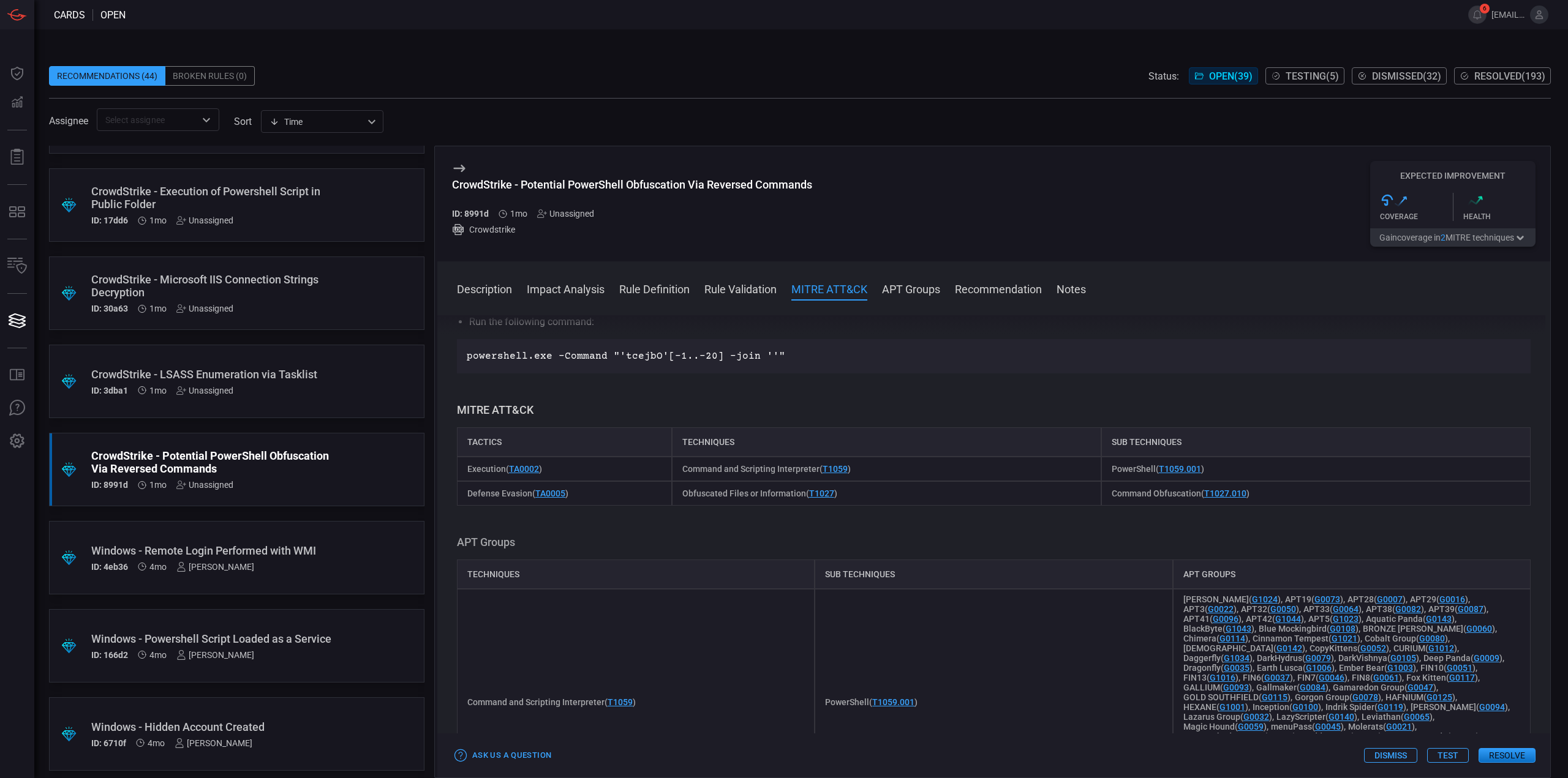
click at [852, 489] on div "Obfuscated Files or Information ( T1027 )" at bounding box center [887, 493] width 429 height 25
drag, startPoint x: 841, startPoint y: 476, endPoint x: 675, endPoint y: 480, distance: 166.0
click at [675, 481] on div "Obfuscated Files or Information ( T1027 )" at bounding box center [887, 493] width 429 height 25
copy span "Obfuscated Files or Information ( T1027 )"
click at [829, 488] on div "Obfuscated Files or Information ( T1027 )" at bounding box center [887, 493] width 429 height 25
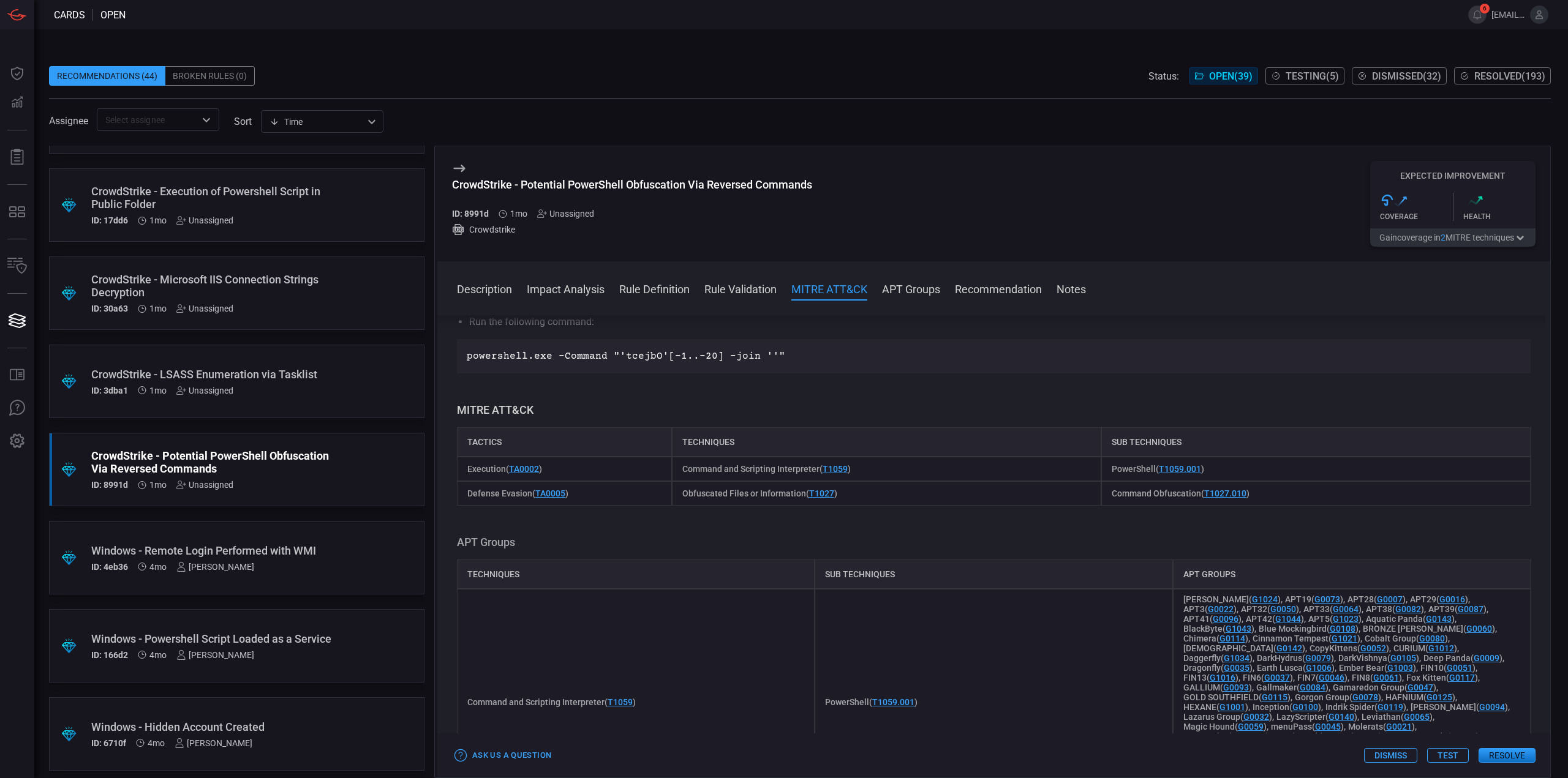
click at [775, 165] on div "CrowdStrike - Potential PowerShell Obfuscation Via Reversed Commands ID: 8991d …" at bounding box center [632, 204] width 360 height 86
drag, startPoint x: 811, startPoint y: 183, endPoint x: 523, endPoint y: 189, distance: 288.1
click at [523, 189] on div "CrowdStrike - Potential PowerShell Obfuscation Via Reversed Commands ID: 8991d …" at bounding box center [993, 204] width 1113 height 115
copy div "Potential PowerShell Obfuscation Via Reversed Commands"
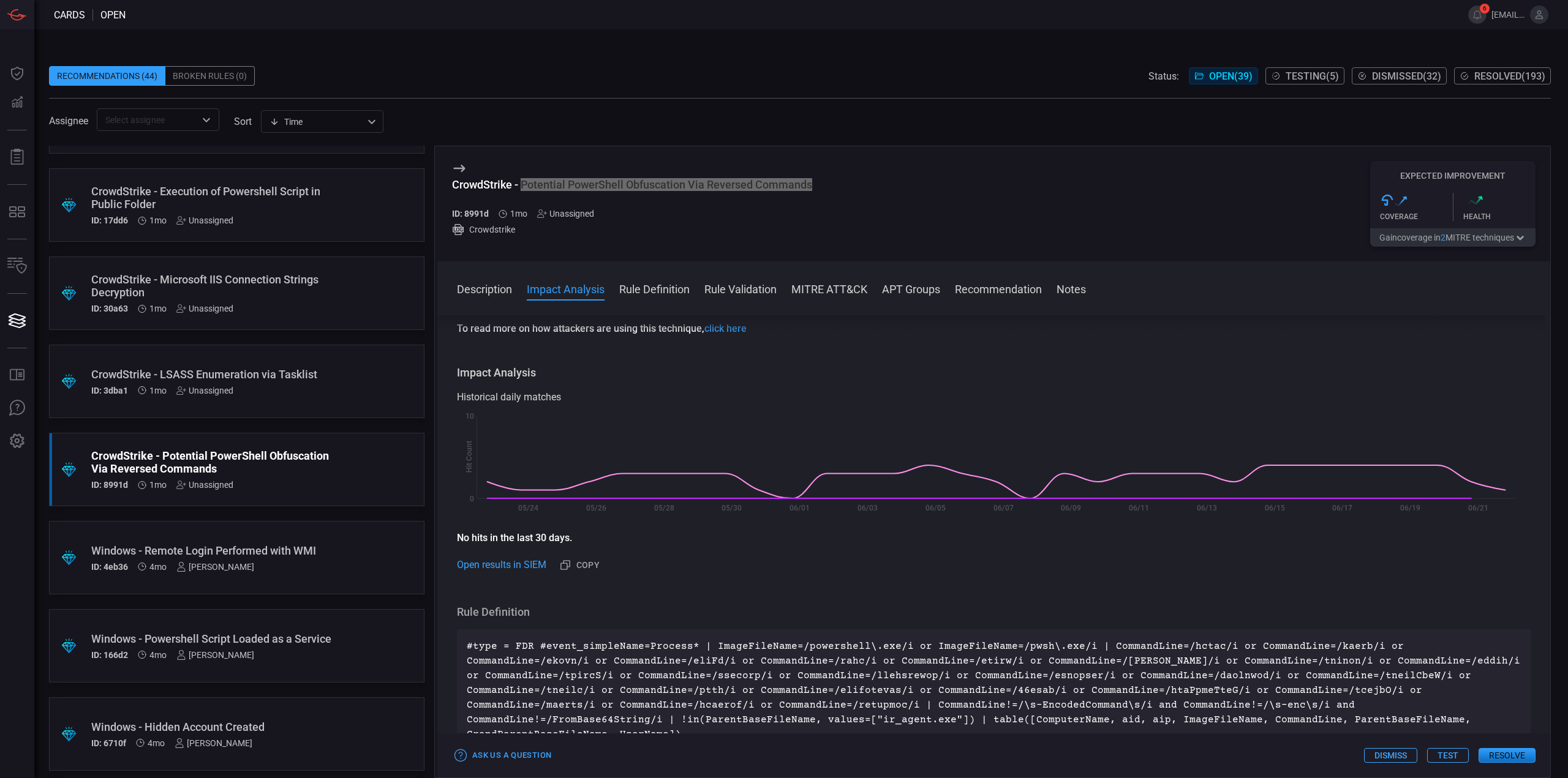
scroll to position [0, 0]
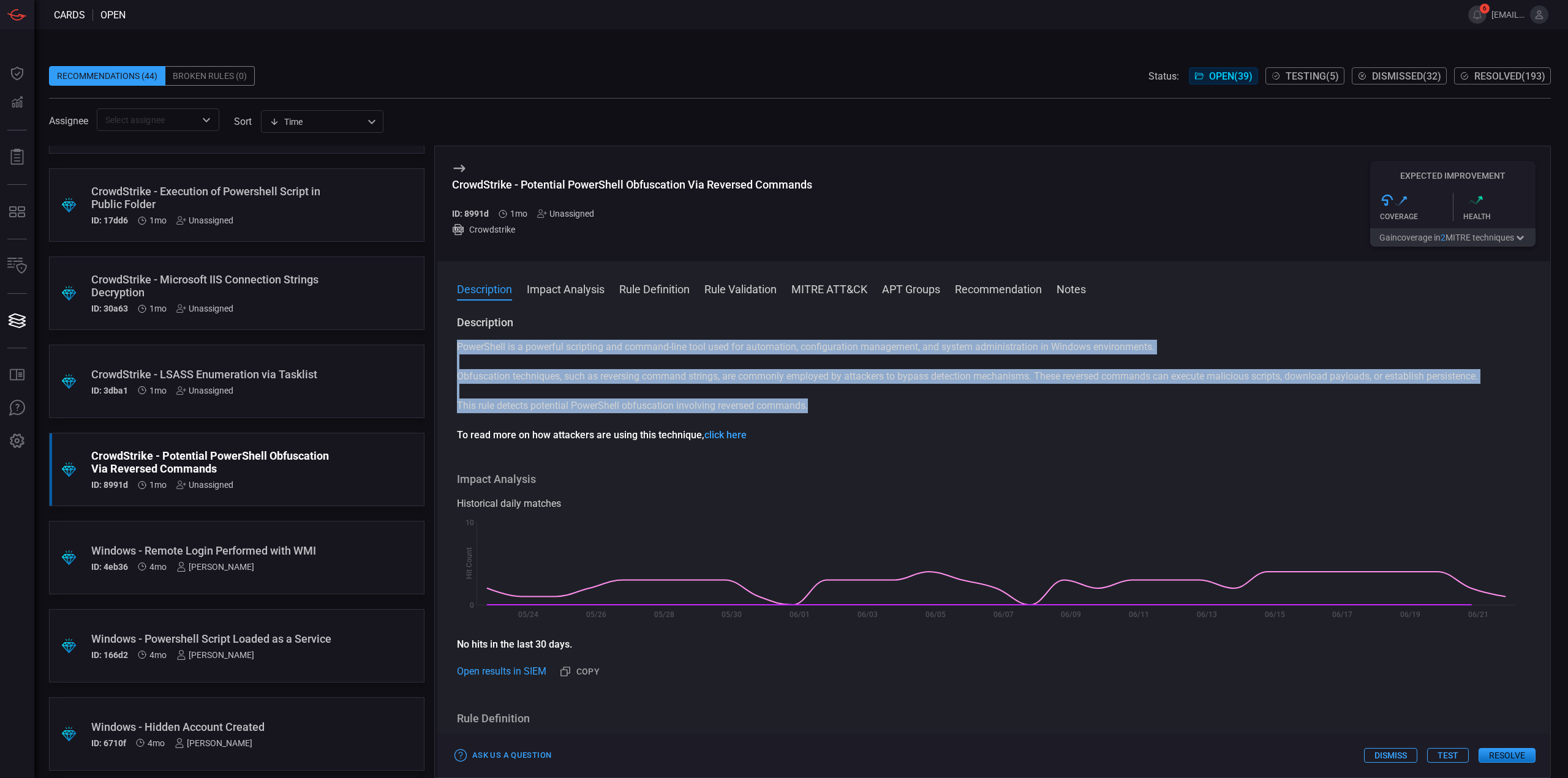
drag, startPoint x: 800, startPoint y: 404, endPoint x: 459, endPoint y: 355, distance: 344.5
click at [459, 355] on div "PowerShell is a powerful scripting and command-line tool used for automation, c…" at bounding box center [994, 391] width 1074 height 103
copy div "PowerShell is a powerful scripting and command-line tool used for automation, c…"
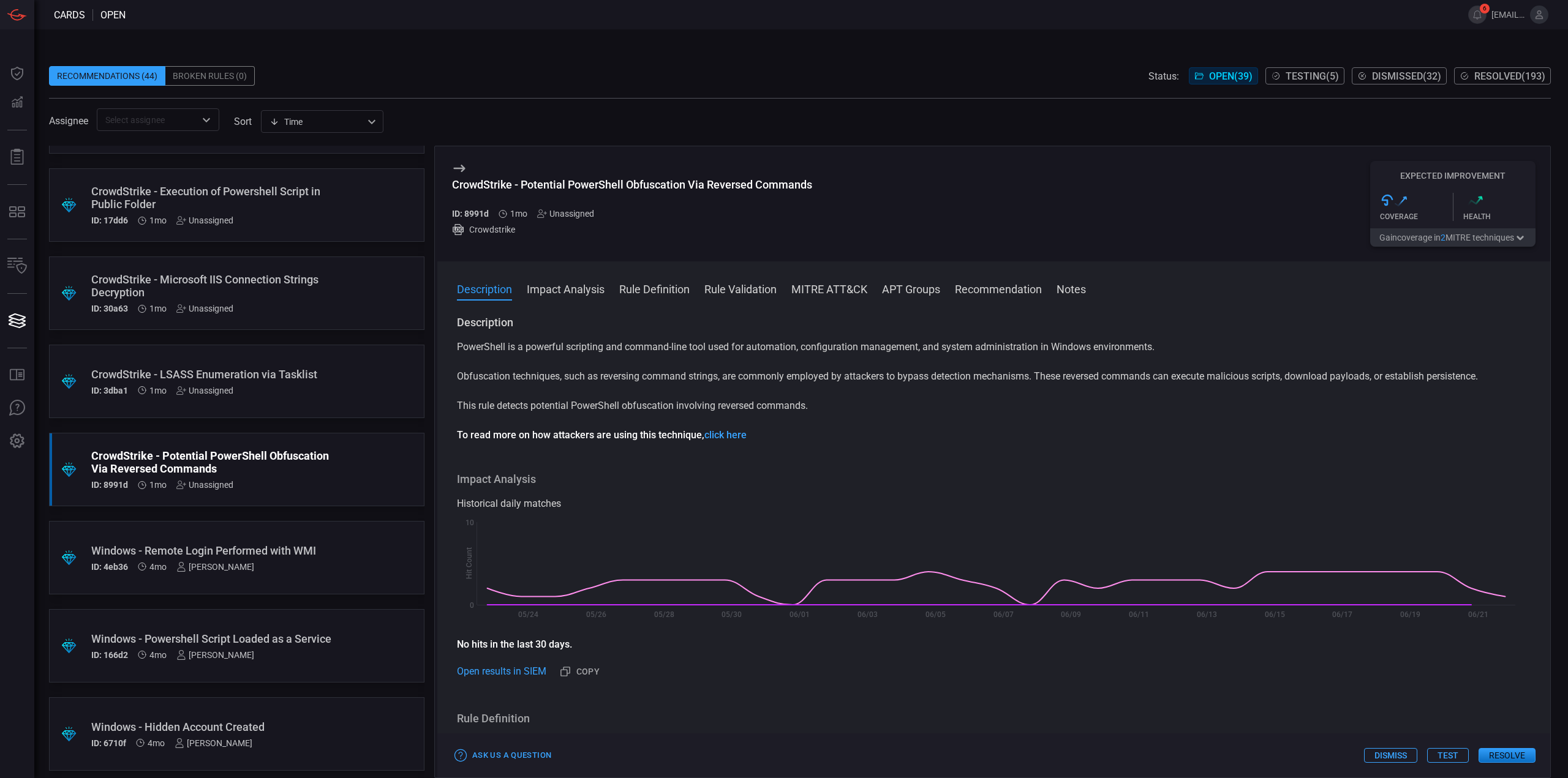
click at [900, 420] on div "PowerShell is a powerful scripting and command-line tool used for automation, c…" at bounding box center [994, 391] width 1074 height 103
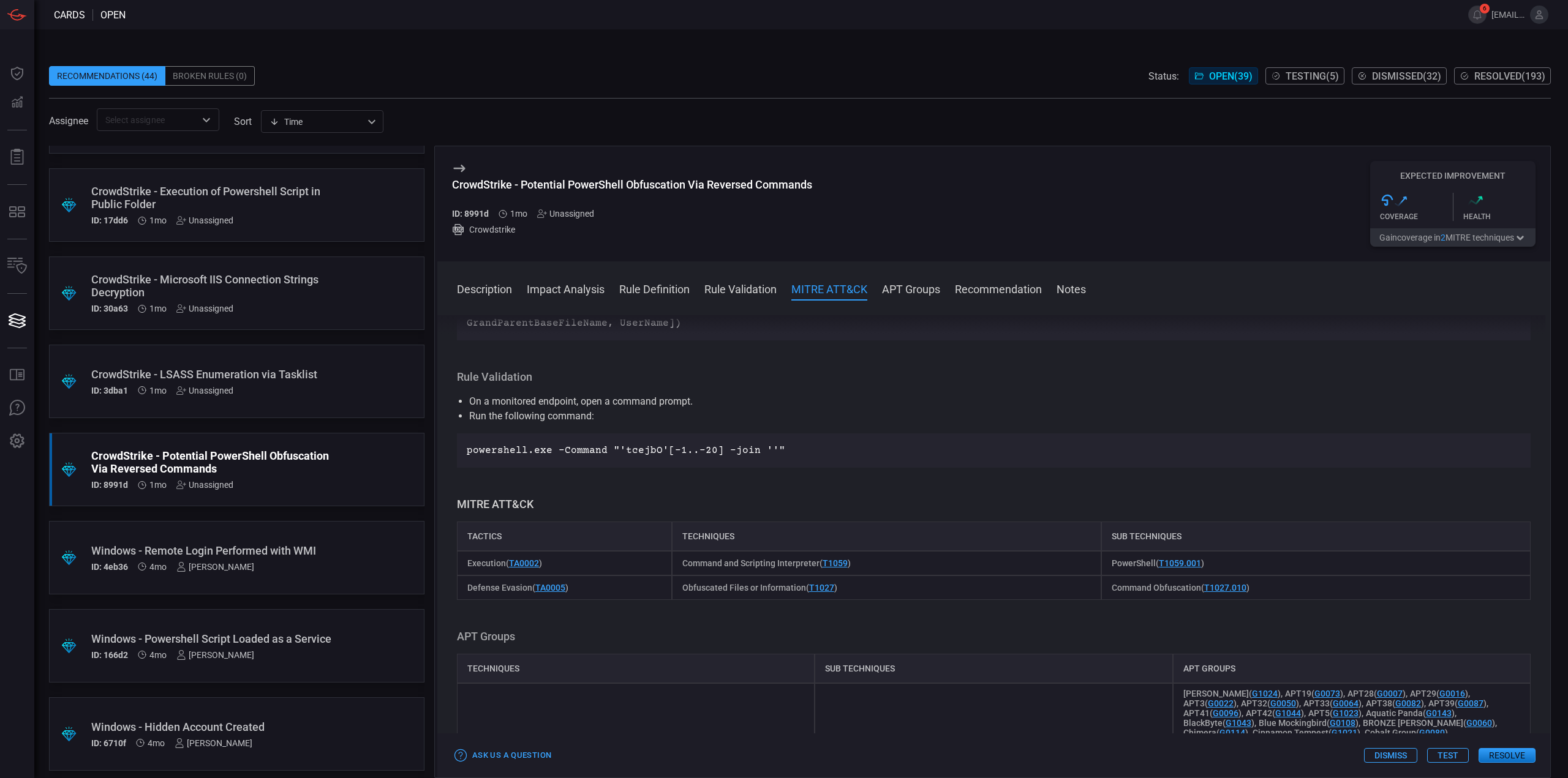
scroll to position [428, 0]
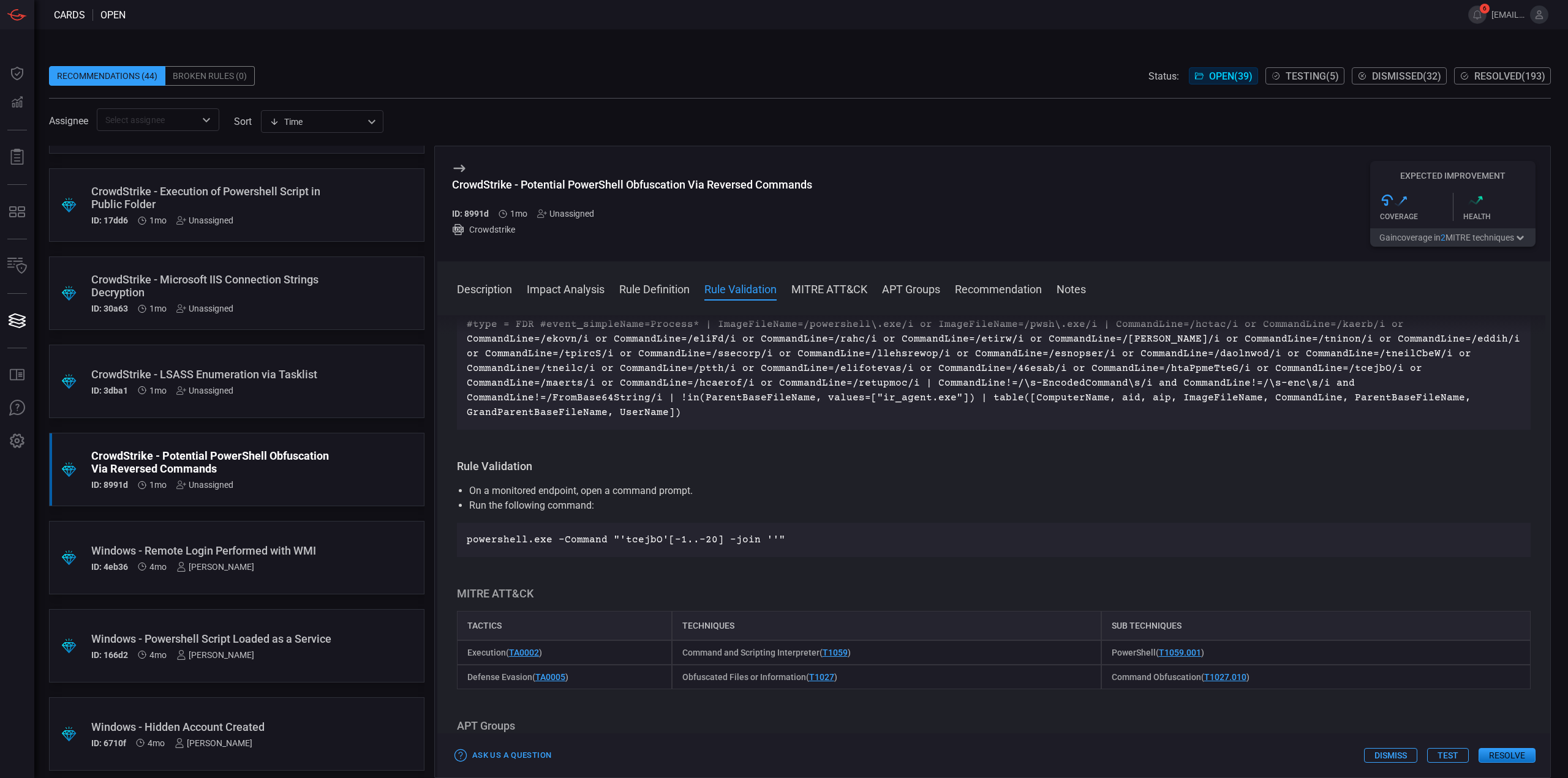
drag, startPoint x: 1445, startPoint y: 759, endPoint x: 1349, endPoint y: 700, distance: 112.7
click at [1445, 759] on button "Test" at bounding box center [1448, 755] width 42 height 15
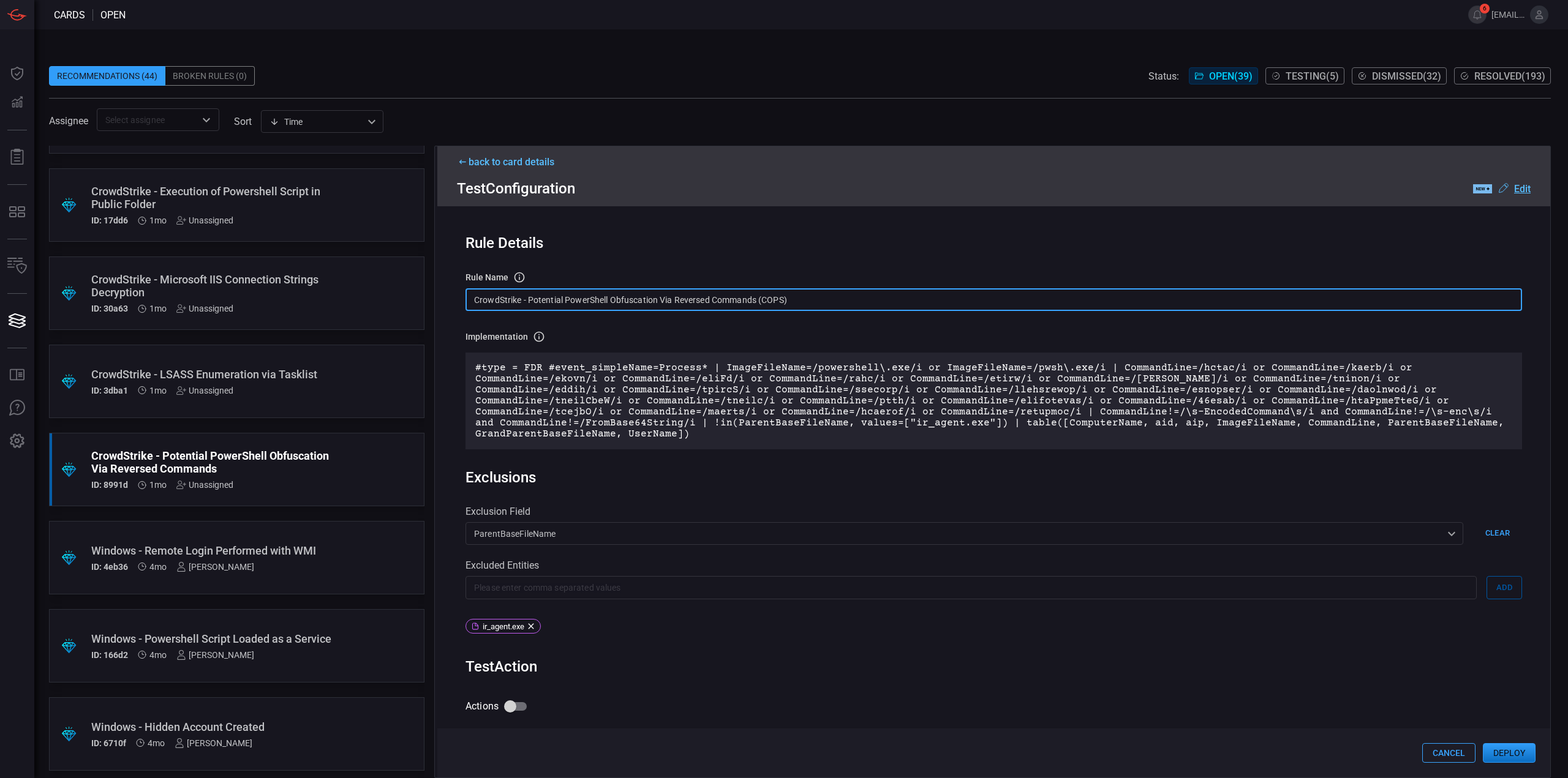
drag, startPoint x: 526, startPoint y: 301, endPoint x: 403, endPoint y: 288, distance: 123.7
click at [404, 288] on div ".suggested_cards_icon{fill:url(#suggested_cards_icon);} Check Point - VPN Impos…" at bounding box center [800, 461] width 1502 height 632
drag, startPoint x: 748, startPoint y: 299, endPoint x: 453, endPoint y: 290, distance: 295.1
click at [453, 290] on div "Rule Details rule Name Name of the rule that will be created in the SIEM. Poten…" at bounding box center [993, 492] width 1113 height 571
type input "Potential PowerShell Obfuscation Via Reversed Commands (COPS)"
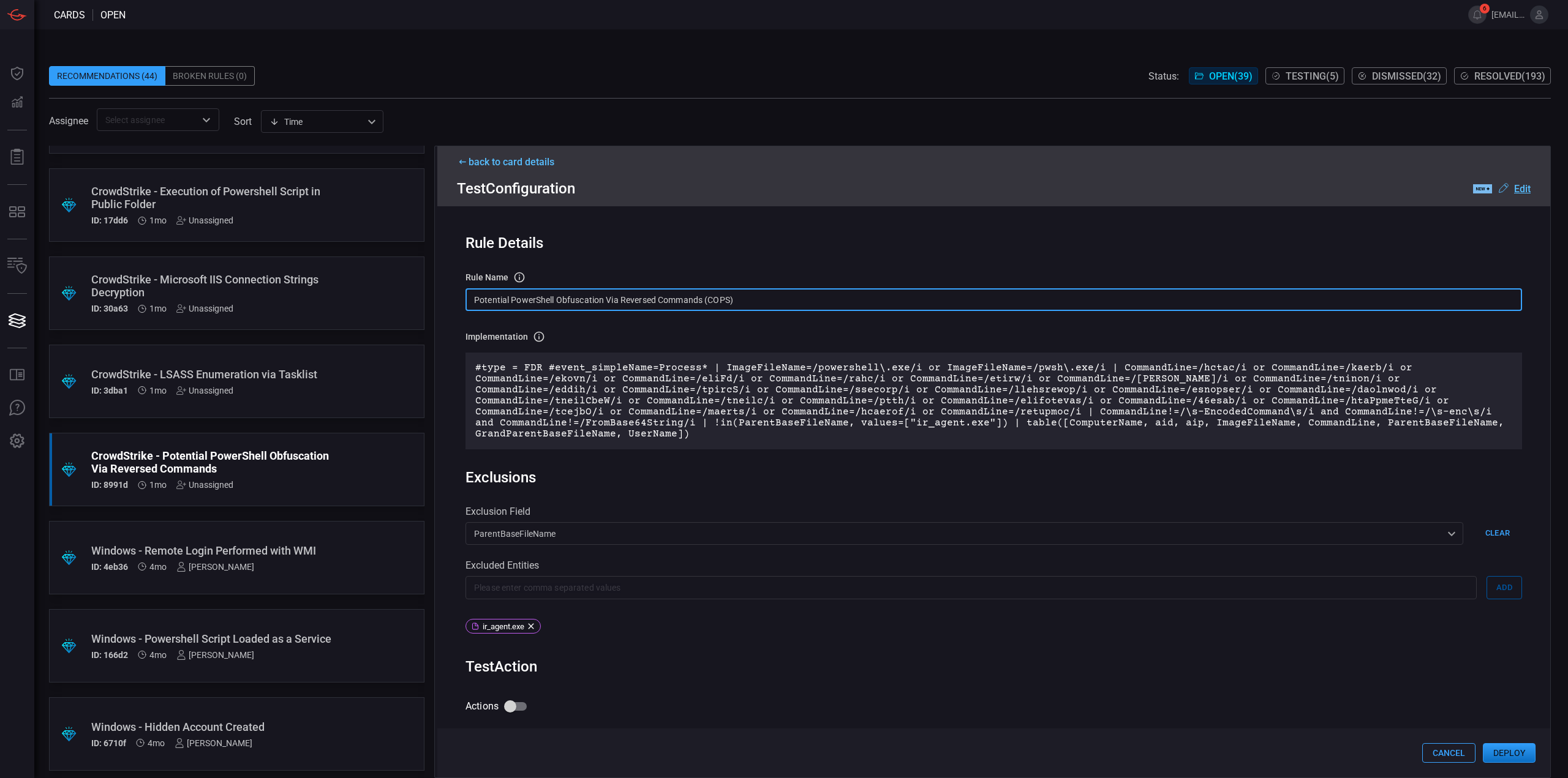
click at [748, 303] on input "Potential PowerShell Obfuscation Via Reversed Commands (COPS)" at bounding box center [993, 300] width 1056 height 23
drag, startPoint x: 755, startPoint y: 299, endPoint x: 464, endPoint y: 293, distance: 291.1
click at [464, 293] on div "Rule Details rule Name Name of the rule that will be created in the SIEM. Poten…" at bounding box center [993, 492] width 1113 height 571
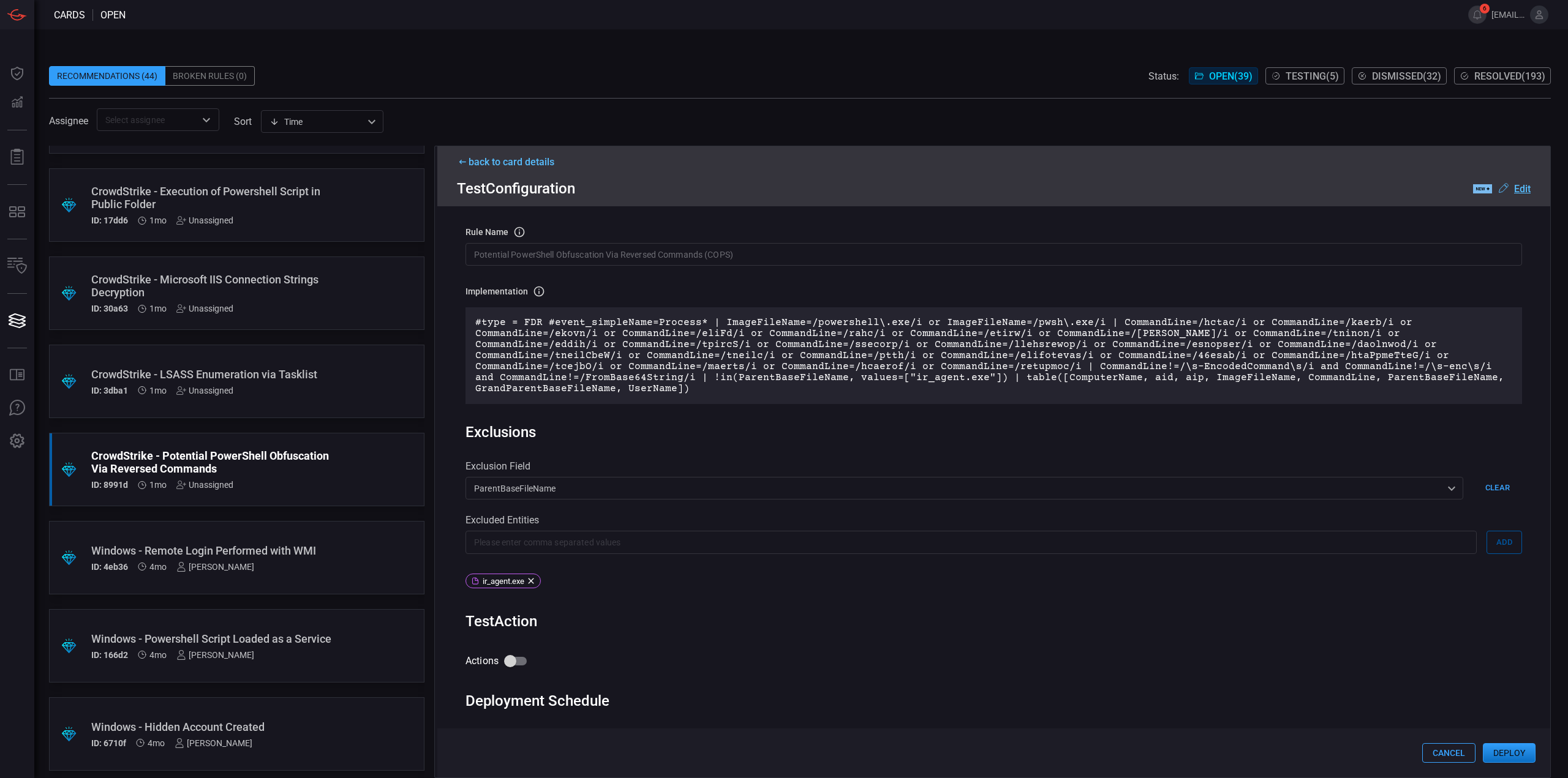
scroll to position [76, 0]
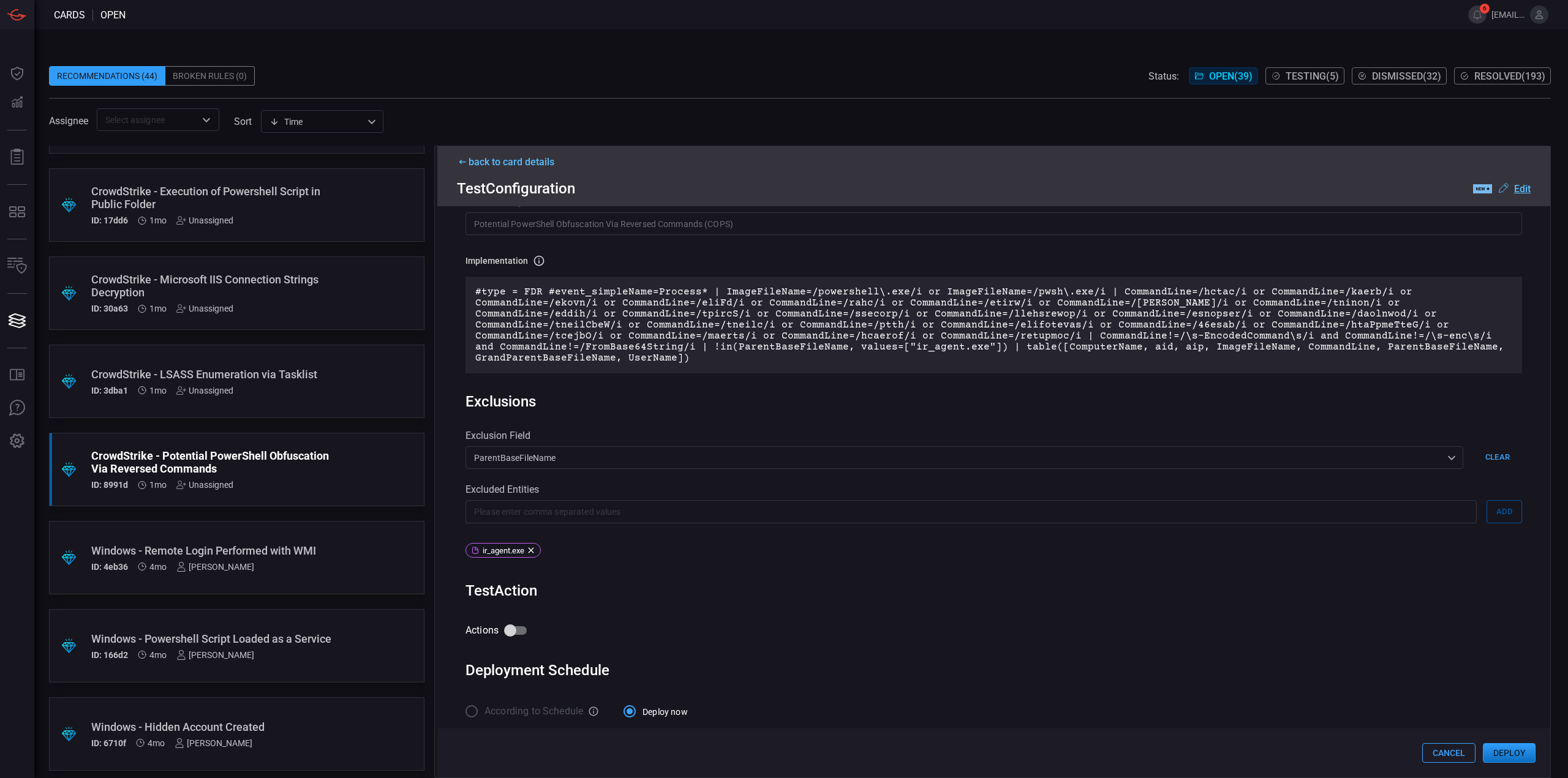
drag, startPoint x: 510, startPoint y: 625, endPoint x: 544, endPoint y: 627, distance: 34.1
click at [510, 625] on input "Actions" at bounding box center [510, 630] width 70 height 23
checkbox input "true"
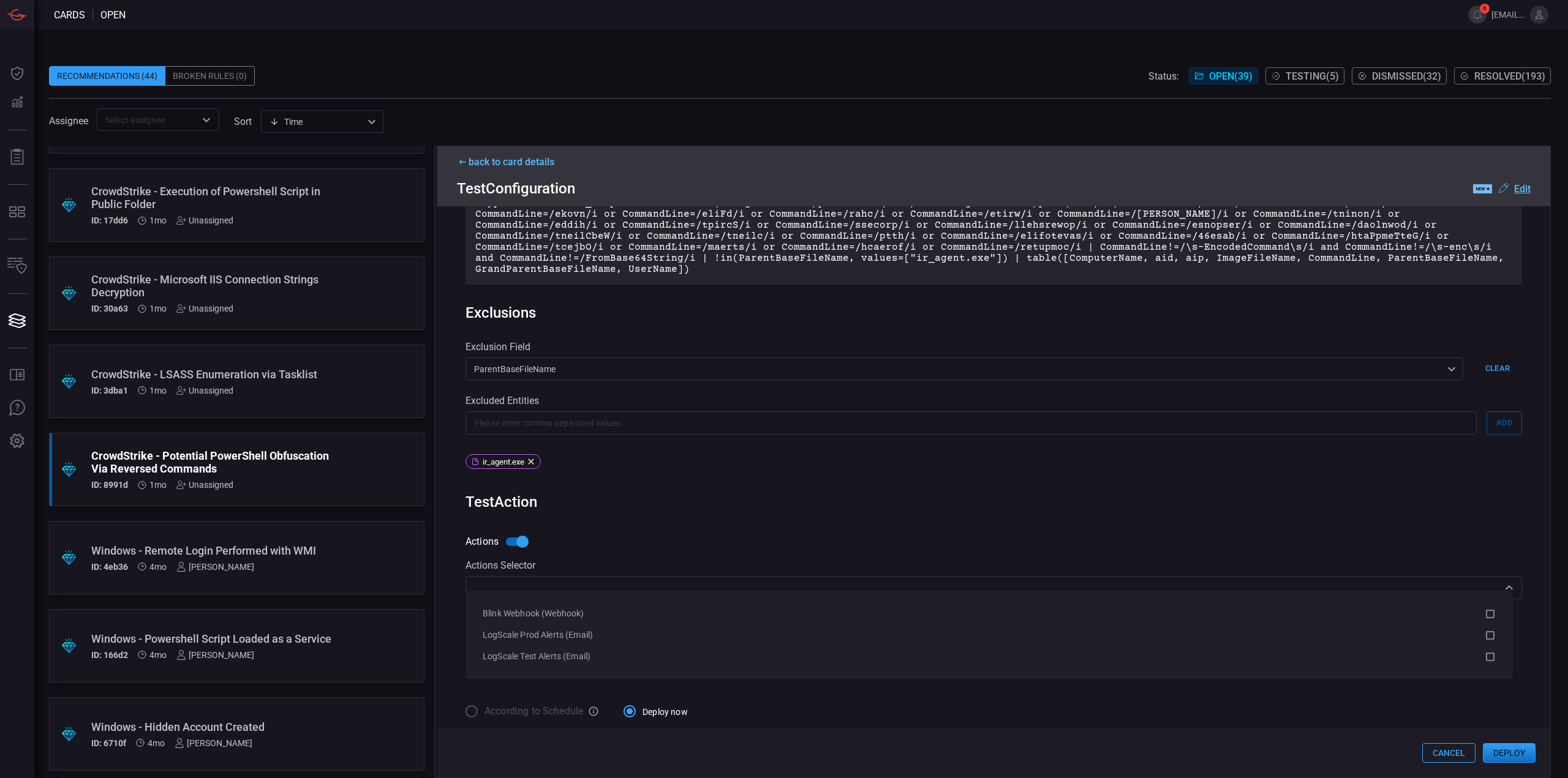
click at [588, 588] on div "​" at bounding box center [993, 587] width 1056 height 23
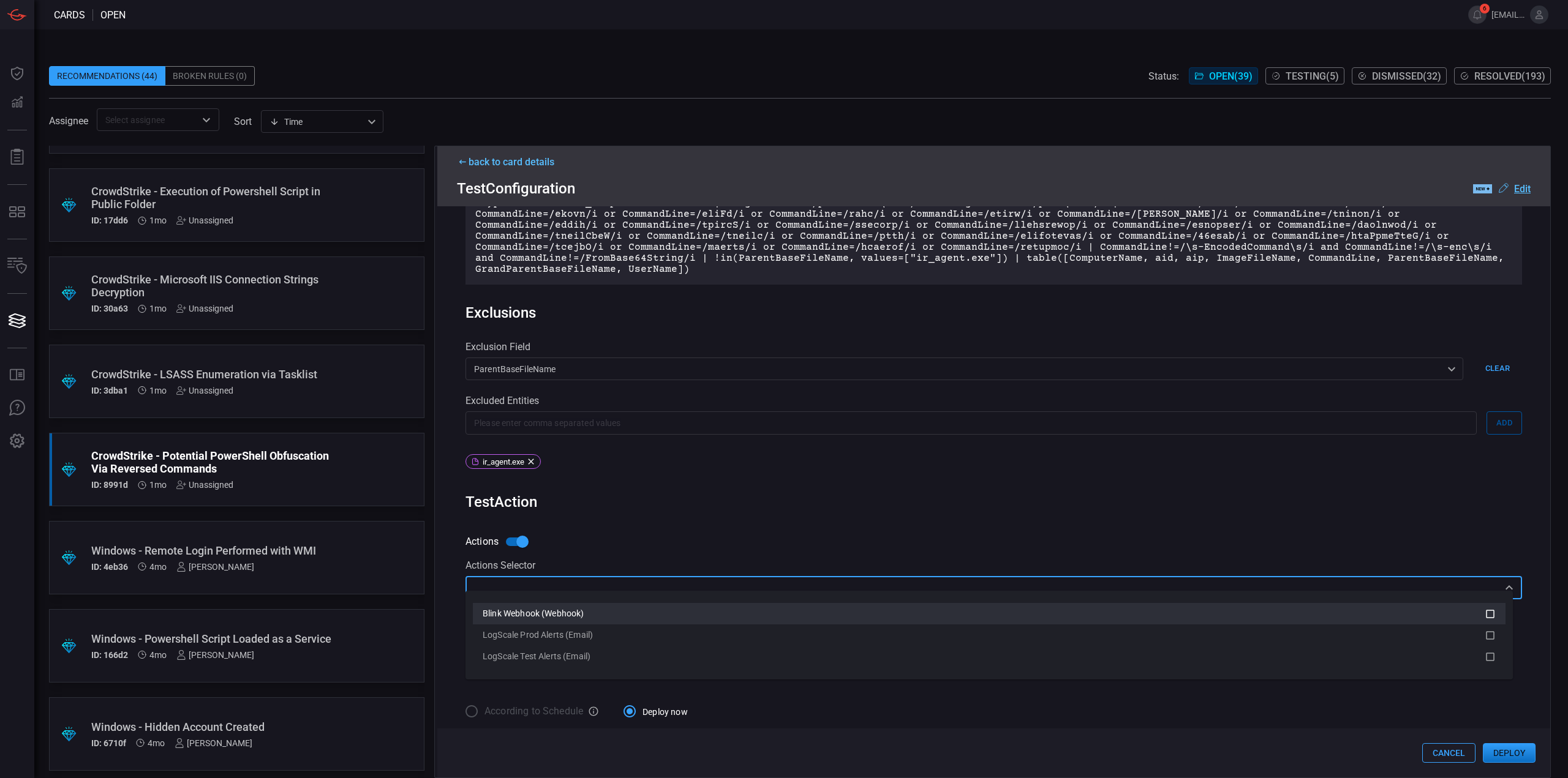
click at [579, 616] on span "Blink Webhook (Webhook)" at bounding box center [533, 613] width 101 height 10
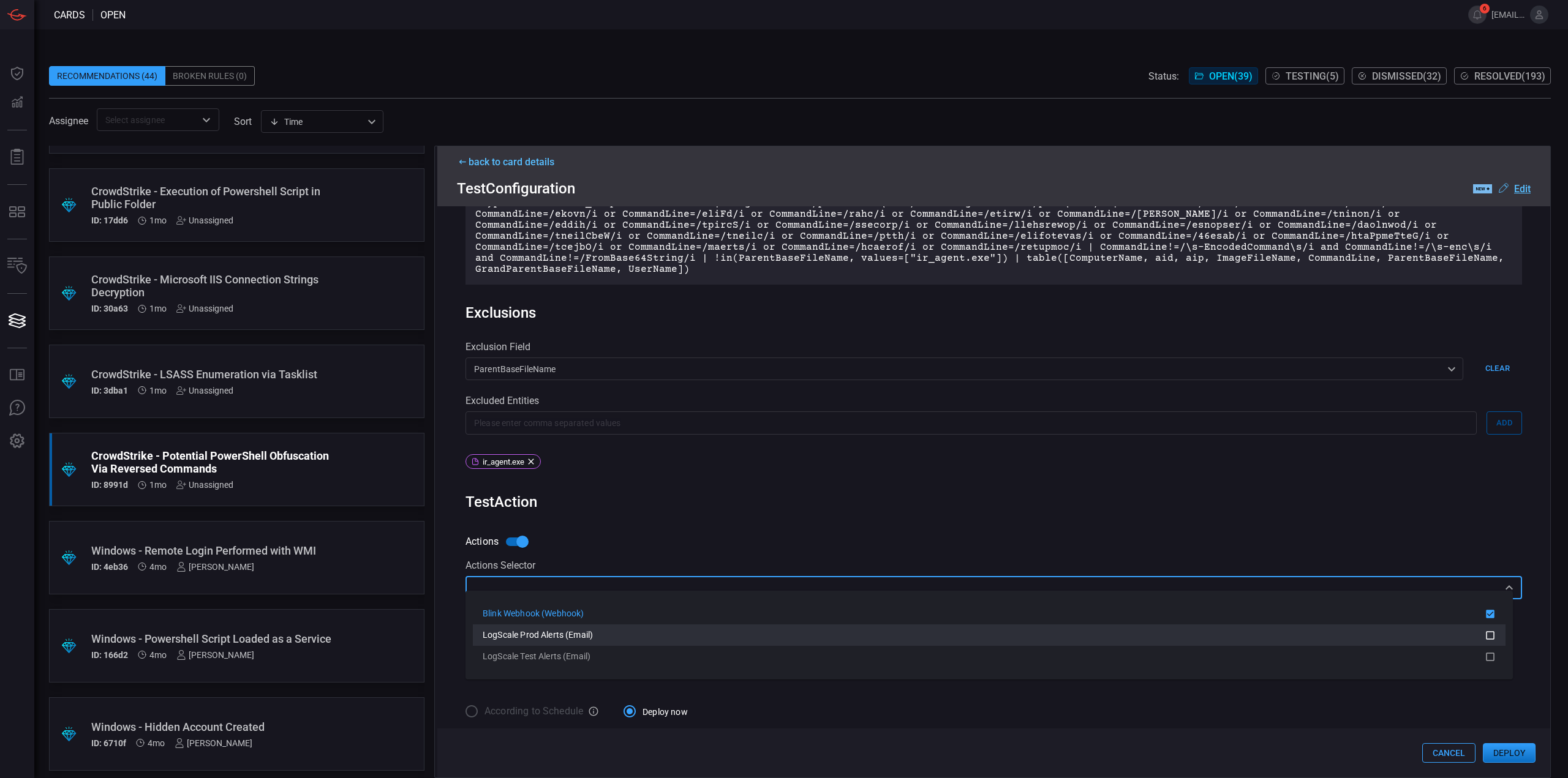
click at [586, 638] on span "LogScale Prod Alerts (Email)" at bounding box center [538, 634] width 110 height 10
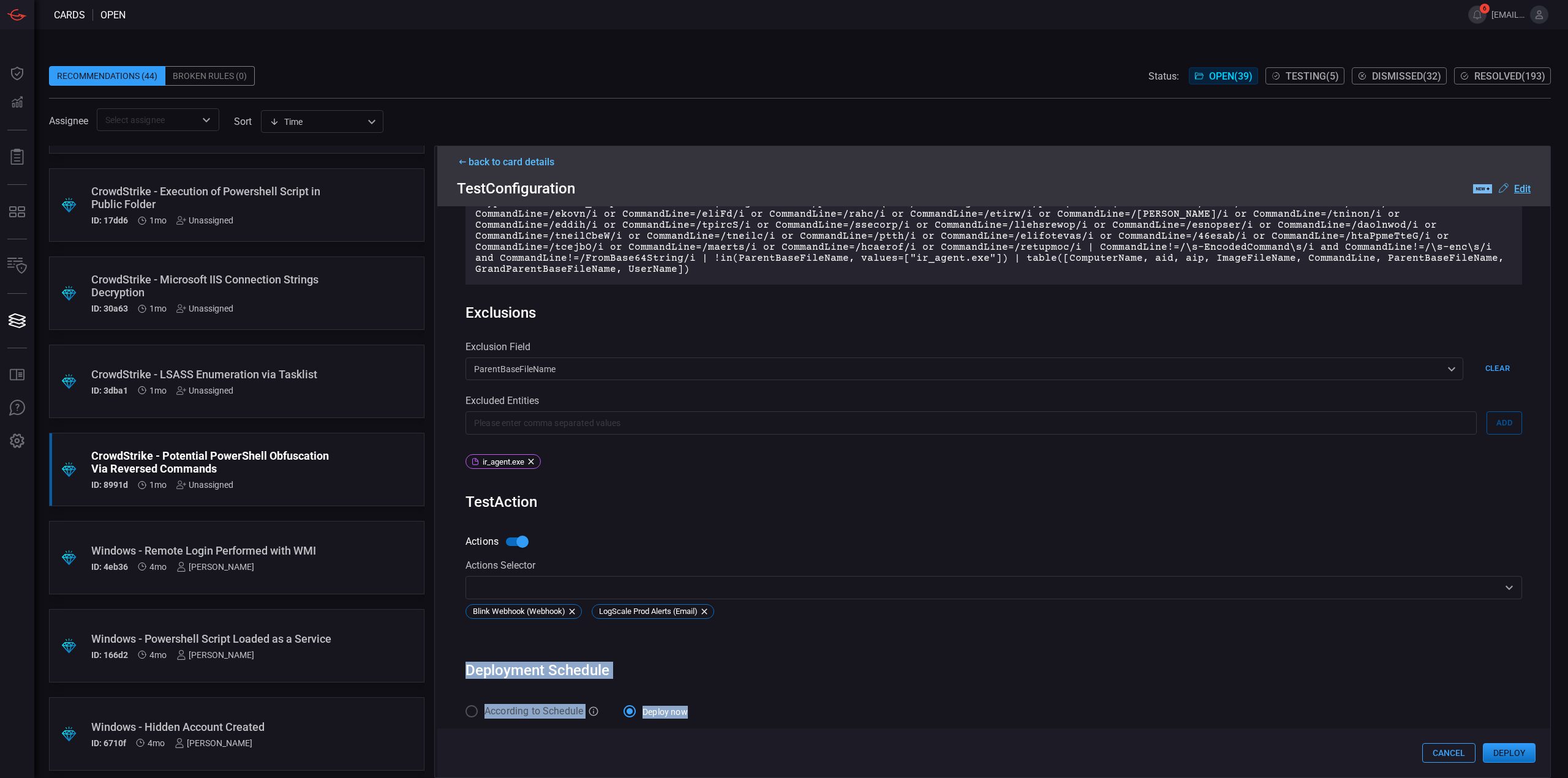
drag, startPoint x: 1520, startPoint y: 763, endPoint x: 1175, endPoint y: 623, distance: 372.3
click at [1203, 599] on div "back to card details Test Configuration .label-new-label-new-cls-1 { fill: #090…" at bounding box center [992, 461] width 1116 height 632
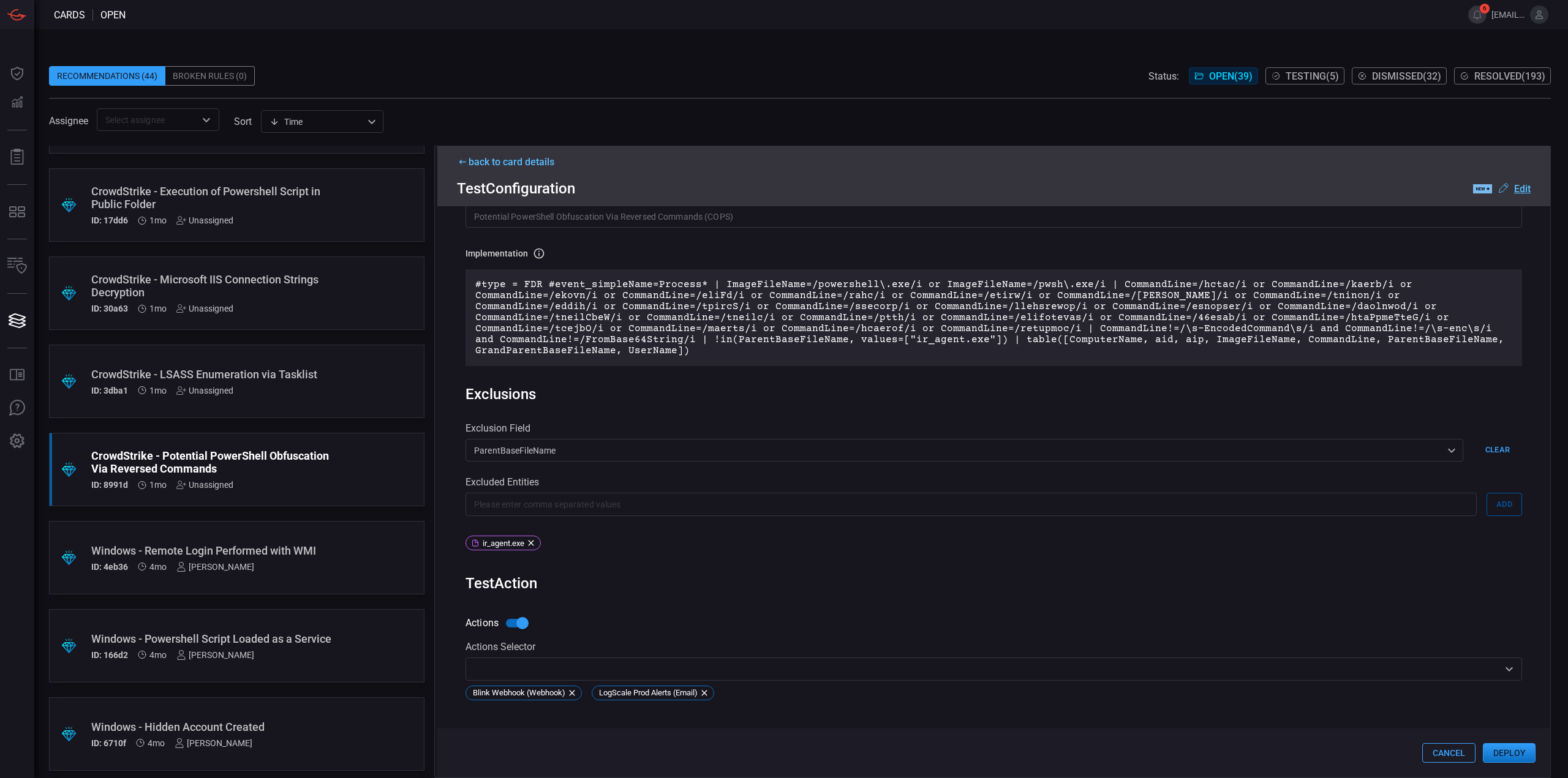
scroll to position [0, 0]
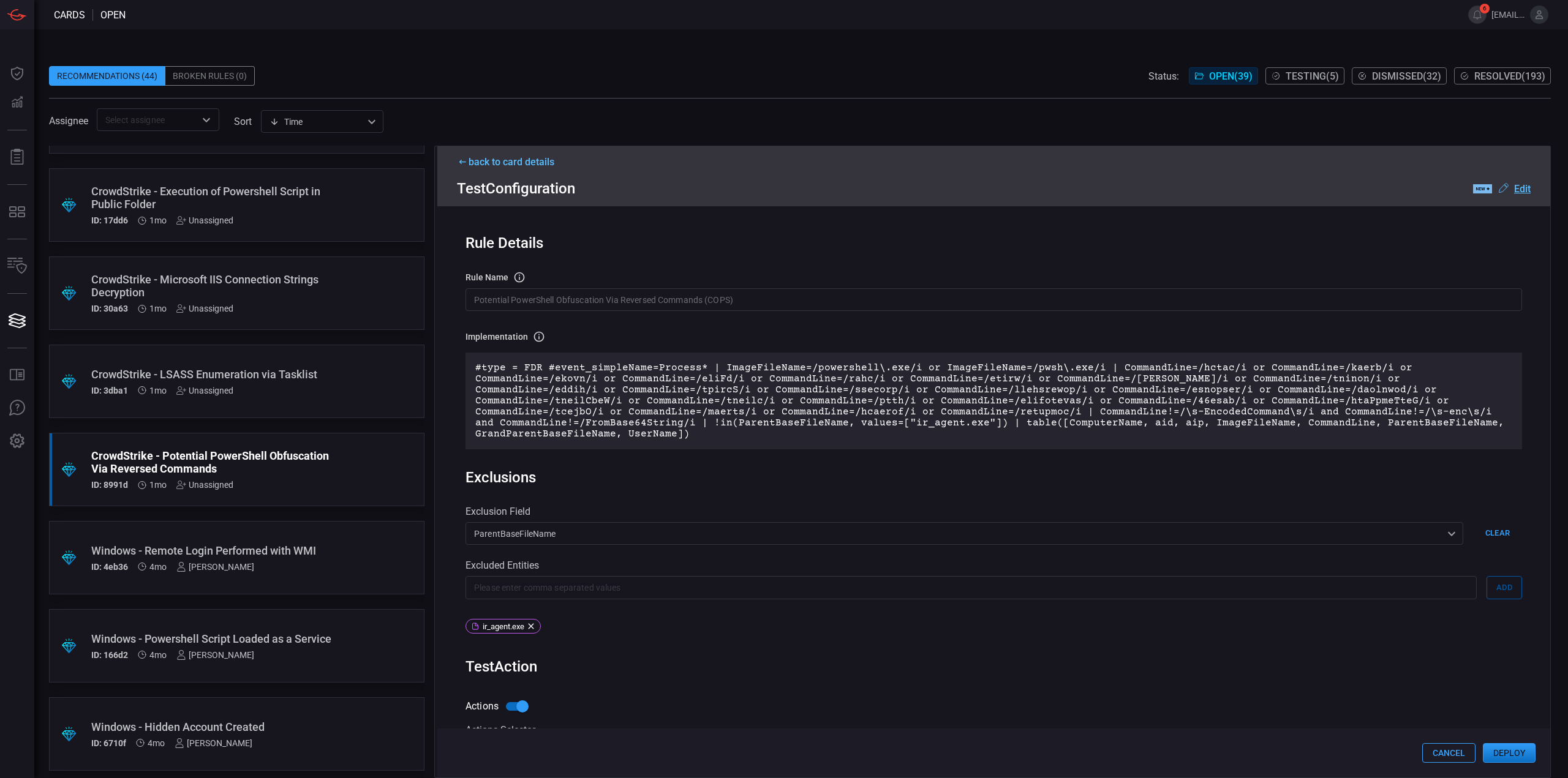
click at [1518, 751] on button "Deploy" at bounding box center [1509, 753] width 53 height 20
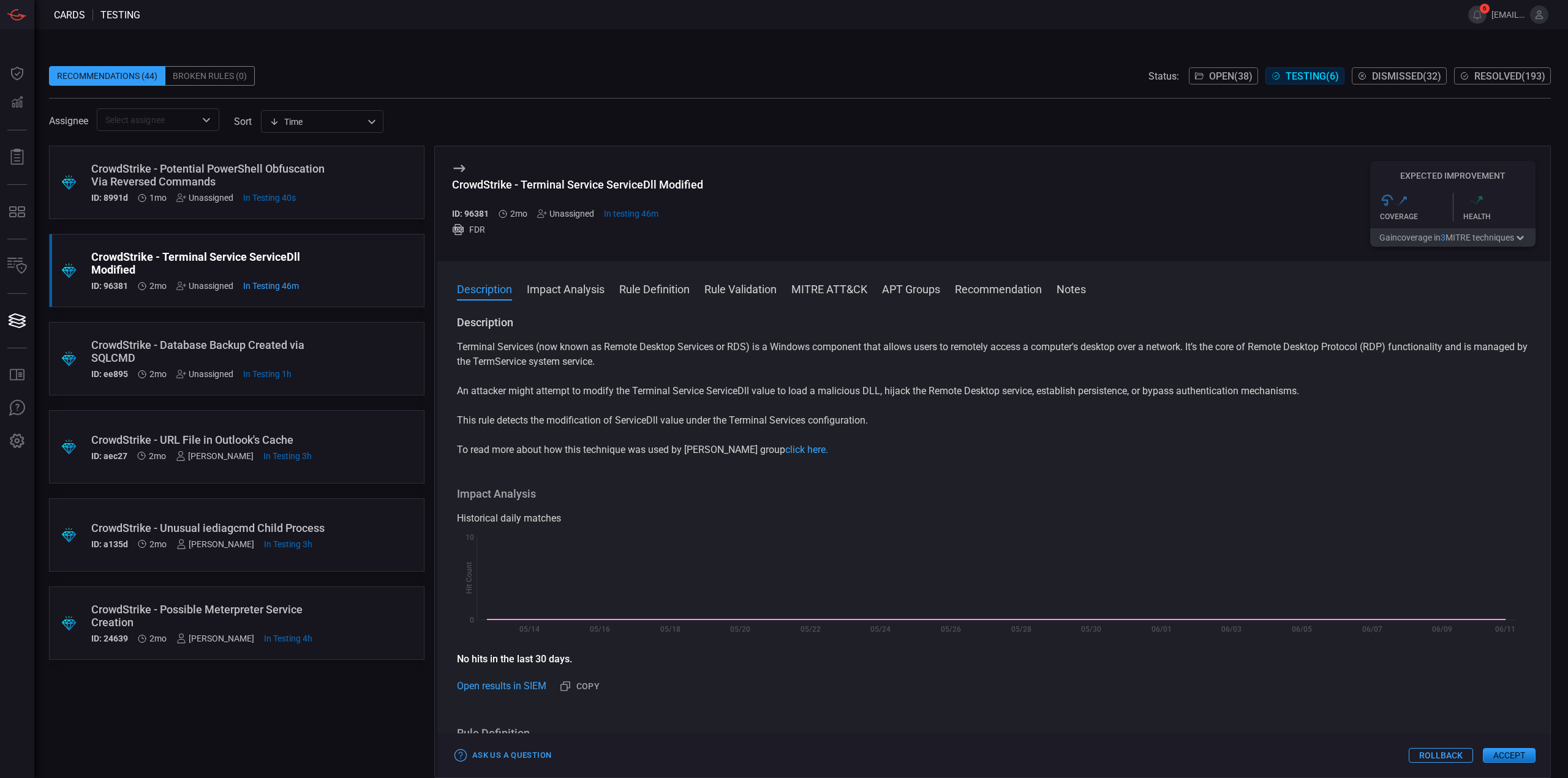
click at [321, 165] on div "CrowdStrike - Potential PowerShell Obfuscation Via Reversed Commands" at bounding box center [213, 175] width 244 height 26
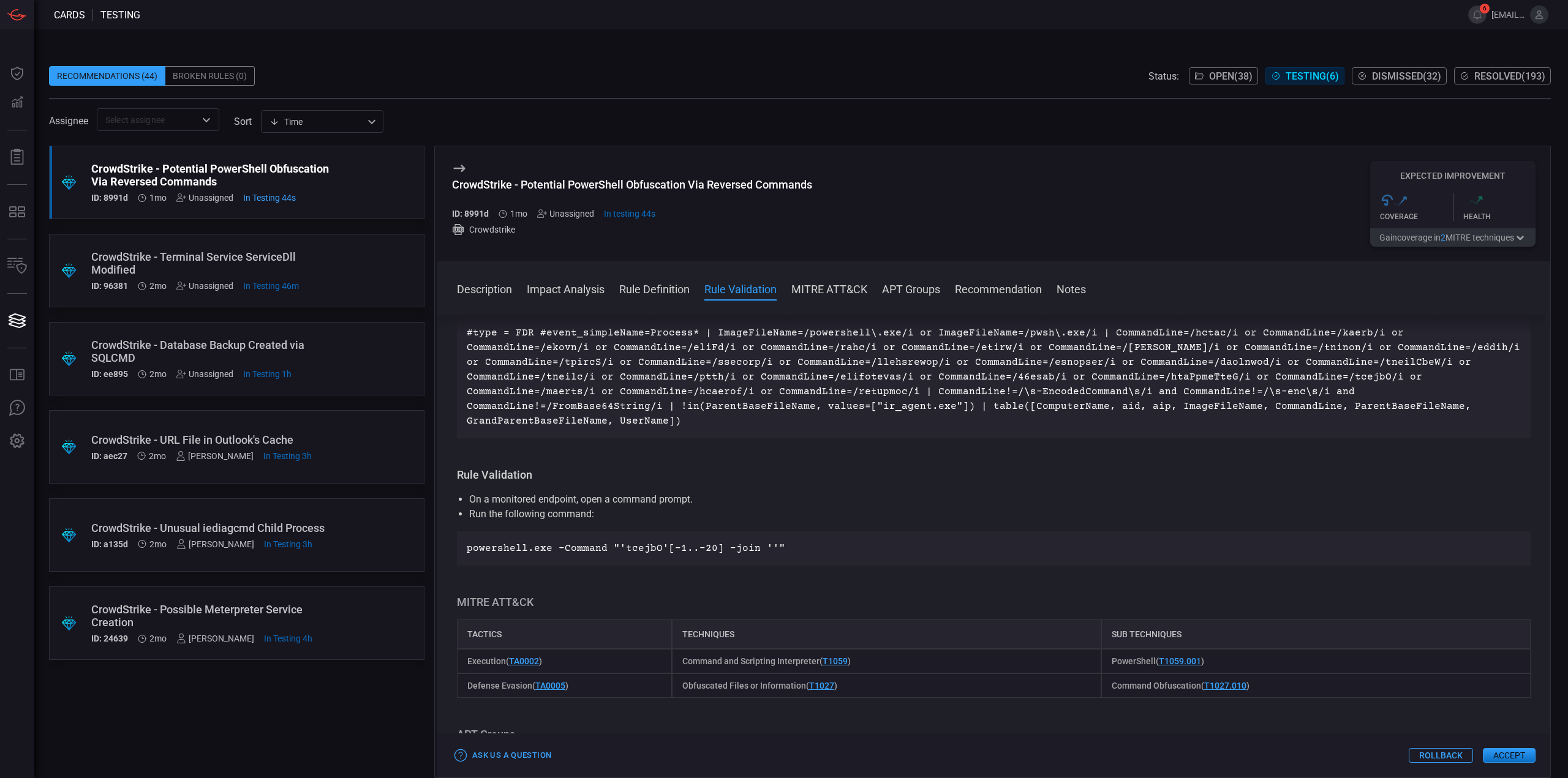
scroll to position [490, 0]
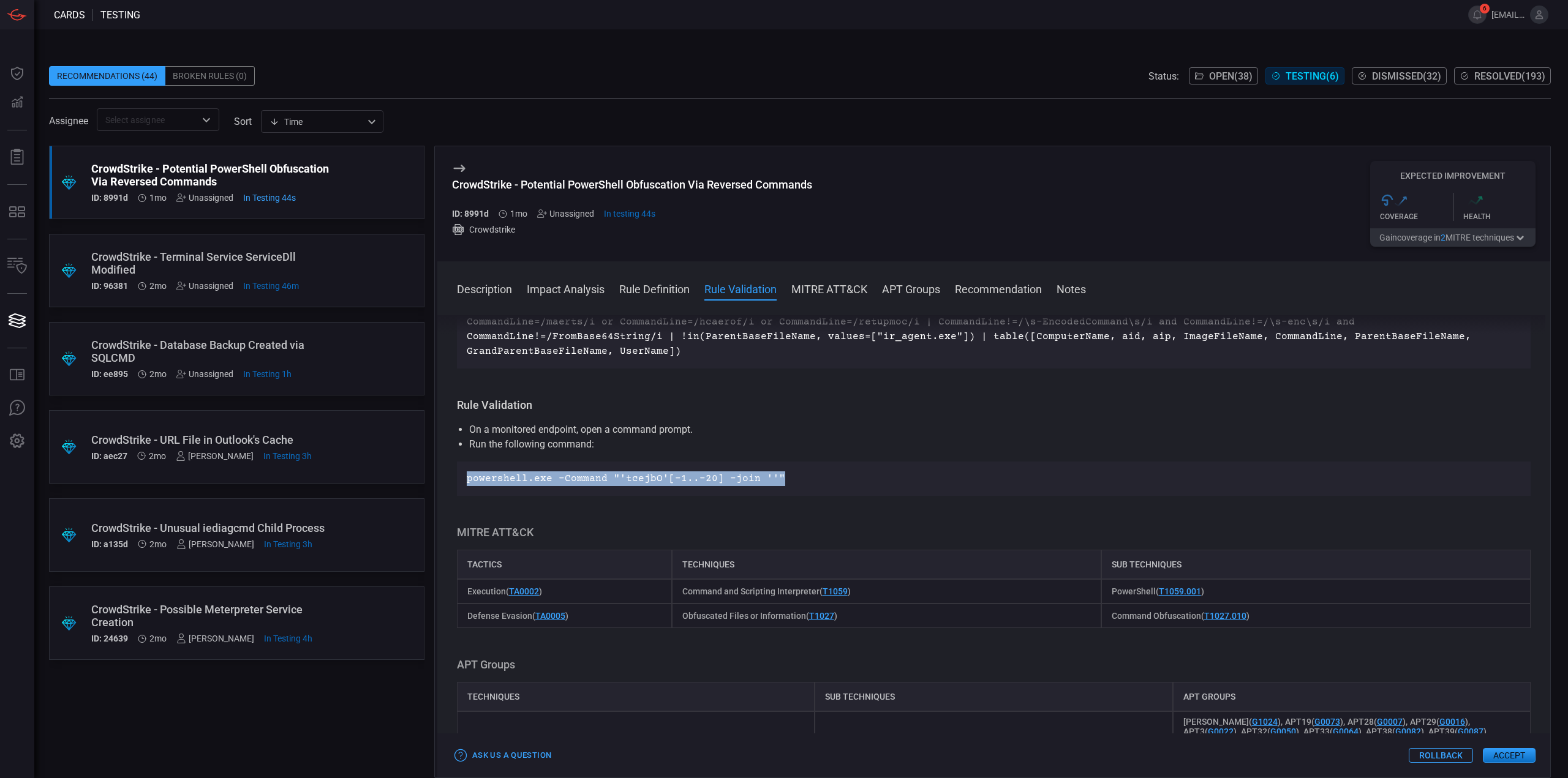
drag, startPoint x: 763, startPoint y: 461, endPoint x: 453, endPoint y: 464, distance: 310.0
click at [453, 464] on div "Description PowerShell is a powerful scripting and command-line tool used for a…" at bounding box center [993, 544] width 1113 height 458
copy p "powershell.exe -Command "'tcejbO'[-1..-20] -join ''""
click at [780, 76] on div "Recommendations (44) Broken Rules (0) Status: Open ( 38 ) Testing ( 6 ) Dismiss…" at bounding box center [800, 76] width 1502 height 20
click at [335, 267] on div "CrowdStrike - Terminal Service ServiceDll Modified" at bounding box center [213, 263] width 244 height 26
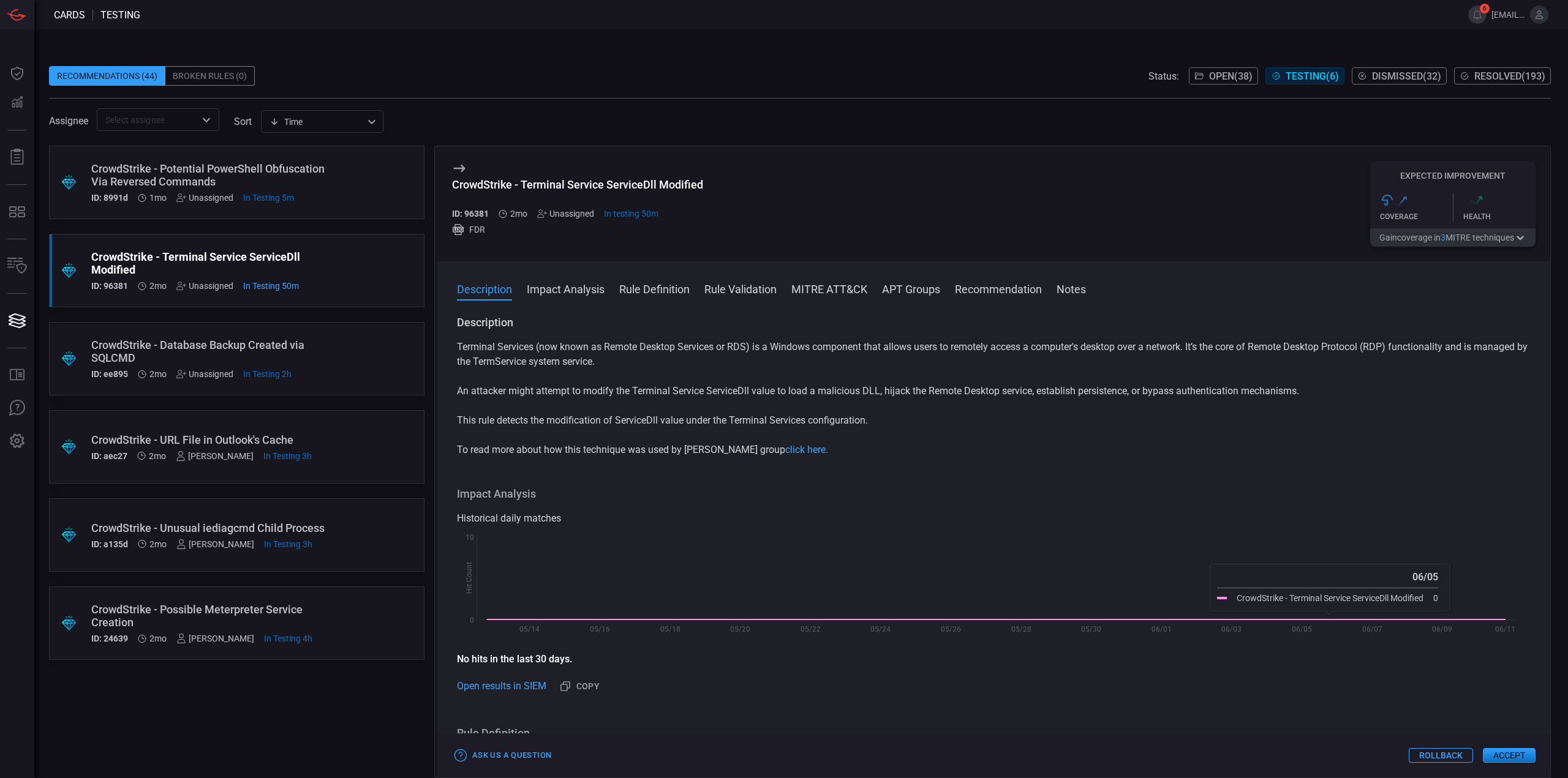
click at [1417, 748] on button "Rollback" at bounding box center [1441, 755] width 64 height 15
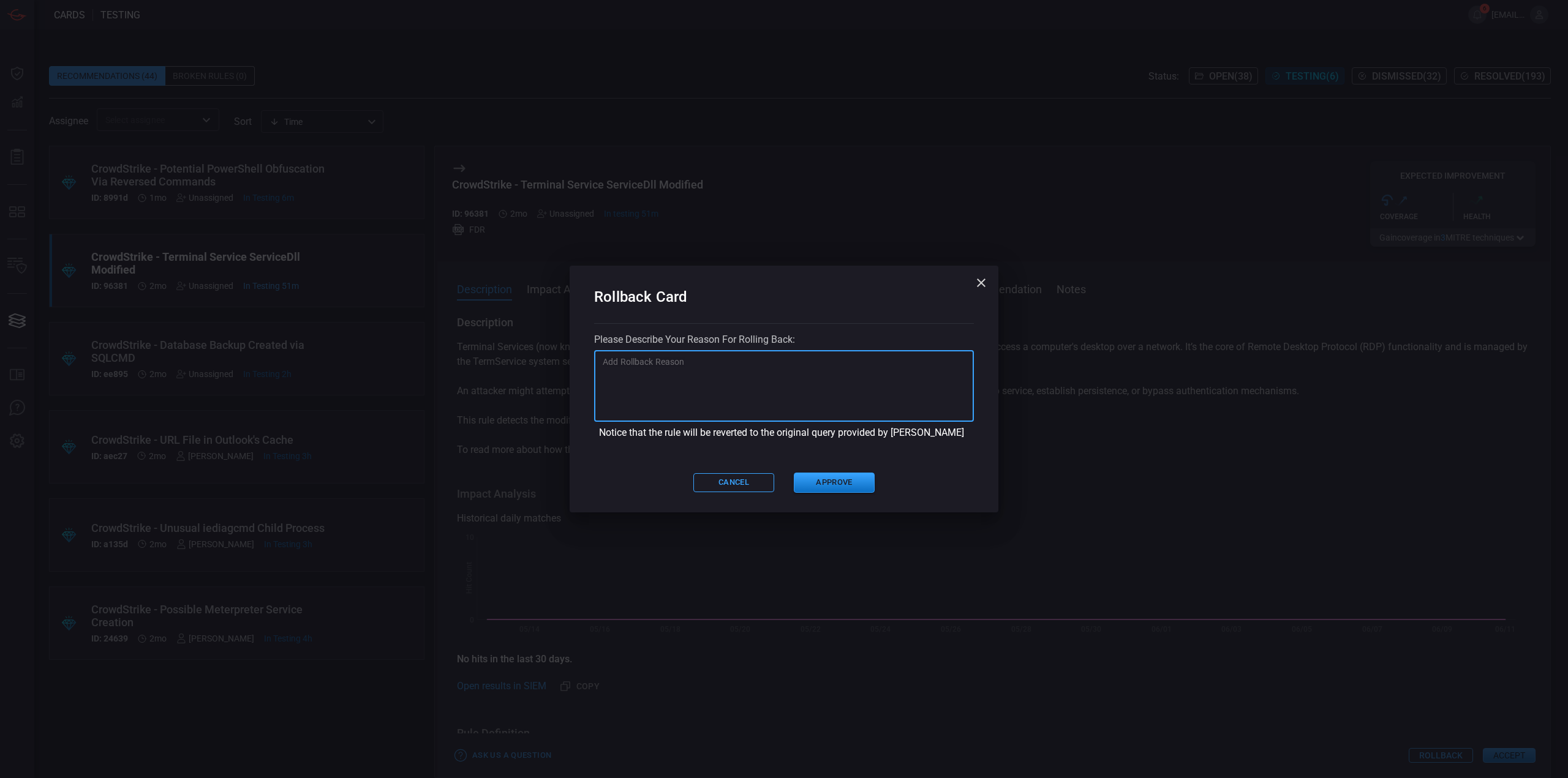
click at [809, 413] on textarea at bounding box center [783, 386] width 362 height 61
type textarea "Re-test due to SOAR template issues"
click at [826, 488] on button "Approve" at bounding box center [834, 483] width 81 height 20
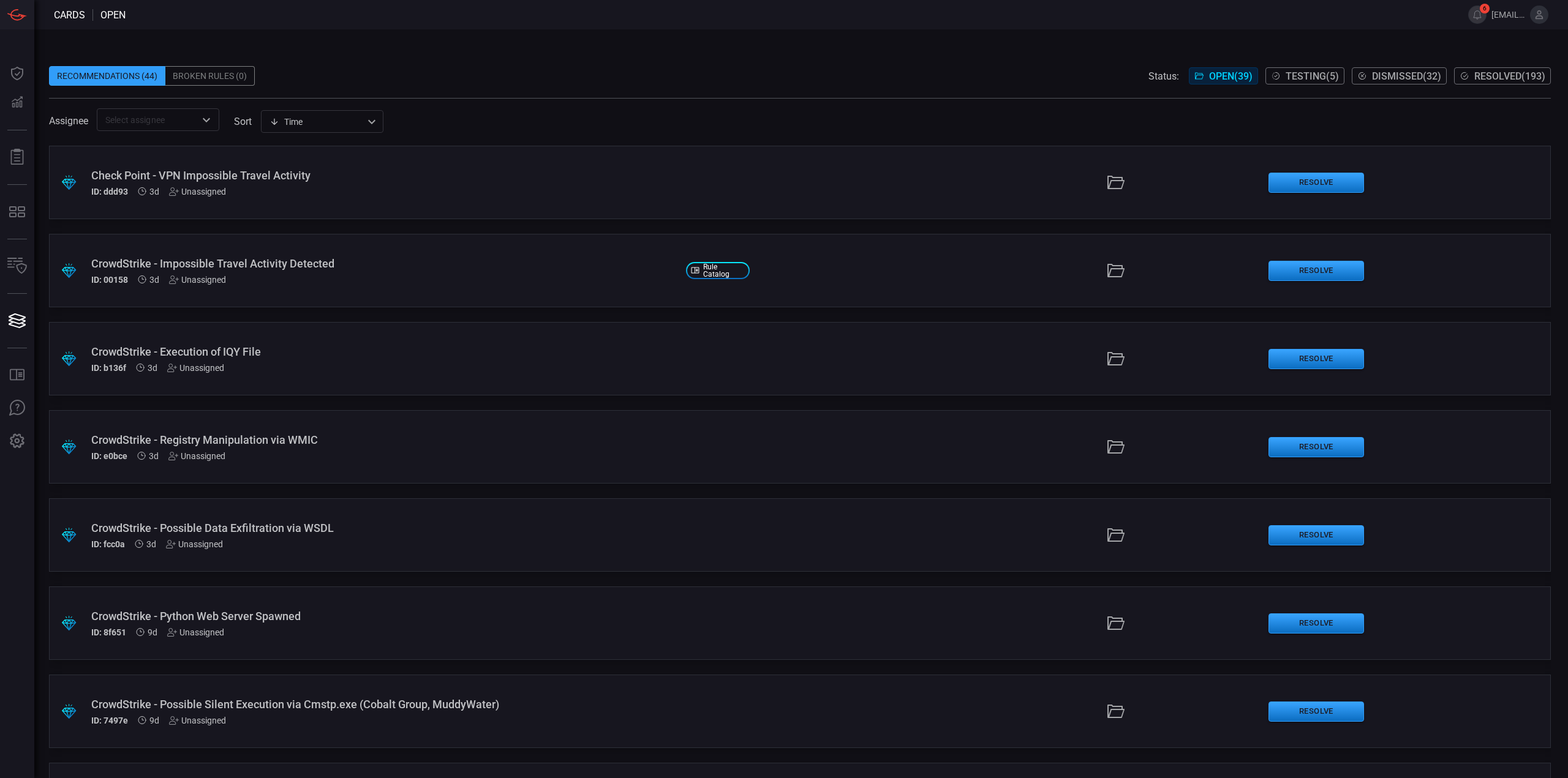
click at [837, 72] on div "Recommendations (44) Broken Rules (0) Status: Open ( 39 ) Testing ( 5 ) Dismiss…" at bounding box center [800, 76] width 1502 height 20
click at [728, 85] on div "Recommendations (44) Broken Rules (0) Status: Open ( 39 ) Testing ( 5 ) Dismiss…" at bounding box center [800, 89] width 1502 height 83
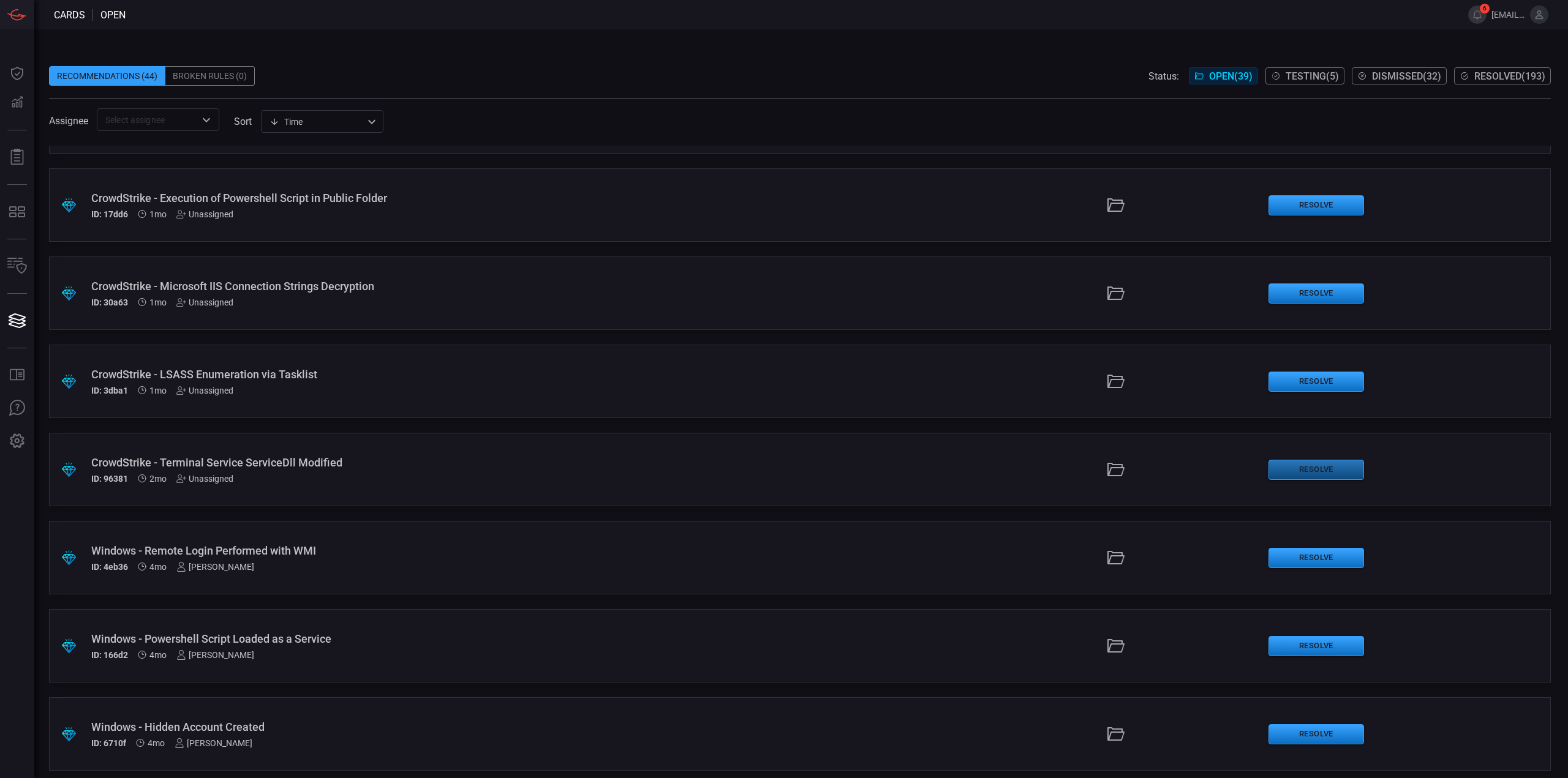
click at [1282, 468] on button "Resolve" at bounding box center [1316, 470] width 96 height 20
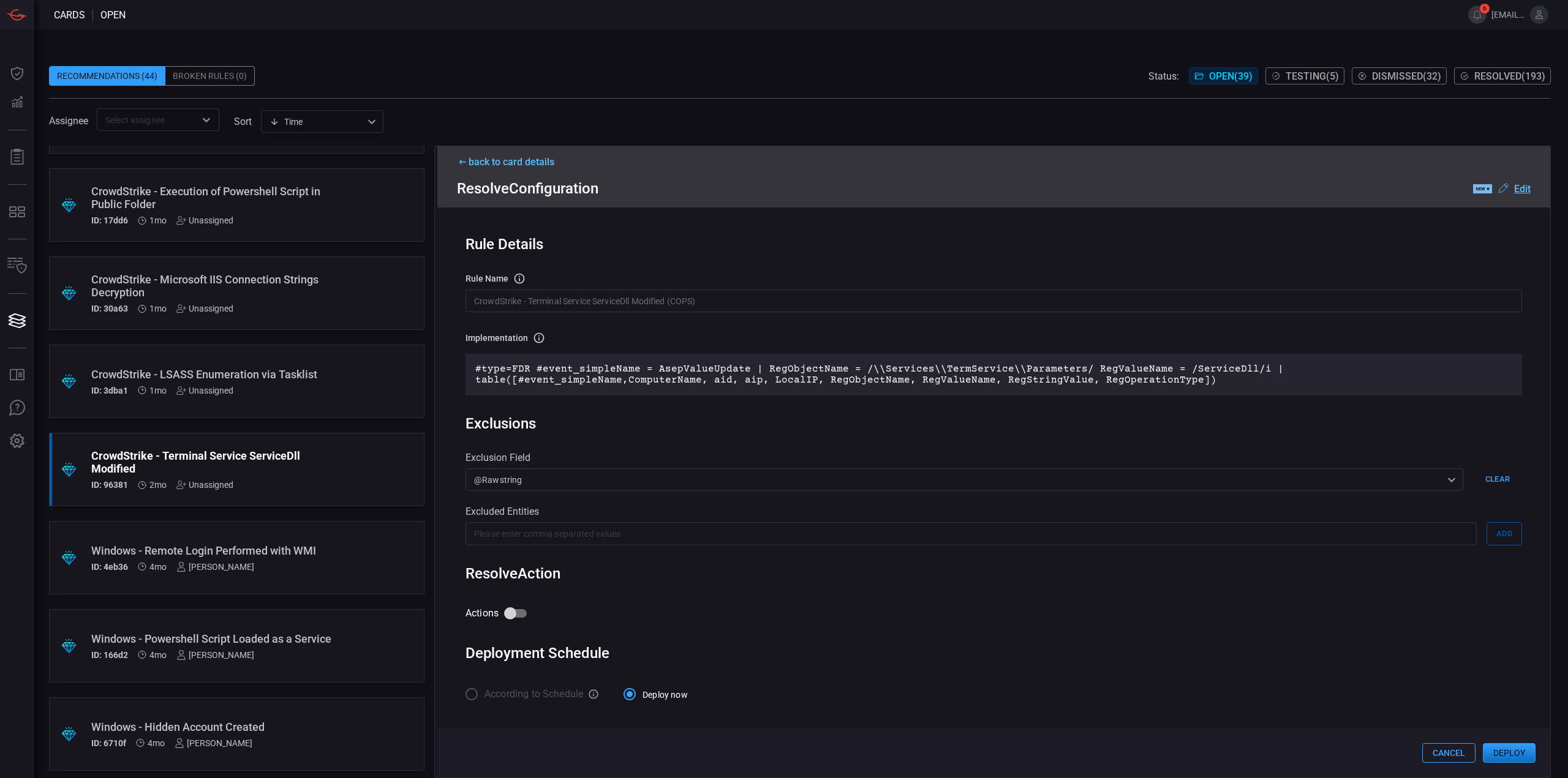
click at [1531, 189] on div "back to card details Resolve Configuration .label-new-label-new-cls-1 { fill: #…" at bounding box center [993, 177] width 1113 height 61
click at [1520, 190] on u "Edit" at bounding box center [1522, 189] width 16 height 12
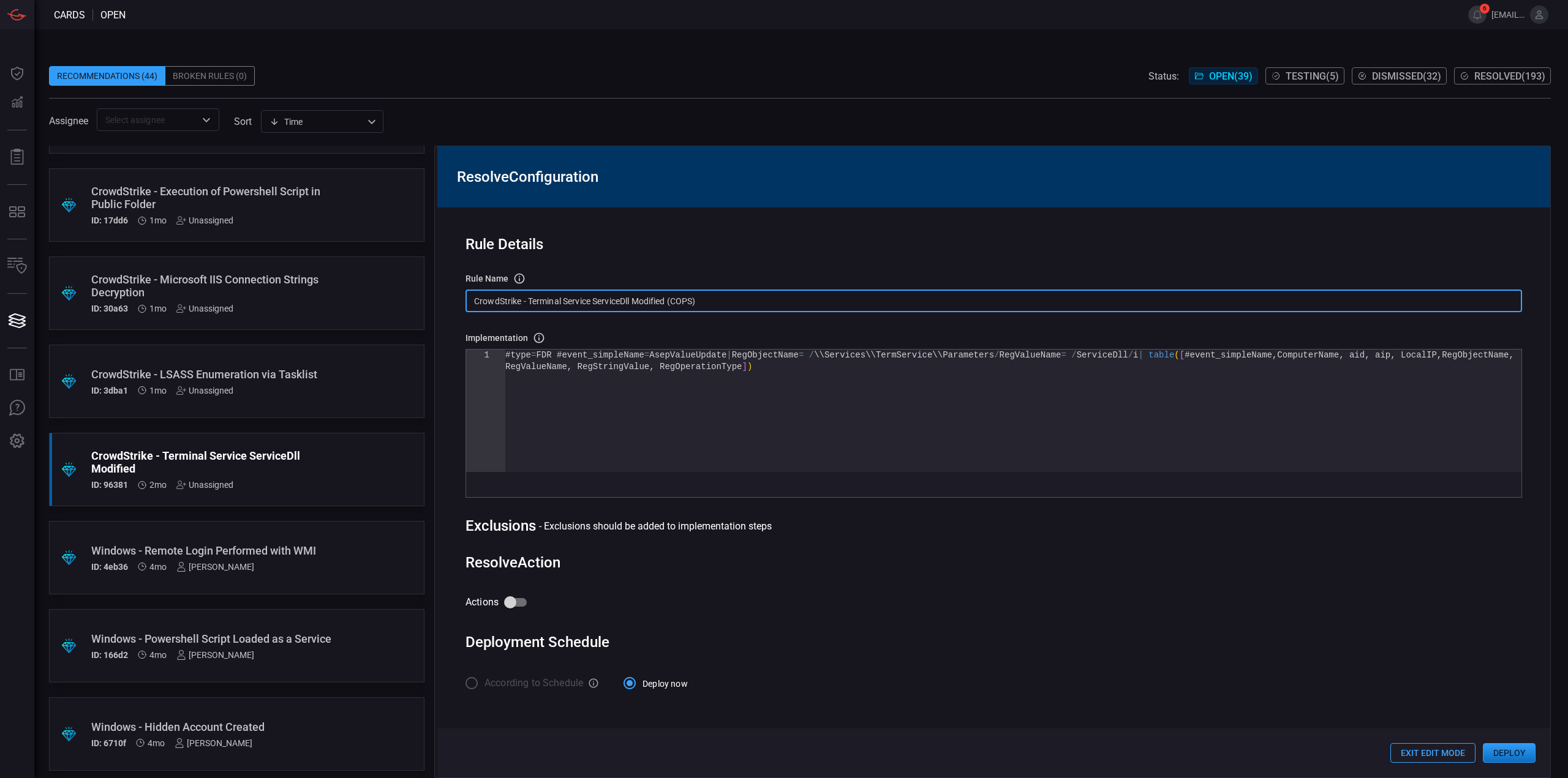
drag, startPoint x: 529, startPoint y: 303, endPoint x: 386, endPoint y: 301, distance: 143.0
click at [386, 301] on div ".suggested_cards_icon{fill:url(#suggested_cards_icon);} Check Point - VPN Impos…" at bounding box center [800, 461] width 1502 height 632
type input "Terminal Service ServiceDll Modified (COPS)"
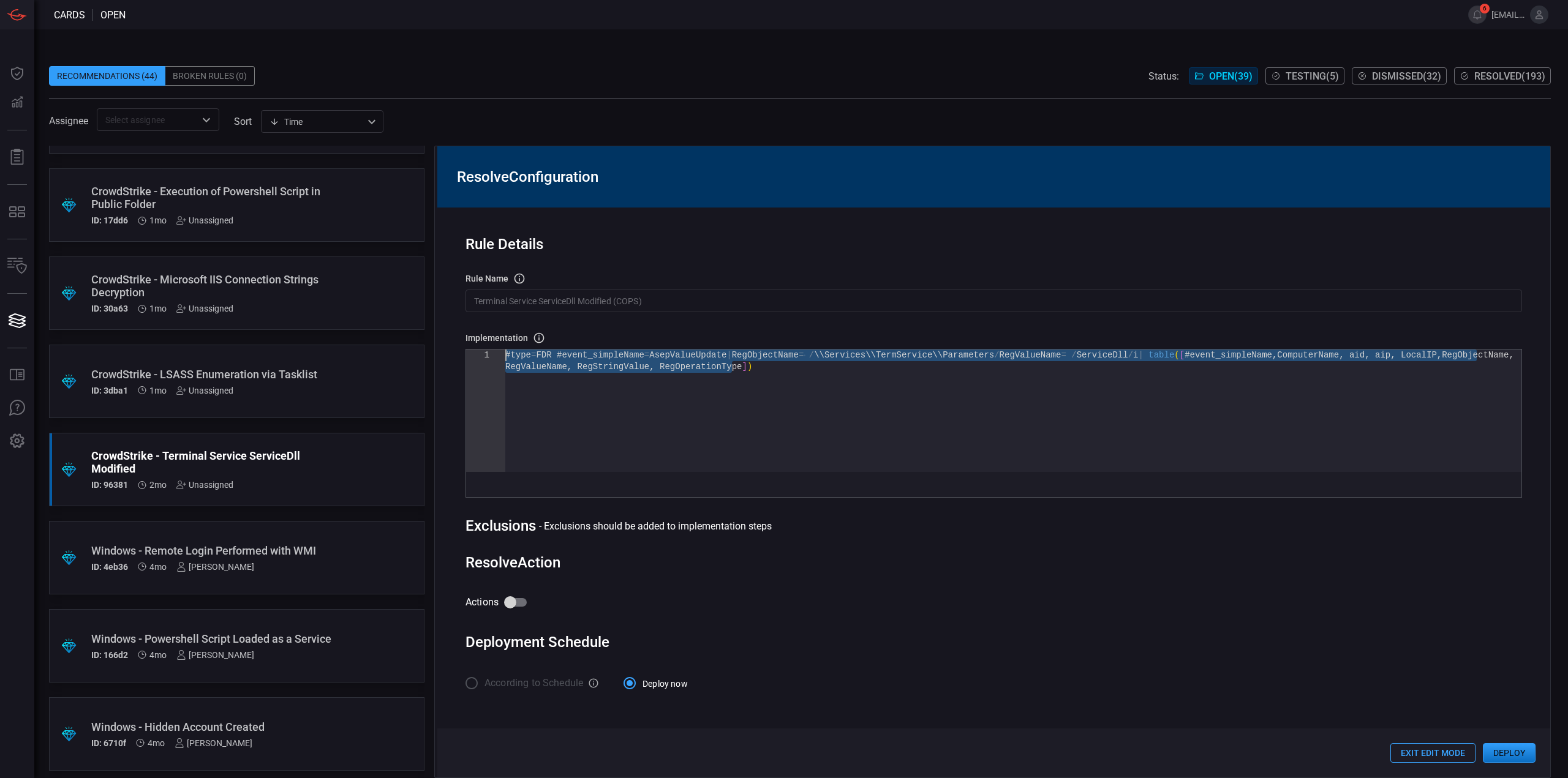
drag, startPoint x: 760, startPoint y: 376, endPoint x: 347, endPoint y: 305, distance: 419.1
click at [505, 350] on div "#type = FDR #event_simpleName = AsepValueUpdate | RegObjectName = / \\Services\…" at bounding box center [1013, 416] width 1016 height 134
click at [743, 393] on div "#type = FDR #event_simpleName = AsepValueUpdate | RegObjectName = / \\Services\…" at bounding box center [1013, 416] width 1016 height 134
drag, startPoint x: 577, startPoint y: 352, endPoint x: 357, endPoint y: 280, distance: 231.5
click at [505, 350] on div "#type = FDR #event_simpleName = AsepValueUpdate | RegObjectName = / \\Services\…" at bounding box center [1013, 416] width 1016 height 134
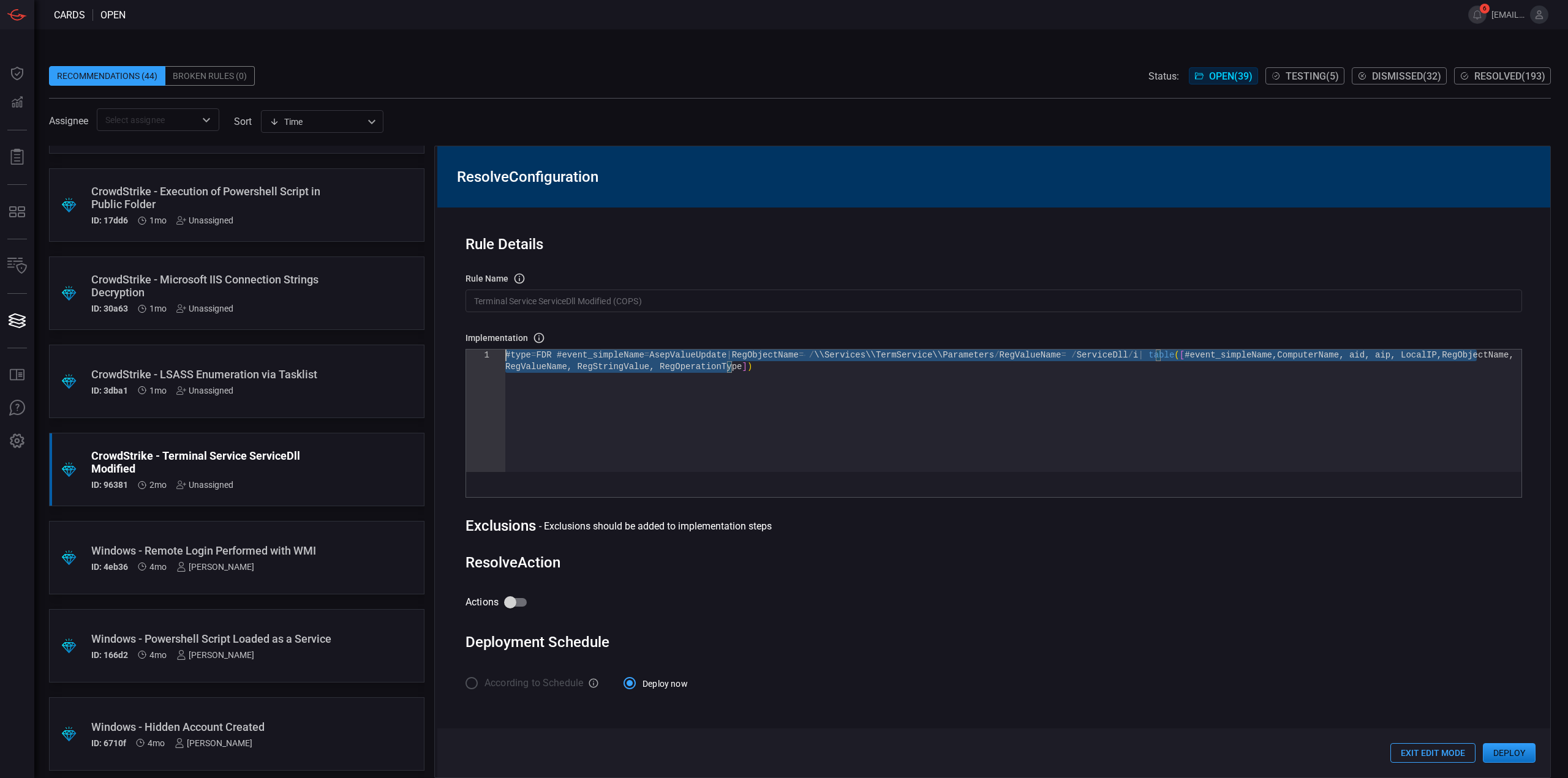
type textarea "#type=FDR #event_simpleName = AsepValueUpdate | RegObjectName = /\\Services\\Te…"
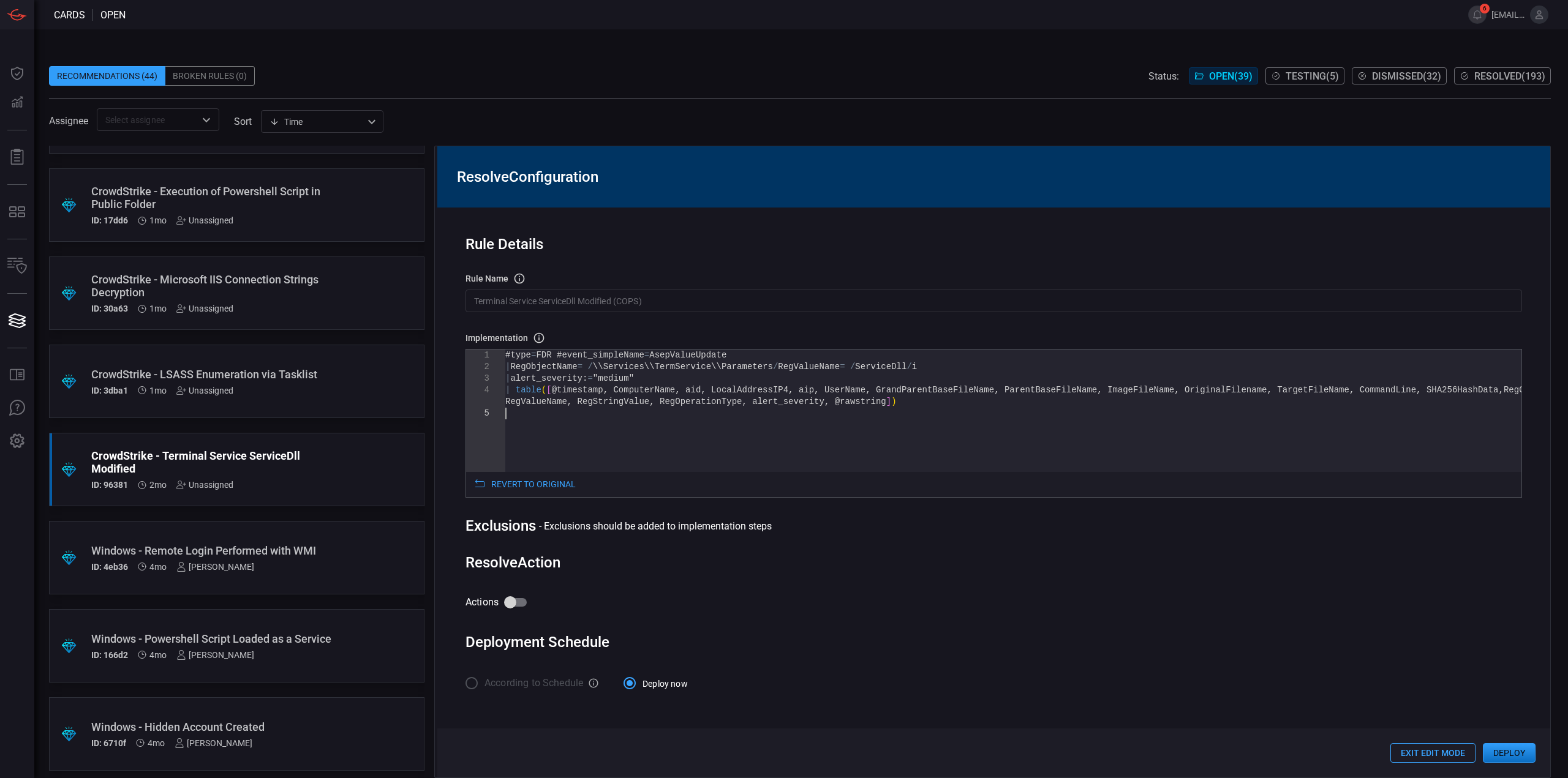
drag, startPoint x: 676, startPoint y: 420, endPoint x: 659, endPoint y: 426, distance: 18.0
click at [676, 420] on div "#type = FDR #event_simpleName = AsepValueUpdate | RegObjectName = / \\Services\…" at bounding box center [1013, 440] width 1016 height 181
click at [526, 394] on div "#type = FDR #event_simpleName = AsepValueUpdate | RegObjectName = / \\Services\…" at bounding box center [1013, 440] width 1016 height 181
click at [1446, 755] on button "Exit Edit Mode" at bounding box center [1432, 753] width 85 height 20
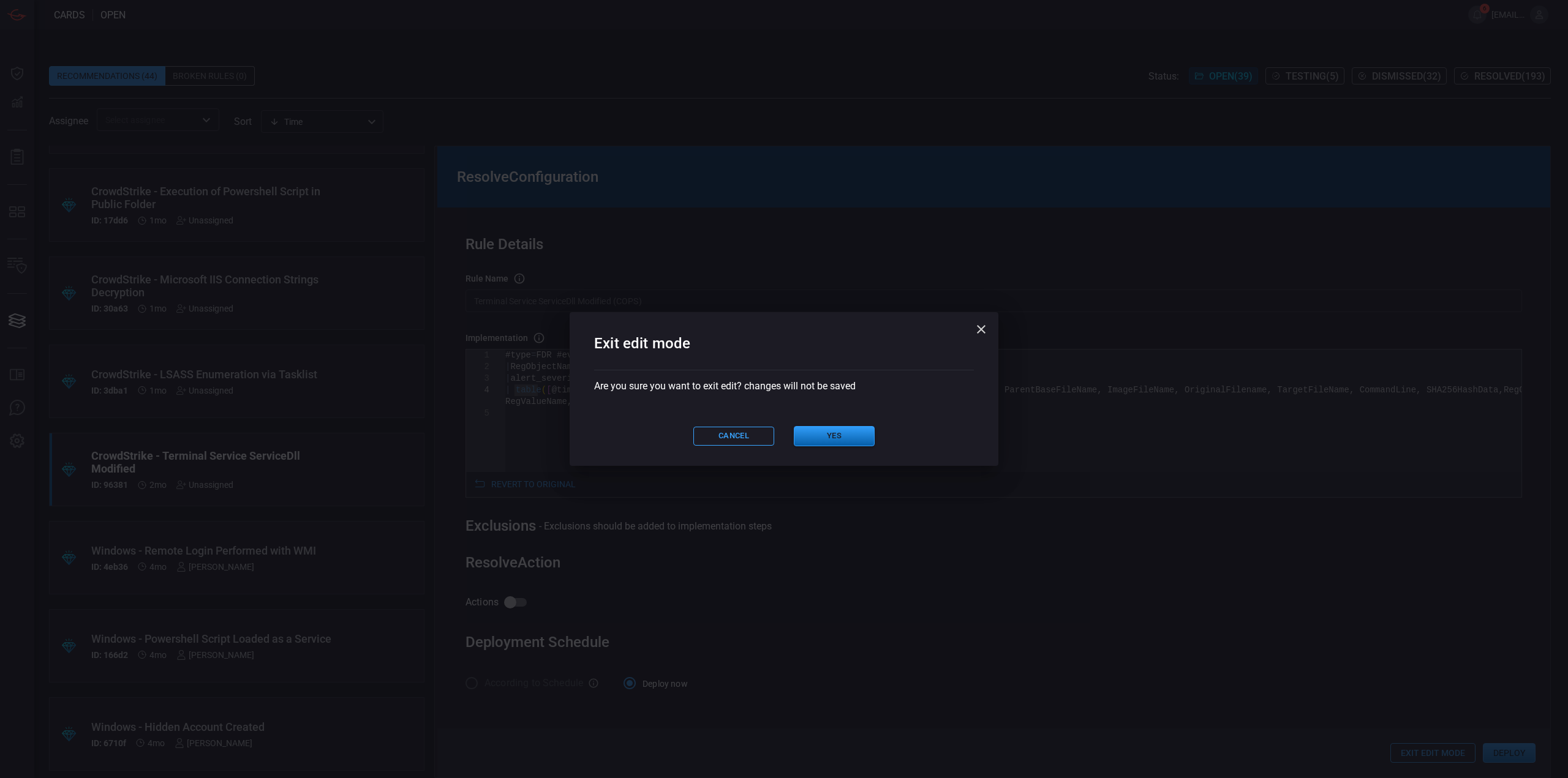
click at [811, 438] on button "Yes" at bounding box center [834, 436] width 81 height 20
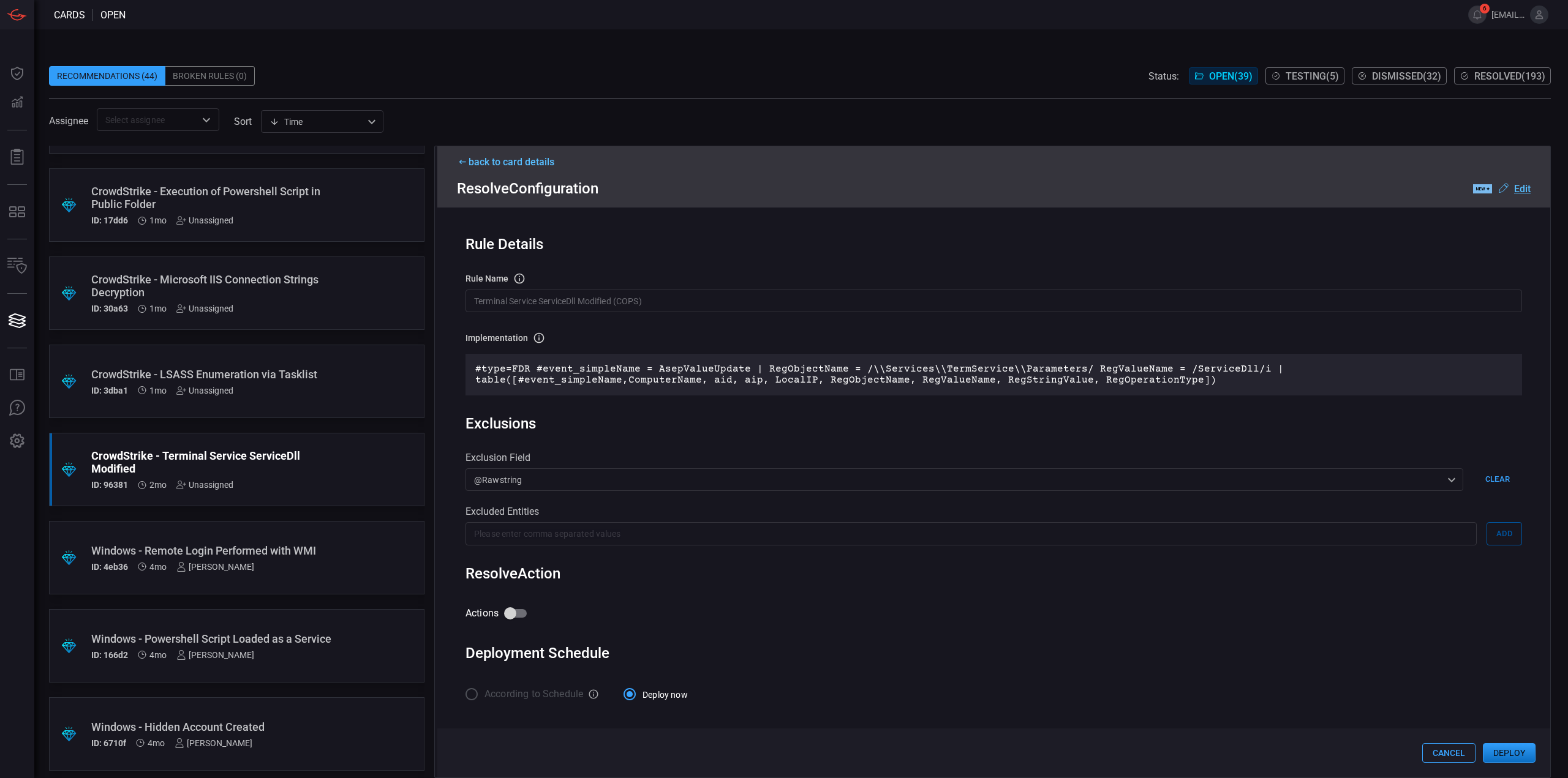
click at [1526, 191] on u "Edit" at bounding box center [1522, 189] width 16 height 12
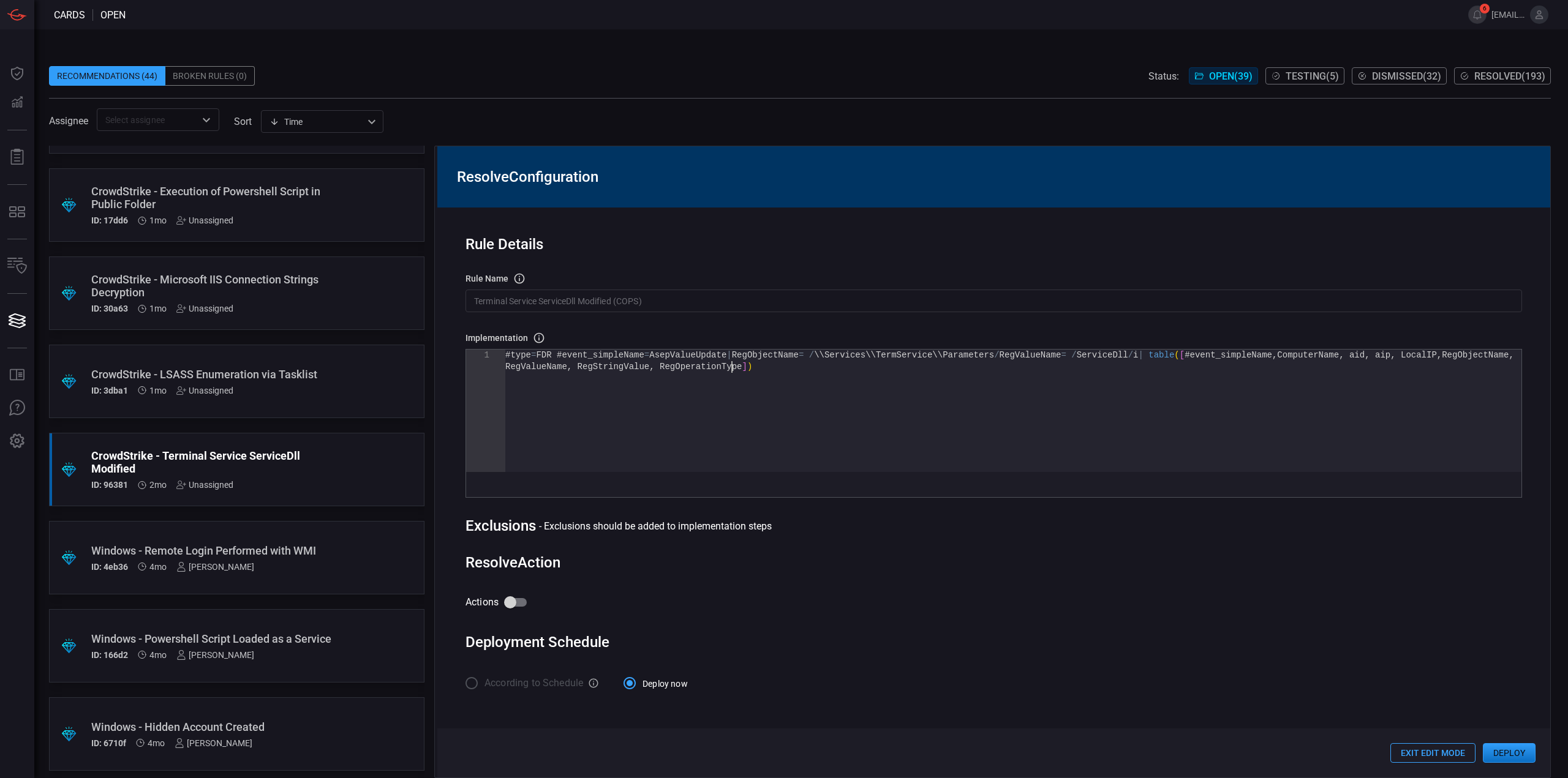
click at [668, 417] on div "#type = FDR #event_simpleName = AsepValueUpdate | RegObjectName = / \\Services\…" at bounding box center [1013, 416] width 1016 height 134
click at [723, 355] on div "#type = FDR #event_simpleName = AsepValueUpdate | RegObjectName = / \\Services\…" at bounding box center [1013, 416] width 1016 height 134
click at [908, 366] on div "#type = FDR #event_simpleName = AsepValueUpdate | RegObjectName = / \\Services\…" at bounding box center [1013, 416] width 1016 height 134
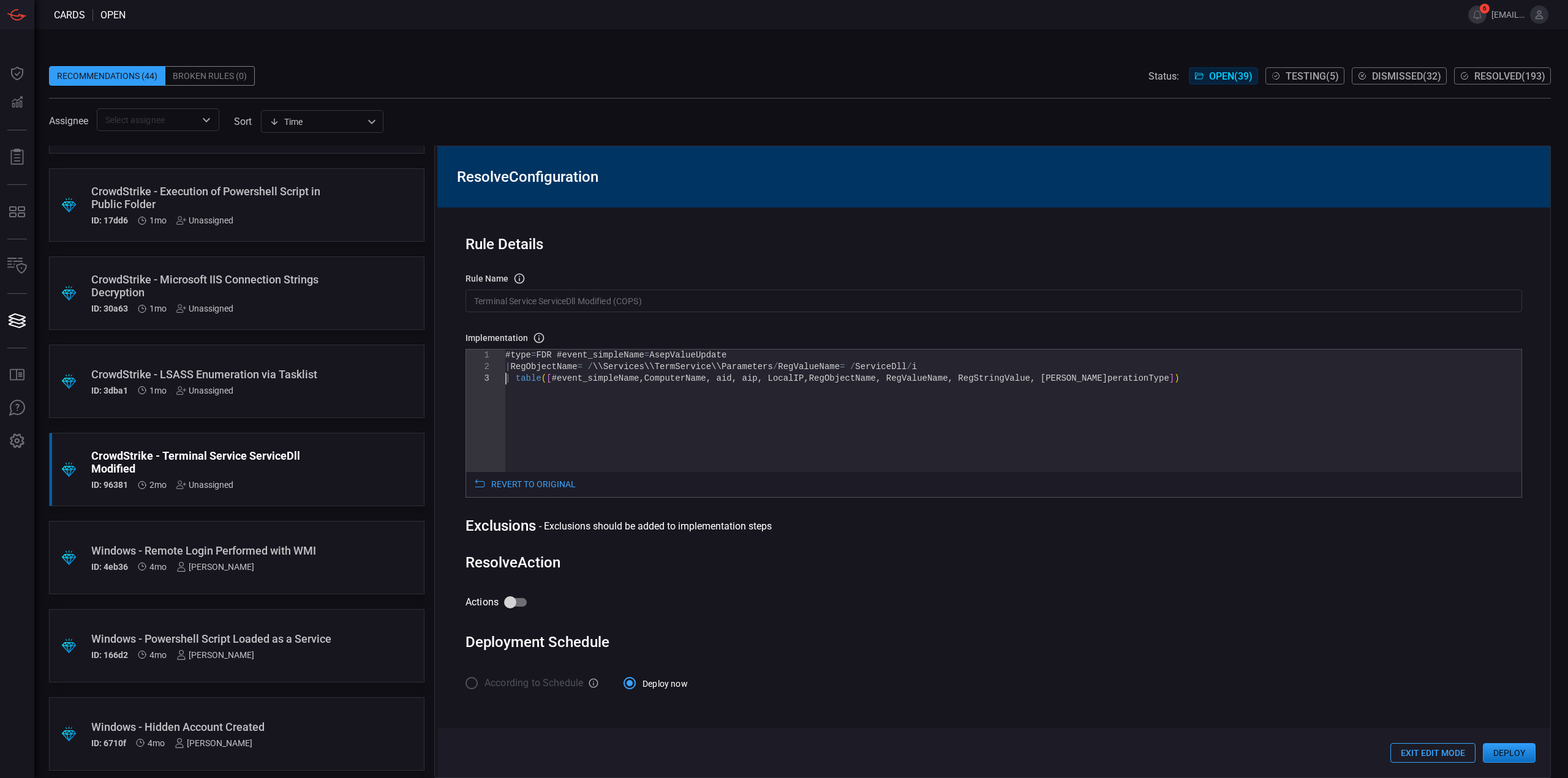
scroll to position [24, 0]
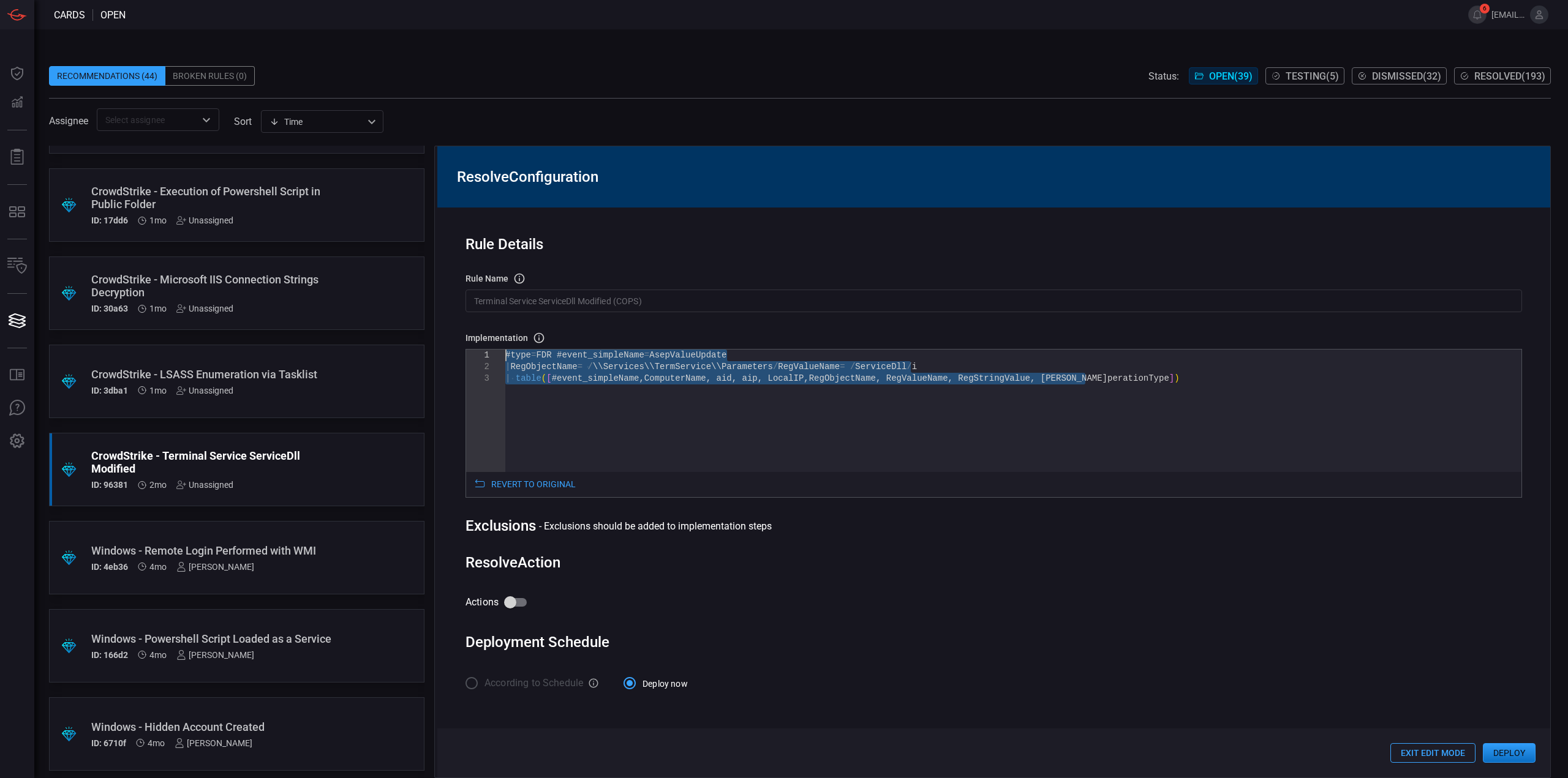
drag, startPoint x: 1107, startPoint y: 380, endPoint x: 453, endPoint y: 303, distance: 658.5
click at [505, 350] on div "#type = FDR #event_simpleName = AsepValueUpdate | RegObjectName = / \\Services\…" at bounding box center [1013, 422] width 1016 height 146
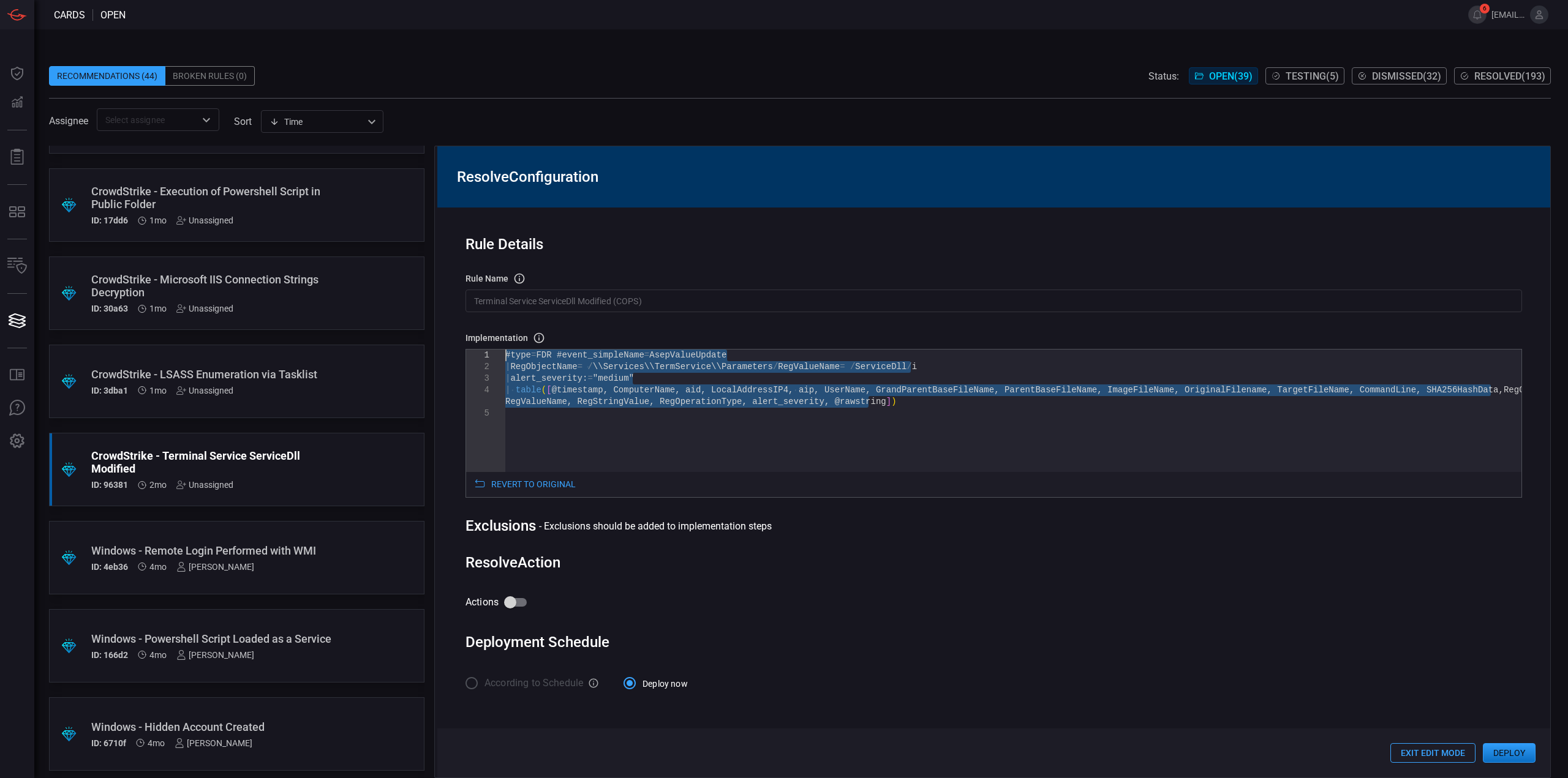
drag, startPoint x: 890, startPoint y: 411, endPoint x: 403, endPoint y: 294, distance: 500.9
click at [505, 350] on div "#type = FDR #event_simpleName = AsepValueUpdate | RegObjectName = / \\Services\…" at bounding box center [1013, 440] width 1016 height 181
type textarea "#type=FDR #event_simpleName = AsepValueUpdate | RegObjectName = /\\Services\\Te…"
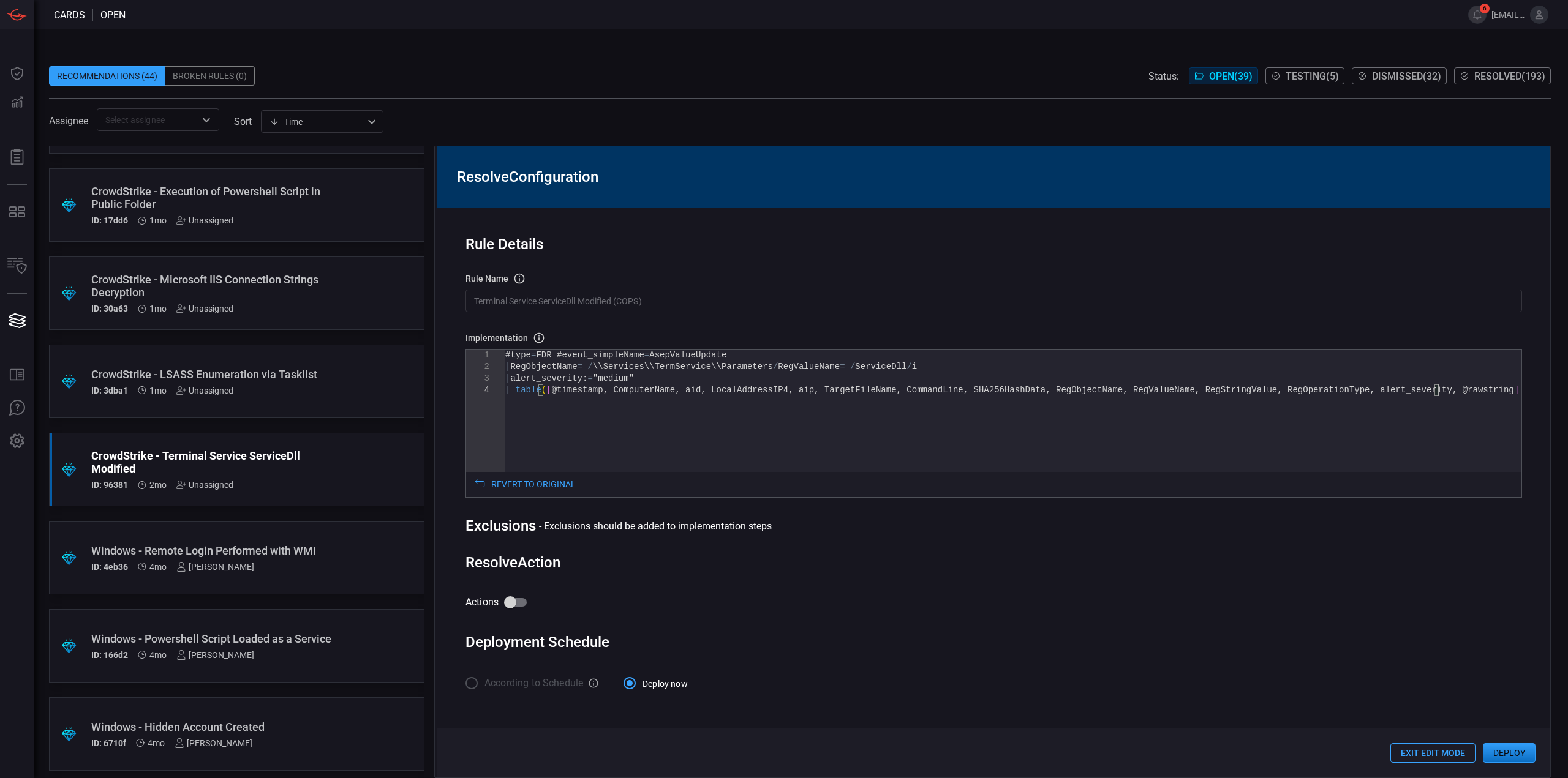
click at [511, 602] on input "Actions" at bounding box center [510, 602] width 70 height 23
checkbox input "true"
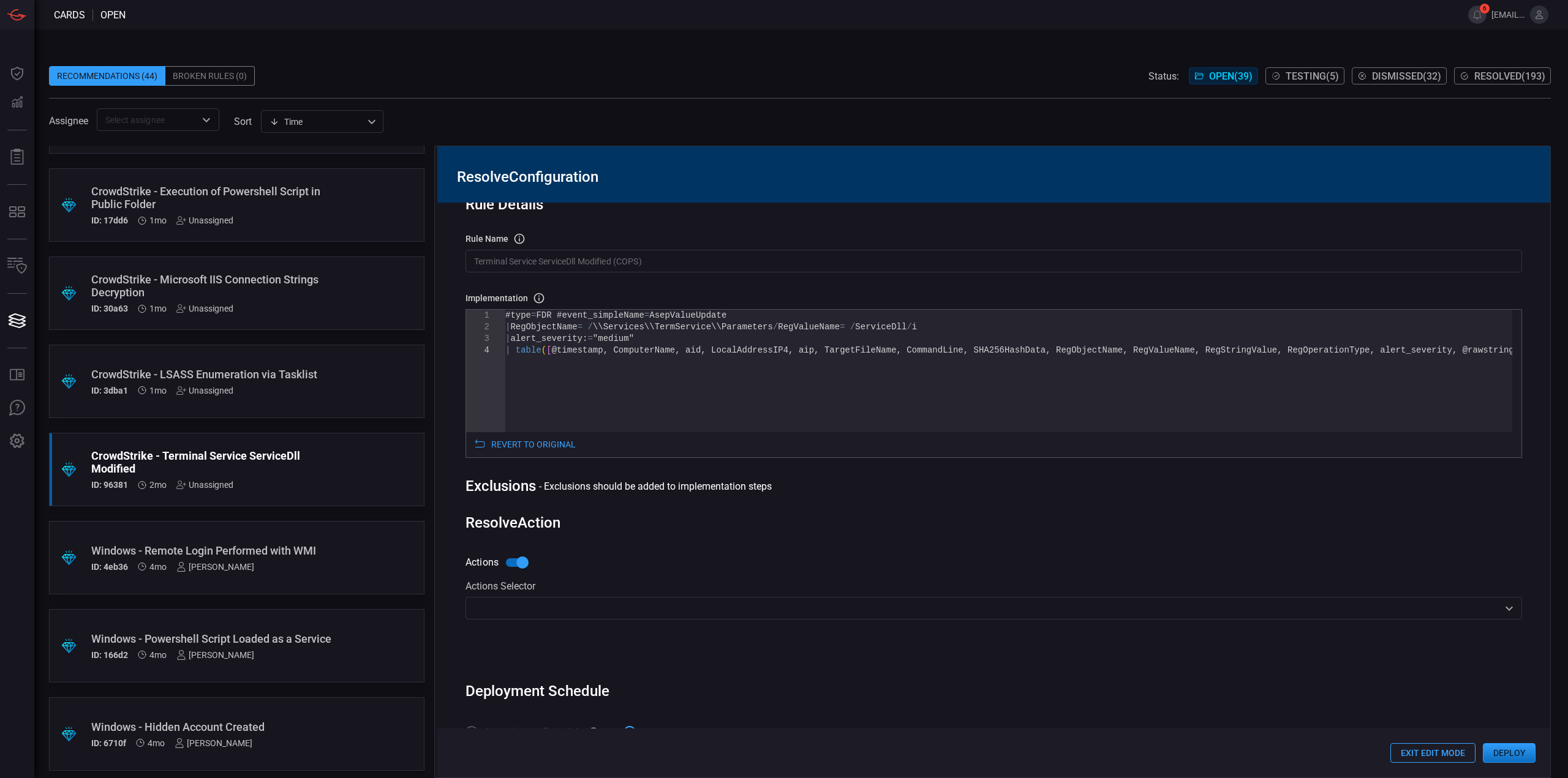
scroll to position [66, 0]
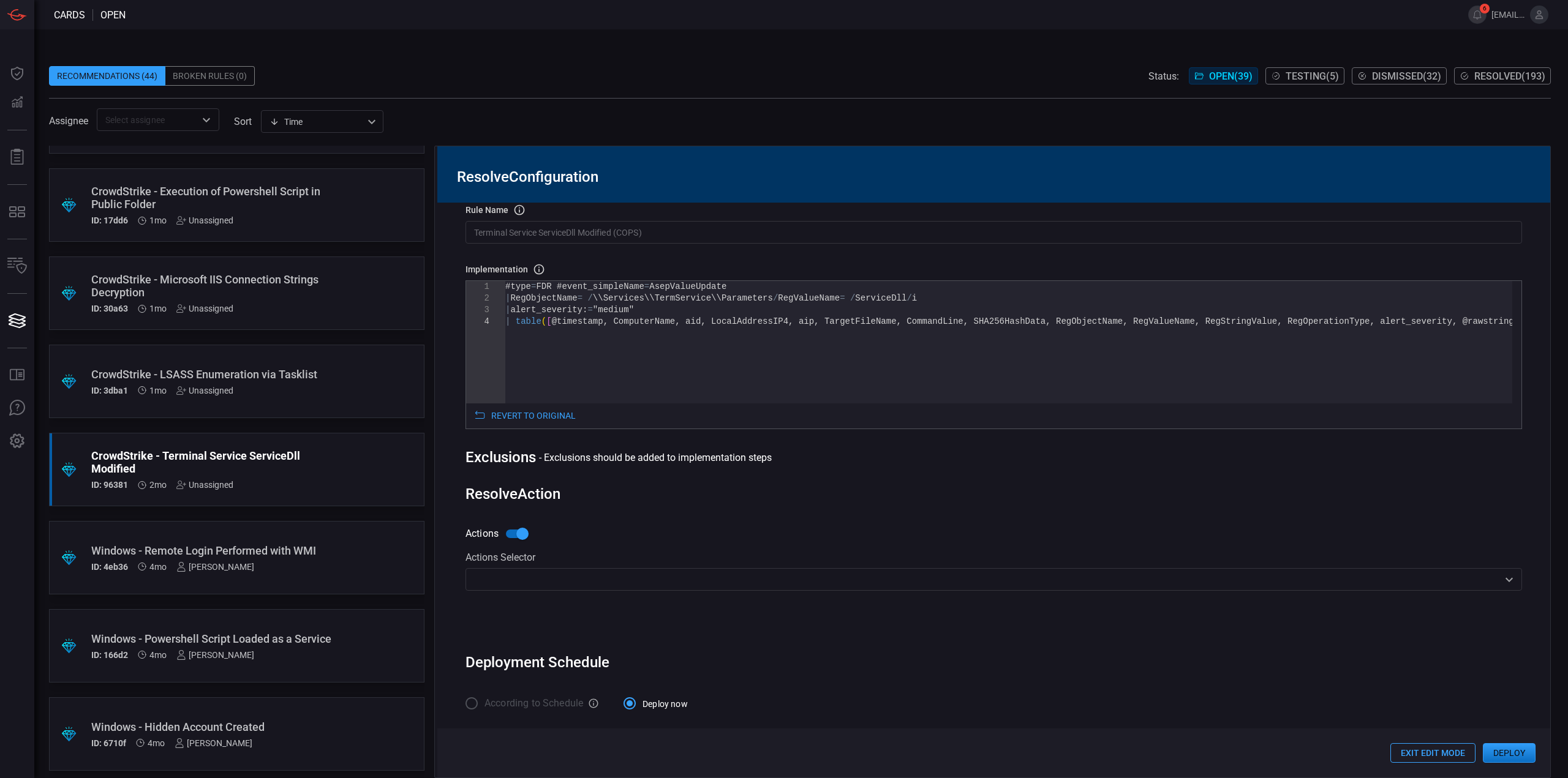
click at [580, 582] on input "text" at bounding box center [984, 580] width 1029 height 15
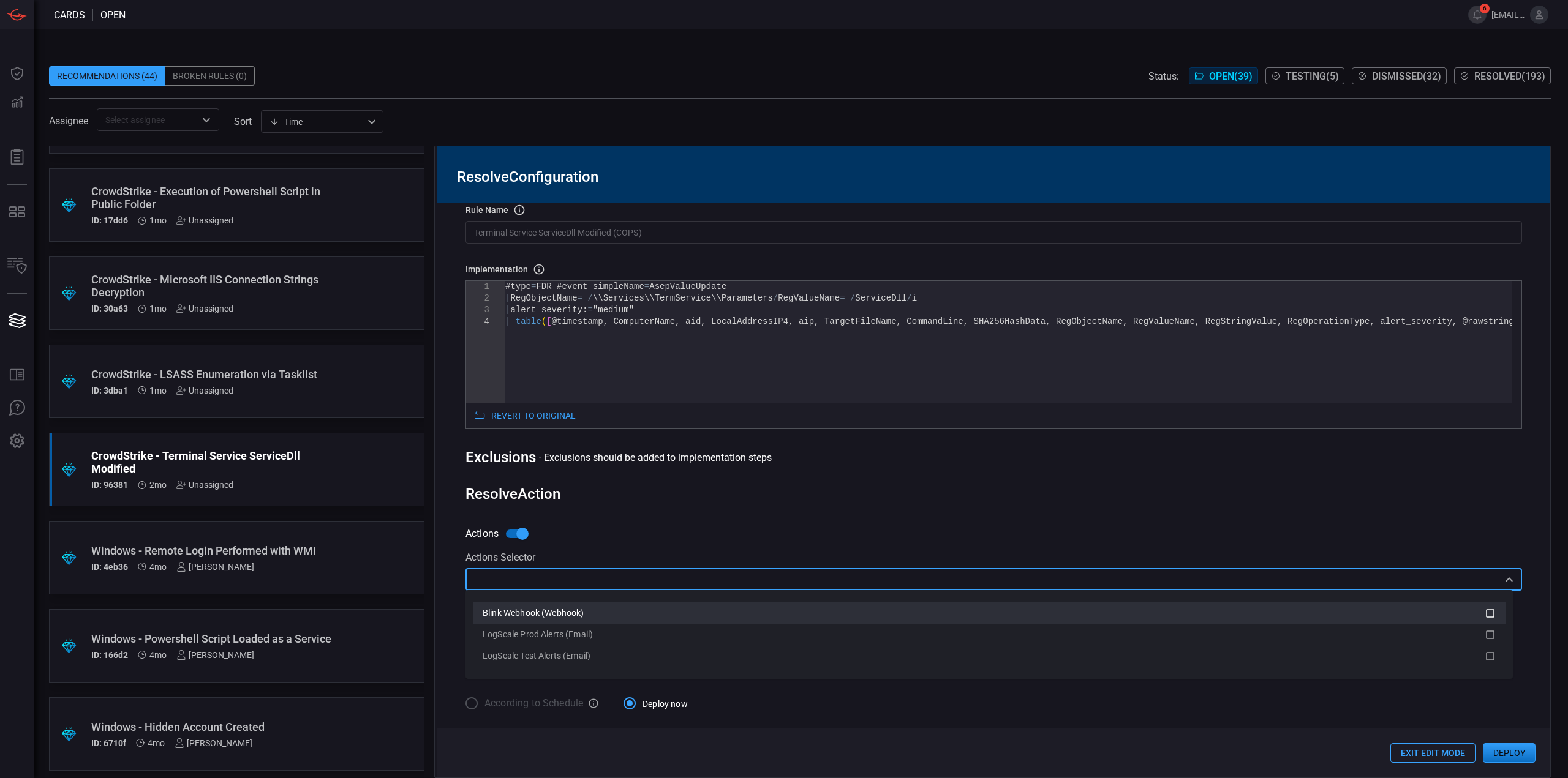
click at [569, 612] on span "Blink Webhook (Webhook)" at bounding box center [533, 613] width 101 height 10
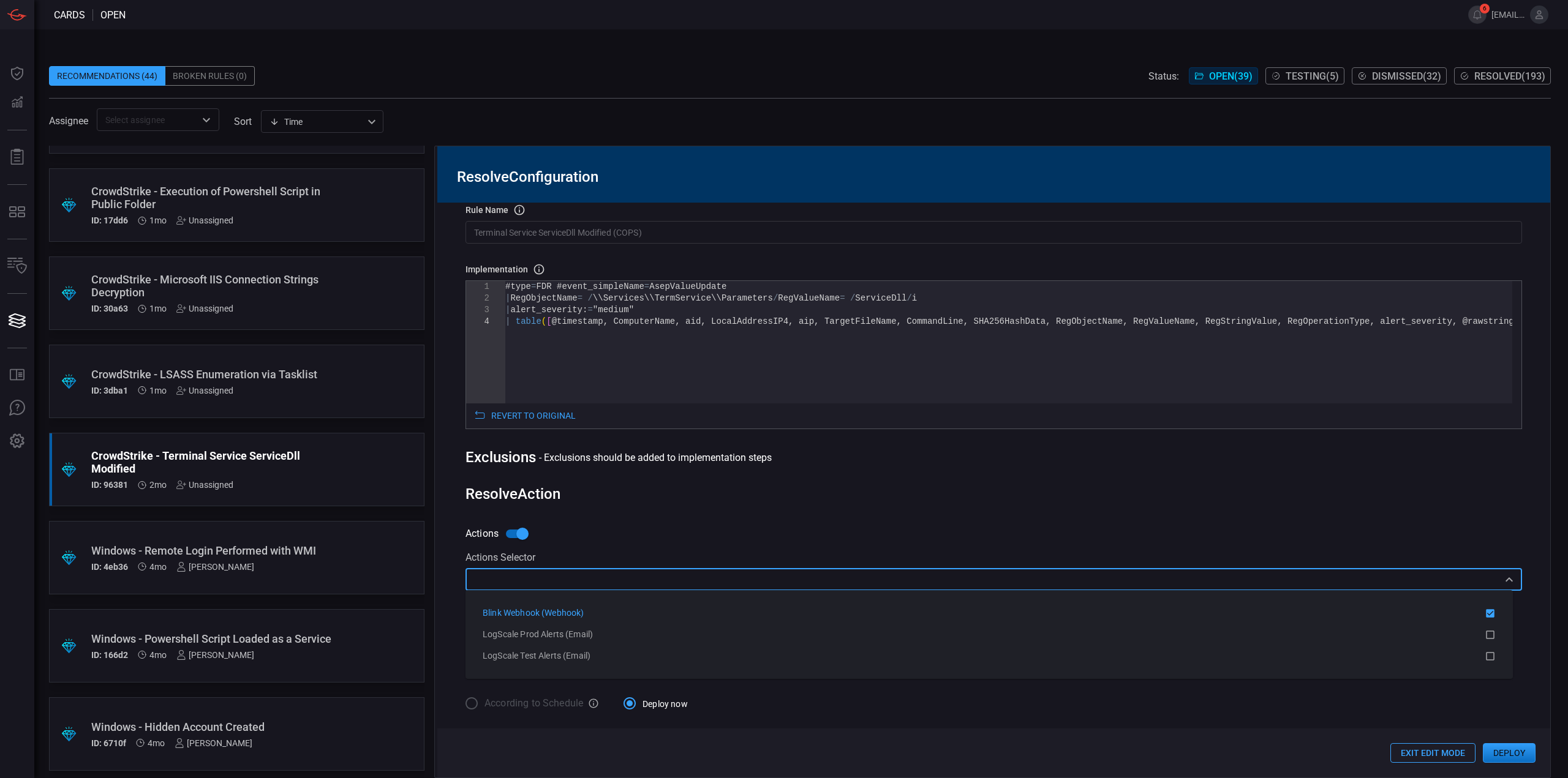
drag, startPoint x: 567, startPoint y: 634, endPoint x: 611, endPoint y: 615, distance: 47.9
click at [568, 634] on span "LogScale Prod Alerts (Email)" at bounding box center [538, 634] width 110 height 10
click at [969, 485] on div "Resolve Action" at bounding box center [993, 494] width 1056 height 17
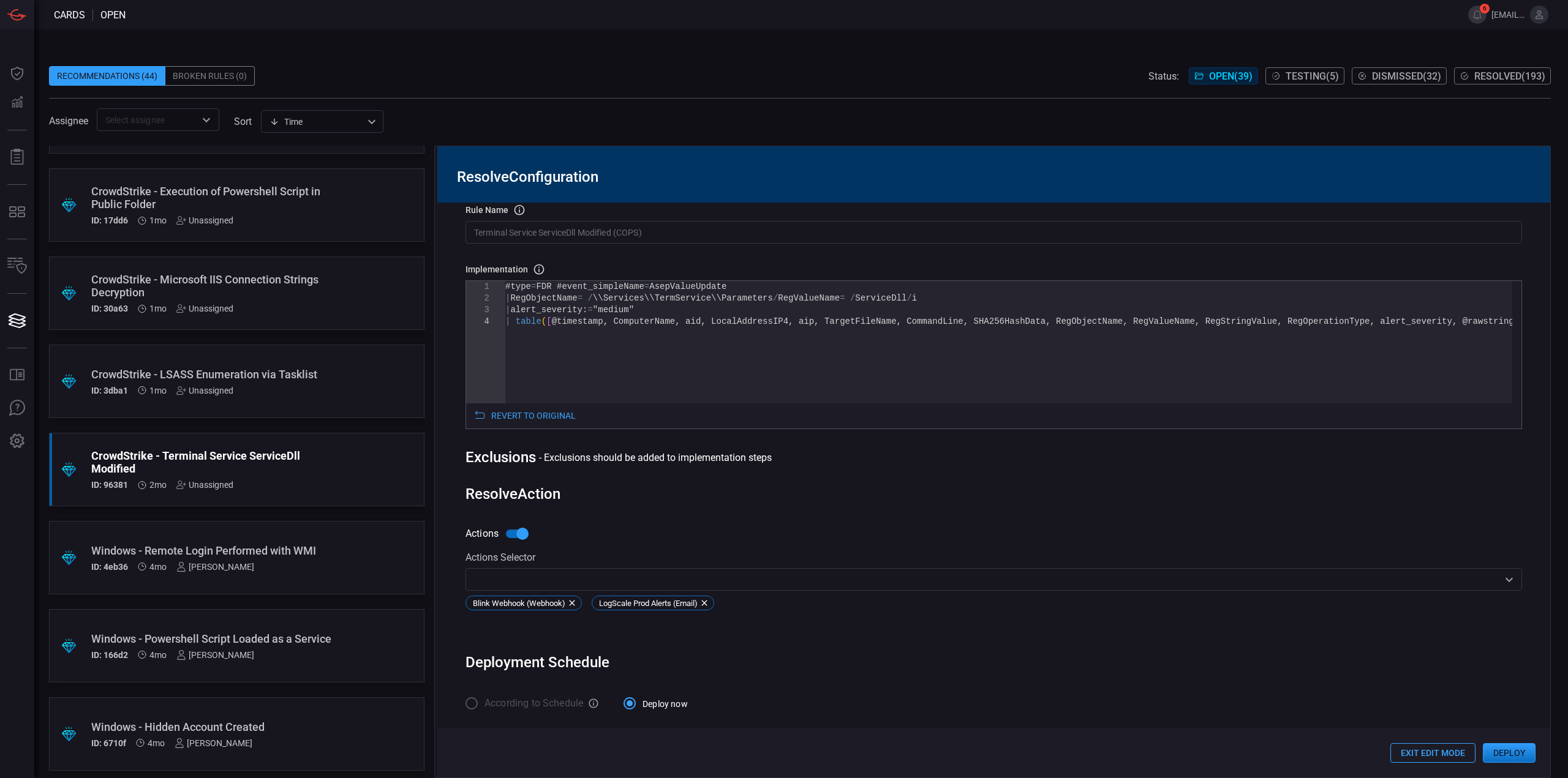
click at [1510, 752] on button "Deploy" at bounding box center [1509, 753] width 53 height 20
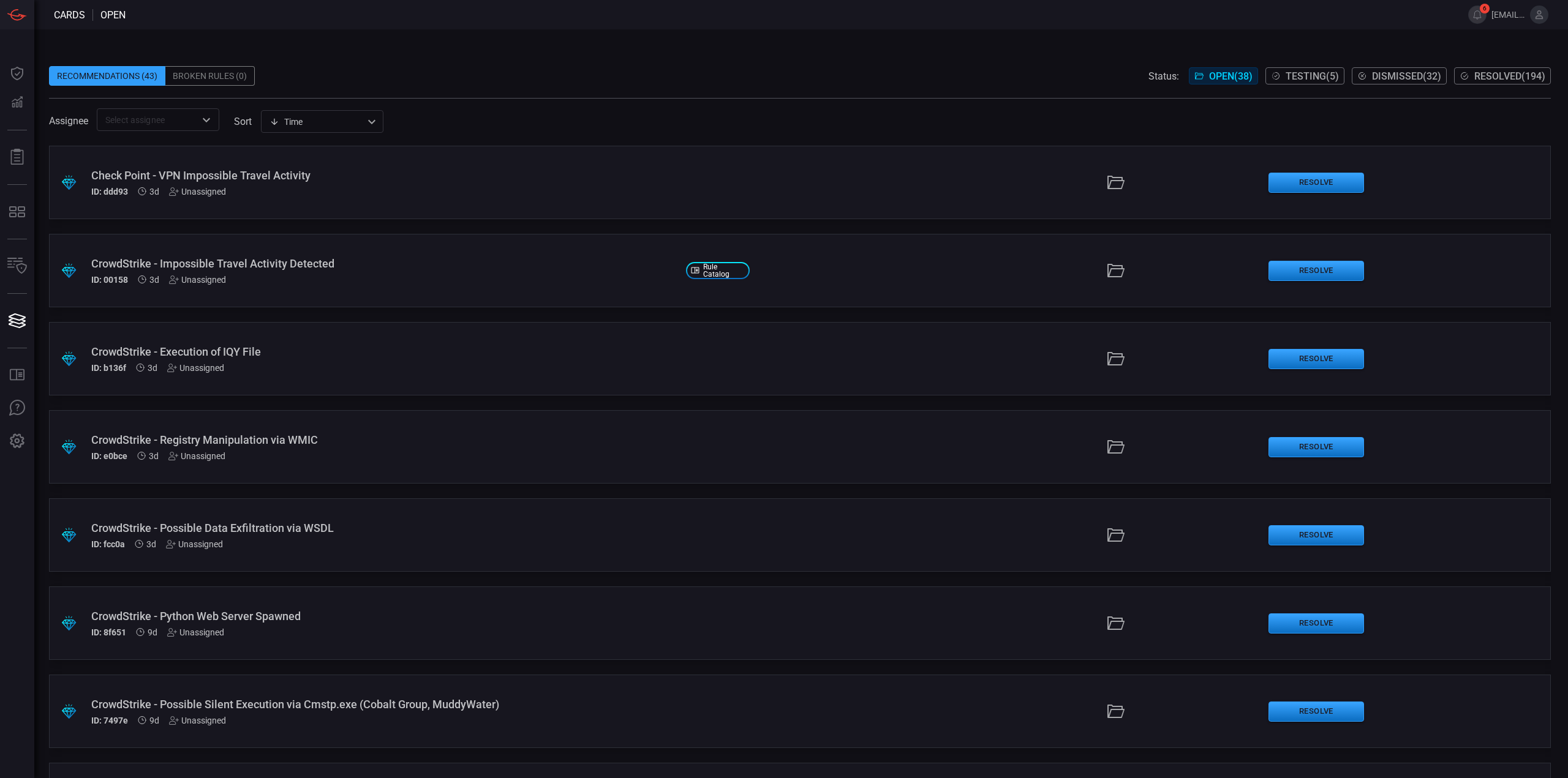
click at [502, 53] on span at bounding box center [800, 57] width 1502 height 18
click at [741, 39] on div "Recommendations (43) Broken Rules (0) Status: Open ( 38 ) Testing ( 5 ) Dismiss…" at bounding box center [801, 404] width 1534 height 748
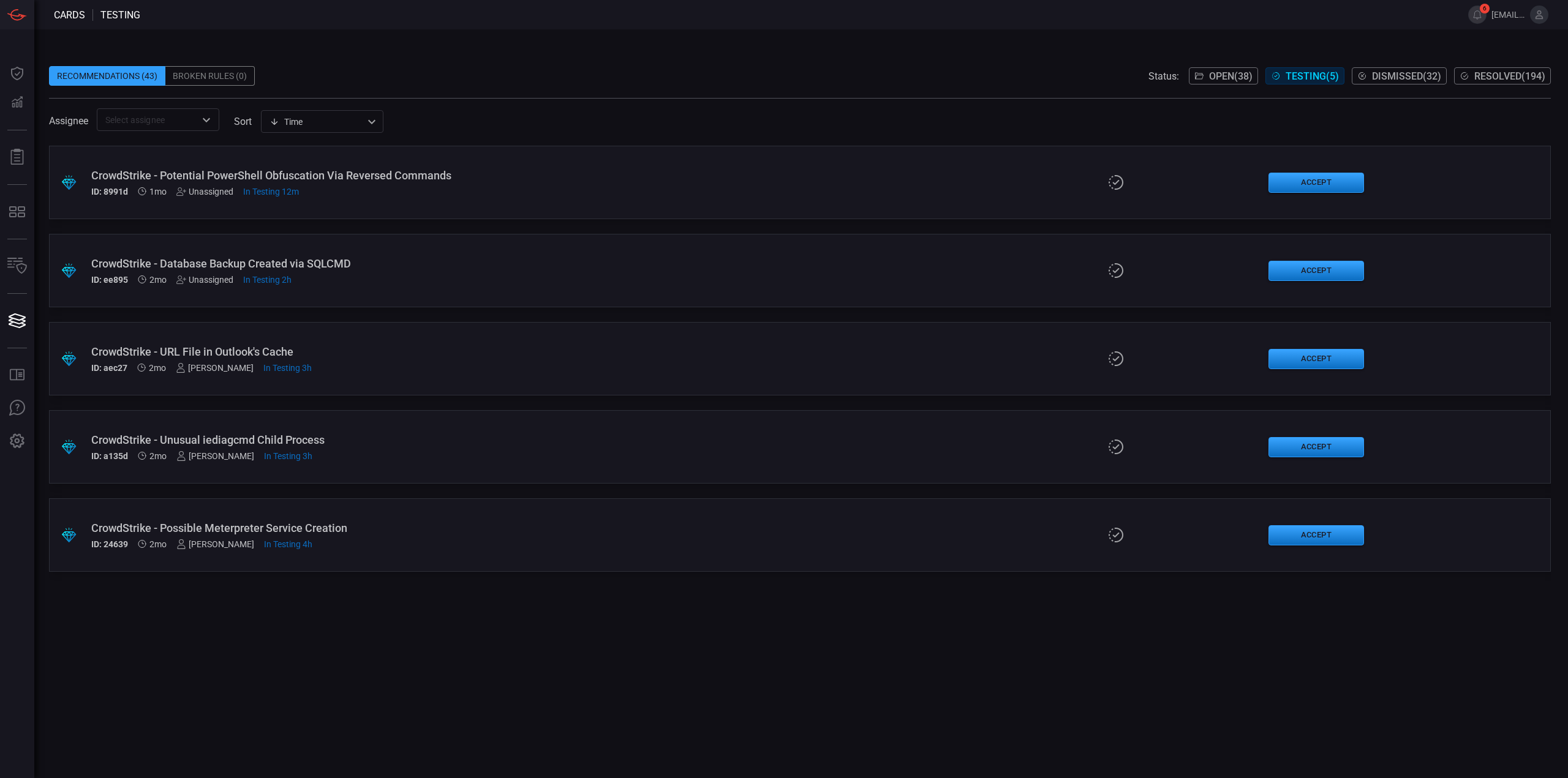
click at [472, 181] on div "CrowdStrike - Potential PowerShell Obfuscation Via Reversed Commands" at bounding box center [384, 175] width 585 height 13
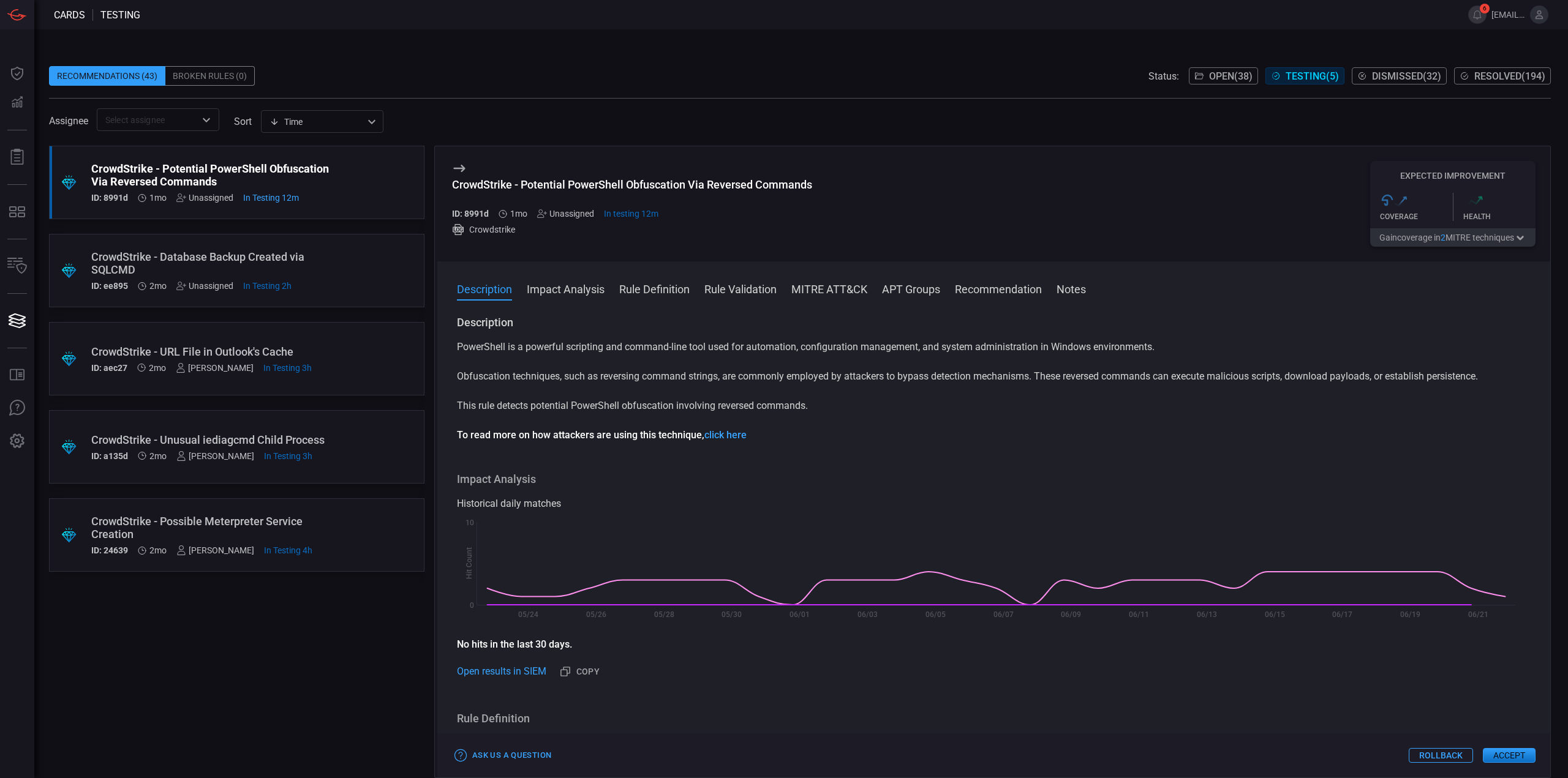
click at [671, 54] on span at bounding box center [800, 57] width 1502 height 18
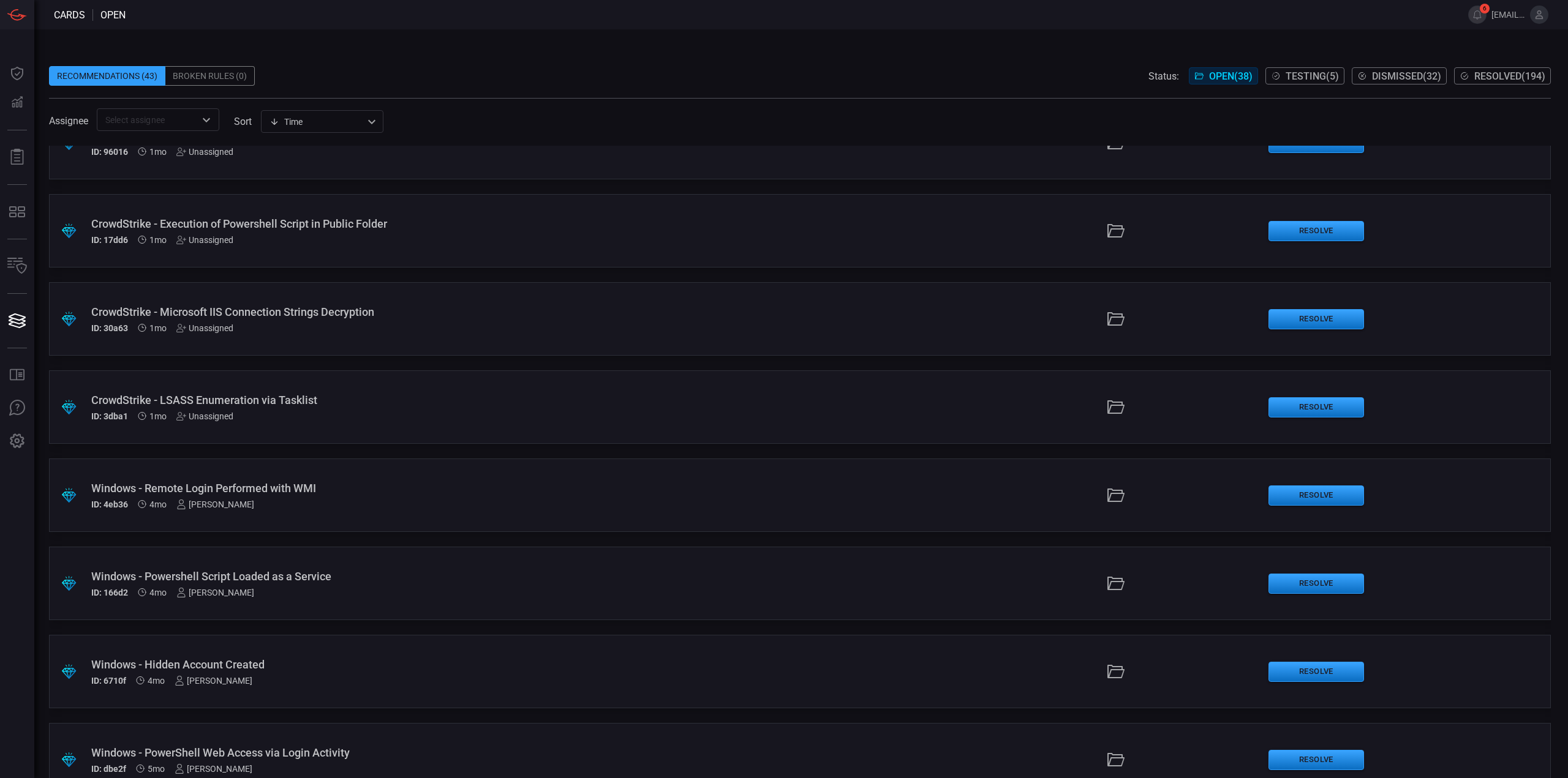
scroll to position [2595, 0]
click at [397, 413] on div "ID: 3dba1 1mo Unassigned" at bounding box center [384, 418] width 585 height 10
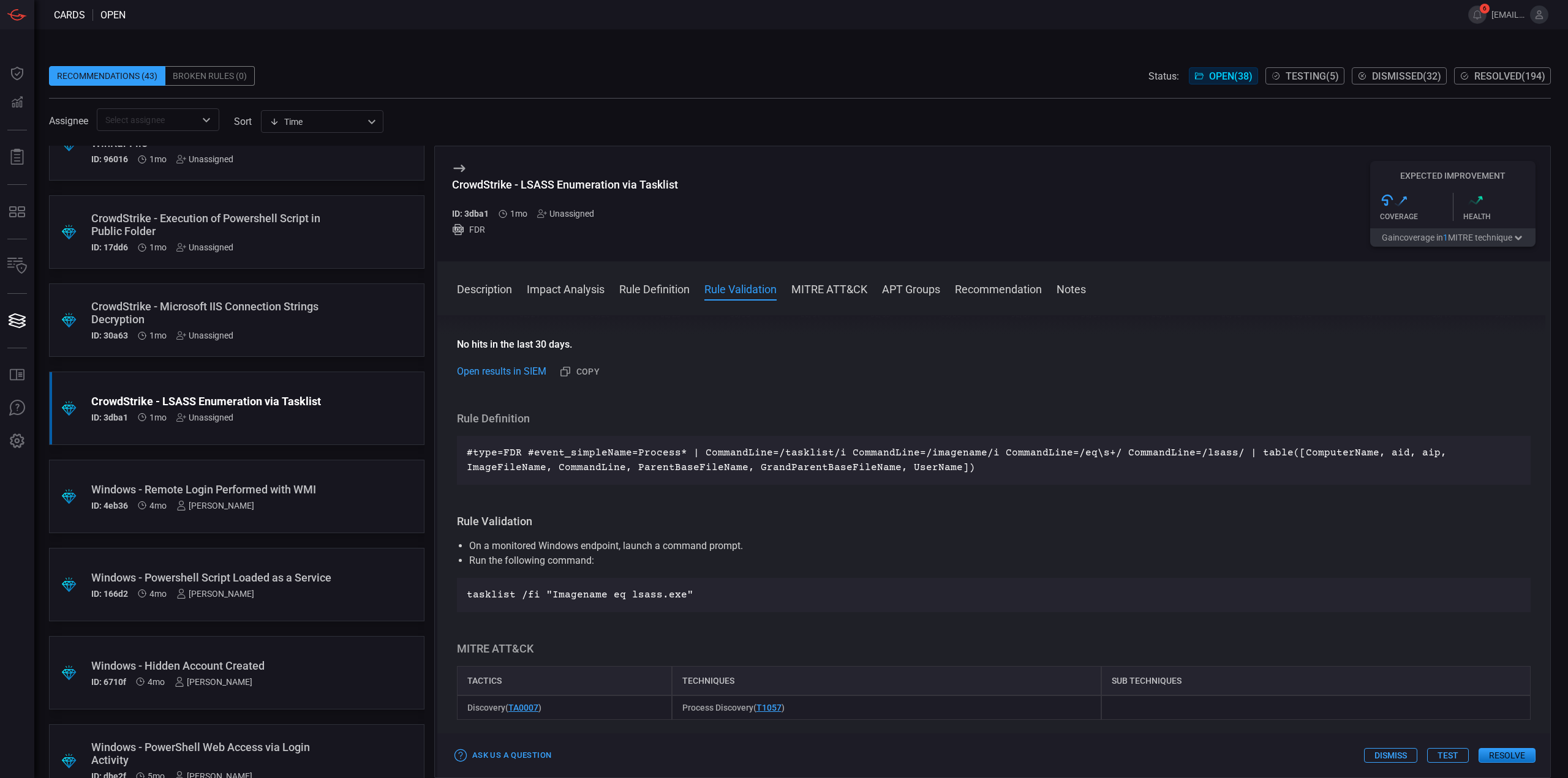
scroll to position [306, 0]
